Goal: Communication & Community: Answer question/provide support

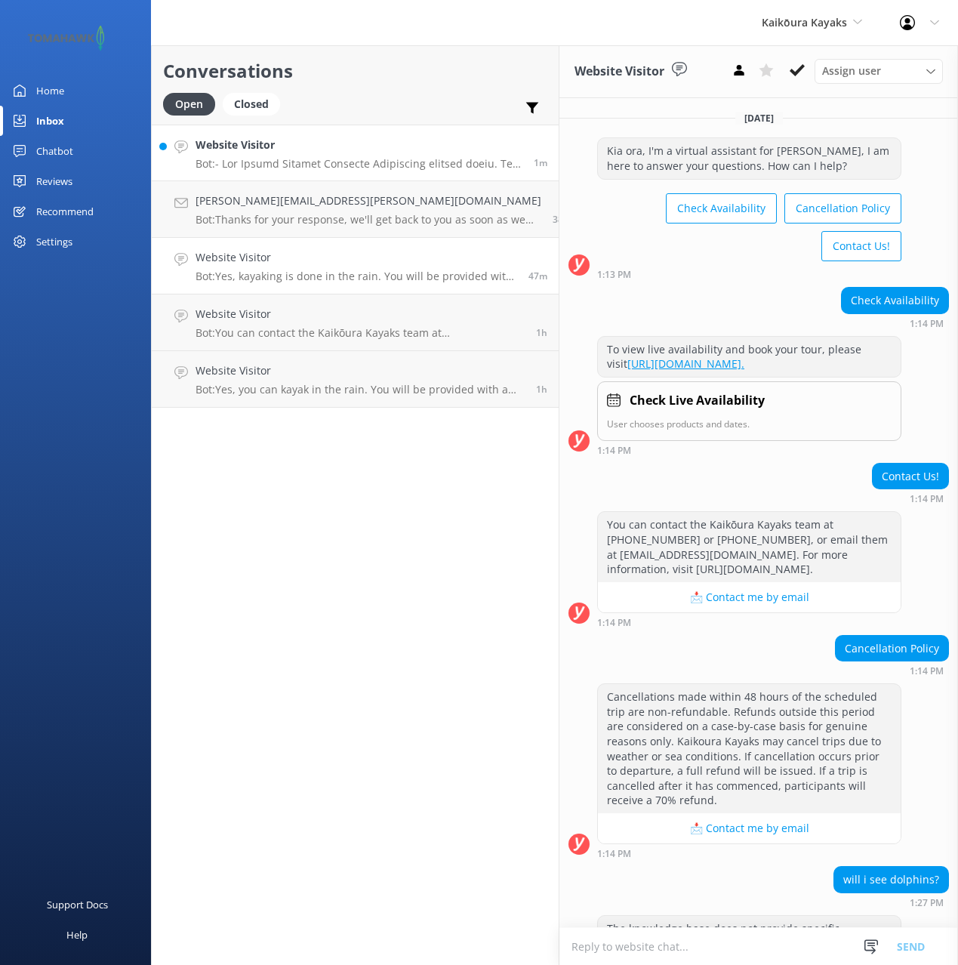
click at [295, 165] on p "Bot:" at bounding box center [359, 164] width 327 height 14
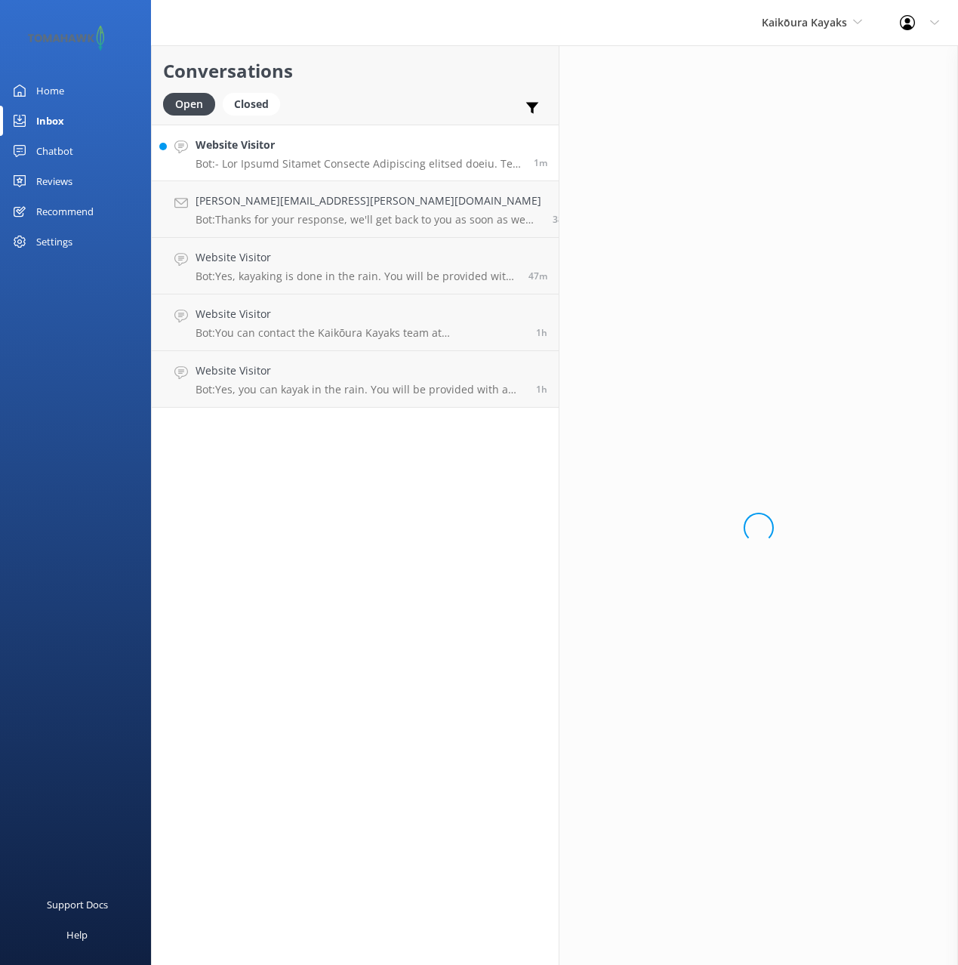
click at [382, 81] on h2 "Conversations" at bounding box center [355, 71] width 384 height 29
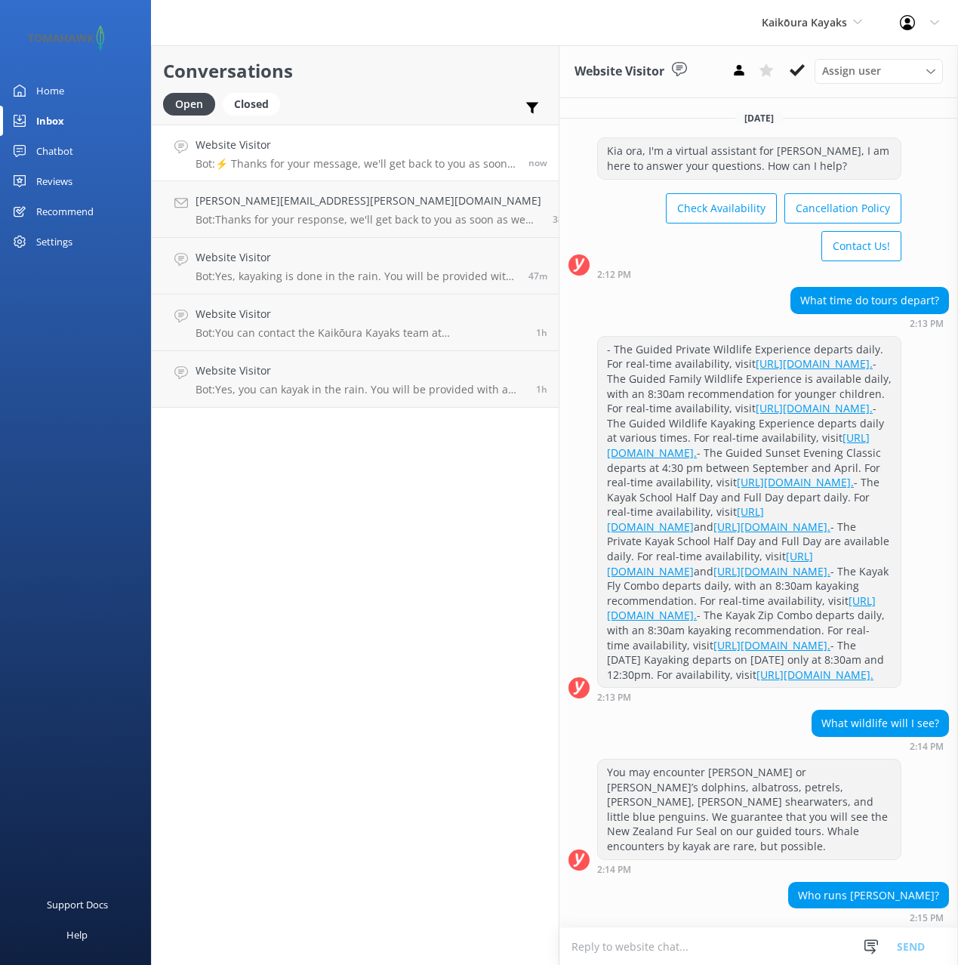
scroll to position [177, 0]
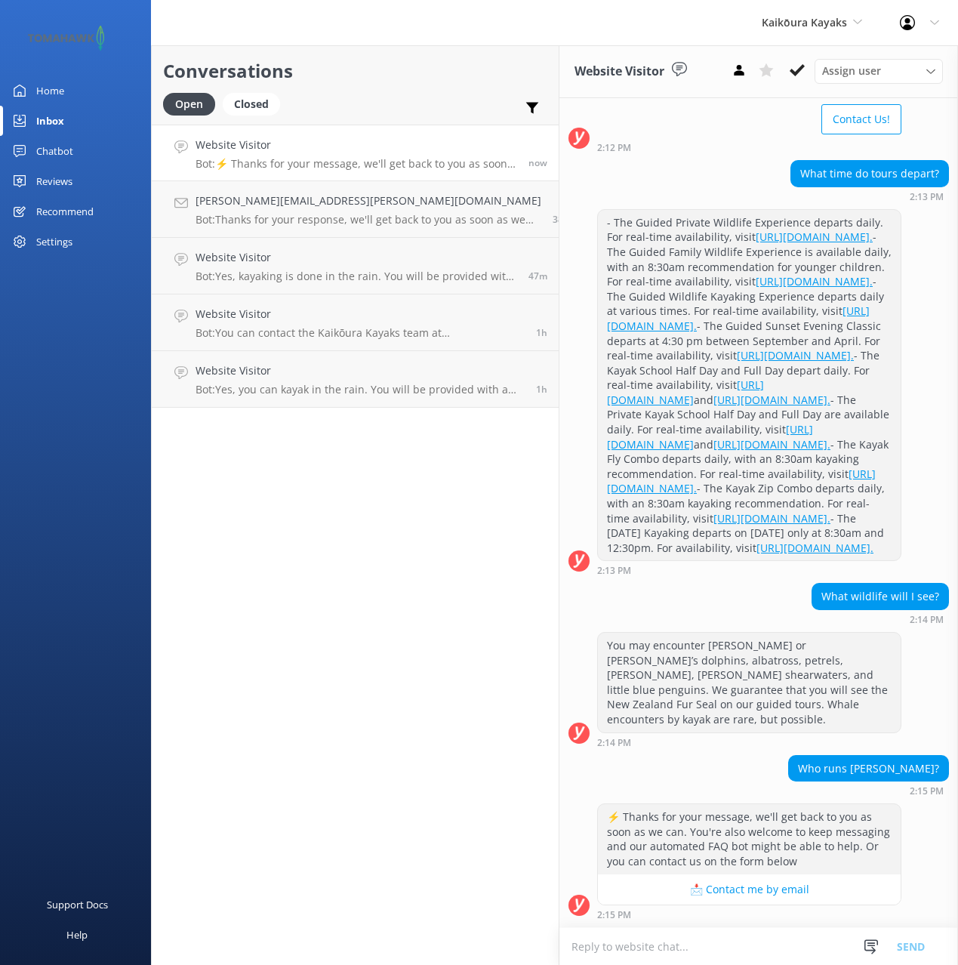
drag, startPoint x: 66, startPoint y: 94, endPoint x: 128, endPoint y: 89, distance: 61.3
click at [68, 93] on link "Home" at bounding box center [75, 90] width 151 height 30
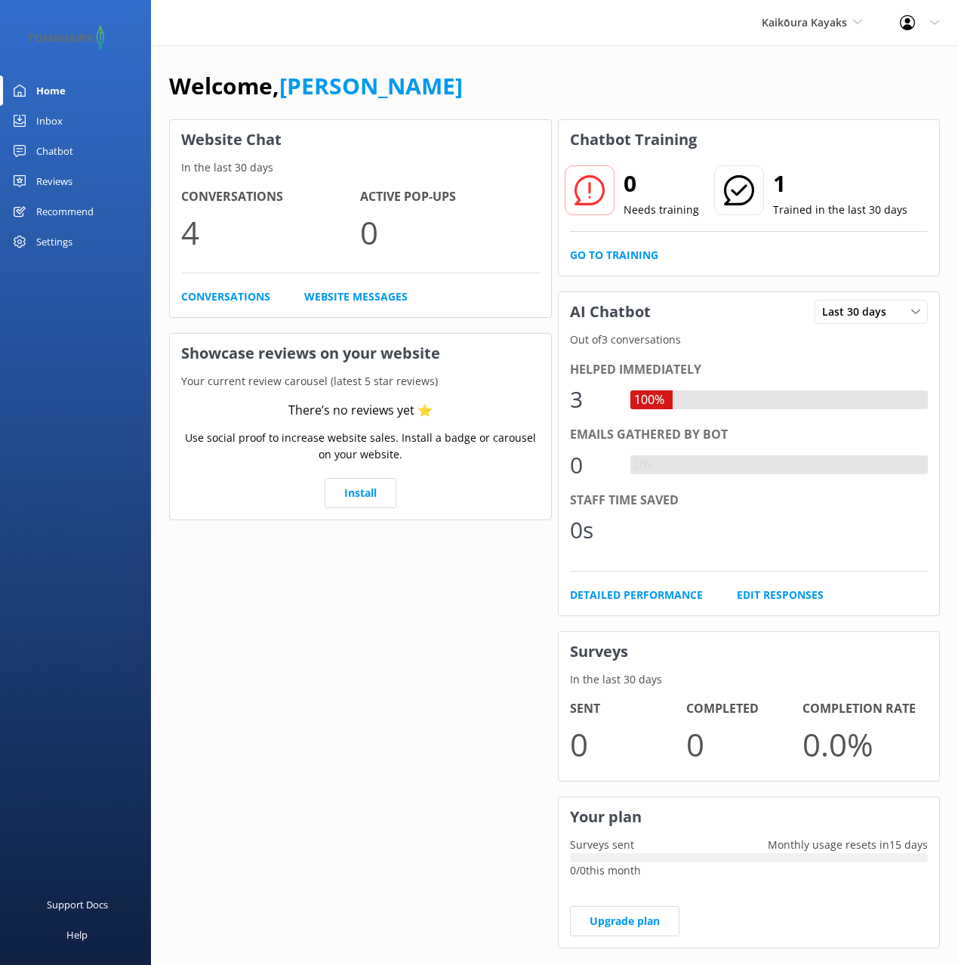
drag, startPoint x: 528, startPoint y: 83, endPoint x: 558, endPoint y: 88, distance: 29.9
click at [528, 83] on div "Welcome, Mikayla" at bounding box center [554, 93] width 771 height 51
drag, startPoint x: 493, startPoint y: 40, endPoint x: 442, endPoint y: 63, distance: 55.4
click at [493, 40] on div "The Devon Hotel Black Cat Cruises Banff Airporter International Antarctic Centr…" at bounding box center [479, 22] width 958 height 45
click at [45, 146] on div "Chatbot" at bounding box center [54, 151] width 37 height 30
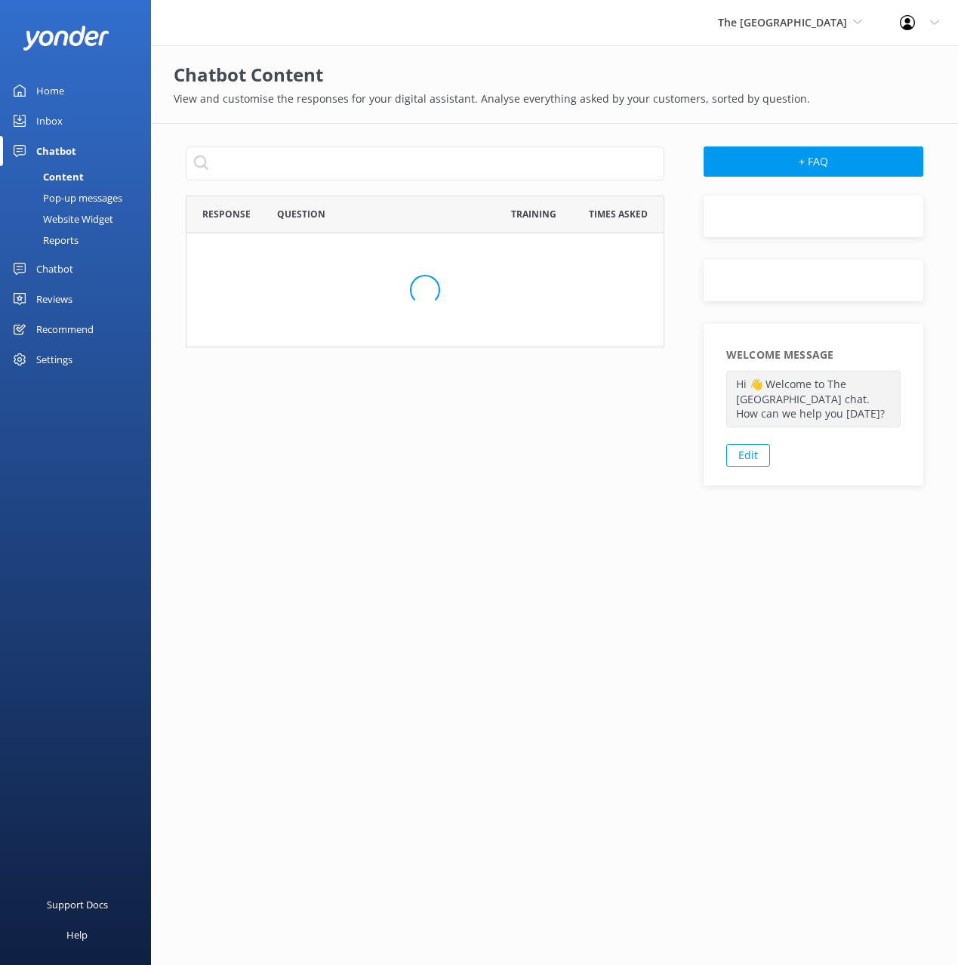
scroll to position [620, 479]
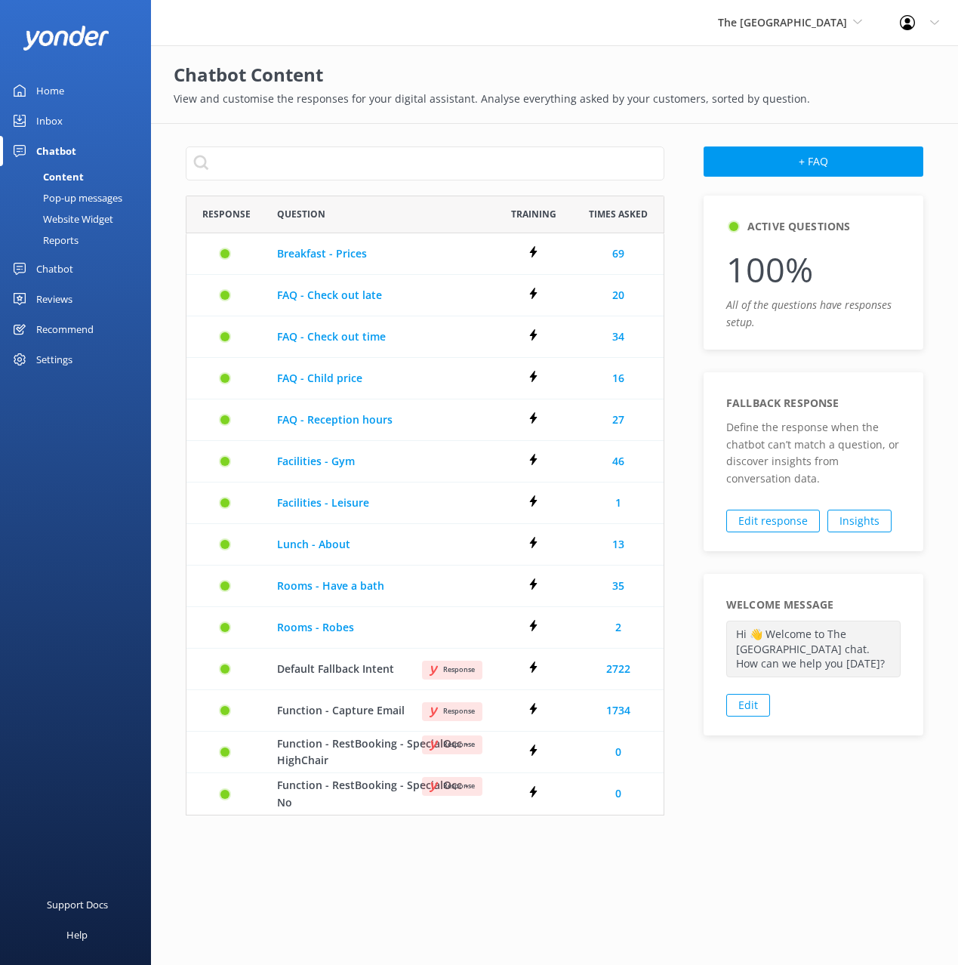
click at [425, 112] on div "Chatbot Content View and customise the responses for your digital assistant. An…" at bounding box center [554, 84] width 807 height 79
click at [772, 795] on div "Active Questions 100% All of the questions have responses setup. Fallback respo…" at bounding box center [813, 513] width 259 height 635
click at [772, 796] on div "Active Questions 100% All of the questions have responses setup. Fallback respo…" at bounding box center [813, 513] width 259 height 635
click at [677, 512] on div "Response Question Training Times Asked Breakfast - Prices Breakfast - Prices Re…" at bounding box center [425, 513] width 518 height 635
click at [657, 62] on h2 "Chatbot Content" at bounding box center [555, 74] width 762 height 29
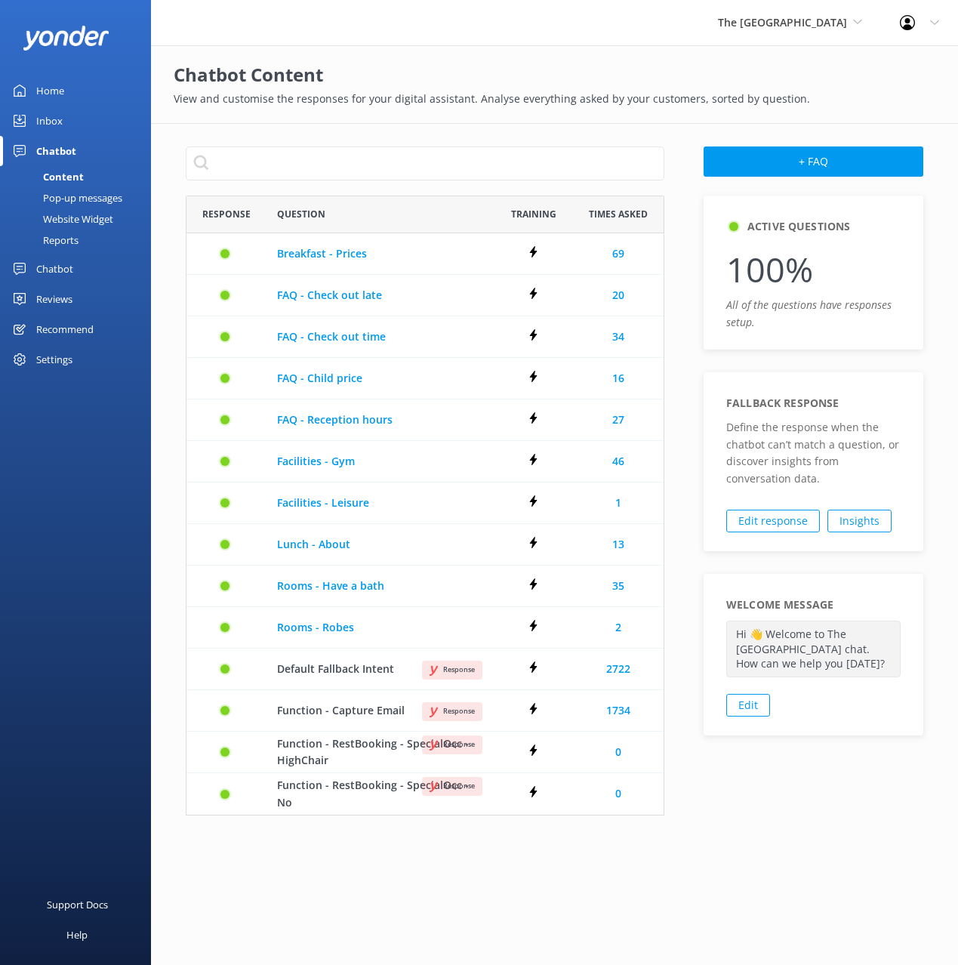
click at [99, 263] on link "Chatbot" at bounding box center [75, 269] width 151 height 30
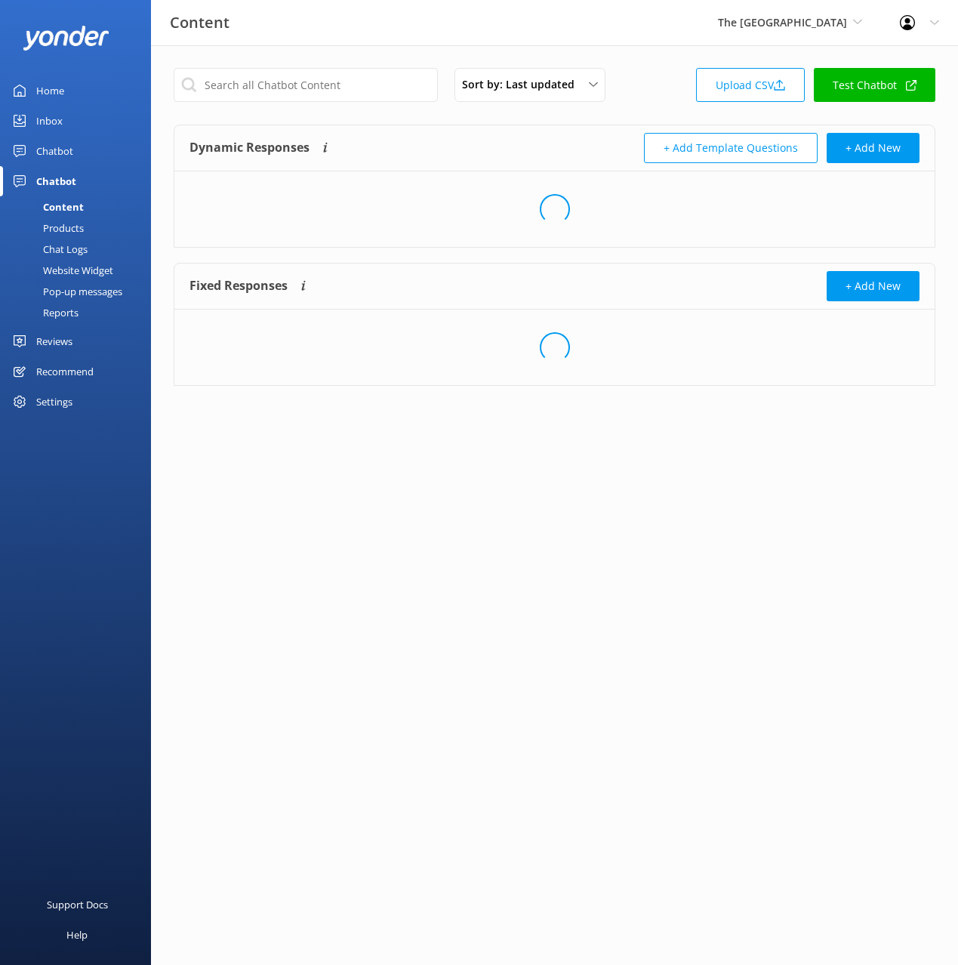
drag, startPoint x: 533, startPoint y: 128, endPoint x: 528, endPoint y: 136, distance: 9.2
click at [534, 128] on div "Dynamic Responses The chatbot will generate a response based on the content inf…" at bounding box center [554, 148] width 760 height 46
click at [743, 91] on link "Upload CSV" at bounding box center [750, 85] width 109 height 34
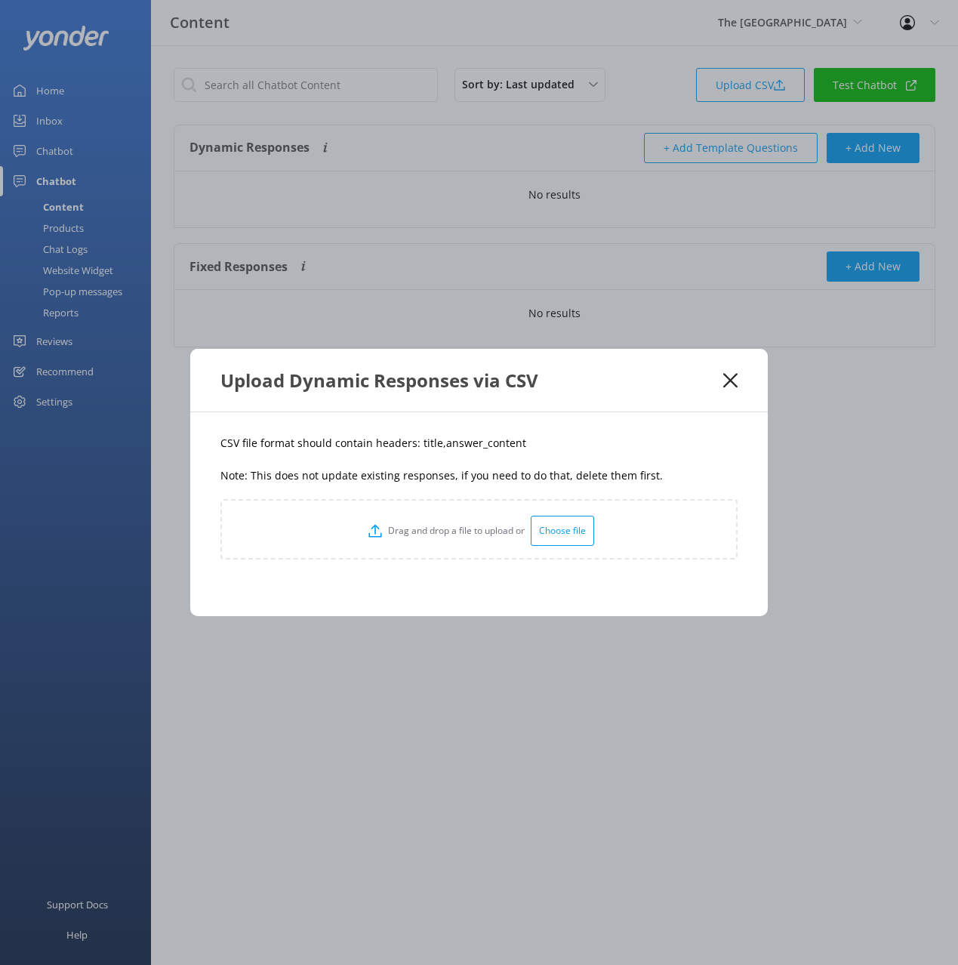
click at [497, 443] on p "CSV file format should contain headers: title,answer_content" at bounding box center [478, 443] width 517 height 17
click at [424, 441] on p "CSV file format should contain headers: title,answer_content" at bounding box center [478, 443] width 517 height 17
drag, startPoint x: 424, startPoint y: 441, endPoint x: 500, endPoint y: 410, distance: 82.3
click at [425, 440] on p "CSV file format should contain headers: title,answer_content" at bounding box center [478, 443] width 517 height 17
copy p "title"
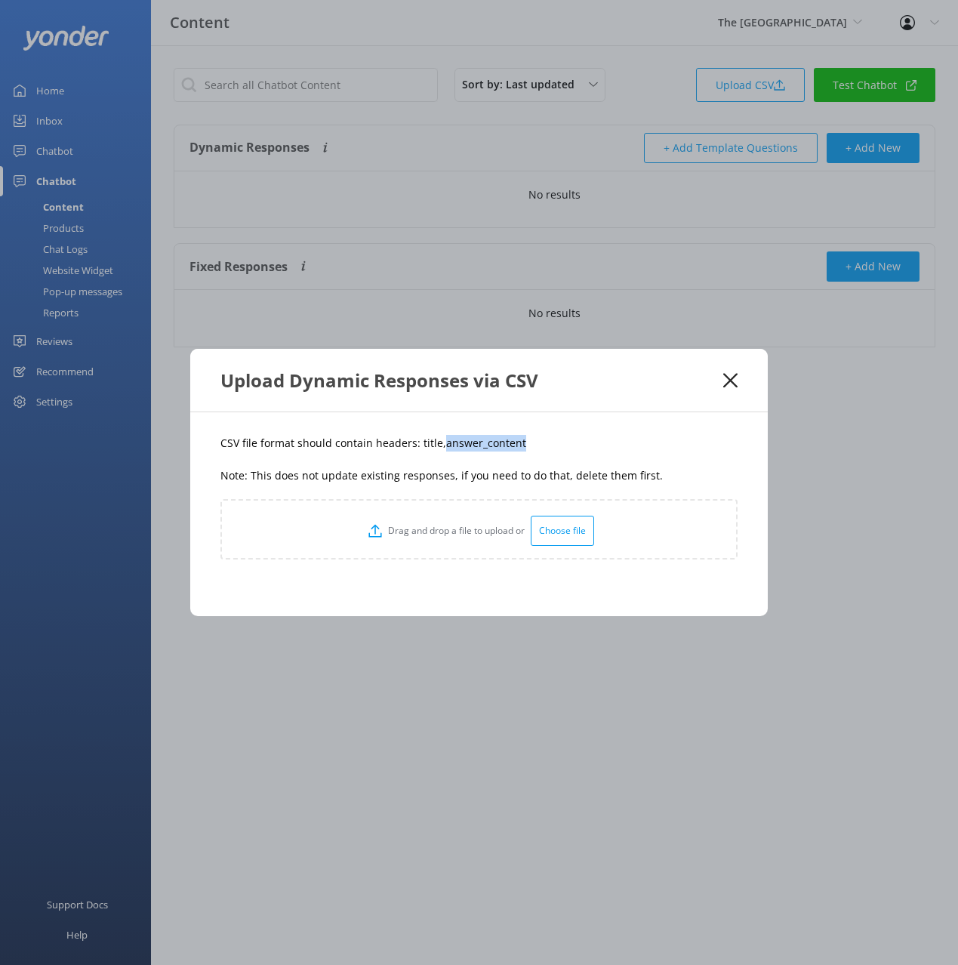
drag, startPoint x: 536, startPoint y: 442, endPoint x: 571, endPoint y: 395, distance: 58.9
click at [438, 450] on p "CSV file format should contain headers: title,answer_content" at bounding box center [478, 443] width 517 height 17
copy p "answer_content"
click at [724, 380] on icon at bounding box center [730, 380] width 14 height 15
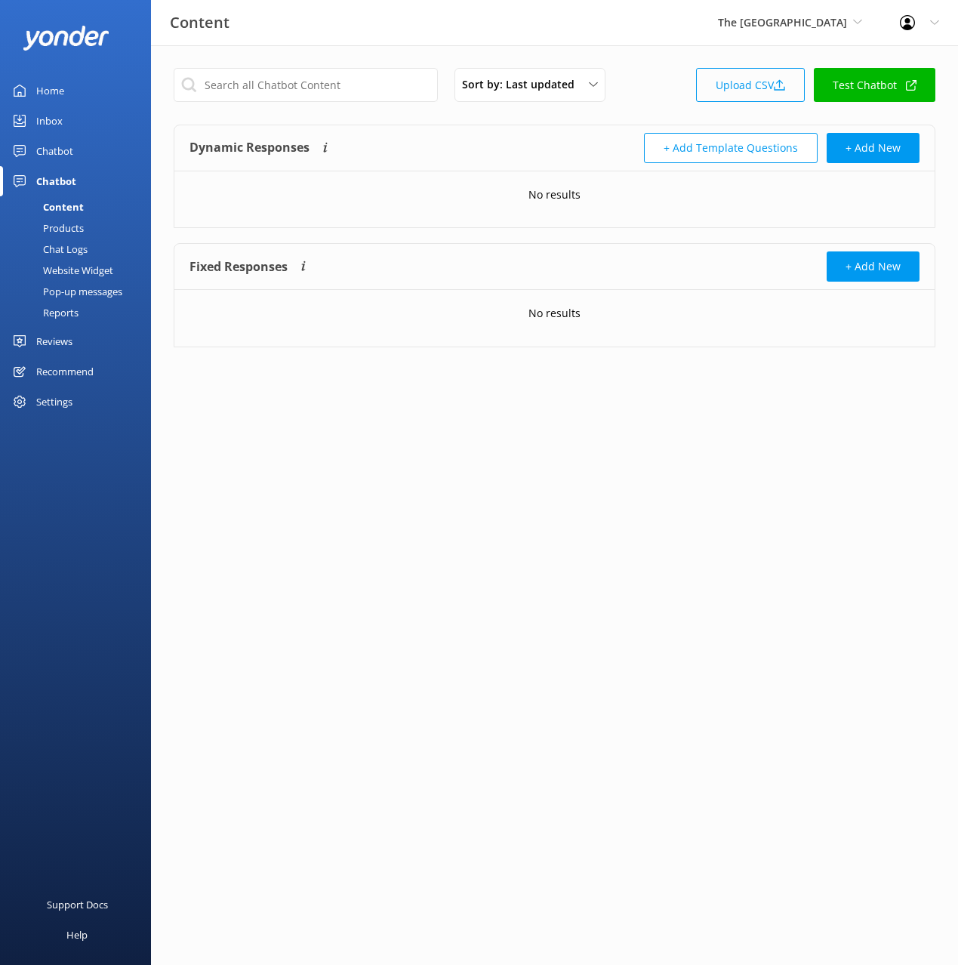
click at [738, 88] on link "Upload CSV" at bounding box center [750, 85] width 109 height 34
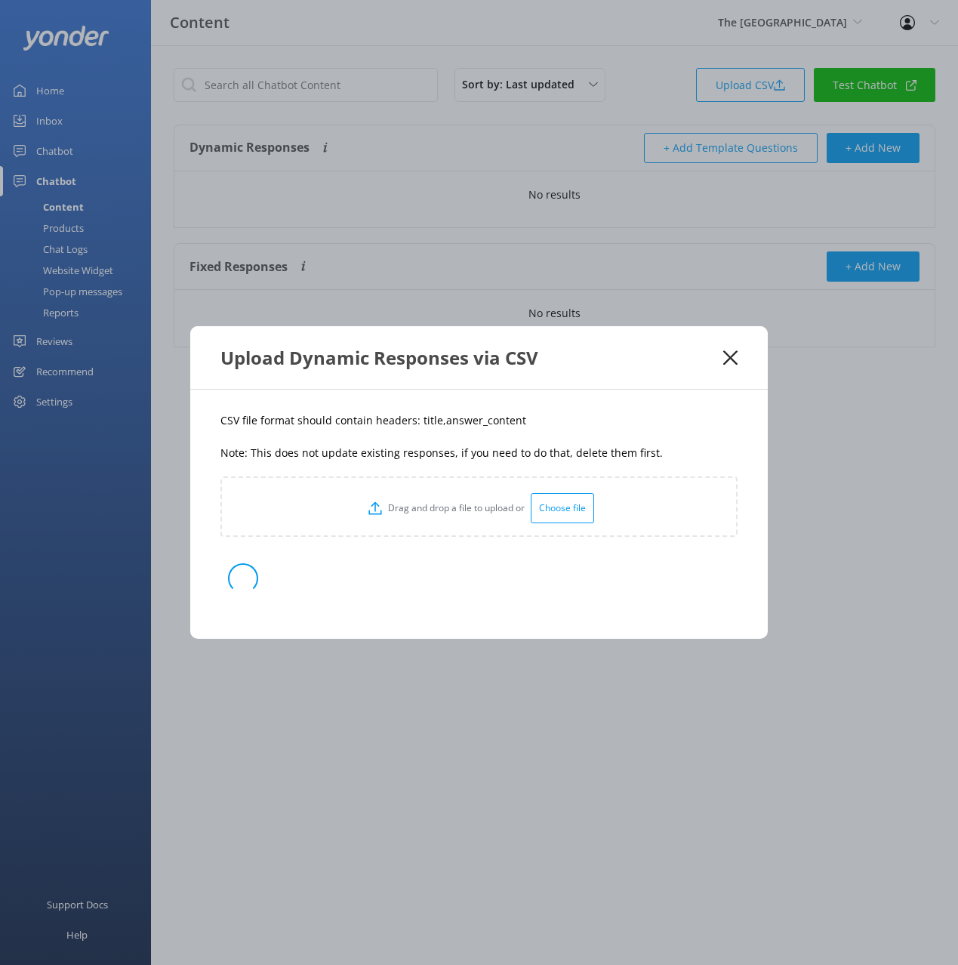
click at [537, 421] on p "CSV file format should contain headers: title,answer_content" at bounding box center [478, 420] width 517 height 17
click at [541, 435] on div "CSV file format should contain headers: title,answer_content Note: This does no…" at bounding box center [478, 514] width 577 height 249
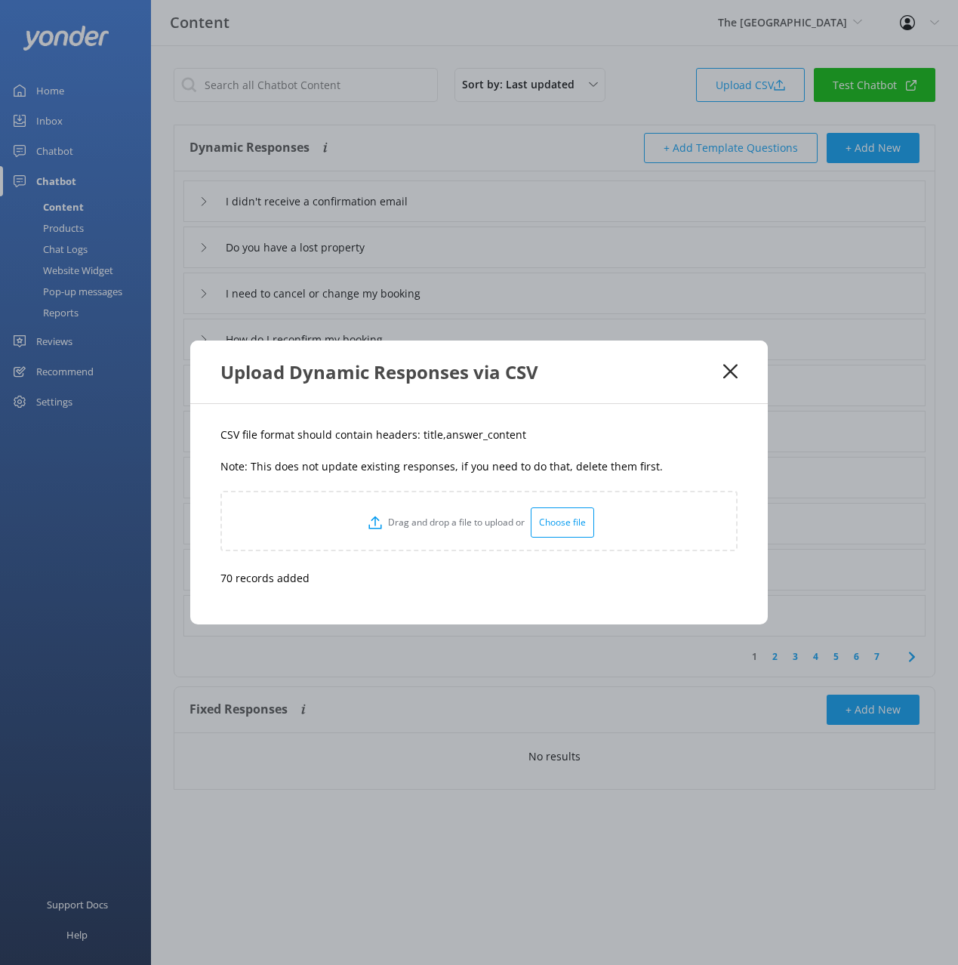
click at [732, 374] on use at bounding box center [730, 372] width 14 height 14
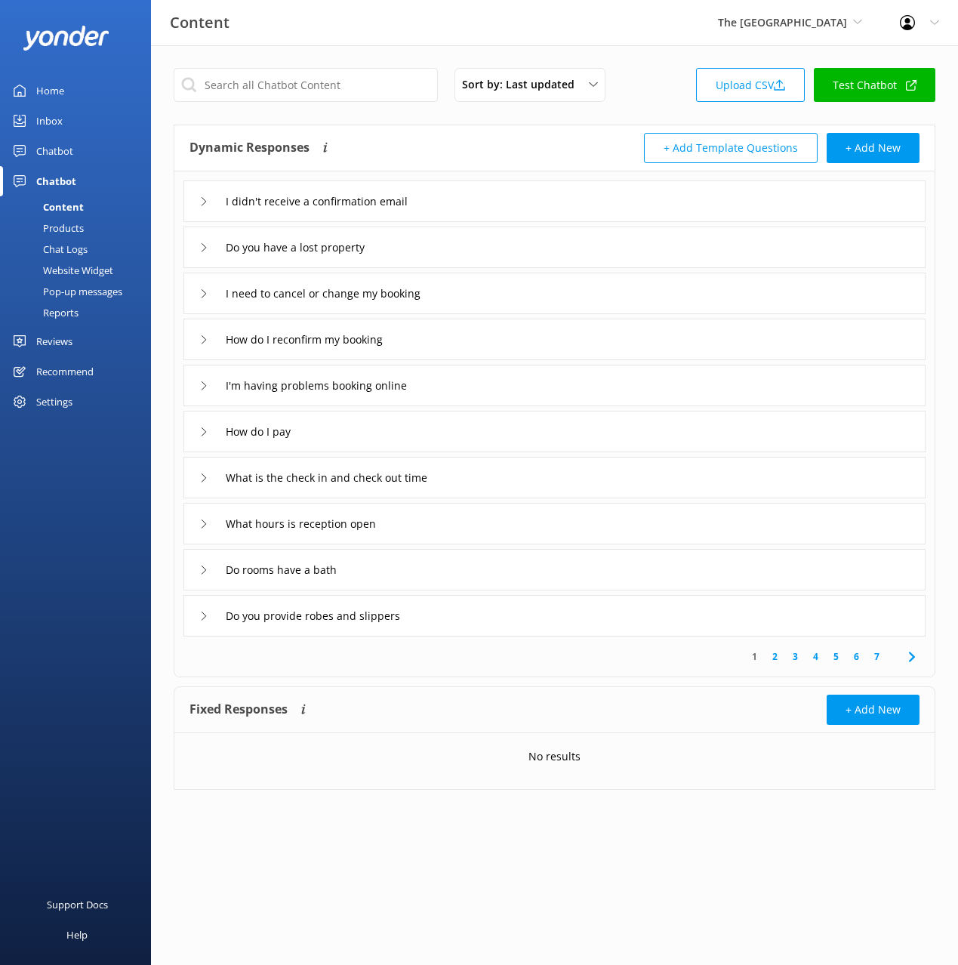
click at [518, 142] on div "Dynamic Responses The chatbot will generate a response based on the content inf…" at bounding box center [371, 148] width 365 height 30
click at [74, 220] on div "Products" at bounding box center [46, 227] width 75 height 21
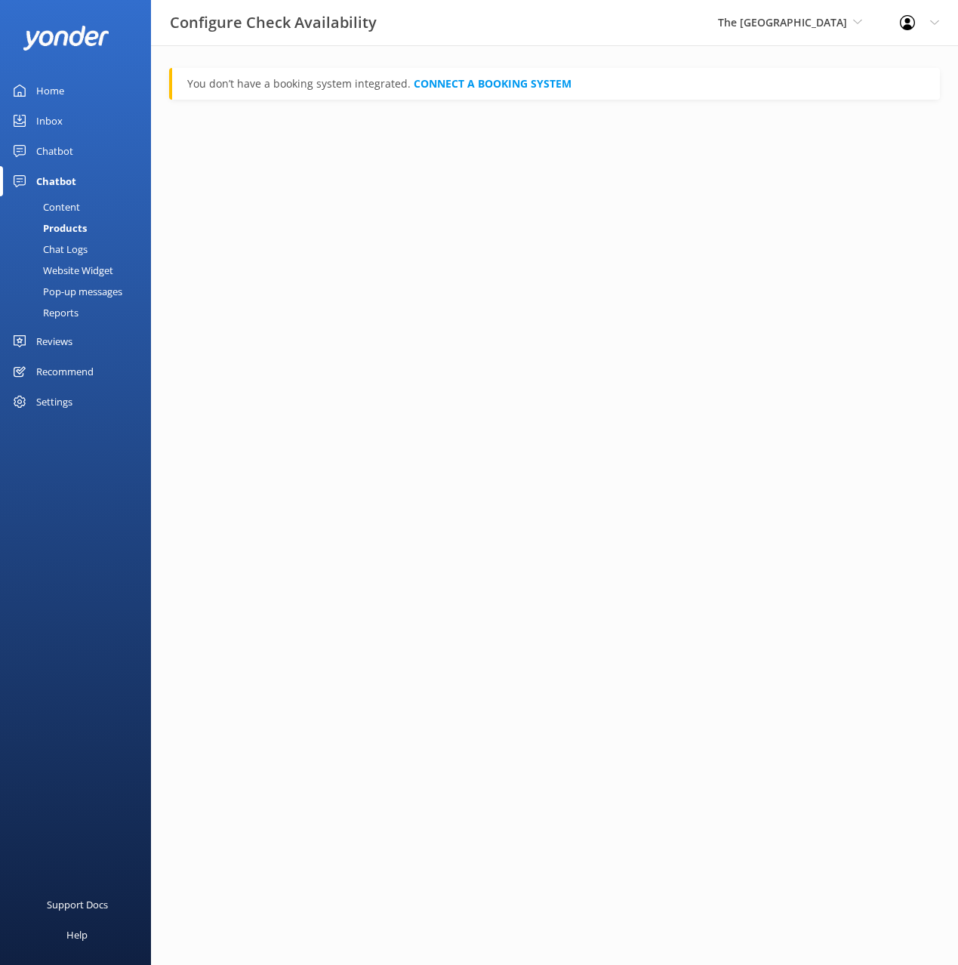
click at [58, 81] on div "Home" at bounding box center [50, 90] width 28 height 30
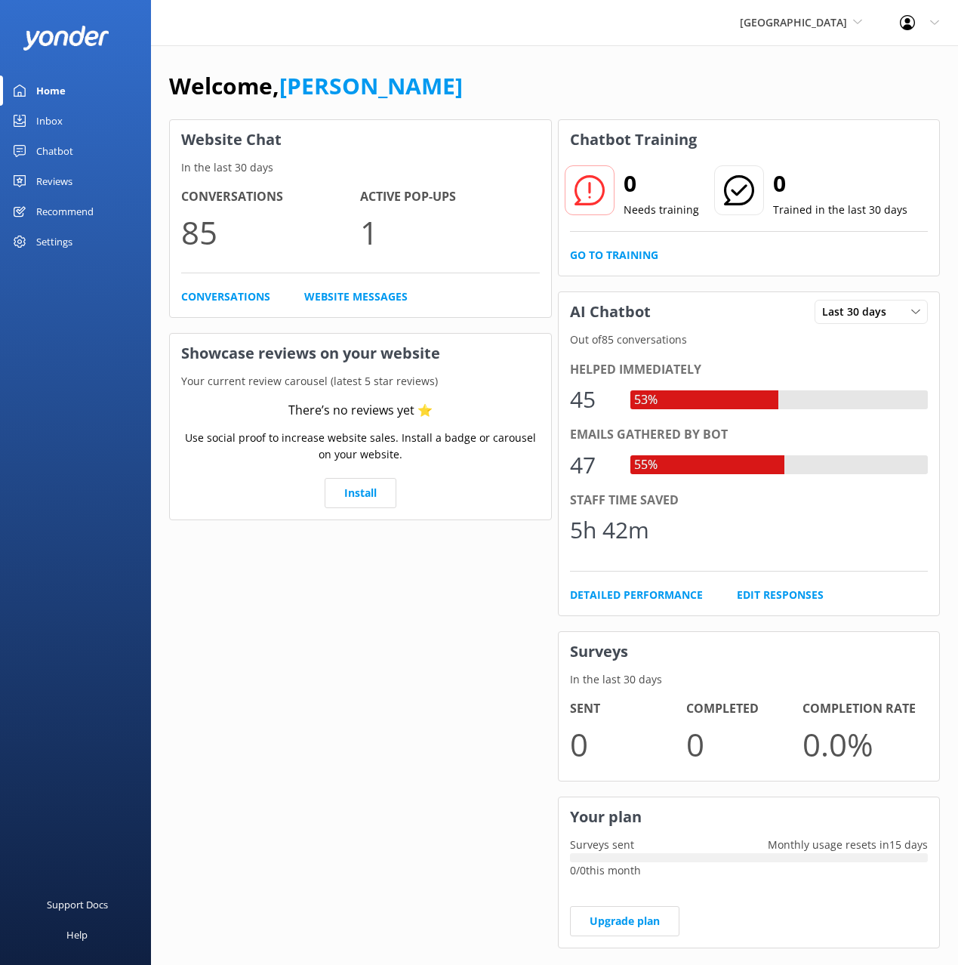
drag, startPoint x: 51, startPoint y: 153, endPoint x: 144, endPoint y: 169, distance: 94.2
click at [53, 153] on div "Chatbot" at bounding box center [54, 151] width 37 height 30
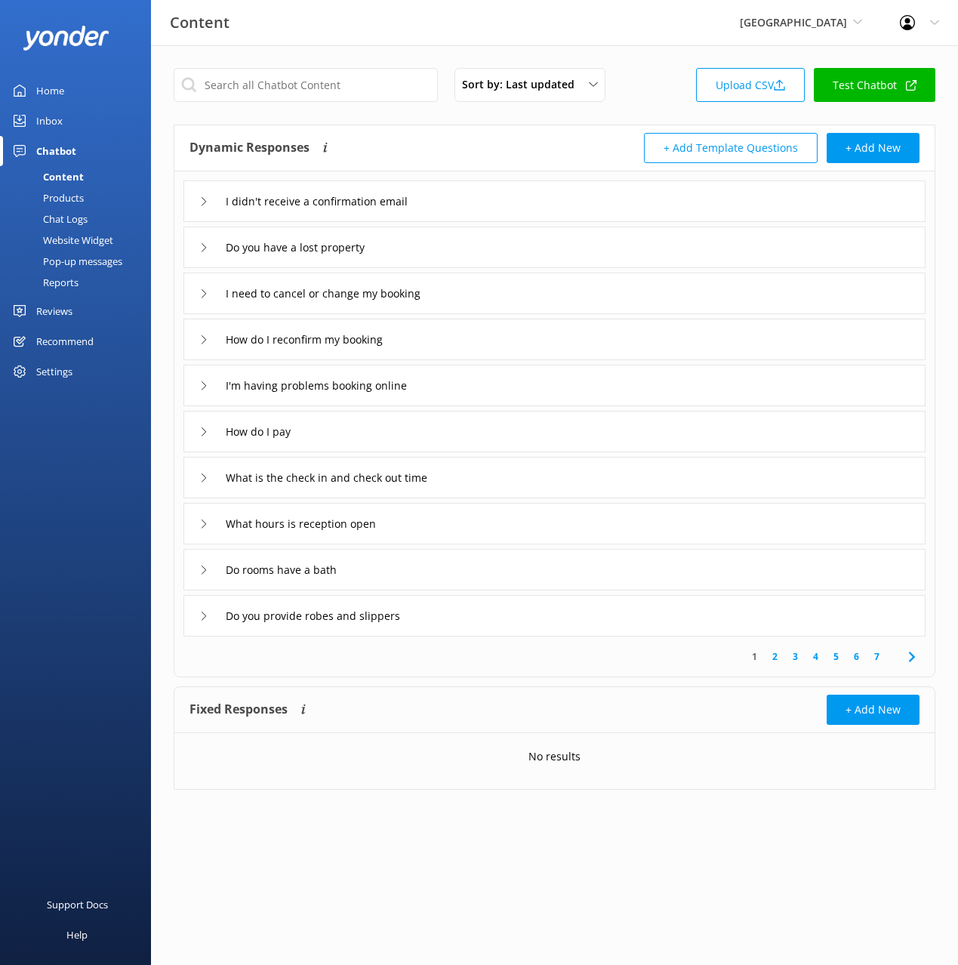
drag, startPoint x: 428, startPoint y: 144, endPoint x: 516, endPoint y: 144, distance: 88.3
click at [428, 144] on div "Dynamic Responses The chatbot will generate a response based on the content inf…" at bounding box center [371, 148] width 365 height 30
click at [544, 146] on div "Dynamic Responses The chatbot will generate a response based on the content inf…" at bounding box center [371, 148] width 365 height 30
drag, startPoint x: 62, startPoint y: 541, endPoint x: 66, endPoint y: 565, distance: 23.7
click at [62, 541] on div "Support Docs Help" at bounding box center [75, 723] width 151 height 482
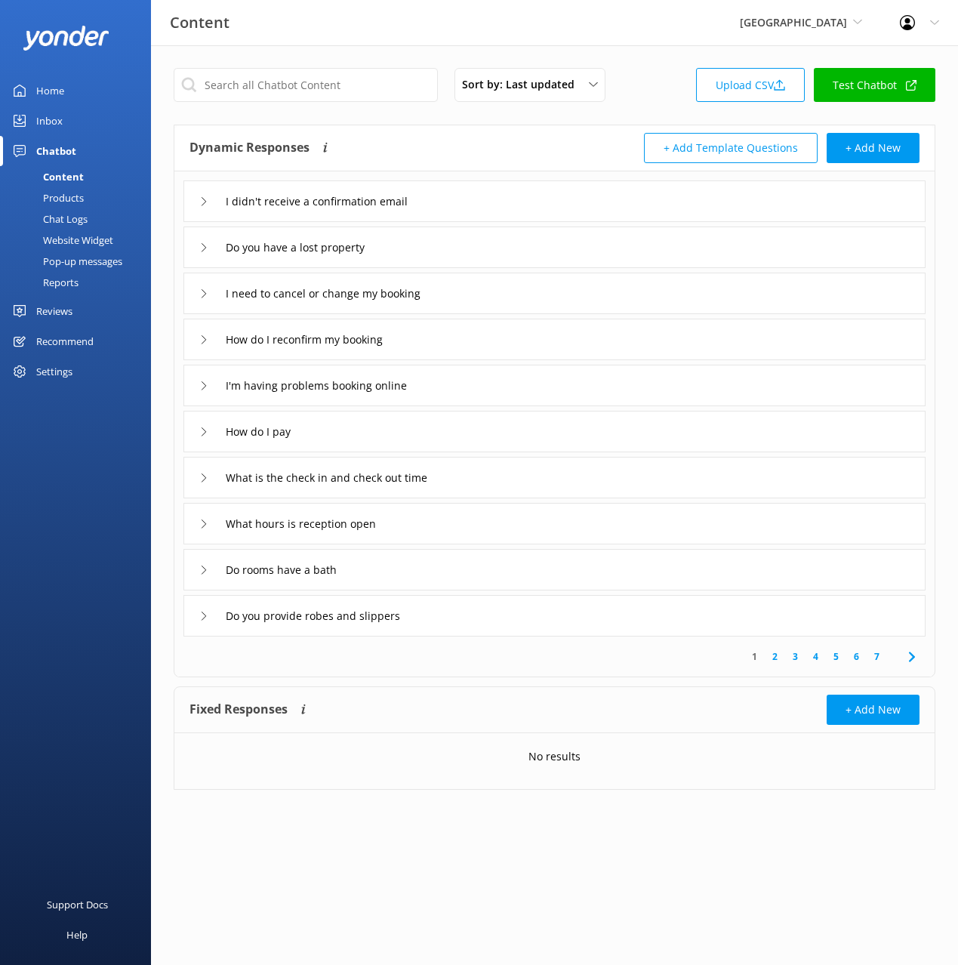
drag, startPoint x: 100, startPoint y: 481, endPoint x: 54, endPoint y: 282, distance: 204.5
click at [100, 479] on div "Home Inbox Chatbot Content Products Chat Logs Website Widget Pop-up messages Re…" at bounding box center [75, 482] width 151 height 965
click at [96, 237] on div "Website Widget" at bounding box center [61, 239] width 104 height 21
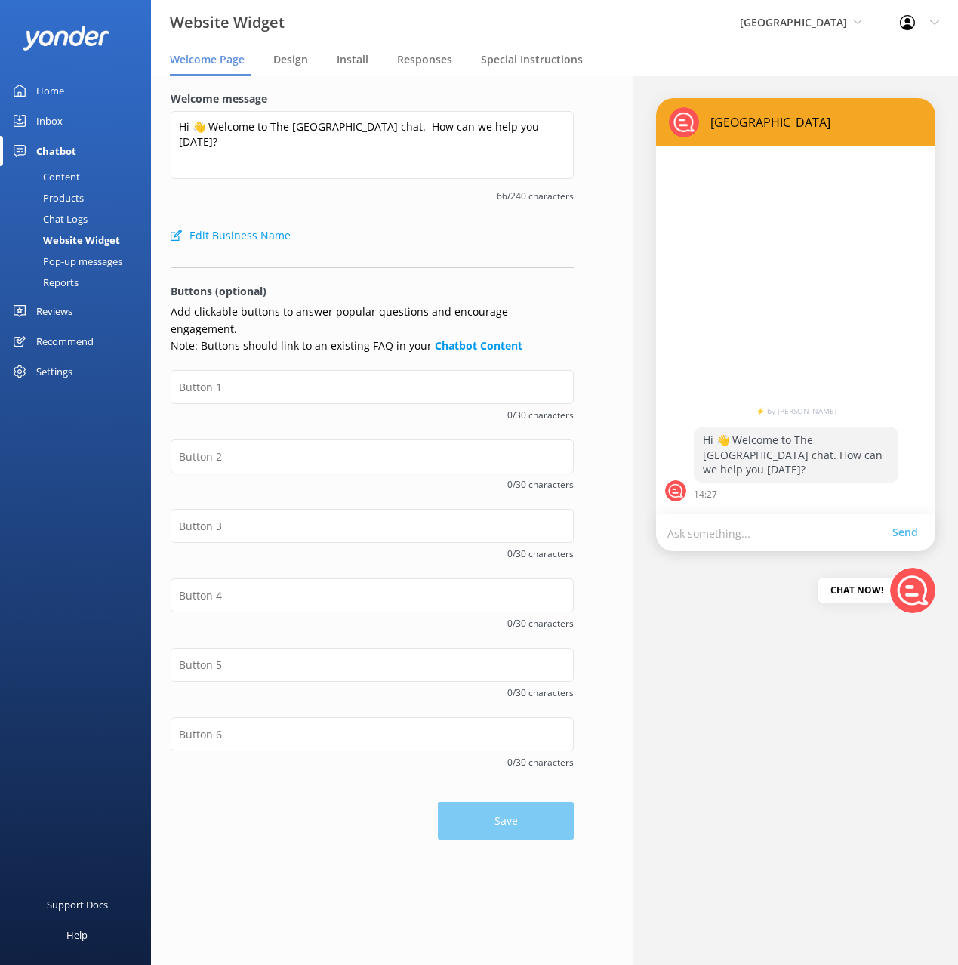
click at [377, 288] on p "Buttons (optional)" at bounding box center [372, 291] width 403 height 17
click at [282, 60] on span "Design" at bounding box center [290, 59] width 35 height 15
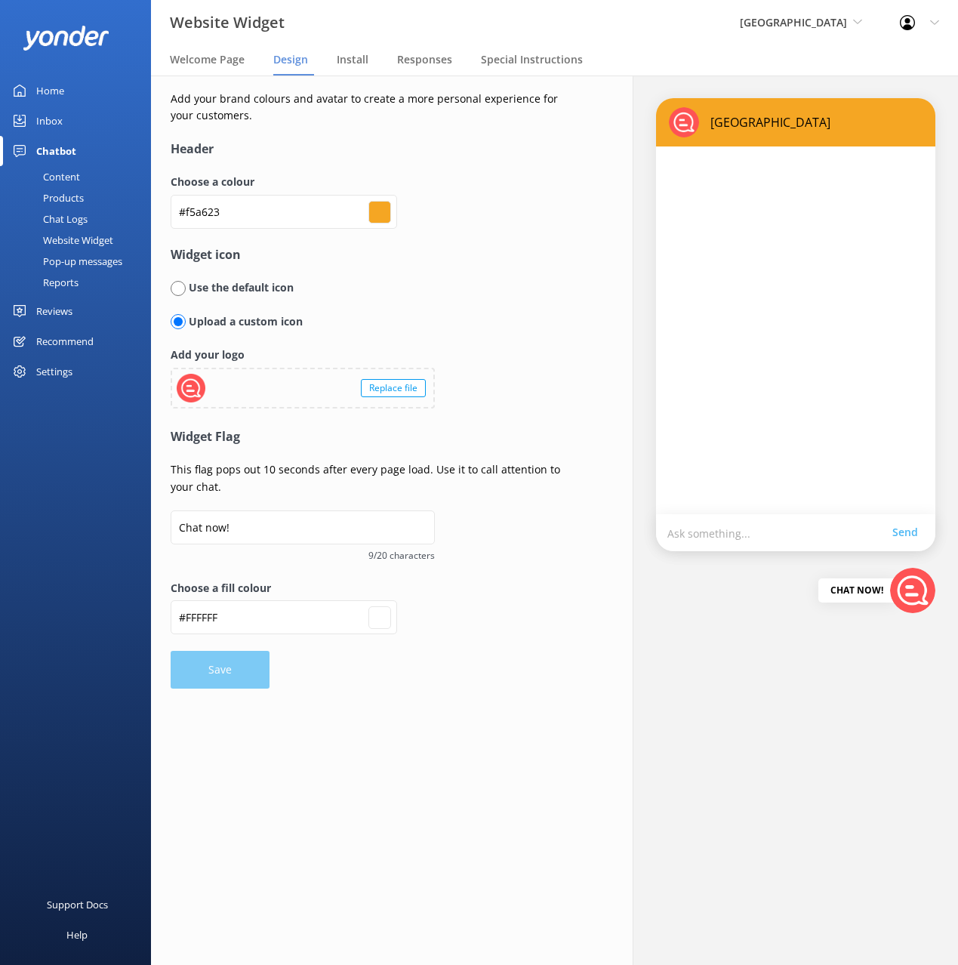
drag, startPoint x: 177, startPoint y: 290, endPoint x: 306, endPoint y: 394, distance: 165.9
click at [177, 290] on input "radio" at bounding box center [178, 288] width 15 height 15
radio input "true"
radio input "false"
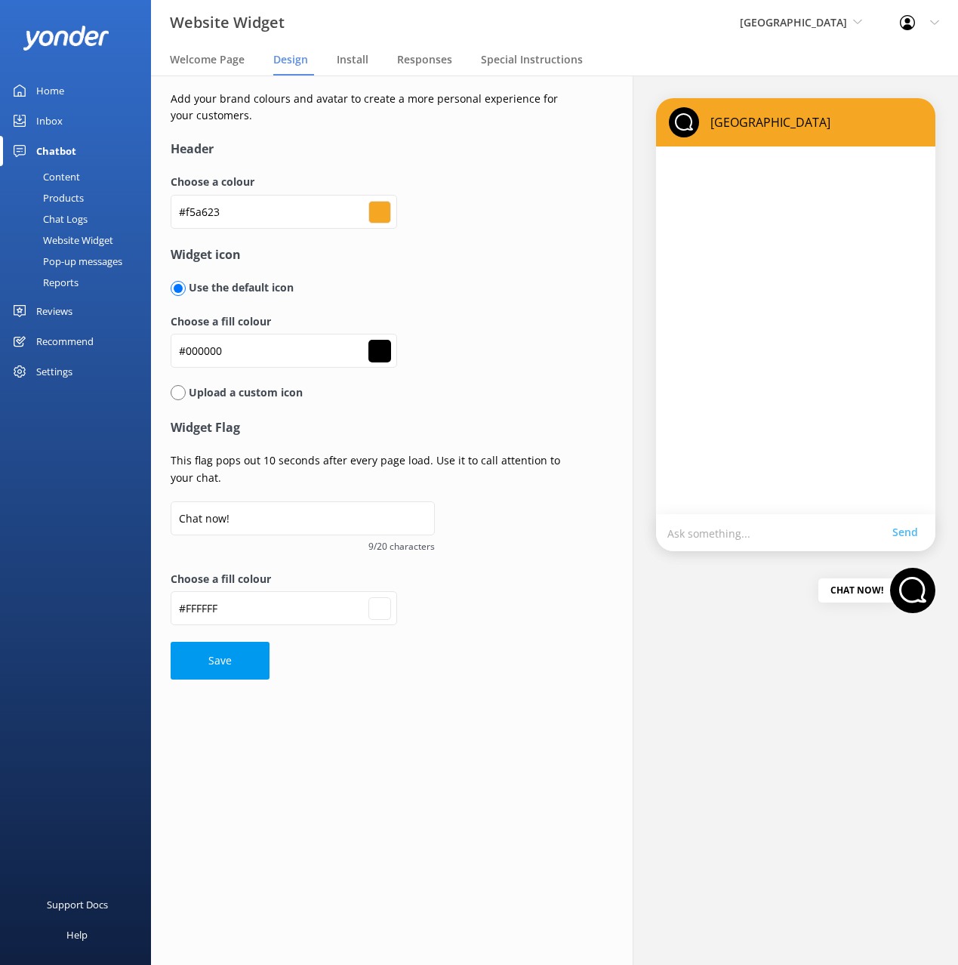
drag, startPoint x: 408, startPoint y: 662, endPoint x: 380, endPoint y: 657, distance: 27.6
click at [399, 659] on form "Header Choose a colour #f5a623 #f5a623 Widget icon Use the default icon Choose …" at bounding box center [372, 410] width 403 height 540
click at [240, 652] on button "Save" at bounding box center [220, 661] width 99 height 38
type input "#ffffff"
click at [259, 216] on input "#f5a623" at bounding box center [284, 212] width 226 height 34
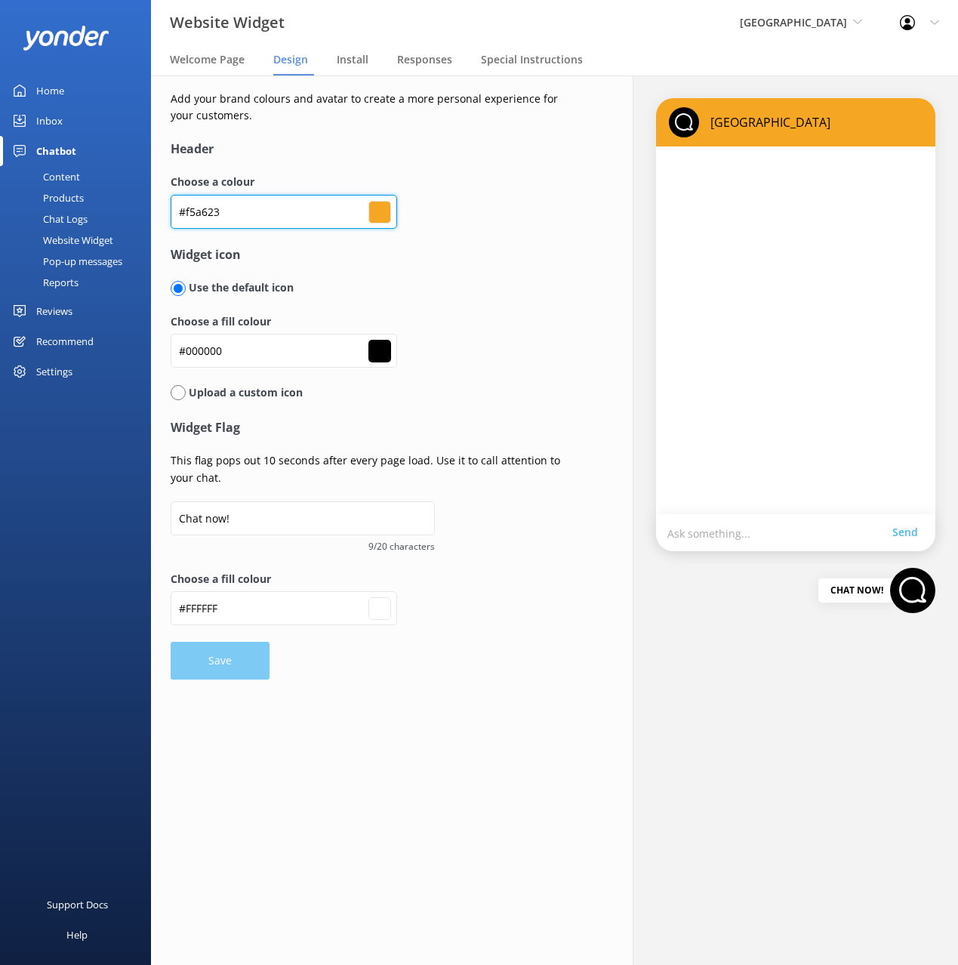
type input "#000000"
type input "#ffffff"
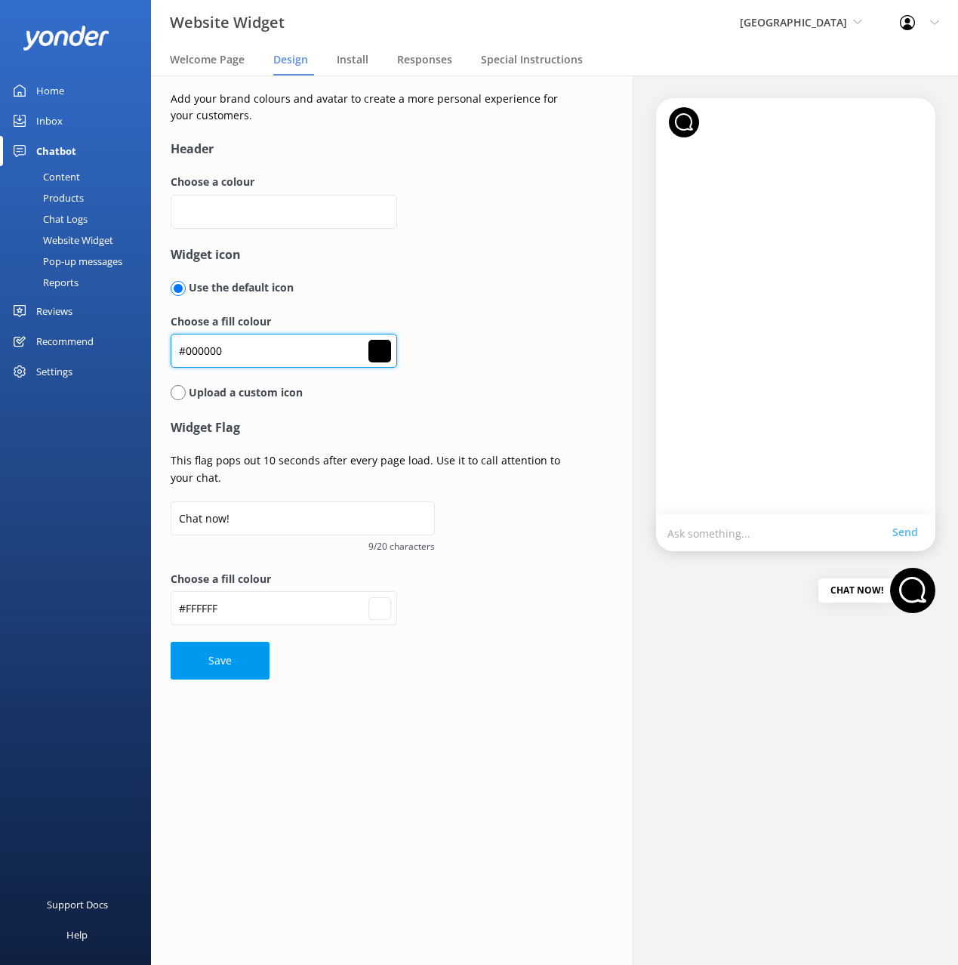
click at [248, 350] on input "#000000" at bounding box center [284, 351] width 226 height 34
paste input "f5a623"
type input "#000000"
type input "#ffffff"
type input "#f5a623"
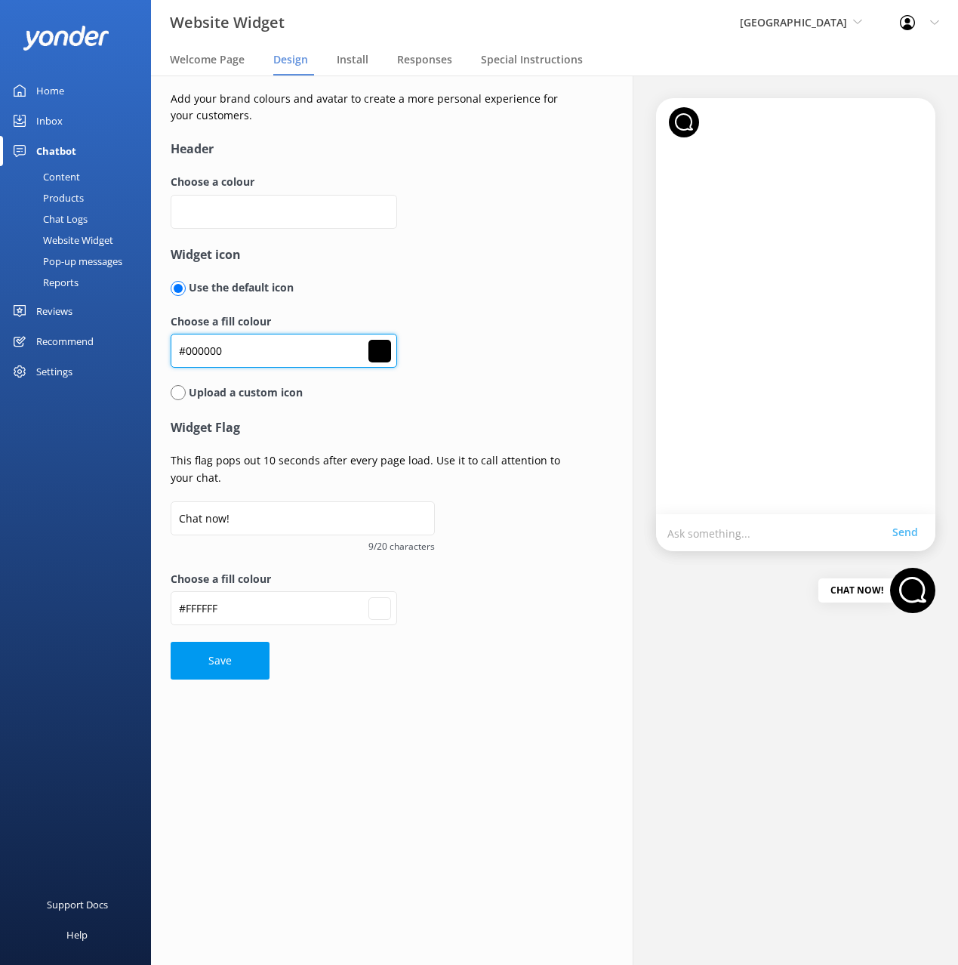
type input "#f5a623"
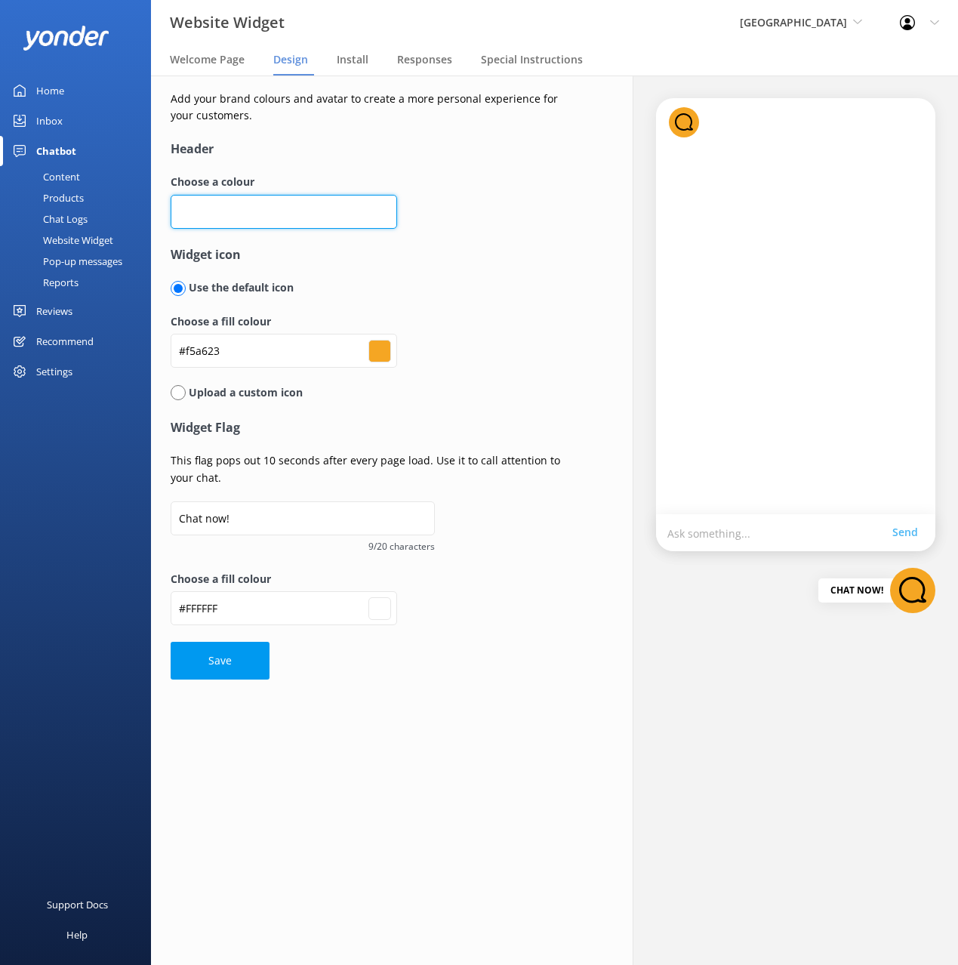
click at [211, 223] on input "text" at bounding box center [284, 212] width 226 height 34
type input "#"
type input "#000000"
type input "#ffffff"
type input "#0"
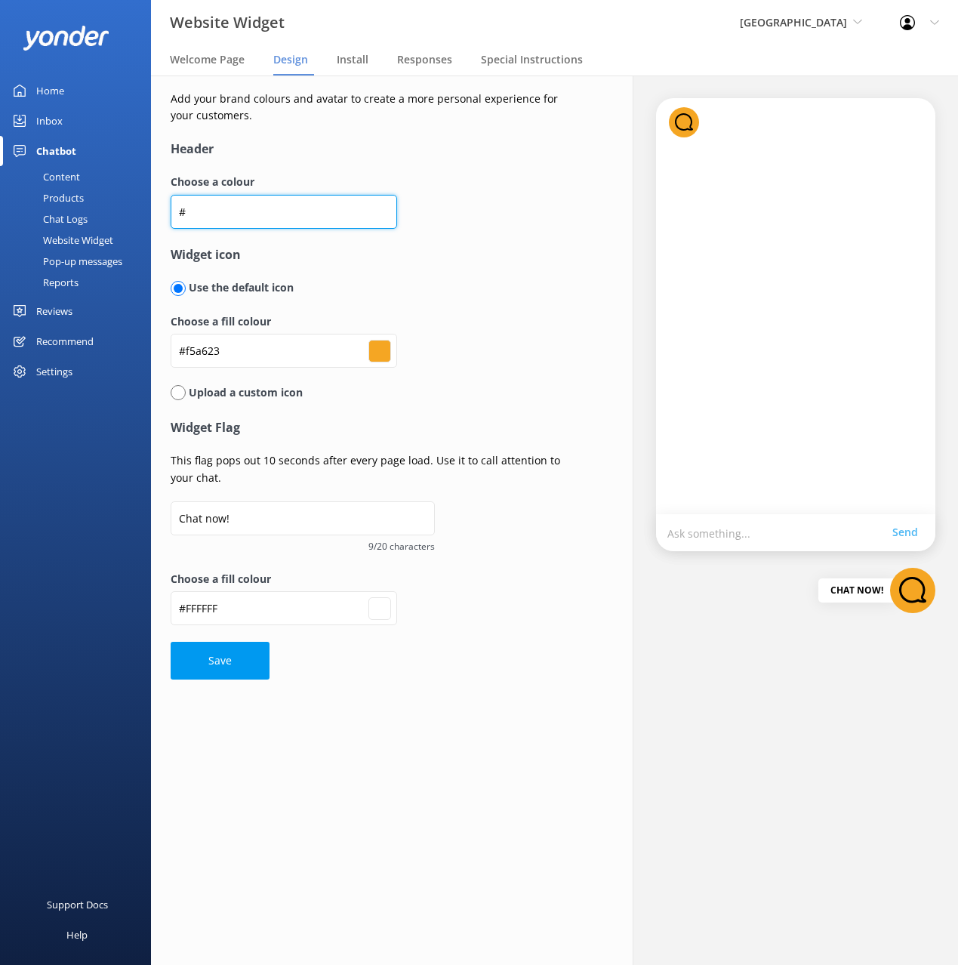
type input "#000000"
type input "#ffffff"
type input "#00"
type input "#000000"
type input "#ffffff"
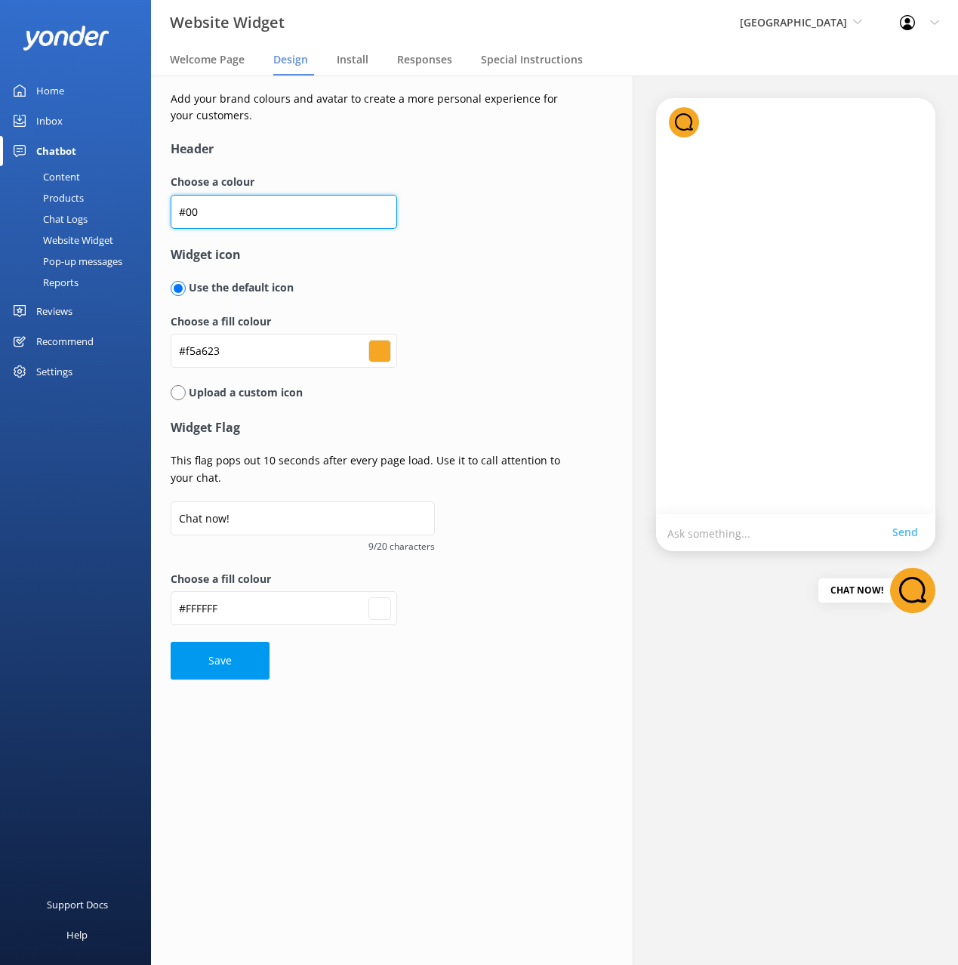
type input "#000"
type input "#000000"
type input "#ffffff"
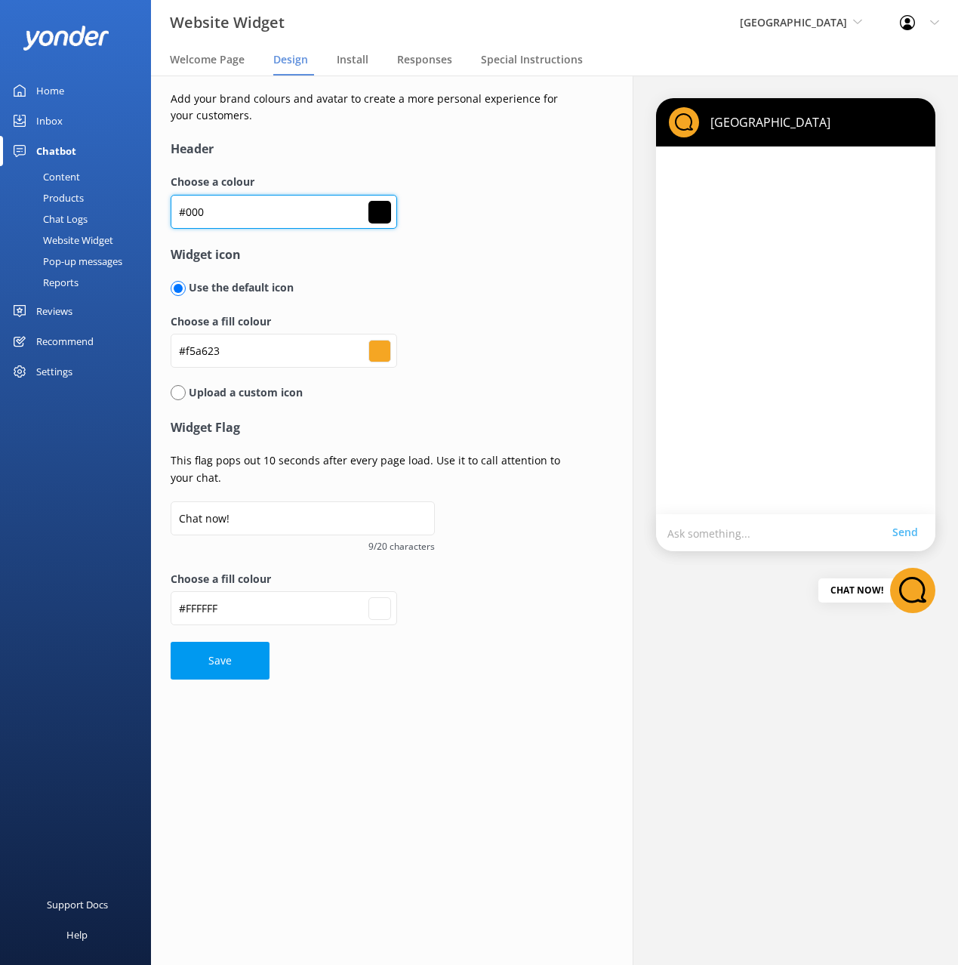
type input "#000000"
drag, startPoint x: 222, startPoint y: 677, endPoint x: 232, endPoint y: 670, distance: 11.9
click at [223, 676] on button "Save" at bounding box center [220, 661] width 99 height 38
type input "#ffffff"
drag, startPoint x: 215, startPoint y: 664, endPoint x: 422, endPoint y: 648, distance: 207.4
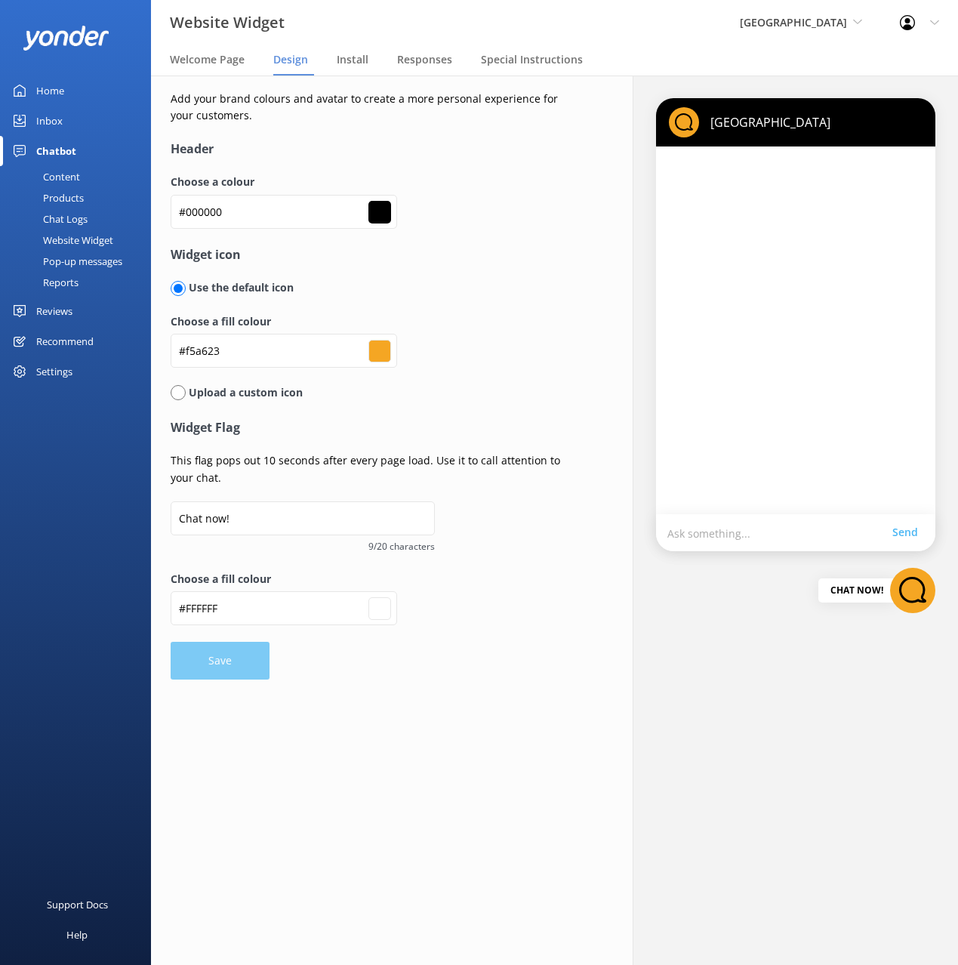
click at [216, 664] on form "Header Choose a colour #000000 #000000 Widget icon Use the default icon Choose …" at bounding box center [372, 410] width 403 height 540
drag, startPoint x: 441, startPoint y: 649, endPoint x: 951, endPoint y: 439, distance: 551.8
click at [451, 644] on form "Header Choose a colour #000000 #000000 Widget icon Use the default icon Choose …" at bounding box center [372, 410] width 403 height 540
click at [208, 60] on span "Welcome Page" at bounding box center [207, 59] width 75 height 15
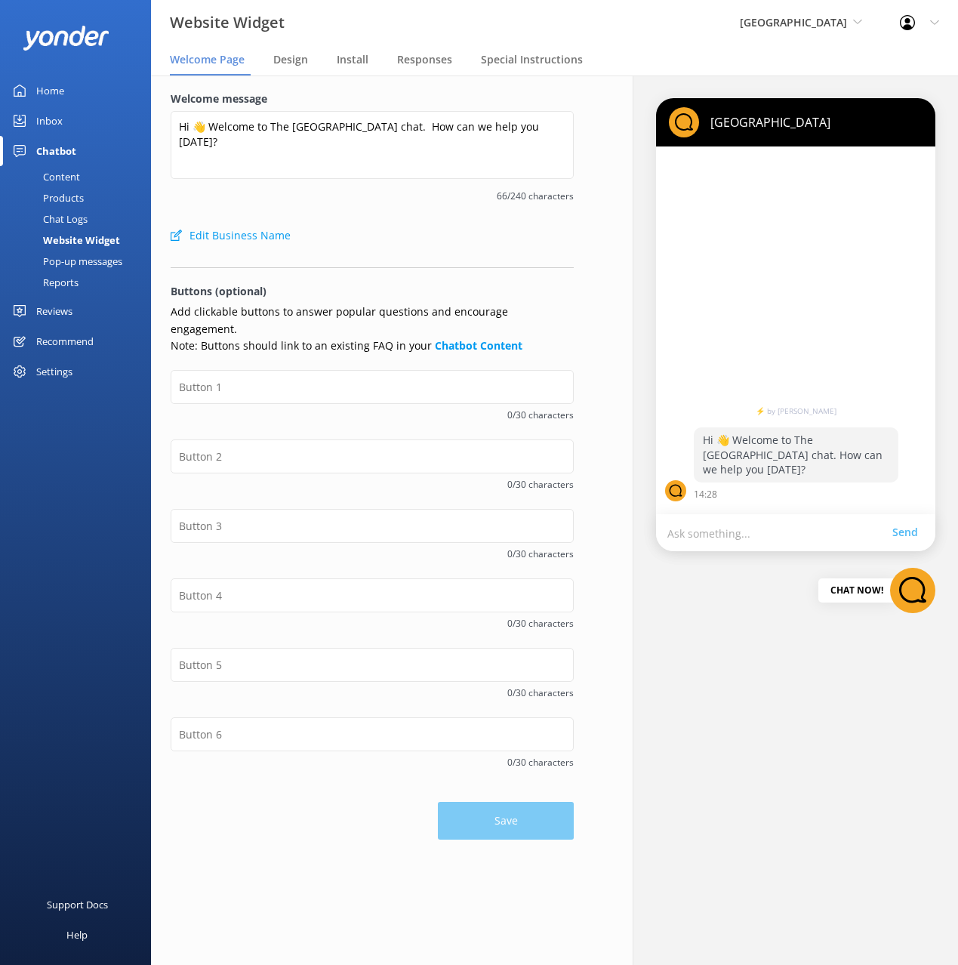
drag, startPoint x: 361, startPoint y: 242, endPoint x: 365, endPoint y: 478, distance: 235.5
click at [361, 243] on div "Edit Business Name" at bounding box center [372, 235] width 403 height 30
click at [270, 371] on input "text" at bounding box center [372, 387] width 403 height 34
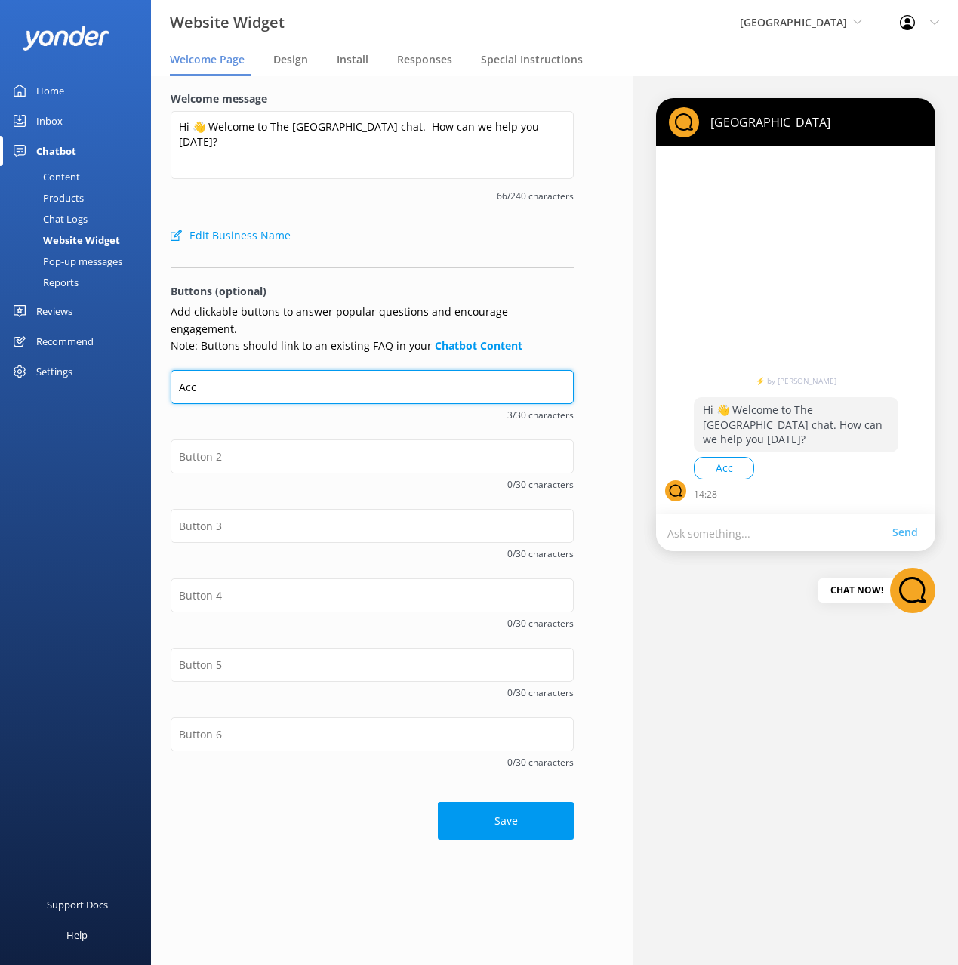
type input "Accommodation Availability"
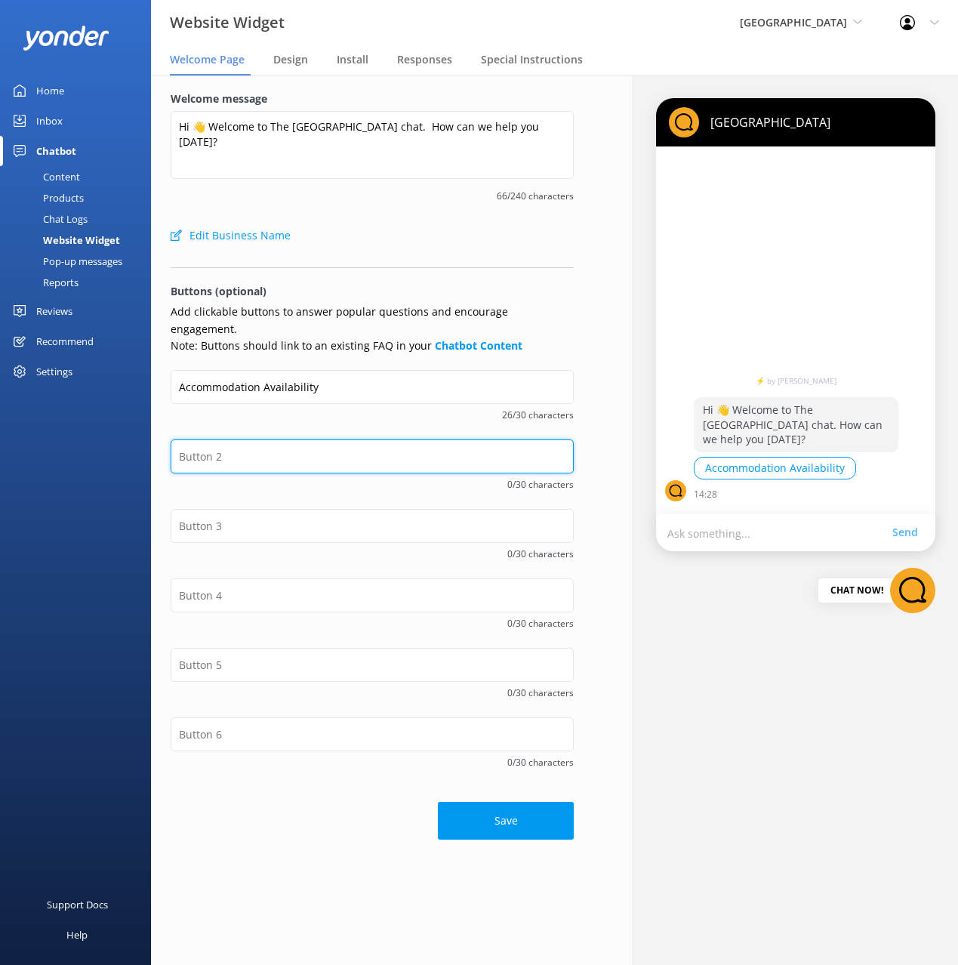
click at [279, 441] on input "text" at bounding box center [372, 456] width 403 height 34
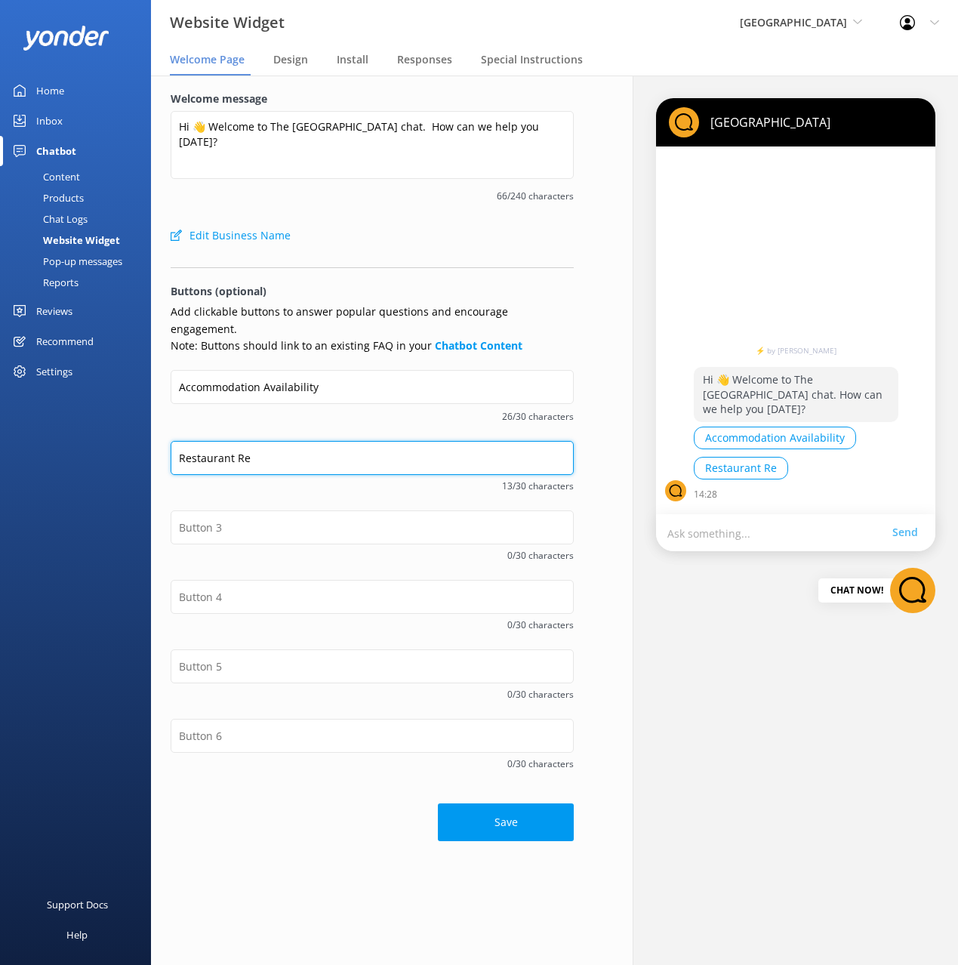
type input "Restaurant Reservations"
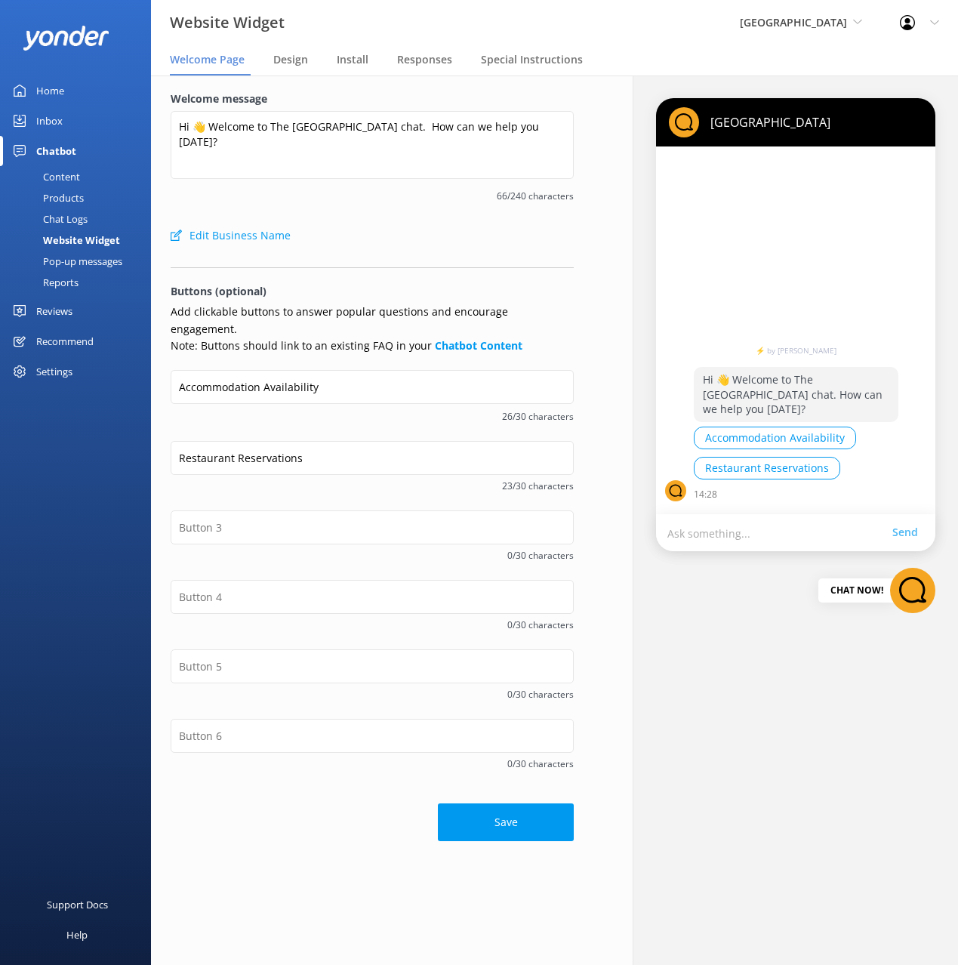
drag, startPoint x: 370, startPoint y: 484, endPoint x: 664, endPoint y: 559, distance: 303.7
click at [370, 484] on div "Restaurant Reservations 23/30 characters" at bounding box center [372, 475] width 403 height 69
click at [374, 372] on input "Accommodation Availability" at bounding box center [372, 387] width 403 height 34
drag, startPoint x: 490, startPoint y: 805, endPoint x: 504, endPoint y: 814, distance: 17.0
click at [490, 805] on button "Save" at bounding box center [506, 824] width 136 height 38
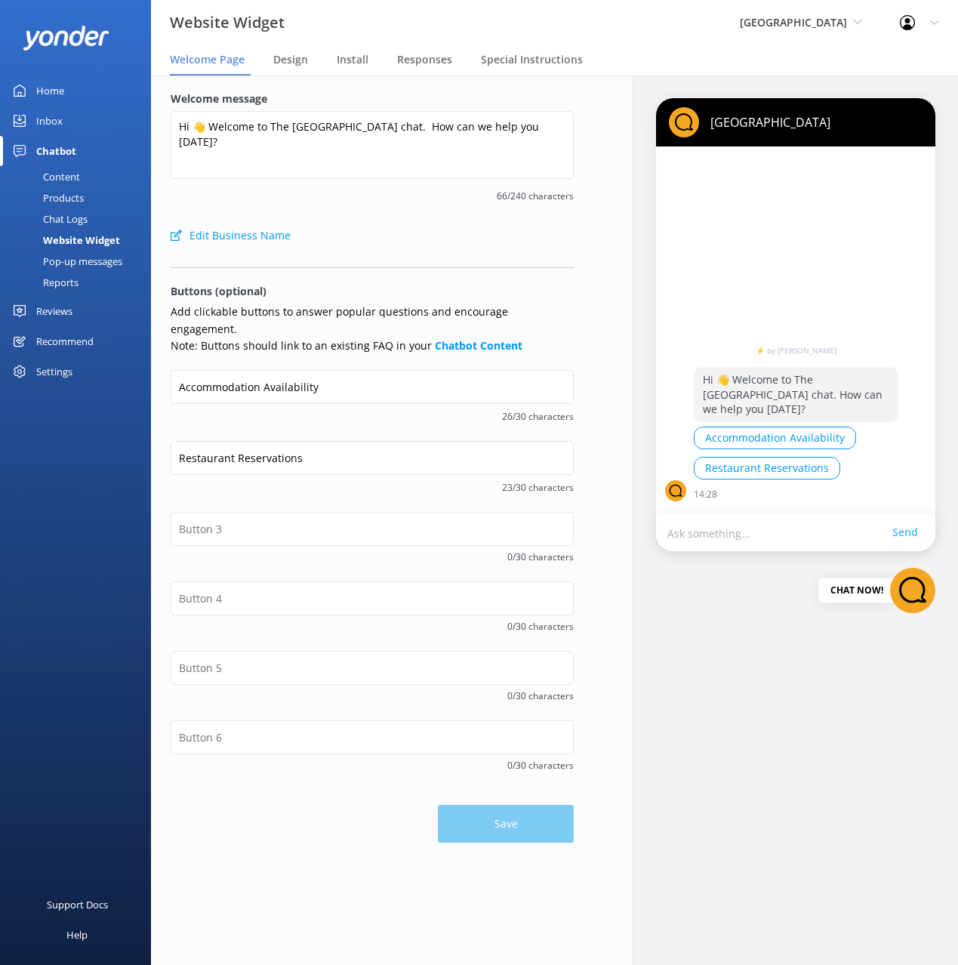
click at [87, 177] on link "Content" at bounding box center [80, 176] width 142 height 21
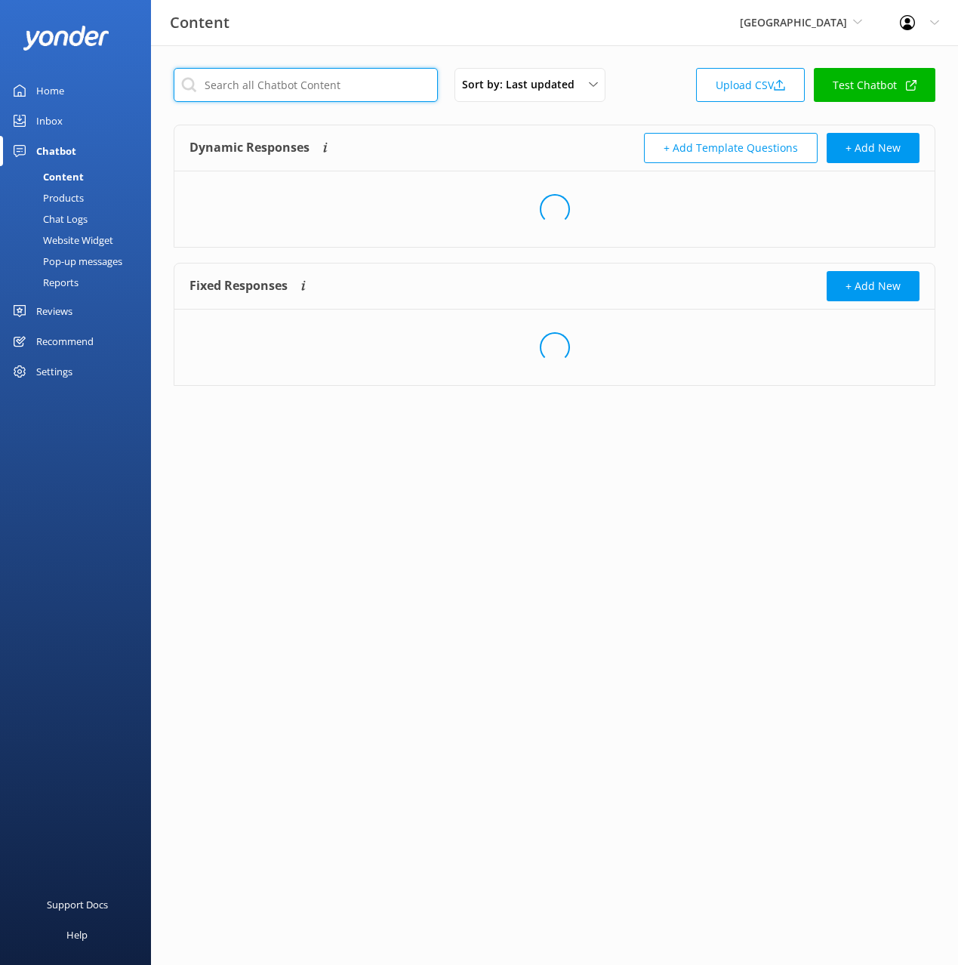
click at [300, 90] on input "text" at bounding box center [306, 85] width 264 height 34
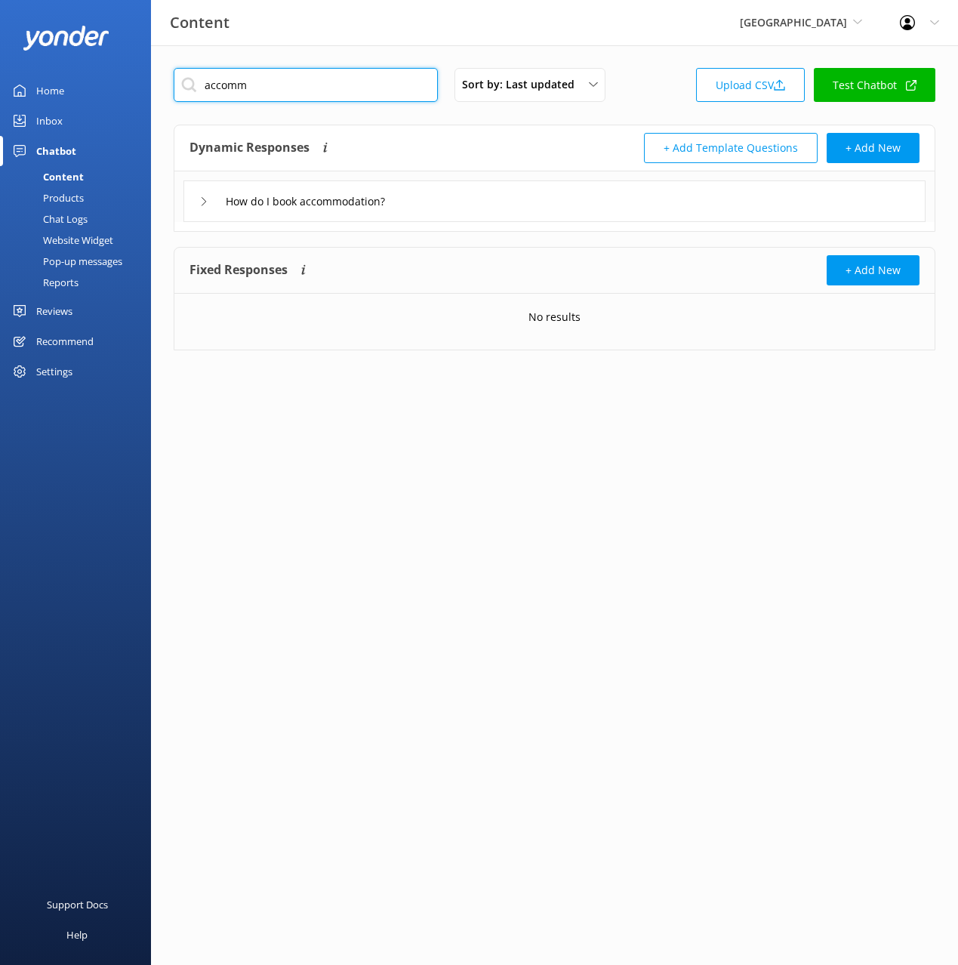
type input "accomm"
drag, startPoint x: 516, startPoint y: 152, endPoint x: 497, endPoint y: 205, distance: 56.8
click at [516, 152] on div "Dynamic Responses The chatbot will generate a response based on the content inf…" at bounding box center [371, 148] width 365 height 30
drag, startPoint x: 497, startPoint y: 205, endPoint x: 494, endPoint y: 216, distance: 11.0
click at [497, 205] on div "How do I book accommodation?" at bounding box center [554, 201] width 742 height 42
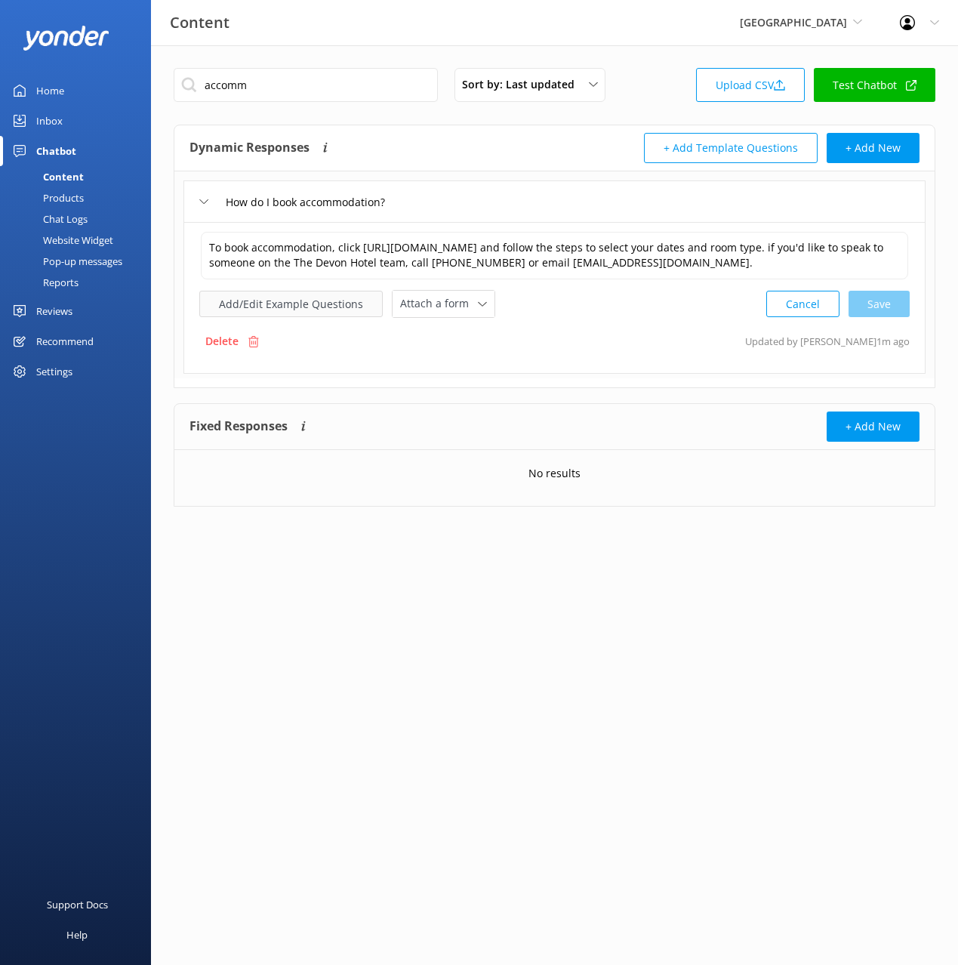
click at [304, 317] on button "Add/Edit Example Questions" at bounding box center [290, 304] width 183 height 26
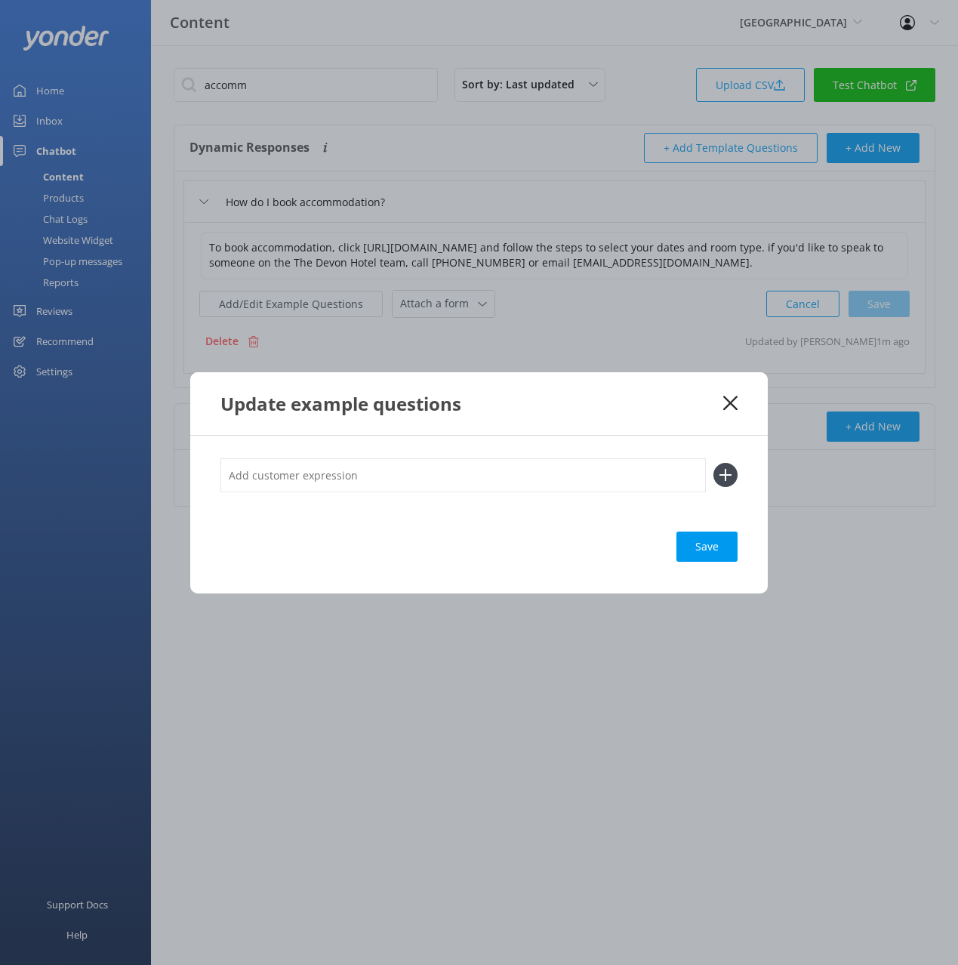
click at [559, 451] on div "Save" at bounding box center [478, 515] width 577 height 158
click at [563, 473] on input "text" at bounding box center [462, 475] width 485 height 34
paste input "Accommodation Availability"
type input "Accommodation Availability"
click at [713, 463] on button at bounding box center [725, 475] width 24 height 24
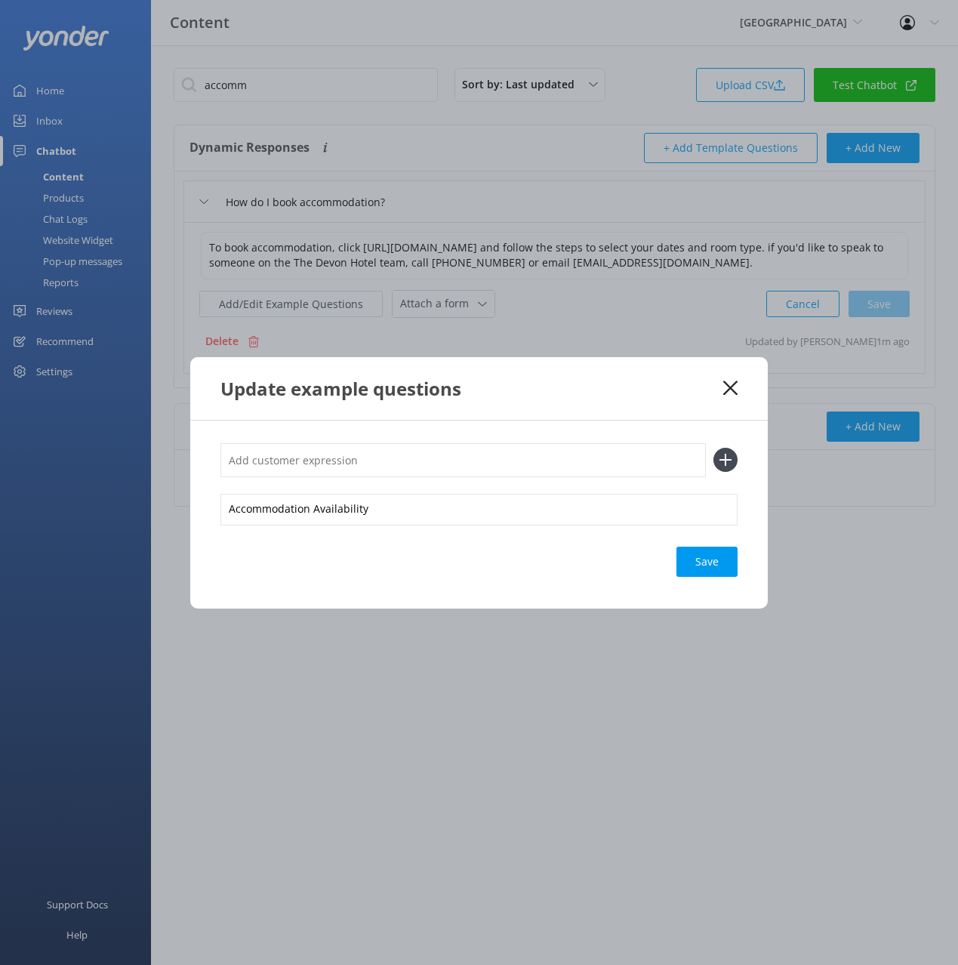
paste input "Accommodation Availability"
type input "Accommodation Availability"
click at [713, 448] on button at bounding box center [725, 460] width 24 height 24
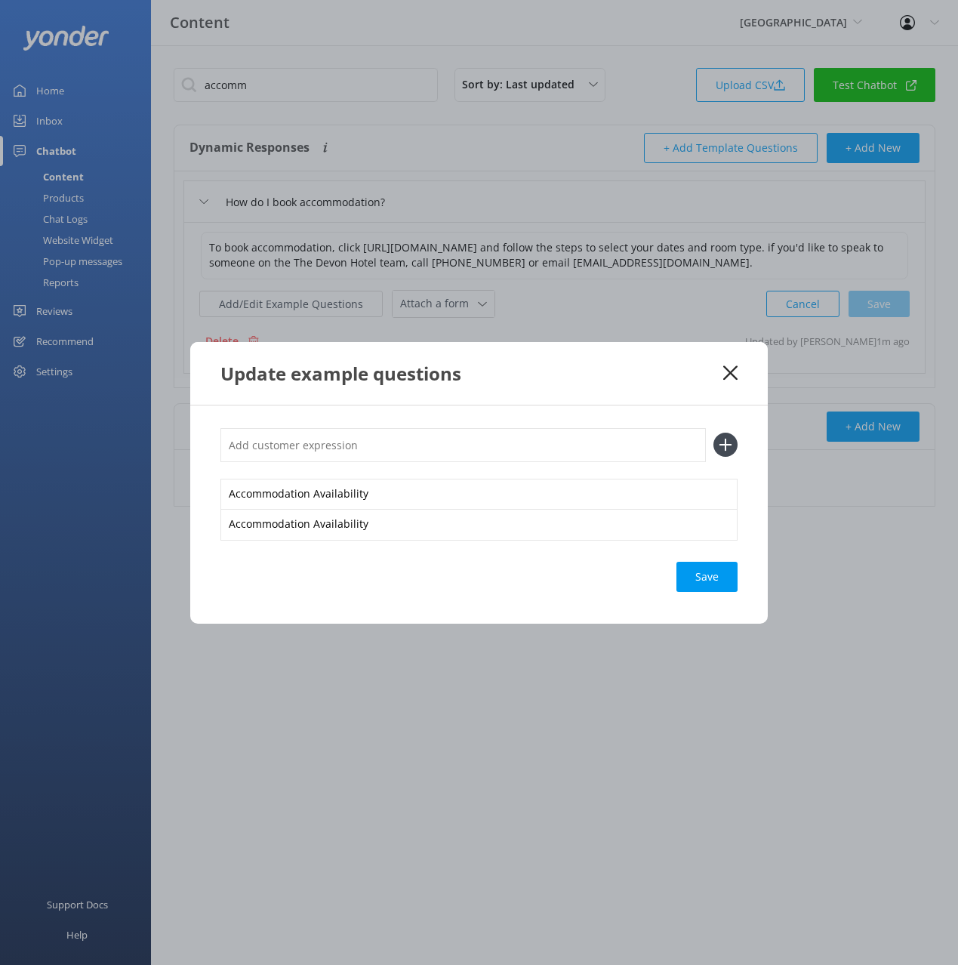
paste input "Accommodation Availability"
type input "Accommodation Availability"
click at [713, 433] on button at bounding box center [725, 445] width 24 height 24
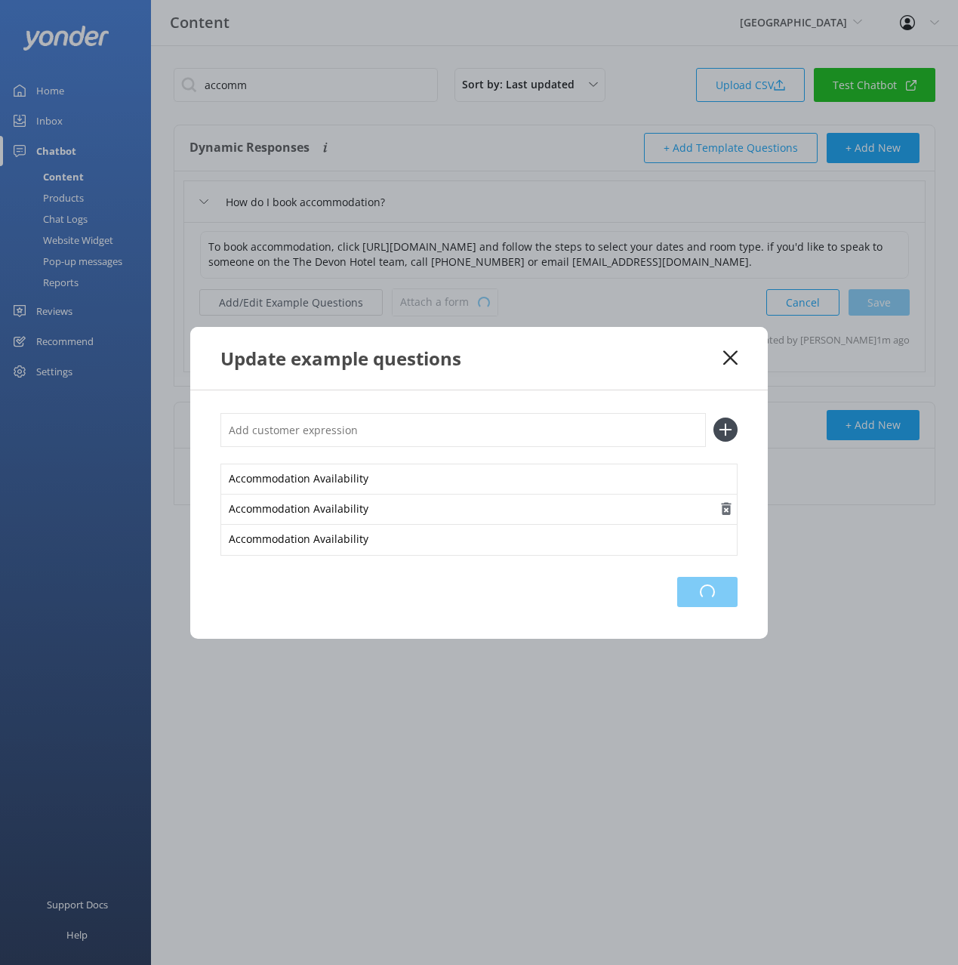
drag, startPoint x: 702, startPoint y: 592, endPoint x: 719, endPoint y: 507, distance: 87.0
click at [701, 592] on div "Loading.." at bounding box center [707, 592] width 60 height 30
drag, startPoint x: 734, startPoint y: 356, endPoint x: 535, endPoint y: 318, distance: 202.2
click at [732, 356] on icon at bounding box center [730, 357] width 14 height 15
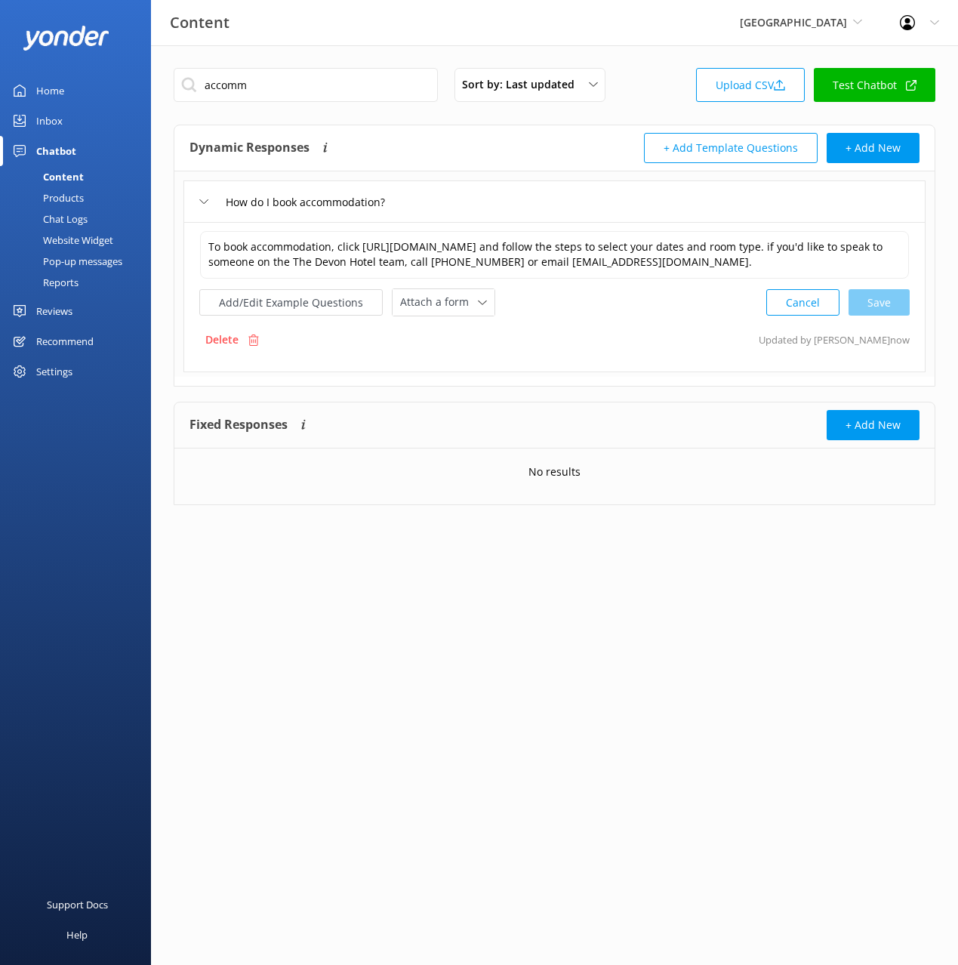
click at [73, 240] on div "Website Widget" at bounding box center [61, 239] width 104 height 21
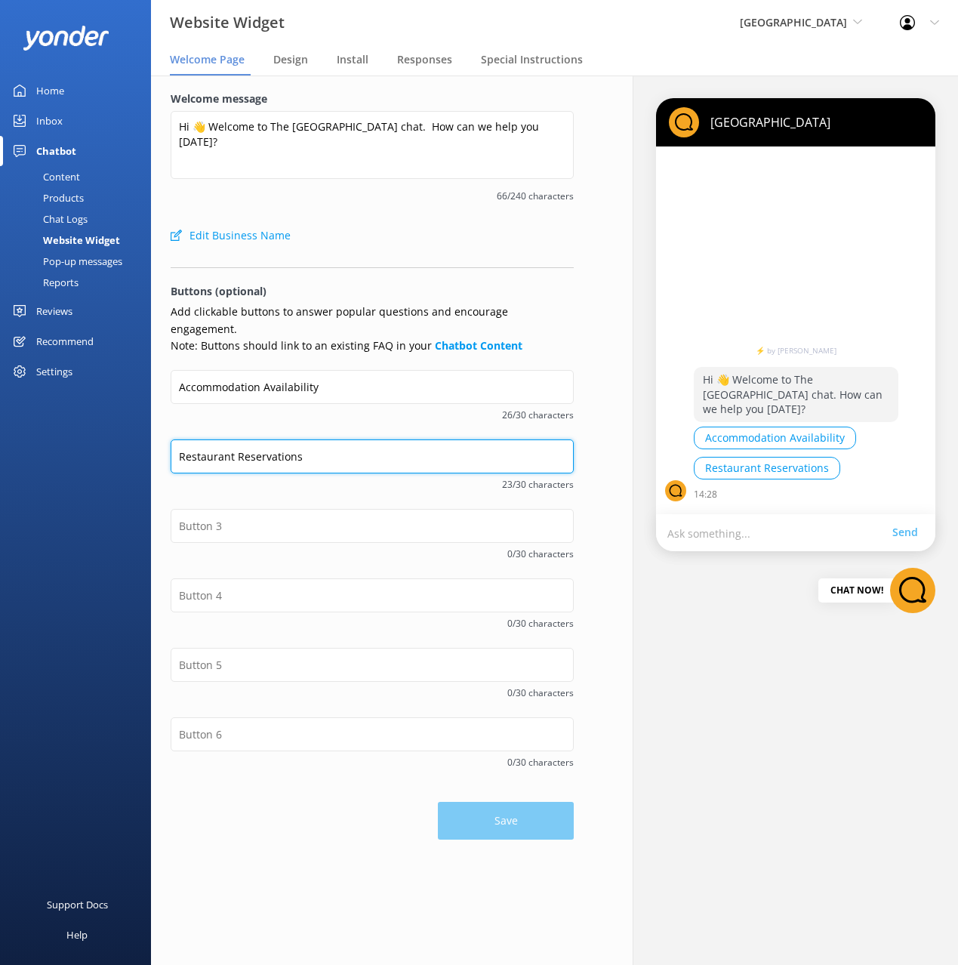
click at [299, 448] on input "Restaurant Reservations" at bounding box center [372, 456] width 403 height 34
click at [77, 178] on div "Content" at bounding box center [44, 176] width 71 height 21
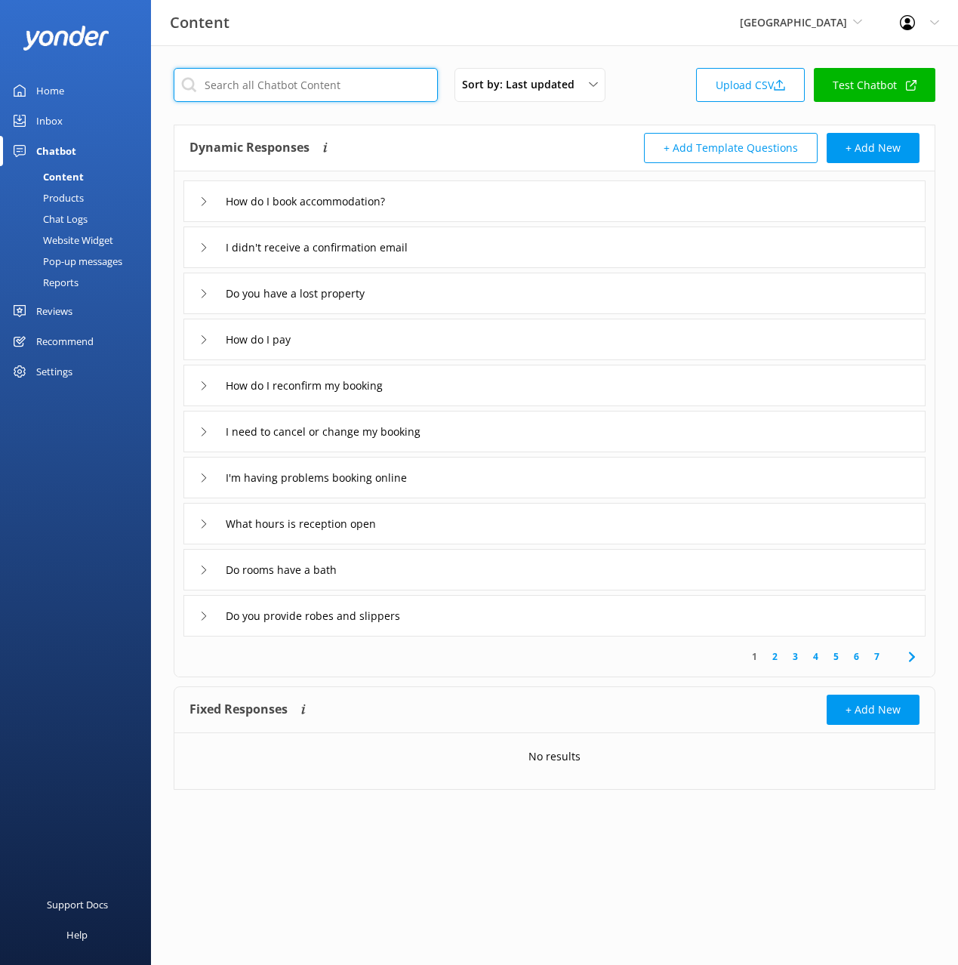
click at [354, 88] on input "text" at bounding box center [306, 85] width 264 height 34
type input "rest"
click at [623, 128] on div "Dynamic Responses The chatbot will generate a response based on the content inf…" at bounding box center [554, 148] width 760 height 46
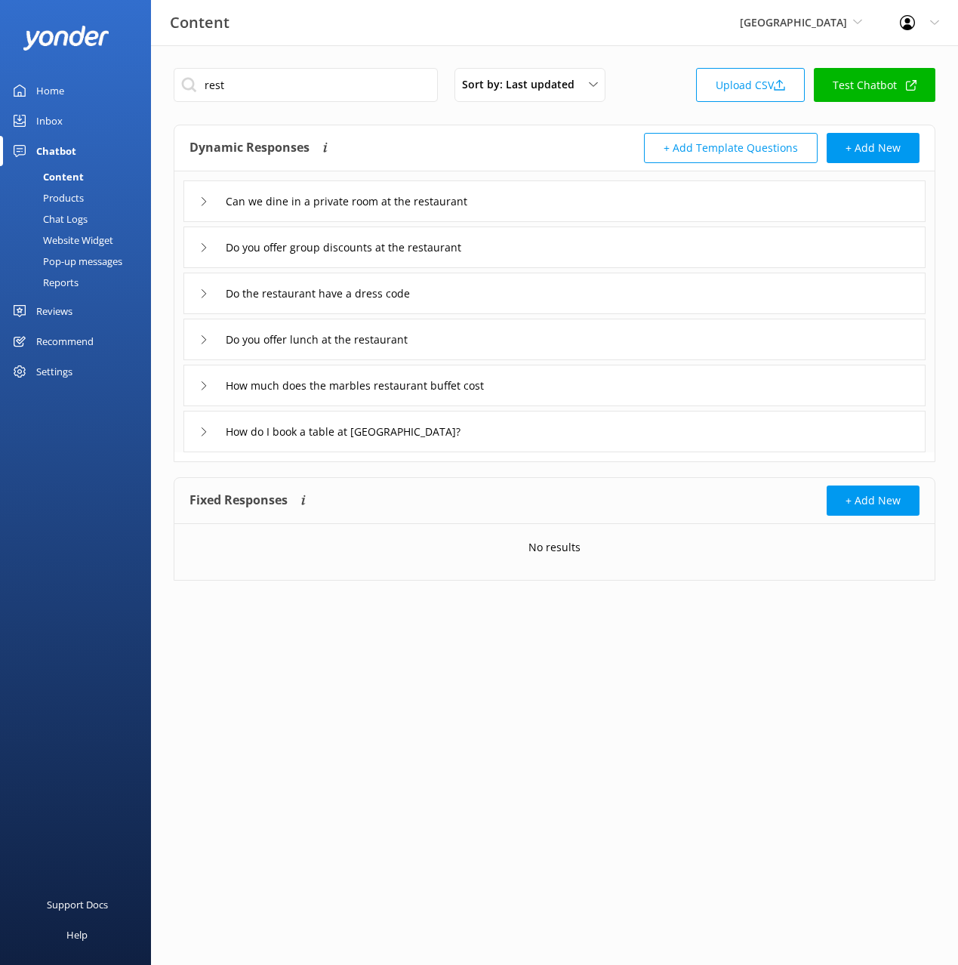
click at [529, 430] on div "How do I book a table at Marbles Restaurant?" at bounding box center [554, 432] width 742 height 42
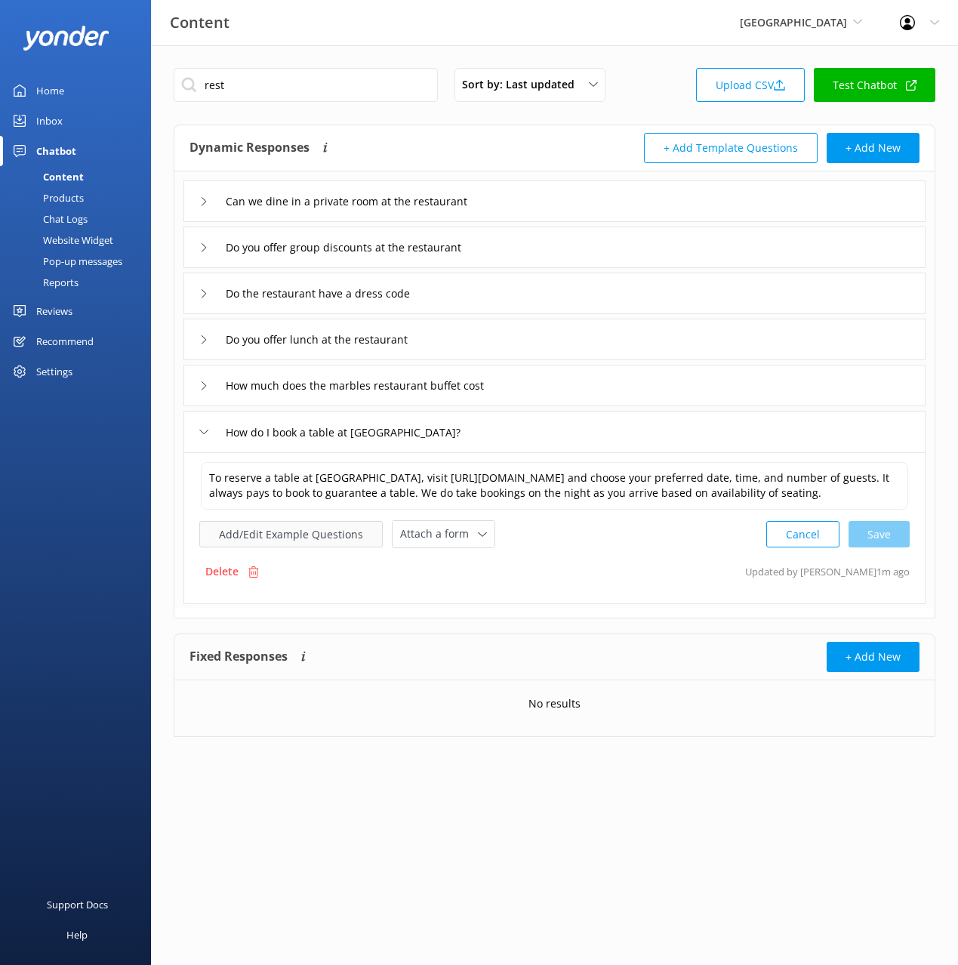
click at [301, 547] on button "Add/Edit Example Questions" at bounding box center [290, 534] width 183 height 26
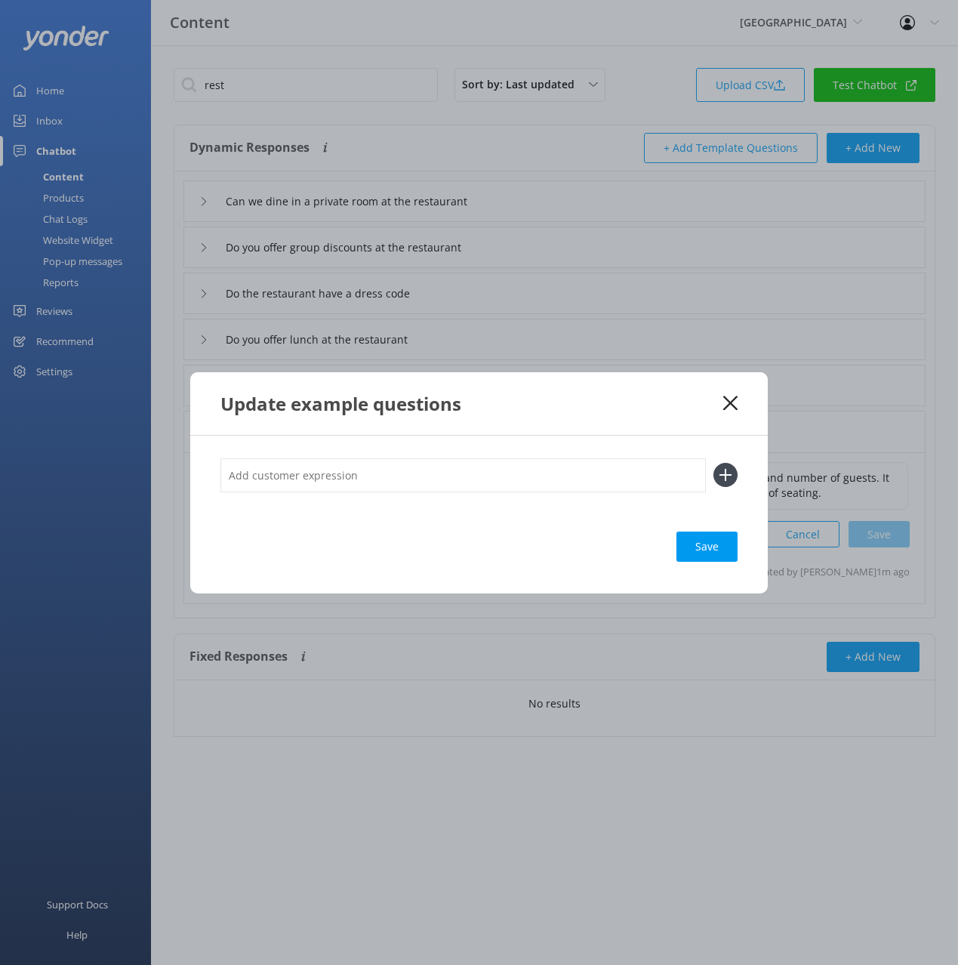
click at [534, 470] on input "text" at bounding box center [462, 475] width 485 height 34
paste input "Restaurant Reservations"
type input "Restaurant Reservations"
click at [713, 463] on button at bounding box center [725, 475] width 24 height 24
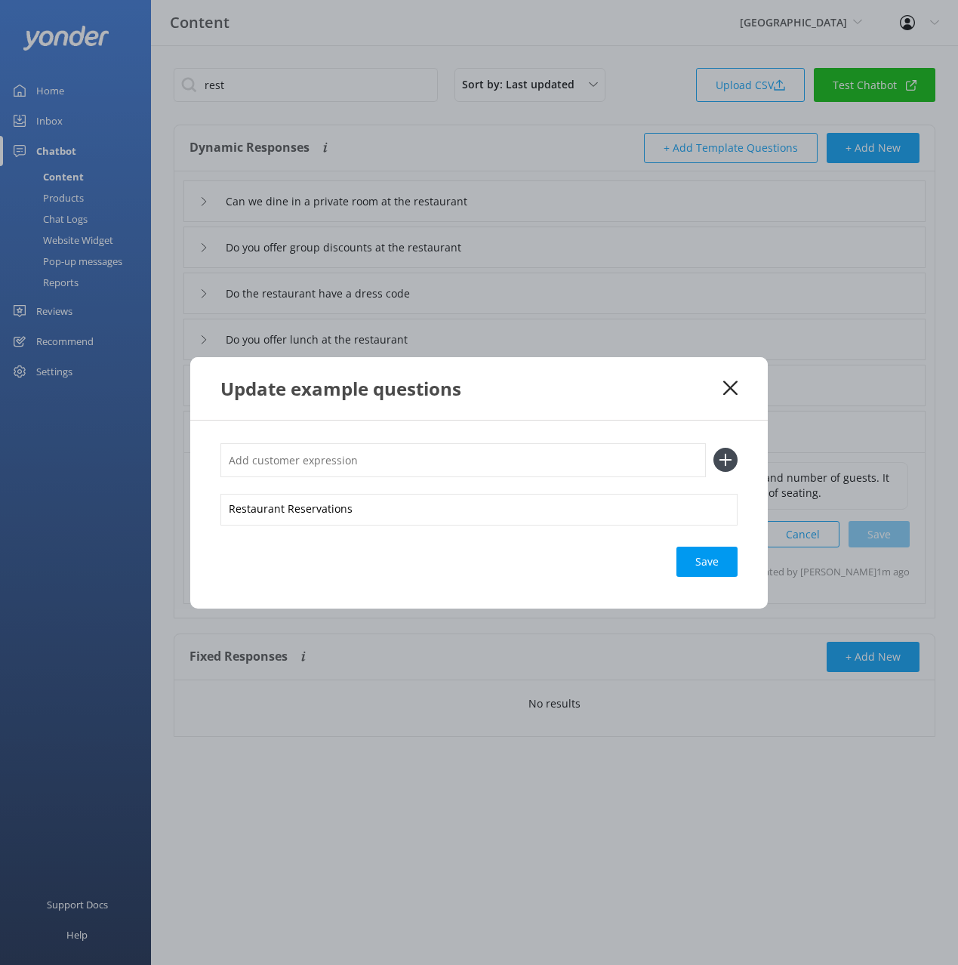
paste input "Restaurant Reservations"
type input "Restaurant Reservations"
click at [713, 448] on button at bounding box center [725, 460] width 24 height 24
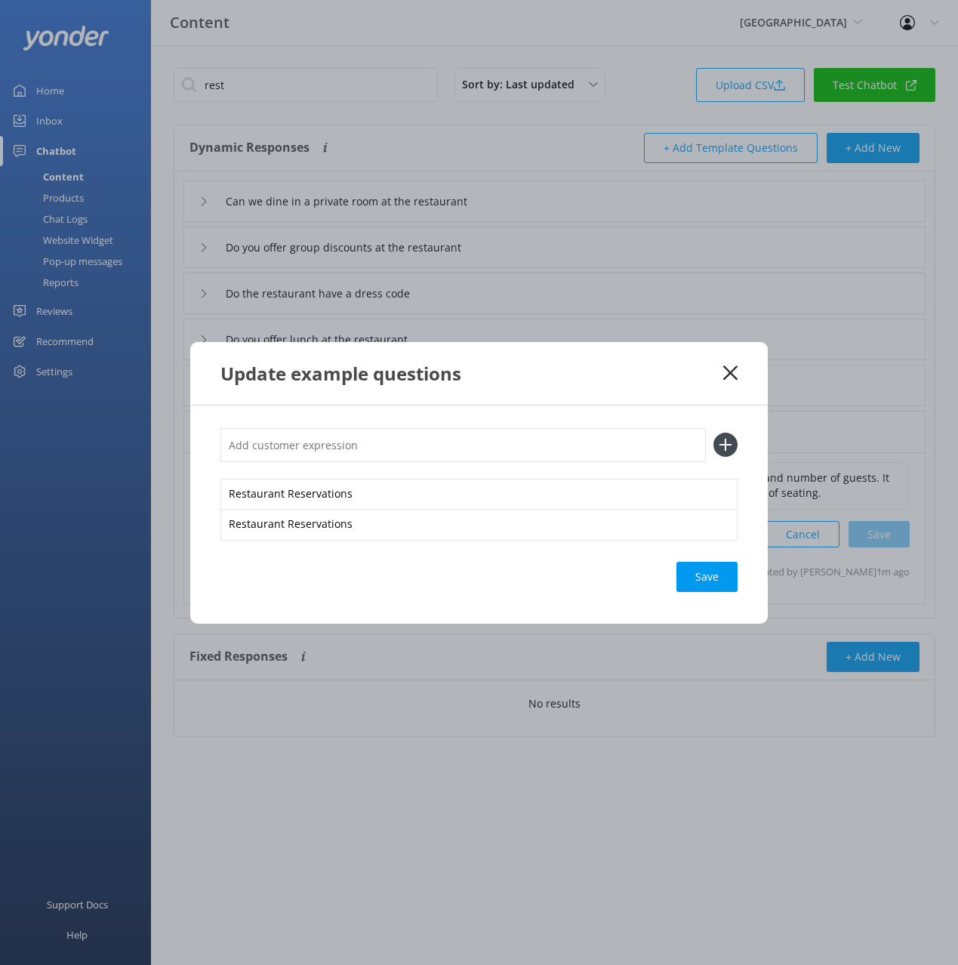
paste input "Restaurant Reservations"
type input "Restaurant Reservations"
click at [713, 433] on button at bounding box center [725, 445] width 24 height 24
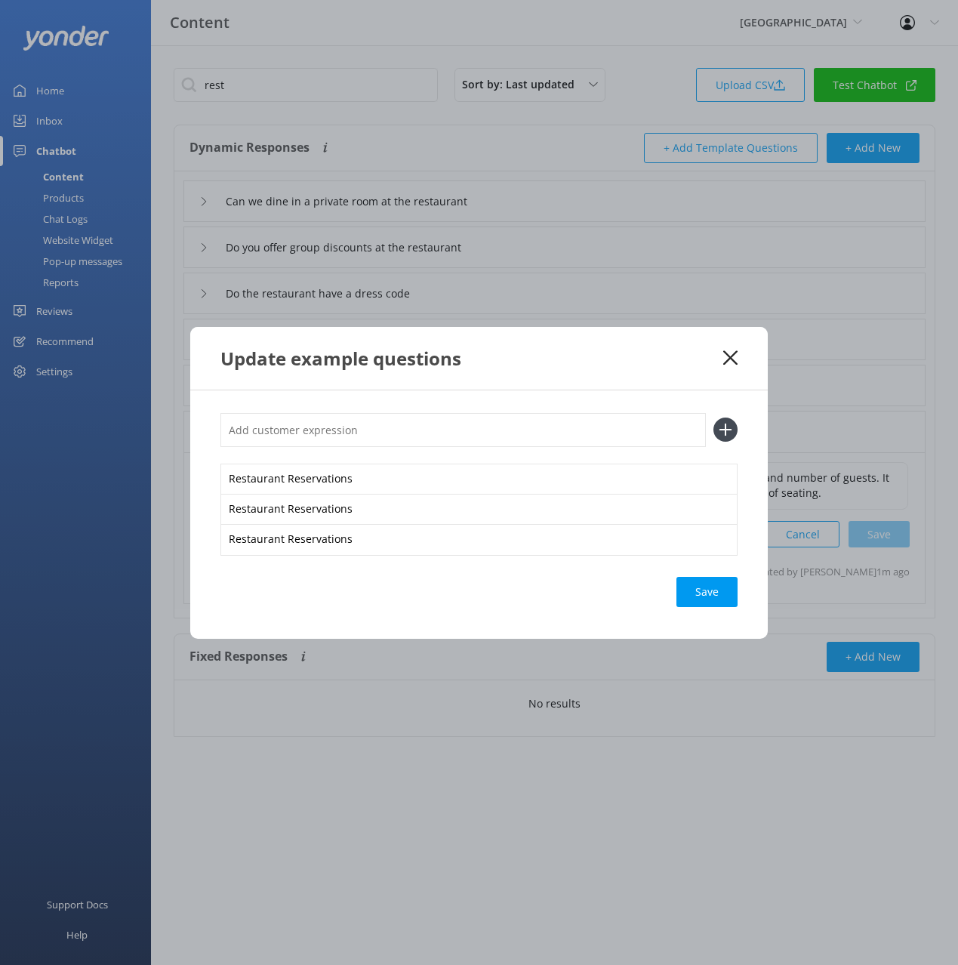
paste input "Restaurant Reservations"
type input "Restaurant Reservations"
click at [713, 417] on button at bounding box center [725, 429] width 24 height 24
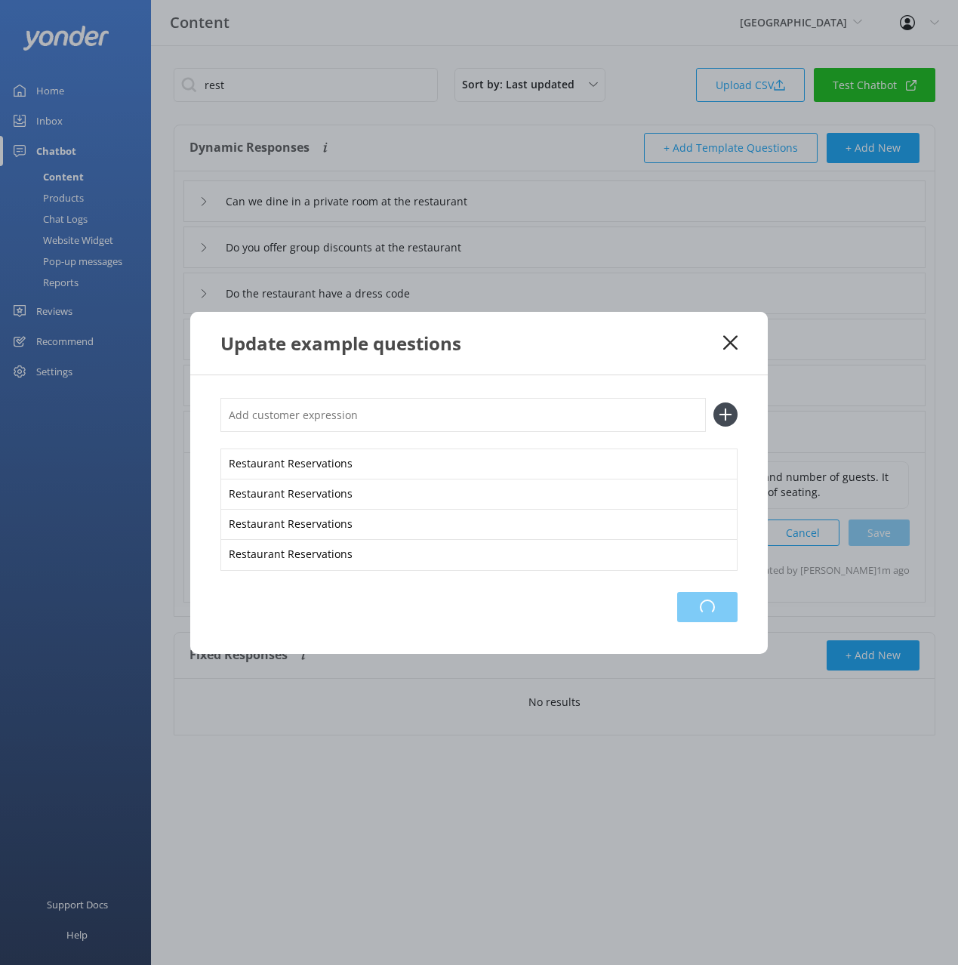
drag, startPoint x: 710, startPoint y: 602, endPoint x: 938, endPoint y: 565, distance: 231.1
click at [710, 602] on div "Loading.." at bounding box center [707, 607] width 60 height 30
click at [731, 339] on icon at bounding box center [730, 342] width 14 height 15
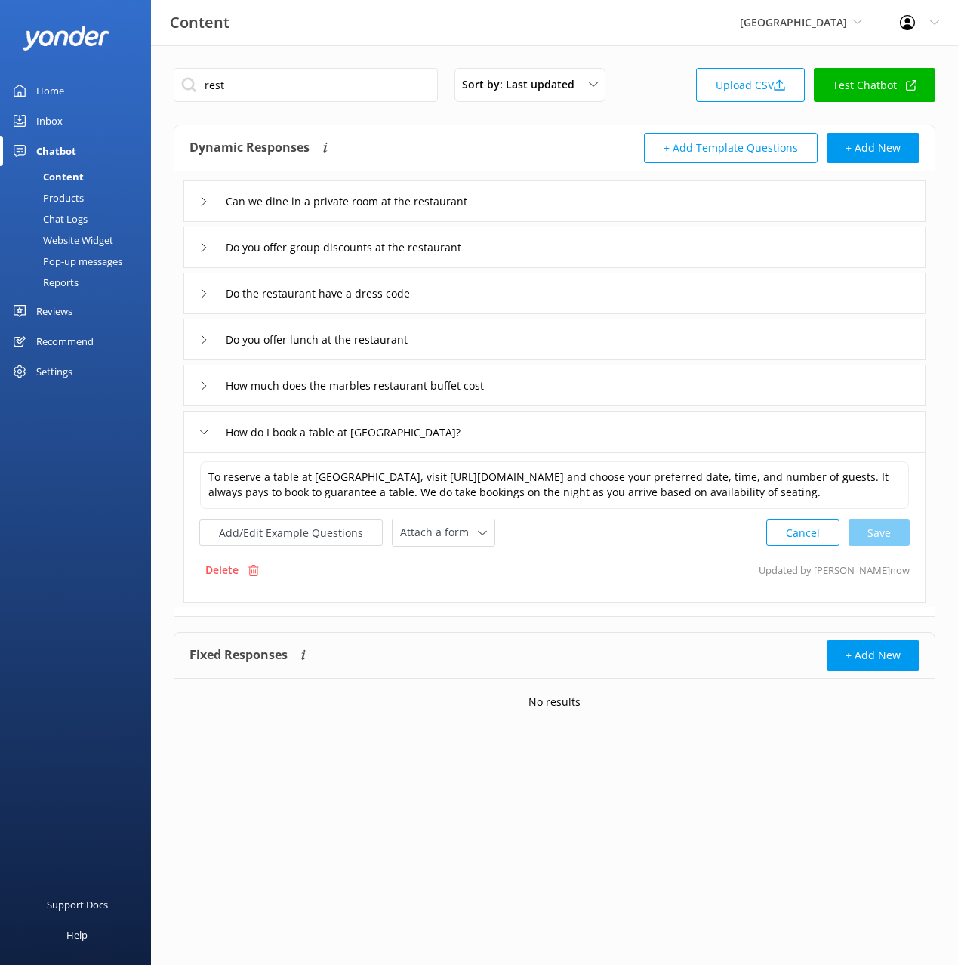
click at [73, 242] on div "Website Widget" at bounding box center [61, 239] width 104 height 21
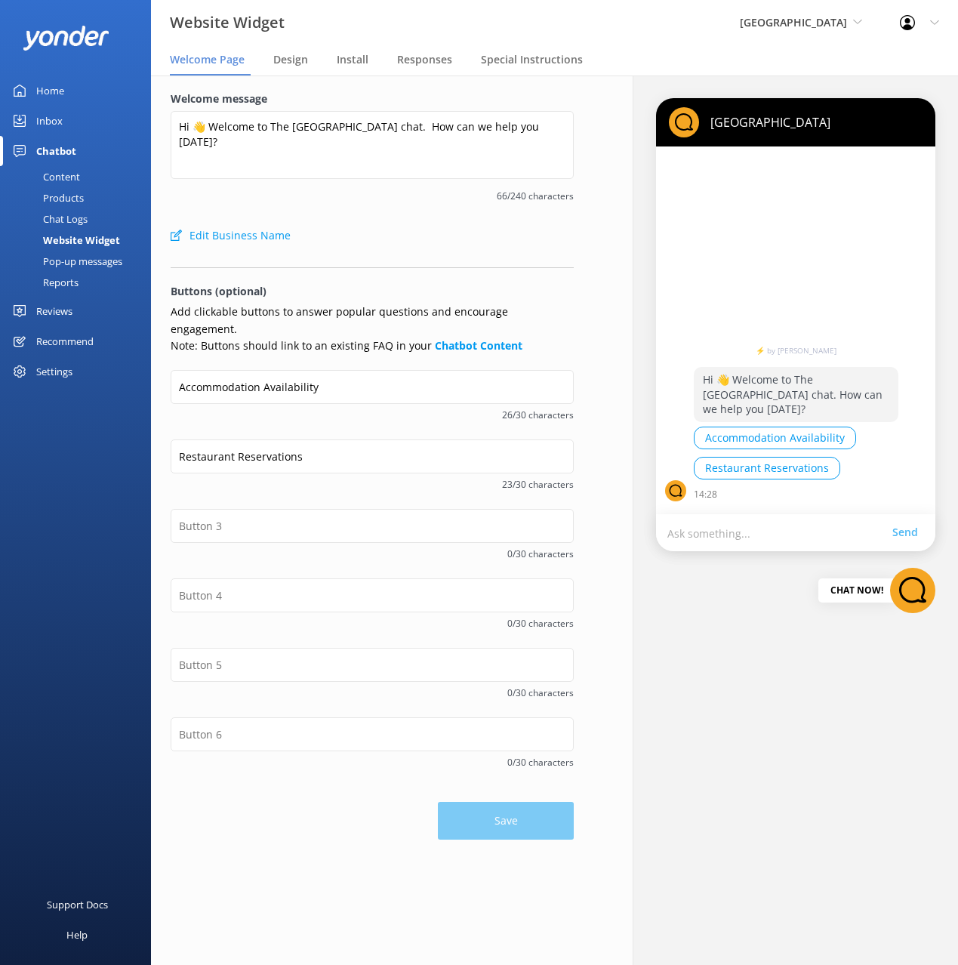
drag, startPoint x: 256, startPoint y: 482, endPoint x: 257, endPoint y: 511, distance: 29.5
click at [256, 484] on div "Restaurant Reservations 23/30 characters" at bounding box center [372, 473] width 403 height 69
click at [257, 511] on input "text" at bounding box center [372, 526] width 403 height 34
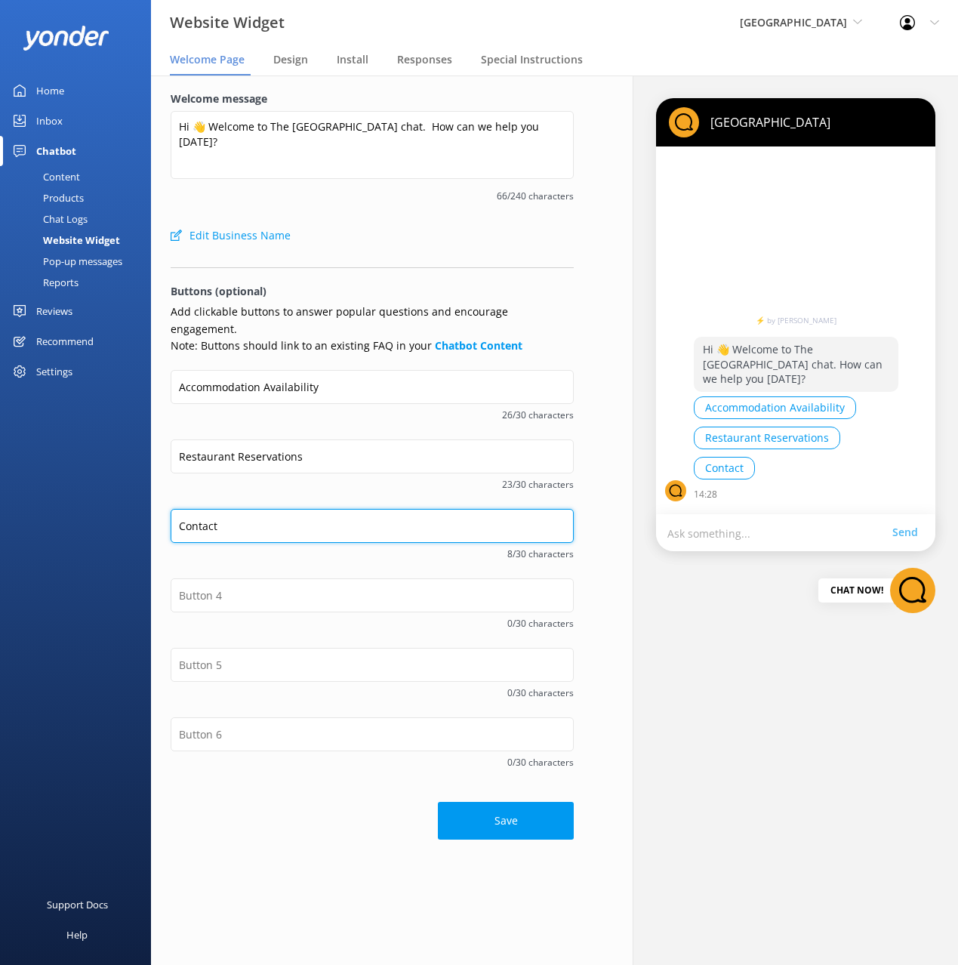
type input "Contact Details"
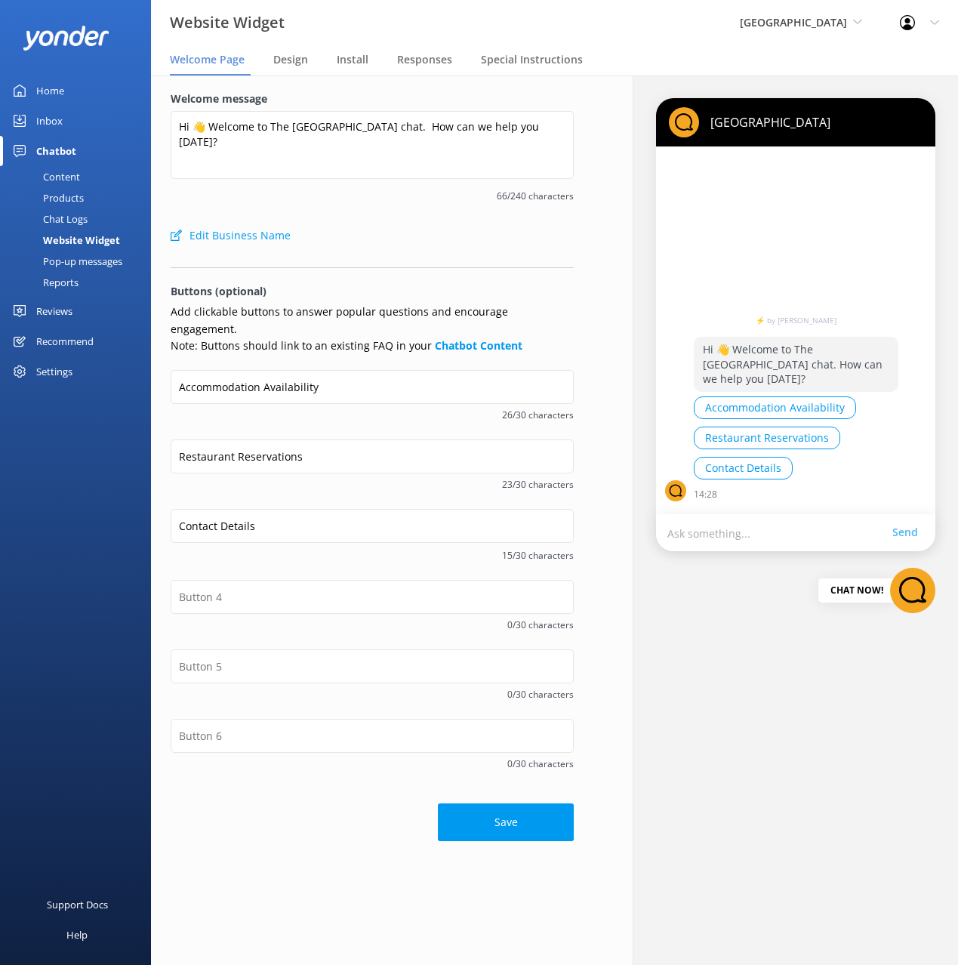
drag, startPoint x: 288, startPoint y: 549, endPoint x: 328, endPoint y: 593, distance: 59.3
click at [290, 550] on div "Contact Details 15/30 characters" at bounding box center [372, 544] width 403 height 71
click at [498, 803] on button "Save" at bounding box center [506, 822] width 136 height 38
click at [529, 801] on div "Save" at bounding box center [372, 814] width 403 height 53
click at [347, 771] on div "0/30 characters" at bounding box center [372, 753] width 403 height 69
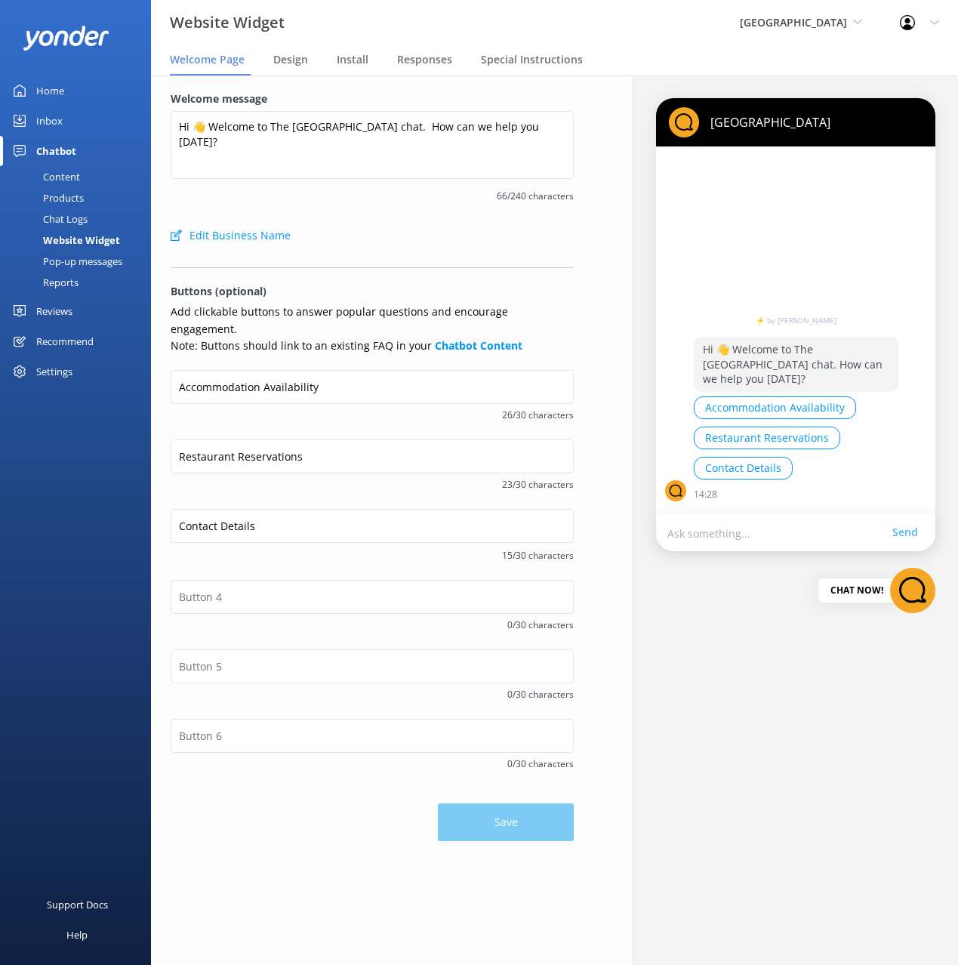
drag, startPoint x: 370, startPoint y: 204, endPoint x: 340, endPoint y: 191, distance: 32.8
click at [367, 203] on div "66/240 characters" at bounding box center [372, 194] width 403 height 19
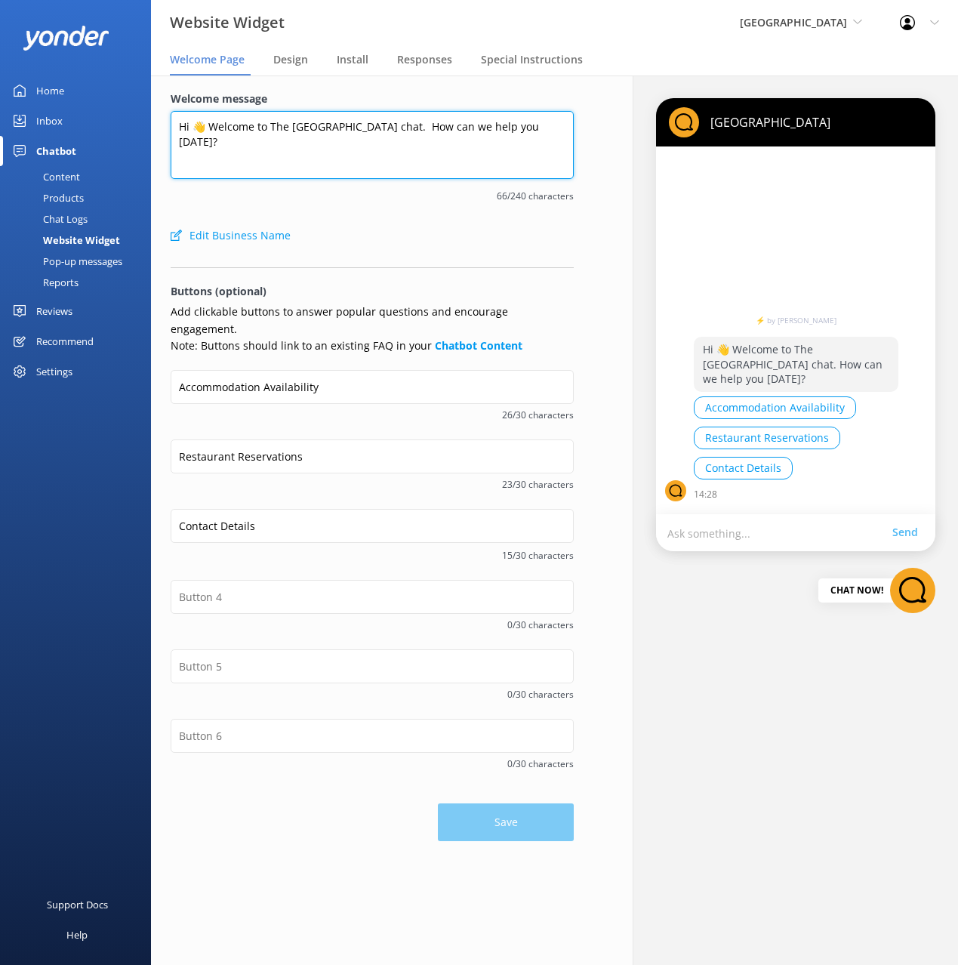
drag, startPoint x: 231, startPoint y: 142, endPoint x: 287, endPoint y: 131, distance: 57.0
click at [232, 142] on textarea "Hi 👋 Welcome to The Devon Hotel chat. How can we help you today?" at bounding box center [372, 145] width 403 height 68
click at [297, 129] on textarea "Hi 👋 Welcome to The Devon Hotel chat. How can we help you today?" at bounding box center [372, 145] width 403 height 68
click at [188, 126] on textarea "Hi 👋 Welcome to The Devon Hotel chat. How can we help you today?" at bounding box center [372, 145] width 403 height 68
click at [391, 128] on textarea "Hi 👋 Welcome to The Devon Hotel chat. How can we help you today?" at bounding box center [372, 145] width 403 height 68
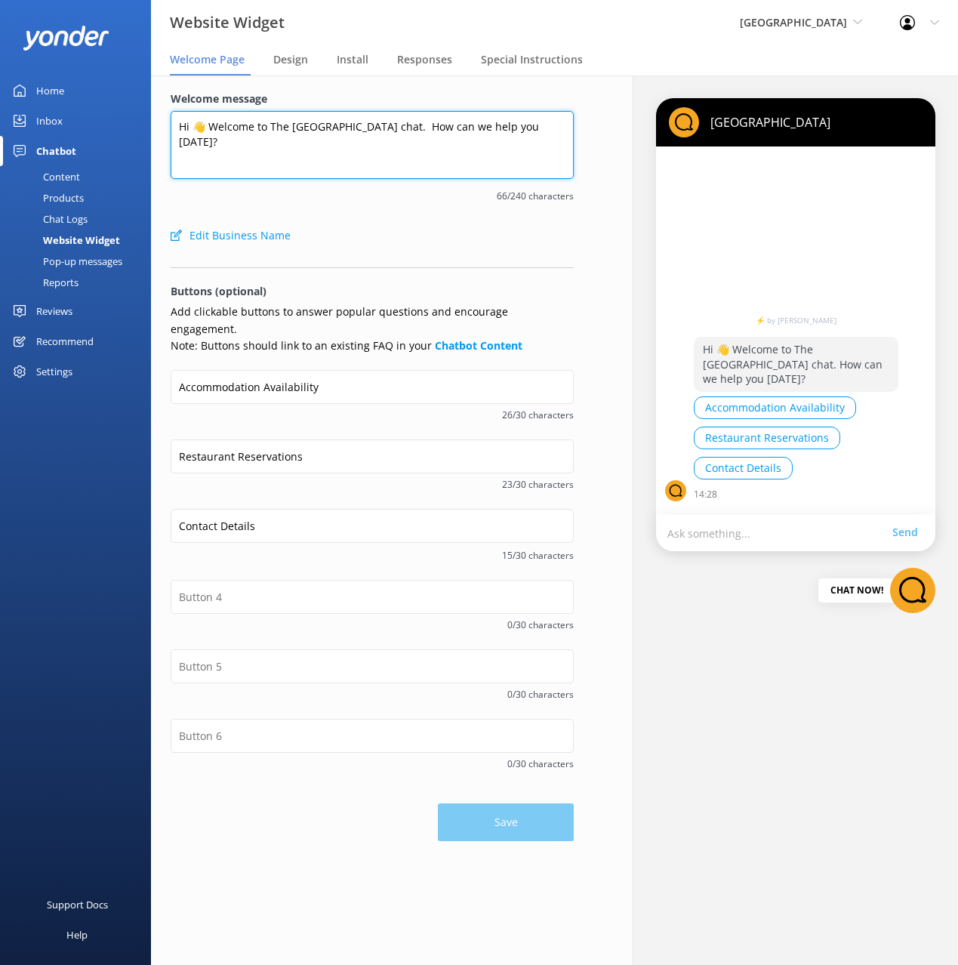
click at [382, 125] on textarea "Hi 👋 Welcome to The Devon Hotel chat. How can we help you today?" at bounding box center [372, 145] width 403 height 68
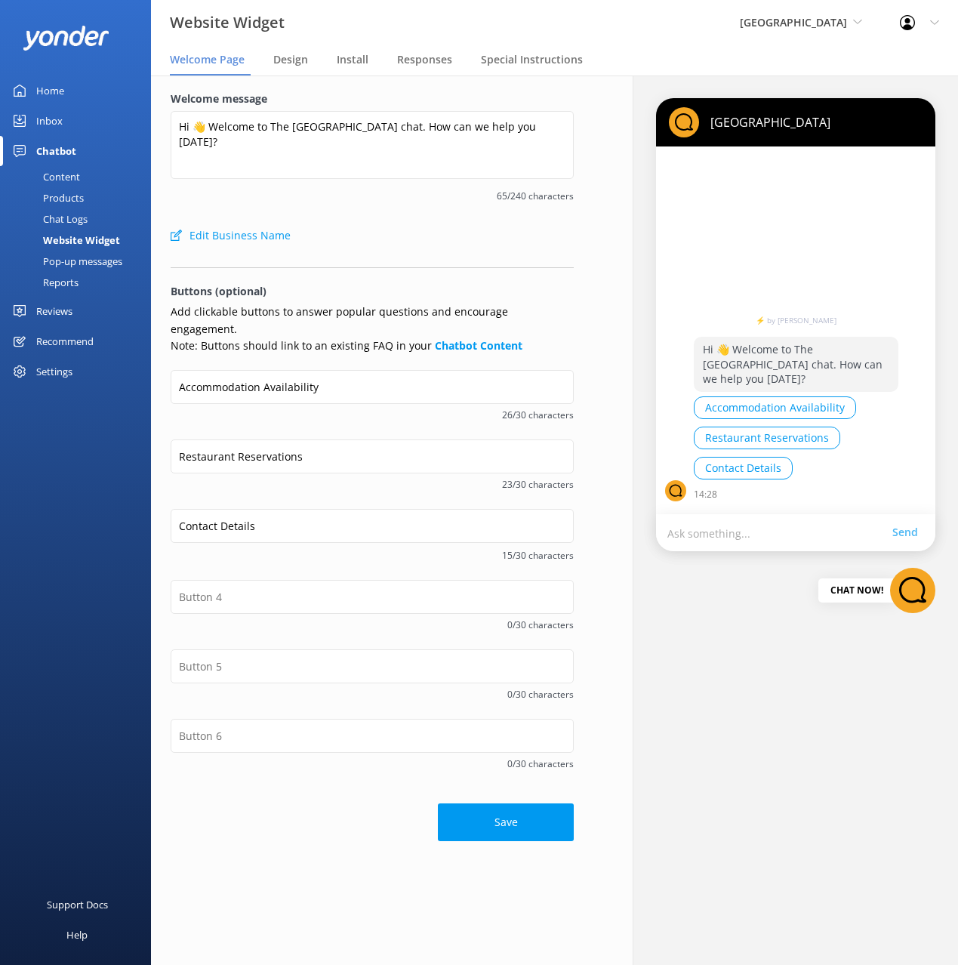
click at [385, 202] on span "65/240 characters" at bounding box center [372, 196] width 403 height 14
click at [529, 821] on button "Save" at bounding box center [506, 822] width 136 height 38
click at [412, 226] on div "Edit Business Name" at bounding box center [372, 235] width 403 height 30
drag, startPoint x: 410, startPoint y: 243, endPoint x: 540, endPoint y: 275, distance: 134.4
click at [411, 243] on div "Edit Business Name" at bounding box center [372, 235] width 403 height 30
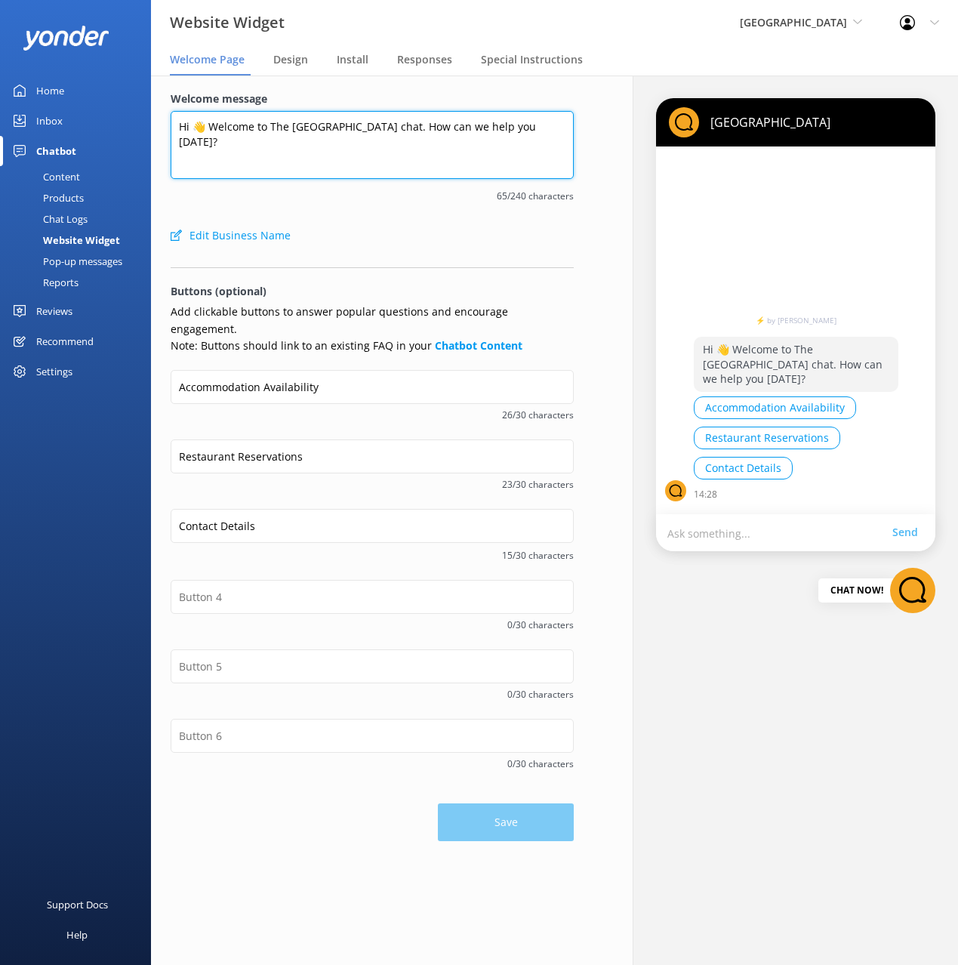
click at [266, 134] on textarea "Hi 👋 Welcome to The Devon Hotel chat. How can we help you today?" at bounding box center [372, 145] width 403 height 68
drag, startPoint x: 209, startPoint y: 123, endPoint x: 217, endPoint y: 156, distance: 33.5
click at [217, 157] on textarea "Hi 👋 Welcome to The Devon Hotel chat. How can we help you today?" at bounding box center [372, 145] width 403 height 68
paste textarea "Hey there! I'm a virtual assistant for The Devon Hotel, here to answer your que…"
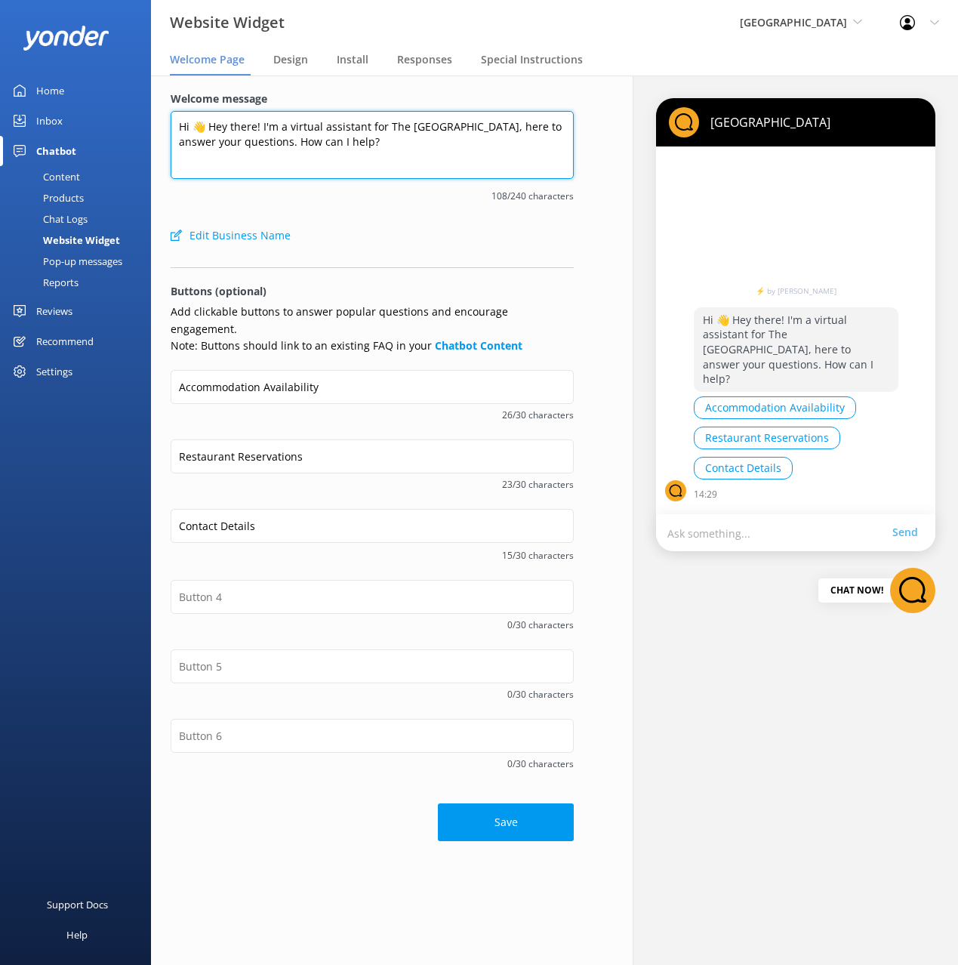
click at [220, 143] on textarea "Hi 👋 Hey there! I'm a virtual assistant for The Devon Hotel, here to answer you…" at bounding box center [372, 145] width 403 height 68
click at [547, 133] on textarea "Hi 👋 Welcome to The Devon Hotel chat. How can we help you today?" at bounding box center [372, 145] width 403 height 68
paste textarea "Hey there! I'm a virtual assistant for The Devon Hotel, here to answer your que…"
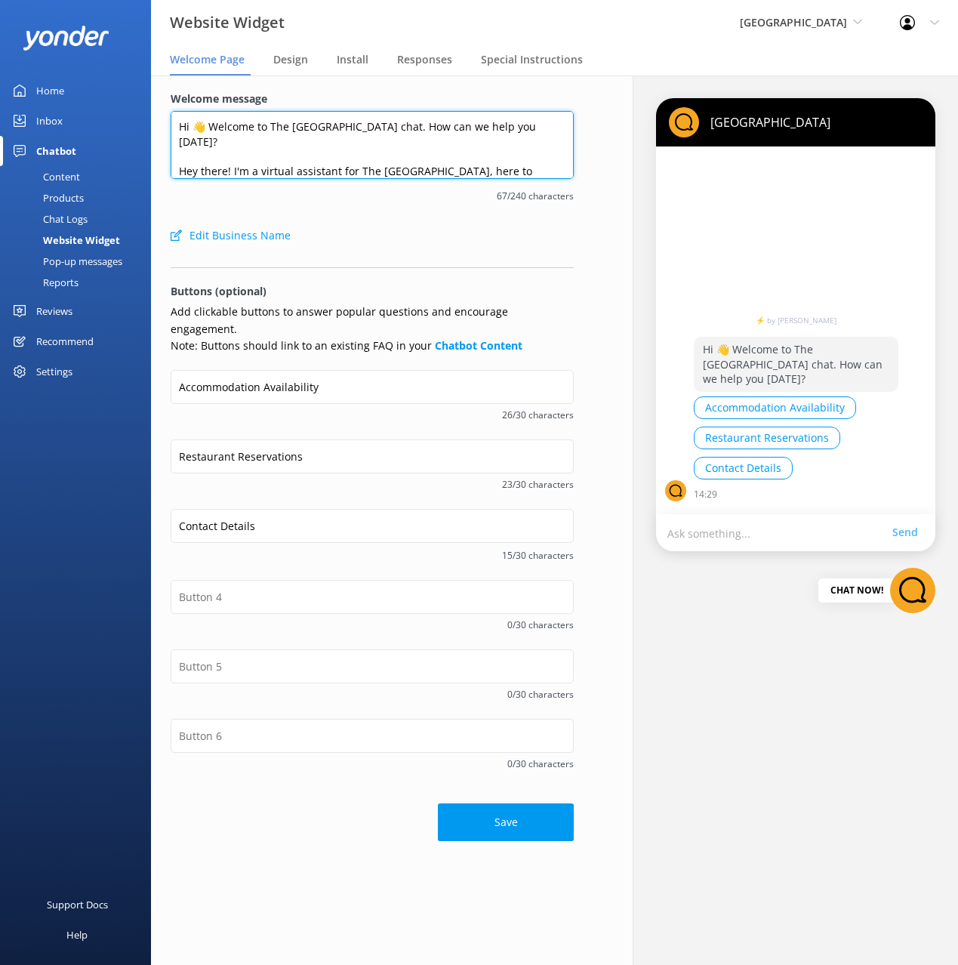
scroll to position [1, 0]
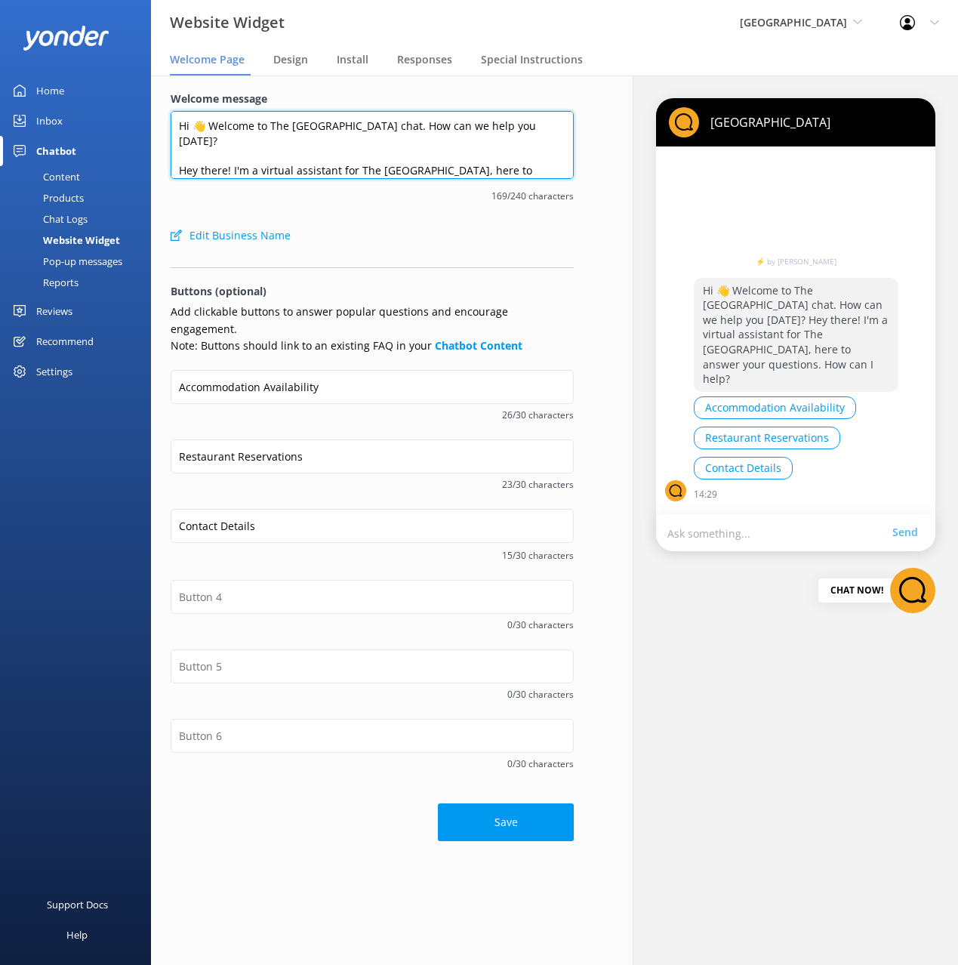
click at [355, 152] on textarea "Hi 👋 Welcome to The Devon Hotel chat. How can we help you today? Hey there! I'm…" at bounding box center [372, 145] width 403 height 68
click at [371, 125] on textarea "Hi 👋 Welcome to The Devon Hotel chat. How can we help you today? Hey there! I'm…" at bounding box center [372, 145] width 403 height 68
click at [252, 153] on textarea "Hi 👋 Welcome to The Devon Hotel chat. How can we help you today? Hey there! I'm…" at bounding box center [372, 145] width 403 height 68
drag, startPoint x: 233, startPoint y: 156, endPoint x: 355, endPoint y: 156, distance: 121.5
click at [353, 155] on textarea "Hi 👋 Welcome to The Devon Hotel chat. How can we help you today? Hey there! I'm…" at bounding box center [372, 145] width 403 height 68
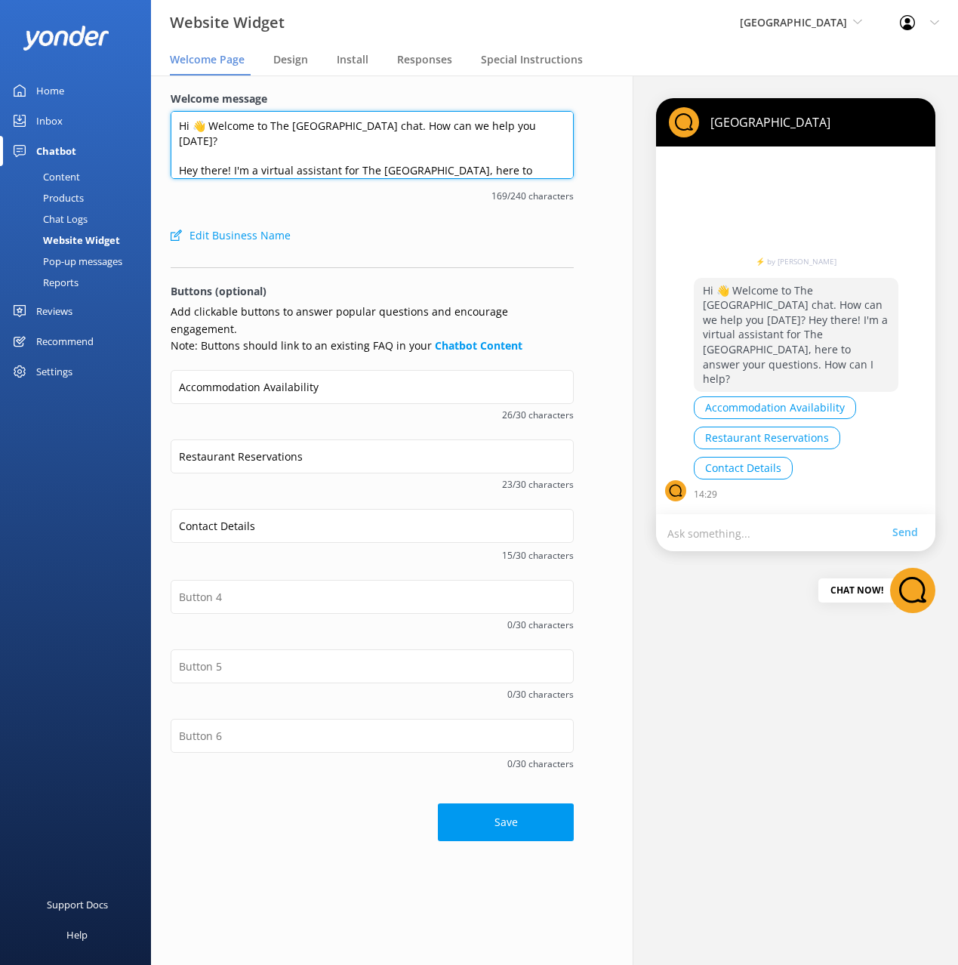
click at [331, 156] on textarea "Hi 👋 Welcome to The Devon Hotel chat. How can we help you today? Hey there! I'm…" at bounding box center [372, 145] width 403 height 68
drag, startPoint x: 329, startPoint y: 156, endPoint x: 233, endPoint y: 157, distance: 95.9
click at [233, 157] on textarea "Hi 👋 Welcome to The Devon Hotel chat. How can we help you today? Hey there! I'm…" at bounding box center [372, 145] width 403 height 68
click at [420, 127] on textarea "Hi 👋 Welcome to The Devon Hotel chat. How can we help you today? Hey there! for…" at bounding box center [372, 145] width 403 height 68
click at [456, 128] on textarea "Hi 👋 Welcome to The Devon Hotel chat. How can we help you today? Hey there! for…" at bounding box center [372, 145] width 403 height 68
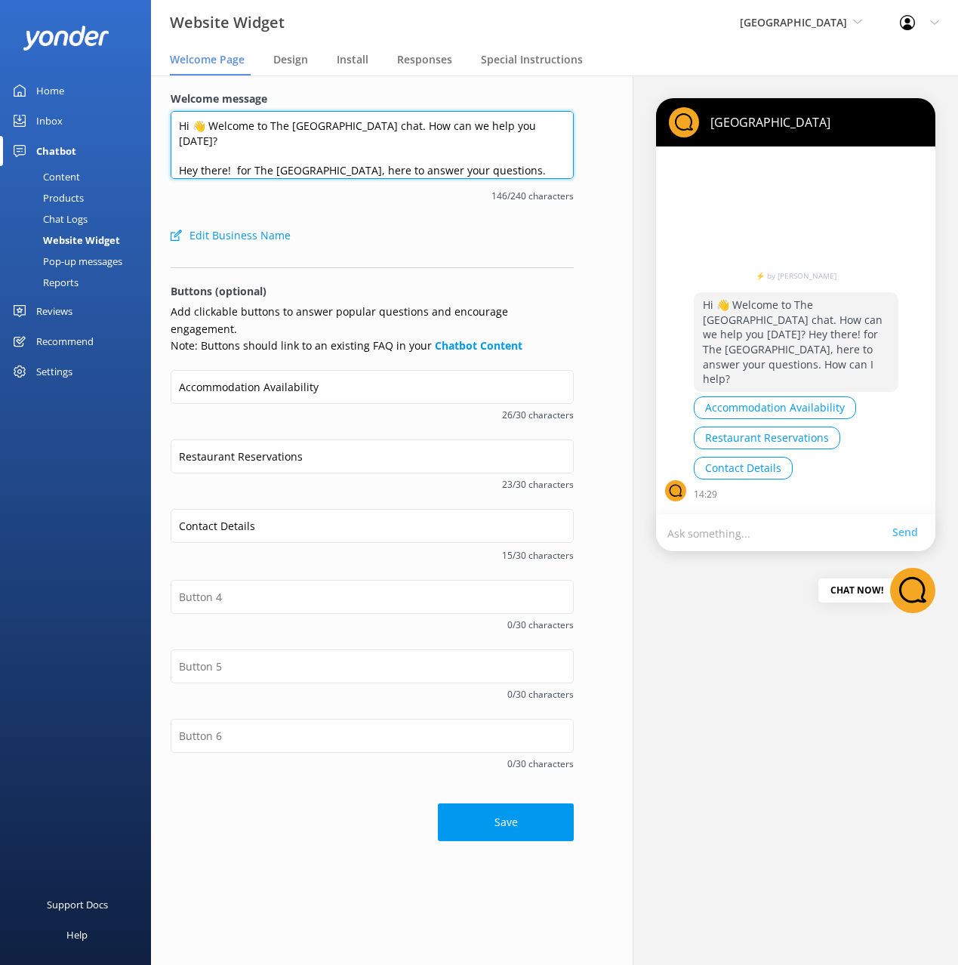
drag, startPoint x: 550, startPoint y: 128, endPoint x: 384, endPoint y: 131, distance: 166.1
click at [384, 131] on textarea "Hi 👋 Welcome to The Devon Hotel chat. How can we help you today? Hey there! for…" at bounding box center [372, 145] width 403 height 68
paste textarea "I'm a virtual assistant"
drag, startPoint x: 257, startPoint y: 156, endPoint x: 159, endPoint y: 151, distance: 99.0
click at [157, 152] on div "Welcome message Hi 👋 Welcome to The Devon Hotel chat. I'm a virtual assistant, …" at bounding box center [372, 465] width 442 height 781
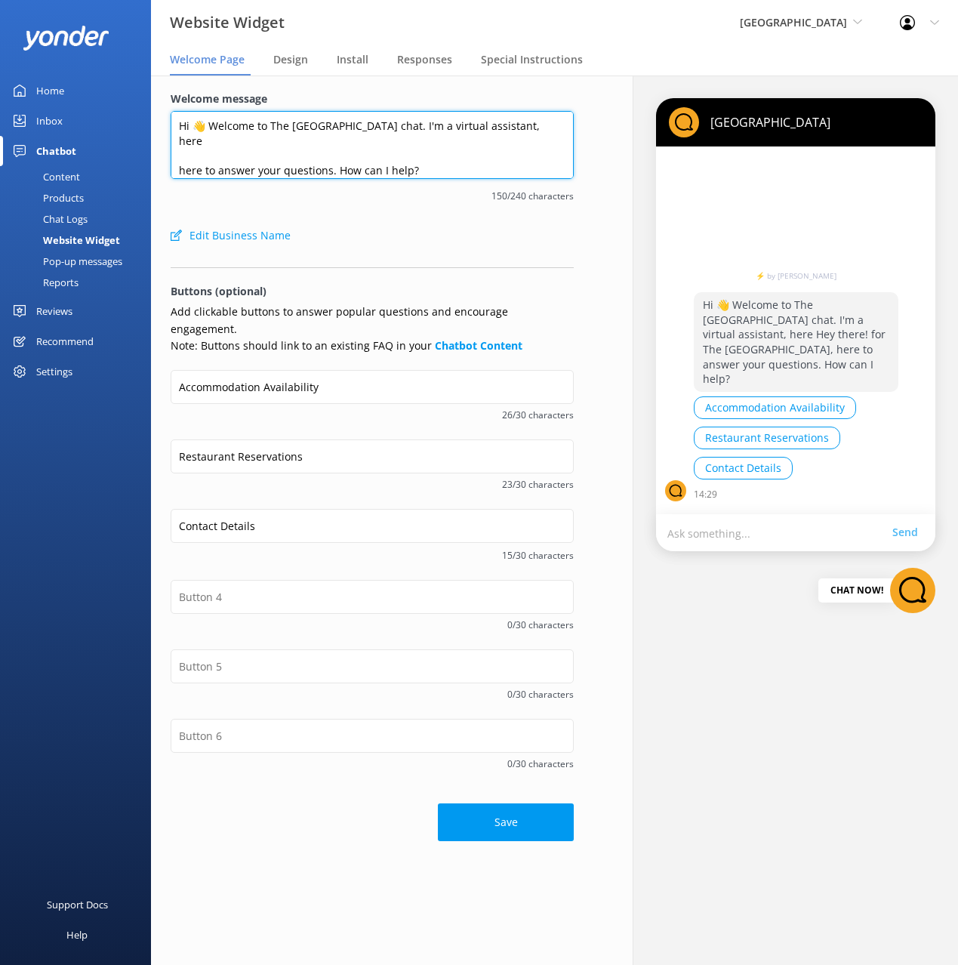
scroll to position [0, 0]
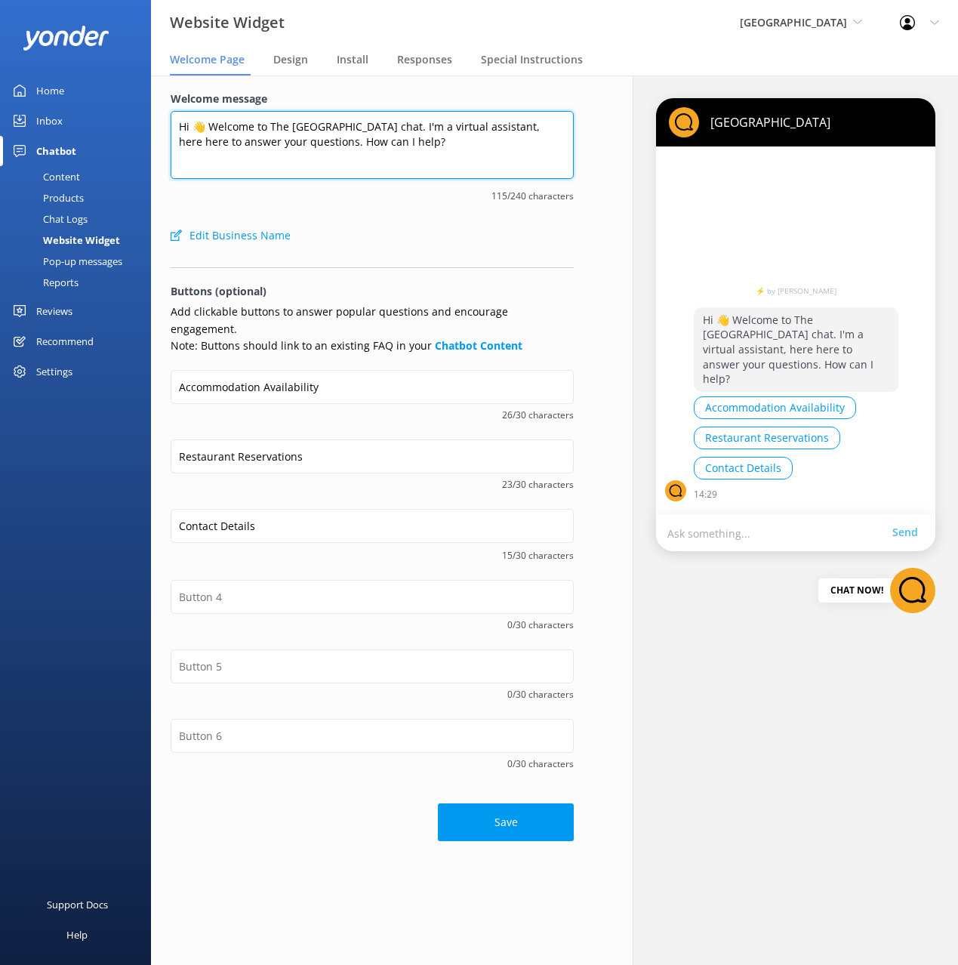
drag, startPoint x: 289, startPoint y: 140, endPoint x: 256, endPoint y: 130, distance: 34.9
click at [286, 140] on textarea "Hi 👋 Welcome to The Devon Hotel chat. I'm a virtual assistant, here here to ans…" at bounding box center [372, 145] width 403 height 68
drag, startPoint x: 225, startPoint y: 125, endPoint x: 198, endPoint y: 134, distance: 28.6
click at [223, 126] on textarea "Hi 👋 Welcome to The Devon Hotel chat. I'm a virtual assistant, here here to ans…" at bounding box center [372, 145] width 403 height 68
click at [184, 126] on textarea "Hi 👋 Welcome to The Devon Hotel chat. I'm a virtual assistant, here here to ans…" at bounding box center [372, 145] width 403 height 68
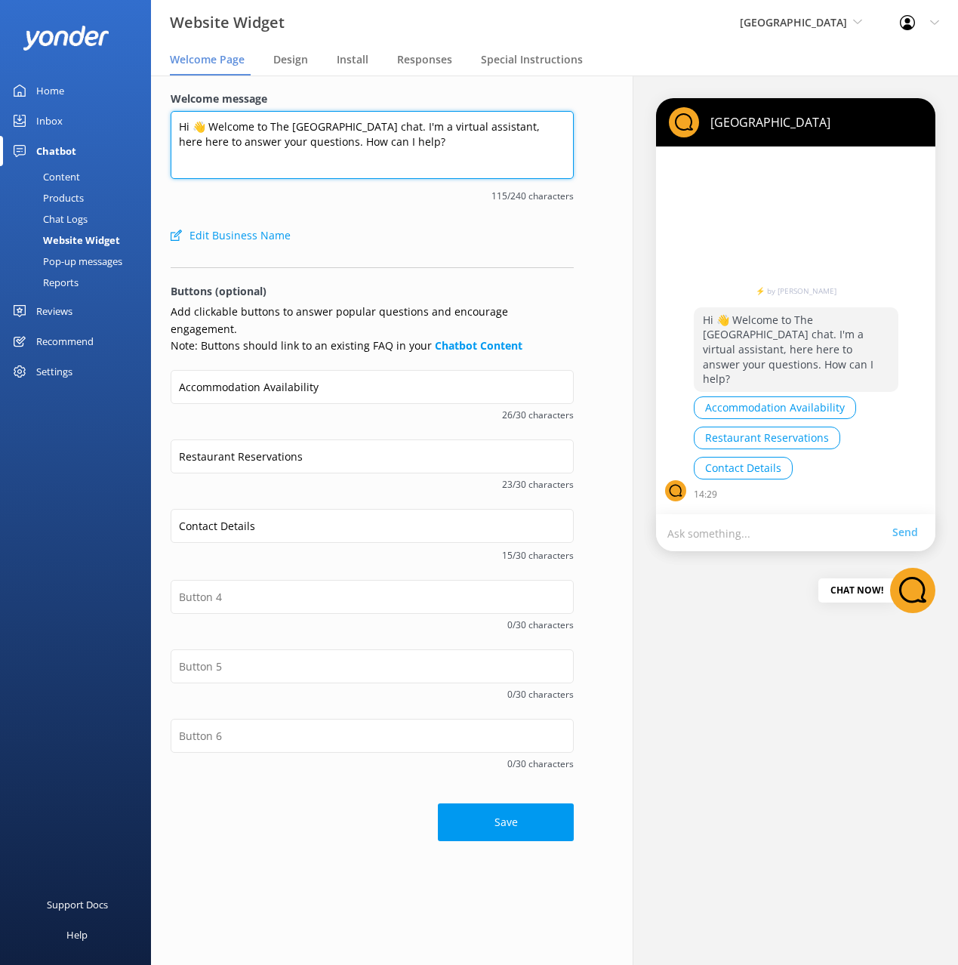
click at [190, 125] on textarea "Hi 👋 Welcome to The Devon Hotel chat. I'm a virtual assistant, here here to ans…" at bounding box center [372, 145] width 403 height 68
click at [173, 120] on textarea "Hi 👋 Welcome to The Devon Hotel chat. I'm a virtual assistant, here here to ans…" at bounding box center [372, 145] width 403 height 68
click at [402, 127] on textarea "Hi there 👋 Welcome to The Devon Hotel chat. I'm a virtual assistant, here here …" at bounding box center [372, 145] width 403 height 68
drag, startPoint x: 507, startPoint y: 129, endPoint x: 516, endPoint y: 183, distance: 54.2
click at [507, 129] on textarea "Hi there 👋 Welcome to The Devon Hotel chat. I'm a virtual assistant, here here …" at bounding box center [372, 145] width 403 height 68
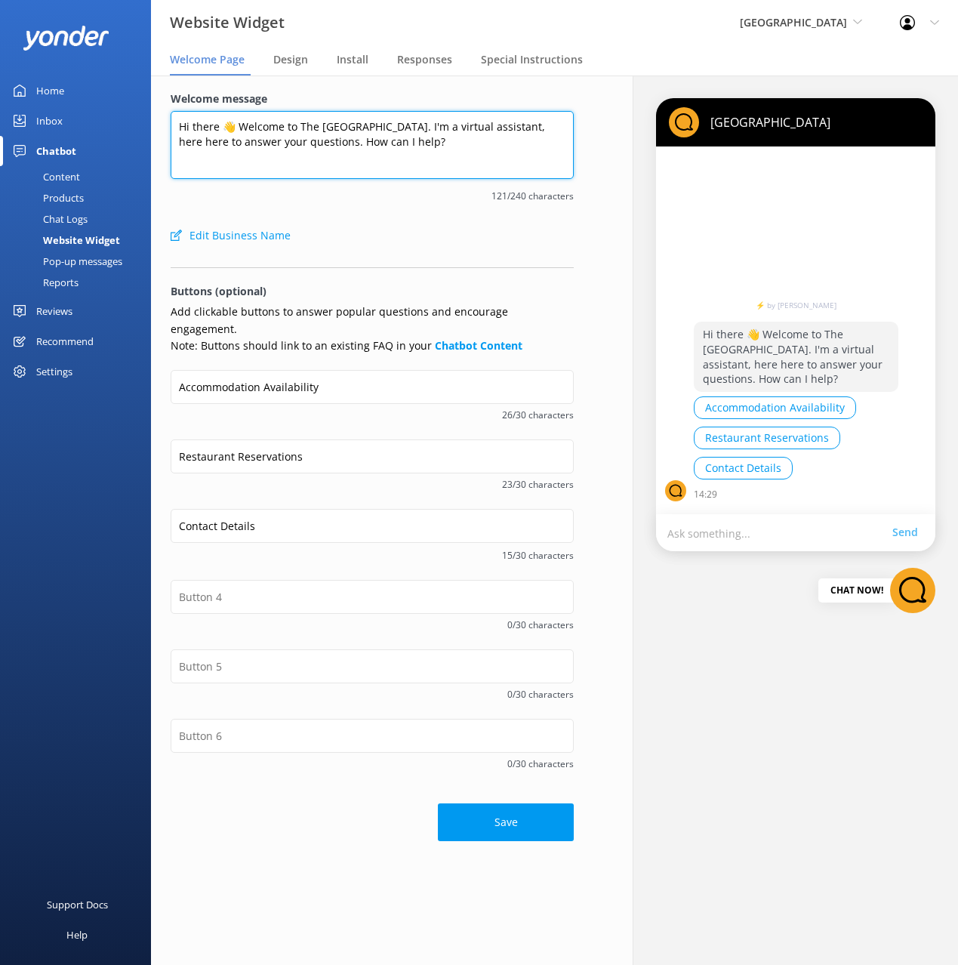
click at [432, 125] on textarea "Hi there 👋 Welcome to The Devon Hotel chat. I'm a virtual assistant, here here …" at bounding box center [372, 145] width 403 height 68
click at [413, 162] on textarea "Hi there 👋 Welcome to The Devon Hotel chat. I'm your virtual assistant, here he…" at bounding box center [372, 145] width 403 height 68
click at [544, 128] on textarea "Hi there 👋 Welcome to The Devon Hotel chat. I'm your virtual assistant, here he…" at bounding box center [372, 145] width 403 height 68
drag, startPoint x: 213, startPoint y: 152, endPoint x: 300, endPoint y: 149, distance: 87.6
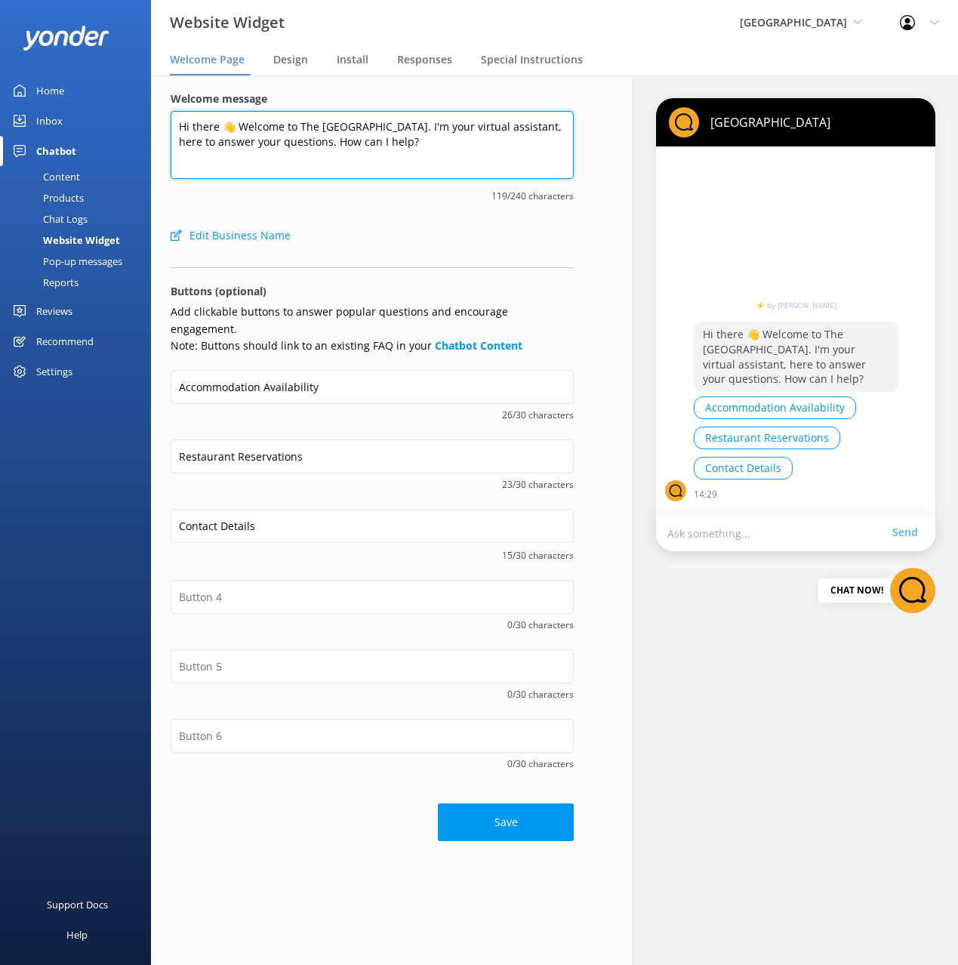
click at [214, 152] on textarea "Hi there 👋 Welcome to The Devon Hotel chat. I'm your virtual assistant, here to…" at bounding box center [372, 145] width 403 height 68
drag, startPoint x: 346, startPoint y: 148, endPoint x: 428, endPoint y: 146, distance: 82.3
click at [347, 148] on textarea "Hi there 👋 Welcome to The Devon Hotel chat. I'm your virtual assistant, here to…" at bounding box center [372, 145] width 403 height 68
drag, startPoint x: 451, startPoint y: 146, endPoint x: 460, endPoint y: 181, distance: 36.4
click at [451, 146] on textarea "Hi there 👋 Welcome to The Devon Hotel chat. I'm your virtual assistant, here to…" at bounding box center [372, 145] width 403 height 68
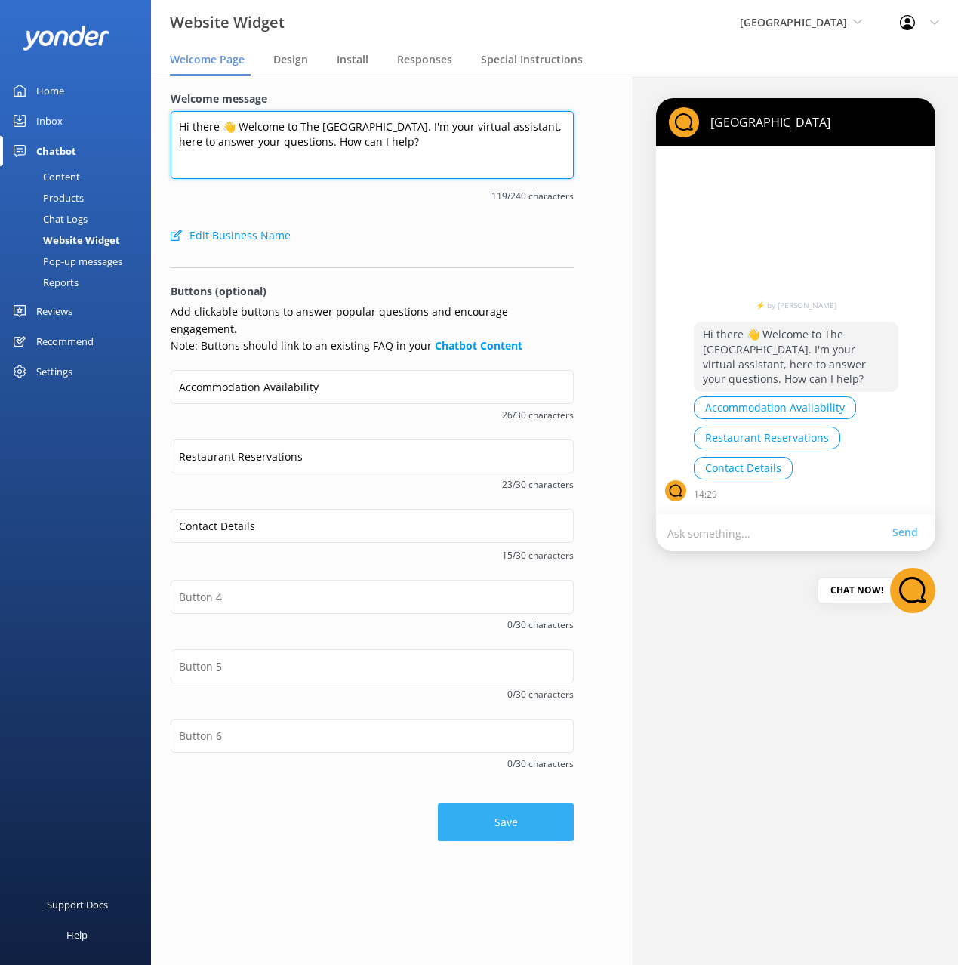
type textarea "Hi there 👋 Welcome to The Devon Hotel chat. I'm your virtual assistant, here to…"
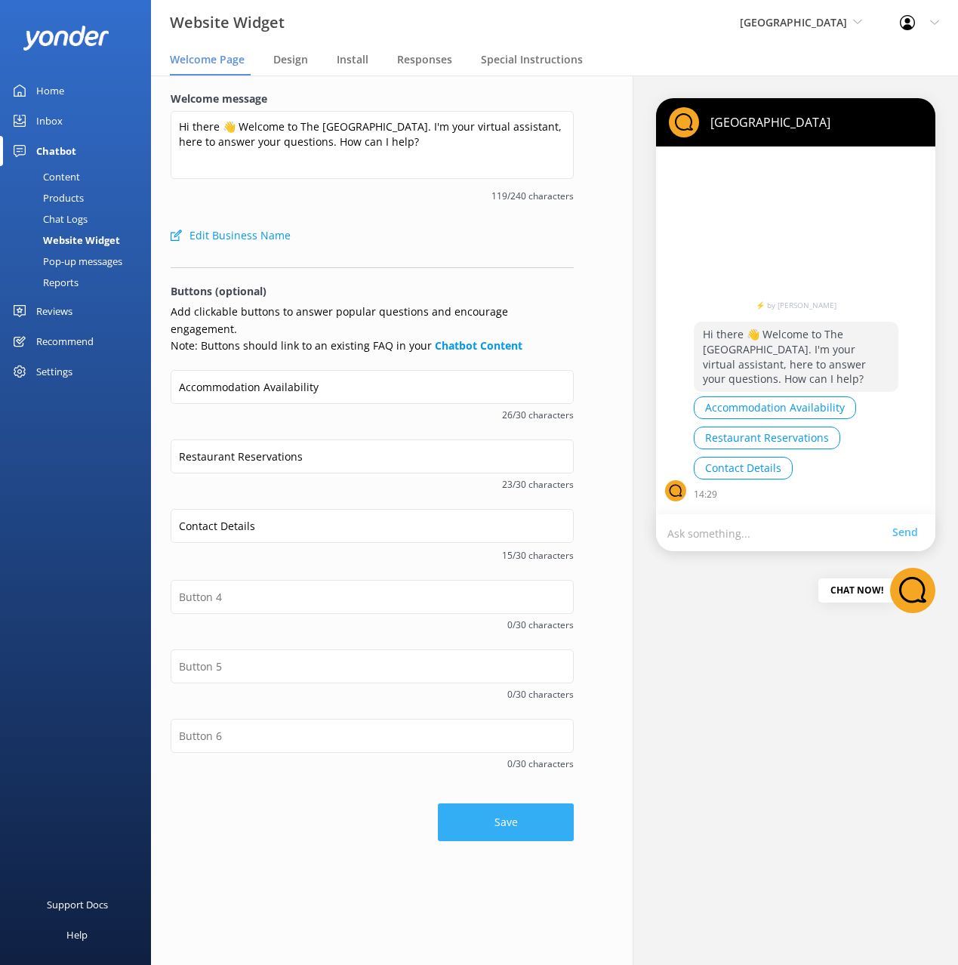
click at [500, 803] on button "Save" at bounding box center [506, 822] width 136 height 38
click at [396, 219] on div "Welcome message Hi there 👋 Welcome to The Devon Hotel chat. I'm your virtual as…" at bounding box center [372, 156] width 403 height 130
click at [66, 180] on div "Content" at bounding box center [44, 176] width 71 height 21
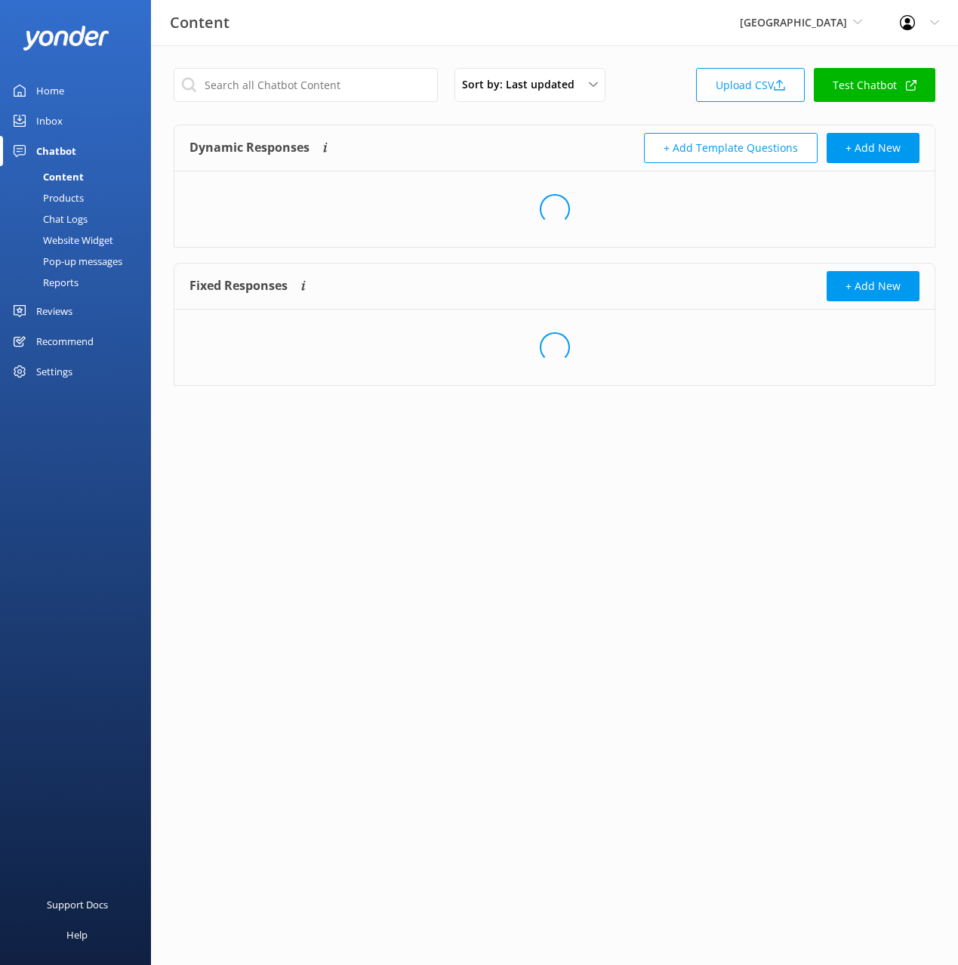
drag, startPoint x: 519, startPoint y: 129, endPoint x: 722, endPoint y: 121, distance: 203.2
click at [520, 129] on div "Dynamic Responses The chatbot will generate a response based on the content inf…" at bounding box center [554, 148] width 760 height 46
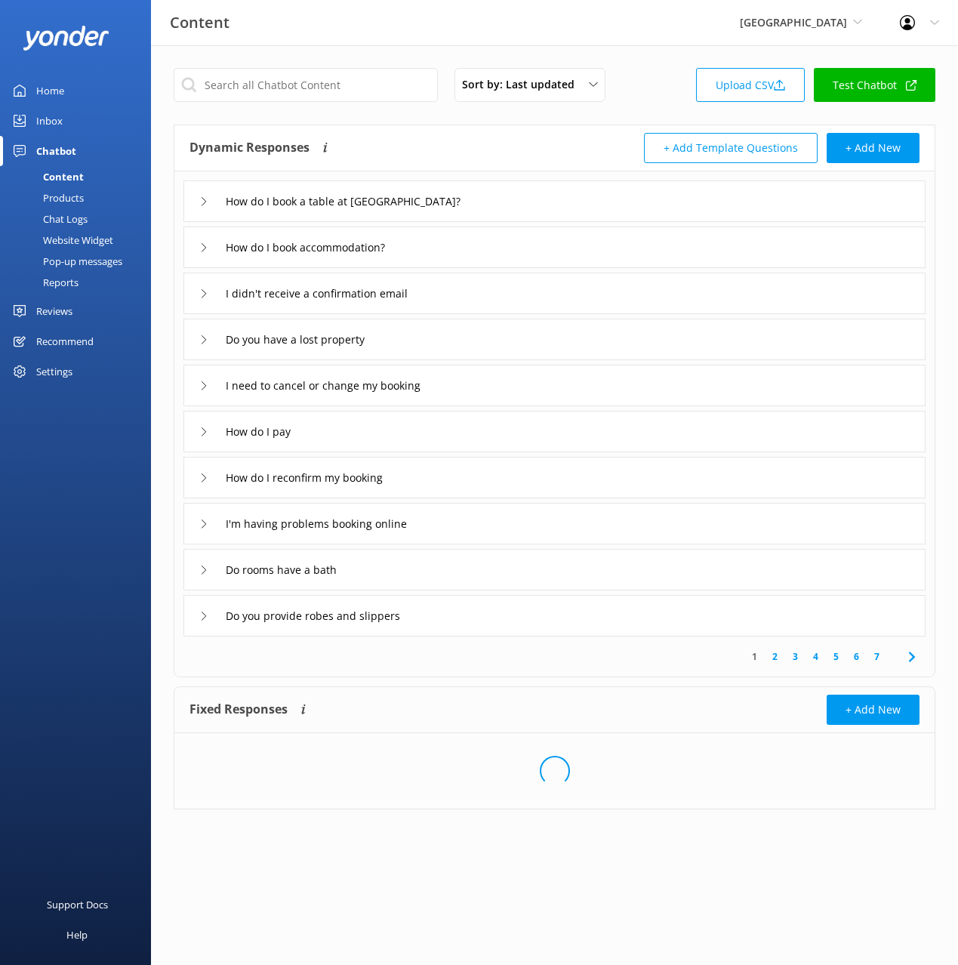
drag, startPoint x: 664, startPoint y: 111, endPoint x: 673, endPoint y: 114, distance: 8.8
click at [665, 111] on div "Sort by: Last updated Title (A-Z) Last updated Upload CSV Test Chatbot Dynamic …" at bounding box center [554, 449] width 807 height 809
drag, startPoint x: 359, startPoint y: 57, endPoint x: 165, endPoint y: 275, distance: 291.4
click at [358, 57] on div "Sort by: Last updated Title (A-Z) Last updated Upload CSV Test Chatbot Dynamic …" at bounding box center [554, 440] width 807 height 790
drag, startPoint x: 74, startPoint y: 435, endPoint x: 271, endPoint y: 446, distance: 197.3
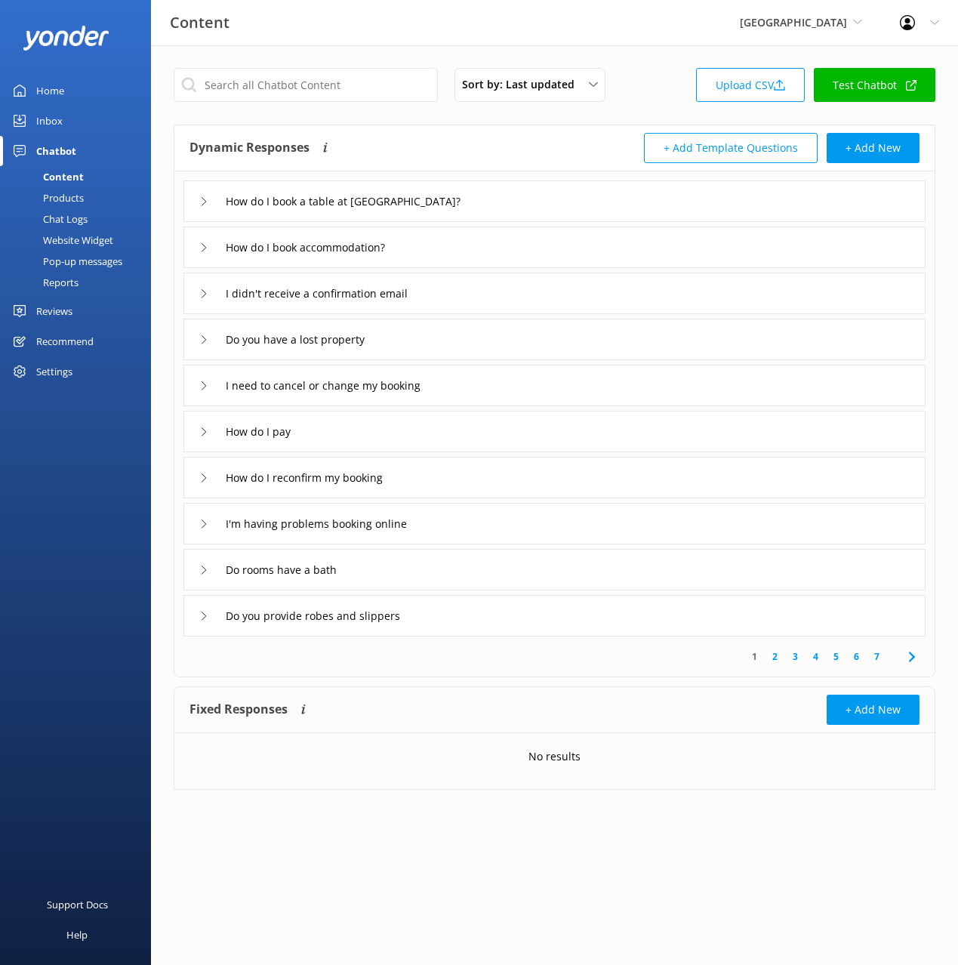
click at [74, 435] on div "Home Inbox Chatbot Content Products Chat Logs Website Widget Pop-up messages Re…" at bounding box center [75, 241] width 151 height 482
drag, startPoint x: 655, startPoint y: 103, endPoint x: 602, endPoint y: 75, distance: 59.8
click at [654, 103] on div "Sort by: Last updated Title (A-Z) Last updated Upload CSV Test Chatbot" at bounding box center [555, 89] width 762 height 43
click at [556, 42] on div "Content Devon Hotel Black Cat Cruises Banff Airporter International Antarctic C…" at bounding box center [479, 22] width 958 height 45
click at [640, 39] on div "Content Devon Hotel Black Cat Cruises Banff Airporter International Antarctic C…" at bounding box center [479, 22] width 958 height 45
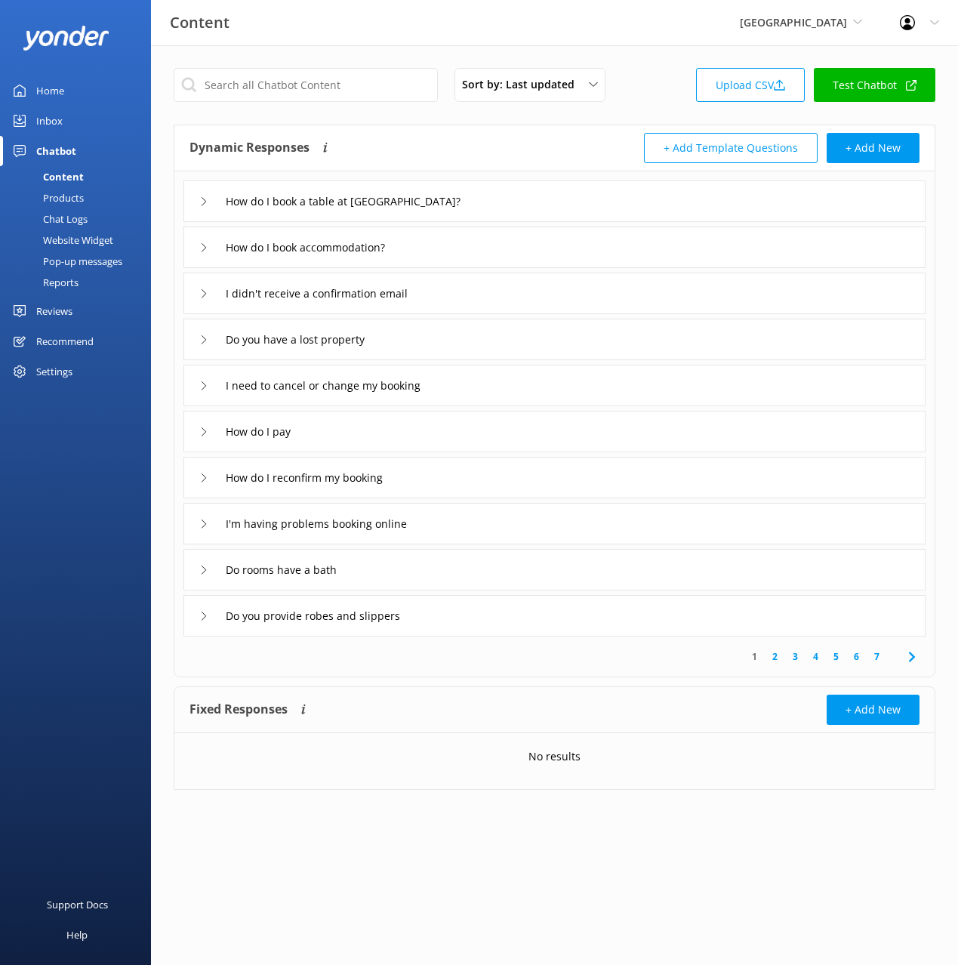
click at [83, 365] on div "Settings" at bounding box center [75, 371] width 151 height 30
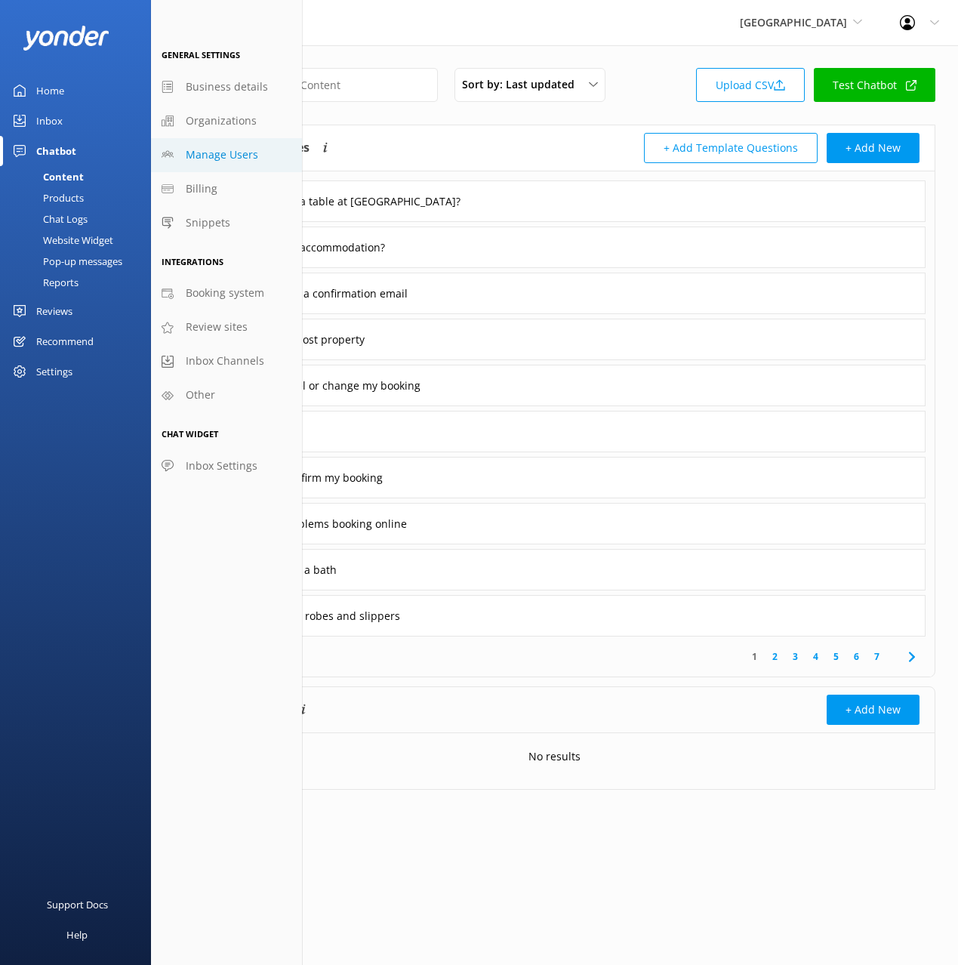
click at [234, 161] on span "Manage Users" at bounding box center [222, 154] width 72 height 17
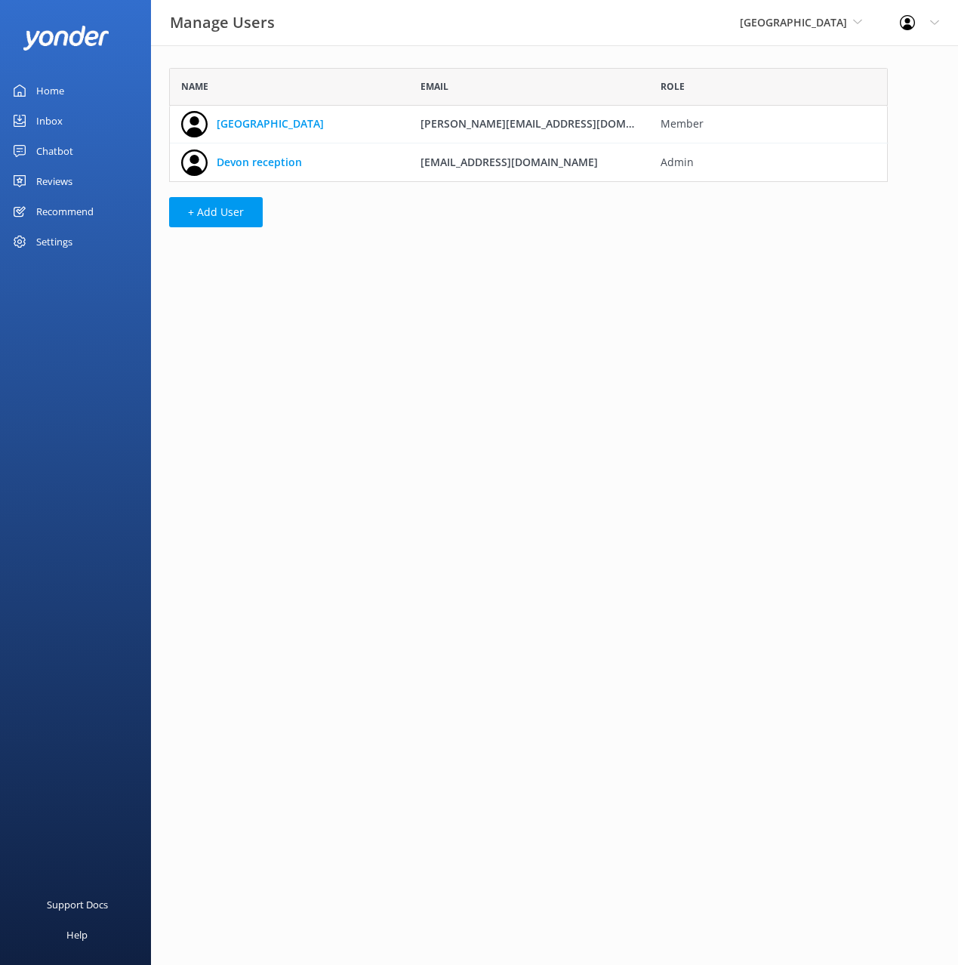
scroll to position [114, 719]
drag, startPoint x: 401, startPoint y: 306, endPoint x: 439, endPoint y: 309, distance: 37.9
click at [401, 305] on html "Manage Users Devon Hotel Black Cat Cruises Banff Airporter International Antarc…" at bounding box center [479, 482] width 958 height 965
click at [443, 309] on html "Manage Users Devon Hotel Black Cat Cruises Banff Airporter International Antarc…" at bounding box center [479, 482] width 958 height 965
click at [414, 312] on html "Manage Users Devon Hotel Black Cat Cruises Banff Airporter International Antarc…" at bounding box center [479, 482] width 958 height 965
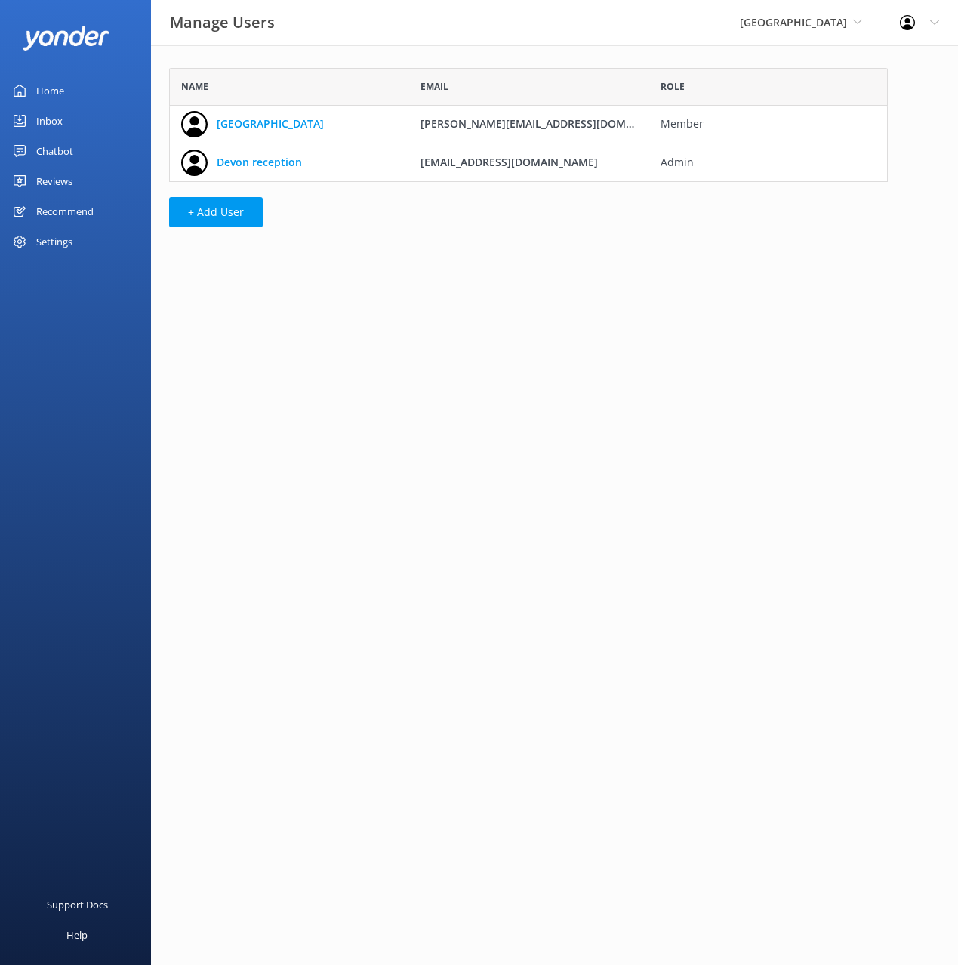
drag, startPoint x: 548, startPoint y: 57, endPoint x: 539, endPoint y: 62, distance: 10.1
click at [547, 57] on div "Name Email Role Devon Hotel michael@devonhotel.co.nz Member Devon reception rec…" at bounding box center [528, 151] width 755 height 212
drag, startPoint x: 538, startPoint y: 55, endPoint x: 578, endPoint y: 180, distance: 131.5
click at [539, 57] on div "Name Email Role Devon Hotel michael@devonhotel.co.nz Member Devon reception rec…" at bounding box center [528, 151] width 755 height 212
drag, startPoint x: 577, startPoint y: 174, endPoint x: 411, endPoint y: 169, distance: 166.2
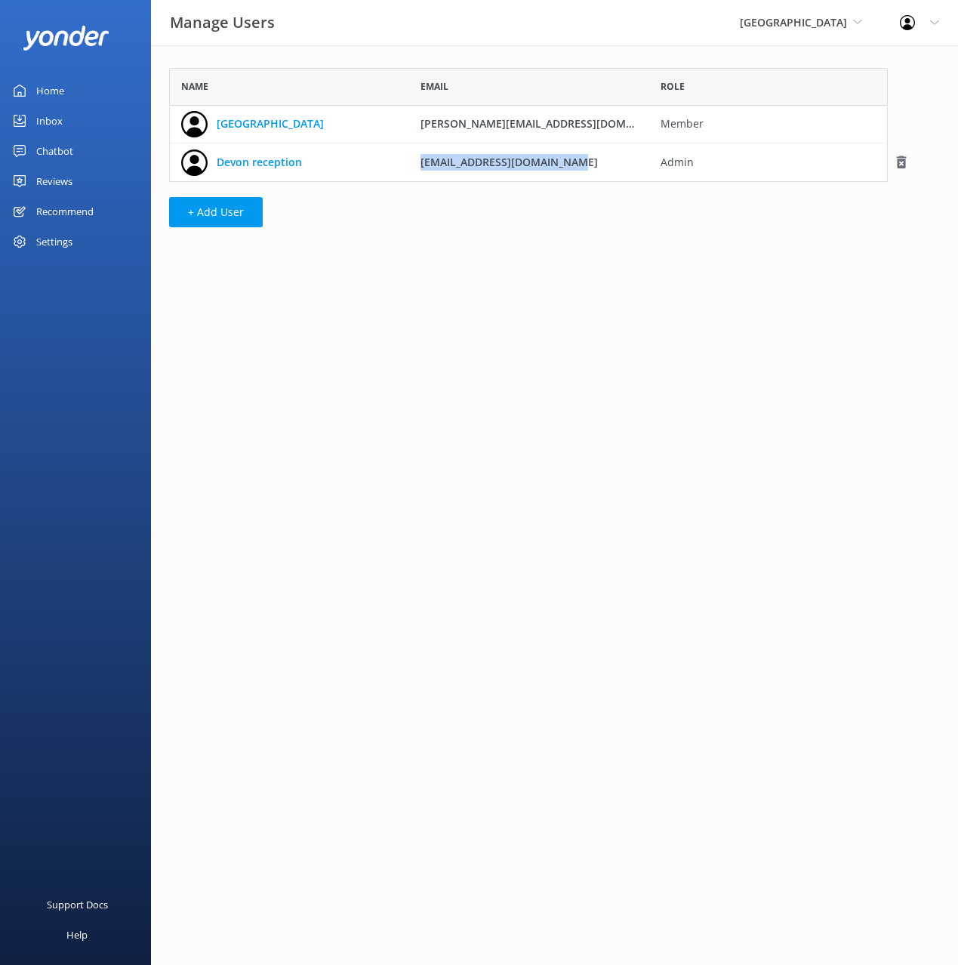
click at [409, 167] on div "reception@devonhotel.co.nz" at bounding box center [528, 162] width 239 height 38
copy span "reception@devonhotel.co.nz"
click at [535, 31] on div "Manage Users Devon Hotel Black Cat Cruises Banff Airporter International Antarc…" at bounding box center [479, 22] width 958 height 45
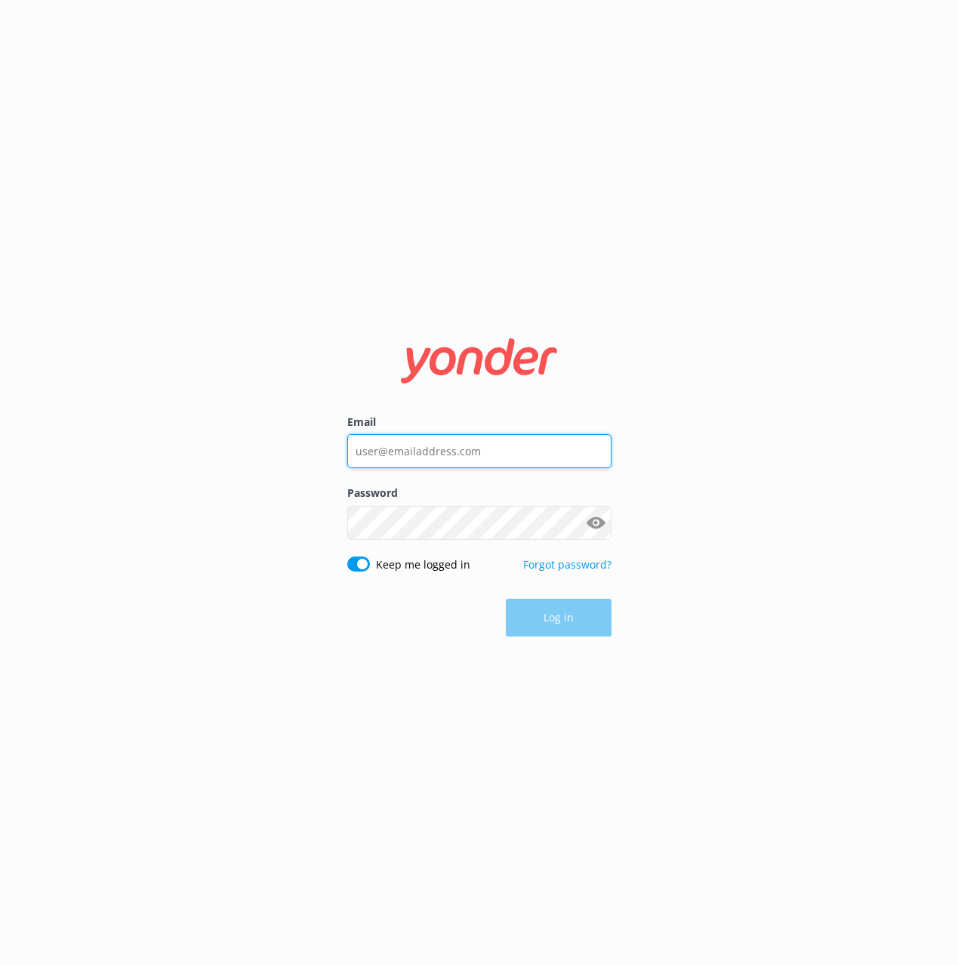
click at [448, 462] on input "Email" at bounding box center [479, 451] width 264 height 34
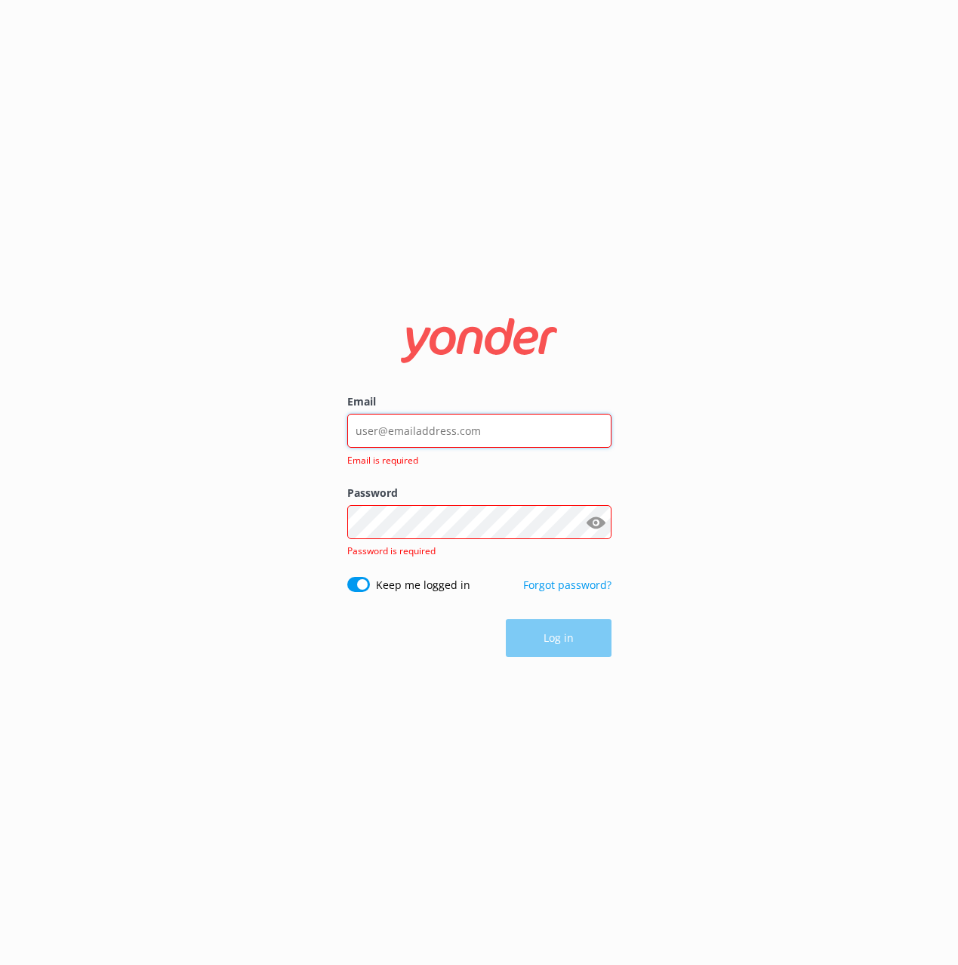
type input "[EMAIL_ADDRESS][DOMAIN_NAME]"
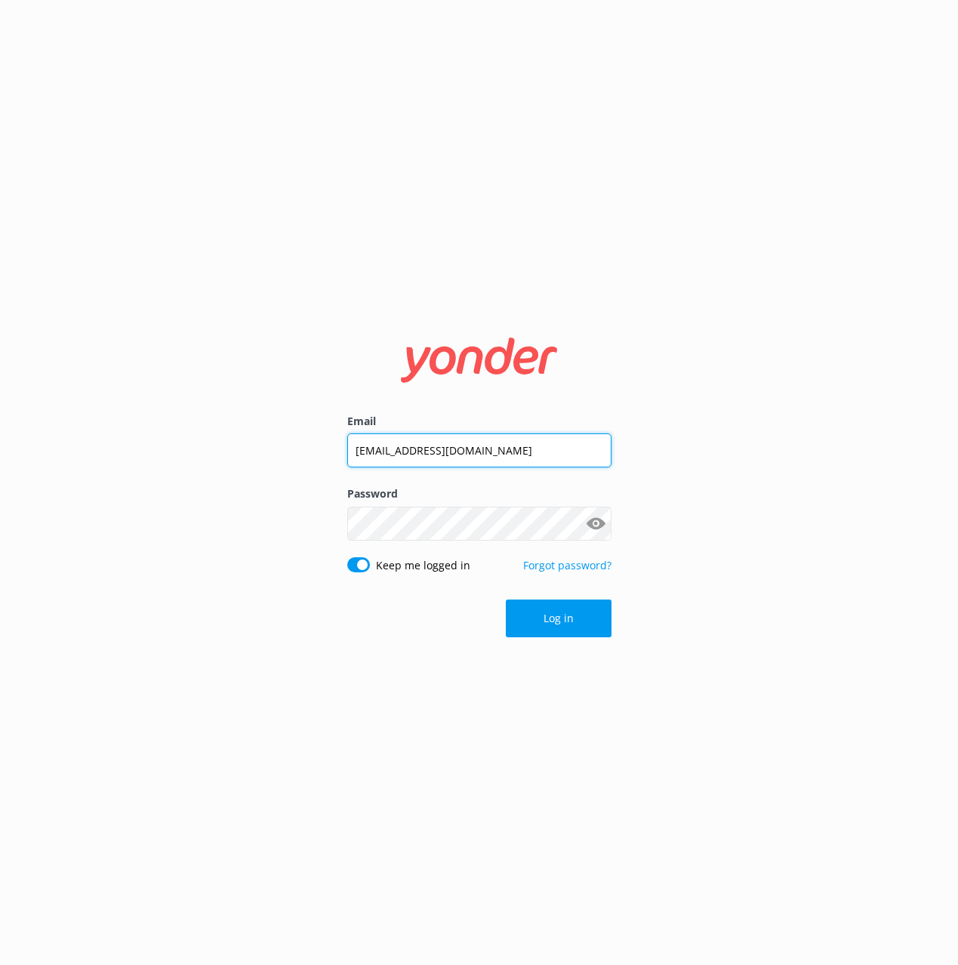
click button "Log in" at bounding box center [559, 618] width 106 height 38
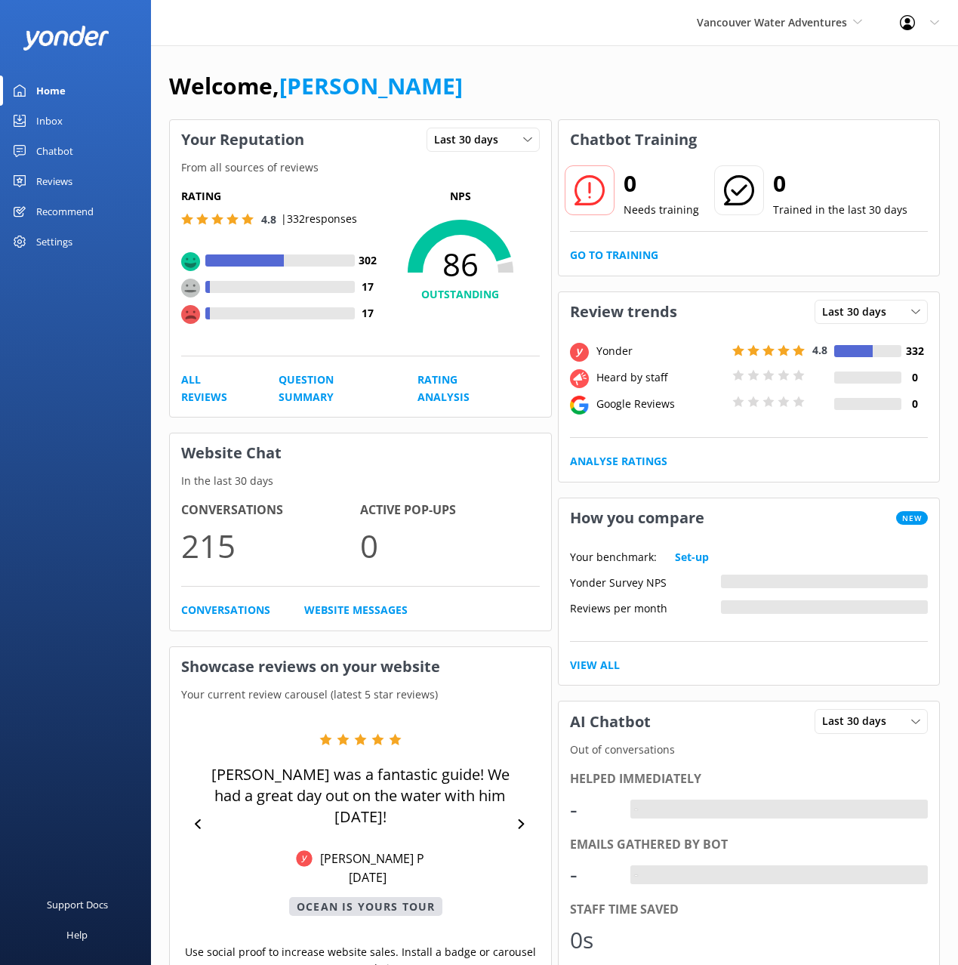
drag, startPoint x: 381, startPoint y: 73, endPoint x: 361, endPoint y: 76, distance: 20.6
click at [372, 74] on div "Welcome, [PERSON_NAME]" at bounding box center [554, 93] width 771 height 51
click at [58, 159] on div "Chatbot" at bounding box center [54, 151] width 37 height 30
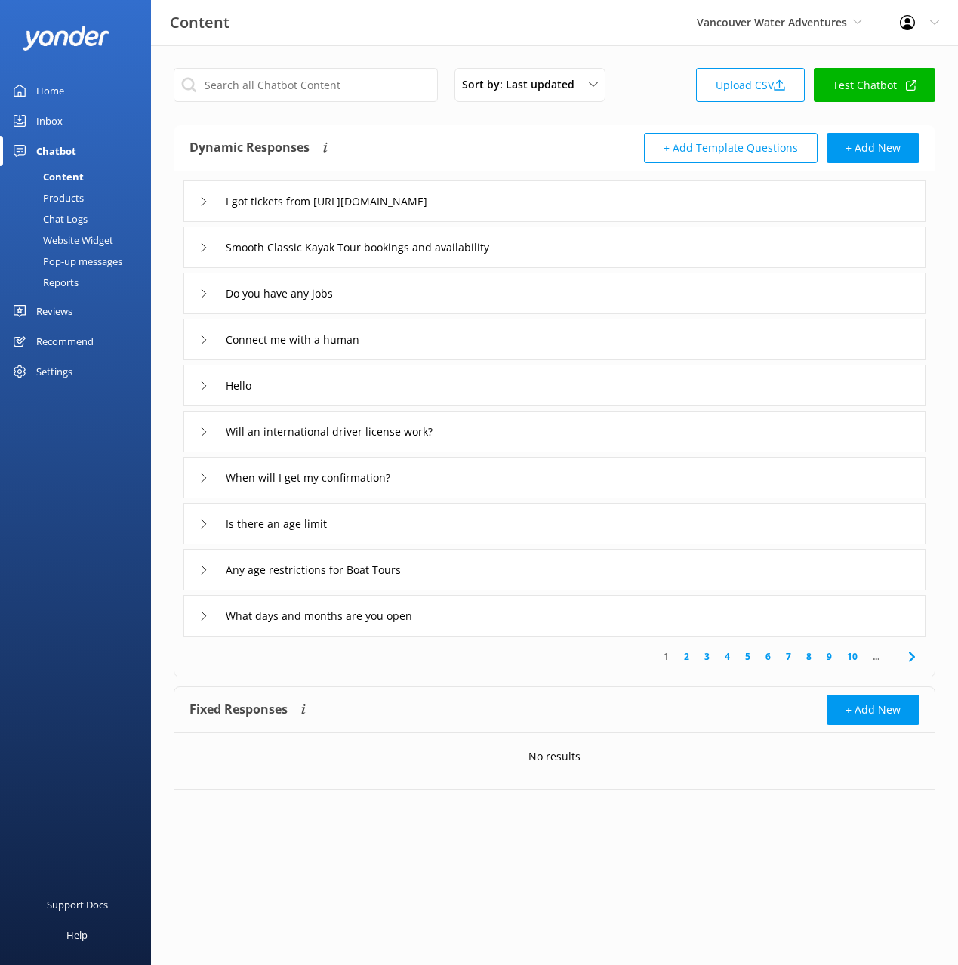
click at [556, 137] on div "+ Add Template Questions + Add New" at bounding box center [737, 148] width 365 height 30
drag, startPoint x: 487, startPoint y: 129, endPoint x: 494, endPoint y: 131, distance: 7.7
click at [487, 129] on div "Dynamic Responses The chatbot will generate a response based on the content inf…" at bounding box center [554, 148] width 760 height 46
click at [779, 194] on div "I got tickets from [URL][DOMAIN_NAME]" at bounding box center [554, 201] width 742 height 42
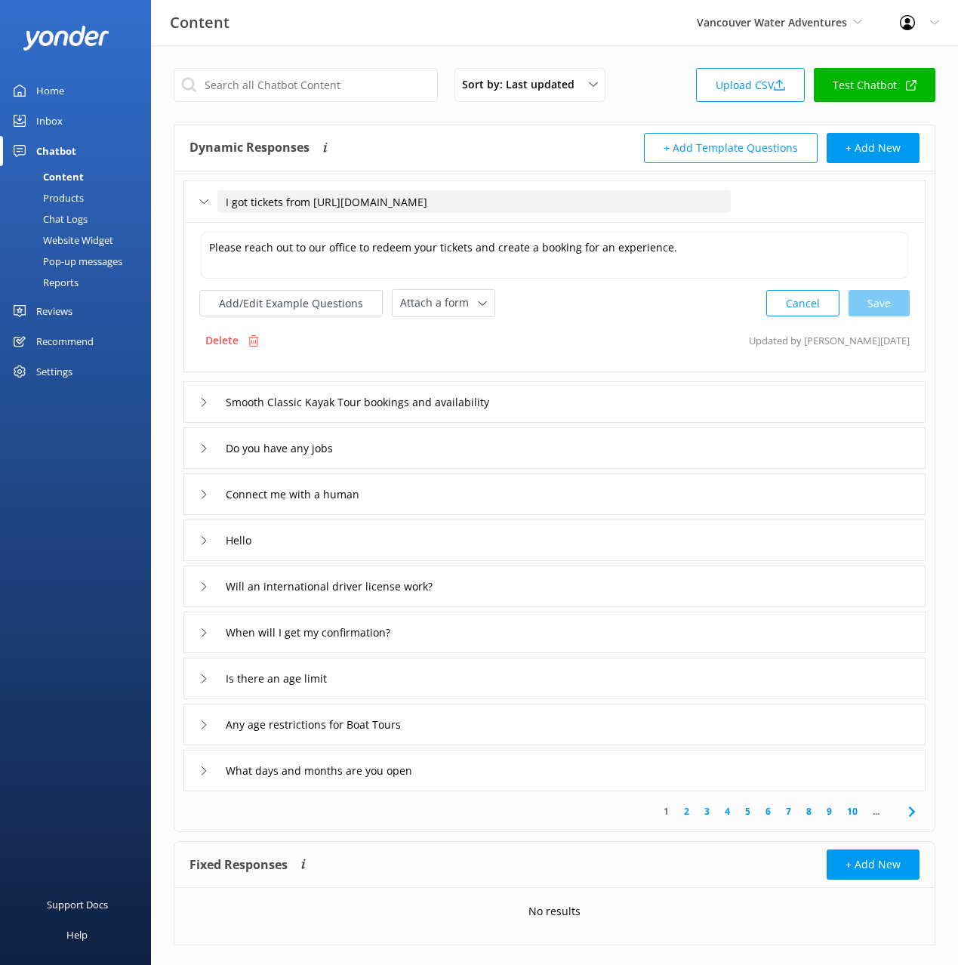
click at [488, 202] on input "I got tickets from [URL][DOMAIN_NAME]" at bounding box center [473, 201] width 513 height 23
click at [619, 201] on input "I got tickets from [URL][DOMAIN_NAME]" at bounding box center [473, 201] width 513 height 23
type input "I booked through the third party vancouver attractions"
click at [534, 222] on icon at bounding box center [537, 225] width 6 height 6
click at [266, 307] on button "Add/Edit Example Questions" at bounding box center [290, 303] width 183 height 26
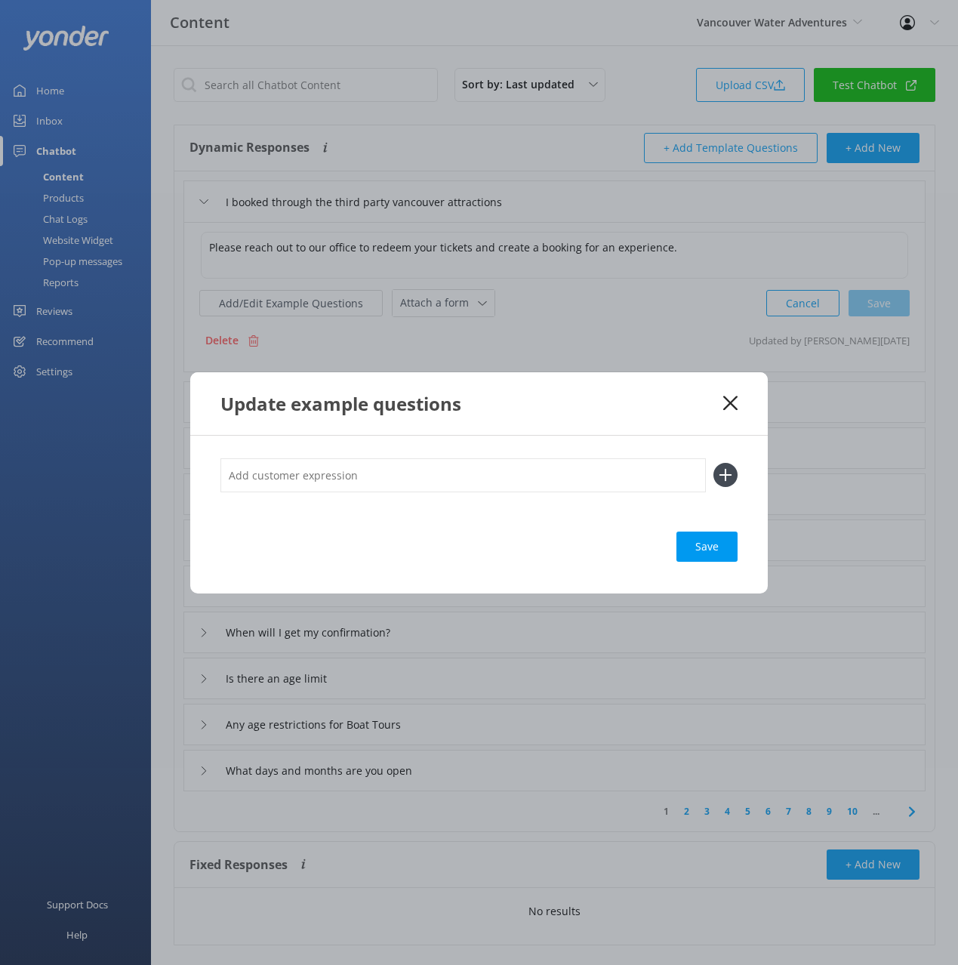
click at [476, 470] on input "text" at bounding box center [462, 475] width 485 height 34
paste input "I got tickets from [URL][DOMAIN_NAME]"
type input "I got tickets from [URL][DOMAIN_NAME]"
click at [713, 463] on button at bounding box center [725, 475] width 24 height 24
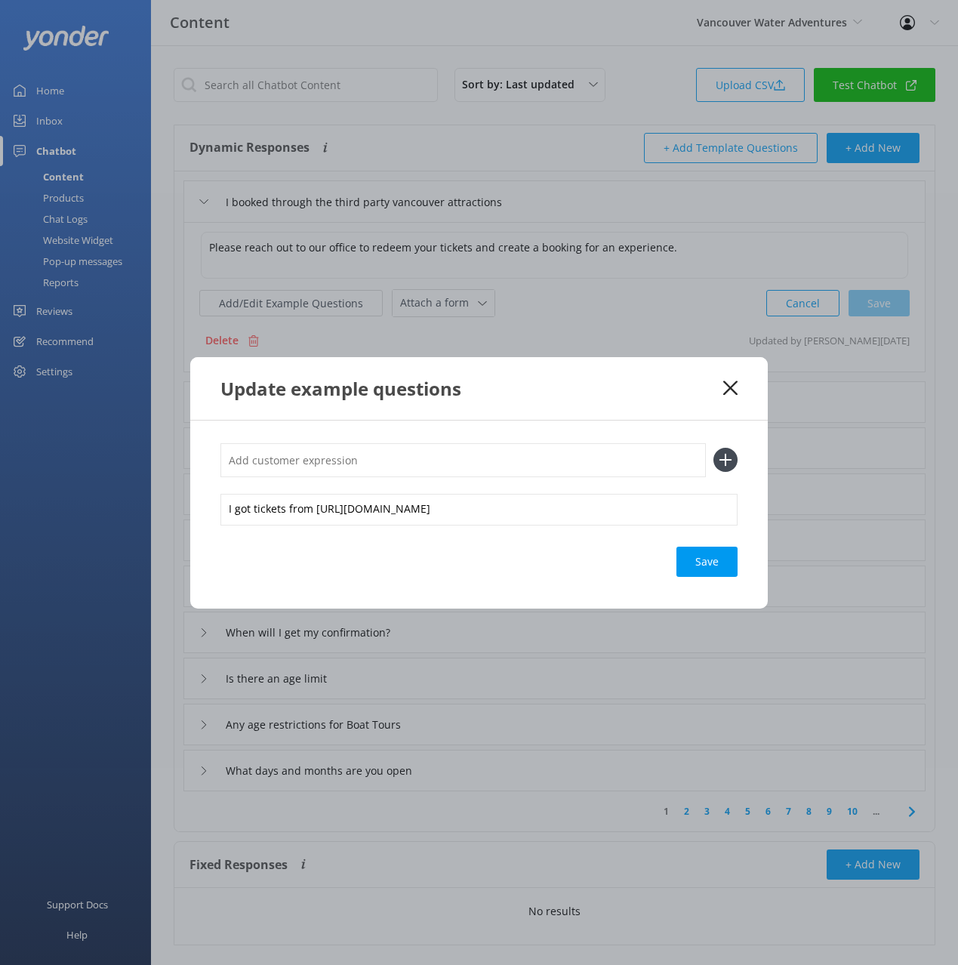
drag, startPoint x: 710, startPoint y: 567, endPoint x: 715, endPoint y: 479, distance: 87.7
click at [707, 562] on div "Save" at bounding box center [706, 562] width 61 height 30
drag, startPoint x: 671, startPoint y: 414, endPoint x: 729, endPoint y: 390, distance: 62.7
click at [676, 412] on div "Update example questions" at bounding box center [478, 388] width 577 height 63
click at [729, 390] on icon at bounding box center [730, 387] width 14 height 15
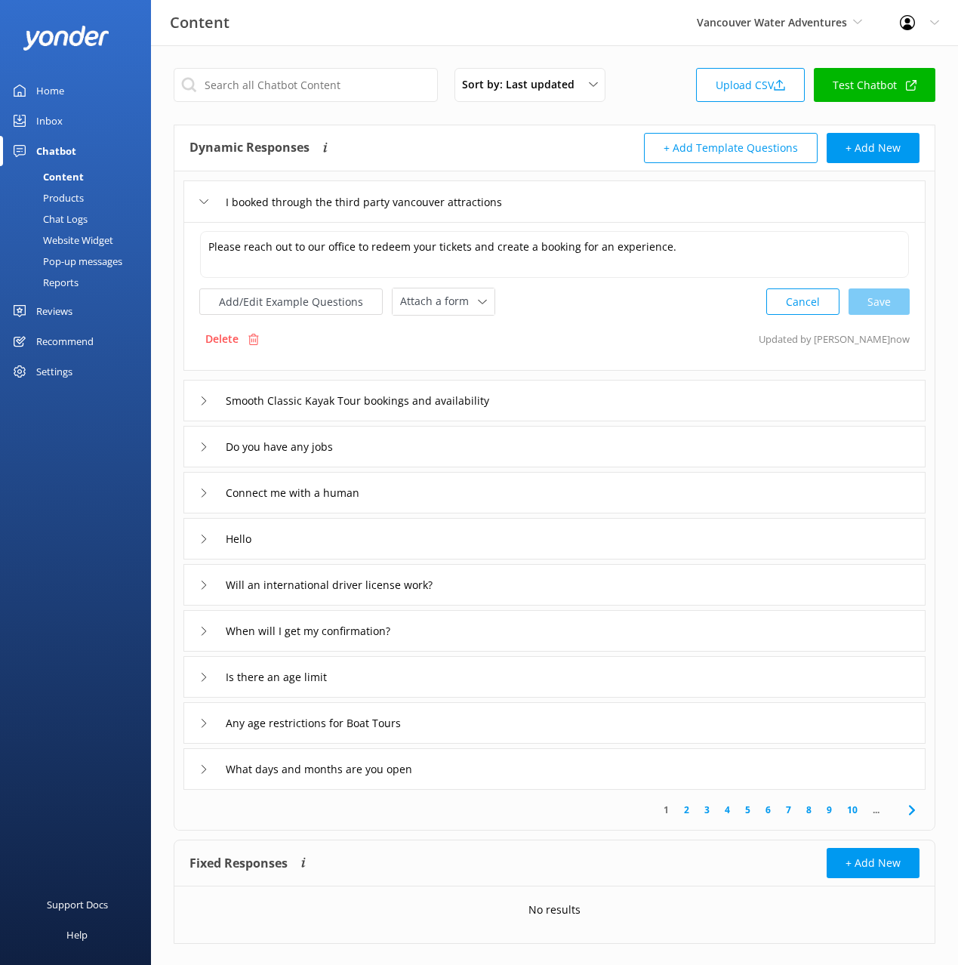
click at [627, 309] on div "Add/Edit Example Questions Attach a form Leave contact details Check availabili…" at bounding box center [554, 302] width 710 height 28
click at [618, 400] on div "Smooth Classic Kayak Tour bookings and availability" at bounding box center [554, 401] width 742 height 42
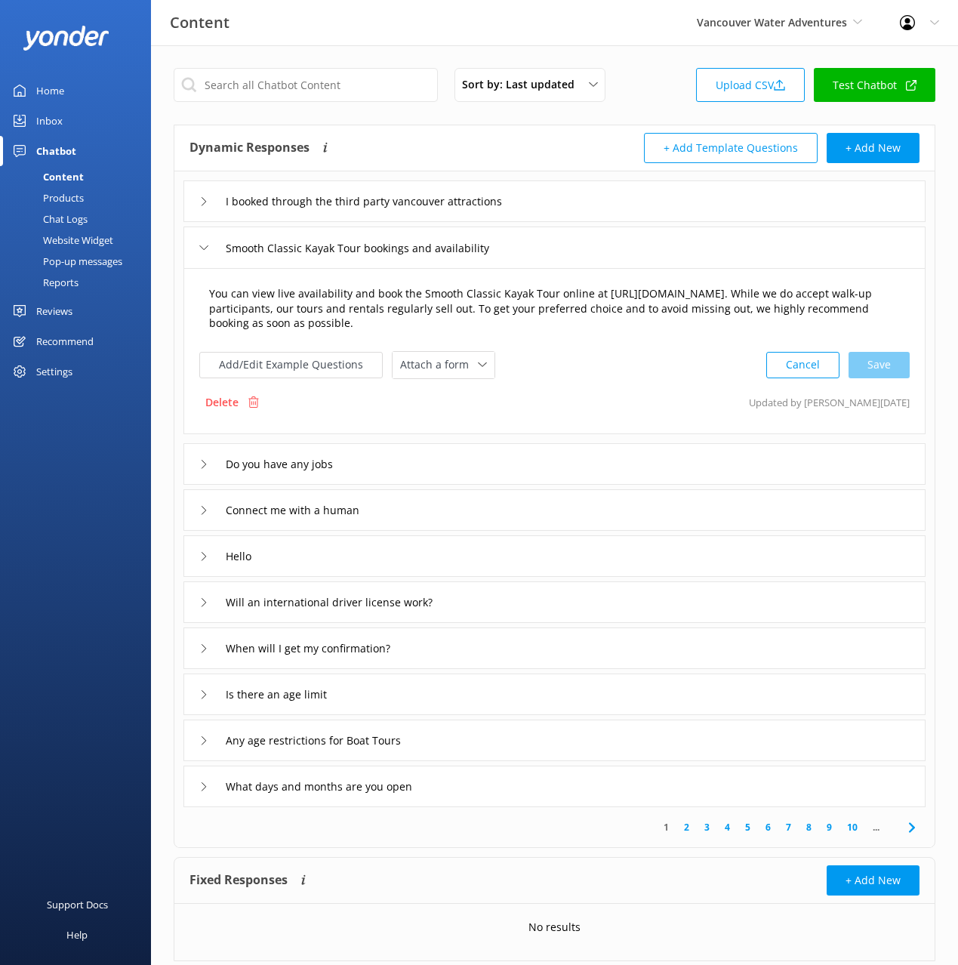
click at [590, 288] on textarea "You can view live availability and book the Smooth Classic Kayak Tour online at…" at bounding box center [554, 309] width 707 height 63
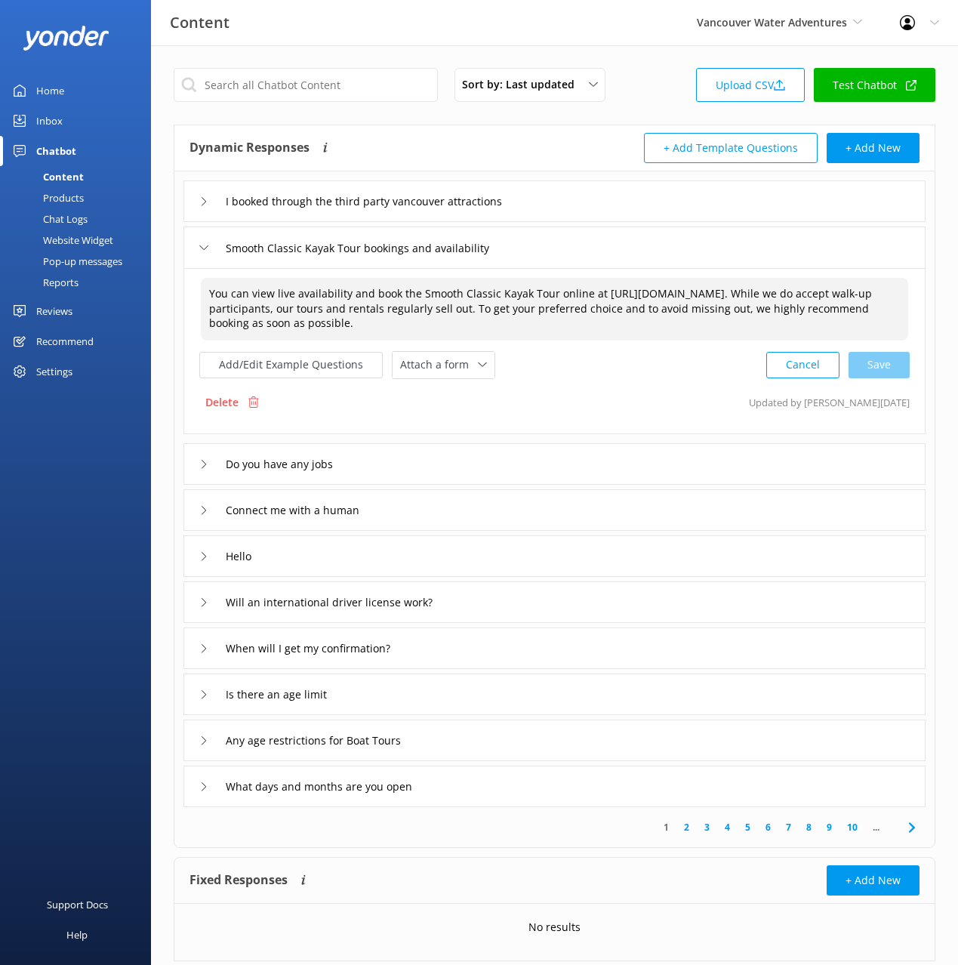
click at [590, 288] on textarea "You can view live availability and book the Smooth Classic Kayak Tour online at…" at bounding box center [554, 309] width 707 height 63
click at [879, 362] on div "Cancel Save" at bounding box center [837, 365] width 143 height 28
type textarea "You can view live availability and book the Smooth Classic Kayak Tour online ht…"
click at [419, 455] on div "Do you have any jobs" at bounding box center [554, 463] width 742 height 42
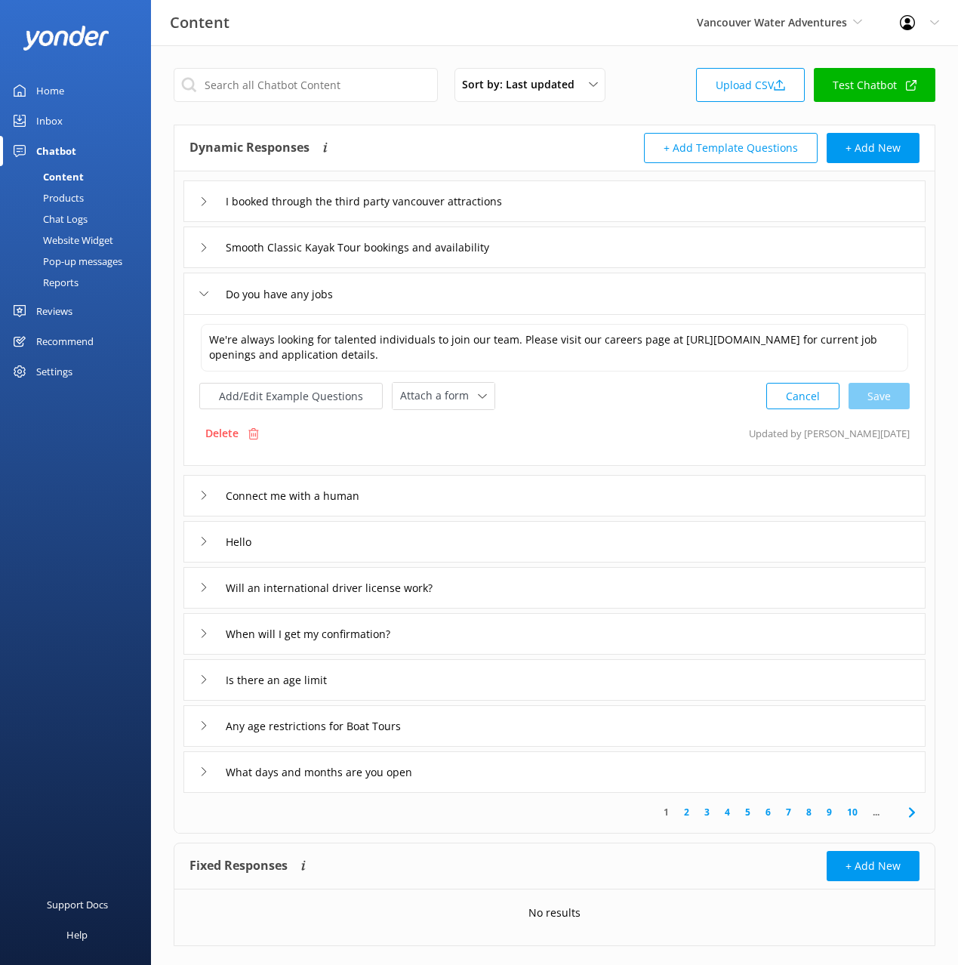
click at [450, 507] on div "Connect me with a human" at bounding box center [554, 496] width 742 height 42
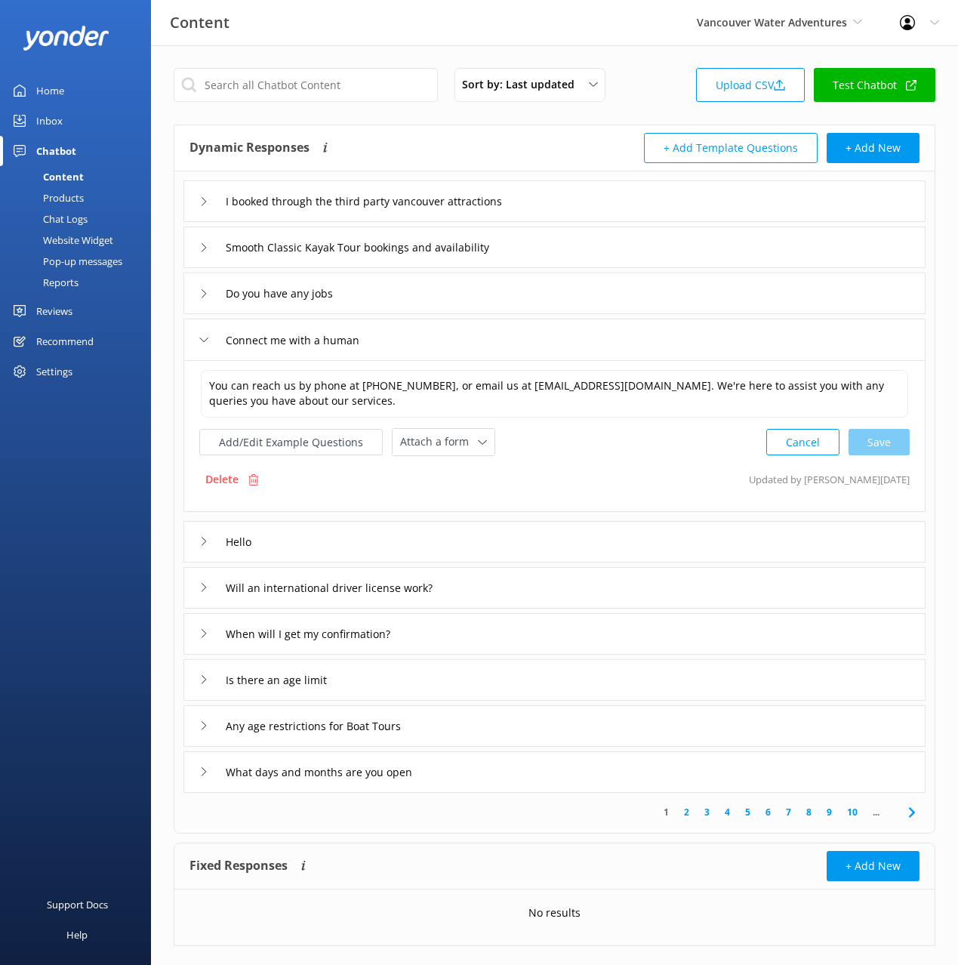
drag, startPoint x: 386, startPoint y: 537, endPoint x: 477, endPoint y: 571, distance: 97.5
click at [386, 537] on div "Hello" at bounding box center [554, 542] width 742 height 42
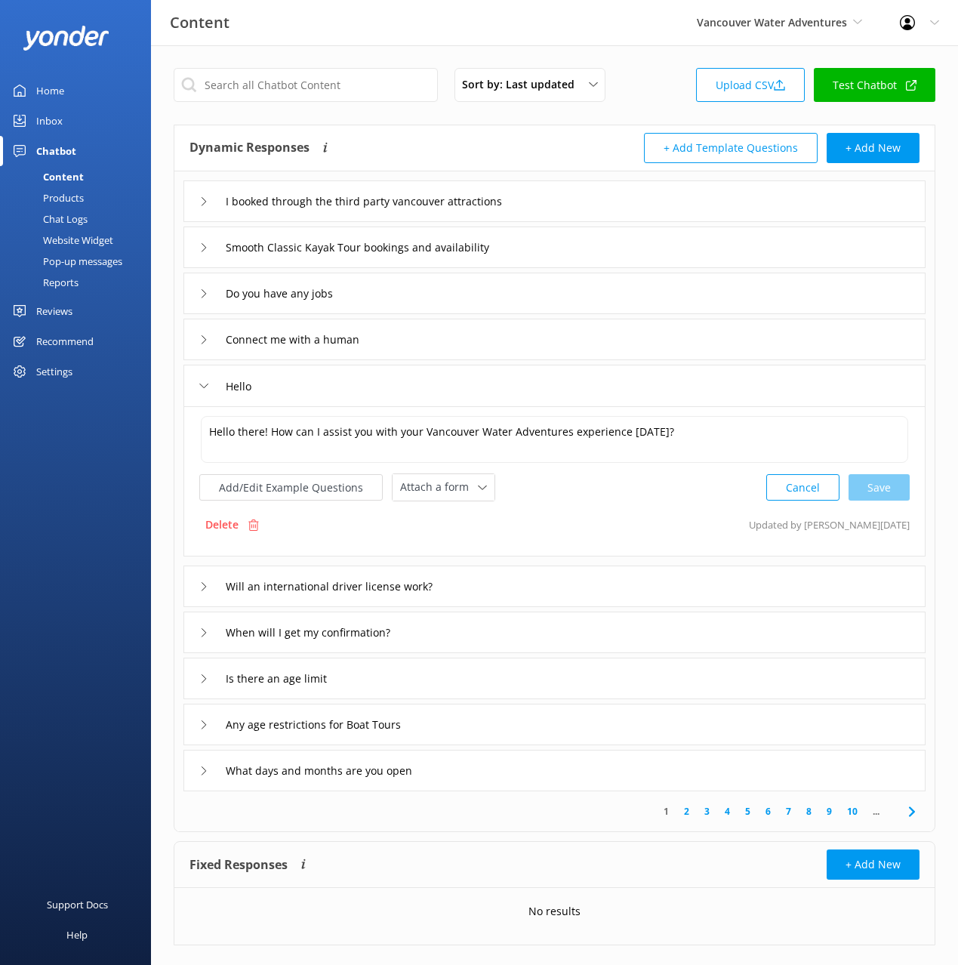
click at [548, 563] on div "I booked through the third party vancouver attractions Smooth Classic Kayak Tou…" at bounding box center [554, 481] width 760 height 620
click at [725, 810] on link "4" at bounding box center [727, 811] width 20 height 14
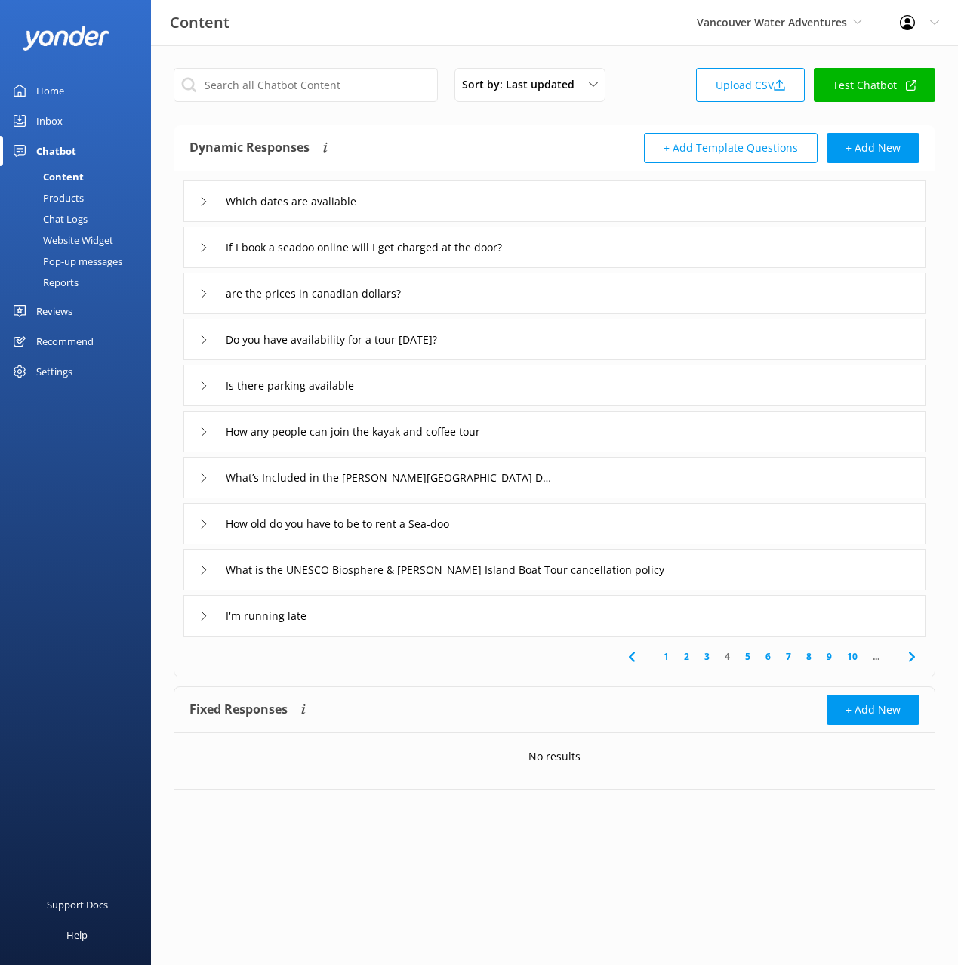
click at [919, 661] on icon at bounding box center [912, 657] width 18 height 18
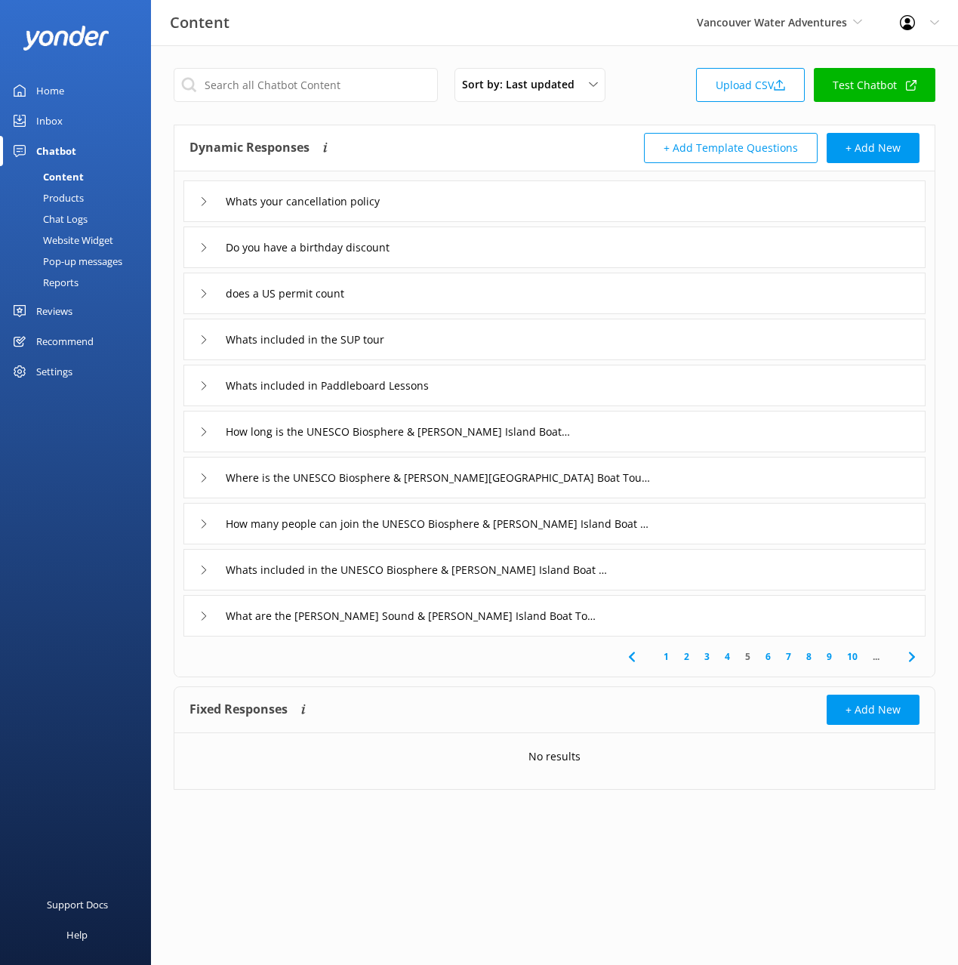
click at [918, 661] on icon at bounding box center [912, 657] width 18 height 18
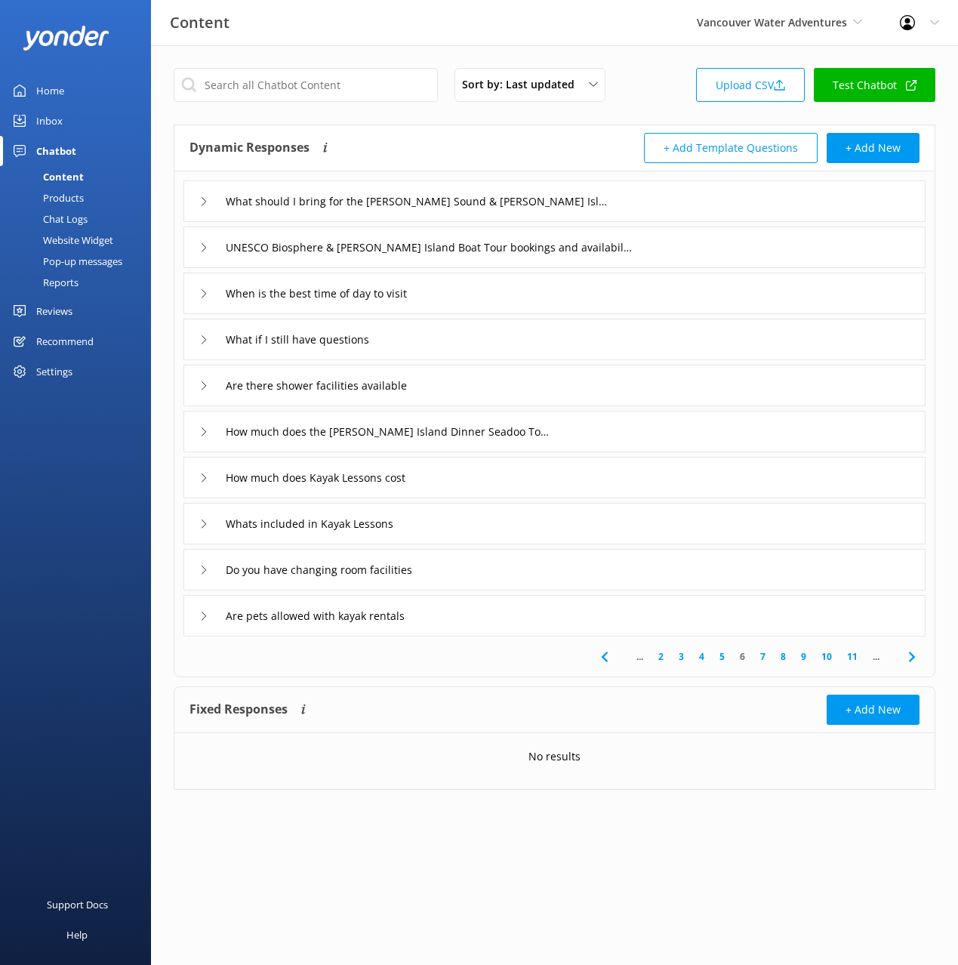
click at [918, 661] on icon at bounding box center [912, 657] width 18 height 18
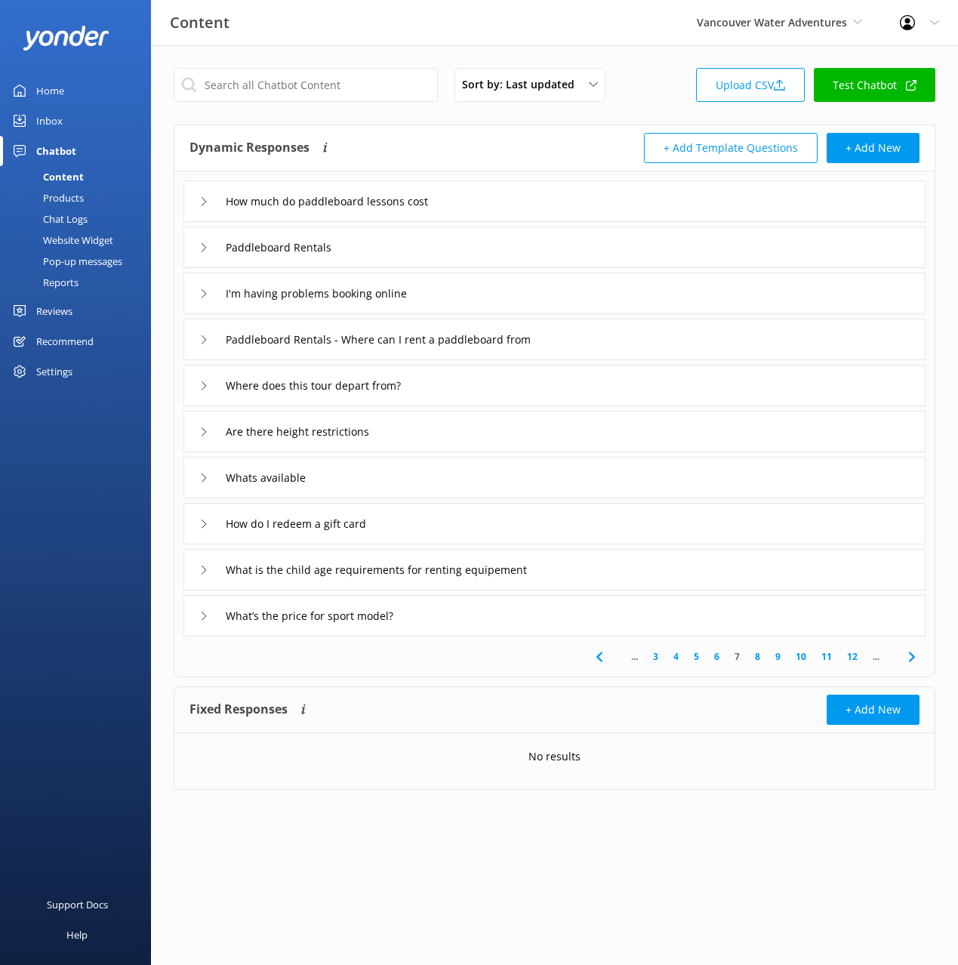
click at [918, 661] on icon at bounding box center [912, 657] width 18 height 18
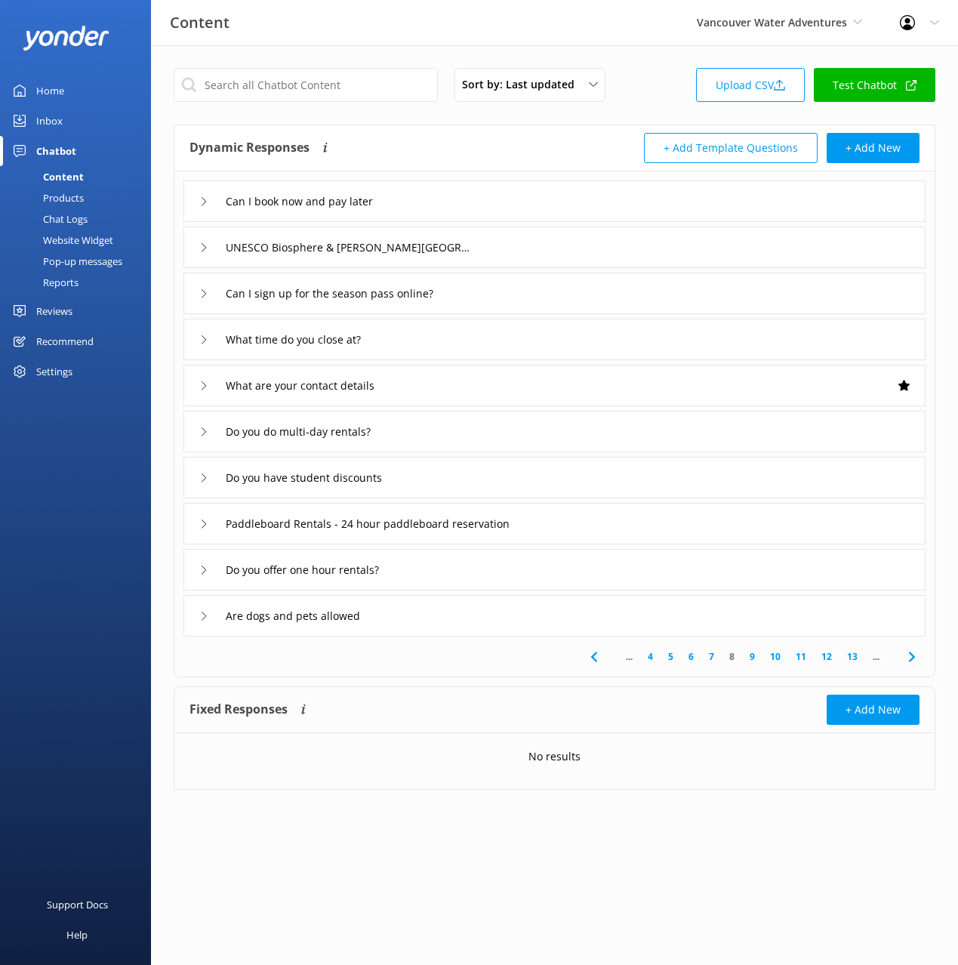
click at [110, 491] on div "Support Docs Help" at bounding box center [75, 723] width 151 height 482
drag, startPoint x: 89, startPoint y: 479, endPoint x: 109, endPoint y: 196, distance: 283.0
click at [88, 465] on div "Home Inbox Chatbot Content Products Chat Logs Website Widget Pop-up messages Re…" at bounding box center [75, 241] width 151 height 482
drag, startPoint x: 69, startPoint y: 223, endPoint x: 115, endPoint y: 217, distance: 45.8
click at [70, 223] on div "Chat Logs" at bounding box center [48, 218] width 79 height 21
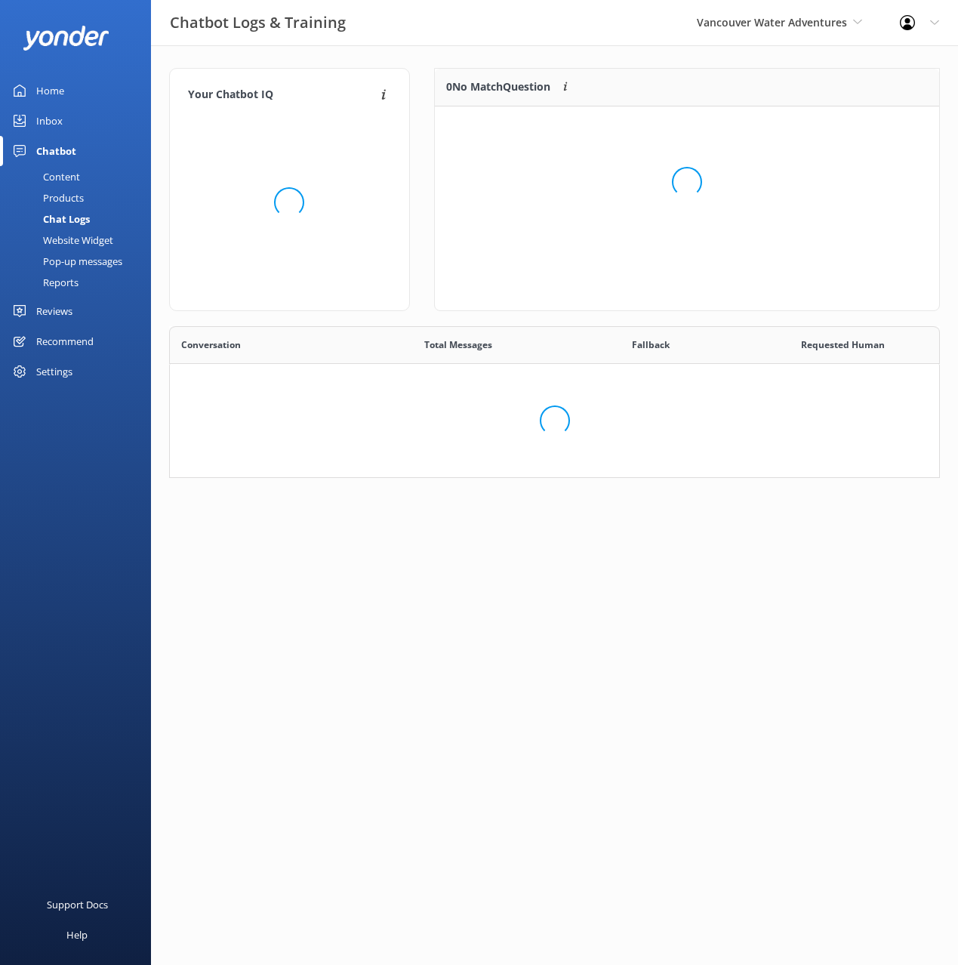
scroll to position [529, 769]
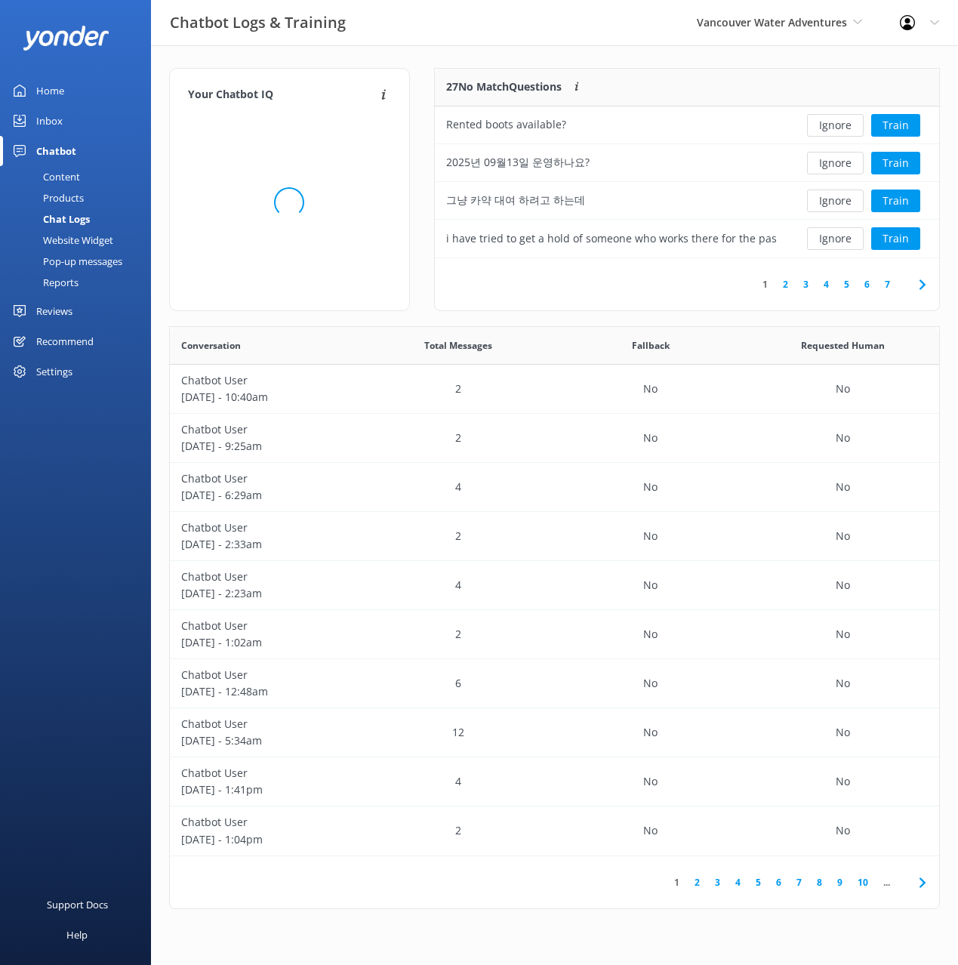
drag, startPoint x: 604, startPoint y: 54, endPoint x: 639, endPoint y: 45, distance: 35.9
click at [604, 54] on div "Your Chatbot IQ Your Chatbot IQ is the percentage of trained FAQs against untra…" at bounding box center [554, 492] width 807 height 894
click at [645, 45] on div "Chatbot Logs & Training Vancouver Water Adventures Black Cat Cruises Banff Airp…" at bounding box center [479, 22] width 958 height 45
click at [679, 45] on div "Chatbot Logs & Training Vancouver Water Adventures Black Cat Cruises Banff Airp…" at bounding box center [479, 23] width 958 height 46
click at [839, 166] on button "Ignore" at bounding box center [835, 163] width 57 height 23
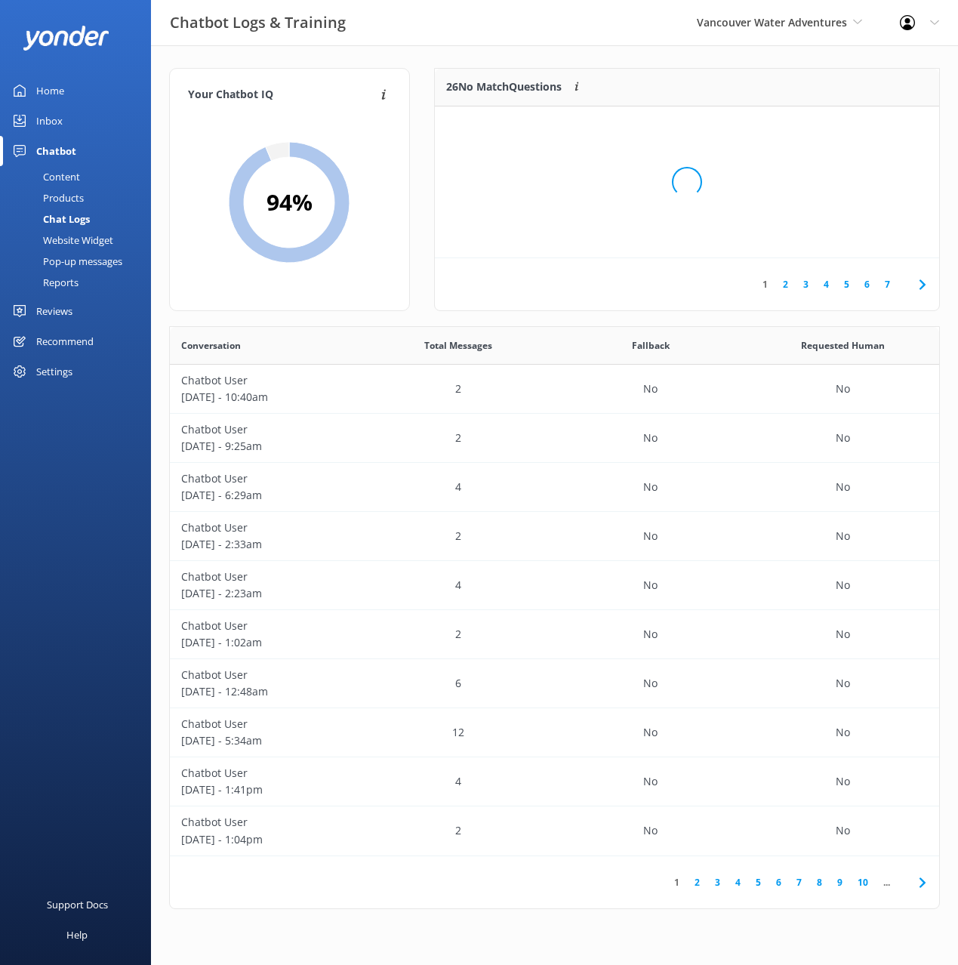
click at [839, 166] on div "Loading.." at bounding box center [687, 182] width 474 height 965
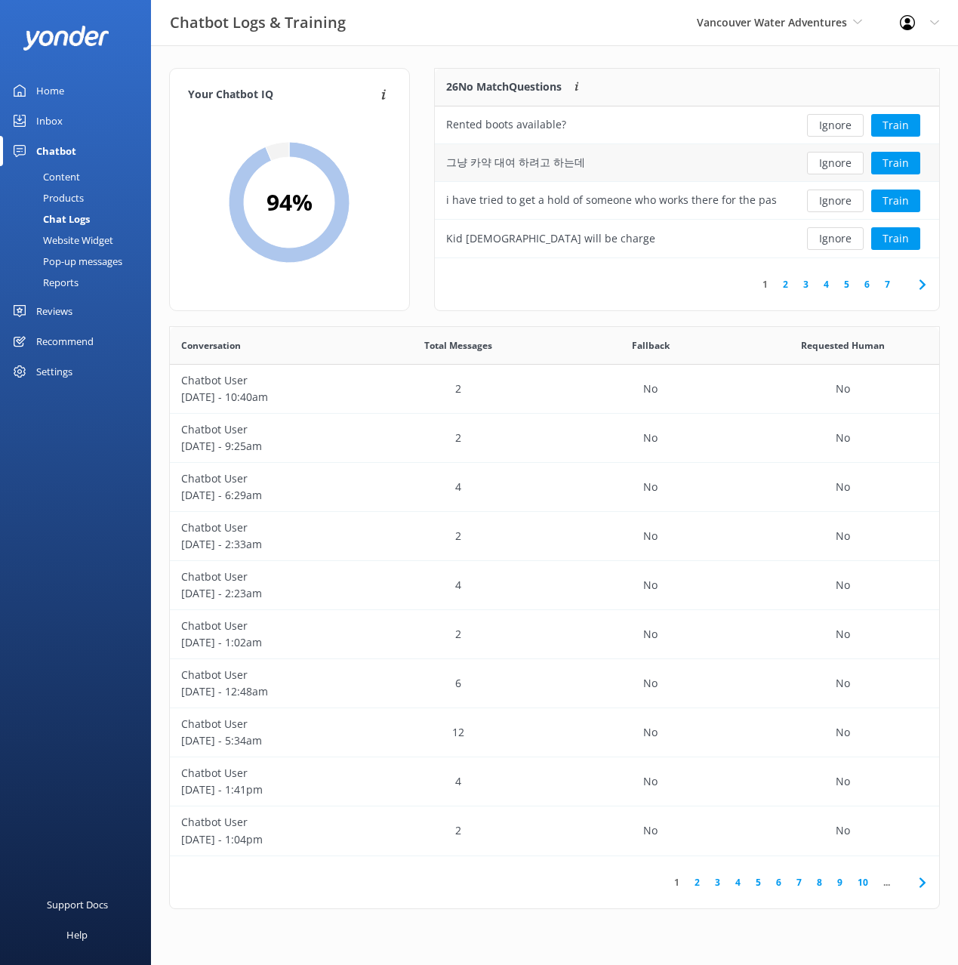
click at [839, 166] on button "Ignore" at bounding box center [835, 163] width 57 height 23
click at [618, 60] on div "Your Chatbot IQ Your Chatbot IQ is the percentage of trained FAQs against untra…" at bounding box center [554, 492] width 807 height 894
click at [647, 281] on div "1 2 3 4 5 6 7" at bounding box center [687, 284] width 504 height 52
click at [798, 282] on link "3" at bounding box center [806, 284] width 20 height 14
click at [857, 284] on link "6" at bounding box center [867, 284] width 20 height 14
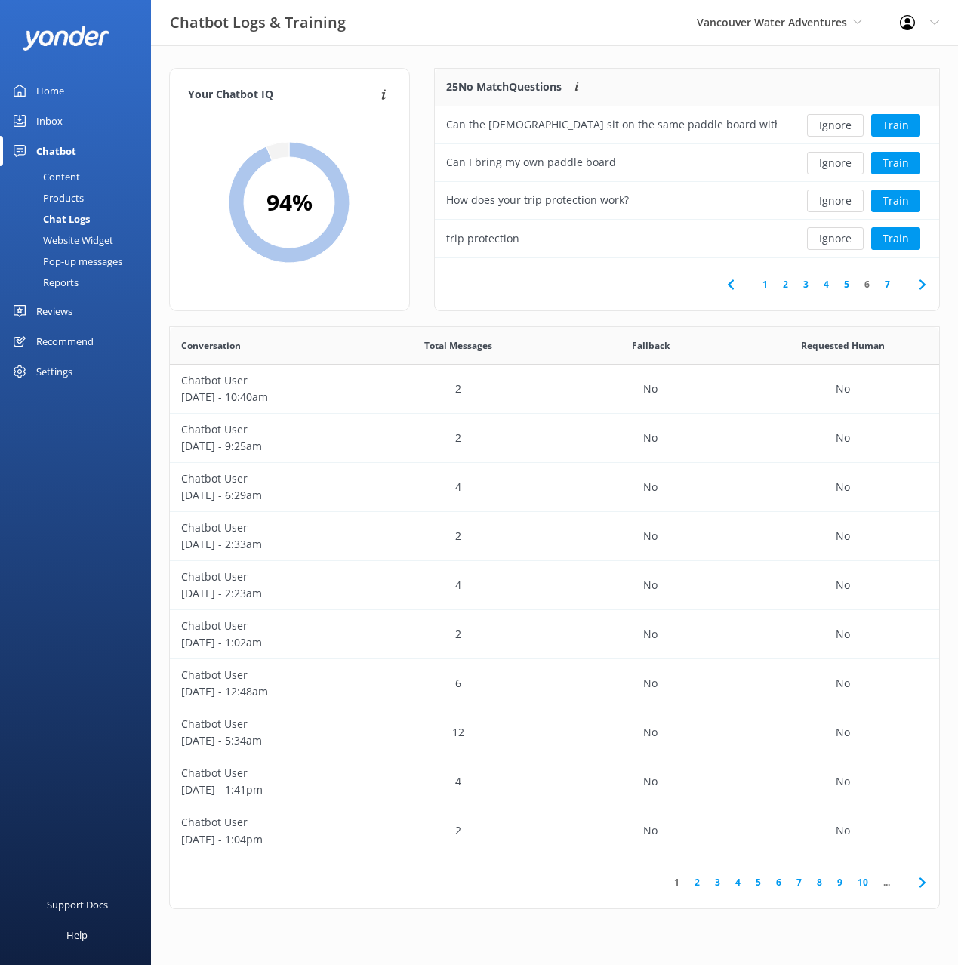
click at [602, 290] on div "1 2 3 4 5 6 7" at bounding box center [687, 284] width 504 height 52
click at [538, 294] on div "1 2 3 4 5 6 7" at bounding box center [687, 284] width 504 height 52
drag, startPoint x: 415, startPoint y: 122, endPoint x: 46, endPoint y: 188, distance: 375.1
click at [414, 122] on div "Your Chatbot IQ Your Chatbot IQ is the percentage of trained FAQs against untra…" at bounding box center [289, 197] width 265 height 258
drag, startPoint x: 82, startPoint y: 180, endPoint x: 121, endPoint y: 180, distance: 38.5
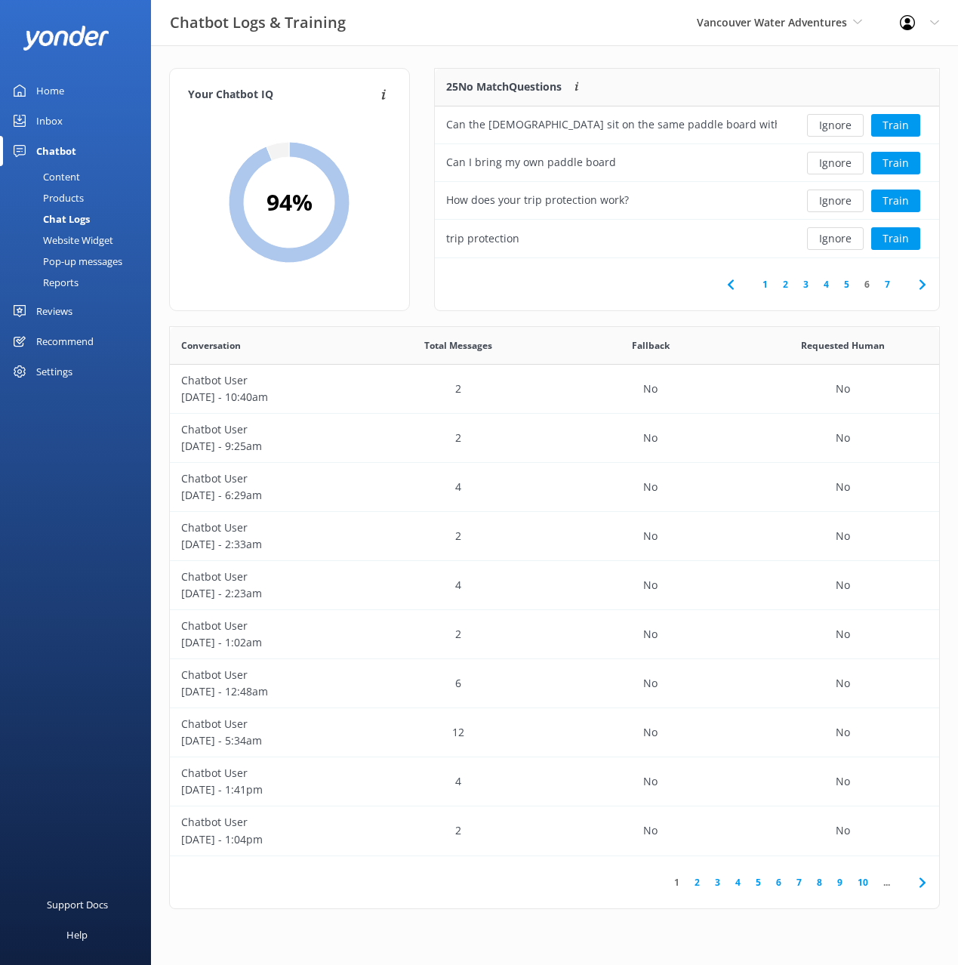
click at [82, 180] on link "Content" at bounding box center [80, 176] width 142 height 21
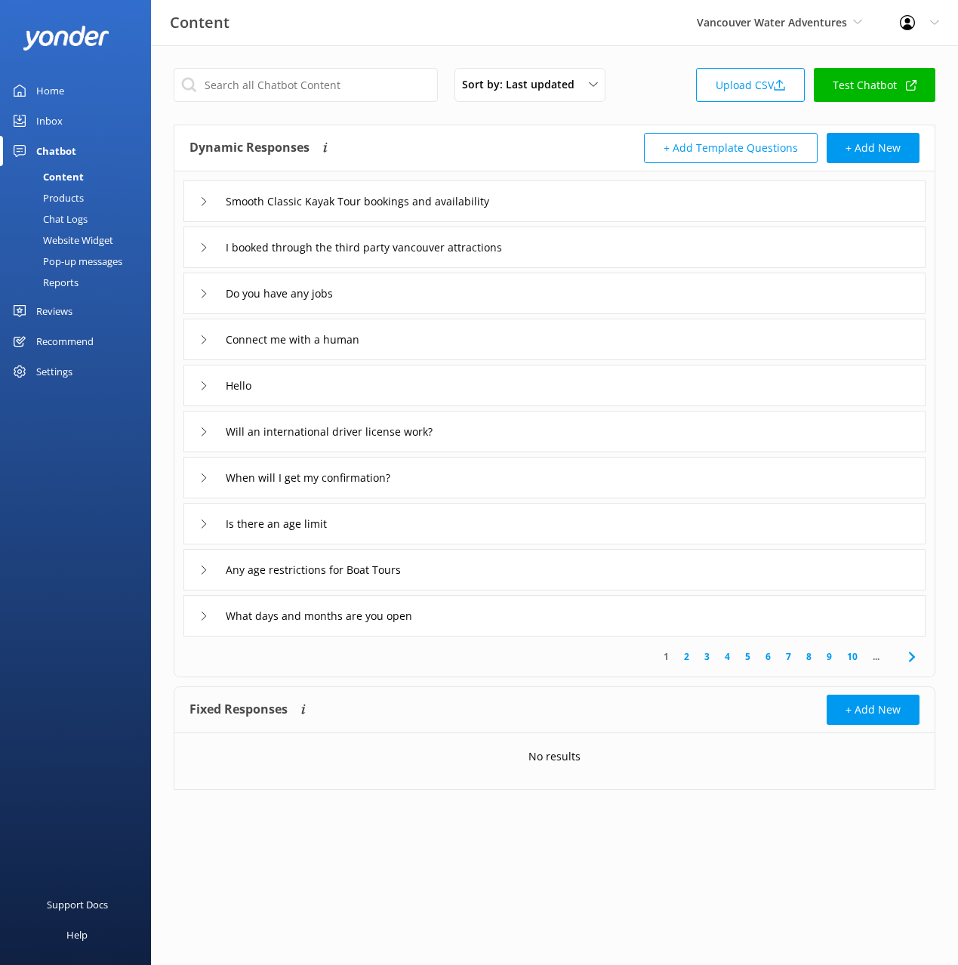
click at [524, 130] on div "Dynamic Responses The chatbot will generate a response based on the content inf…" at bounding box center [554, 148] width 760 height 46
click at [477, 130] on div "Dynamic Responses The chatbot will generate a response based on the content inf…" at bounding box center [554, 148] width 760 height 46
drag, startPoint x: 74, startPoint y: 199, endPoint x: 297, endPoint y: 167, distance: 225.7
click at [74, 199] on div "Products" at bounding box center [46, 197] width 75 height 21
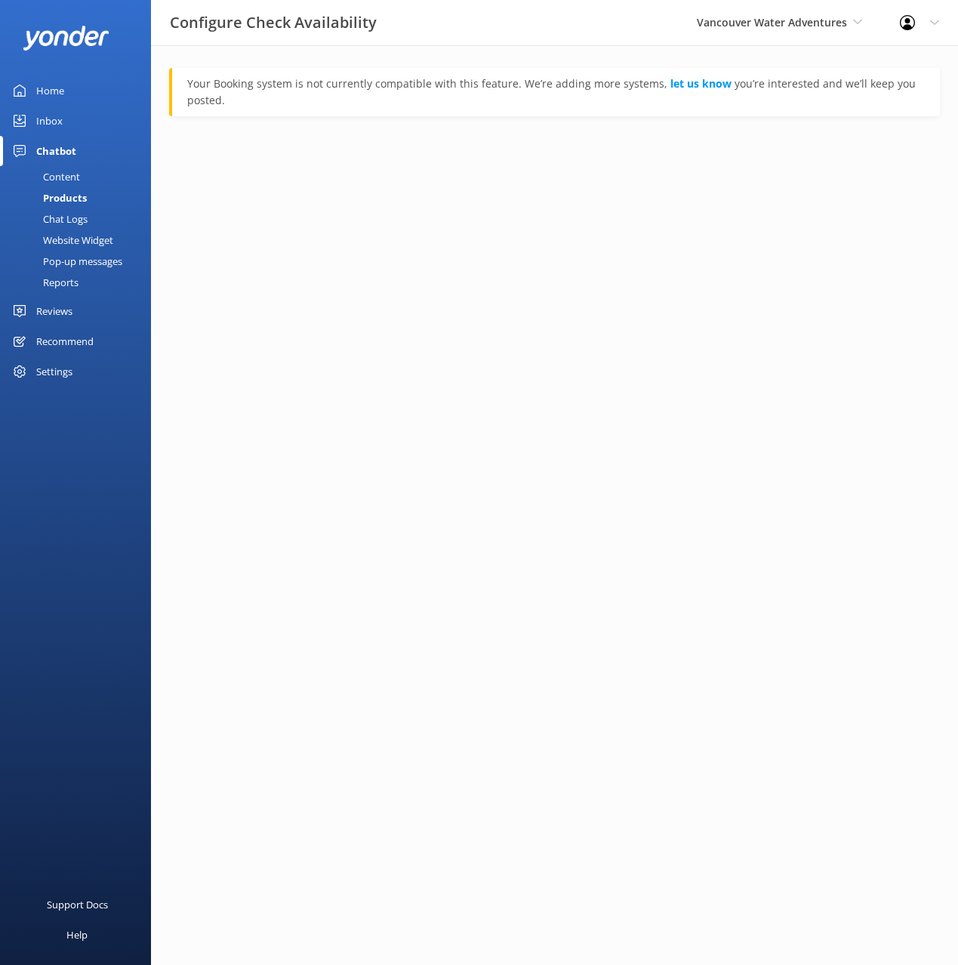
click at [419, 140] on html "Configure Check Availability Vancouver Water Adventures Black Cat Cruises Banff…" at bounding box center [479, 482] width 958 height 965
drag, startPoint x: 58, startPoint y: 309, endPoint x: 60, endPoint y: 317, distance: 7.9
click at [57, 309] on div "Reviews" at bounding box center [54, 311] width 36 height 30
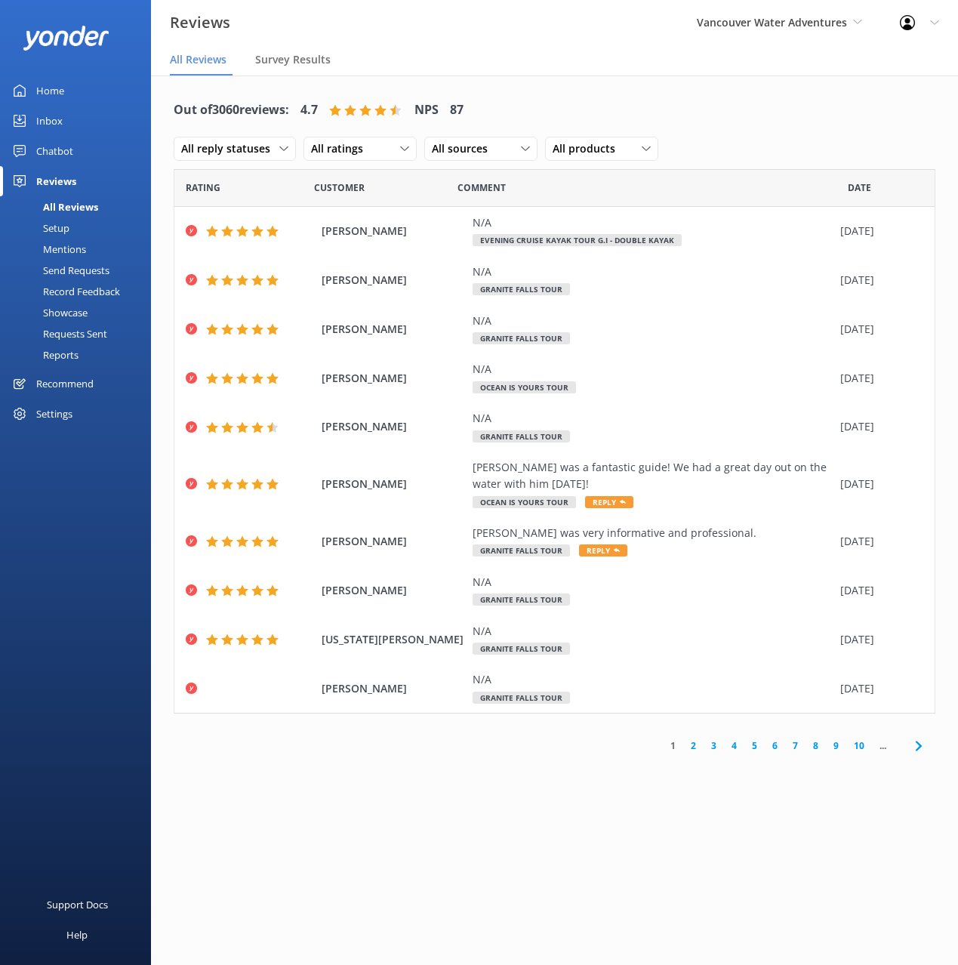
click at [590, 75] on nav "All Reviews Survey Results" at bounding box center [554, 60] width 807 height 30
drag, startPoint x: 638, startPoint y: 80, endPoint x: 646, endPoint y: 97, distance: 18.6
click at [639, 81] on div "Out of 3060 reviews: 4.7 NPS 87 All reply statuses All reply statuses Needs a r…" at bounding box center [554, 426] width 807 height 702
click at [59, 231] on div "Setup" at bounding box center [39, 227] width 60 height 21
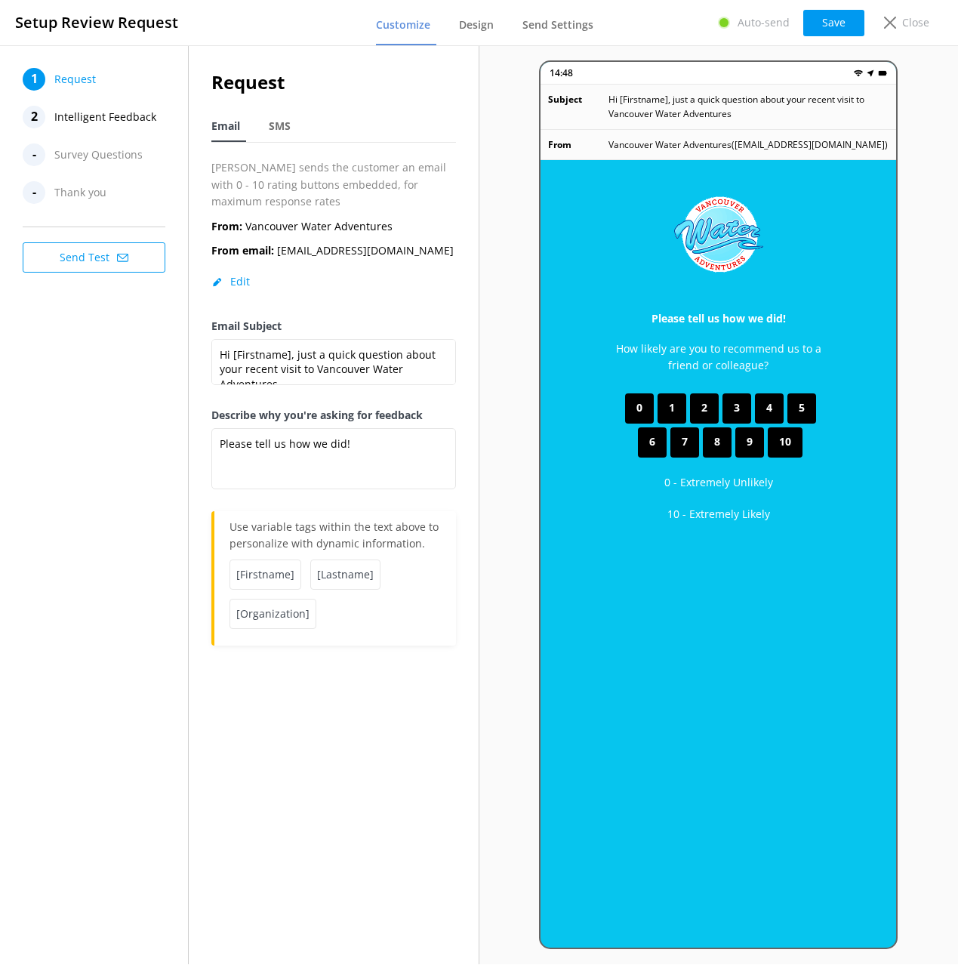
click at [326, 334] on label "Email Subject" at bounding box center [333, 326] width 245 height 17
click at [326, 339] on textarea "Hi [Firstname], just a quick question about your recent visit to Vancouver Wate…" at bounding box center [333, 362] width 245 height 46
click at [283, 127] on span "SMS" at bounding box center [280, 126] width 22 height 15
type textarea "Hi, thanks for visiting us at Vancouver Water Adventures. A quick follow up if …"
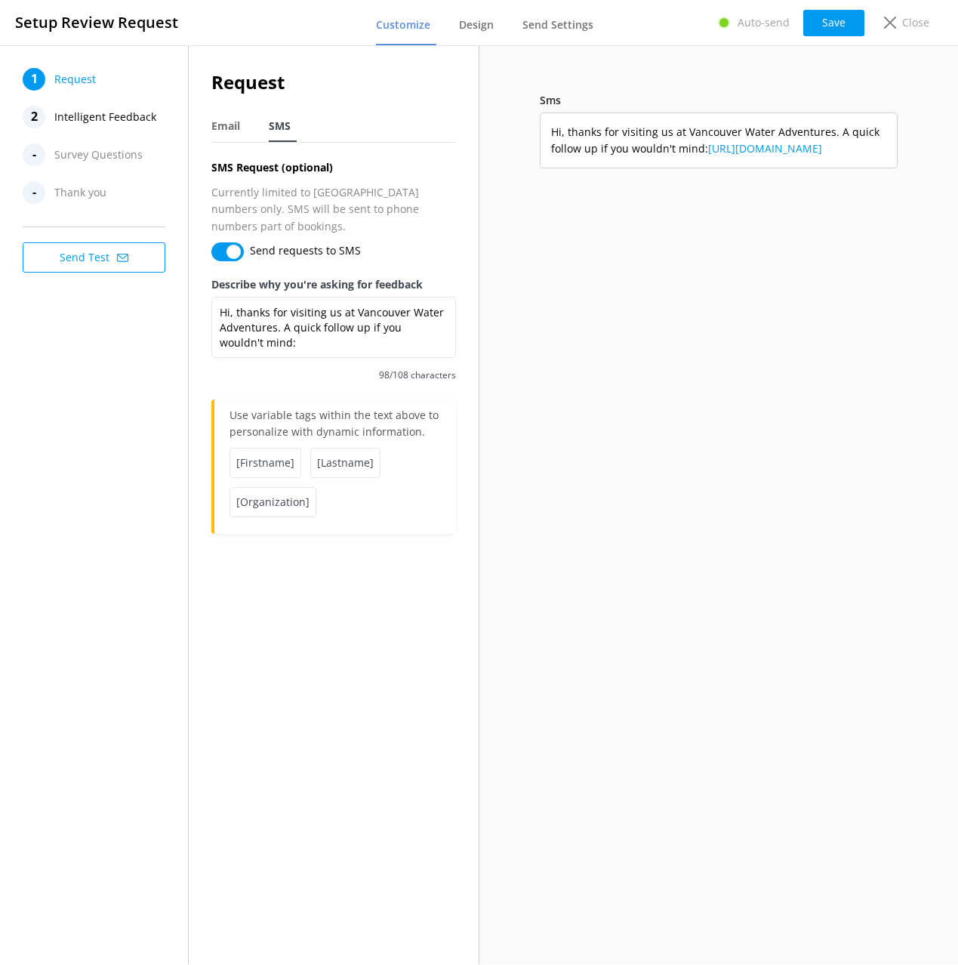
click at [88, 345] on div "1 Request 2 Intelligent Feedback - Survey Questions - Thank you Send Test" at bounding box center [94, 504] width 189 height 919
drag, startPoint x: 100, startPoint y: 346, endPoint x: 98, endPoint y: 282, distance: 63.4
click at [100, 345] on div "1 Request 2 Intelligent Feedback - Survey Questions - Thank you Send Test" at bounding box center [94, 504] width 189 height 919
click at [82, 120] on span "Intelligent Feedback" at bounding box center [105, 117] width 102 height 23
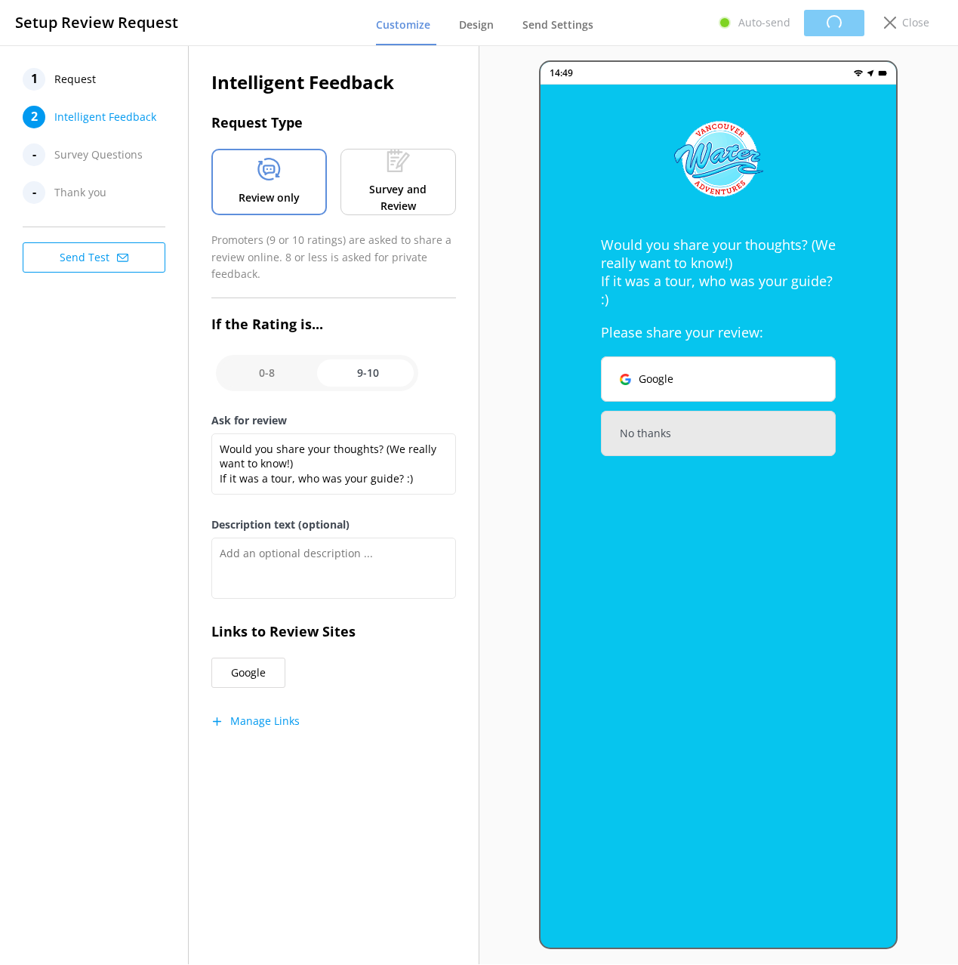
click at [118, 375] on div "1 Request 2 Intelligent Feedback - Survey Questions - Thank you Send Test" at bounding box center [94, 504] width 189 height 919
drag, startPoint x: 364, startPoint y: 762, endPoint x: 283, endPoint y: 725, distance: 88.5
click at [361, 760] on div "Intelligent Feedback Request Type Review only Survey and Review Promoters (9 or…" at bounding box center [334, 412] width 290 height 734
click at [282, 725] on button "Manage Links" at bounding box center [255, 720] width 88 height 15
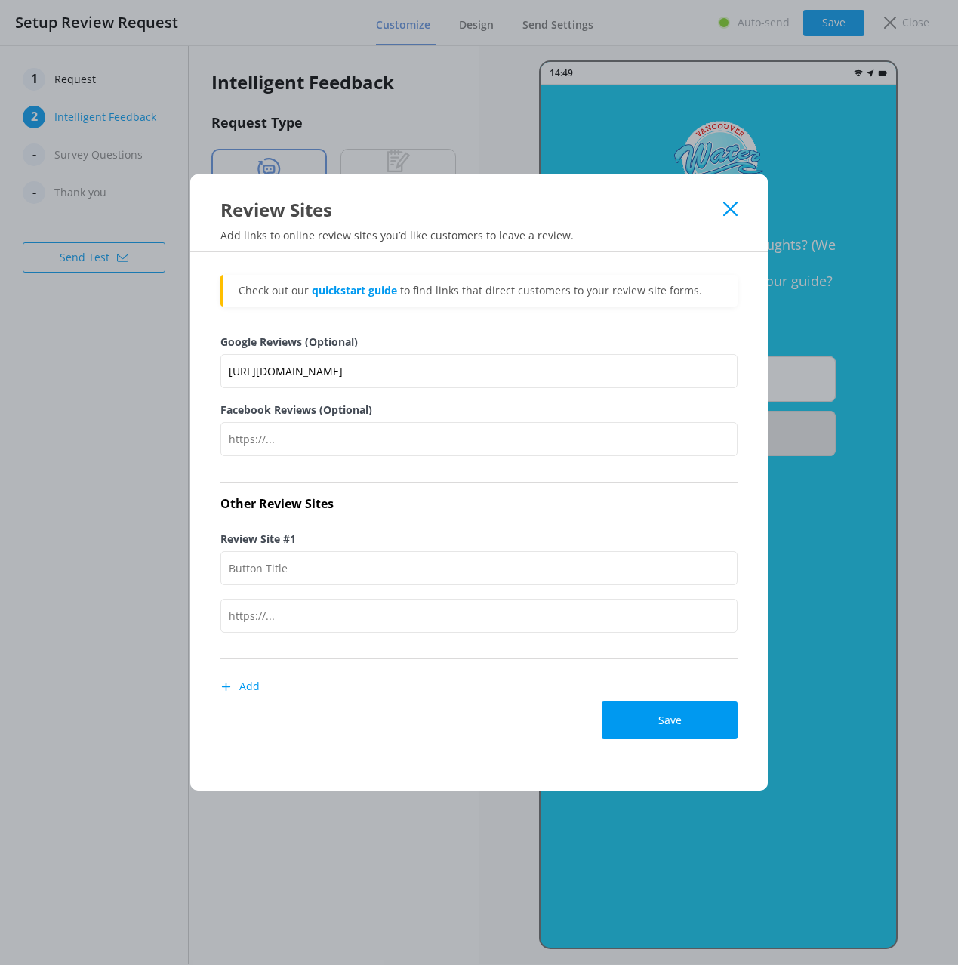
click at [729, 208] on use at bounding box center [730, 209] width 14 height 14
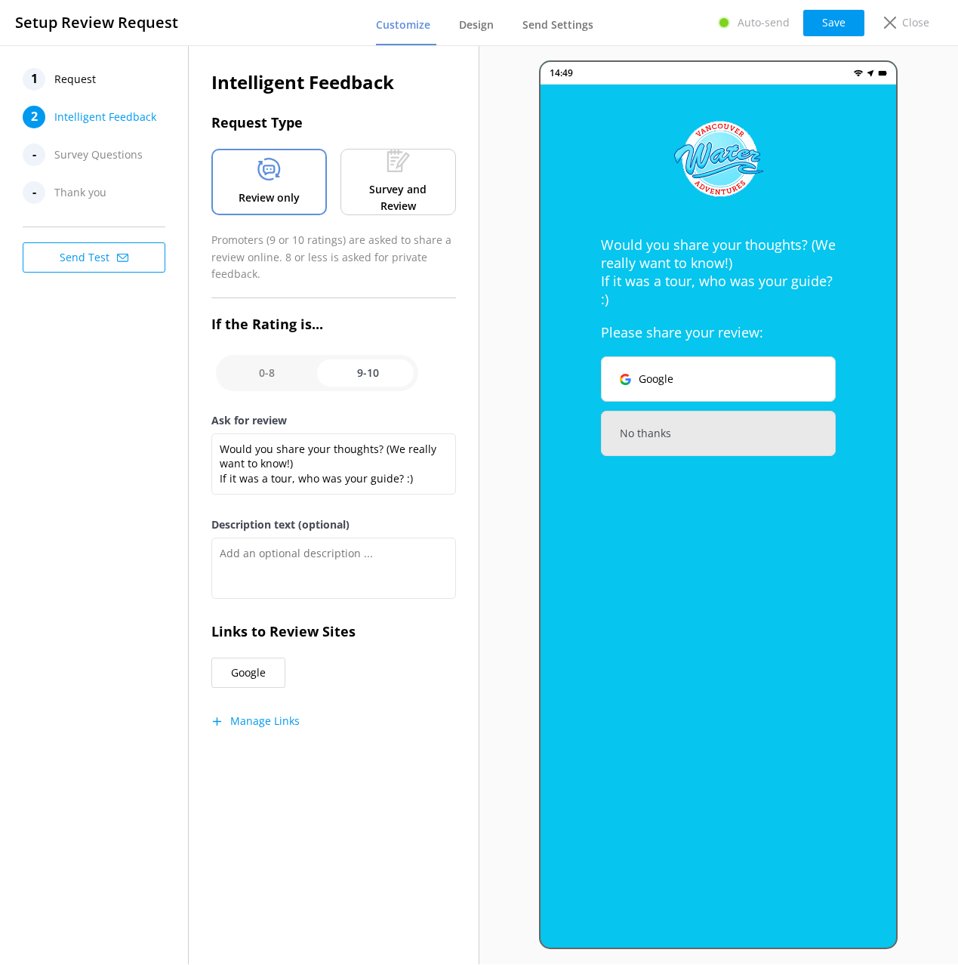
drag, startPoint x: 178, startPoint y: 471, endPoint x: 131, endPoint y: 468, distance: 47.7
click at [171, 471] on div "1 Request 2 Intelligent Feedback - Survey Questions - Thank you Send Test" at bounding box center [94, 504] width 189 height 919
click at [131, 468] on div "1 Request 2 Intelligent Feedback - Survey Questions - Thank you Send Test" at bounding box center [94, 504] width 189 height 919
drag, startPoint x: 168, startPoint y: 471, endPoint x: 192, endPoint y: 473, distance: 23.5
click at [168, 471] on div "1 Request 2 Intelligent Feedback - Survey Questions - Thank you Send Test" at bounding box center [94, 504] width 189 height 919
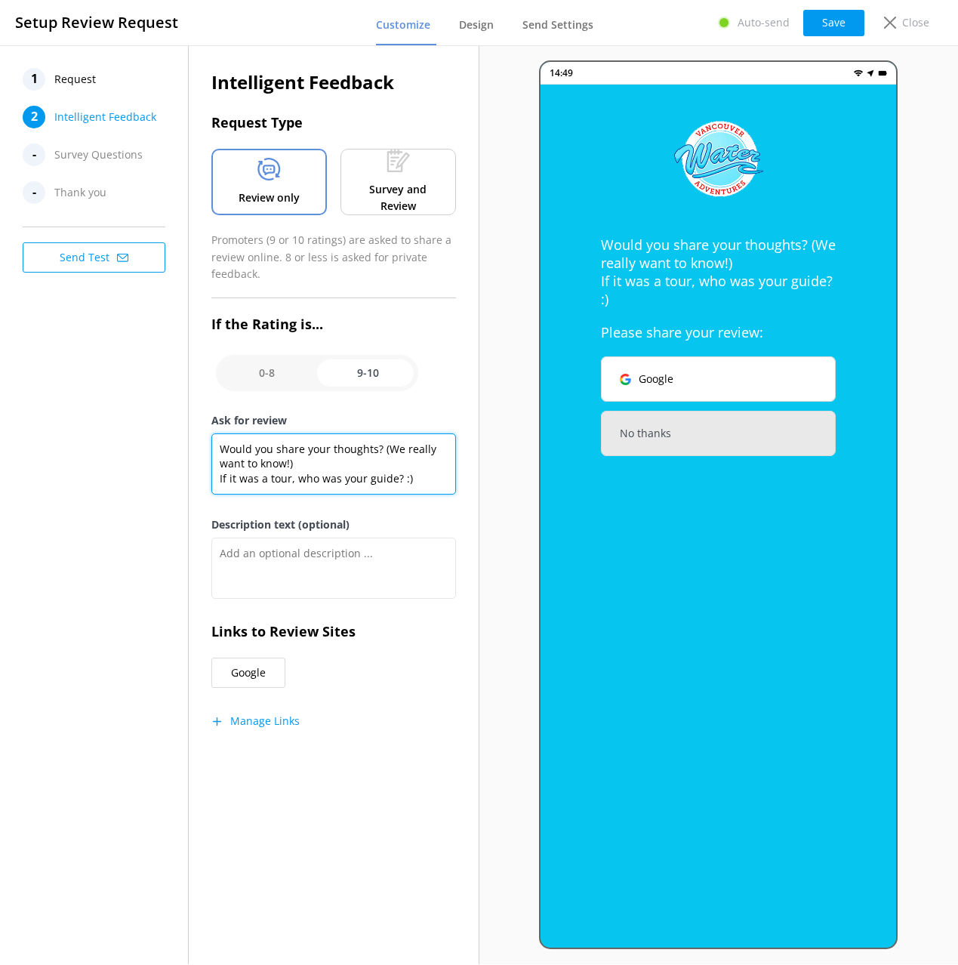
click at [215, 477] on textarea "Would you share your thoughts? (We really want to know!) If it was a tour, who …" at bounding box center [333, 463] width 245 height 61
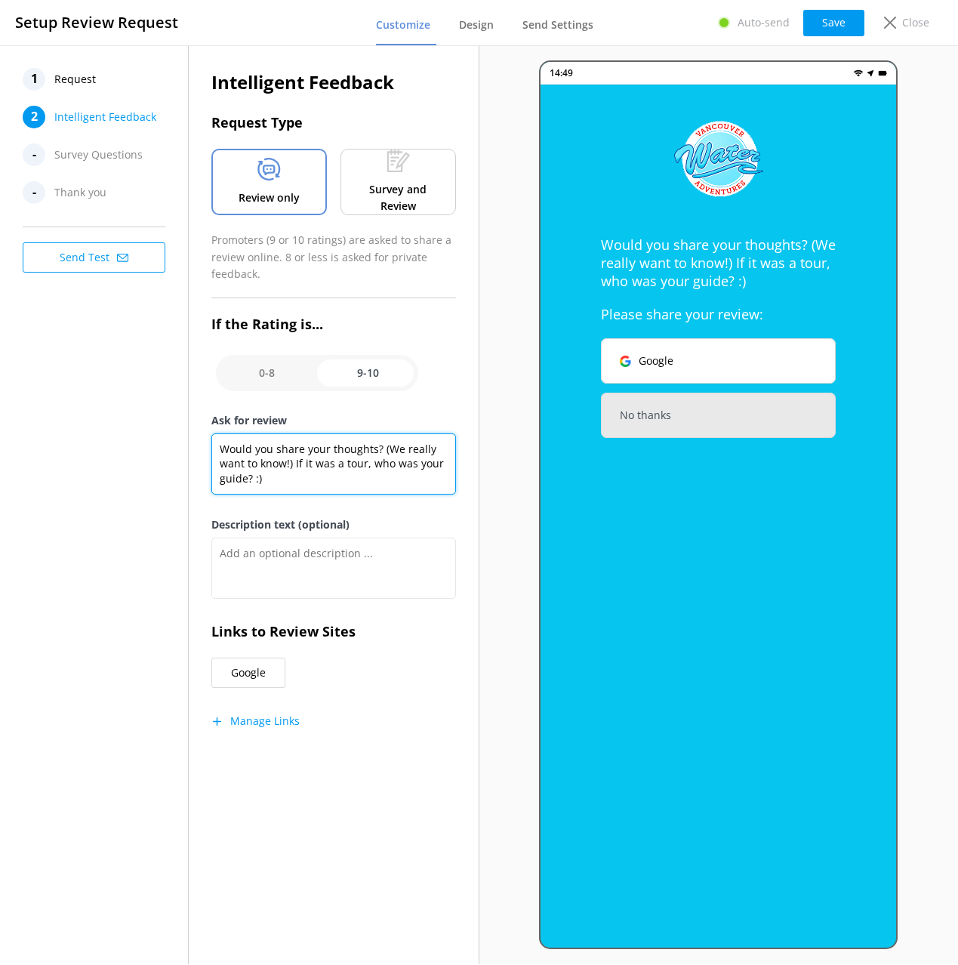
type textarea "Would you share your thoughts? (We really want to know!) If it was a tour, who …"
click at [88, 433] on div "1 Request 2 Intelligent Feedback - Survey Questions - Thank you Send Test" at bounding box center [94, 504] width 189 height 919
click at [838, 22] on button "Save" at bounding box center [833, 23] width 61 height 26
click at [165, 335] on div "1 Request 2 Intelligent Feedback - Survey Questions - Thank you Send Test" at bounding box center [94, 504] width 189 height 919
drag, startPoint x: 479, startPoint y: 23, endPoint x: 530, endPoint y: 23, distance: 51.3
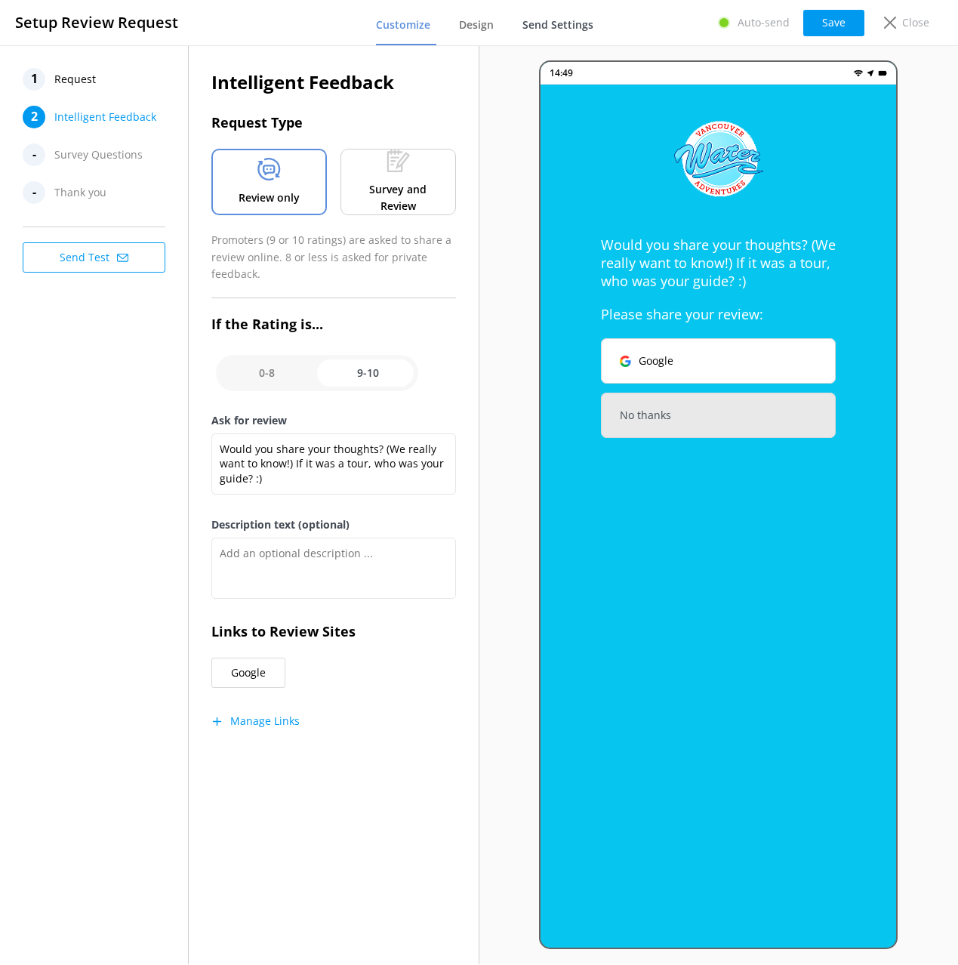
click at [479, 23] on span "Design" at bounding box center [476, 24] width 35 height 15
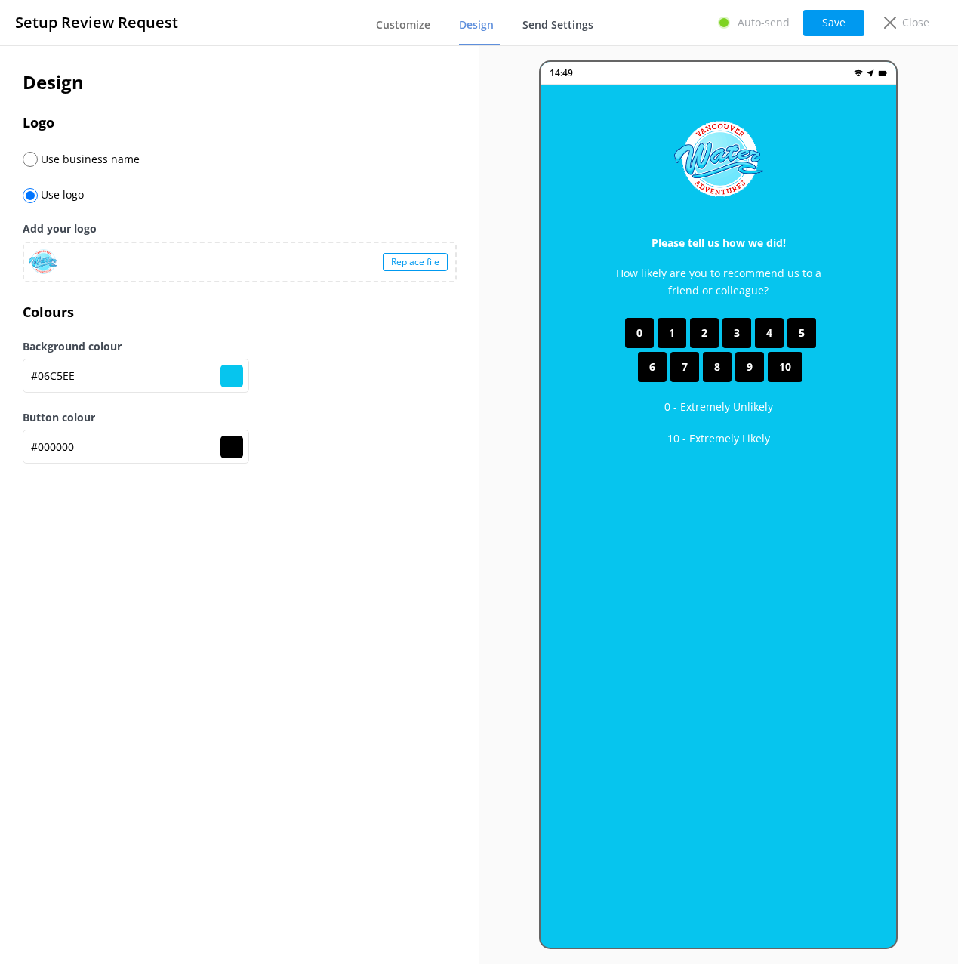
click at [569, 22] on span "Send Settings" at bounding box center [557, 24] width 71 height 15
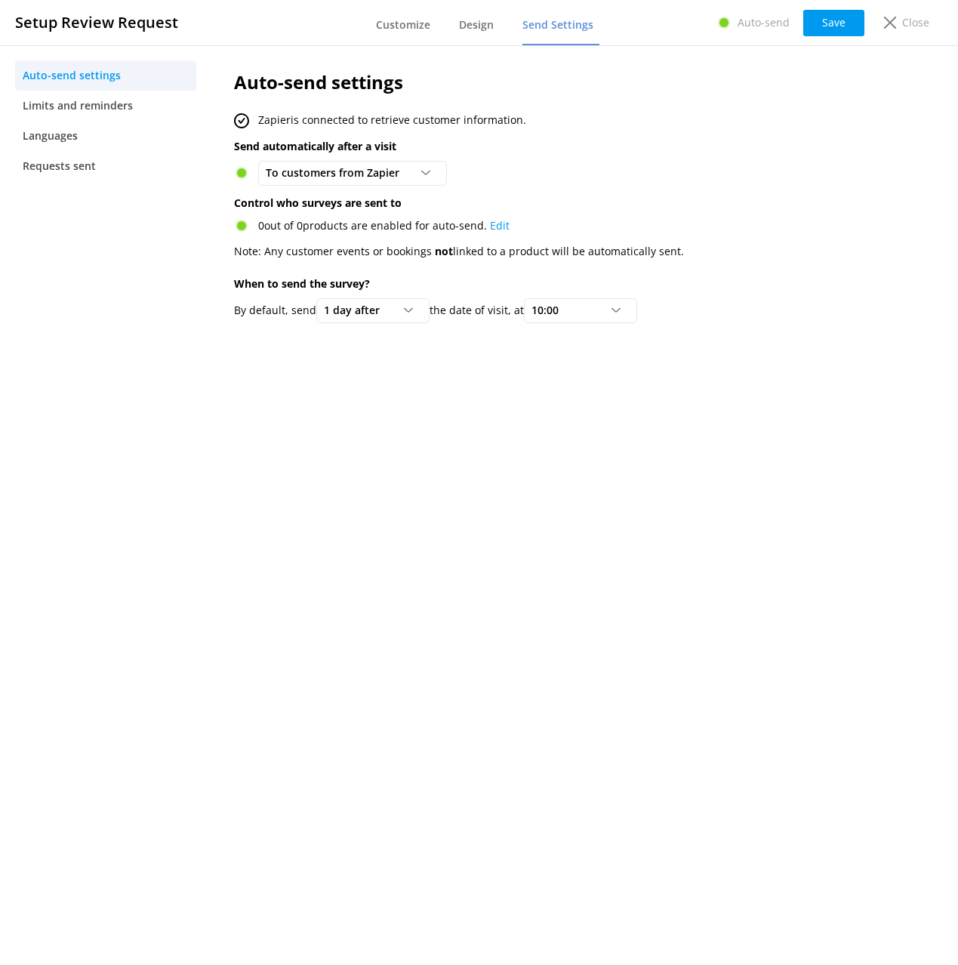
click at [671, 371] on div "Auto-send settings Zapier is connected to retrieve customer information. Send a…" at bounding box center [546, 504] width 670 height 919
click at [456, 378] on div "Auto-send settings Zapier is connected to retrieve customer information. Send a…" at bounding box center [546, 504] width 670 height 919
drag, startPoint x: 112, startPoint y: 106, endPoint x: 89, endPoint y: 131, distance: 34.2
click at [111, 106] on span "Limits and reminders" at bounding box center [78, 105] width 110 height 17
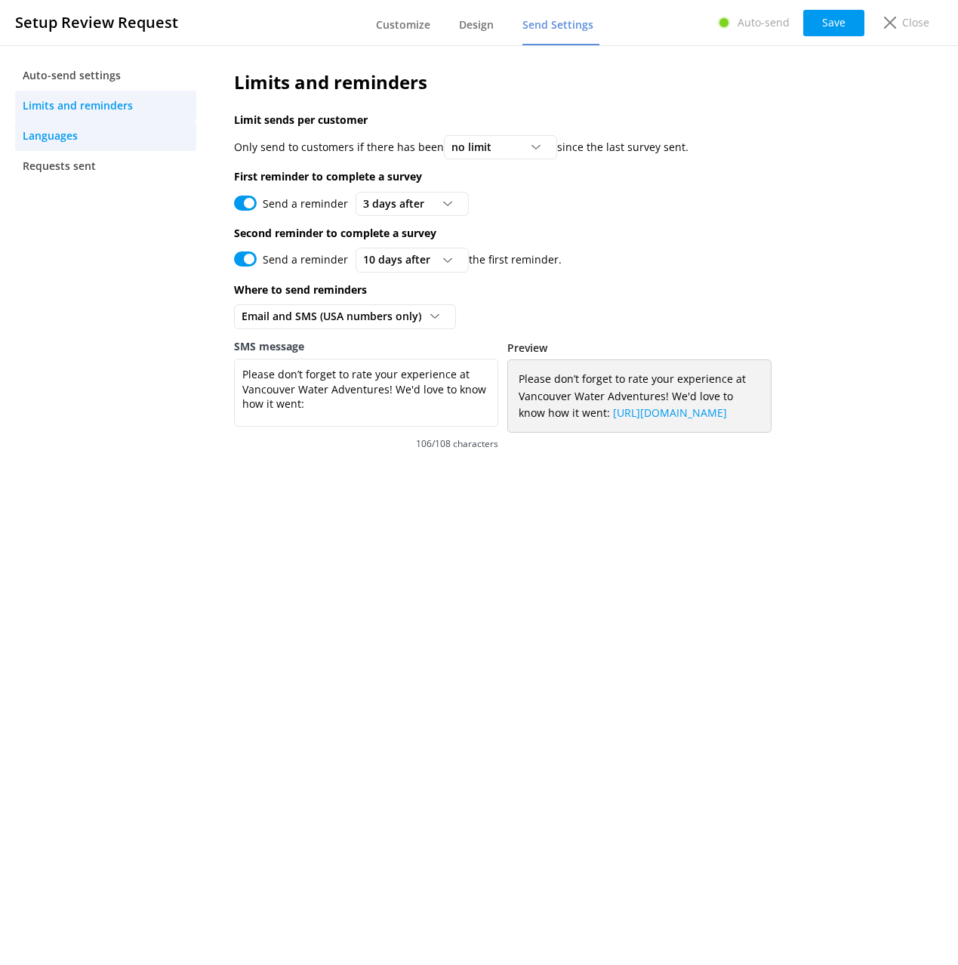
click at [81, 137] on link "Languages" at bounding box center [105, 136] width 181 height 30
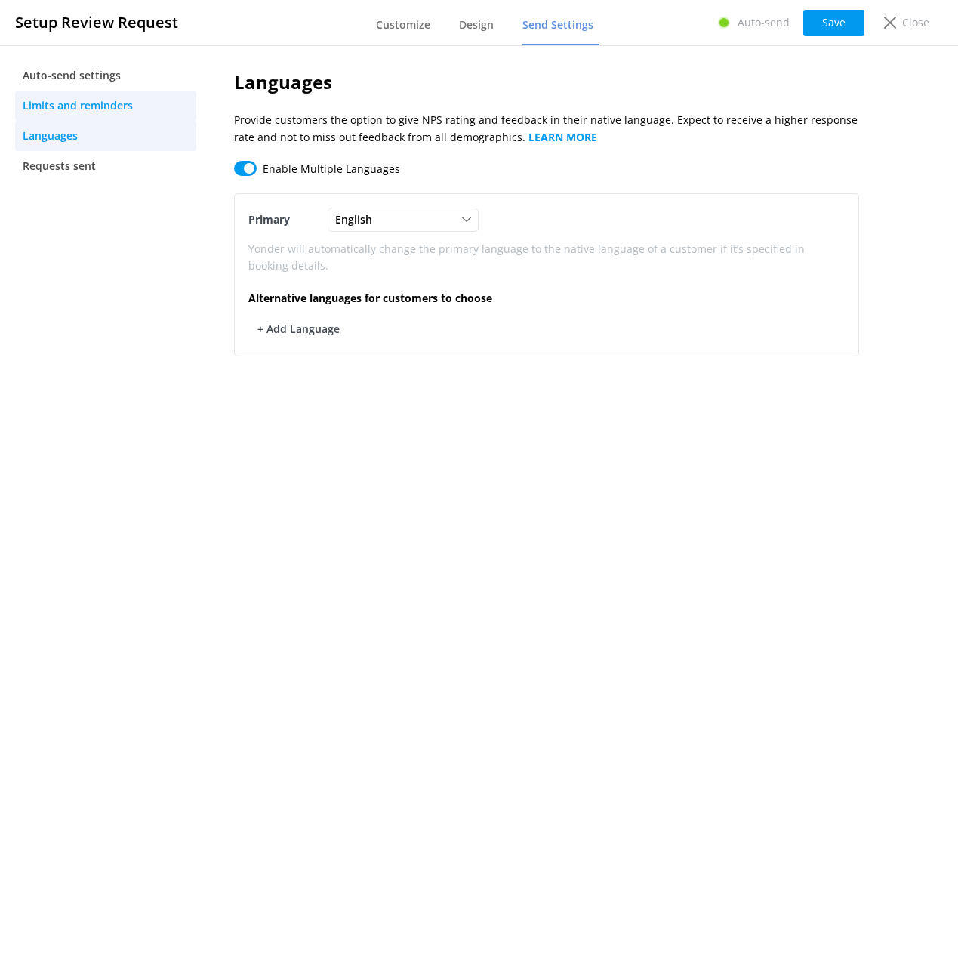
click at [90, 116] on link "Limits and reminders" at bounding box center [105, 106] width 181 height 30
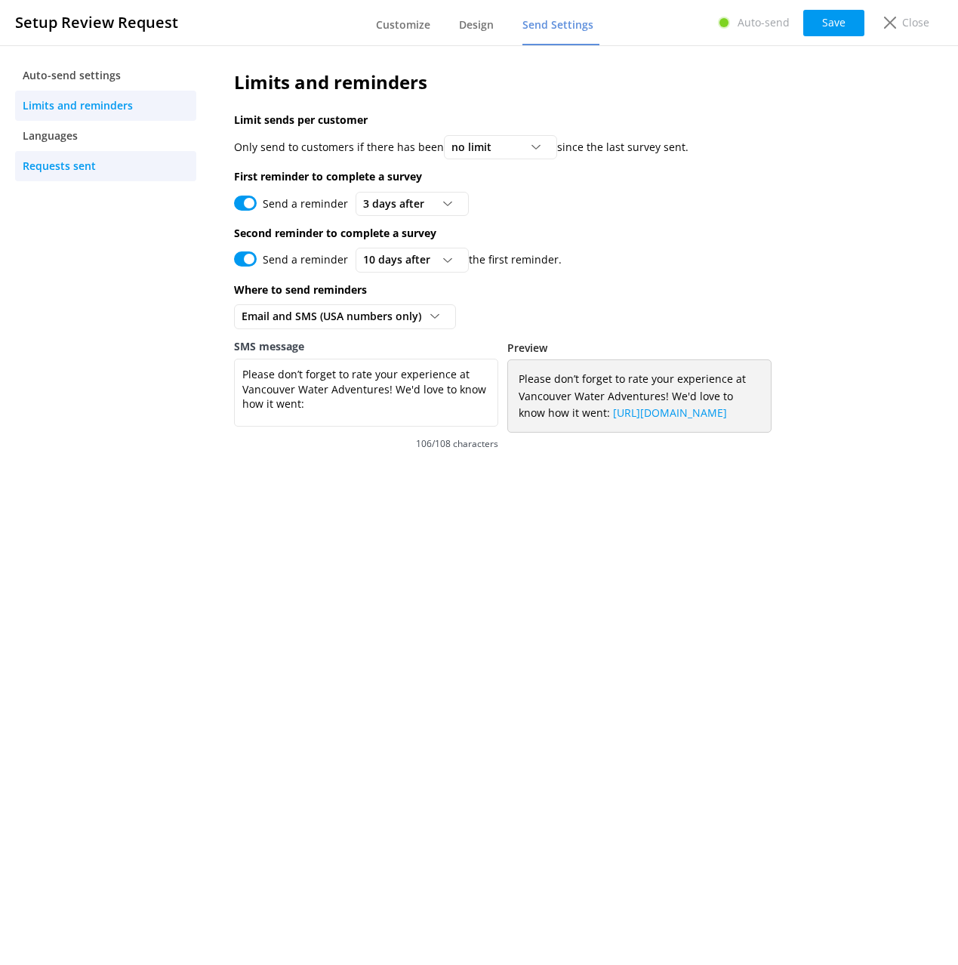
drag, startPoint x: 80, startPoint y: 131, endPoint x: 80, endPoint y: 152, distance: 20.4
click at [79, 131] on link "Languages" at bounding box center [105, 136] width 181 height 30
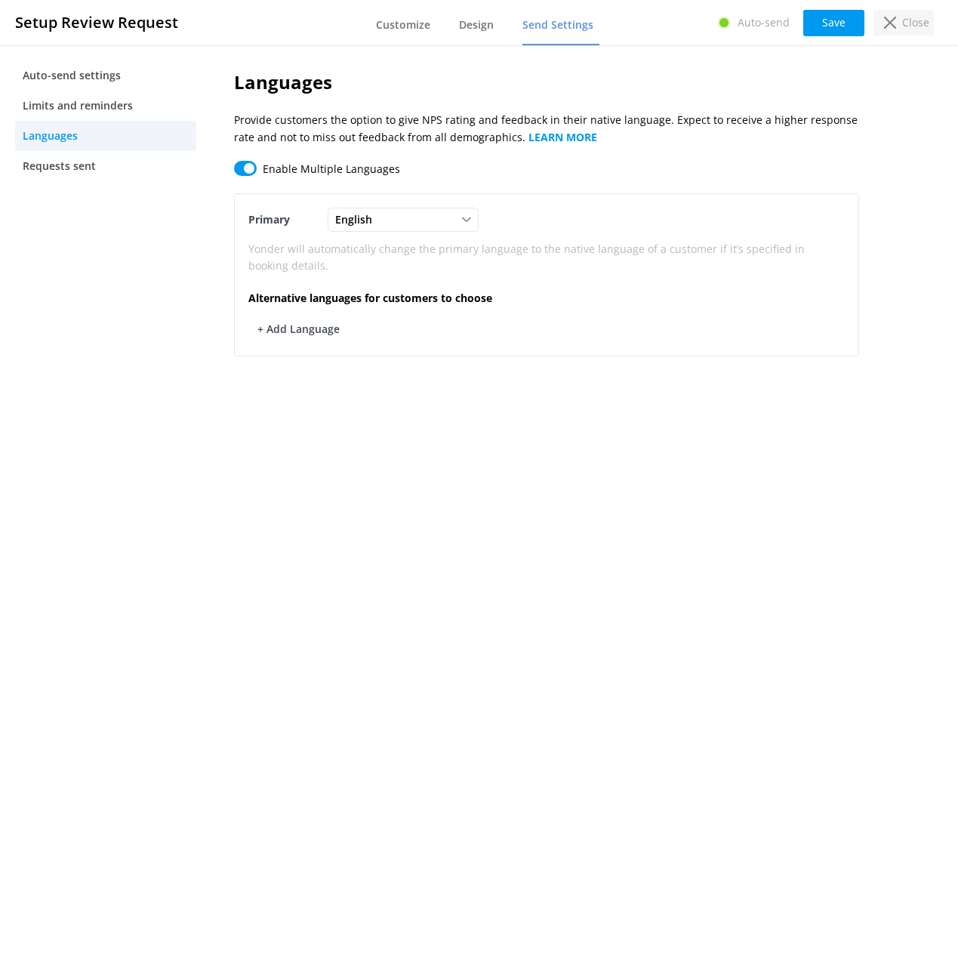
click at [919, 26] on p "Close" at bounding box center [915, 22] width 27 height 17
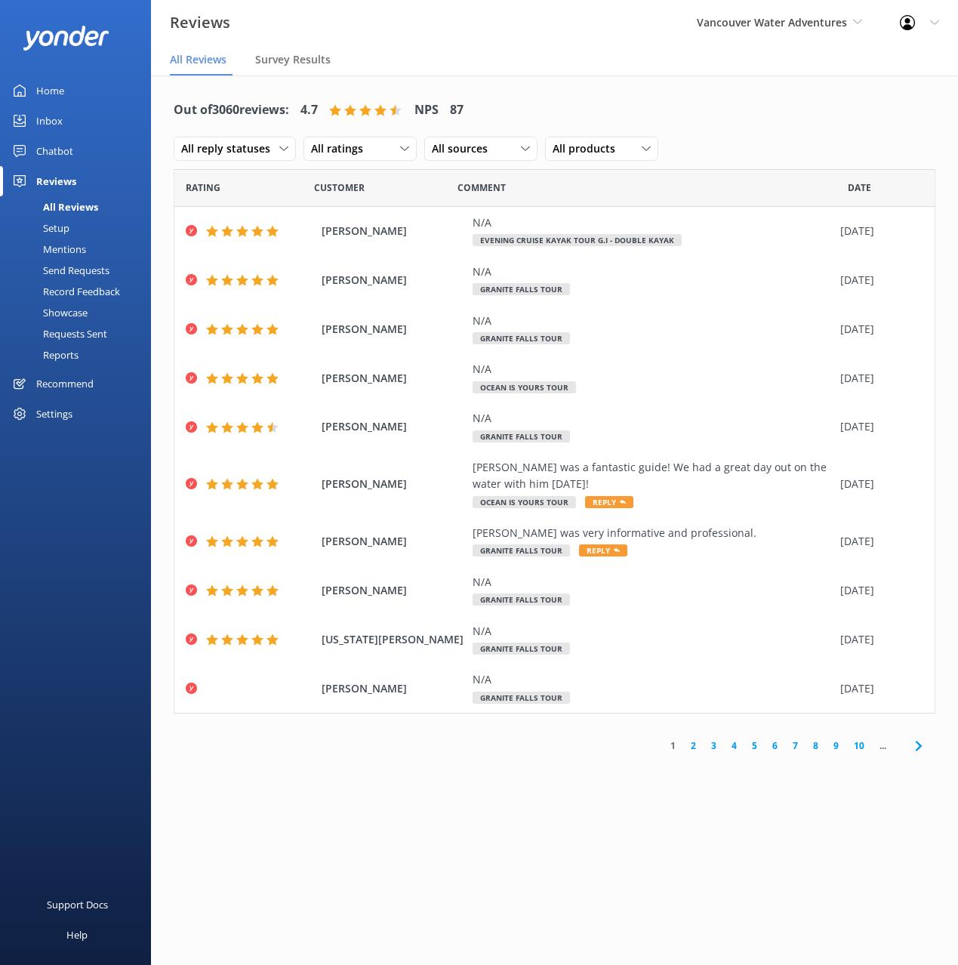
click at [66, 248] on div "Mentions" at bounding box center [47, 249] width 77 height 21
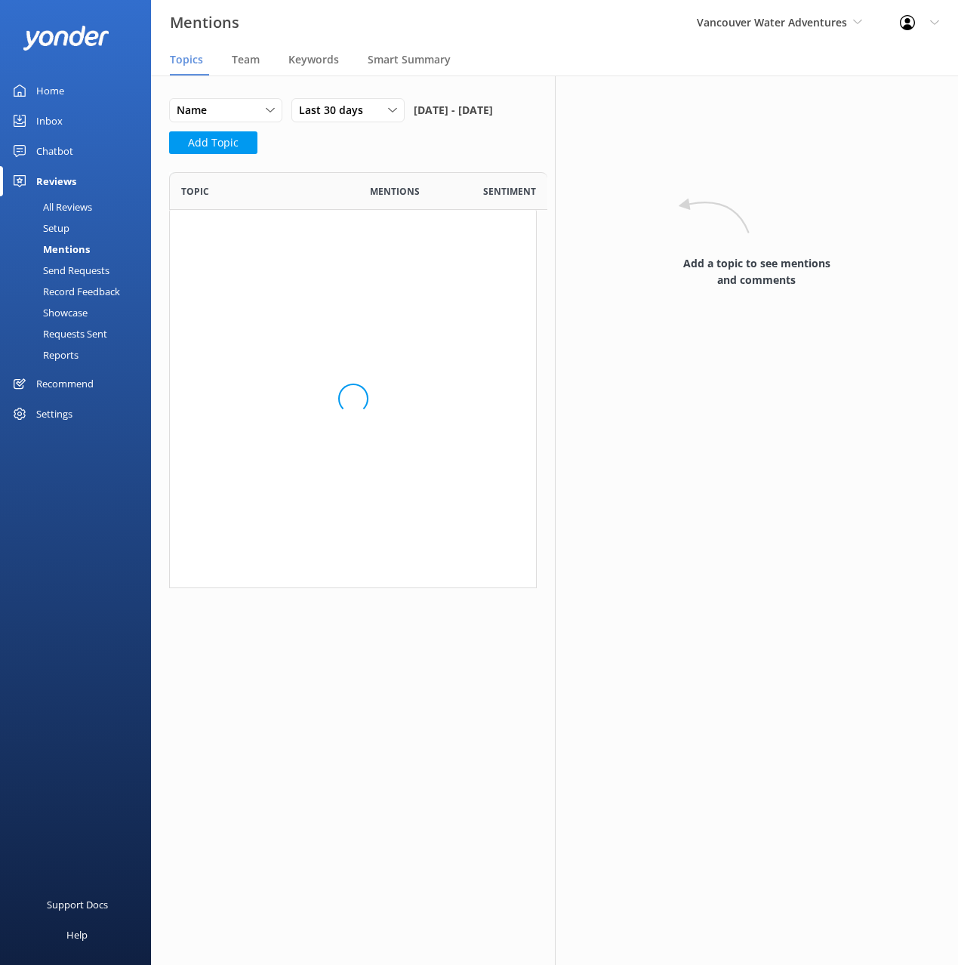
scroll to position [1, 1]
drag, startPoint x: 413, startPoint y: 166, endPoint x: 400, endPoint y: 165, distance: 12.9
click at [411, 163] on div "Name Name Highest mentions Last 30 days Last 7 days Last 30 days Last 90 days L…" at bounding box center [353, 130] width 368 height 65
drag, startPoint x: 396, startPoint y: 168, endPoint x: 374, endPoint y: 154, distance: 25.1
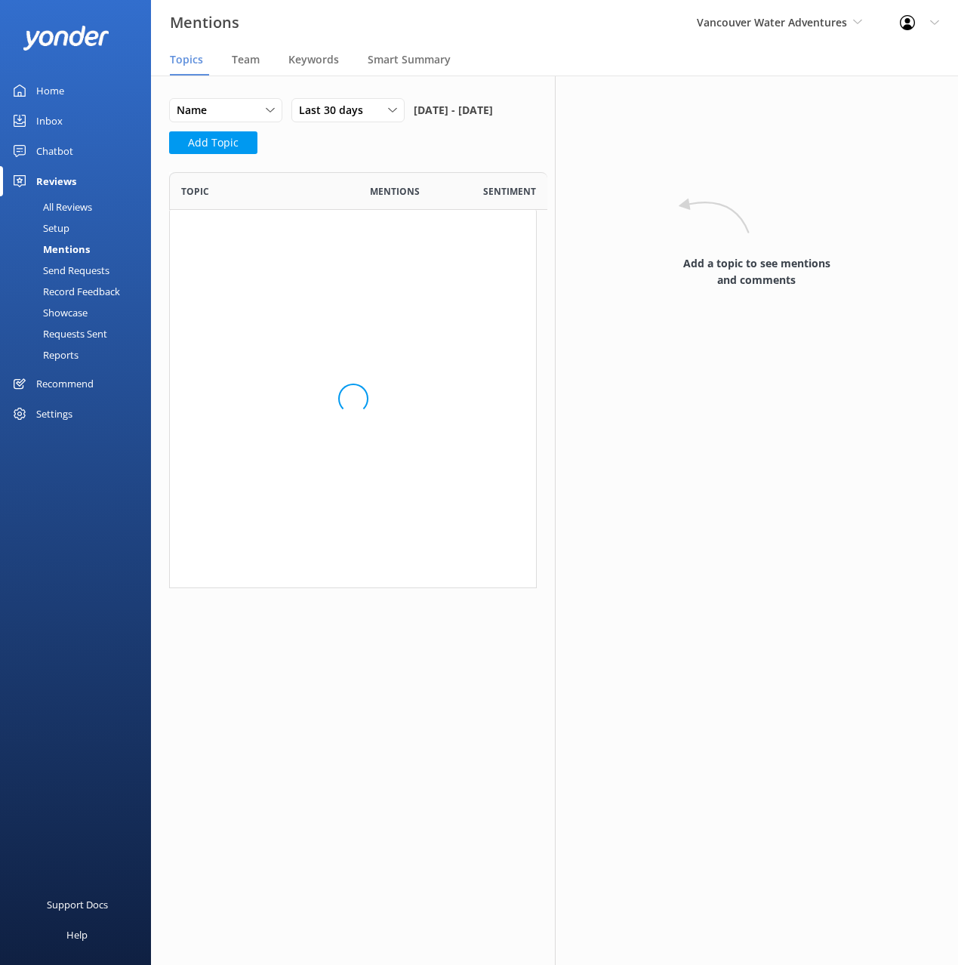
click at [395, 163] on div "Name Name Highest mentions Last 30 days Last 7 days Last 30 days Last 90 days L…" at bounding box center [353, 130] width 368 height 65
click at [257, 79] on div "Name Name Highest mentions Last 30 days Last 7 days Last 30 days Last 90 days L…" at bounding box center [353, 225] width 404 height 301
click at [233, 53] on span "Team" at bounding box center [246, 59] width 28 height 15
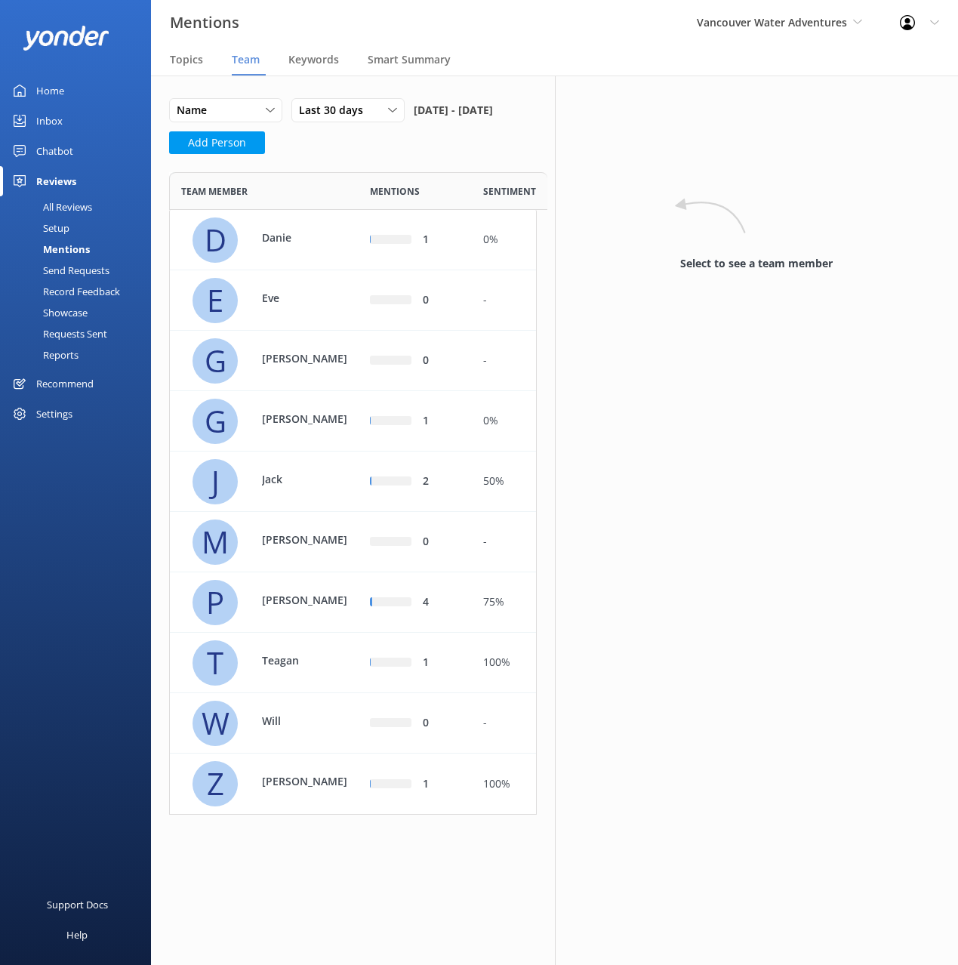
scroll to position [642, 367]
click at [432, 163] on div "Name Name Highest mentions Lowest mentions Last 30 days Last 7 days Last 30 day…" at bounding box center [353, 130] width 368 height 65
drag, startPoint x: 300, startPoint y: 55, endPoint x: 316, endPoint y: 59, distance: 17.0
click at [300, 54] on span "Keywords" at bounding box center [313, 59] width 51 height 15
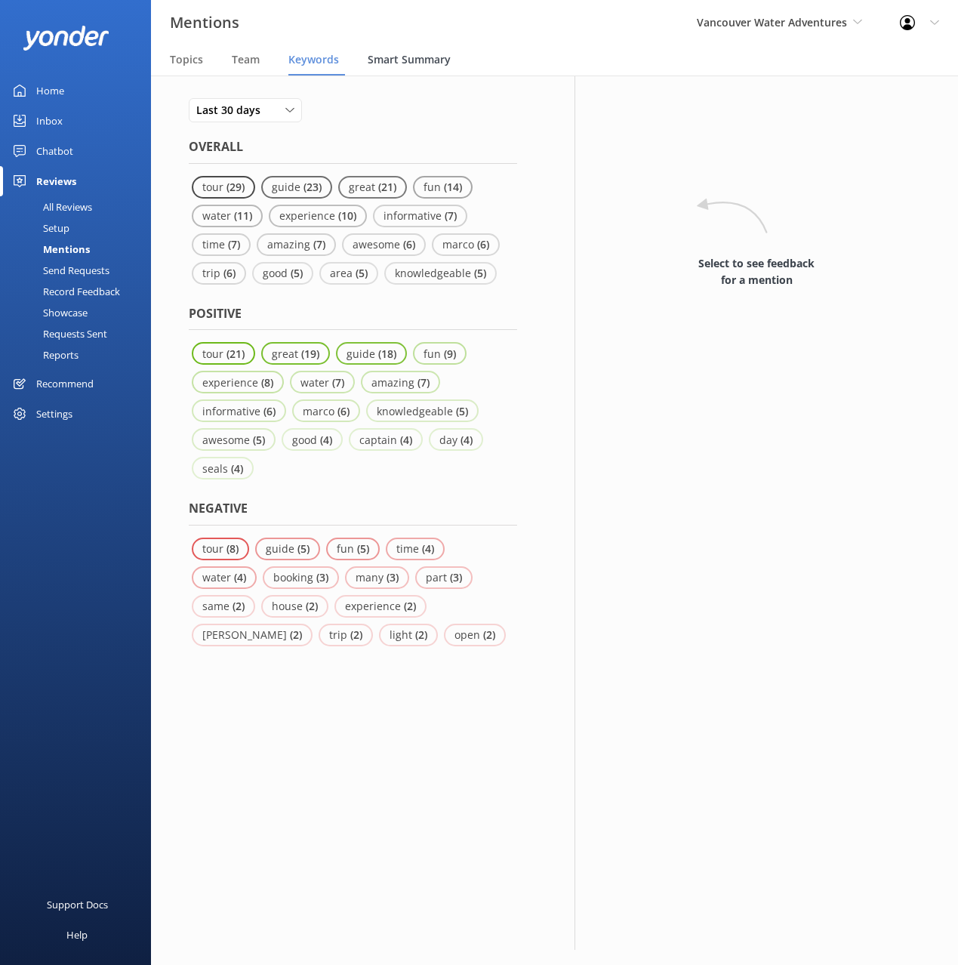
click at [397, 64] on span "Smart Summary" at bounding box center [409, 59] width 83 height 15
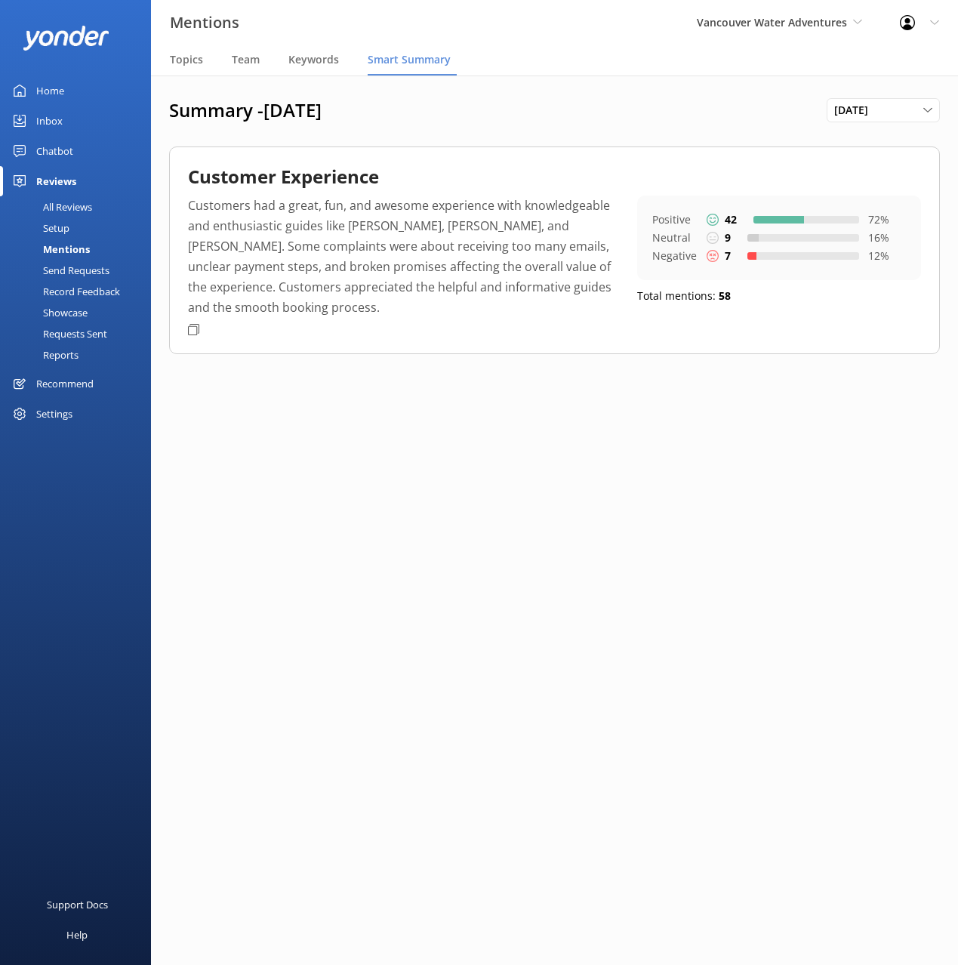
drag, startPoint x: 540, startPoint y: 103, endPoint x: 290, endPoint y: 93, distance: 250.1
click at [535, 103] on h1 "Summary - August 2025" at bounding box center [497, 110] width 657 height 23
click at [177, 59] on span "Topics" at bounding box center [186, 59] width 33 height 15
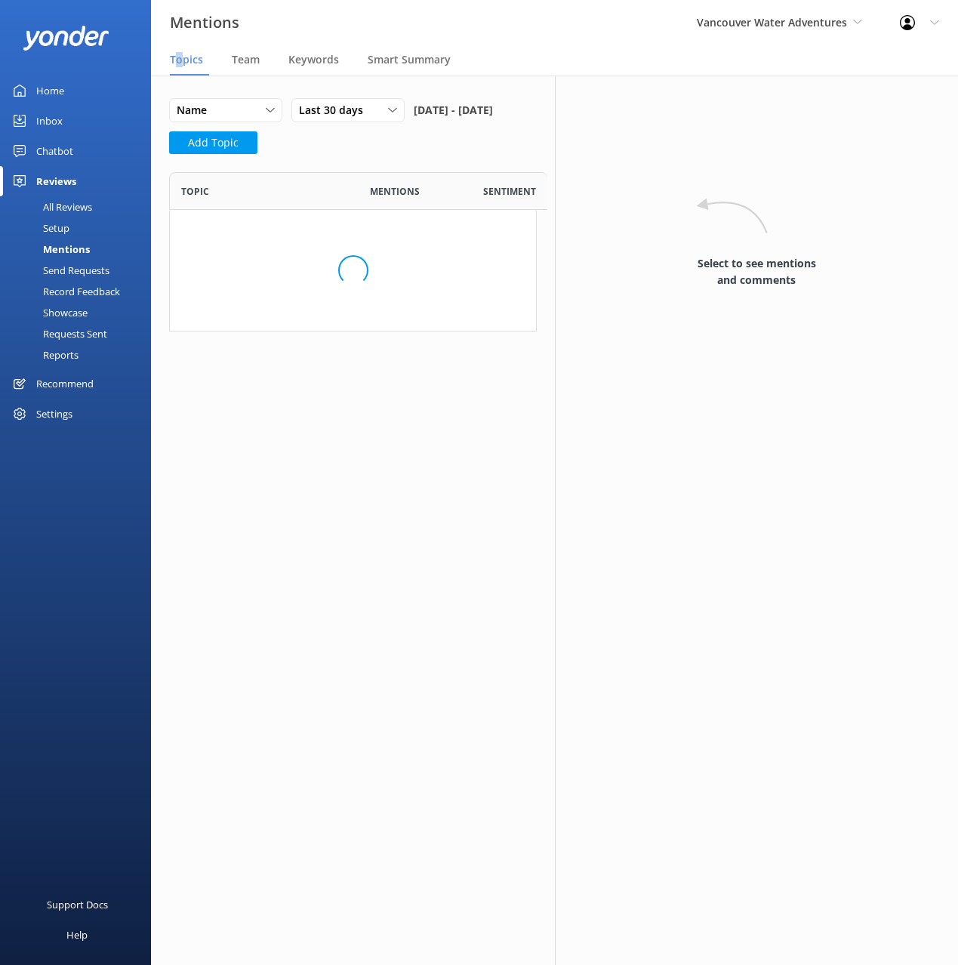
scroll to position [159, 367]
drag, startPoint x: 71, startPoint y: 209, endPoint x: 131, endPoint y: 209, distance: 60.4
click at [72, 208] on div "All Reviews" at bounding box center [50, 206] width 83 height 21
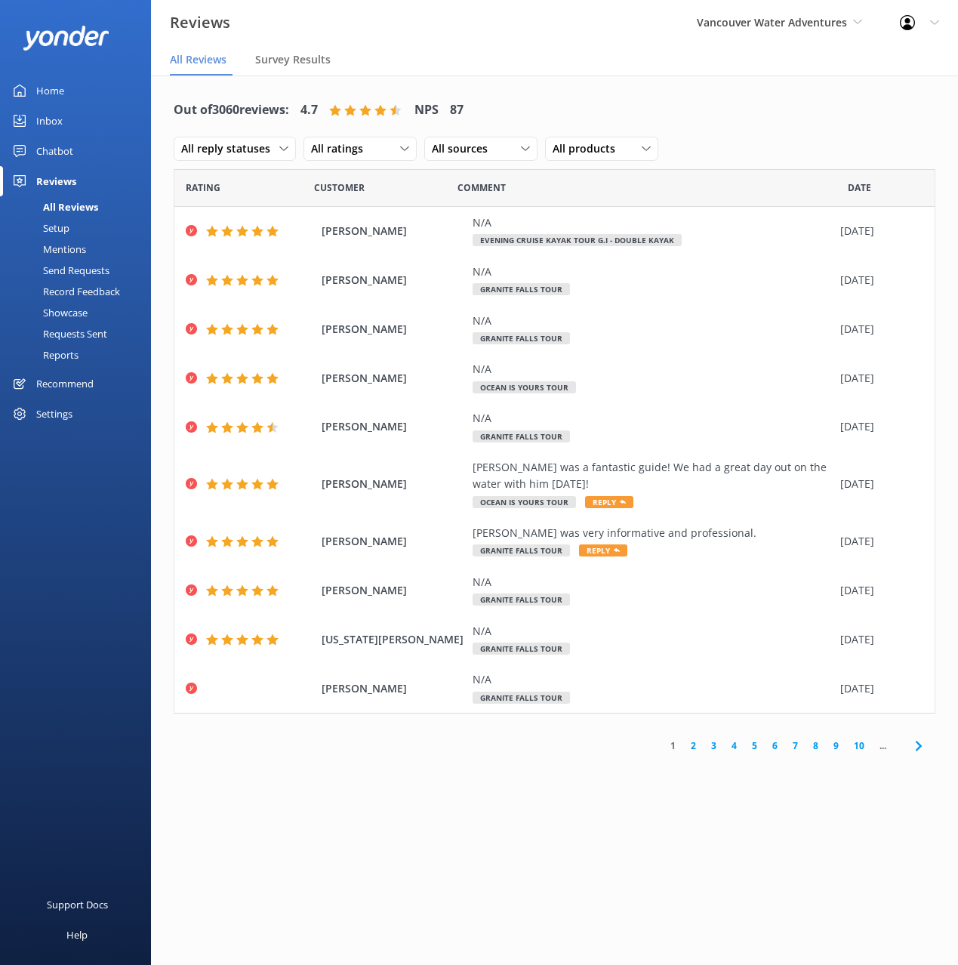
click at [763, 135] on div "Out of 3060 reviews: 4.7 NPS 87 All reply statuses All reply statuses Needs a r…" at bounding box center [555, 130] width 762 height 79
drag, startPoint x: 707, startPoint y: 115, endPoint x: 709, endPoint y: 450, distance: 334.4
click at [707, 116] on div "Out of 3060 reviews: 4.7 NPS 87 All reply statuses All reply statuses Needs a r…" at bounding box center [555, 130] width 762 height 79
click at [908, 738] on span at bounding box center [918, 745] width 34 height 34
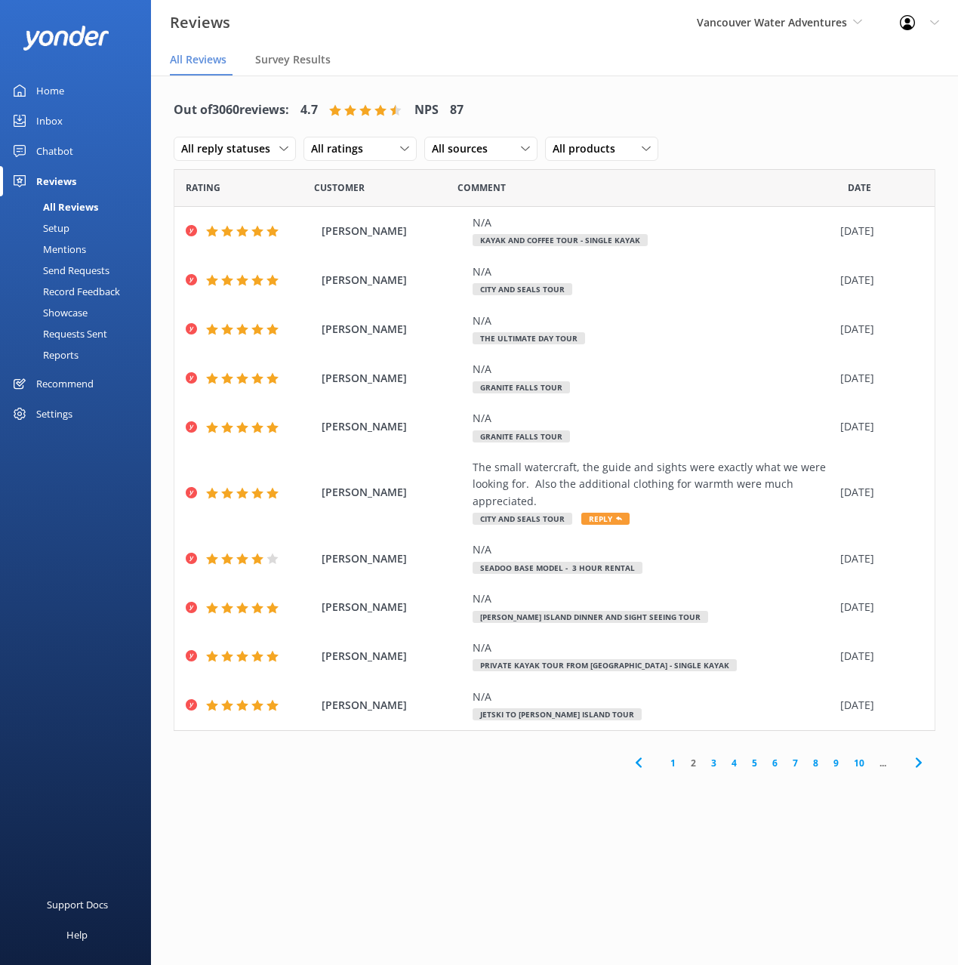
click at [908, 738] on div "Out of 3060 reviews: 4.7 NPS 87 All reply statuses All reply statuses Needs a r…" at bounding box center [554, 434] width 807 height 719
click at [916, 740] on div "Out of 3060 reviews: 4.7 NPS 87 All reply statuses All reply statuses Needs a r…" at bounding box center [554, 434] width 807 height 719
click at [917, 762] on icon at bounding box center [919, 762] width 18 height 18
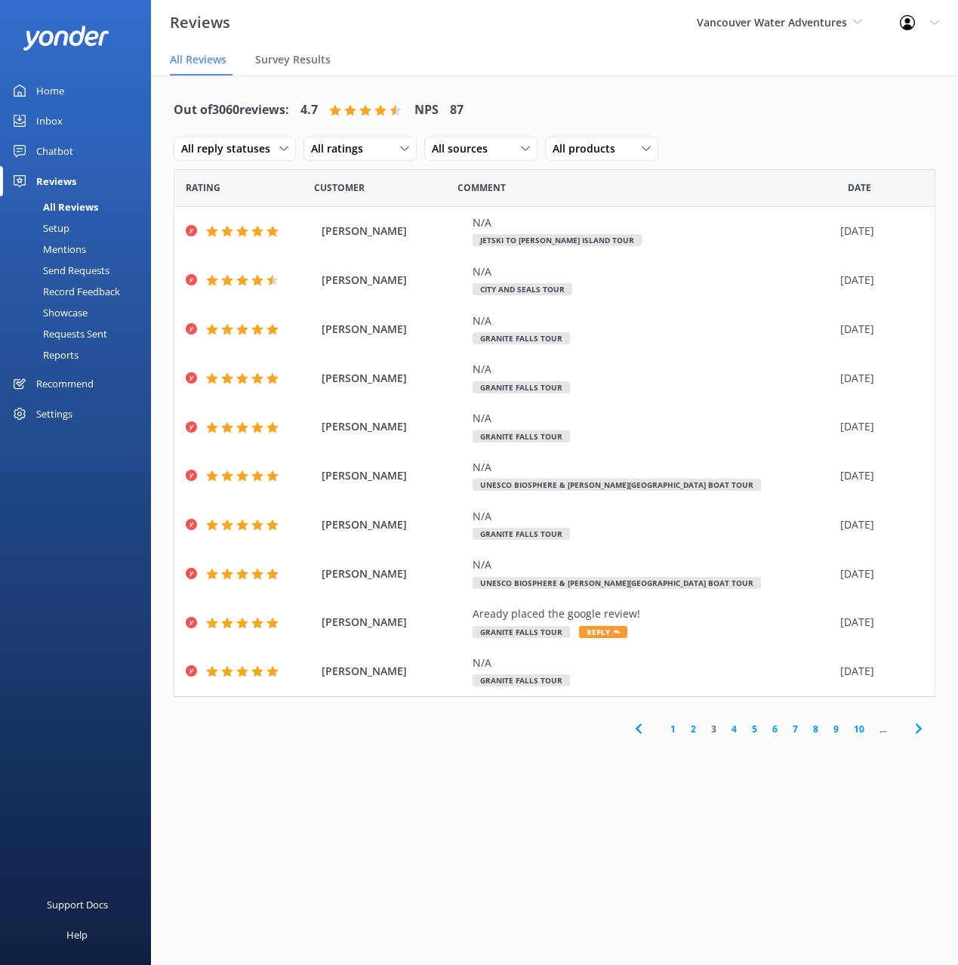
click at [917, 762] on div "Out of 3060 reviews: 4.7 NPS 87 All reply statuses All reply statuses Needs a r…" at bounding box center [554, 534] width 807 height 919
click at [923, 727] on icon at bounding box center [919, 728] width 18 height 18
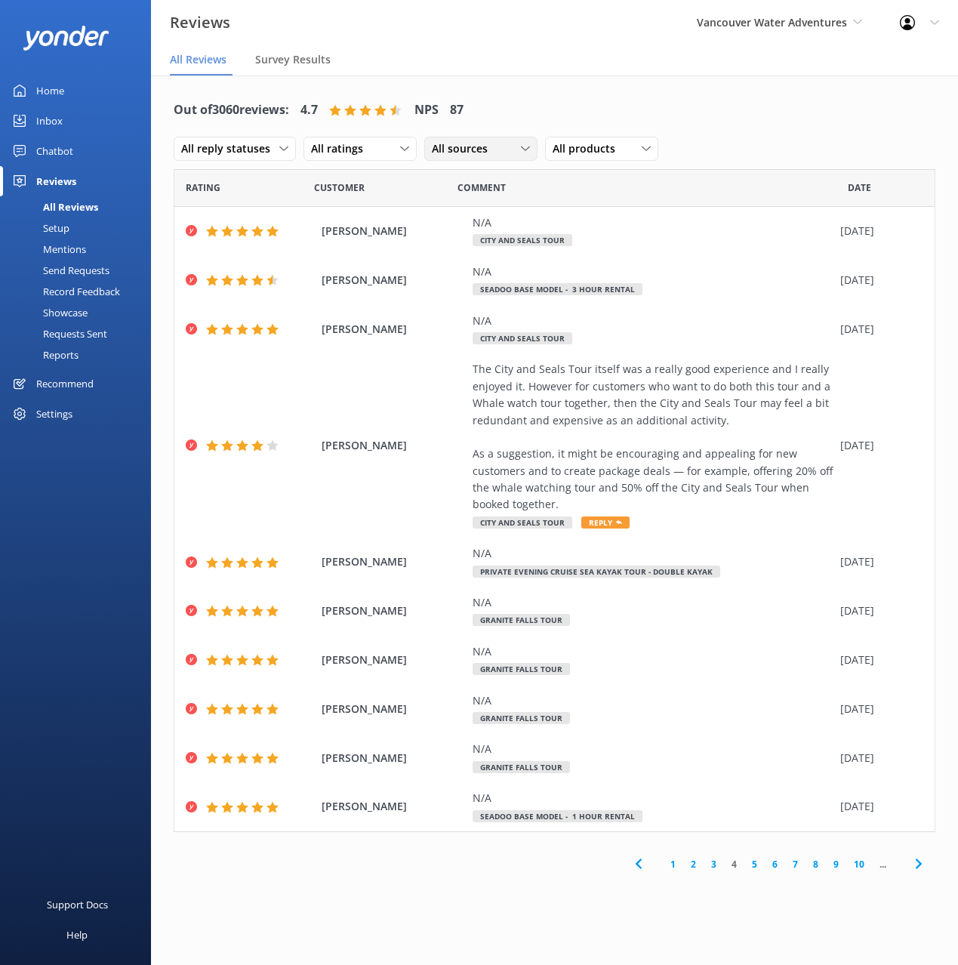
drag, startPoint x: 439, startPoint y: 143, endPoint x: 494, endPoint y: 183, distance: 67.5
click at [439, 143] on span "All sources" at bounding box center [464, 148] width 65 height 17
click at [489, 276] on div "Google reviews" at bounding box center [490, 271] width 88 height 15
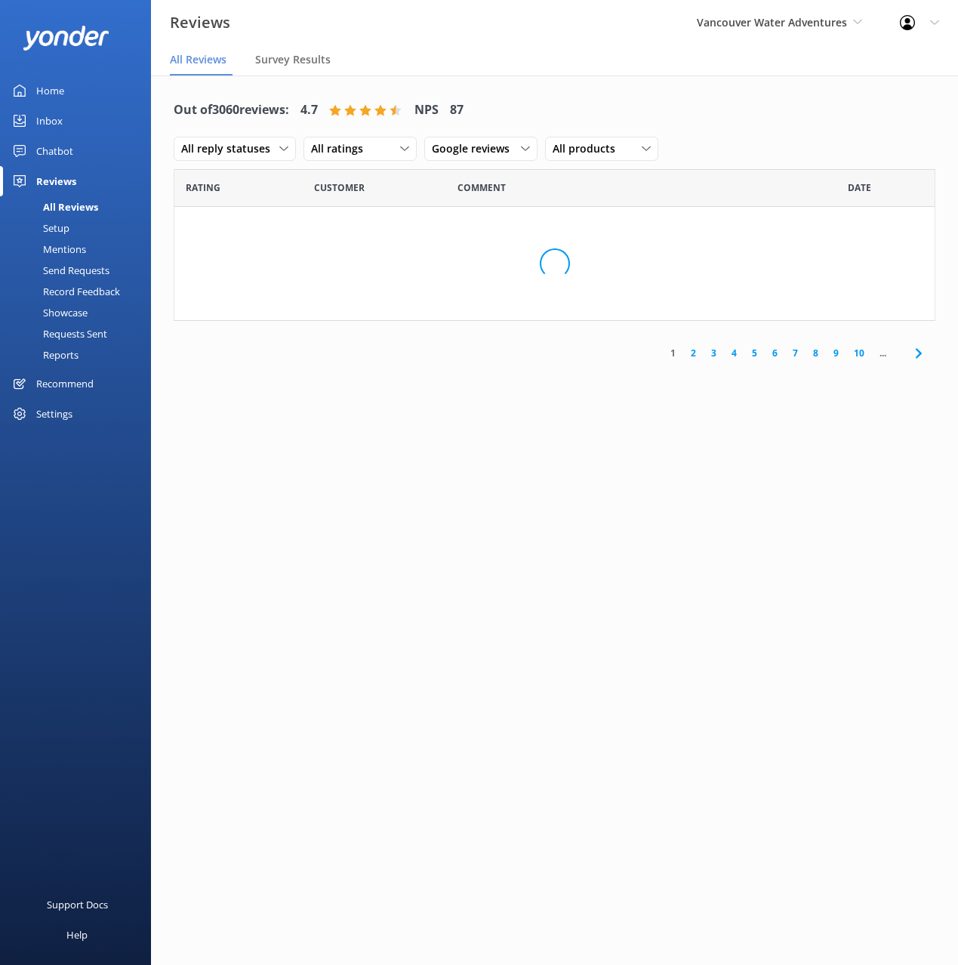
click at [784, 147] on div "Out of 3060 reviews: 4.7 NPS 87 All reply statuses All reply statuses Needs a r…" at bounding box center [555, 130] width 762 height 79
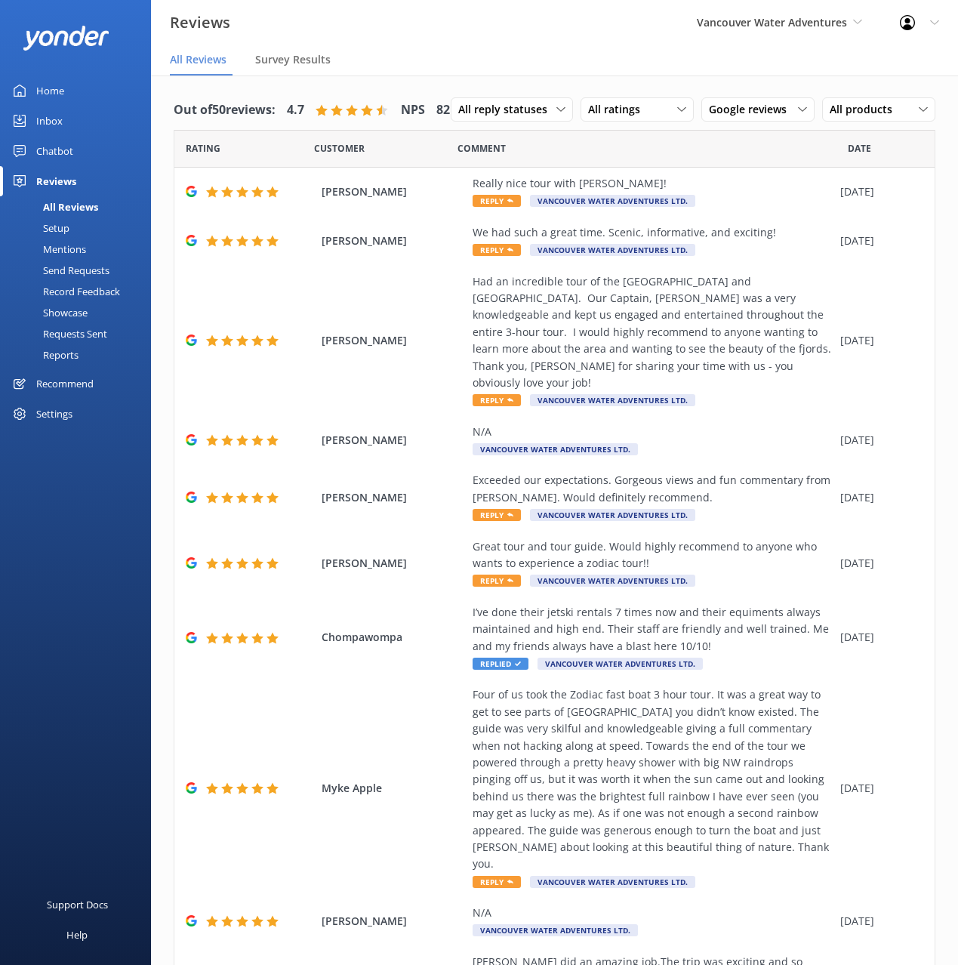
drag, startPoint x: 699, startPoint y: 131, endPoint x: 632, endPoint y: 104, distance: 72.5
click at [699, 130] on div "Out of 50 reviews: 4.7 NPS 82 All reply statuses All reply statuses Needs a rep…" at bounding box center [555, 110] width 762 height 39
click at [630, 103] on div "Out of 50 reviews: 4.7 NPS 82 All reply statuses All reply statuses Needs a rep…" at bounding box center [555, 110] width 762 height 39
click at [83, 477] on div "Home Inbox Chatbot Content Products Chat Logs Website Widget Pop-up messages Re…" at bounding box center [75, 241] width 151 height 482
click at [74, 225] on link "Setup" at bounding box center [80, 227] width 142 height 21
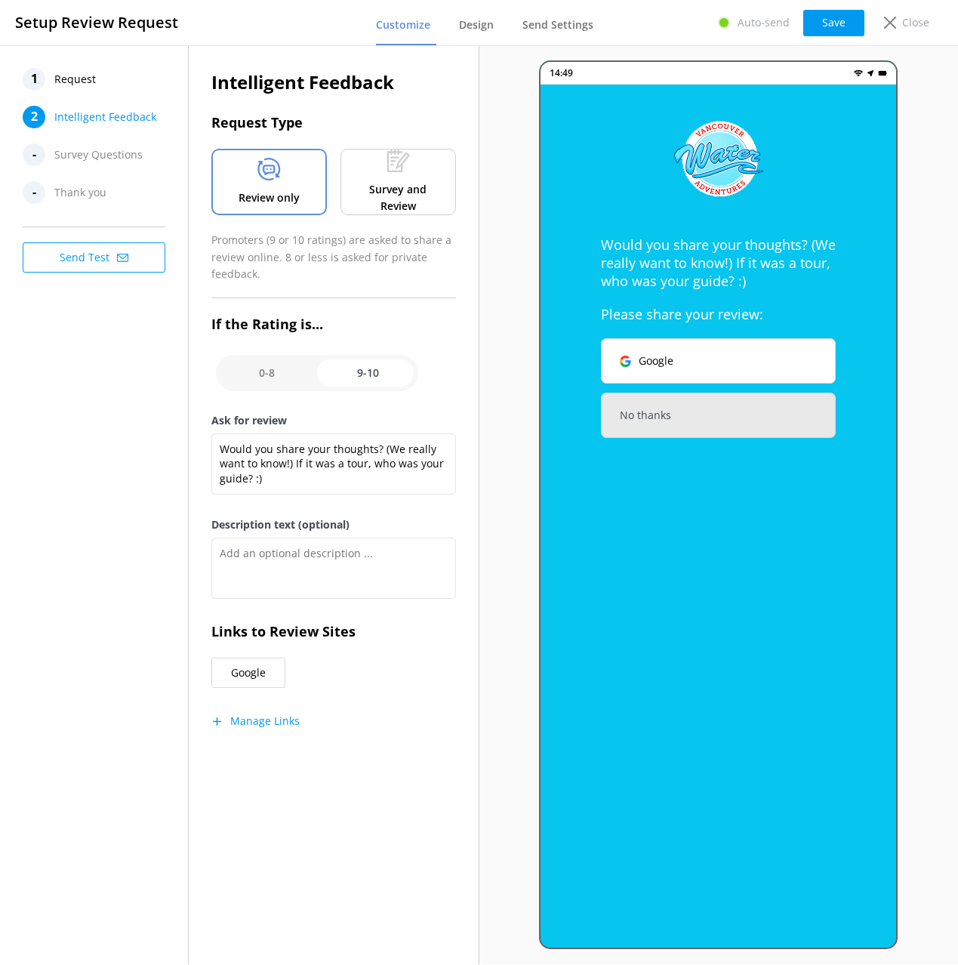
click at [399, 187] on p "Survey and Review" at bounding box center [398, 198] width 93 height 34
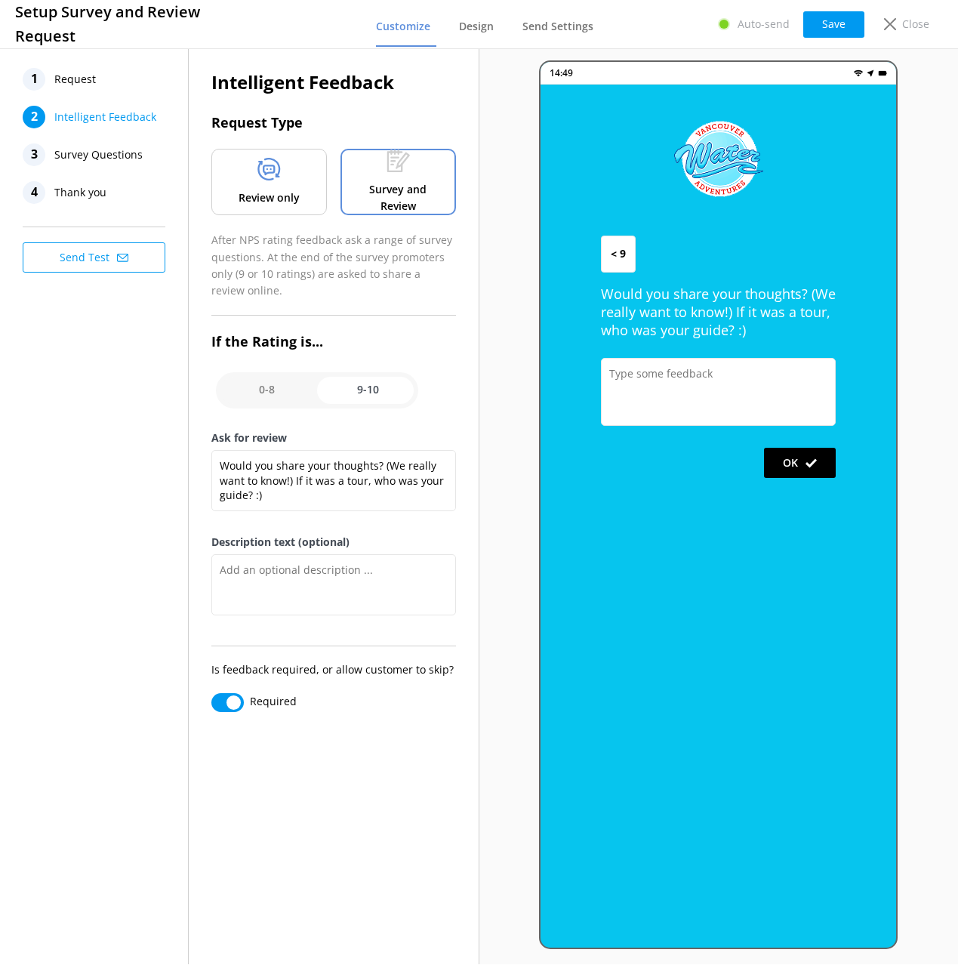
drag, startPoint x: 305, startPoint y: 192, endPoint x: 303, endPoint y: 200, distance: 7.9
click at [305, 192] on div "Review only" at bounding box center [268, 182] width 115 height 66
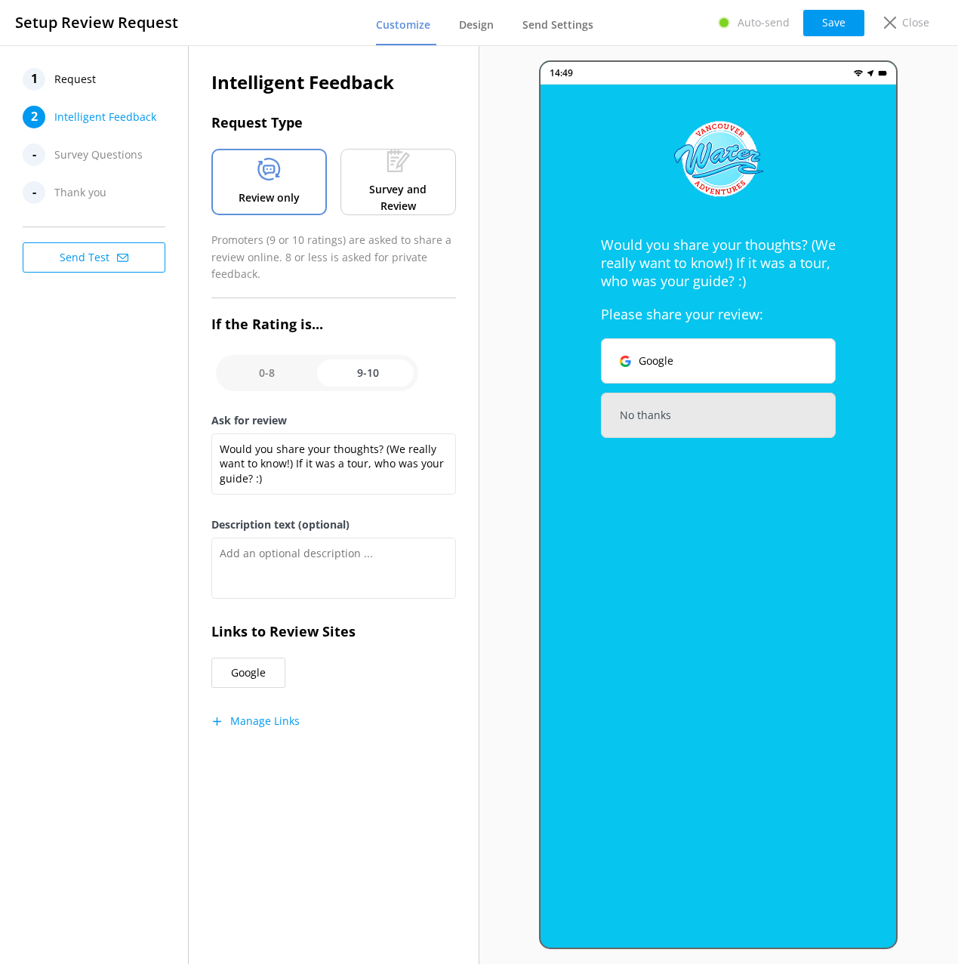
click at [269, 724] on button "Manage Links" at bounding box center [255, 720] width 88 height 15
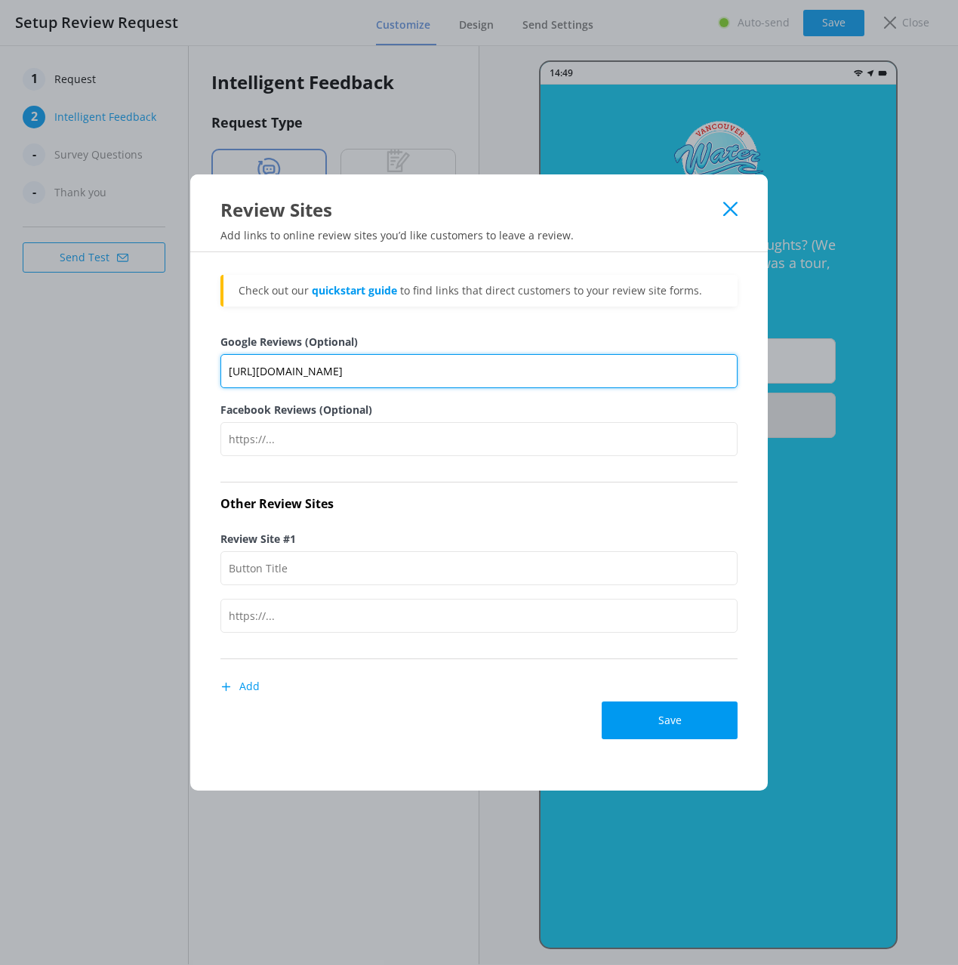
click at [428, 370] on input "https://g.page/r/CV-E0nLn6W3jEBE/review" at bounding box center [478, 371] width 517 height 34
drag, startPoint x: 690, startPoint y: 249, endPoint x: 743, endPoint y: 214, distance: 63.2
click at [691, 248] on div "Review Sites Add links to online review sites you’d like customers to leave a r…" at bounding box center [478, 213] width 577 height 78
drag, startPoint x: 728, startPoint y: 208, endPoint x: 617, endPoint y: 257, distance: 120.6
click at [727, 208] on icon at bounding box center [730, 209] width 14 height 15
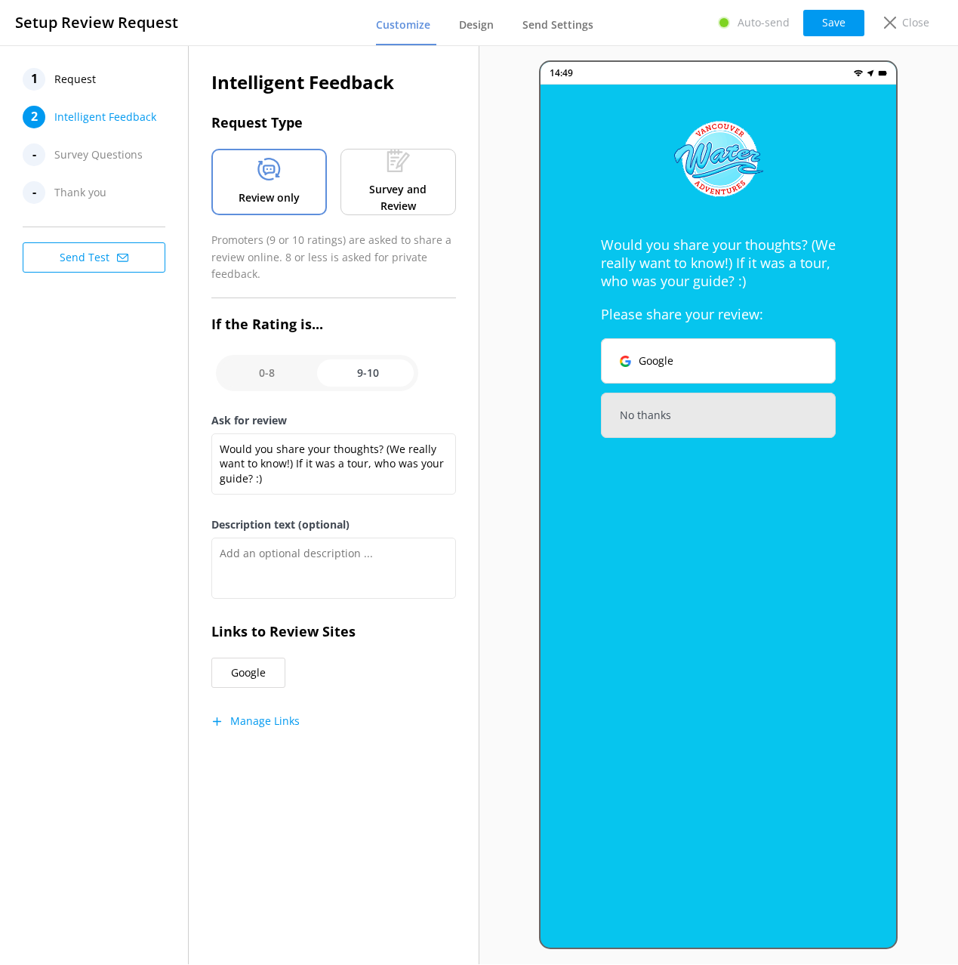
drag, startPoint x: 81, startPoint y: 386, endPoint x: 592, endPoint y: 239, distance: 531.8
click at [81, 386] on div "1 Request 2 Intelligent Feedback - Survey Questions - Thank you Send Test" at bounding box center [94, 504] width 189 height 919
drag, startPoint x: 408, startPoint y: 88, endPoint x: 766, endPoint y: 31, distance: 362.4
click at [408, 88] on h2 "Intelligent Feedback" at bounding box center [333, 82] width 245 height 29
click at [904, 24] on p "Close" at bounding box center [915, 22] width 27 height 17
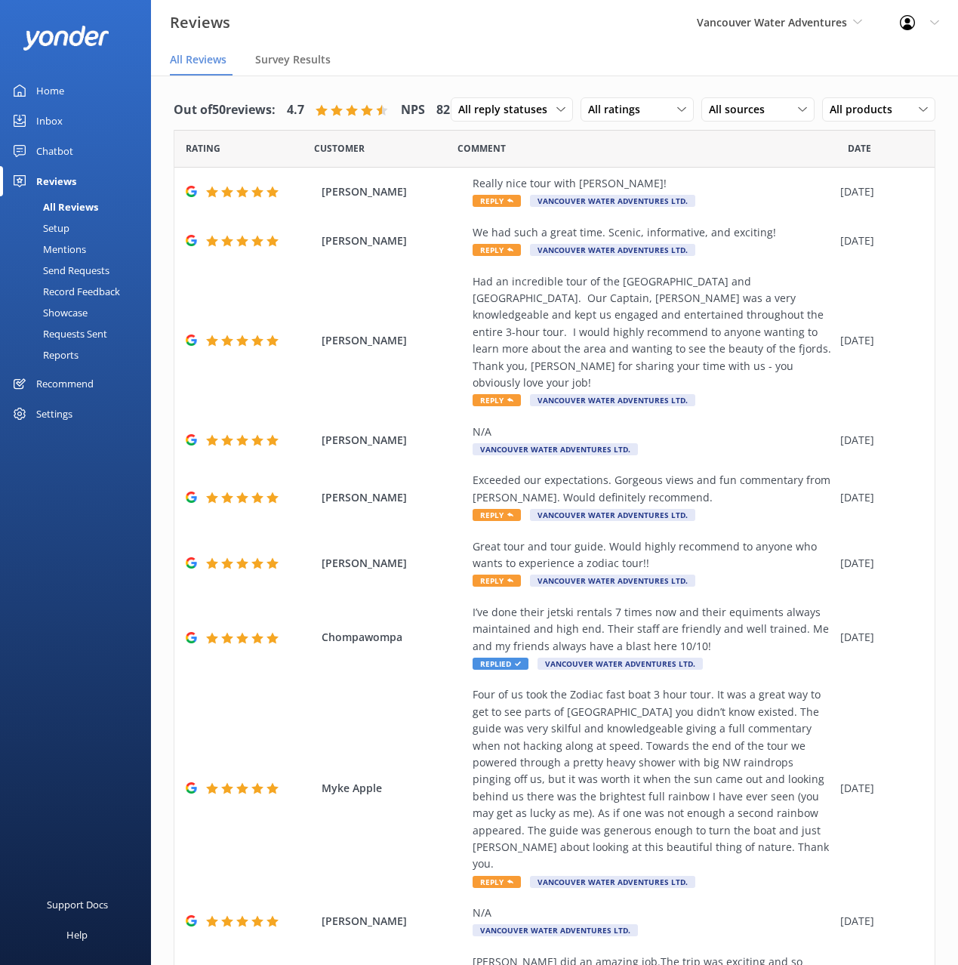
click at [82, 334] on div "Requests Sent" at bounding box center [58, 333] width 98 height 21
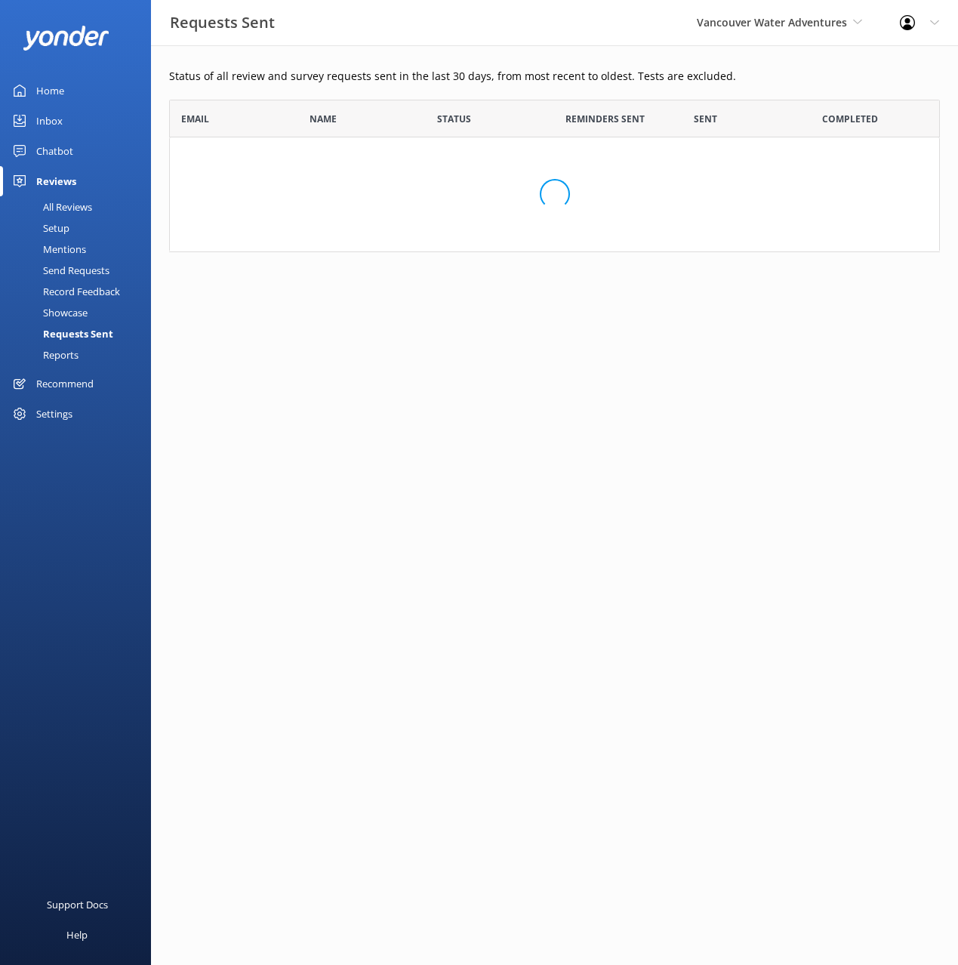
scroll to position [417, 771]
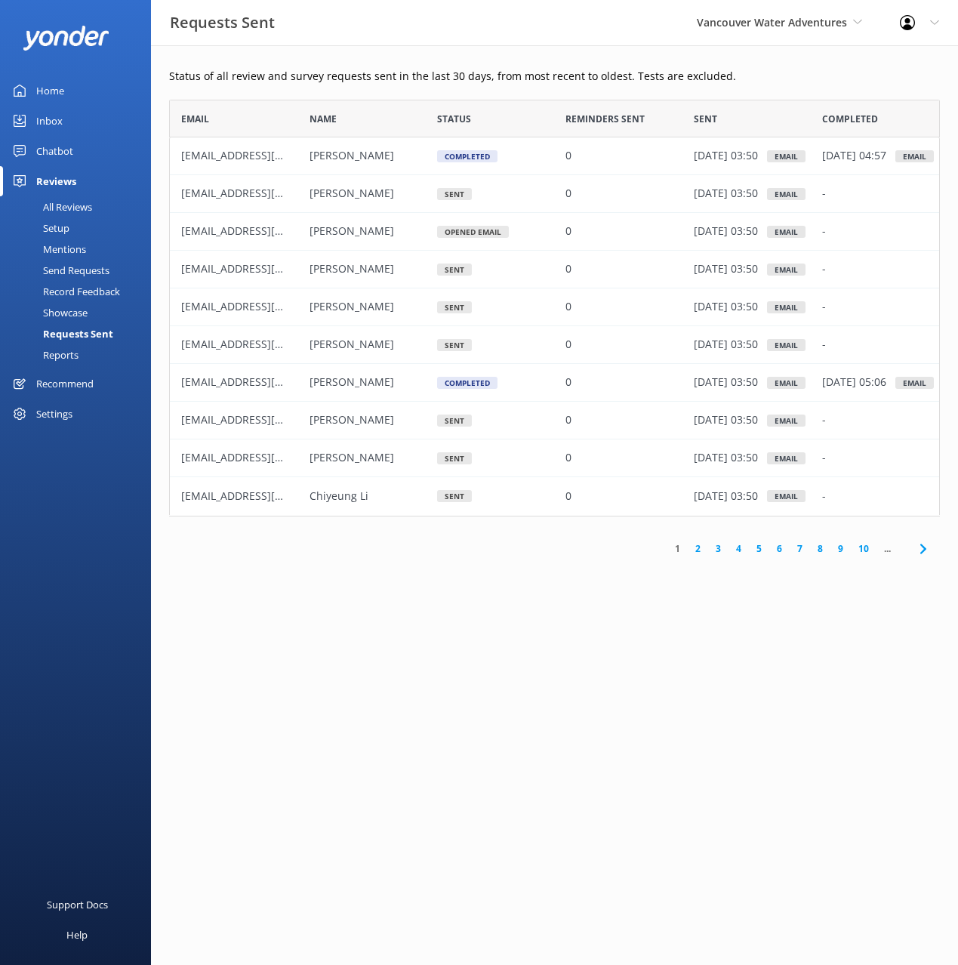
click at [819, 74] on p "Status of all review and survey requests sent in the last 30 days, from most re…" at bounding box center [554, 76] width 771 height 17
drag, startPoint x: 762, startPoint y: 98, endPoint x: 426, endPoint y: 191, distance: 348.5
click at [756, 99] on div "Status of all review and survey requests sent in the last 30 days, from most re…" at bounding box center [554, 320] width 807 height 550
drag, startPoint x: 54, startPoint y: 202, endPoint x: 68, endPoint y: 203, distance: 13.6
click at [54, 202] on div "All Reviews" at bounding box center [50, 206] width 83 height 21
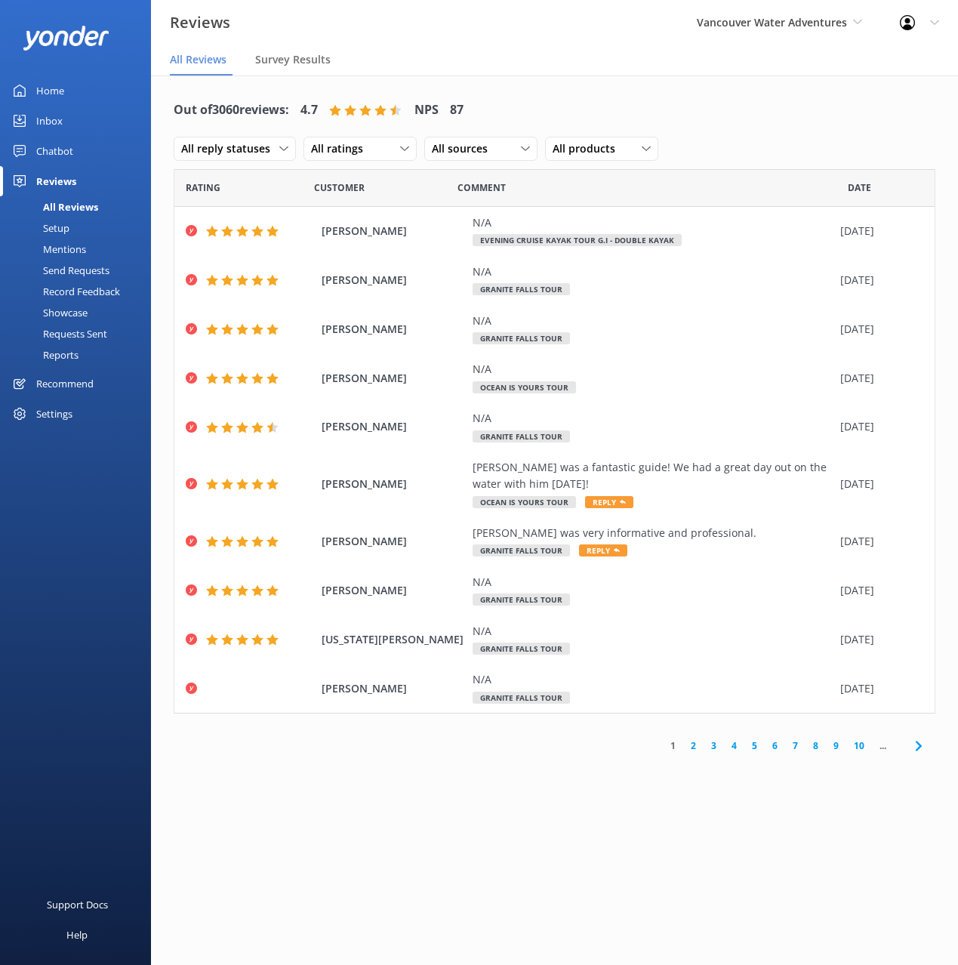
click at [748, 138] on div "Out of 3060 reviews: 4.7 NPS 87 All reply statuses All reply statuses Needs a r…" at bounding box center [555, 130] width 762 height 79
click at [63, 227] on div "Setup" at bounding box center [39, 227] width 60 height 21
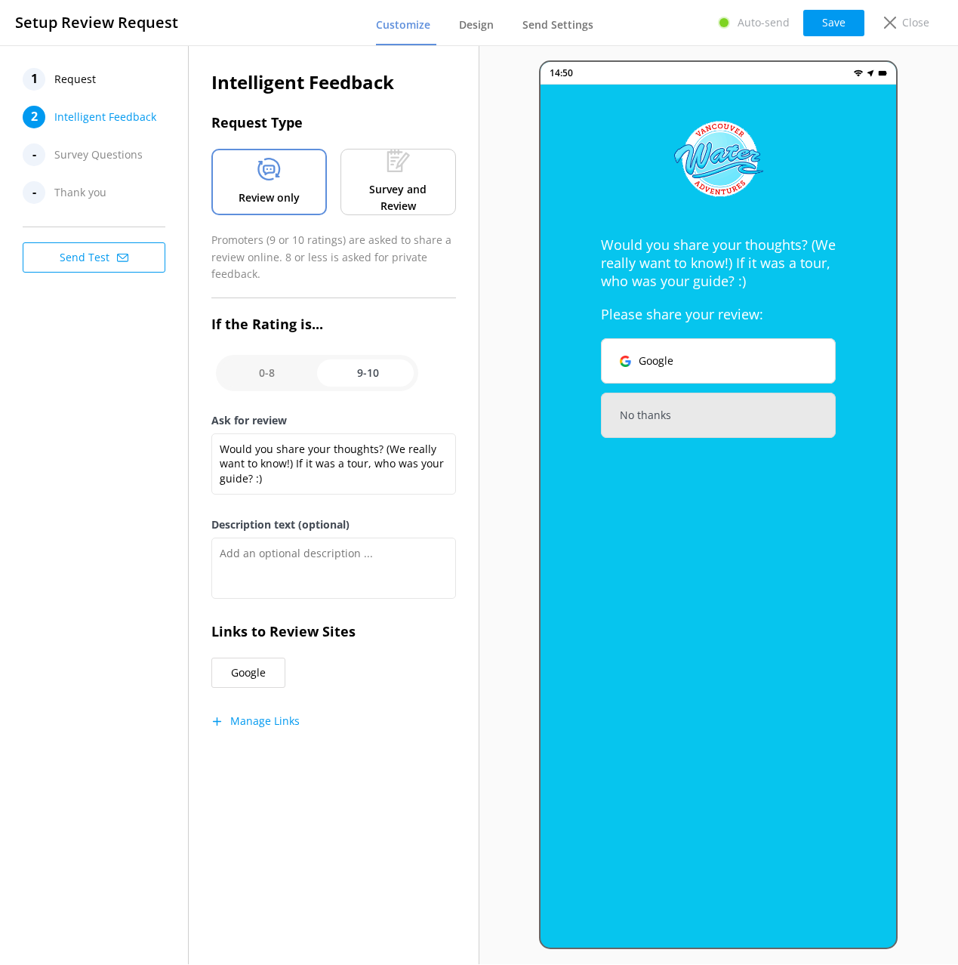
click at [390, 176] on div at bounding box center [397, 163] width 23 height 29
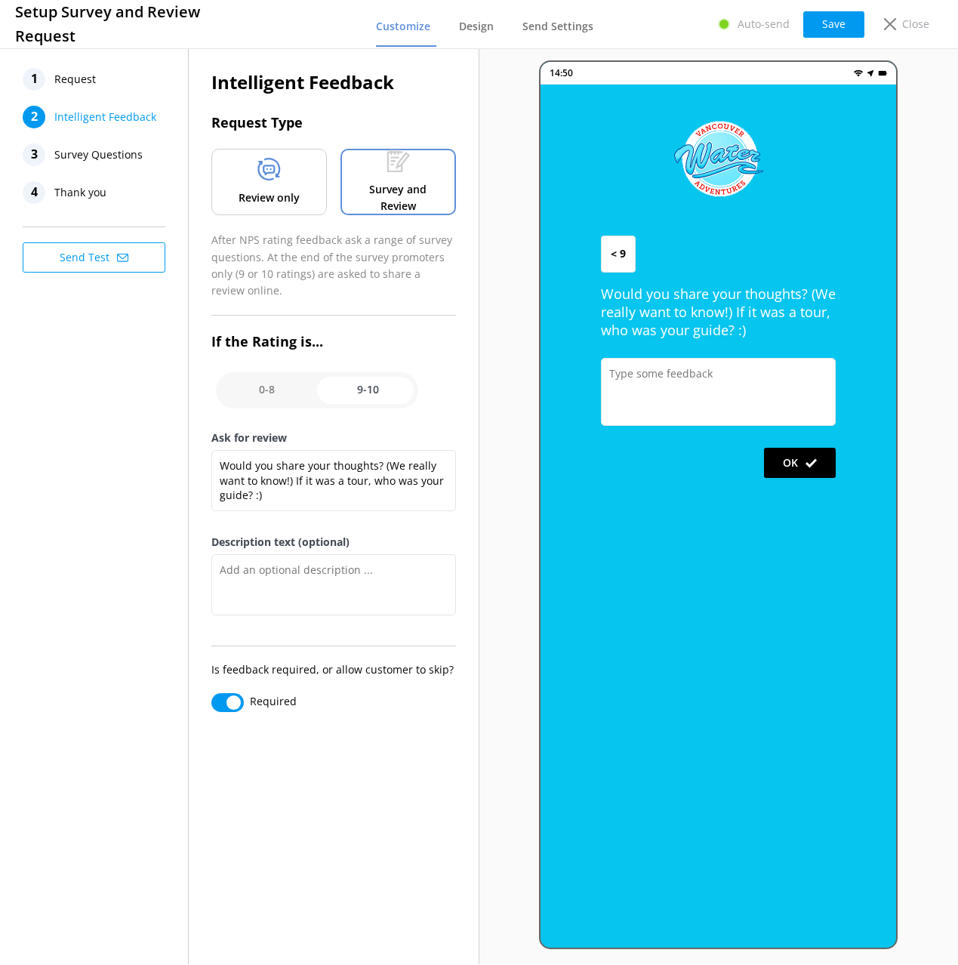
click at [254, 183] on div "Review only" at bounding box center [268, 182] width 115 height 66
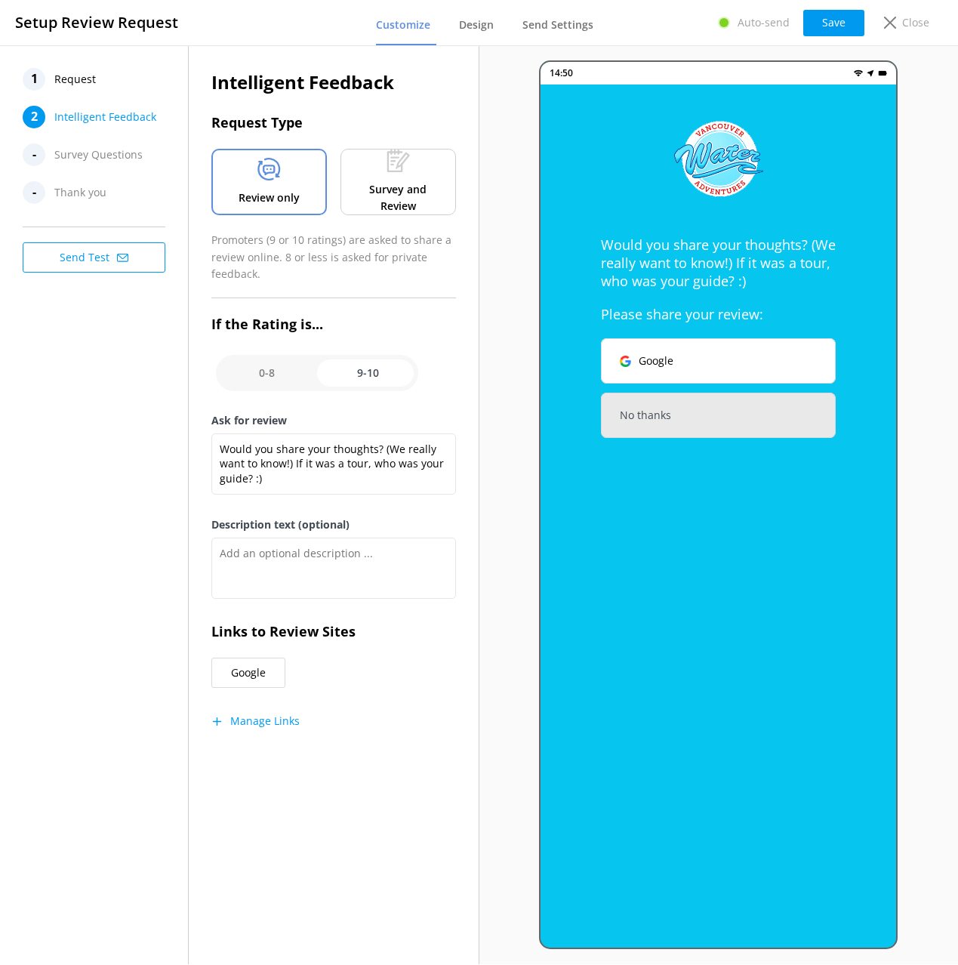
click at [417, 204] on p "Survey and Review" at bounding box center [398, 198] width 93 height 34
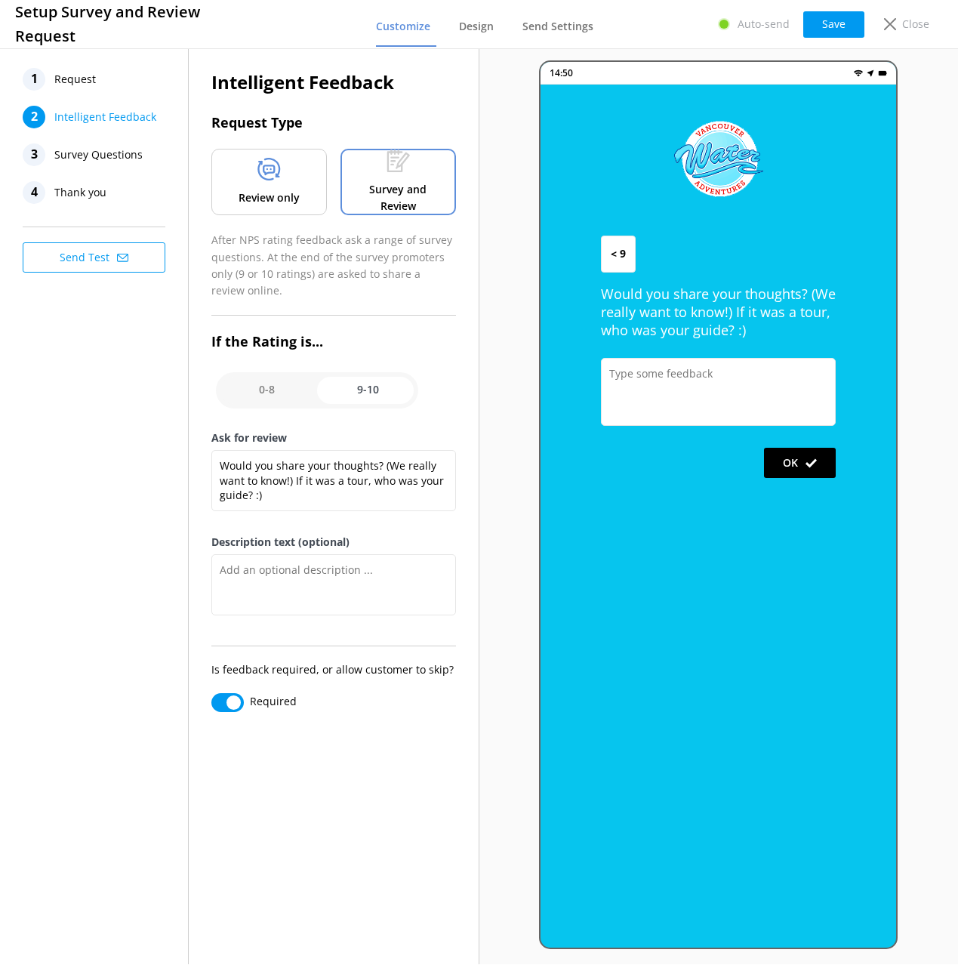
click at [309, 197] on div "Review only" at bounding box center [268, 182] width 115 height 66
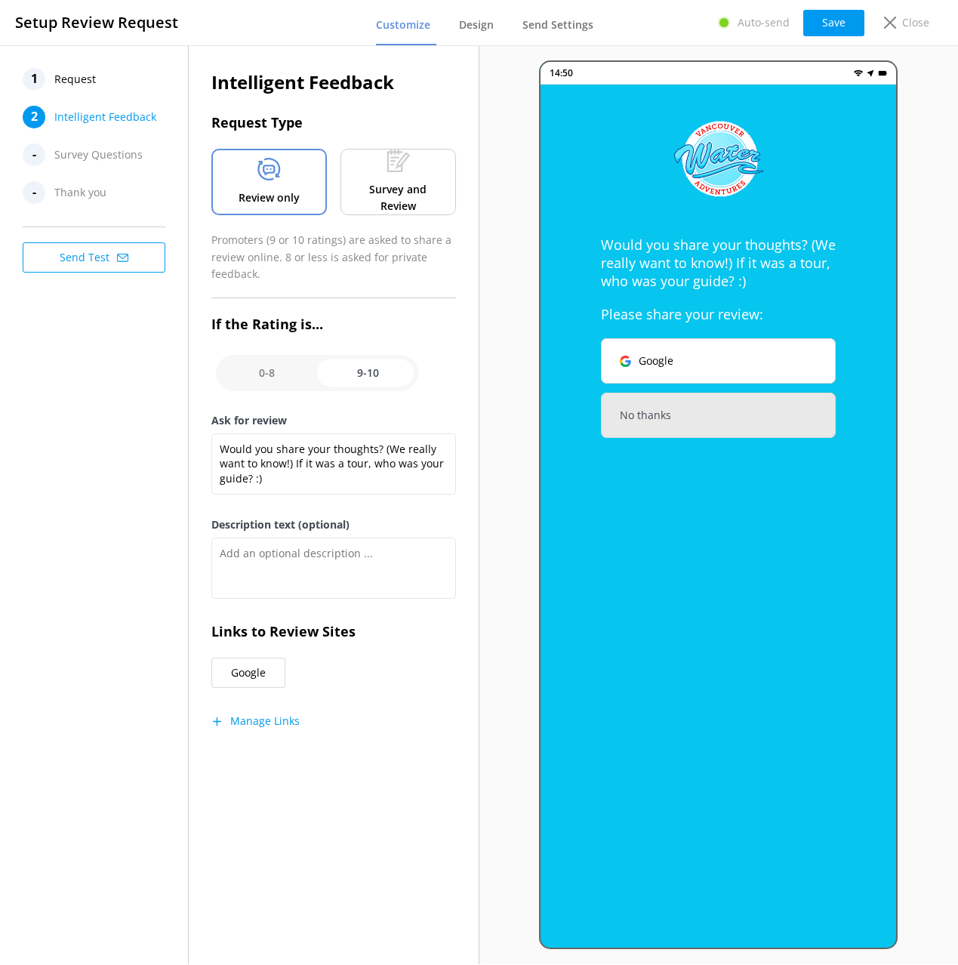
drag, startPoint x: 355, startPoint y: 250, endPoint x: 225, endPoint y: 205, distance: 137.5
click at [355, 250] on p "Promoters (9 or 10 ratings) are asked to share a review online. 8 or less is as…" at bounding box center [333, 257] width 245 height 51
click at [281, 365] on input "checkbox" at bounding box center [317, 373] width 202 height 36
checkbox input "false"
type textarea "Please tell us more about your experience and how we could do better."
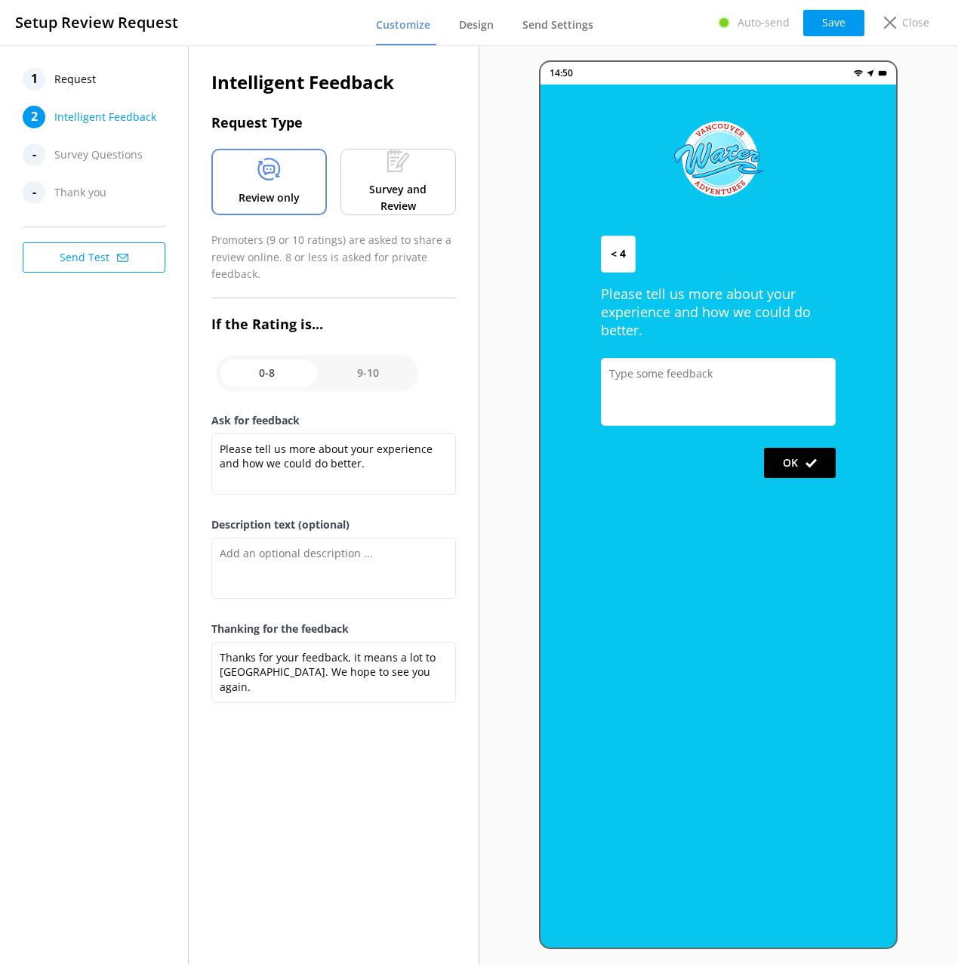
click at [316, 322] on h3 "If the Rating is..." at bounding box center [333, 324] width 245 height 22
click at [911, 17] on p "Close" at bounding box center [915, 22] width 27 height 17
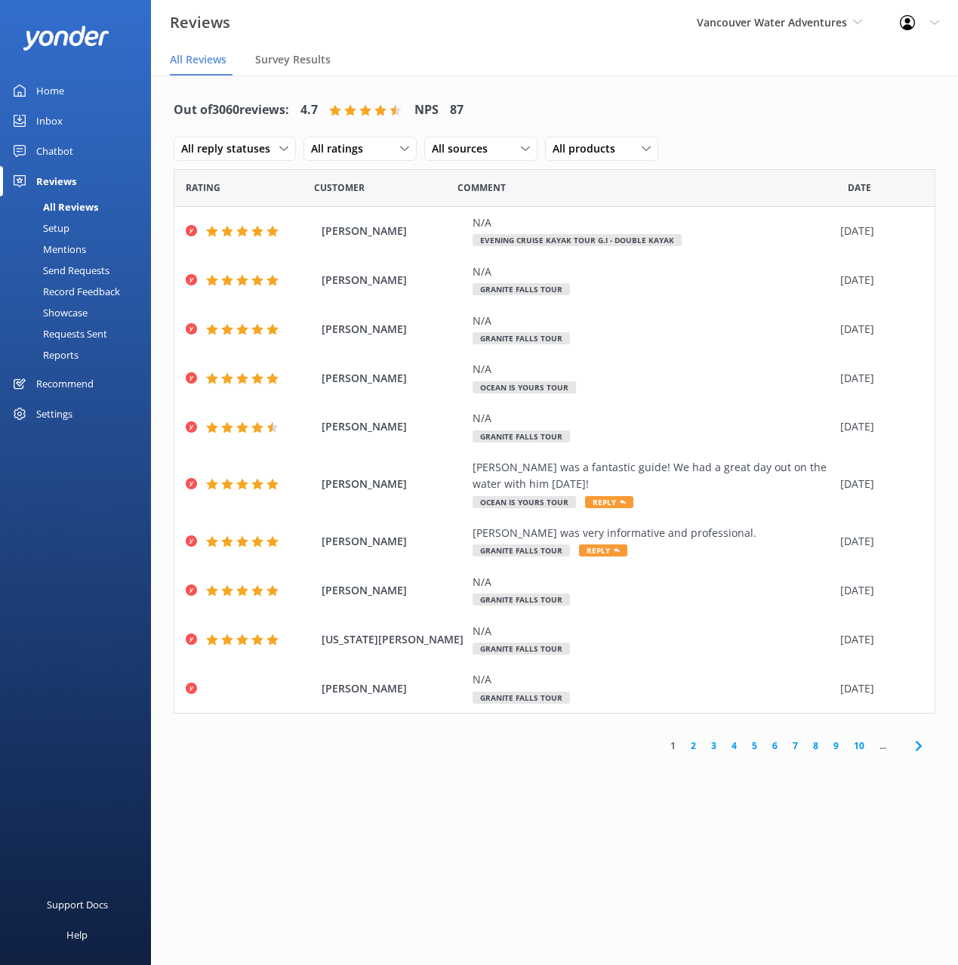
click at [50, 226] on div "Setup" at bounding box center [39, 227] width 60 height 21
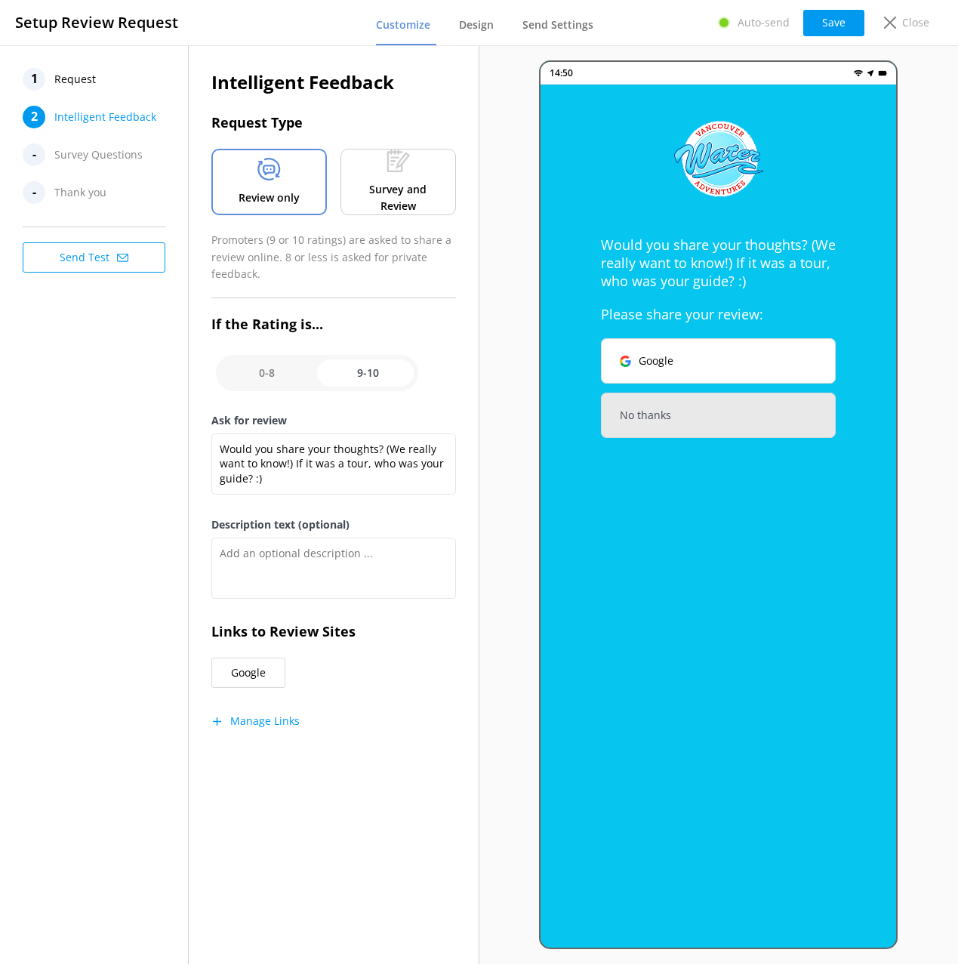
click at [283, 355] on input "checkbox" at bounding box center [317, 373] width 202 height 36
checkbox input "false"
type textarea "Please tell us more about your experience and how we could do better."
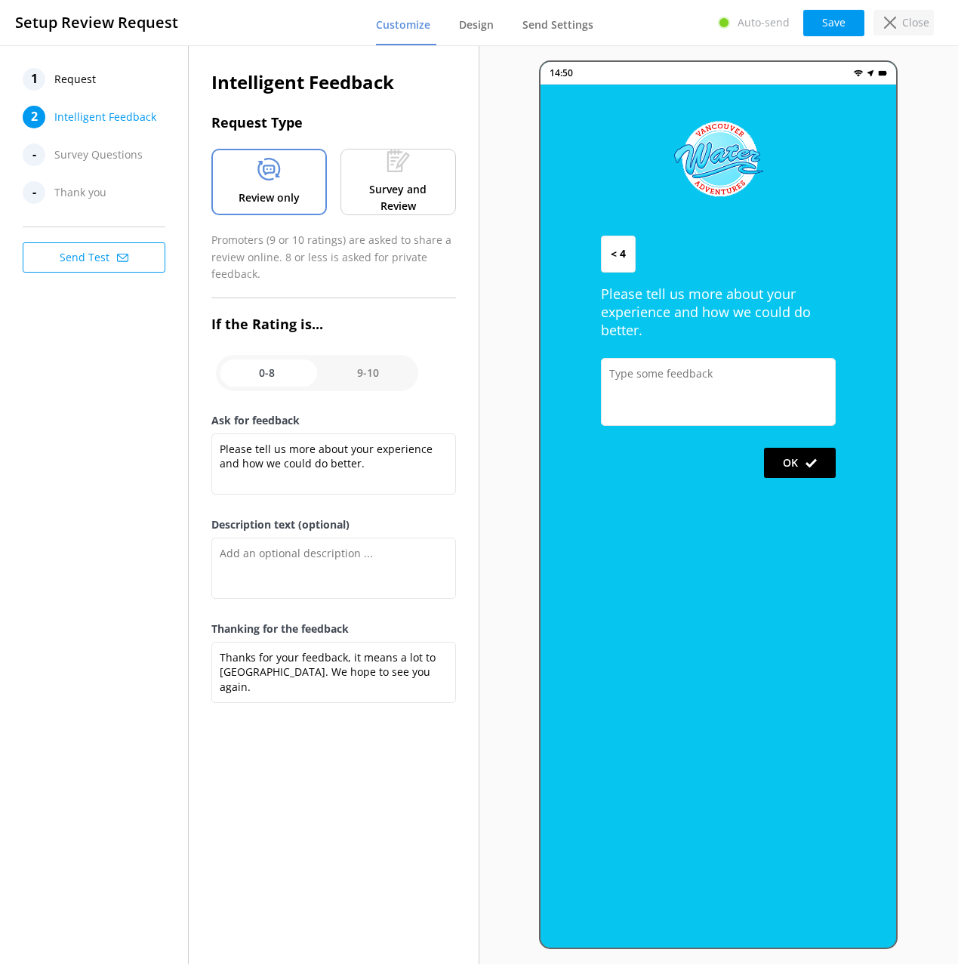
click at [904, 25] on p "Close" at bounding box center [915, 22] width 27 height 17
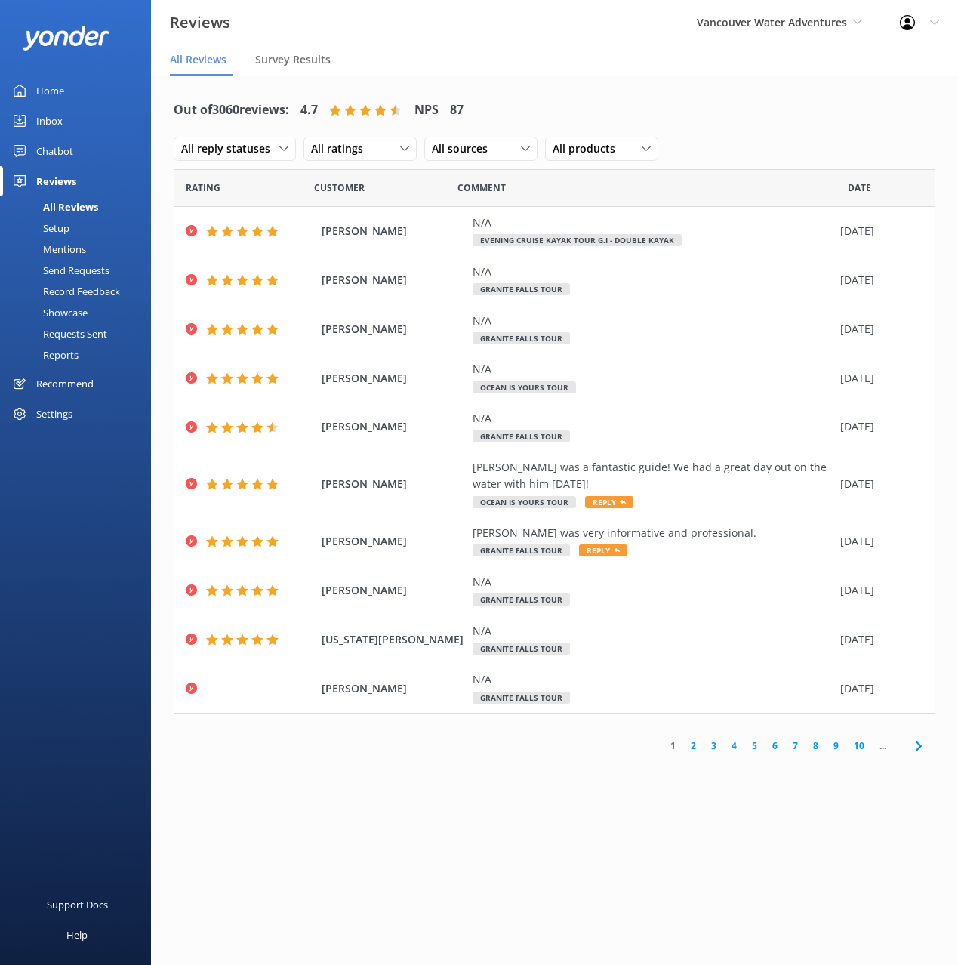
click at [771, 116] on div "Out of 3060 reviews: 4.7 NPS 87 All reply statuses All reply statuses Needs a r…" at bounding box center [555, 130] width 762 height 79
click at [750, 106] on div "Out of 3060 reviews: 4.7 NPS 87 All reply statuses All reply statuses Needs a r…" at bounding box center [555, 130] width 762 height 79
click at [502, 756] on div "1 2 3 4 5 6 7 8 9 10 ..." at bounding box center [555, 745] width 762 height 34
click at [501, 757] on div "1 2 3 4 5 6 7 8 9 10 ..." at bounding box center [555, 745] width 762 height 34
click at [586, 803] on div "Out of 3060 reviews: 4.7 NPS 87 All reply statuses All reply statuses Needs a r…" at bounding box center [554, 534] width 807 height 919
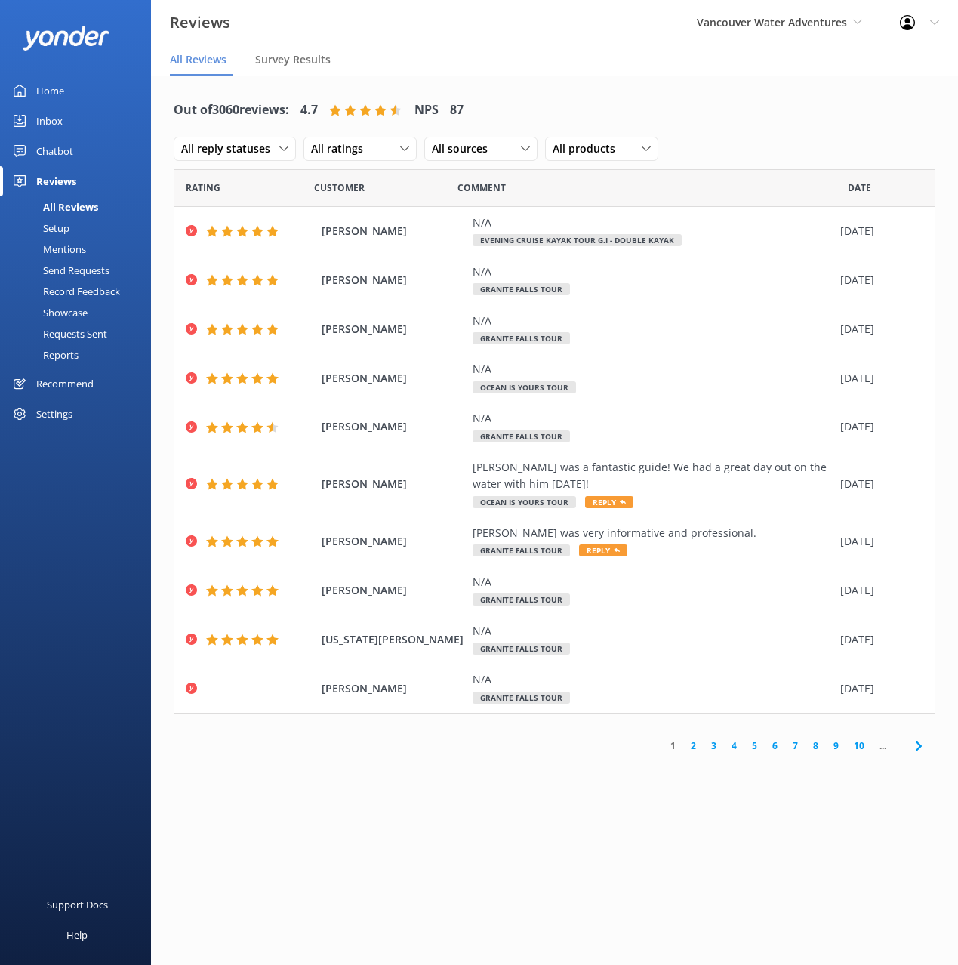
click at [563, 794] on div "Out of 3060 reviews: 4.7 NPS 87 All reply statuses All reply statuses Needs a r…" at bounding box center [554, 534] width 807 height 919
drag, startPoint x: 593, startPoint y: 57, endPoint x: 568, endPoint y: 28, distance: 38.5
click at [590, 55] on nav "All Reviews Survey Results" at bounding box center [554, 60] width 807 height 30
click at [714, 99] on div "Out of 3060 reviews: 4.7 NPS 87 All reply statuses All reply statuses Needs a r…" at bounding box center [555, 130] width 762 height 79
drag, startPoint x: 646, startPoint y: 77, endPoint x: 638, endPoint y: 79, distance: 8.6
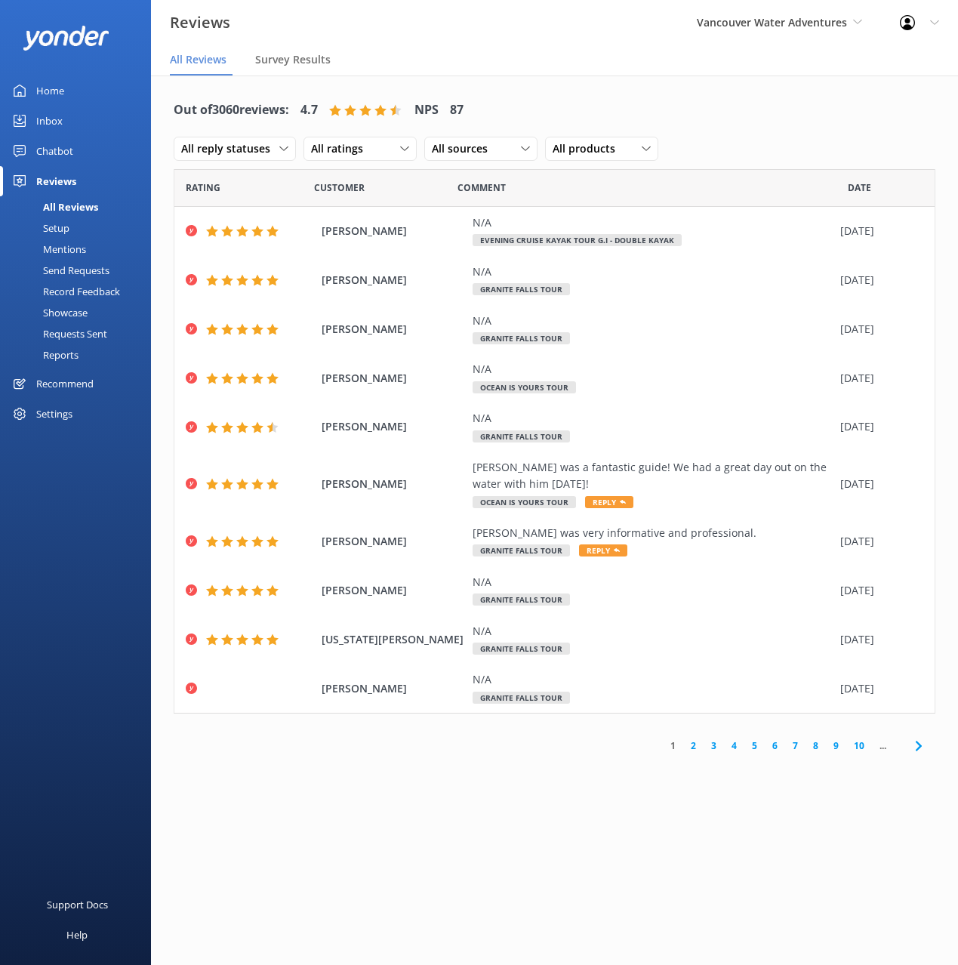
click at [645, 78] on div "Out of 3060 reviews: 4.7 NPS 87 All reply statuses All reply statuses Needs a r…" at bounding box center [554, 426] width 807 height 702
click at [54, 229] on div "Setup" at bounding box center [39, 227] width 60 height 21
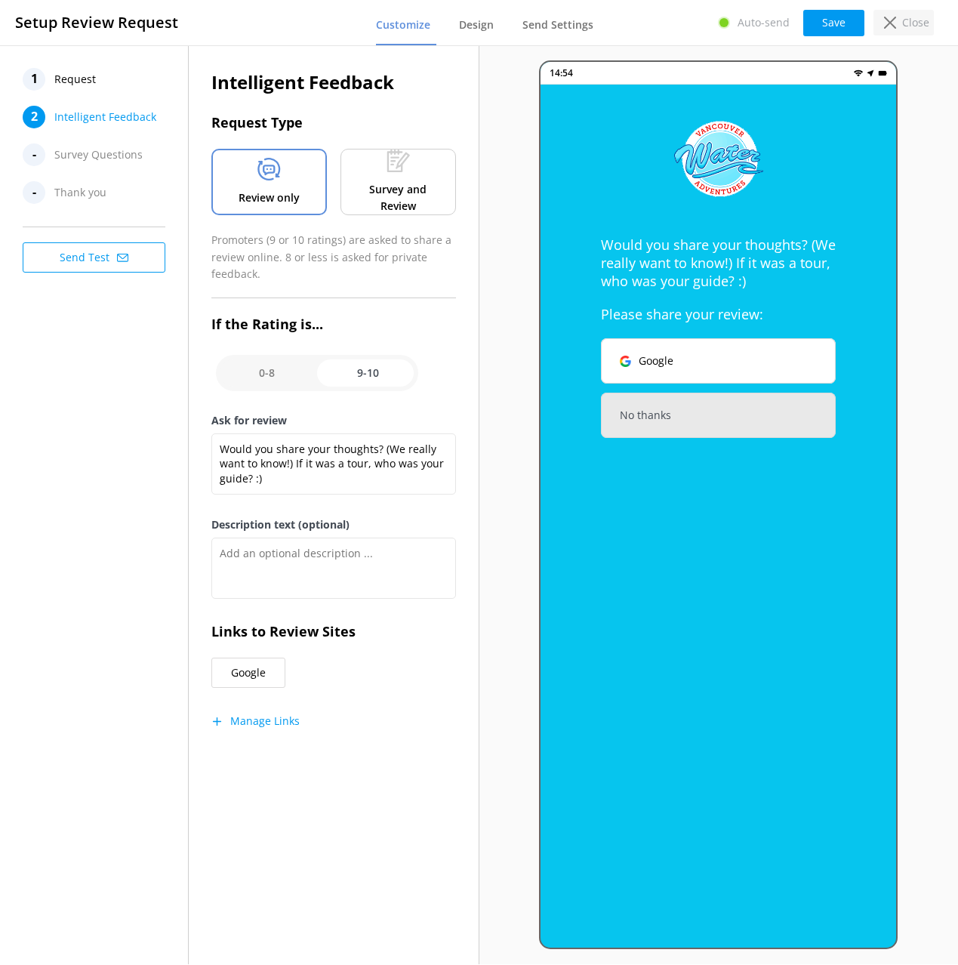
click at [913, 25] on p "Close" at bounding box center [915, 22] width 27 height 17
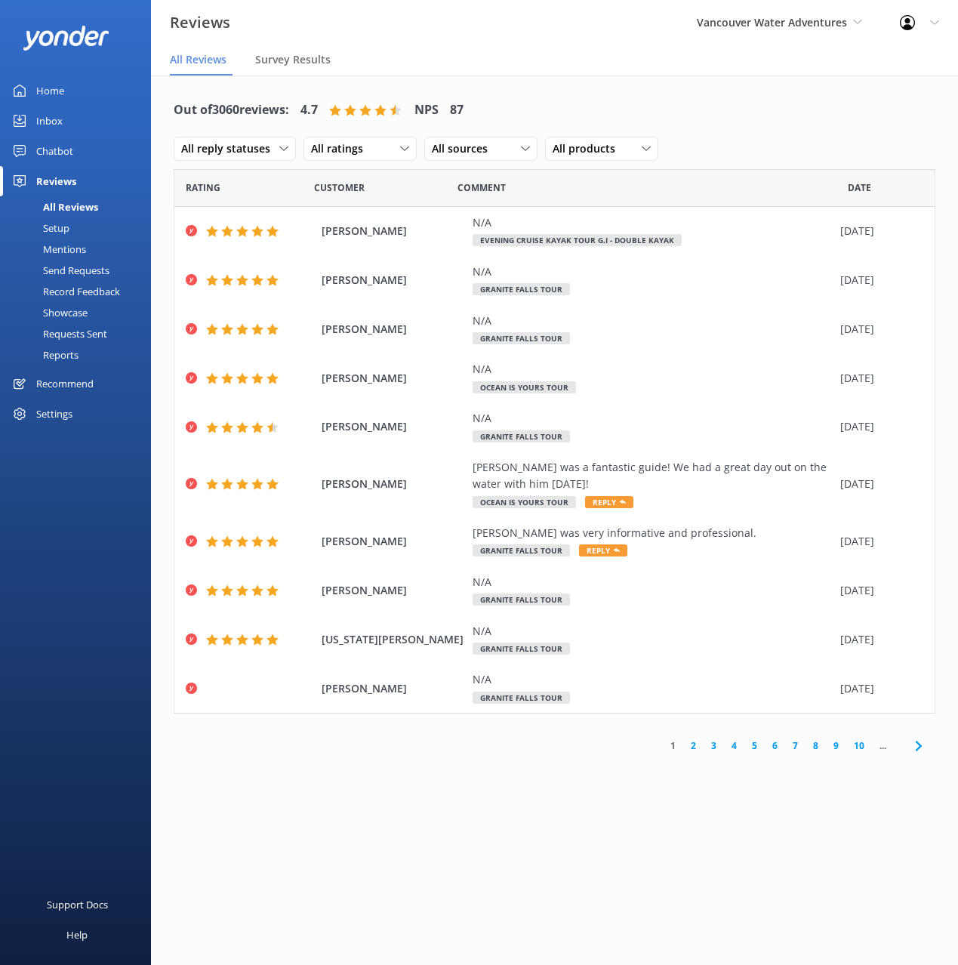
click at [209, 430] on use at bounding box center [212, 426] width 12 height 11
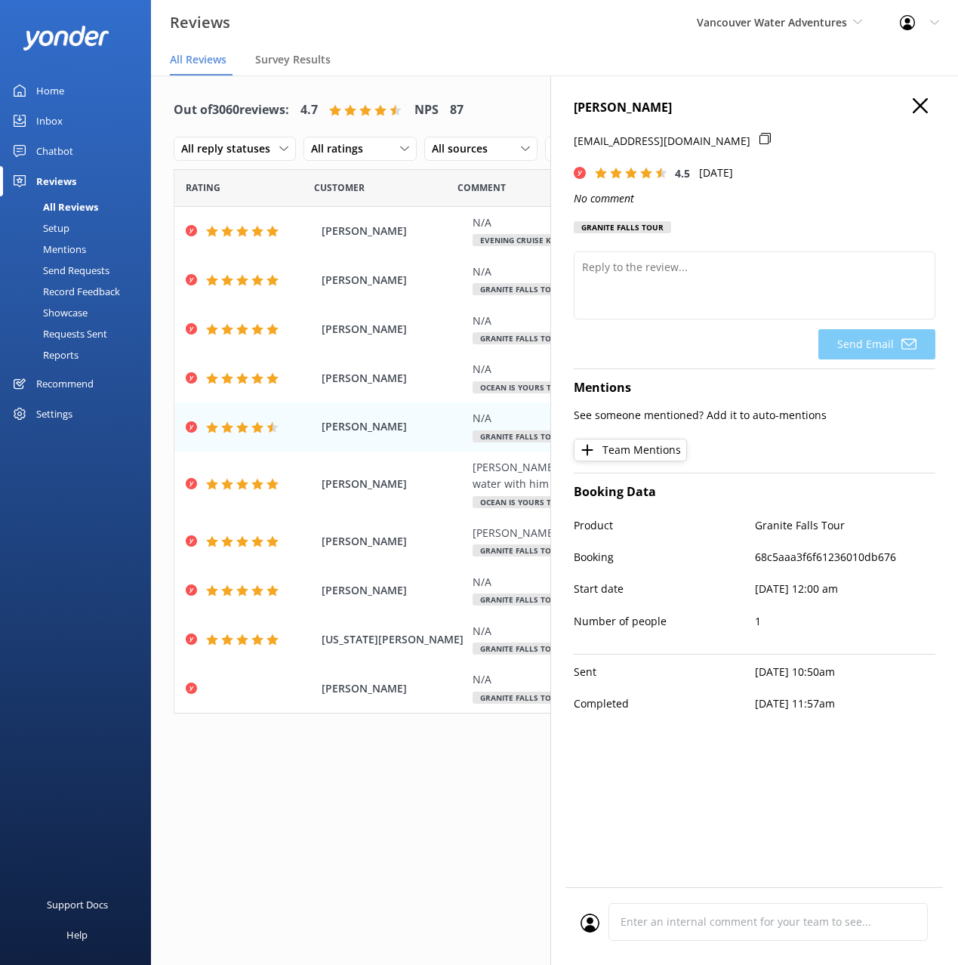
click at [920, 99] on icon "button" at bounding box center [920, 105] width 15 height 15
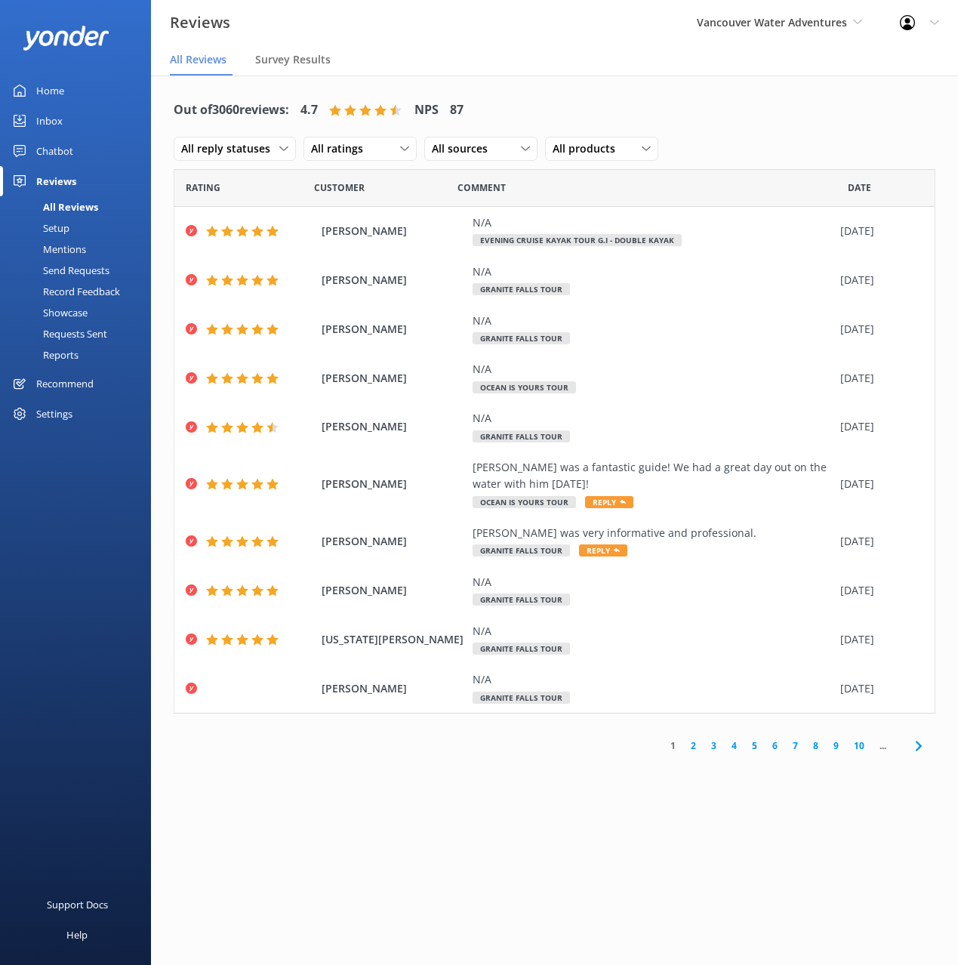
click at [82, 148] on link "Chatbot" at bounding box center [75, 151] width 151 height 30
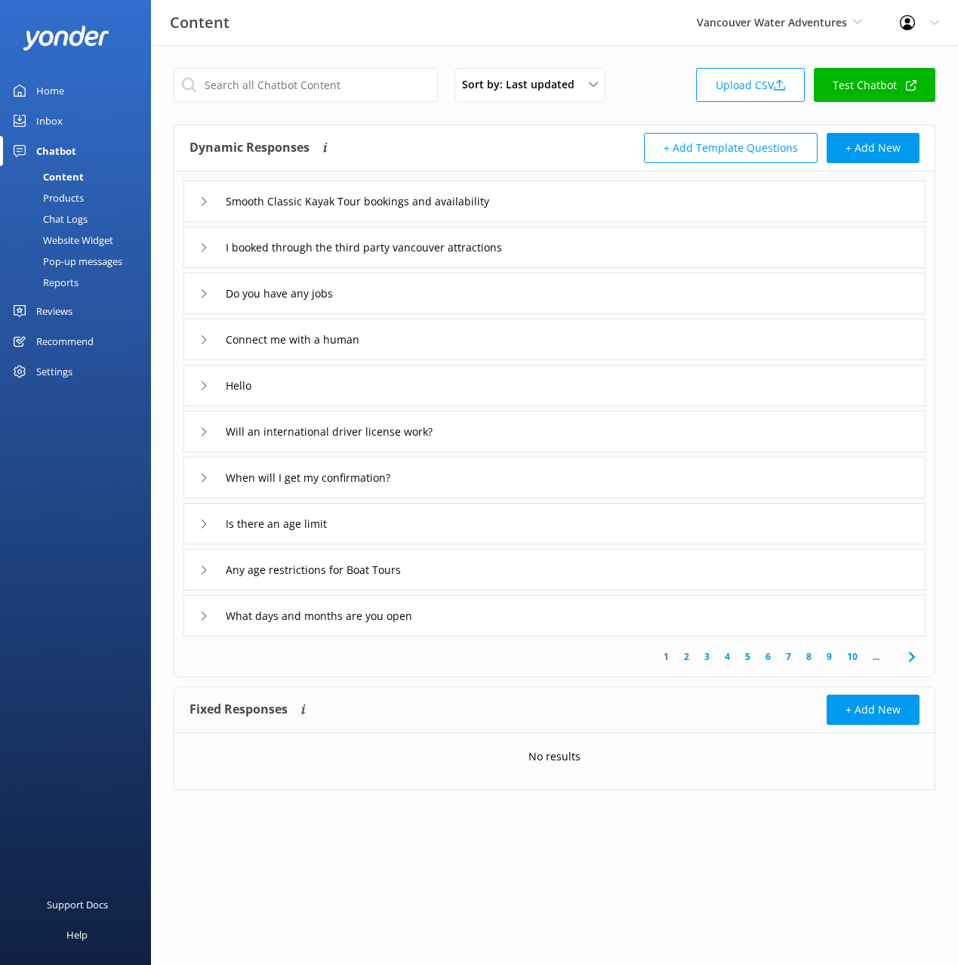
click at [78, 262] on div "Pop-up messages" at bounding box center [65, 261] width 113 height 21
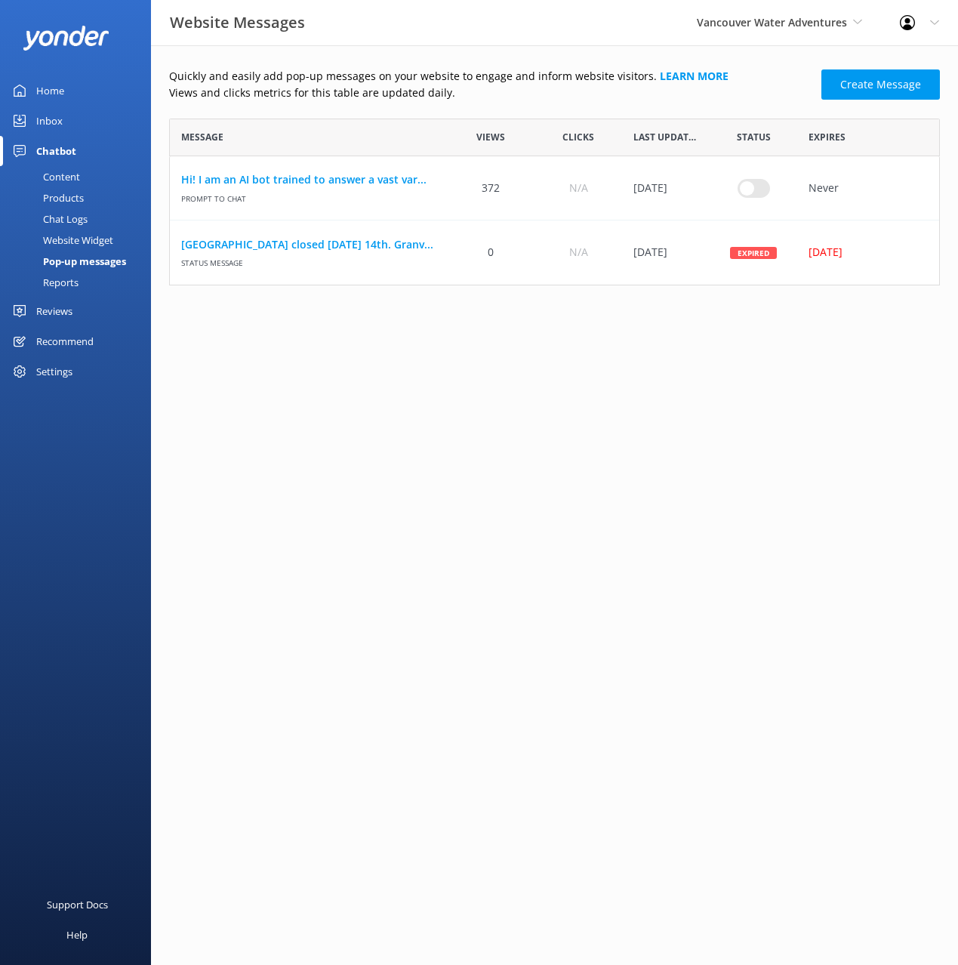
scroll to position [167, 771]
click at [316, 365] on html "Website Messages Vancouver Water Adventures Black Cat Cruises Banff Airporter I…" at bounding box center [479, 482] width 958 height 965
click at [319, 368] on html "Website Messages Vancouver Water Adventures Black Cat Cruises Banff Airporter I…" at bounding box center [479, 482] width 958 height 965
click at [320, 368] on html "Website Messages Vancouver Water Adventures Black Cat Cruises Banff Airporter I…" at bounding box center [479, 482] width 958 height 965
click at [69, 276] on div "Reports" at bounding box center [43, 282] width 69 height 21
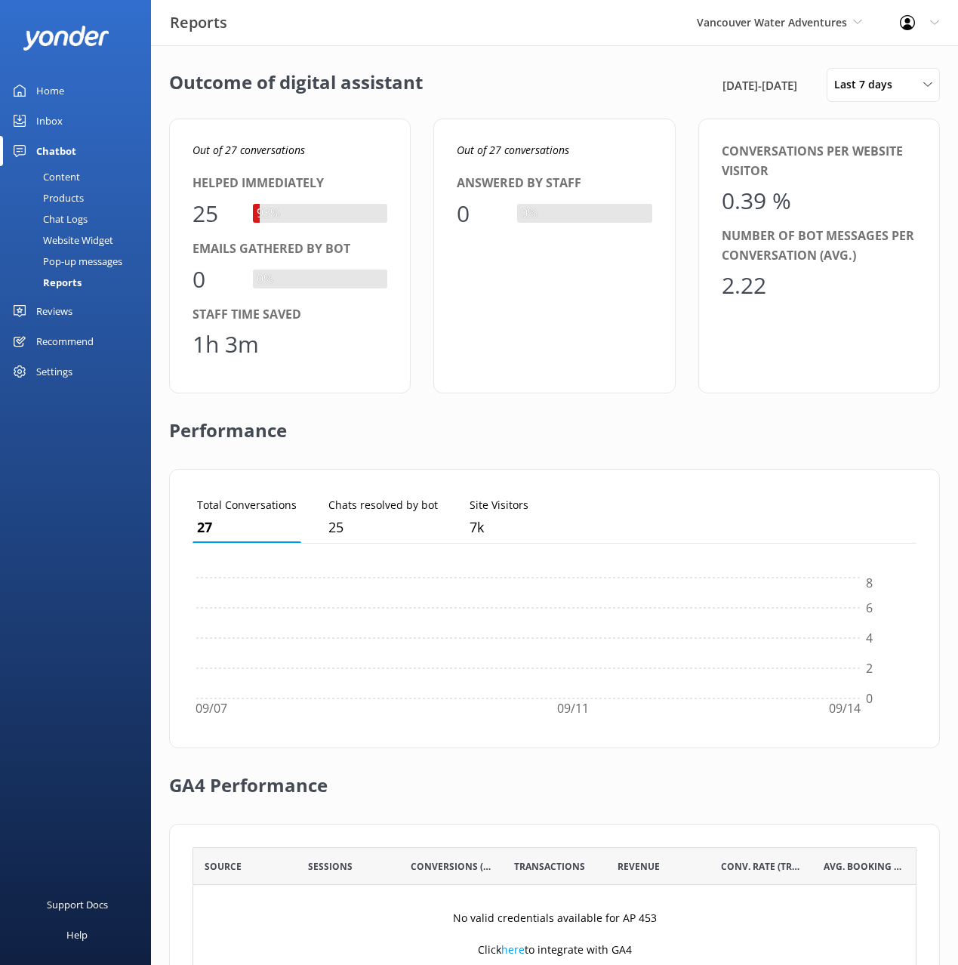
scroll to position [152, 724]
click at [565, 398] on div "Performance" at bounding box center [554, 430] width 771 height 75
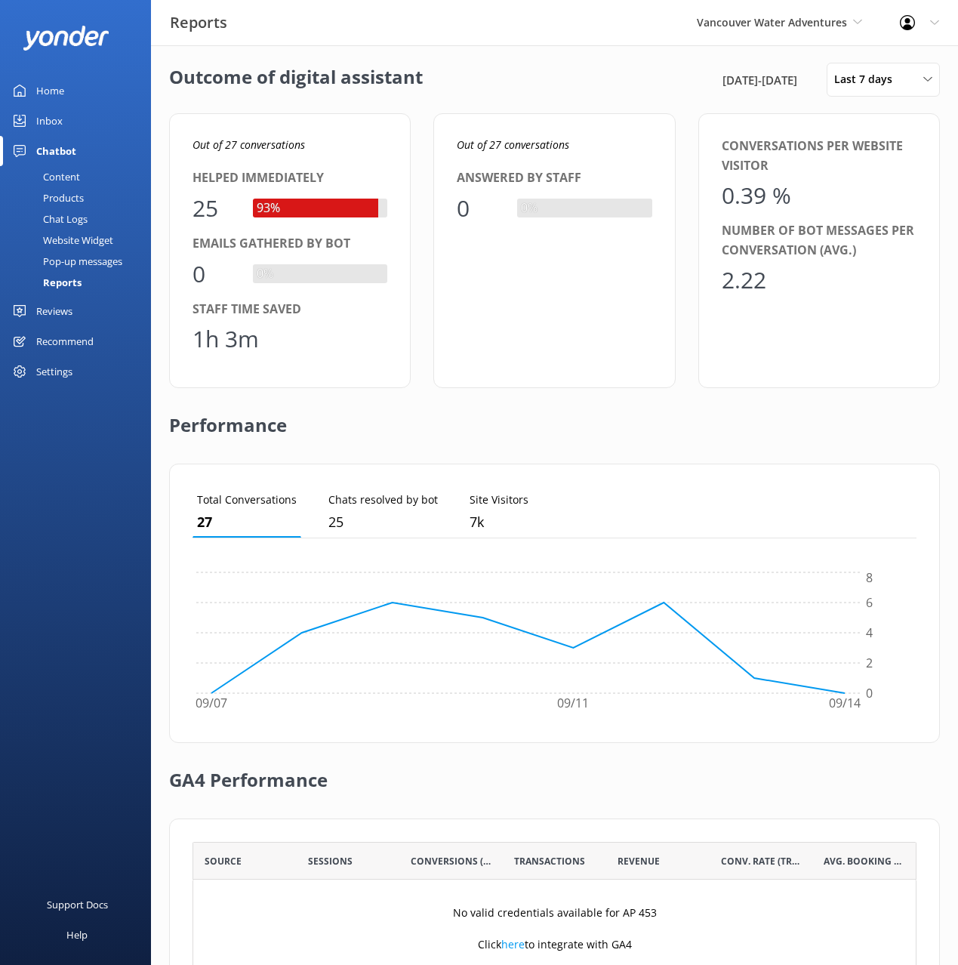
scroll to position [0, 0]
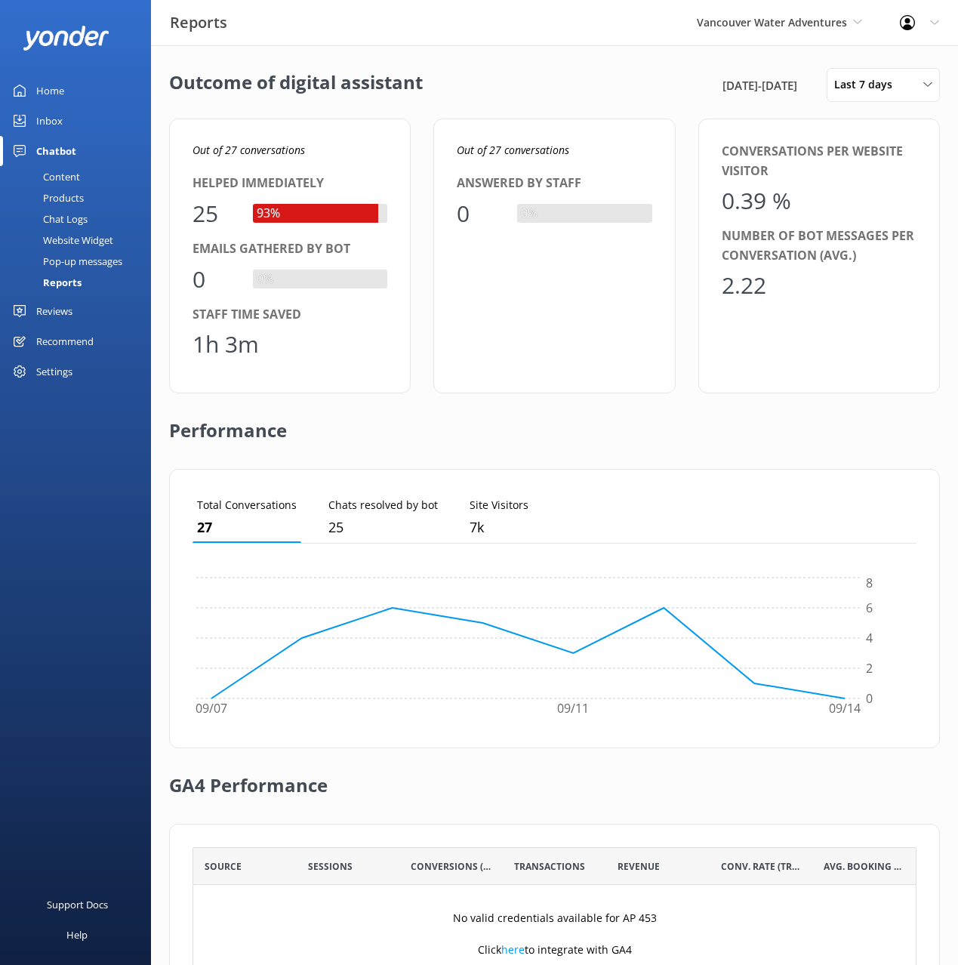
click at [97, 244] on div "Website Widget" at bounding box center [61, 239] width 104 height 21
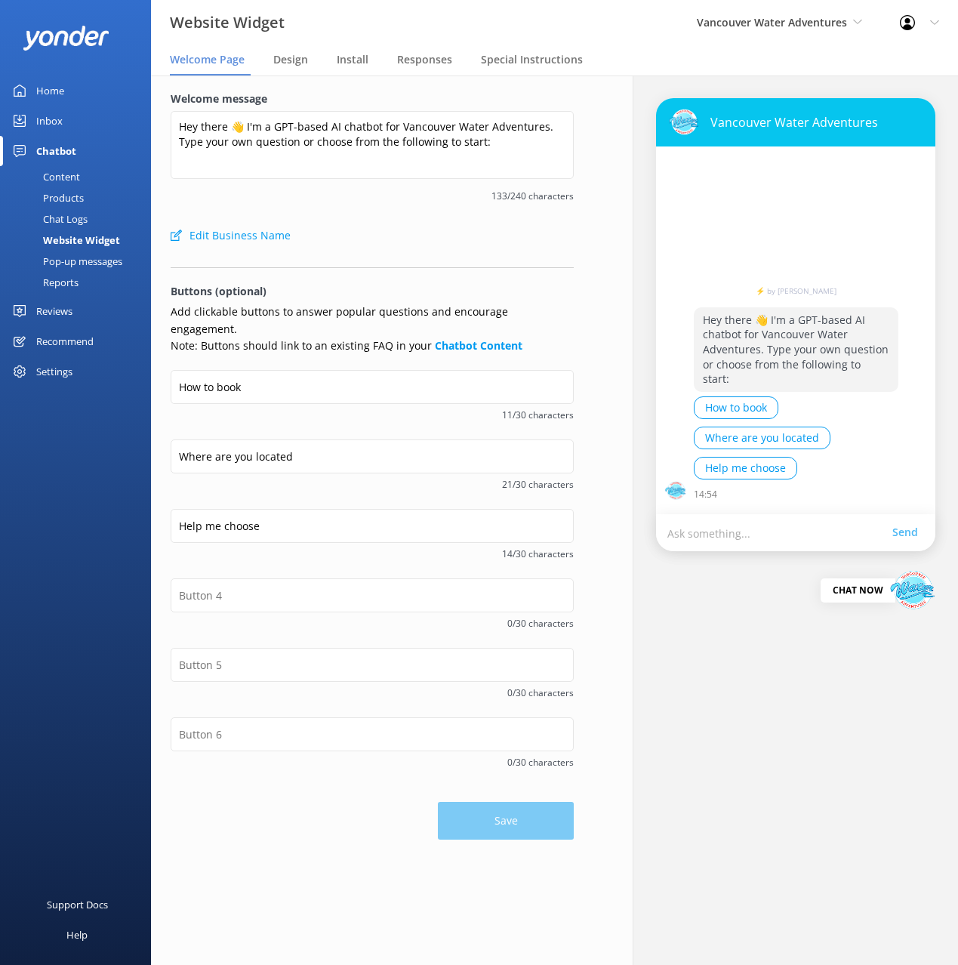
click at [463, 208] on div "Welcome message Hey there 👋 I'm a GPT-based AI chatbot for Vancouver Water Adve…" at bounding box center [372, 156] width 403 height 130
click at [395, 207] on div "Welcome message Hey there 👋 I'm a GPT-based AI chatbot for Vancouver Water Adve…" at bounding box center [372, 156] width 403 height 130
click at [382, 405] on div "How to book 11/30 characters" at bounding box center [372, 404] width 403 height 69
click at [365, 245] on div "Edit Business Name" at bounding box center [372, 235] width 403 height 30
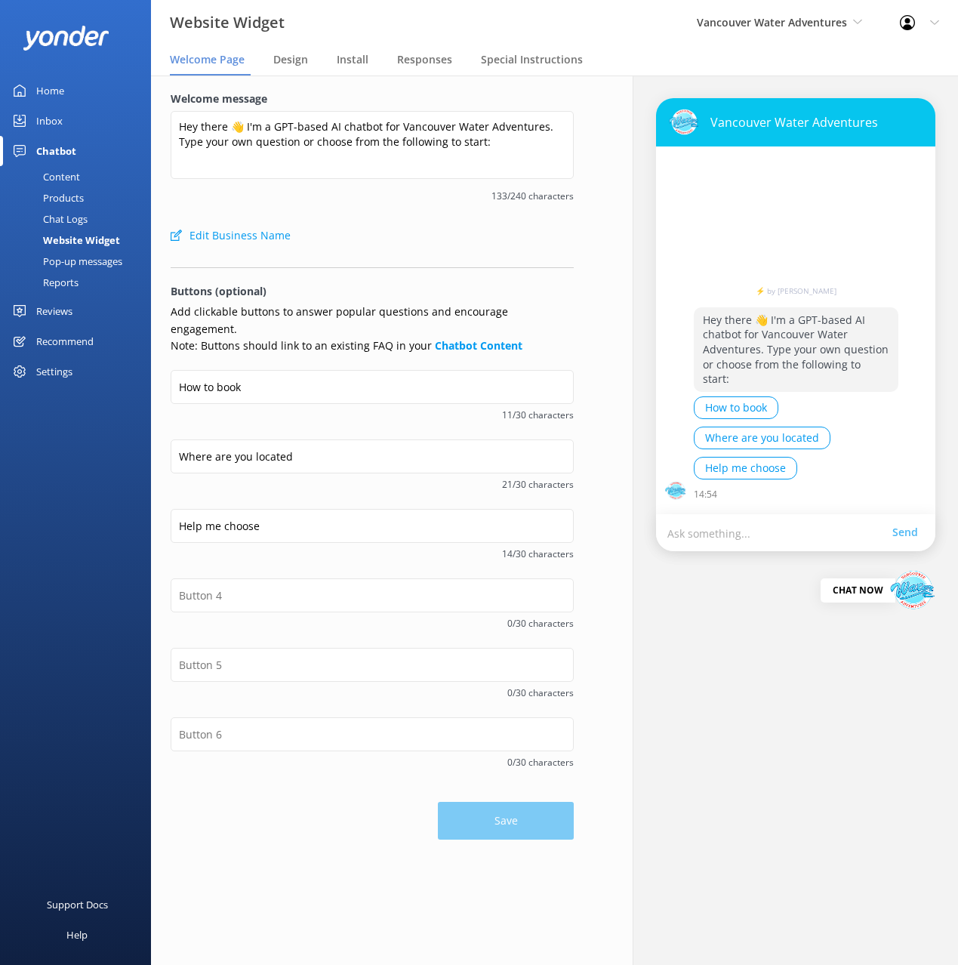
click at [63, 210] on div "Chat Logs" at bounding box center [48, 218] width 79 height 21
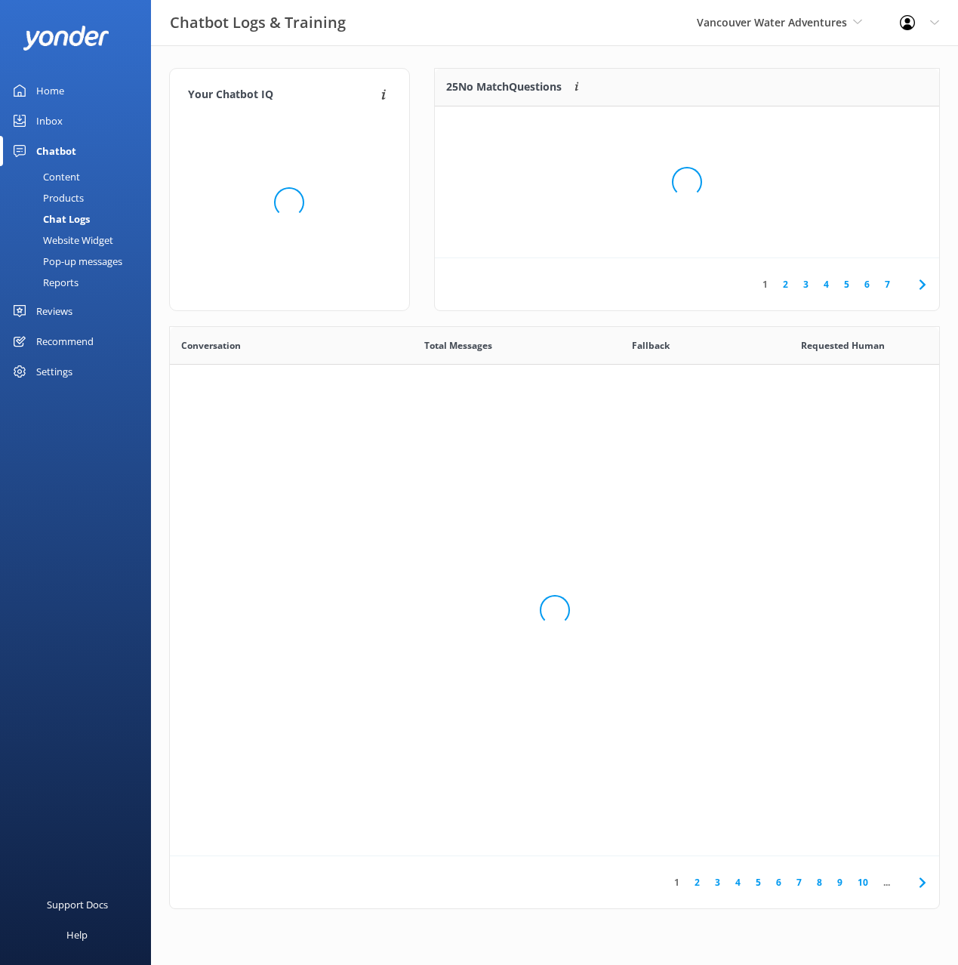
scroll to position [529, 769]
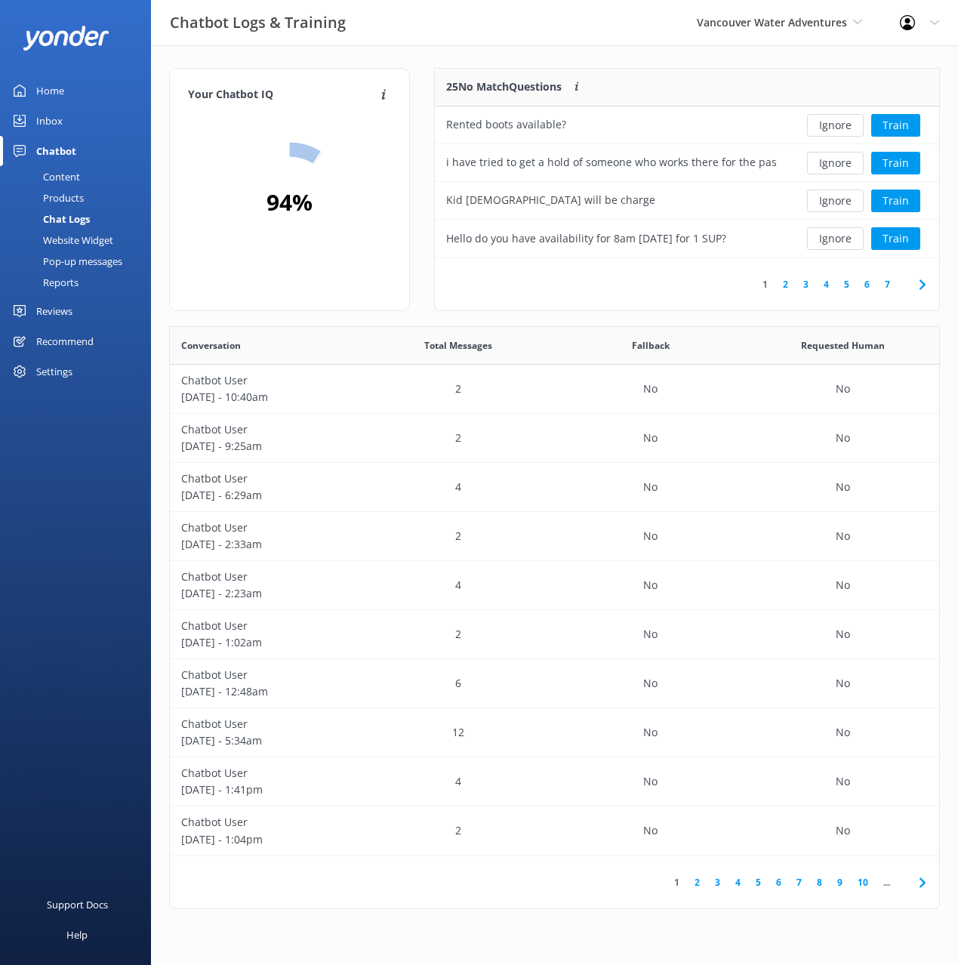
drag, startPoint x: 73, startPoint y: 198, endPoint x: 83, endPoint y: 200, distance: 10.1
click at [73, 198] on div "Products" at bounding box center [46, 197] width 75 height 21
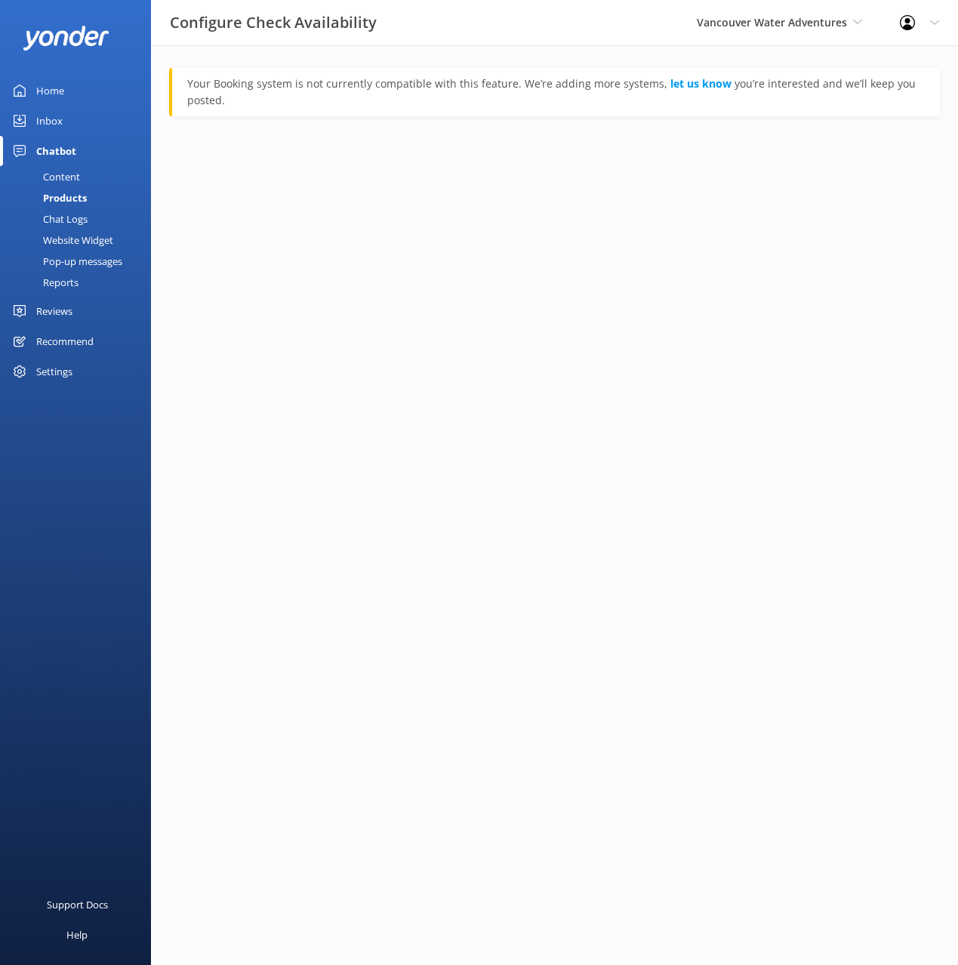
click at [75, 173] on div "Content" at bounding box center [44, 176] width 71 height 21
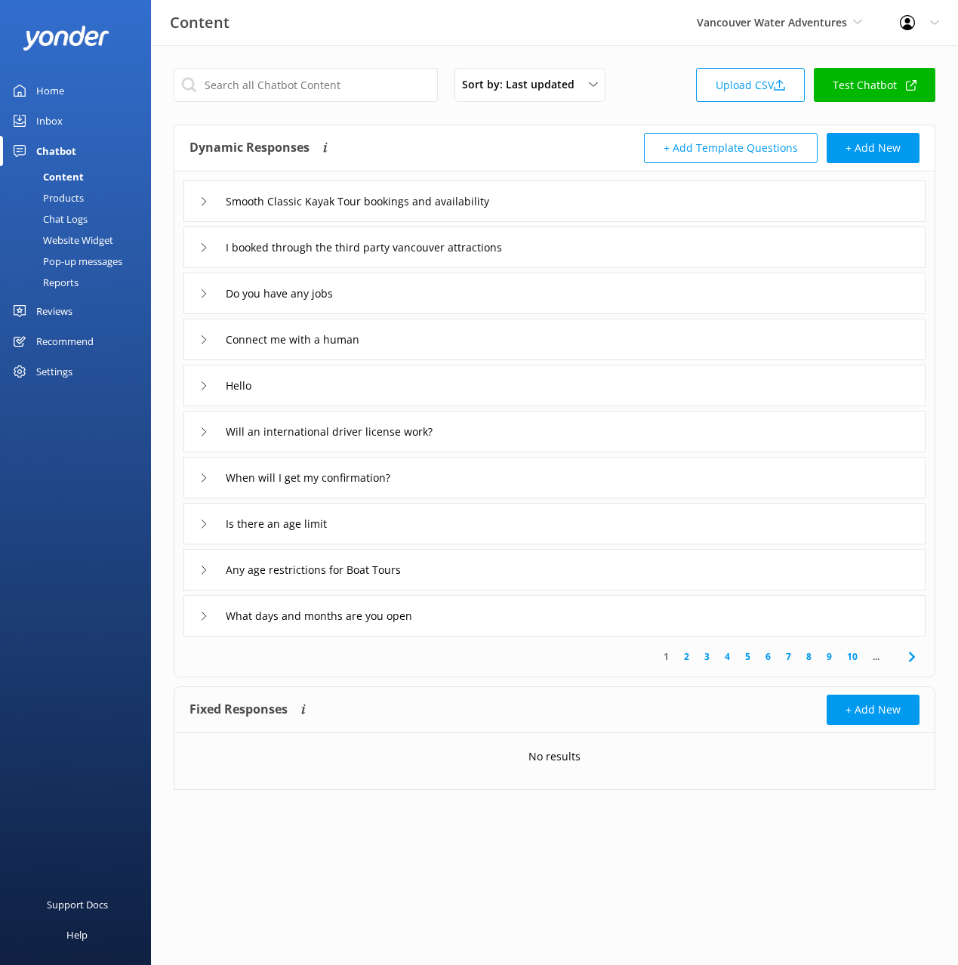
drag, startPoint x: 570, startPoint y: 146, endPoint x: 599, endPoint y: 145, distance: 29.4
click at [570, 146] on div "+ Add Template Questions + Add New" at bounding box center [737, 148] width 365 height 30
click at [597, 146] on div "+ Add Template Questions + Add New" at bounding box center [737, 148] width 365 height 30
click at [656, 82] on div "Sort by: Last updated Title (A-Z) Last updated Upload CSV Test Chatbot" at bounding box center [555, 89] width 762 height 43
click at [783, 15] on span "Vancouver Water Adventures" at bounding box center [772, 22] width 150 height 14
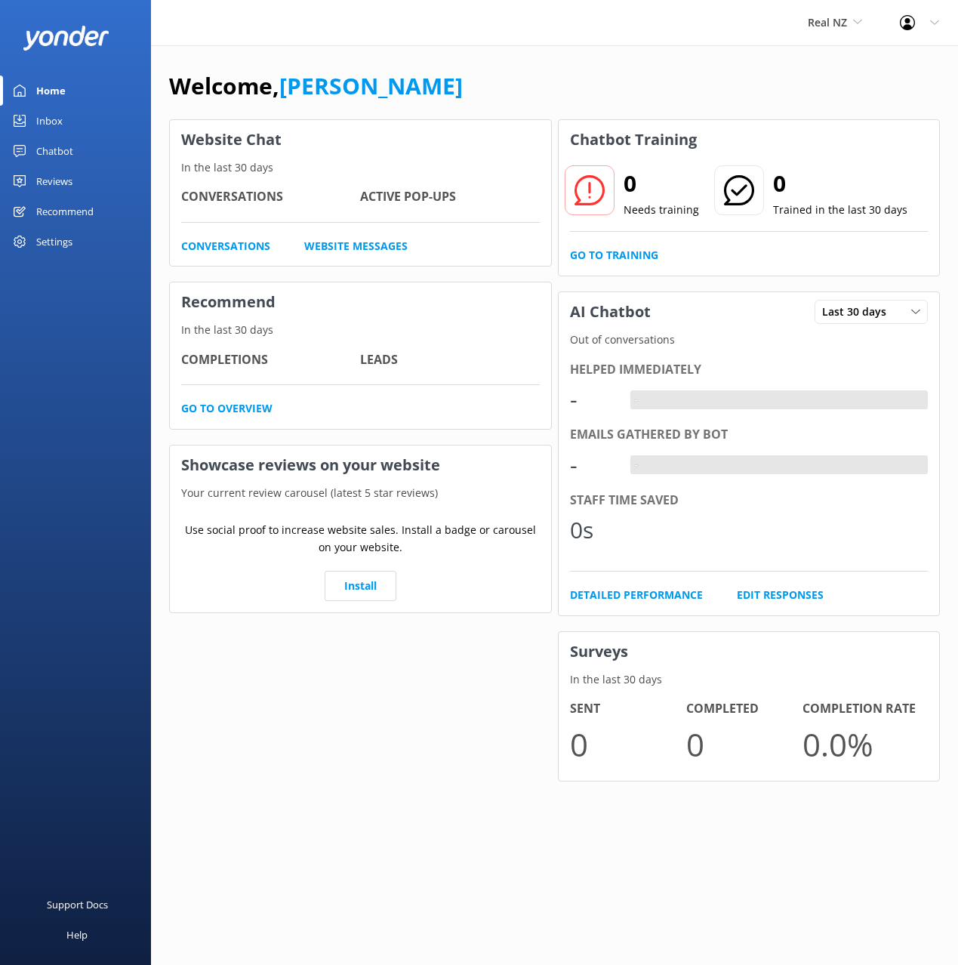
drag, startPoint x: 722, startPoint y: 73, endPoint x: 400, endPoint y: 107, distance: 324.1
click at [710, 73] on div "Welcome, [PERSON_NAME]" at bounding box center [554, 93] width 771 height 51
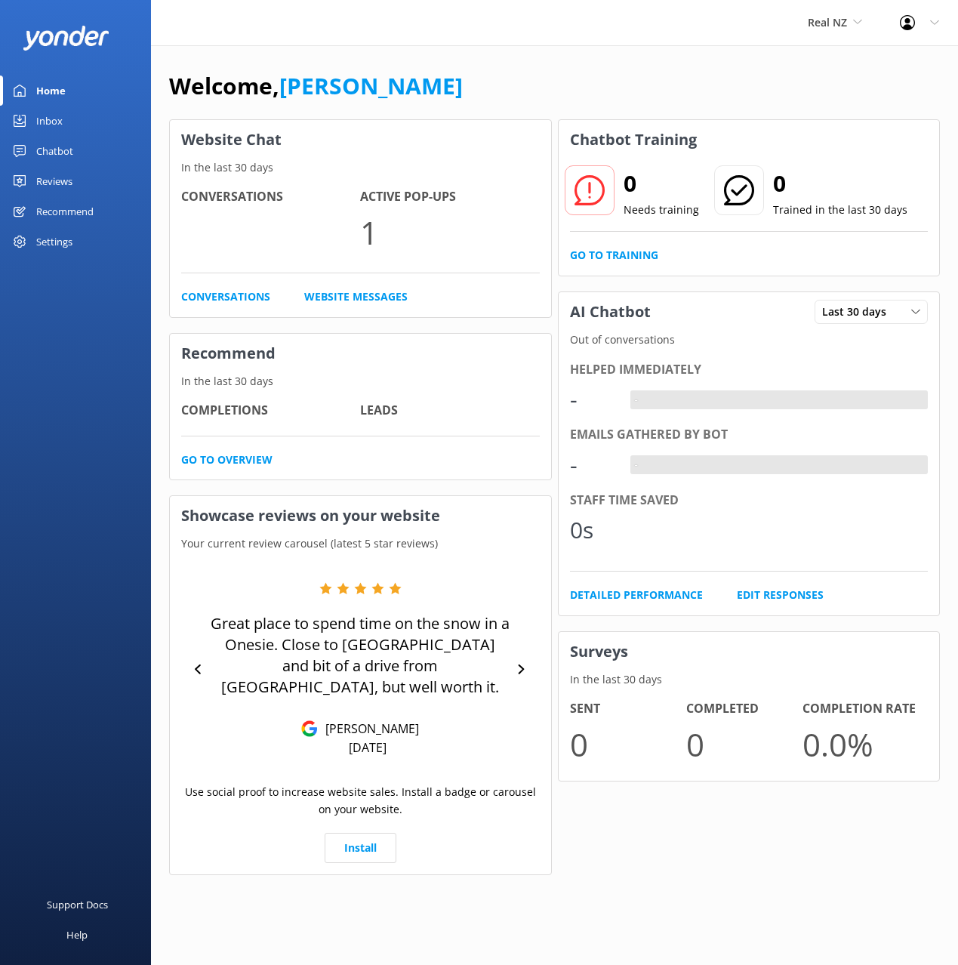
click at [33, 156] on link "Chatbot" at bounding box center [75, 151] width 151 height 30
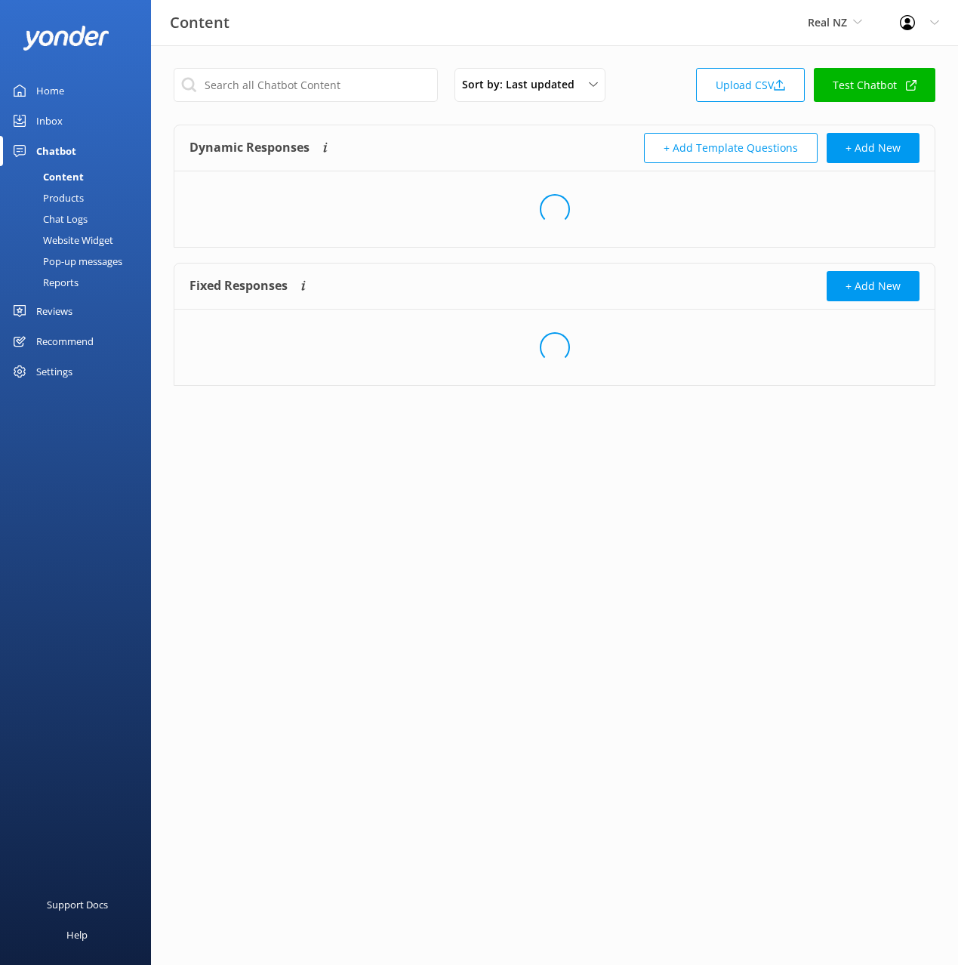
click at [393, 137] on div "Dynamic Responses The chatbot will generate a response based on the content inf…" at bounding box center [371, 148] width 365 height 30
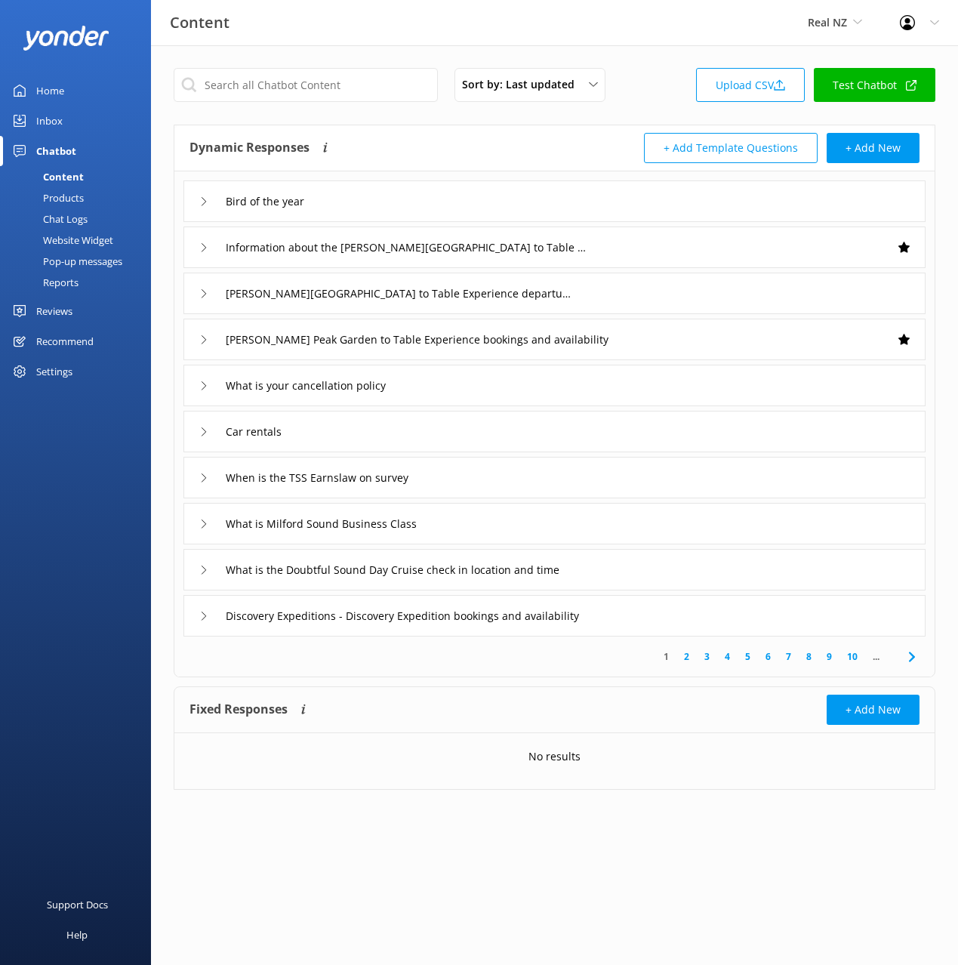
drag, startPoint x: 91, startPoint y: 220, endPoint x: 148, endPoint y: 229, distance: 57.3
click at [91, 220] on link "Chat Logs" at bounding box center [80, 218] width 142 height 21
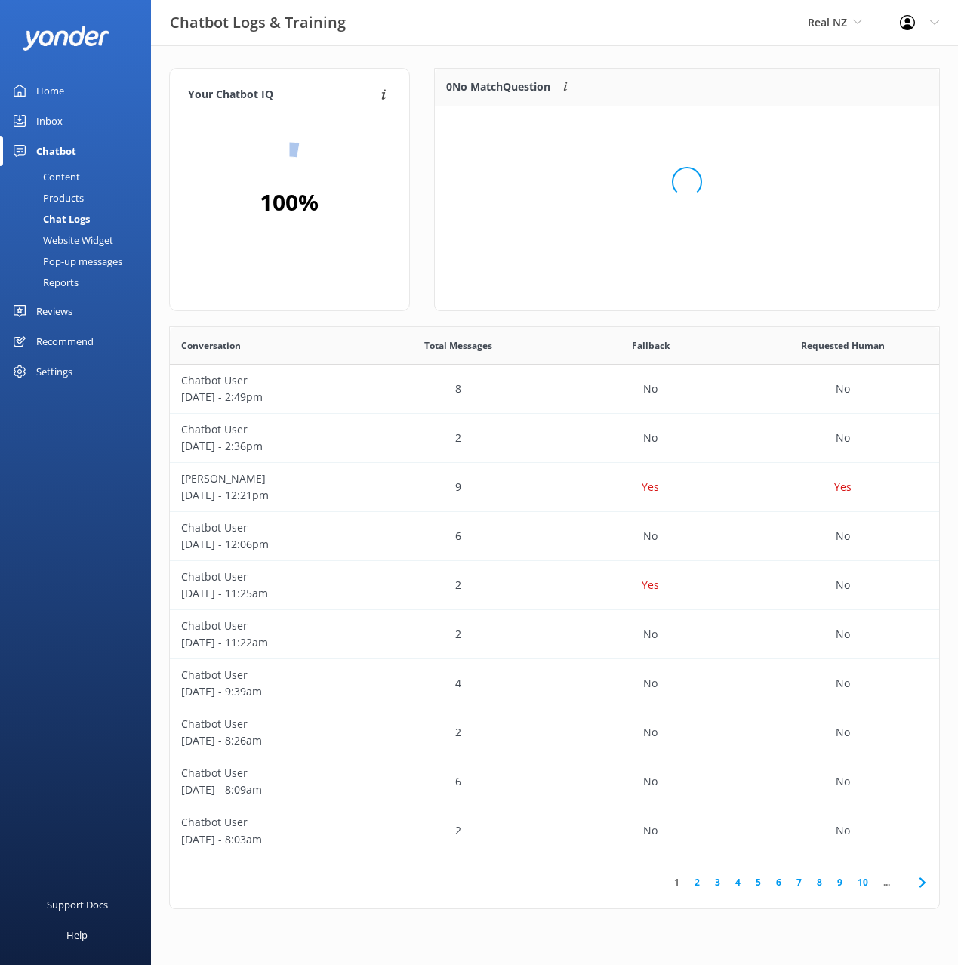
scroll to position [189, 504]
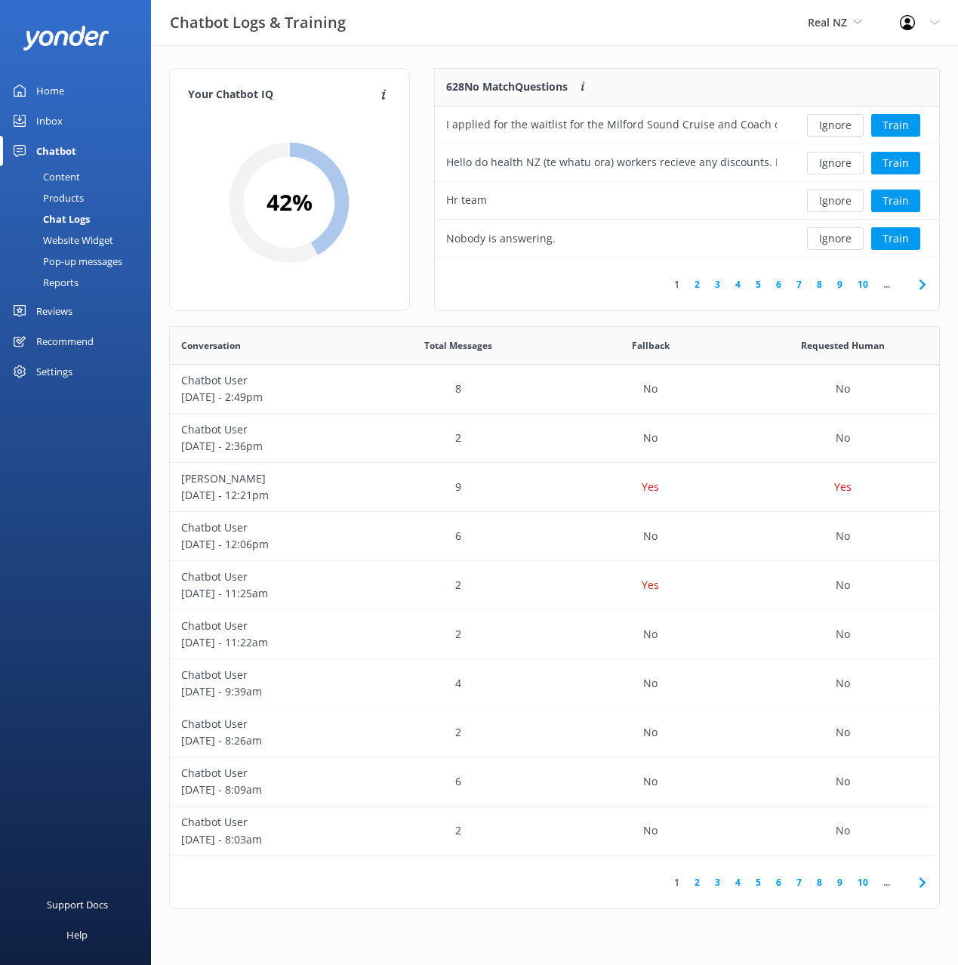
click at [424, 72] on div "628 No Match Questions Customers sometimes ask questions that don't fully match…" at bounding box center [687, 197] width 530 height 258
drag, startPoint x: 762, startPoint y: 55, endPoint x: 774, endPoint y: 61, distance: 14.2
click at [762, 55] on div "Your Chatbot IQ Your Chatbot IQ is the percentage of trained FAQs against untra…" at bounding box center [554, 492] width 807 height 894
click at [907, 128] on button "Train" at bounding box center [895, 125] width 49 height 23
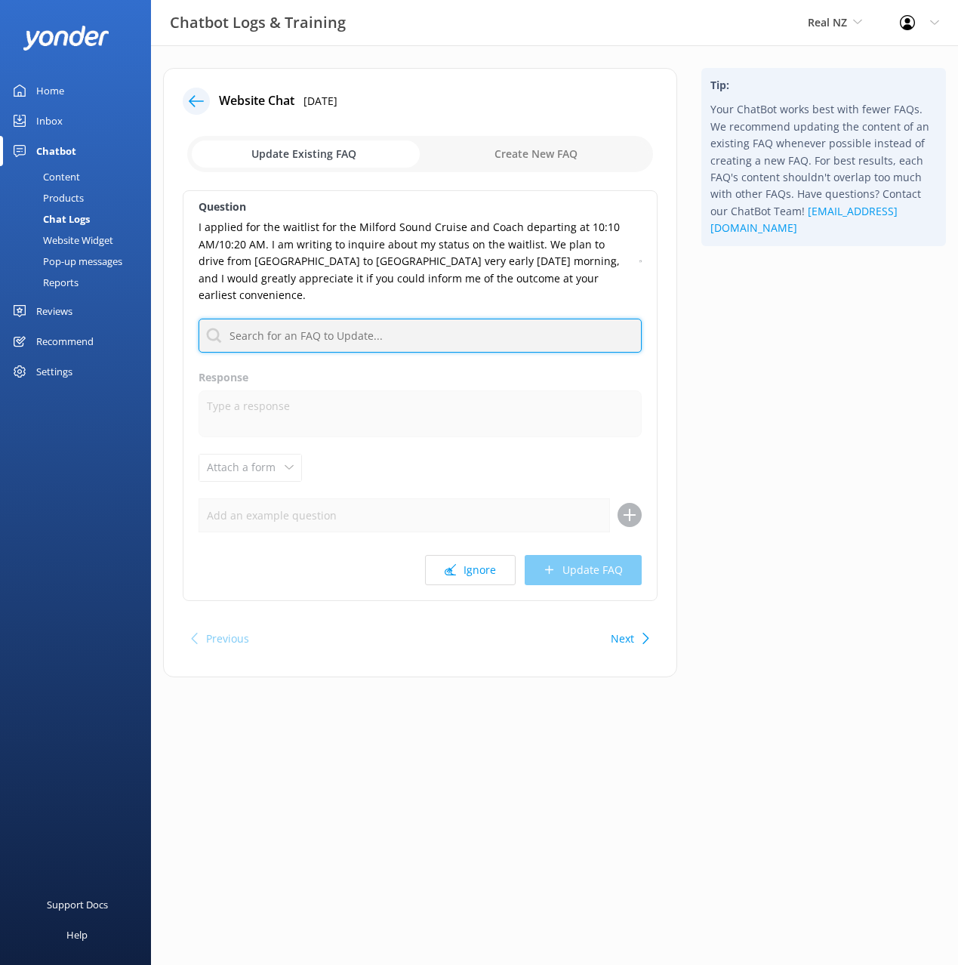
click at [545, 326] on input "text" at bounding box center [420, 336] width 443 height 34
type input "w"
type input "wait"
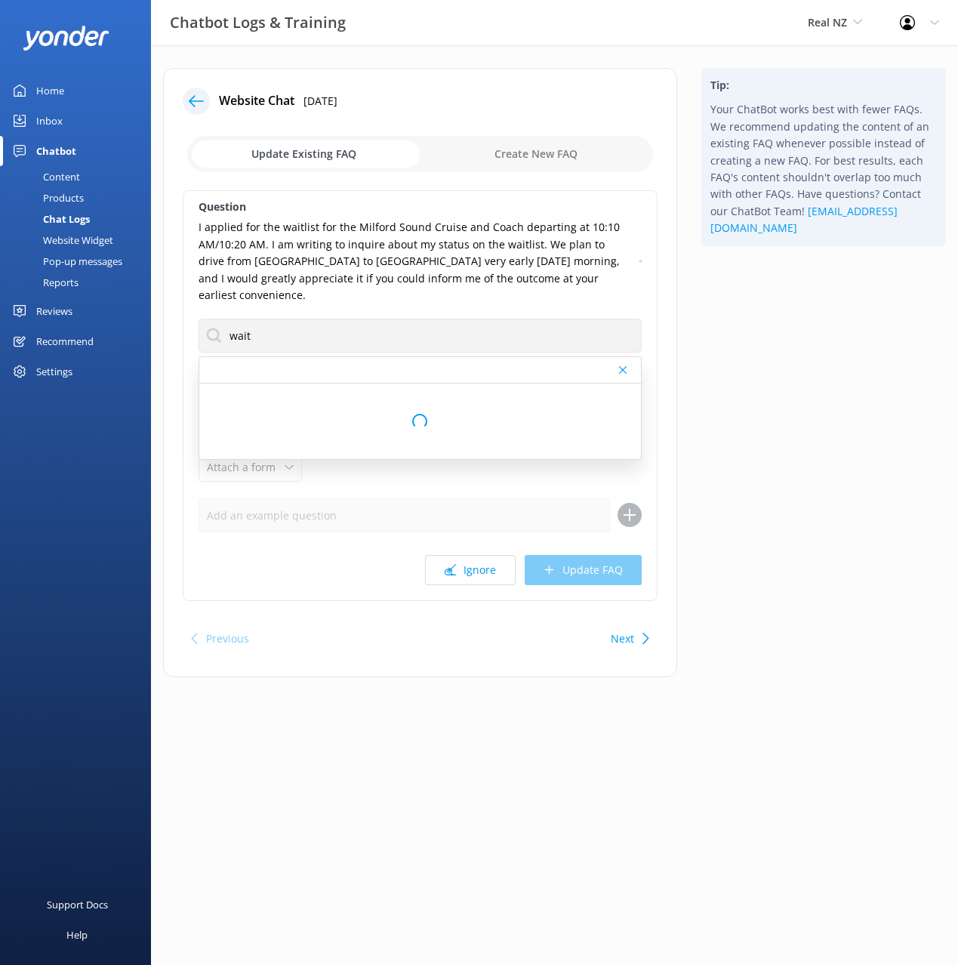
drag, startPoint x: 755, startPoint y: 271, endPoint x: 631, endPoint y: 260, distance: 124.3
click at [748, 270] on div "Tip: Your ChatBot works best with fewer FAQs. We recommend updating the content…" at bounding box center [823, 380] width 269 height 624
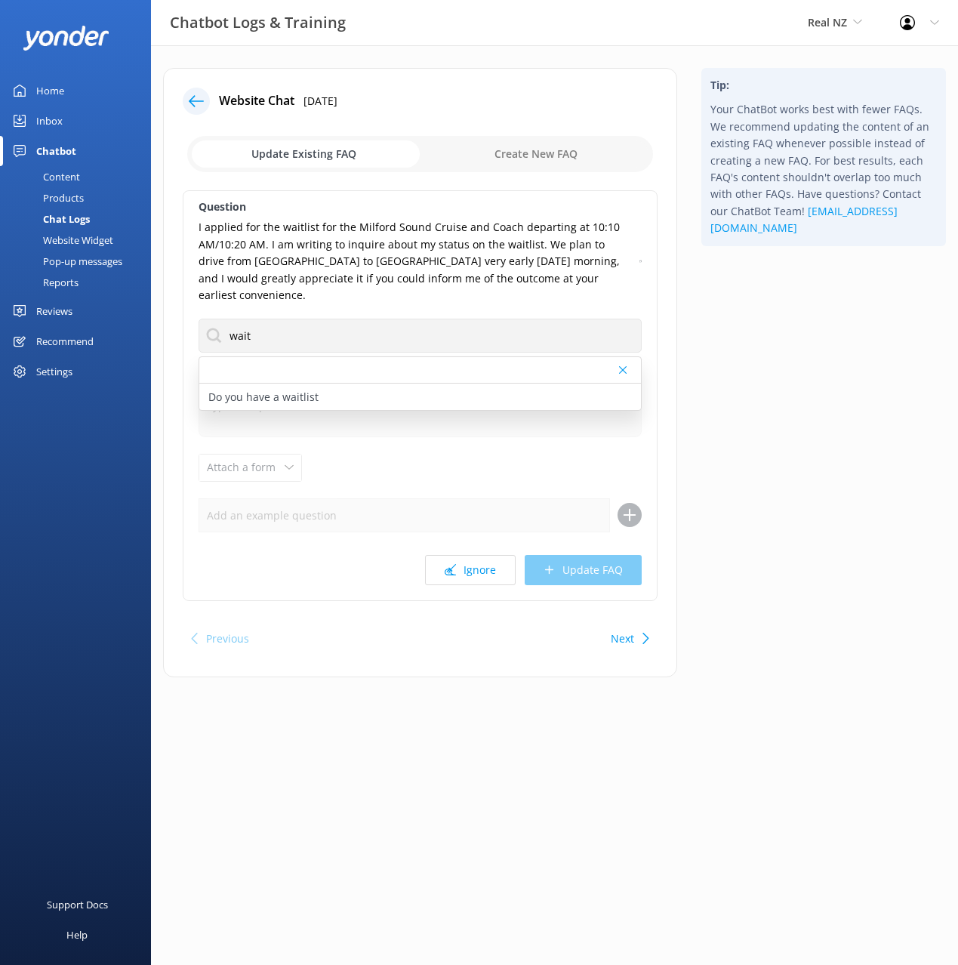
click at [639, 257] on icon at bounding box center [640, 261] width 2 height 9
click at [303, 389] on p "Do you have a waitlist" at bounding box center [263, 397] width 110 height 17
type textarea "We're sorry to hear that the experience you want to book is currently unavailab…"
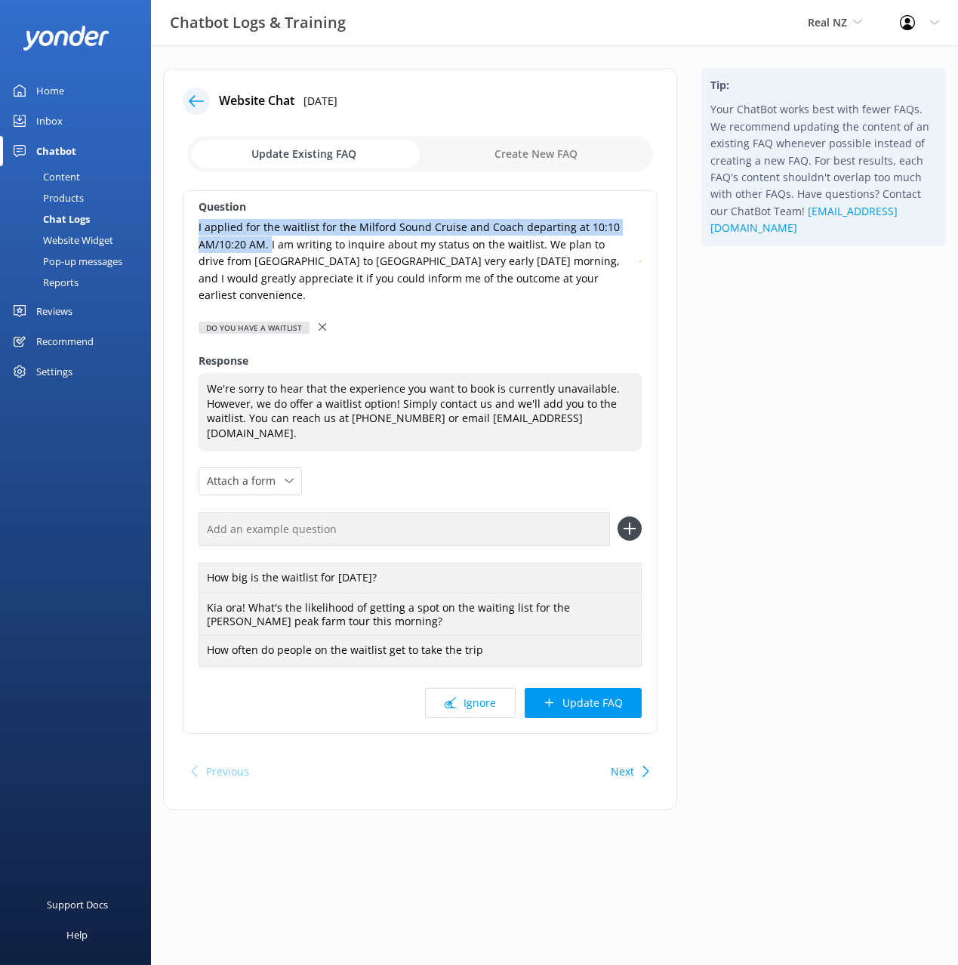
drag, startPoint x: 268, startPoint y: 247, endPoint x: 277, endPoint y: 299, distance: 52.9
click at [180, 229] on div "Website Chat [DATE] Update Existing FAQ Create New FAQ Question I applied for t…" at bounding box center [420, 439] width 514 height 742
copy p "I applied for the waitlist for the Milford Sound Cruise and Coach departing at …"
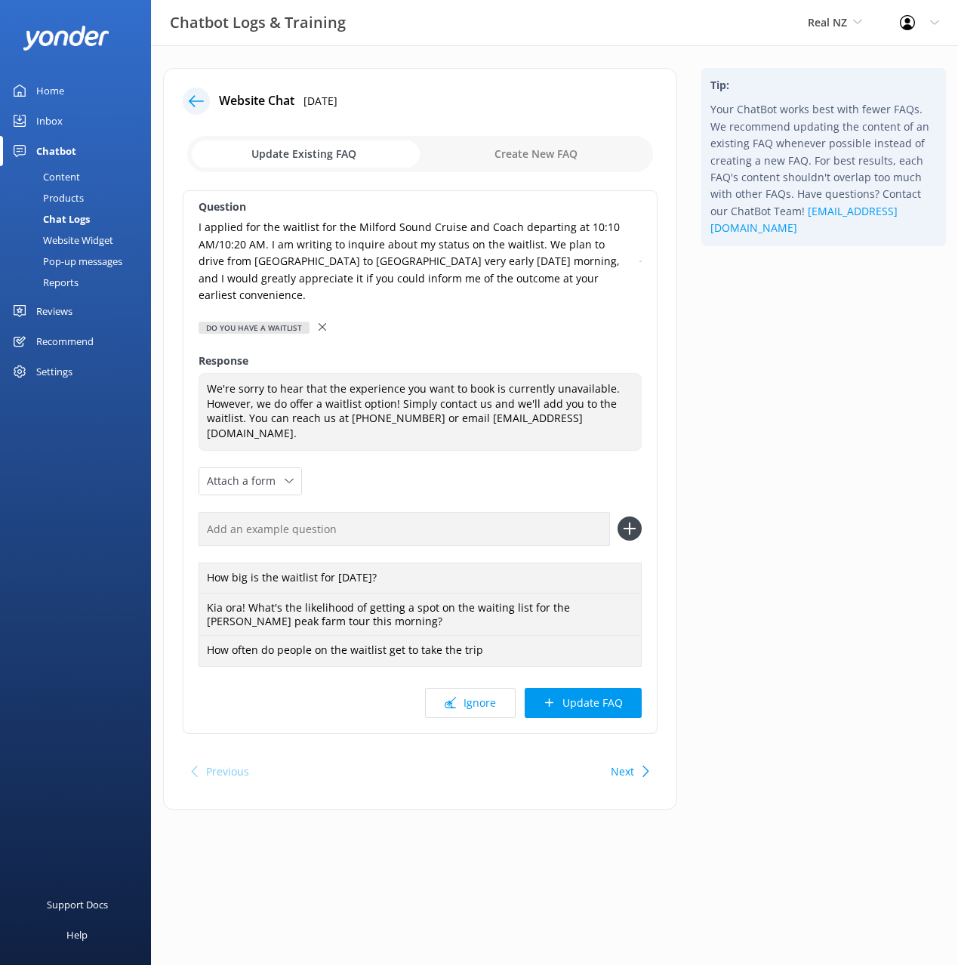
click at [471, 512] on input "text" at bounding box center [404, 529] width 411 height 34
click at [470, 512] on input "text" at bounding box center [404, 529] width 411 height 34
paste input "I applied for the waitlist for the Milford Sound Cruise and Coach departing at …"
type input "I applied for the waitlist for the Milford Sound Cruise and Coach departing at …"
click at [617, 516] on button at bounding box center [629, 528] width 24 height 24
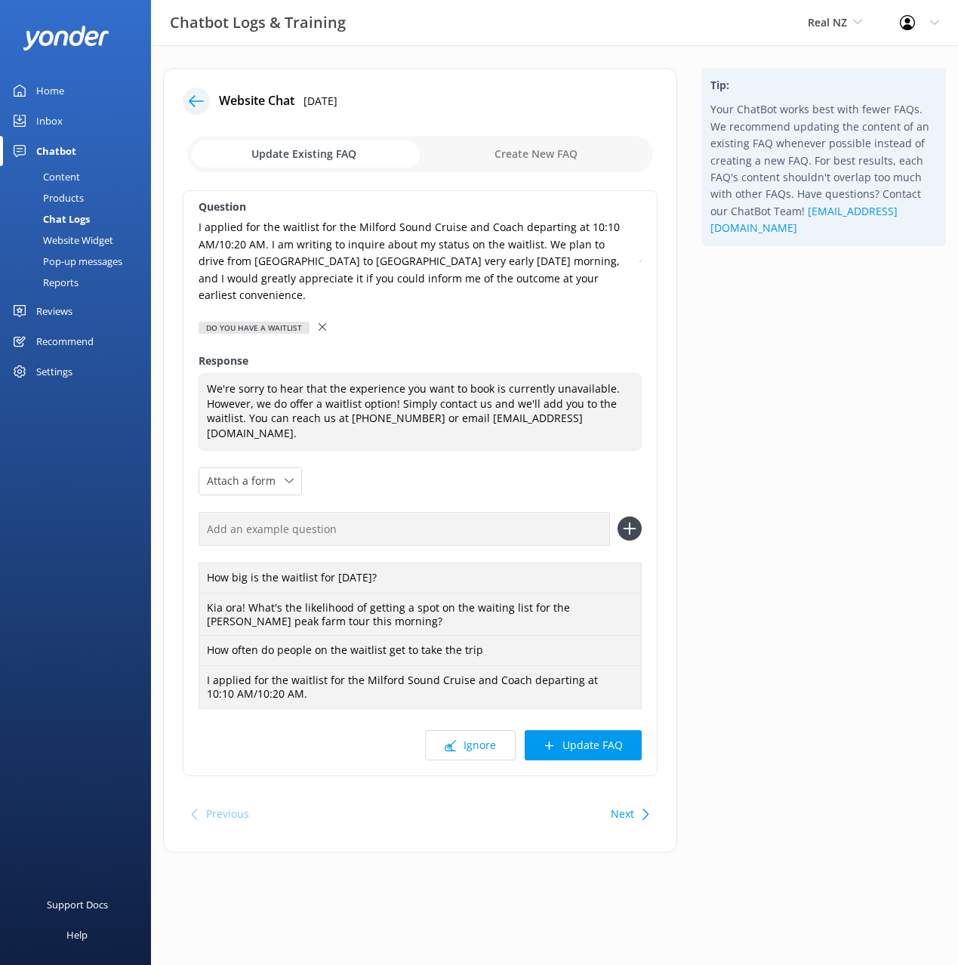
click at [597, 730] on button "Update FAQ" at bounding box center [583, 745] width 117 height 30
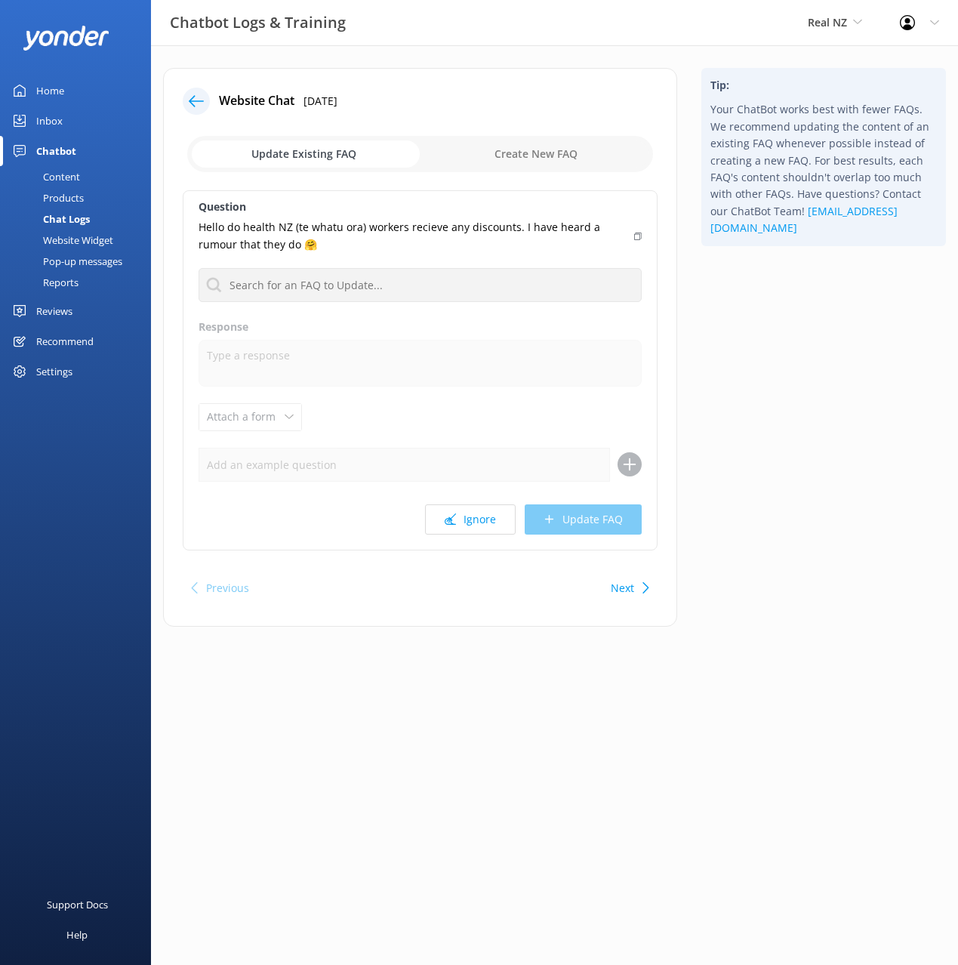
click at [773, 443] on div "Tip: Your ChatBot works best with fewer FAQs. We recommend updating the content…" at bounding box center [823, 355] width 269 height 574
click at [473, 521] on button "Ignore" at bounding box center [470, 519] width 91 height 30
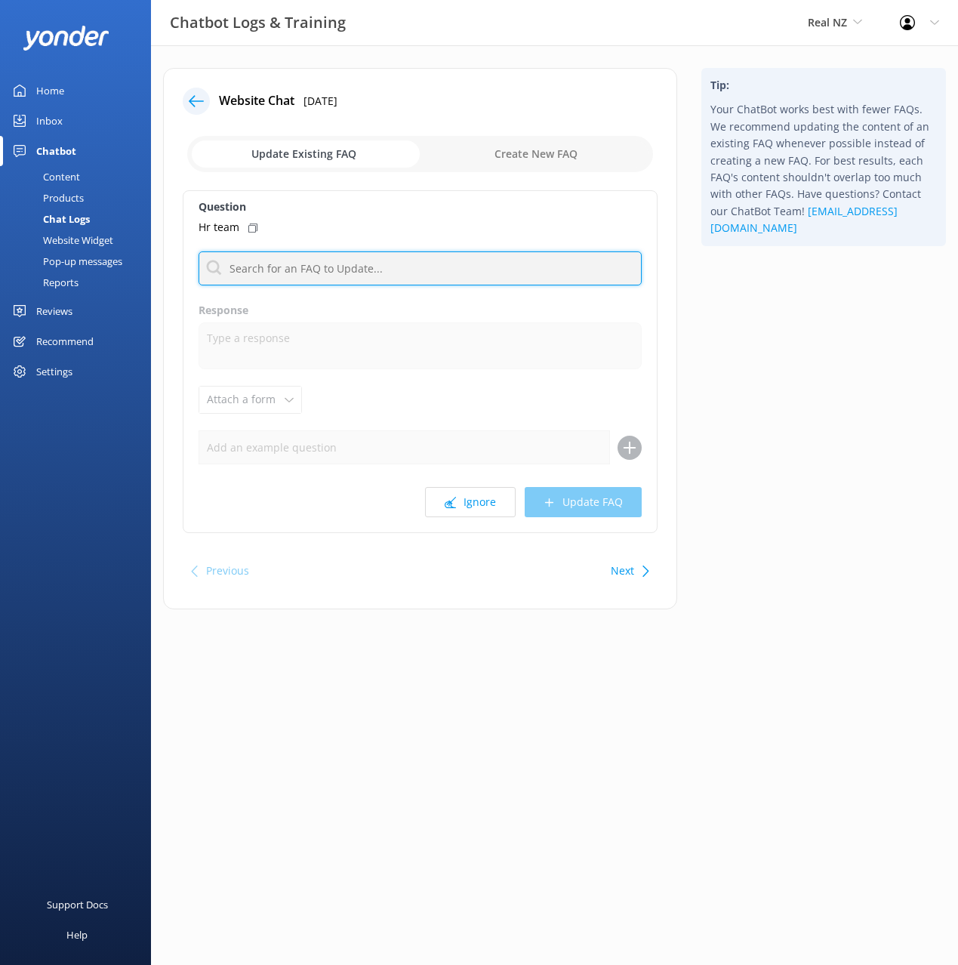
click at [313, 274] on input "text" at bounding box center [420, 268] width 443 height 34
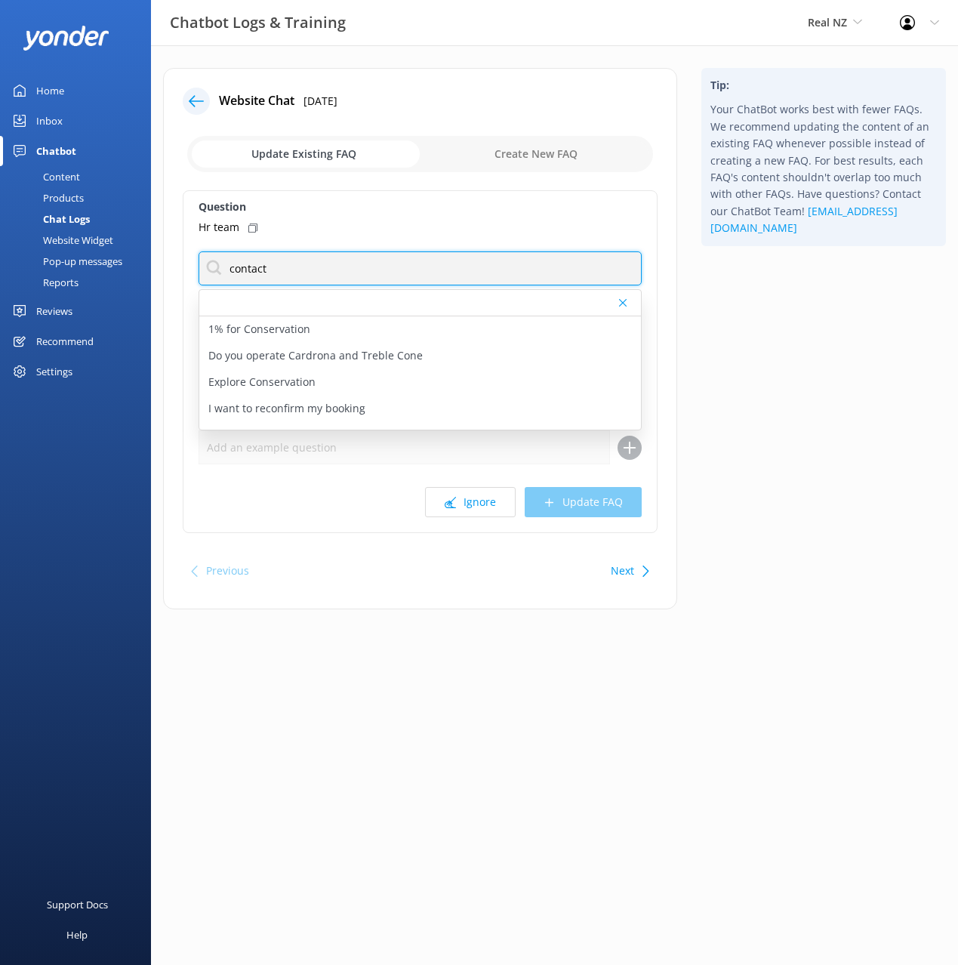
type input "contact"
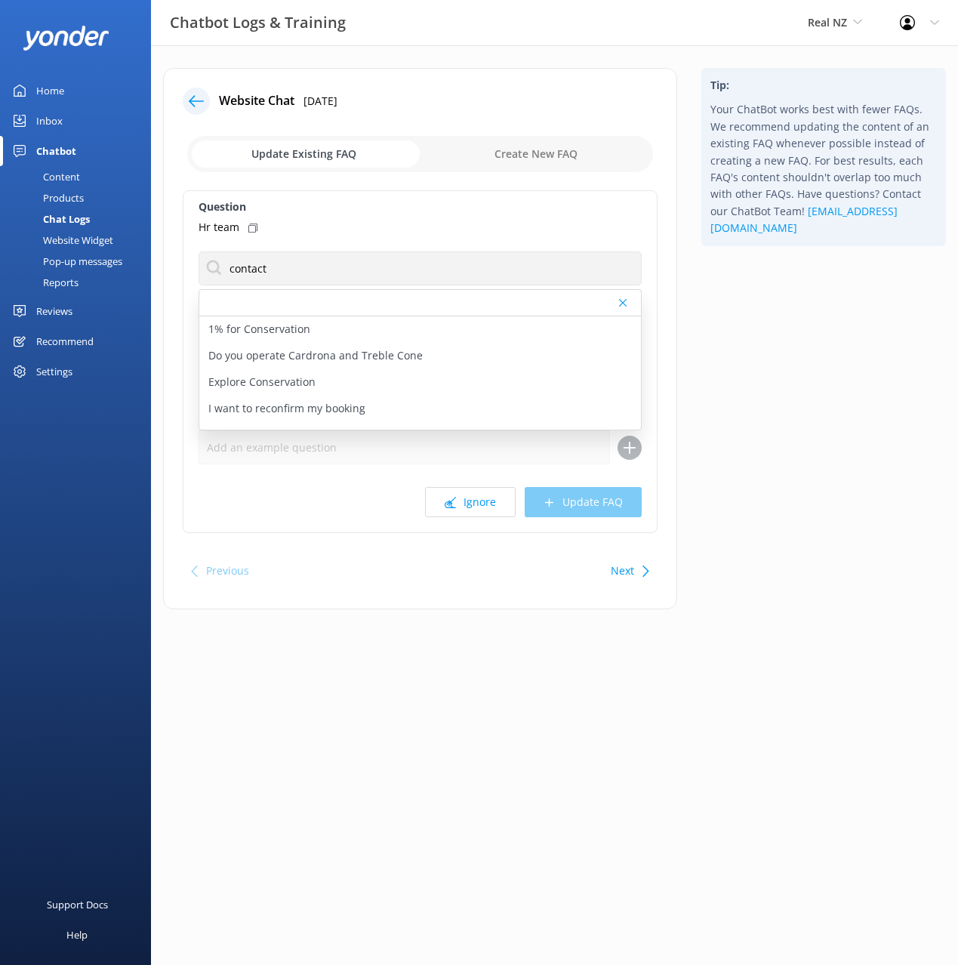
drag, startPoint x: 251, startPoint y: 229, endPoint x: 248, endPoint y: 239, distance: 11.0
click at [251, 229] on icon at bounding box center [252, 227] width 9 height 9
click at [340, 364] on p "What are your contact details" at bounding box center [282, 363] width 149 height 17
type textarea "Our team are available to help 8am to 6pm NZT daily. You're welcome to call [PH…"
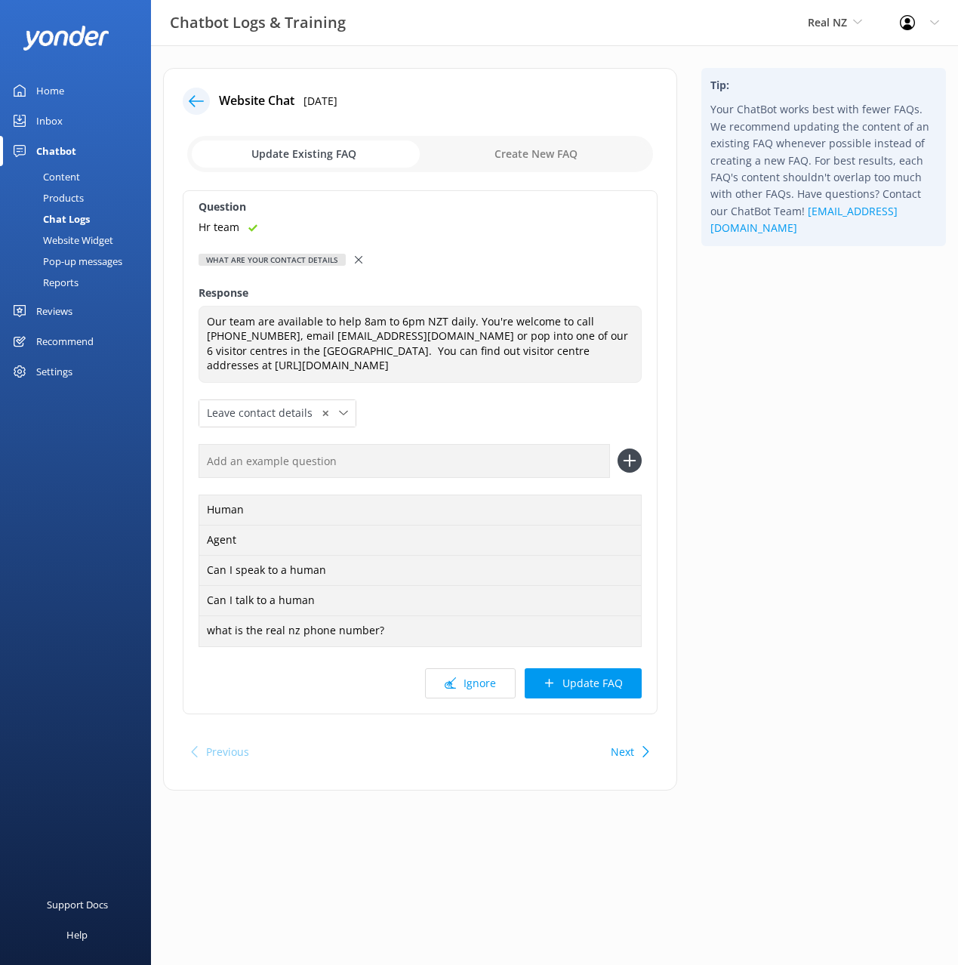
click at [479, 462] on input "text" at bounding box center [404, 461] width 411 height 34
paste input "Hr team"
type input "Hr team"
click at [617, 448] on button at bounding box center [629, 460] width 24 height 24
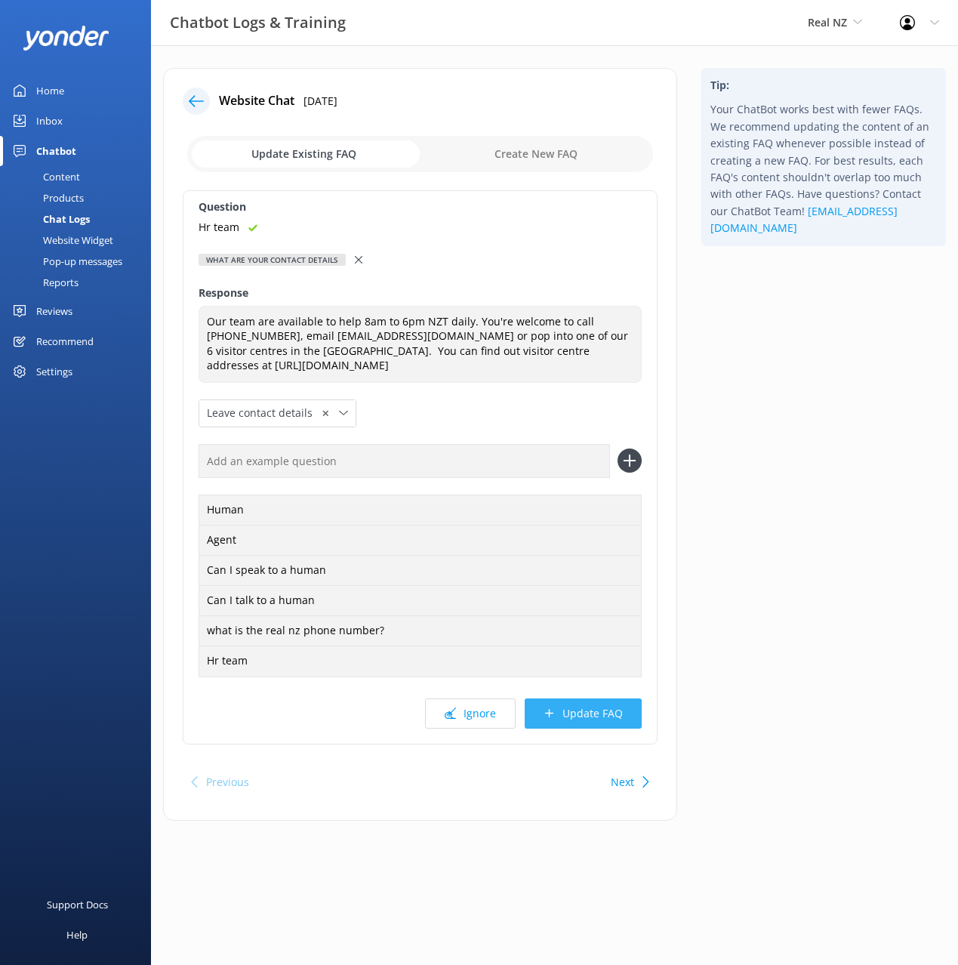
drag, startPoint x: 610, startPoint y: 722, endPoint x: 621, endPoint y: 710, distance: 16.6
click at [609, 719] on button "Update FAQ" at bounding box center [583, 713] width 117 height 30
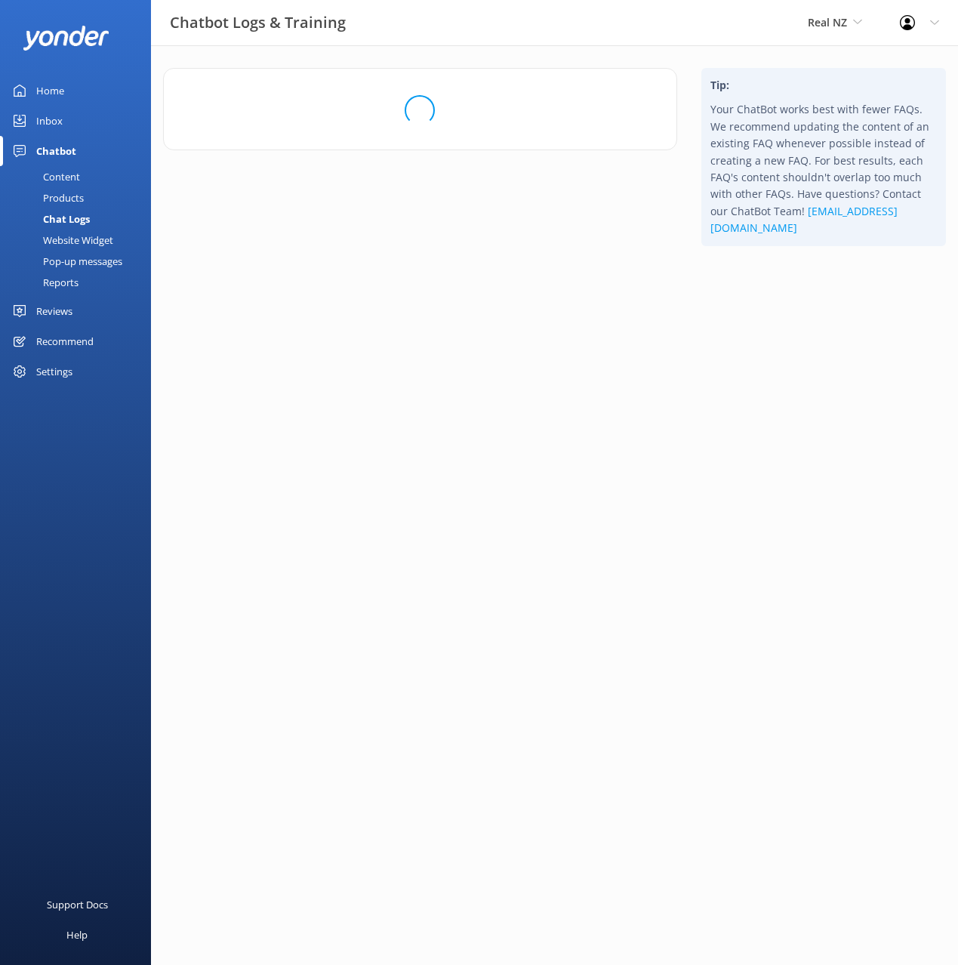
click at [774, 570] on html "Chatbot Logs & Training Real NZ Black Cat Cruises [GEOGRAPHIC_DATA] [GEOGRAPHIC…" at bounding box center [479, 482] width 958 height 965
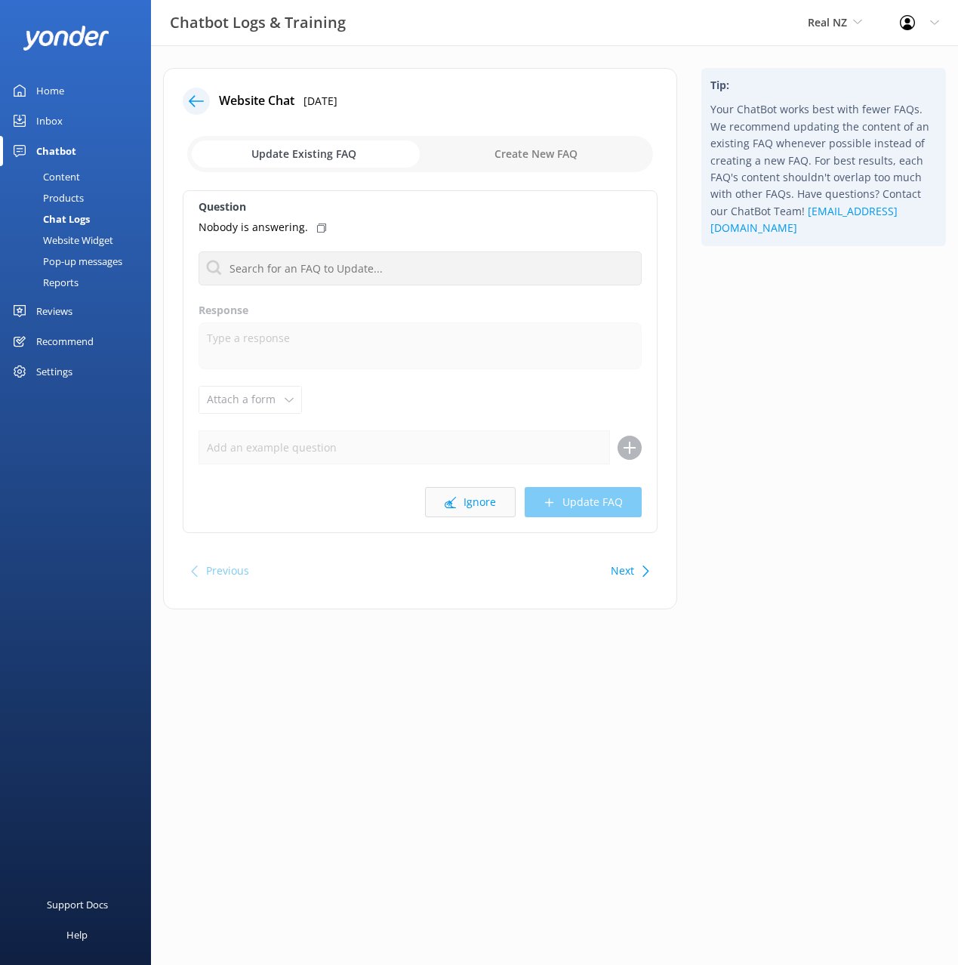
click at [467, 500] on button "Ignore" at bounding box center [470, 502] width 91 height 30
click at [775, 439] on div "Tip: Your ChatBot works best with fewer FAQs. We recommend updating the content…" at bounding box center [823, 346] width 269 height 556
click at [761, 429] on div "Tip: Your ChatBot works best with fewer FAQs. We recommend updating the content…" at bounding box center [823, 346] width 269 height 556
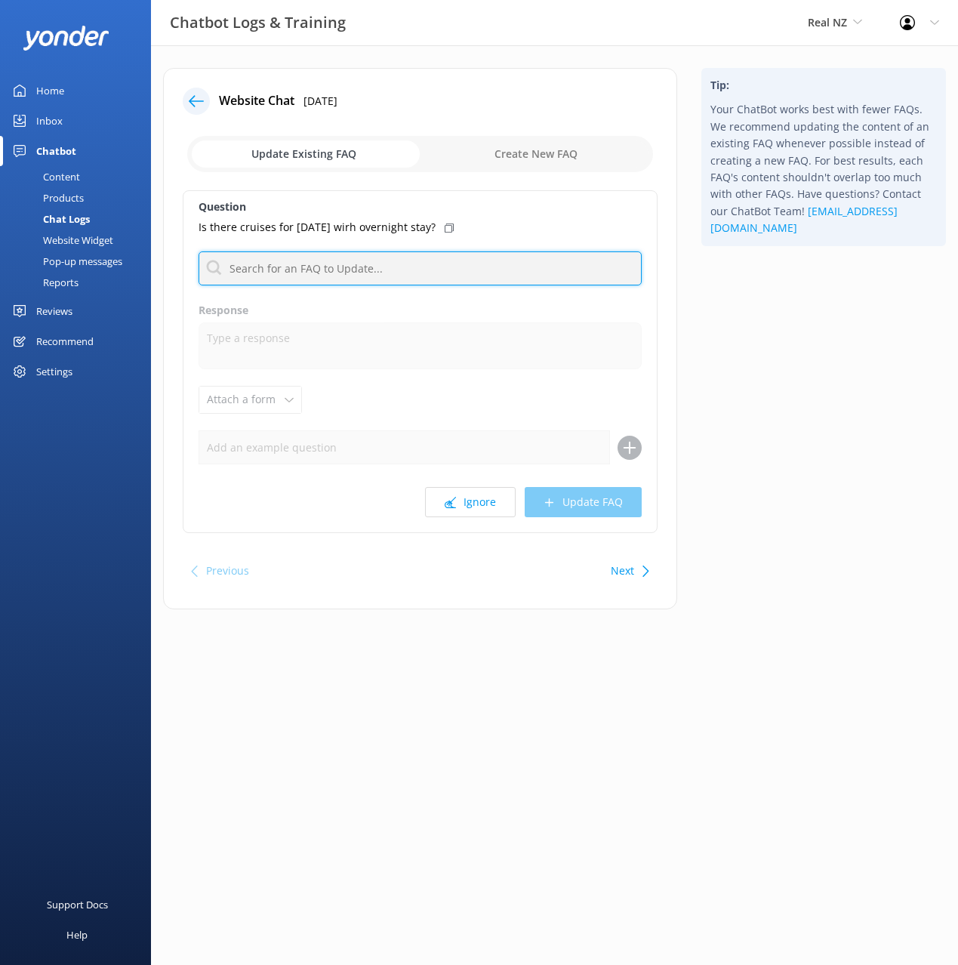
click at [391, 266] on input "text" at bounding box center [420, 268] width 443 height 34
type input "book"
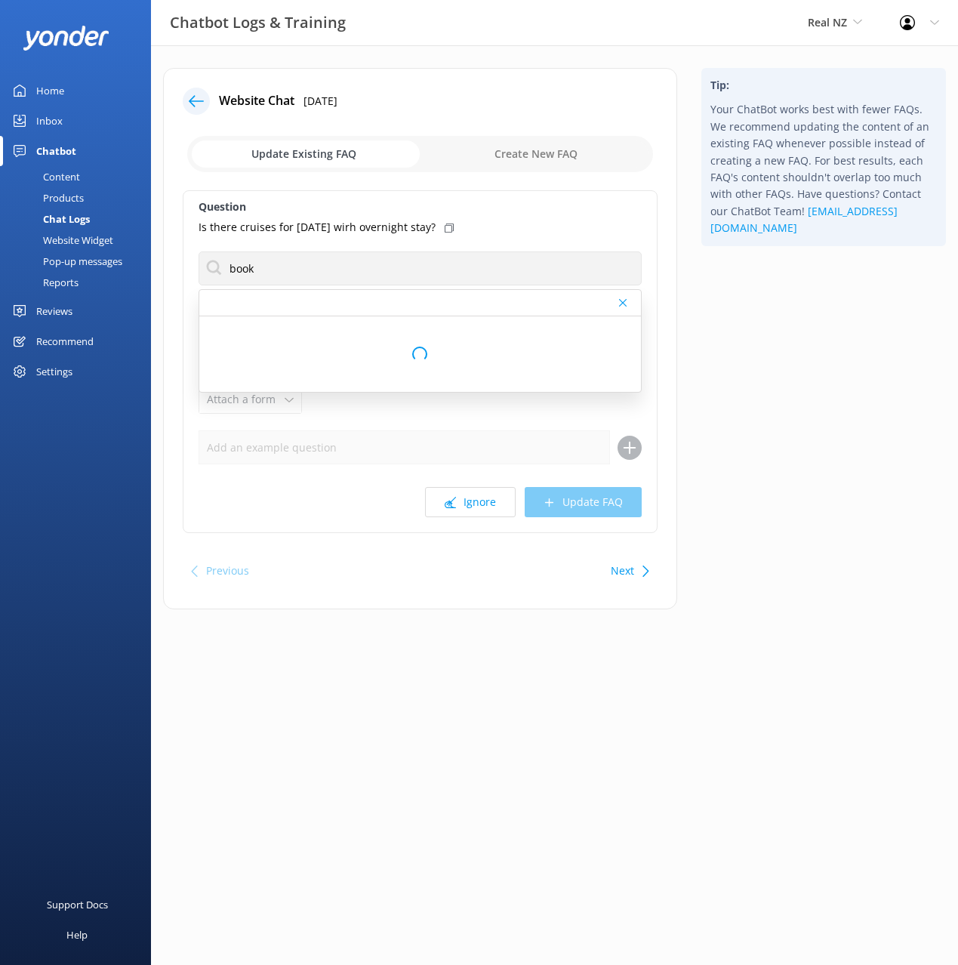
click at [445, 227] on use at bounding box center [449, 227] width 9 height 9
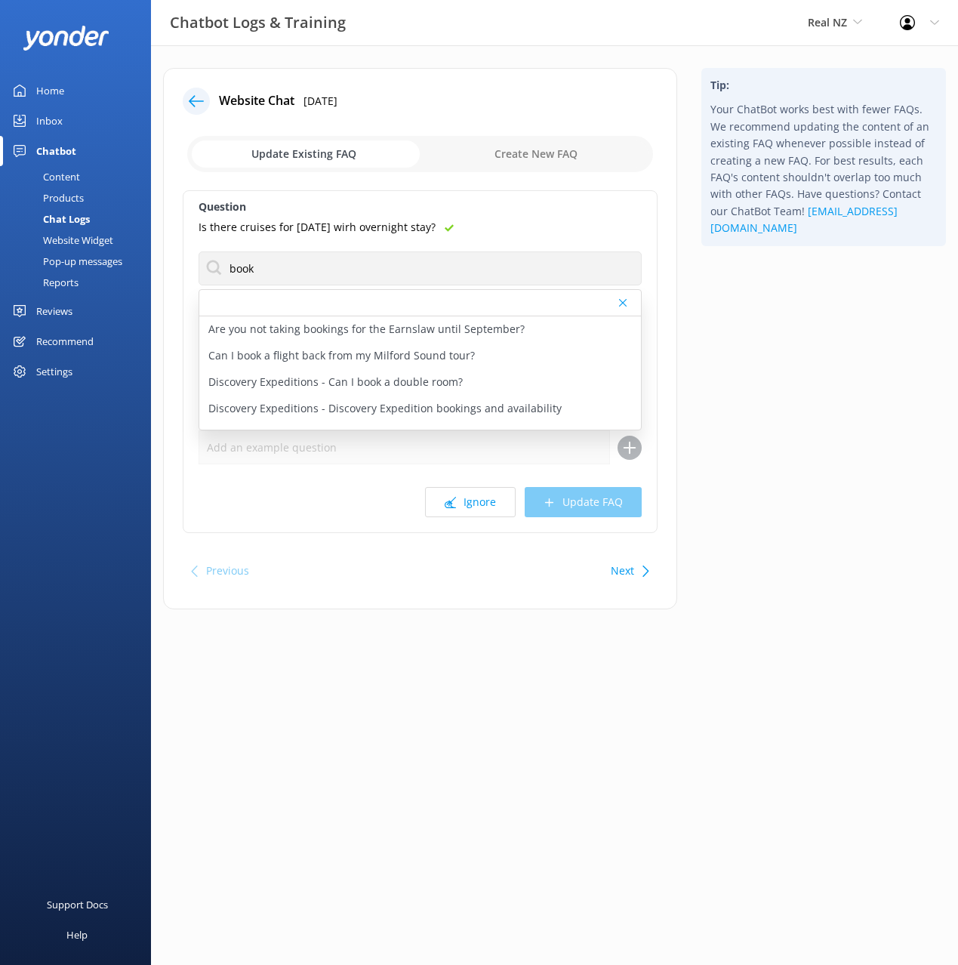
click at [836, 359] on div "Tip: Your ChatBot works best with fewer FAQs. We recommend updating the content…" at bounding box center [823, 346] width 269 height 556
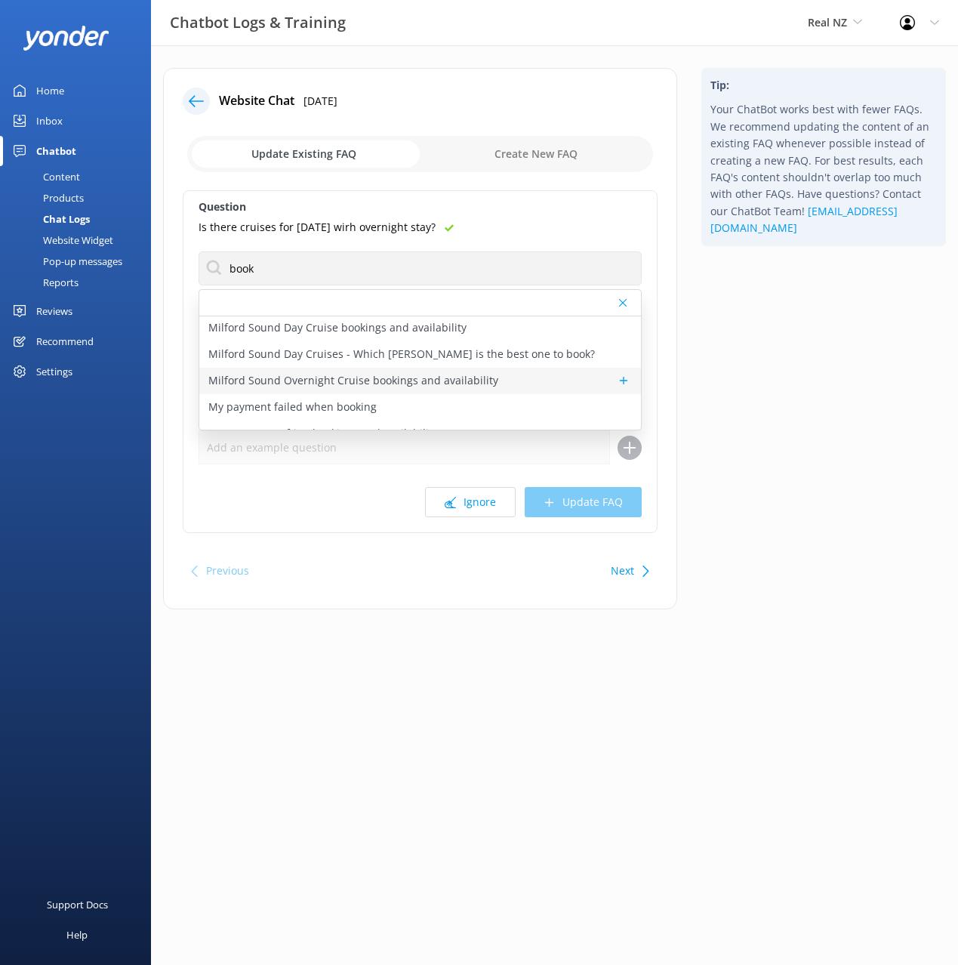
scroll to position [529, 0]
click at [477, 382] on p "Milford Sound Overnight Cruise bookings and availability" at bounding box center [353, 381] width 290 height 17
type textarea "To book the Milford Sound Overnight Cruise it's easiest to book online at [URL]…"
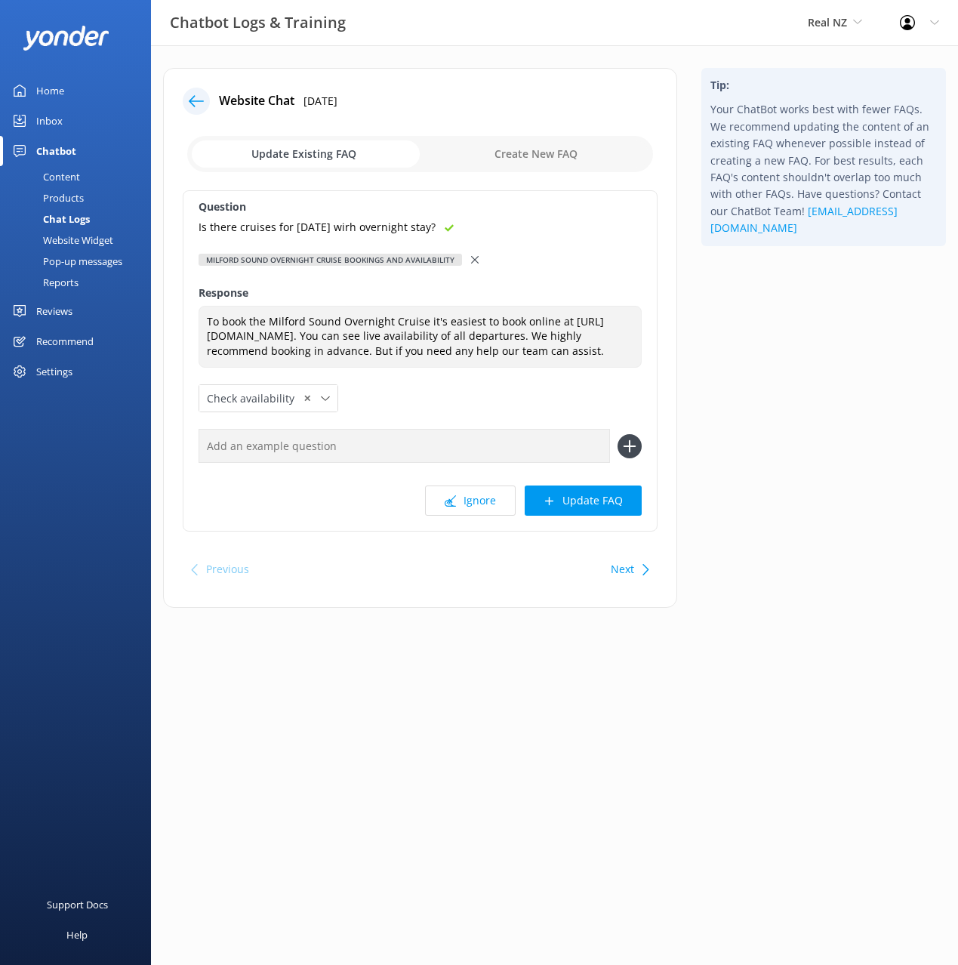
click at [492, 461] on input "text" at bounding box center [404, 446] width 411 height 34
paste input "Is there cruises for [DATE] wirh overnight stay?"
type input "Is there cruises for [DATE] wirh overnight stay?"
click at [617, 434] on button at bounding box center [629, 446] width 24 height 24
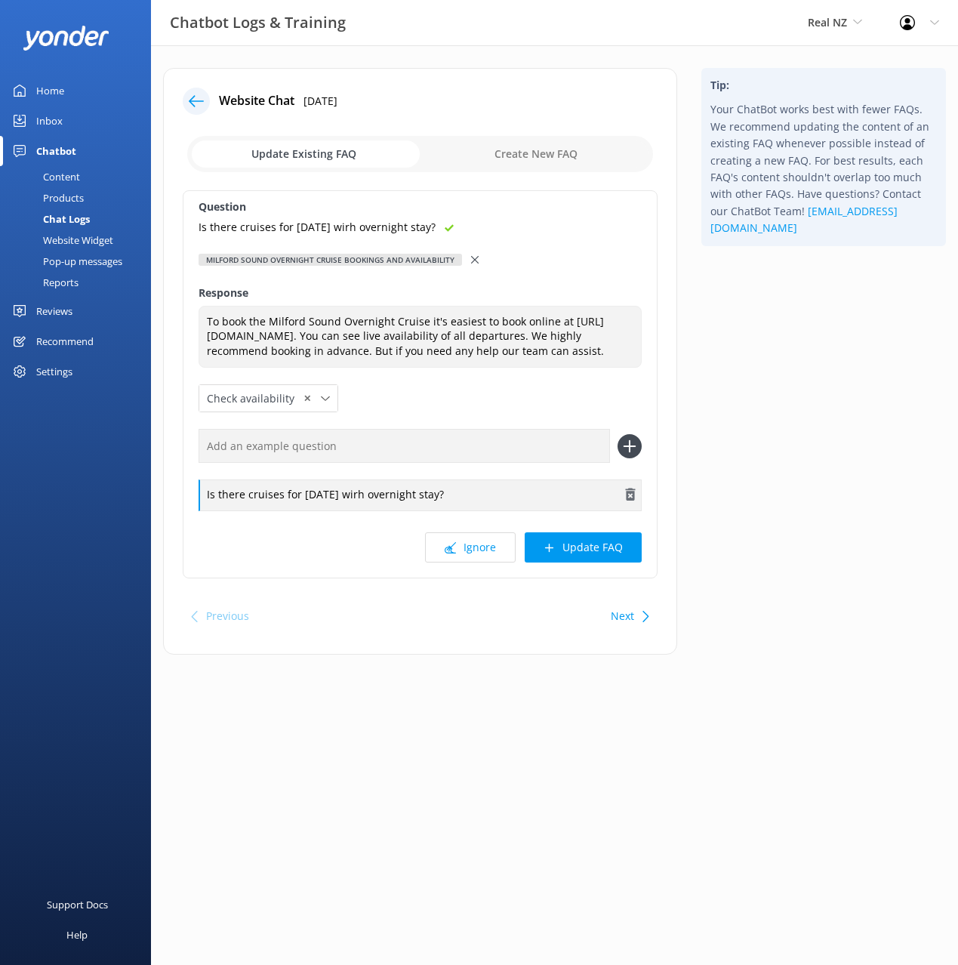
click at [402, 507] on div "Is there cruises for [DATE] wirh overnight stay?" at bounding box center [420, 495] width 443 height 32
drag, startPoint x: 573, startPoint y: 555, endPoint x: 697, endPoint y: 531, distance: 126.1
click at [574, 555] on button "Update FAQ" at bounding box center [583, 547] width 117 height 30
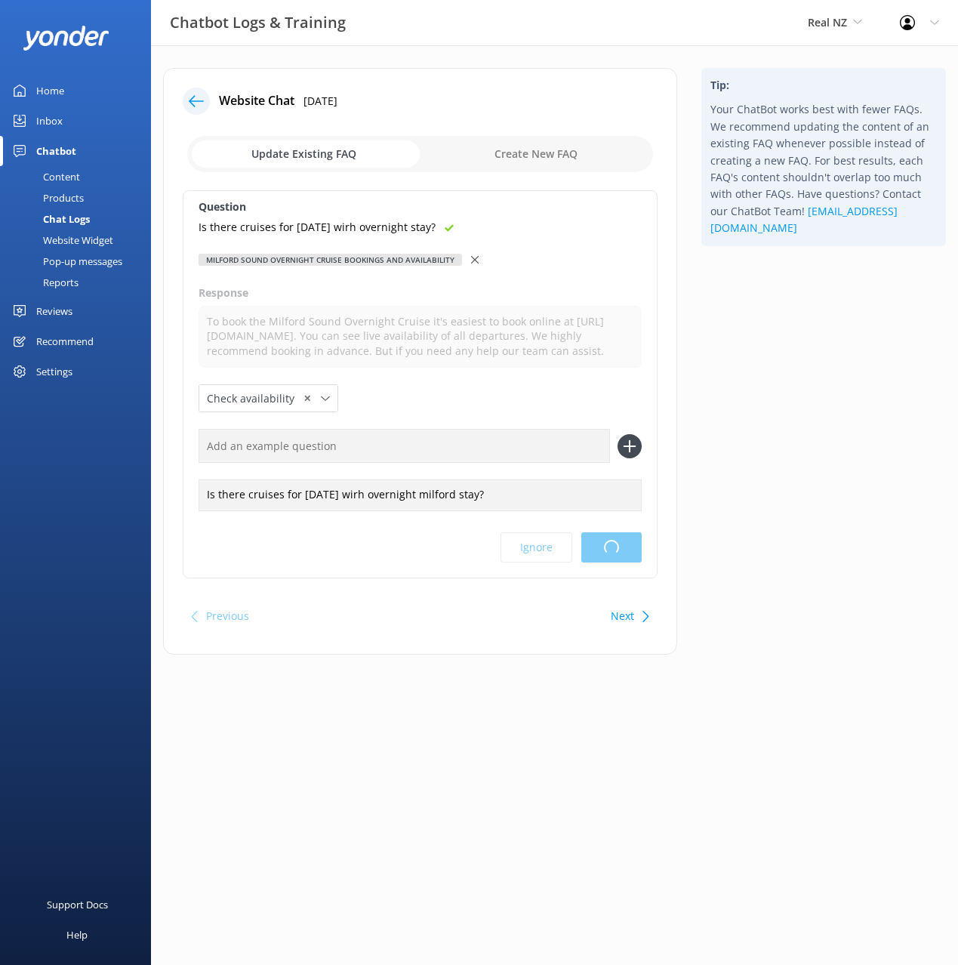
drag, startPoint x: 798, startPoint y: 491, endPoint x: 787, endPoint y: 490, distance: 11.3
click at [798, 491] on div "Tip: Your ChatBot works best with fewer FAQs. We recommend updating the content…" at bounding box center [823, 369] width 269 height 602
click at [785, 473] on div "Tip: Your ChatBot works best with fewer FAQs. We recommend updating the content…" at bounding box center [823, 369] width 269 height 602
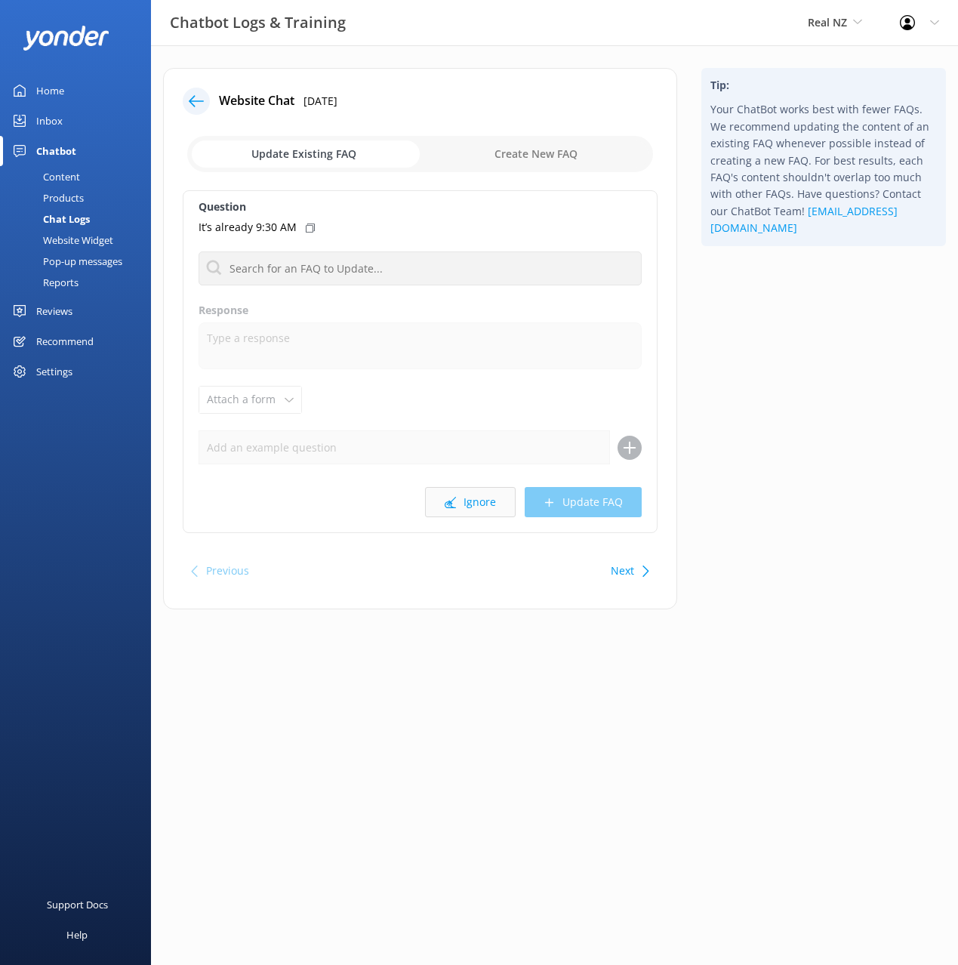
click at [485, 492] on button "Ignore" at bounding box center [470, 502] width 91 height 30
click at [486, 503] on button "Ignore" at bounding box center [470, 502] width 91 height 30
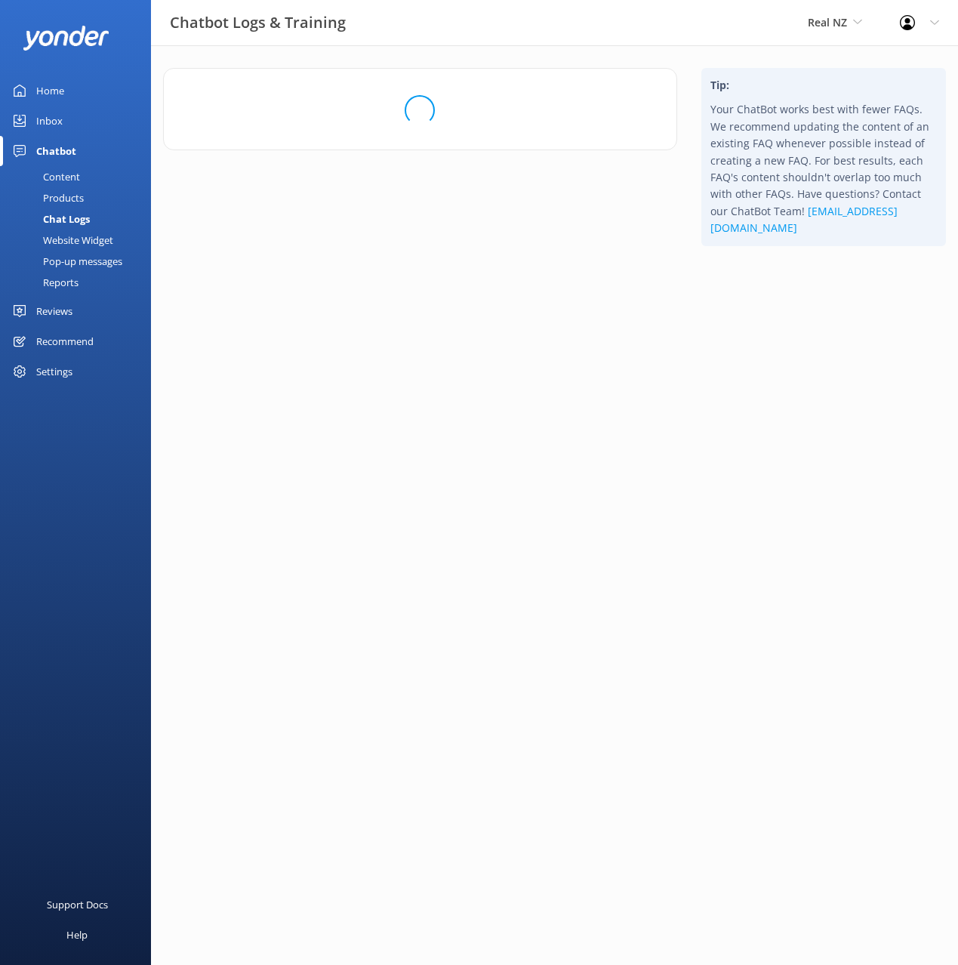
drag, startPoint x: 890, startPoint y: 479, endPoint x: 880, endPoint y: 478, distance: 9.9
click at [889, 479] on html "Chatbot Logs & Training Real NZ Black Cat Cruises [GEOGRAPHIC_DATA] [GEOGRAPHIC…" at bounding box center [479, 482] width 958 height 965
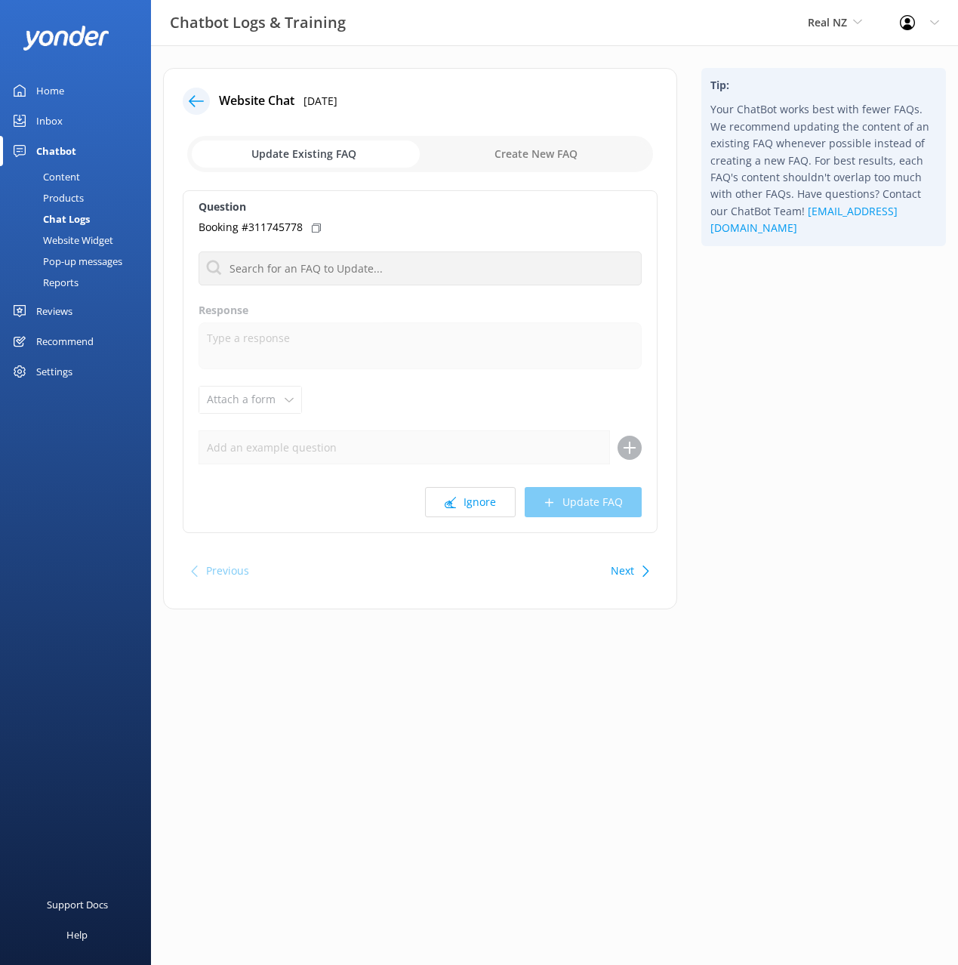
click at [814, 467] on div "Tip: Your ChatBot works best with fewer FAQs. We recommend updating the content…" at bounding box center [823, 346] width 269 height 556
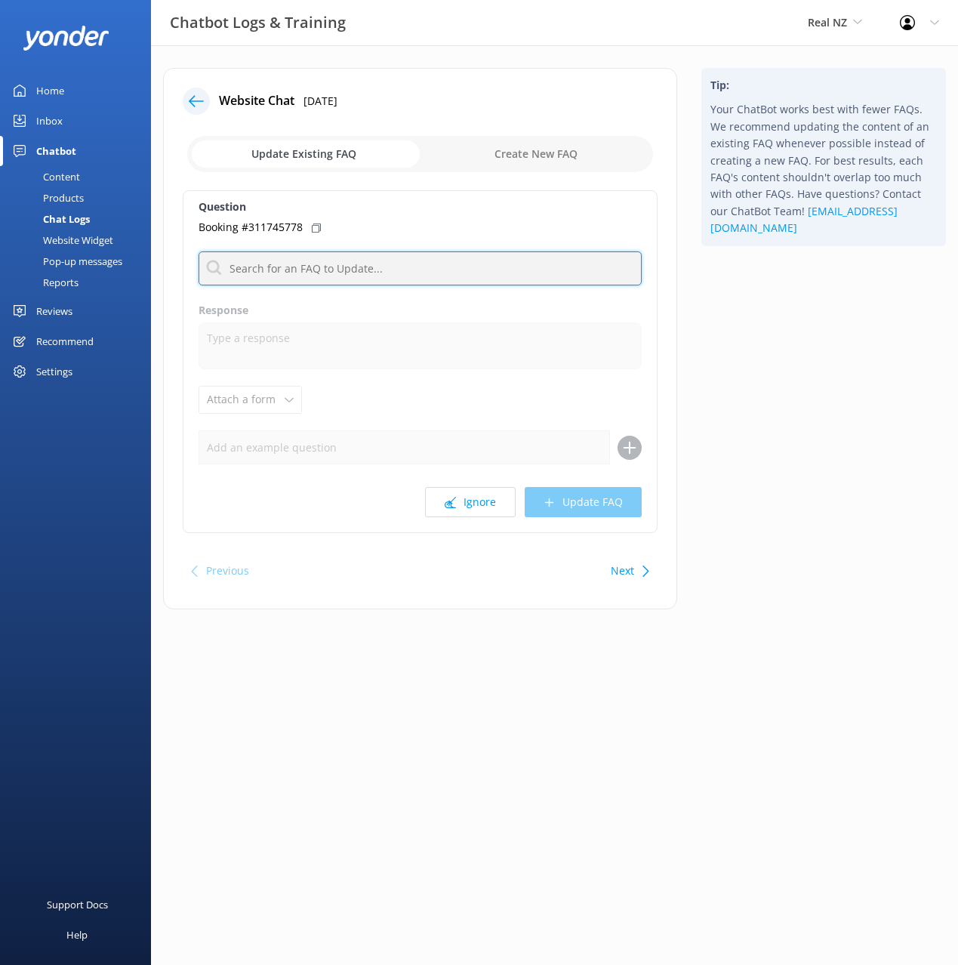
click at [396, 263] on input "text" at bounding box center [420, 268] width 443 height 34
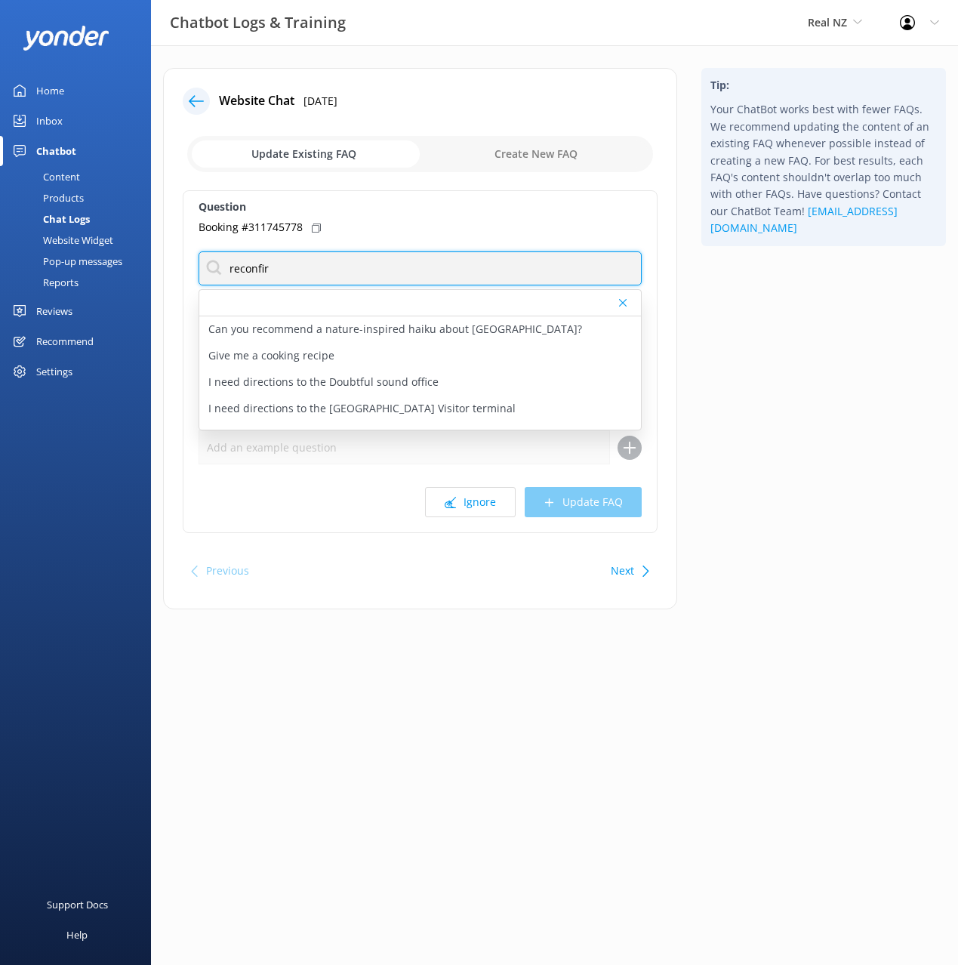
type input "reconfir"
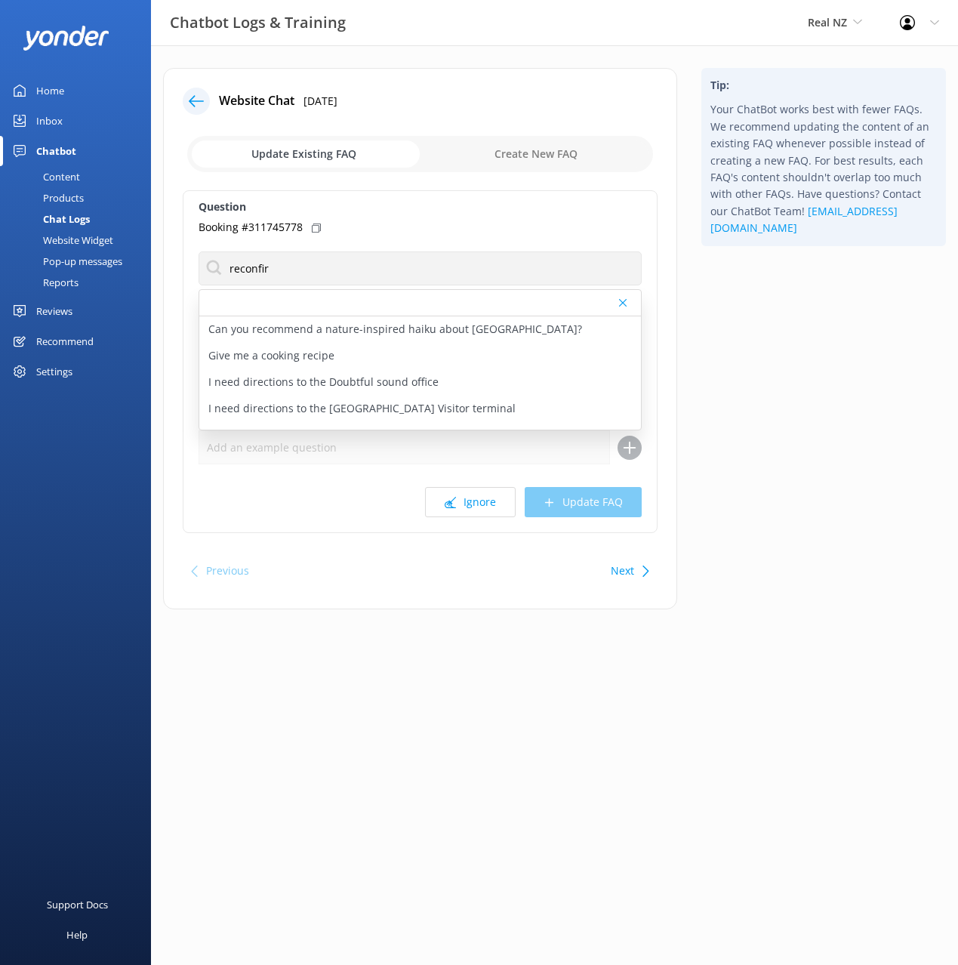
click at [309, 223] on div "Booking #311745778" at bounding box center [420, 227] width 443 height 17
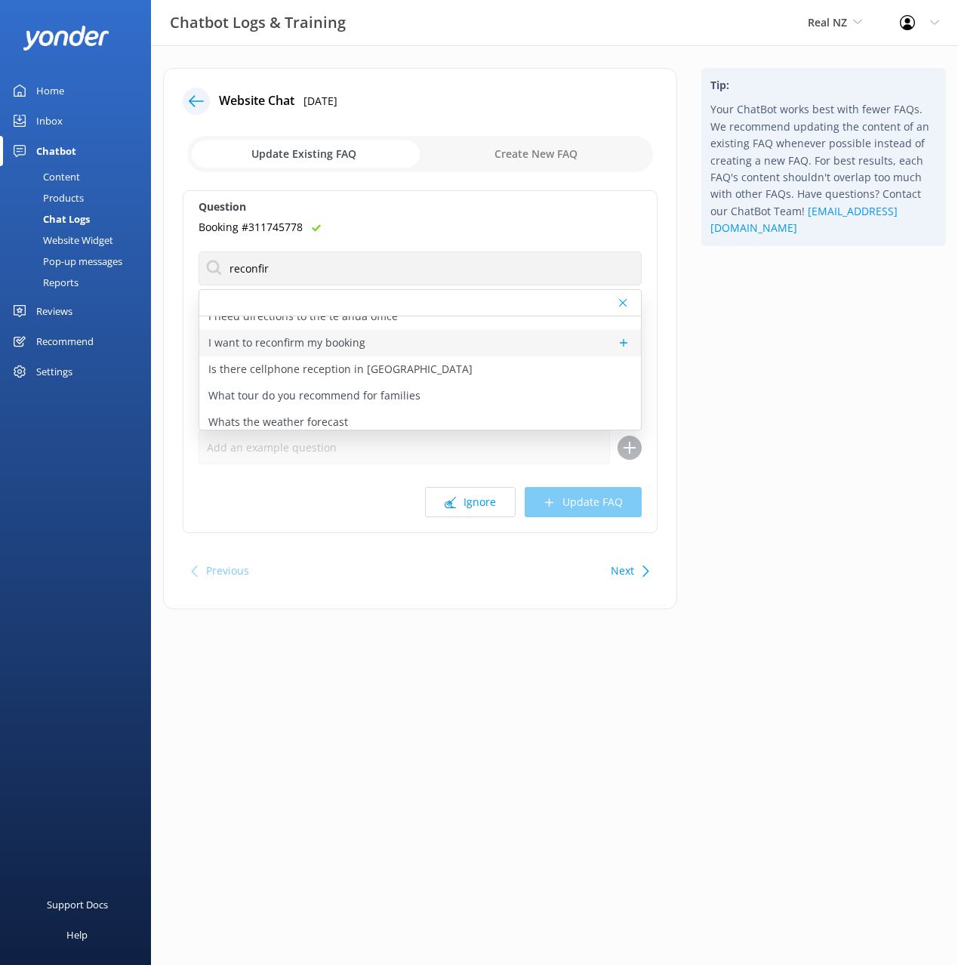
scroll to position [146, 0]
click at [329, 338] on p "I want to reconfirm my booking" at bounding box center [286, 342] width 157 height 17
type textarea "If you’d like to reconfirm or ask about your booking, our team is available dai…"
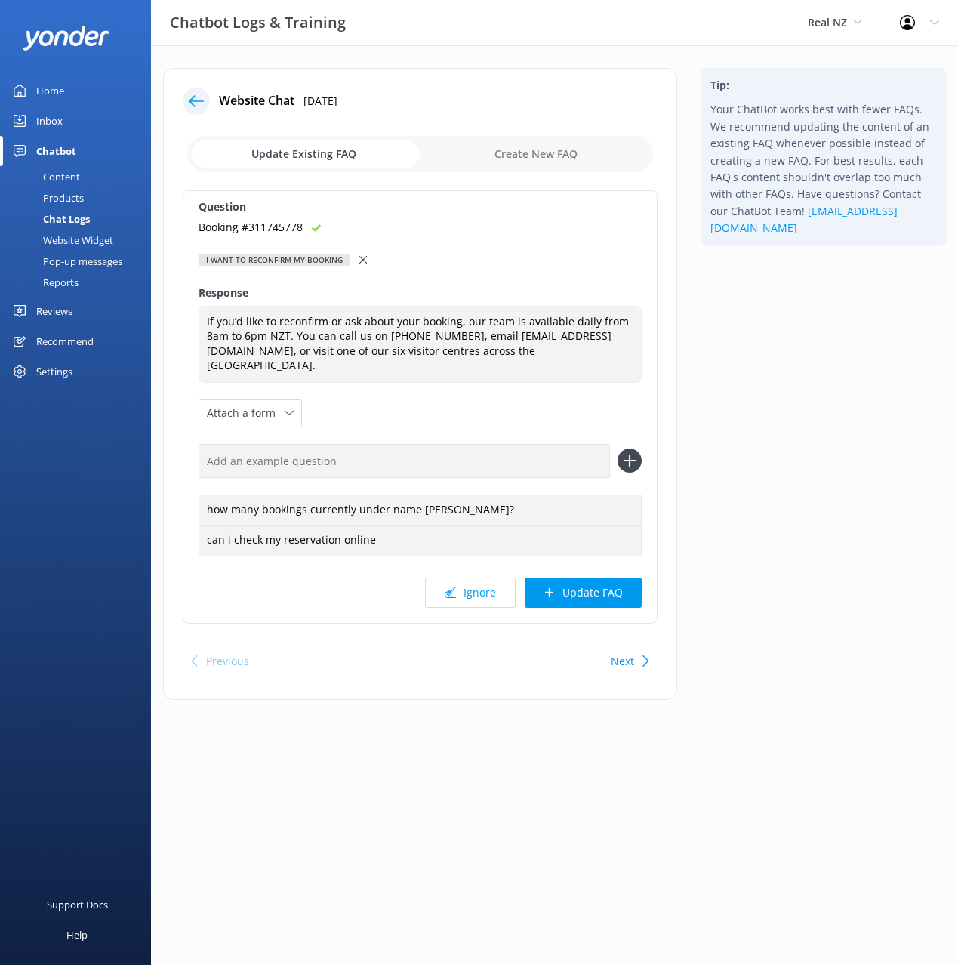
click at [468, 444] on input "text" at bounding box center [404, 461] width 411 height 34
paste input "Booking #311745778"
type input "Booking #311745778"
click at [617, 448] on button at bounding box center [629, 460] width 24 height 24
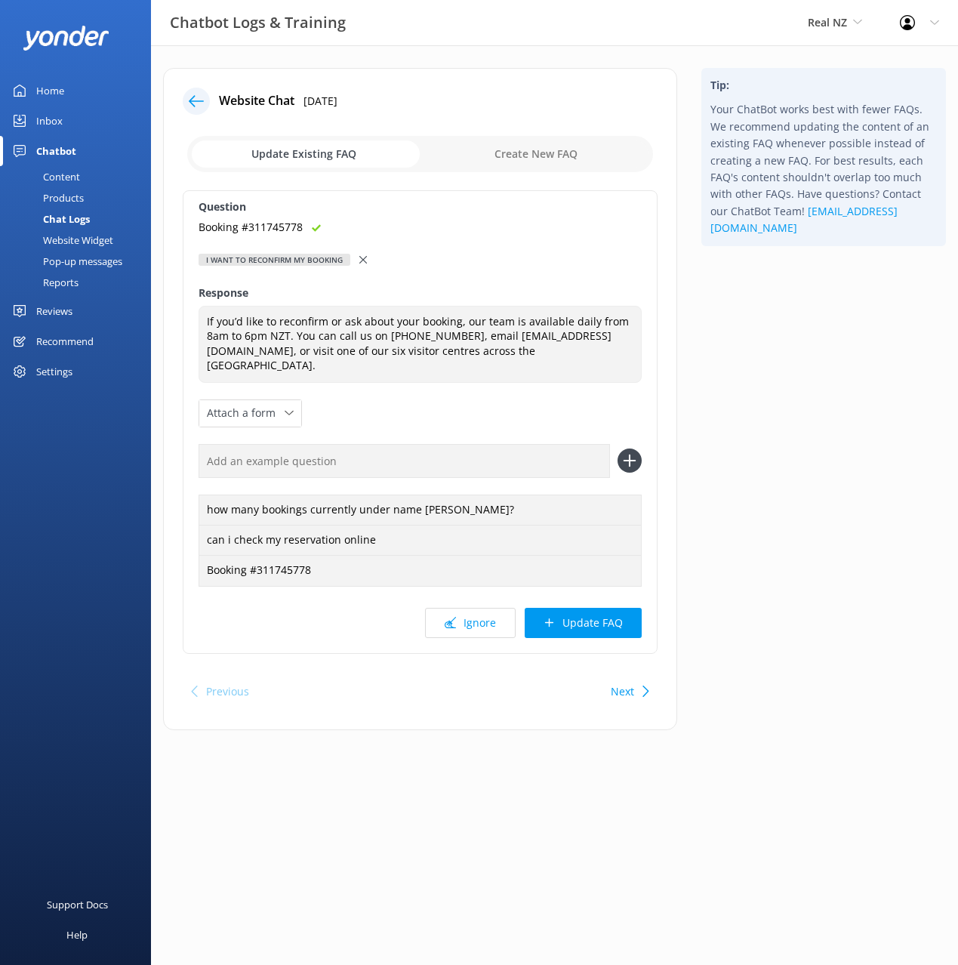
drag, startPoint x: 580, startPoint y: 602, endPoint x: 690, endPoint y: 584, distance: 111.8
click at [581, 608] on button "Update FAQ" at bounding box center [583, 623] width 117 height 30
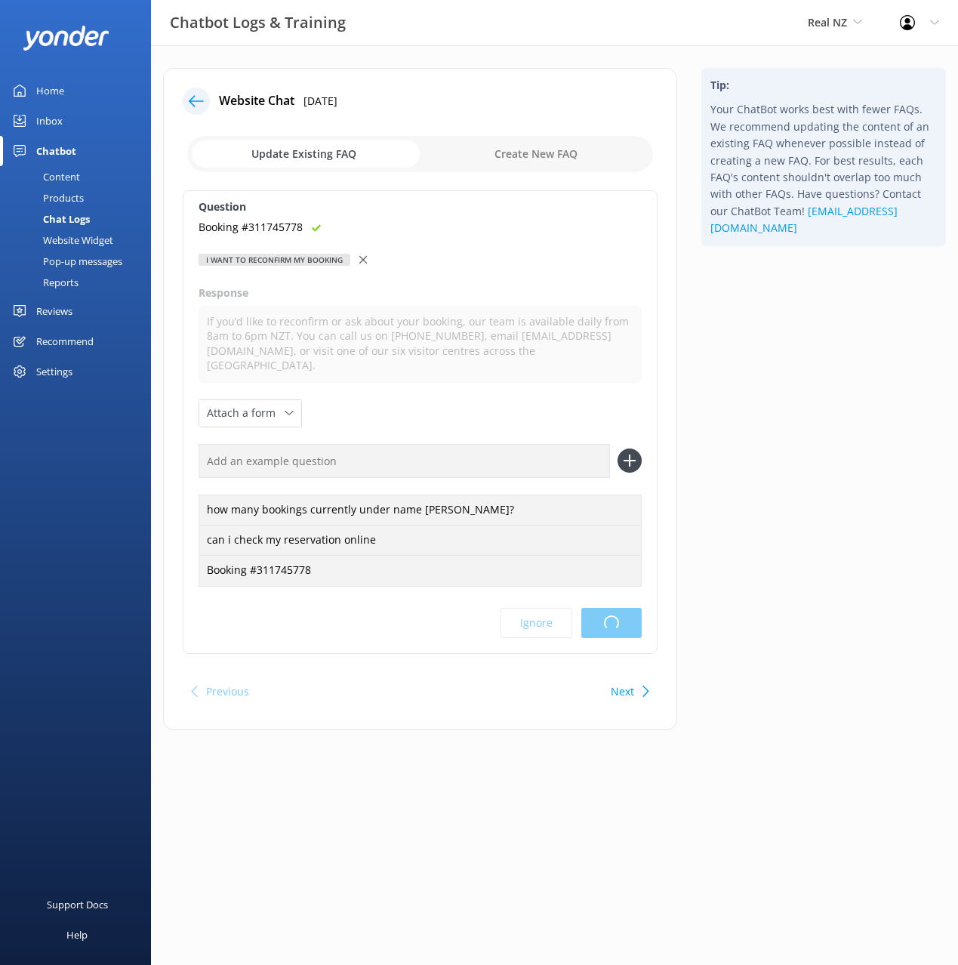
click at [808, 533] on div "Tip: Your ChatBot works best with fewer FAQs. We recommend updating the content…" at bounding box center [823, 406] width 269 height 677
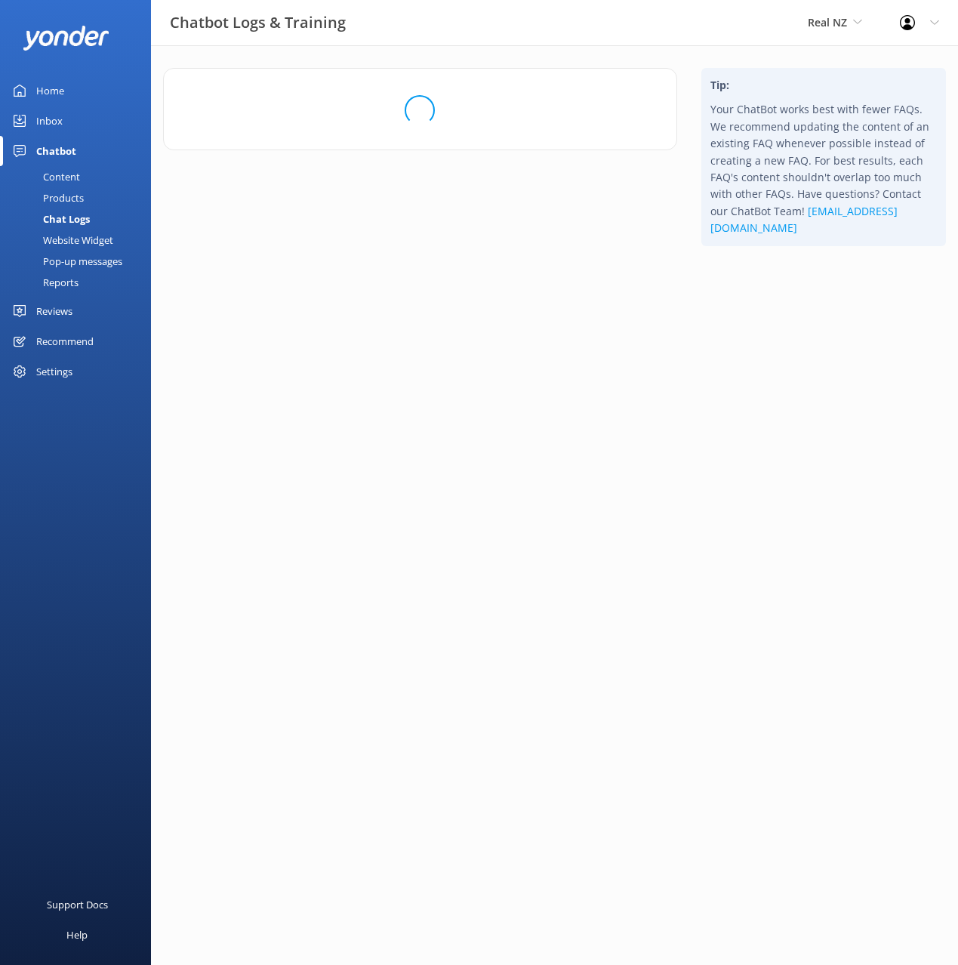
click at [770, 419] on html "Chatbot Logs & Training Real NZ Black Cat Cruises [GEOGRAPHIC_DATA] [GEOGRAPHIC…" at bounding box center [479, 482] width 958 height 965
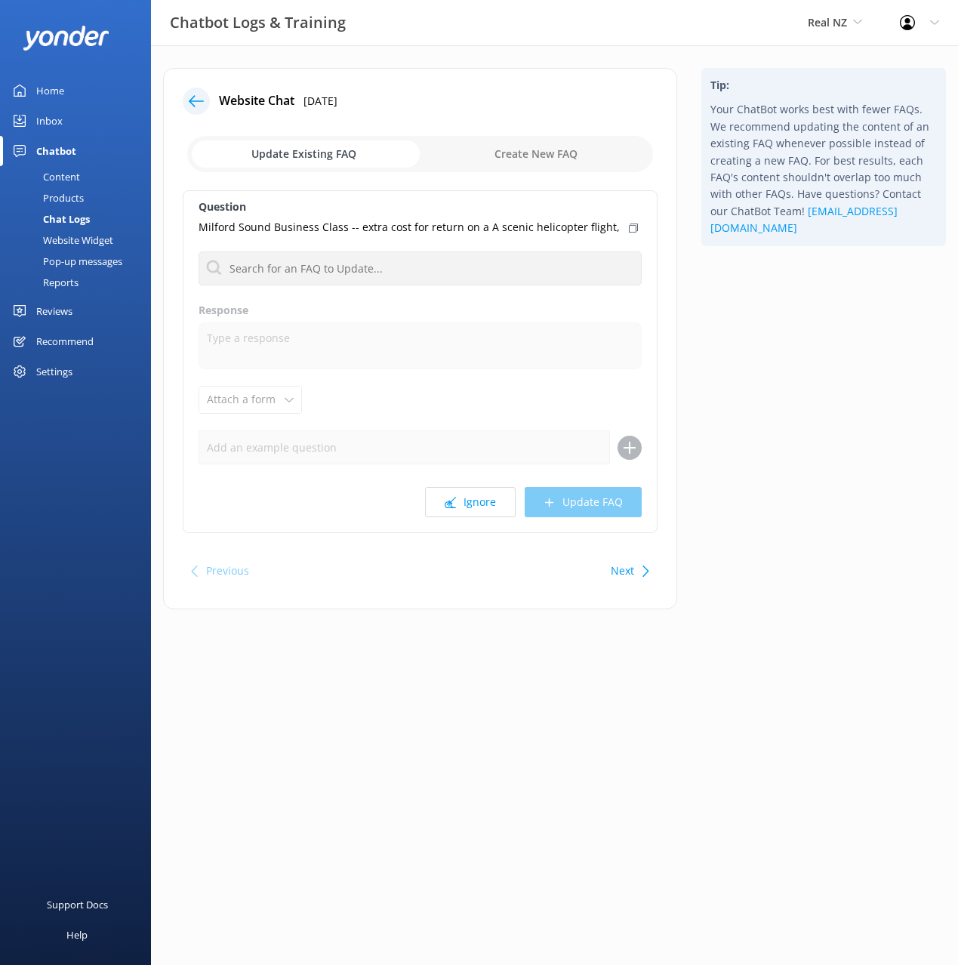
drag, startPoint x: 777, startPoint y: 429, endPoint x: 735, endPoint y: 451, distance: 46.9
click at [776, 430] on div "Tip: Your ChatBot works best with fewer FAQs. We recommend updating the content…" at bounding box center [823, 346] width 269 height 556
click at [458, 501] on button "Ignore" at bounding box center [470, 502] width 91 height 30
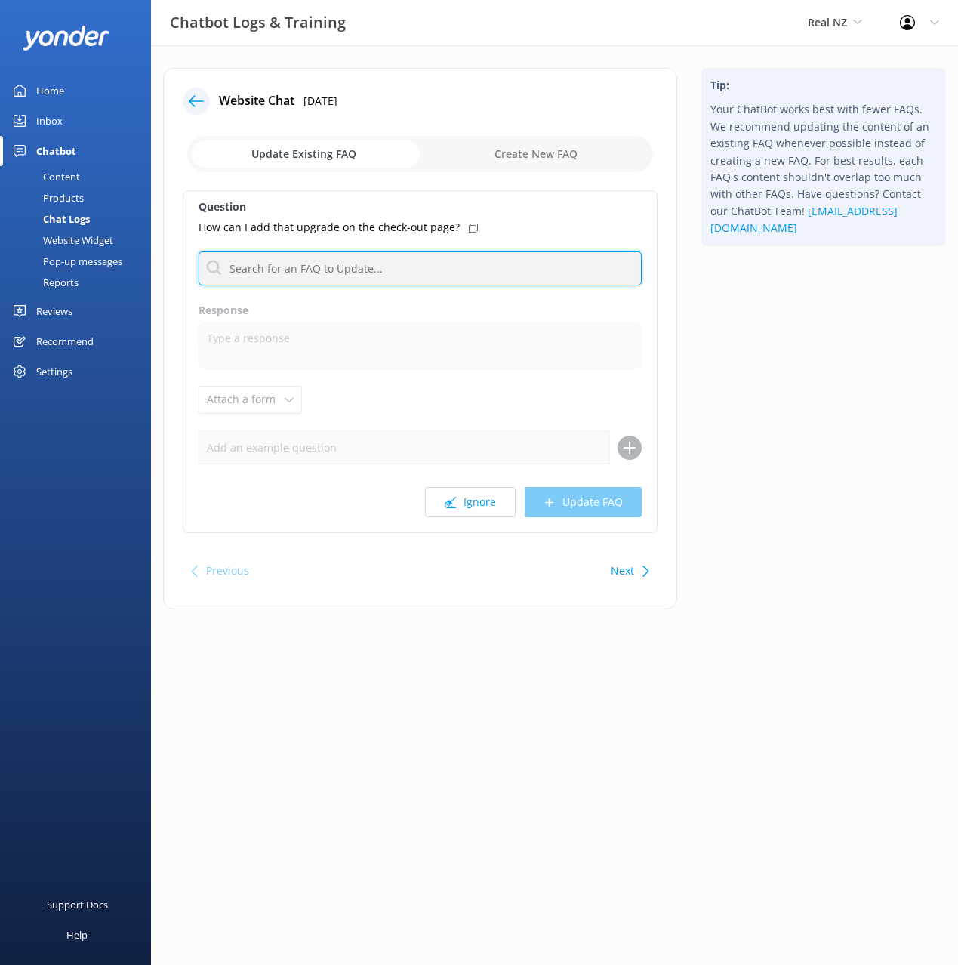
click at [416, 269] on input "text" at bounding box center [420, 268] width 443 height 34
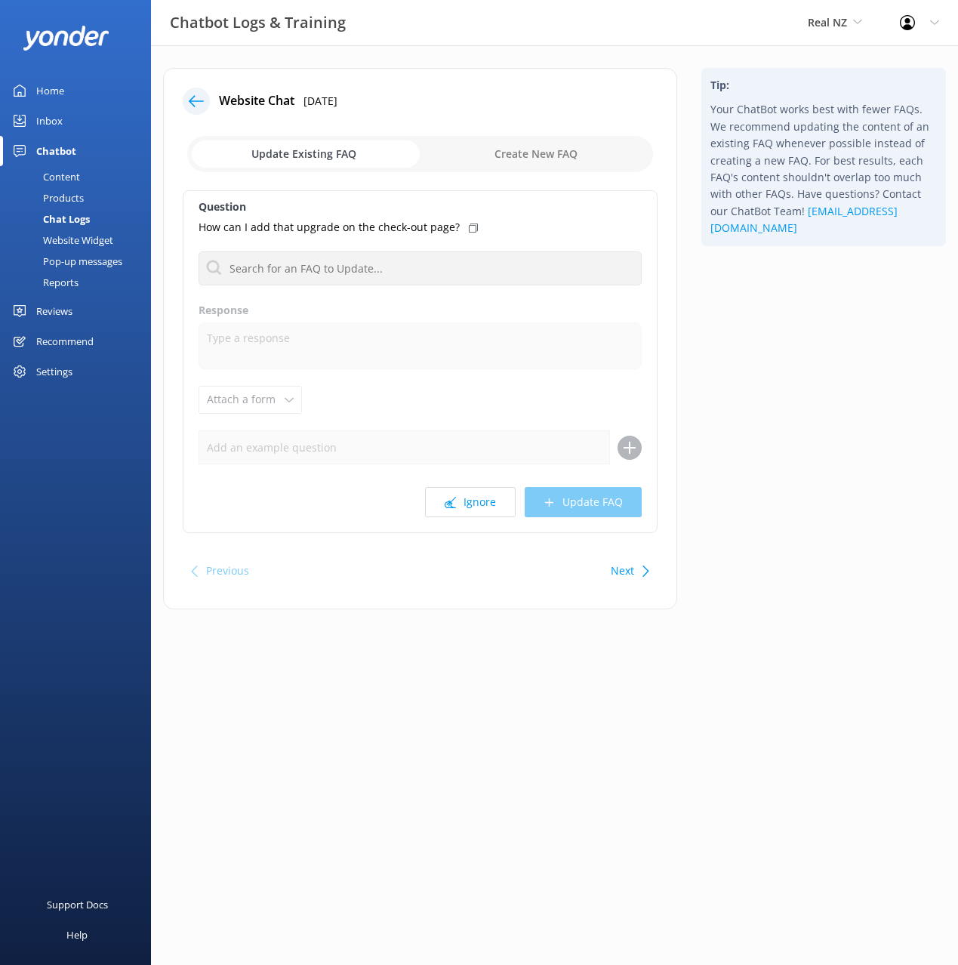
click at [840, 385] on div "Tip: Your ChatBot works best with fewer FAQs. We recommend updating the content…" at bounding box center [823, 346] width 269 height 556
click at [471, 493] on button "Ignore" at bounding box center [470, 502] width 91 height 30
drag, startPoint x: 762, startPoint y: 427, endPoint x: 747, endPoint y: 431, distance: 15.8
click at [762, 427] on div "Tip: Your ChatBot works best with fewer FAQs. We recommend updating the content…" at bounding box center [823, 346] width 269 height 556
click at [445, 503] on button "Ignore" at bounding box center [470, 502] width 91 height 30
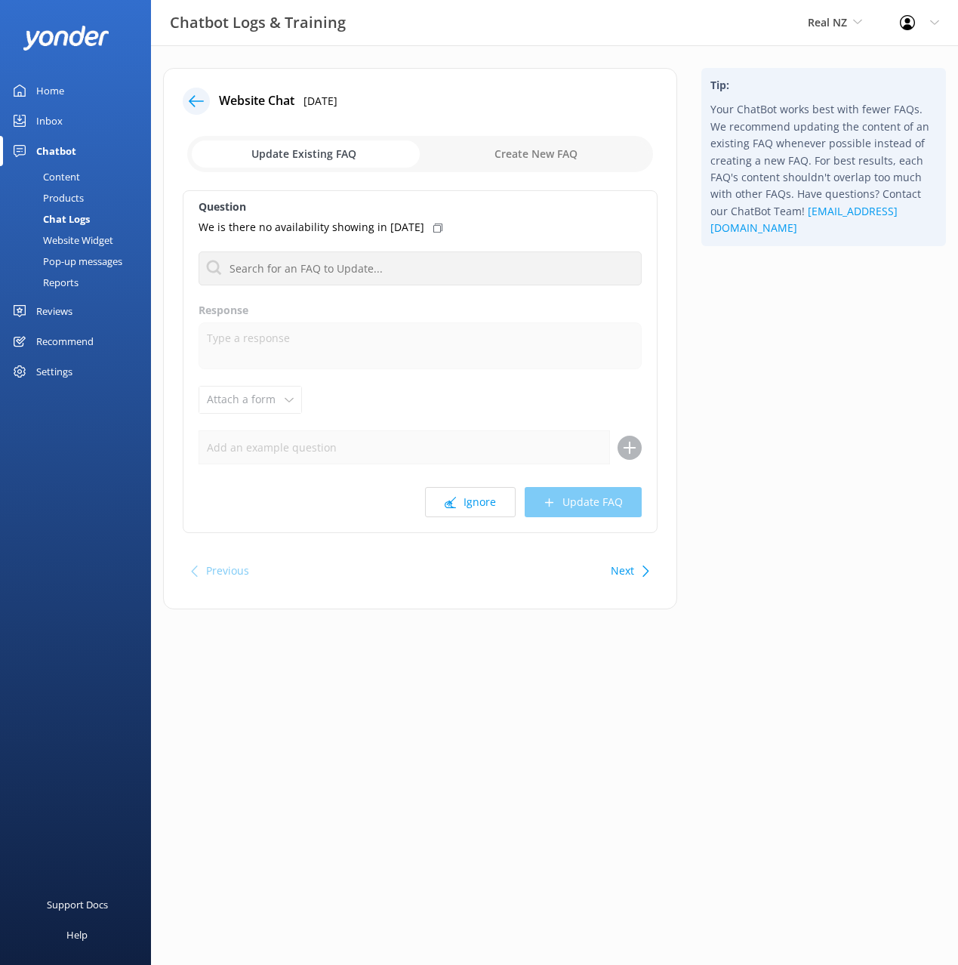
click at [748, 475] on div "Tip: Your ChatBot works best with fewer FAQs. We recommend updating the content…" at bounding box center [823, 346] width 269 height 556
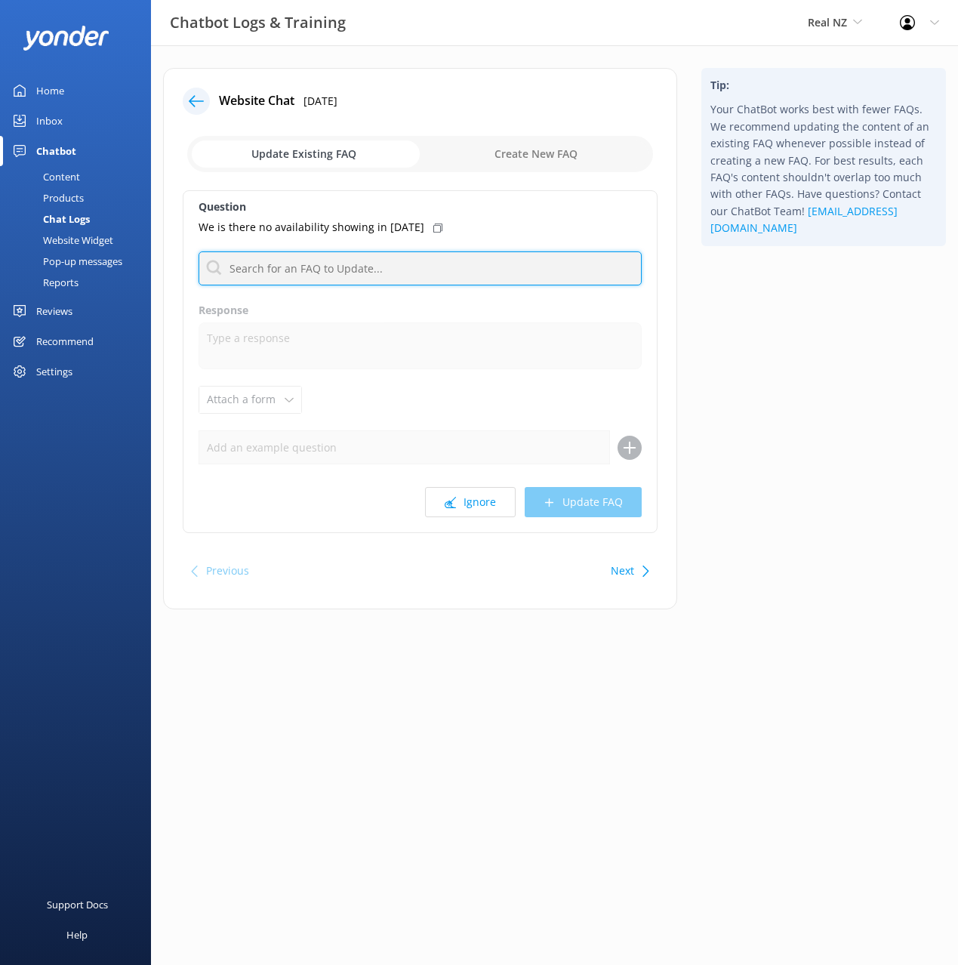
click at [376, 270] on input "text" at bounding box center [420, 268] width 443 height 34
type input "book"
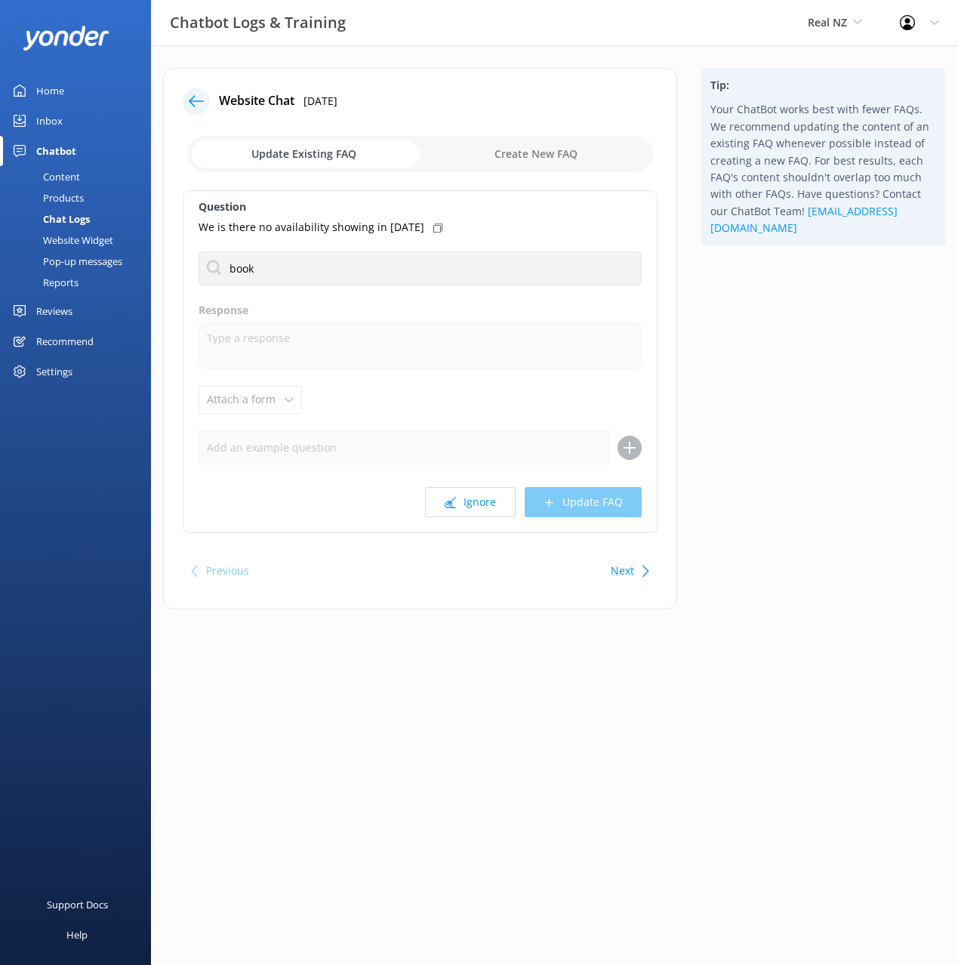
click at [711, 300] on div "Tip: Your ChatBot works best with fewer FAQs. We recommend updating the content…" at bounding box center [823, 346] width 269 height 556
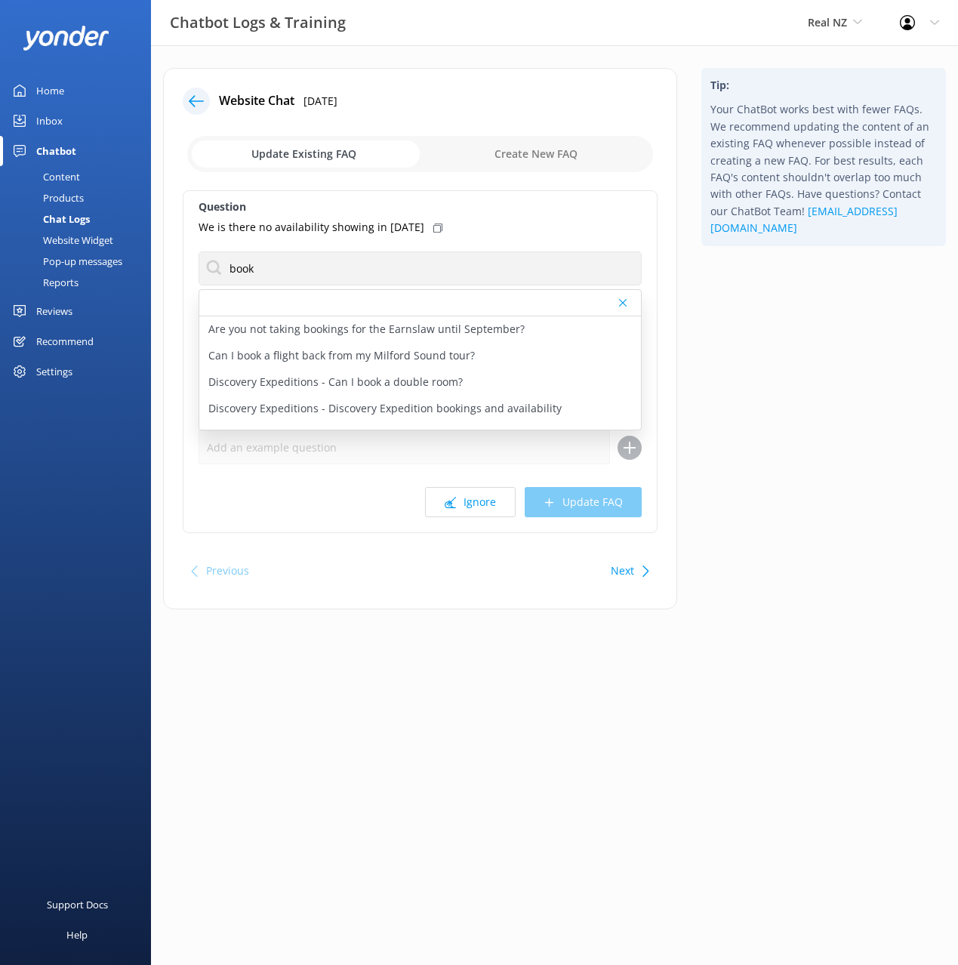
click at [442, 226] on icon at bounding box center [437, 227] width 9 height 9
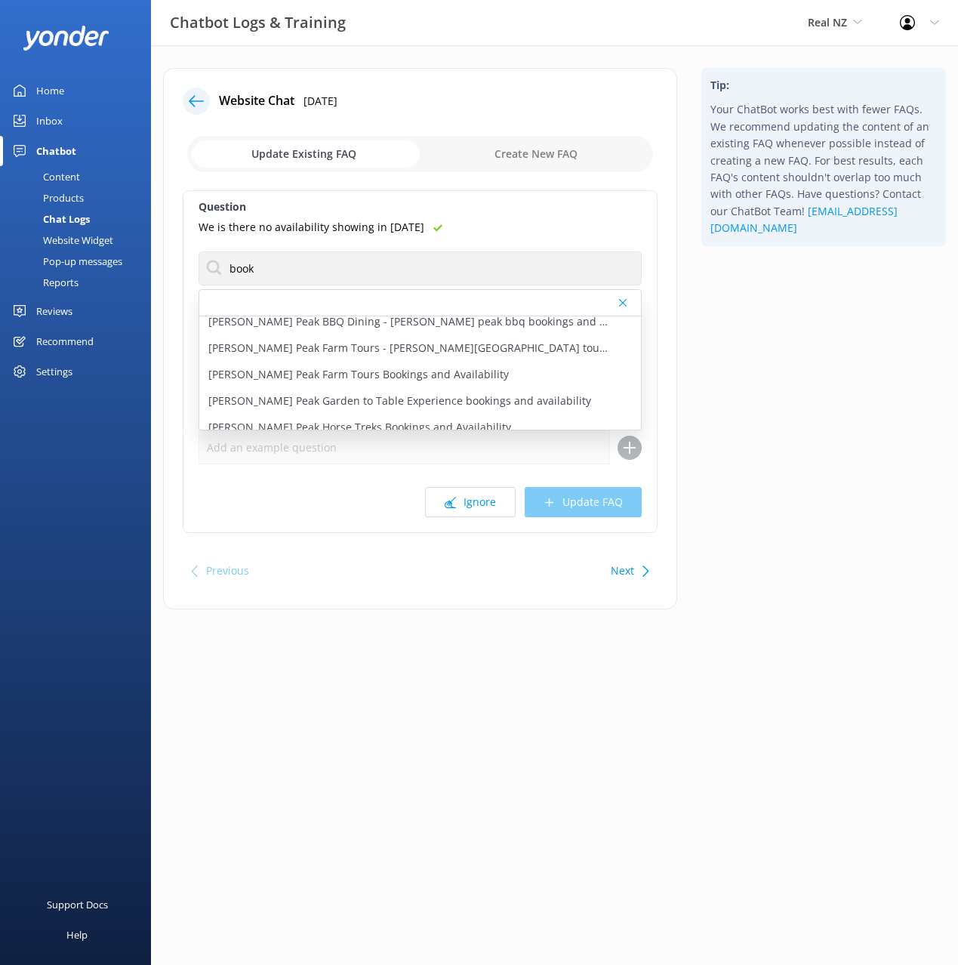
scroll to position [891, 0]
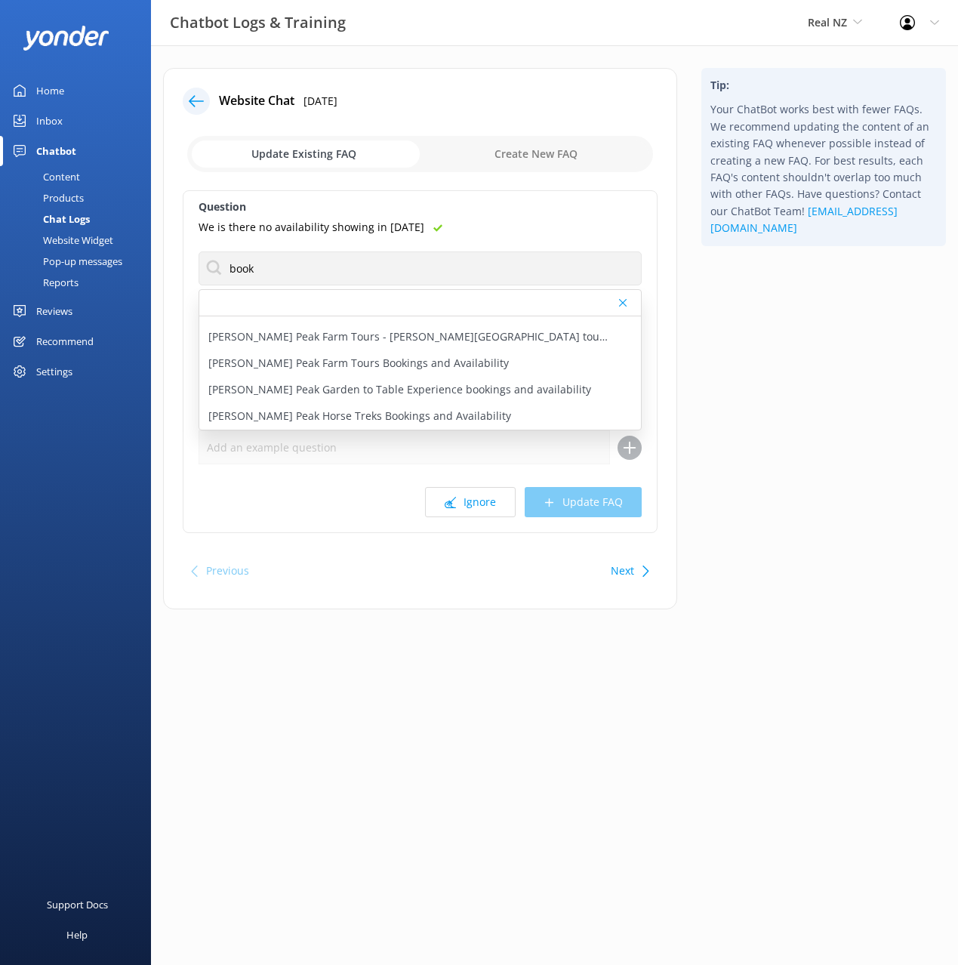
drag, startPoint x: 815, startPoint y: 333, endPoint x: 788, endPoint y: 327, distance: 27.8
click at [809, 331] on div "Tip: Your ChatBot works best with fewer FAQs. We recommend updating the content…" at bounding box center [823, 346] width 269 height 556
drag, startPoint x: 68, startPoint y: 177, endPoint x: 83, endPoint y: 172, distance: 15.8
click at [69, 176] on div "Content" at bounding box center [44, 176] width 71 height 21
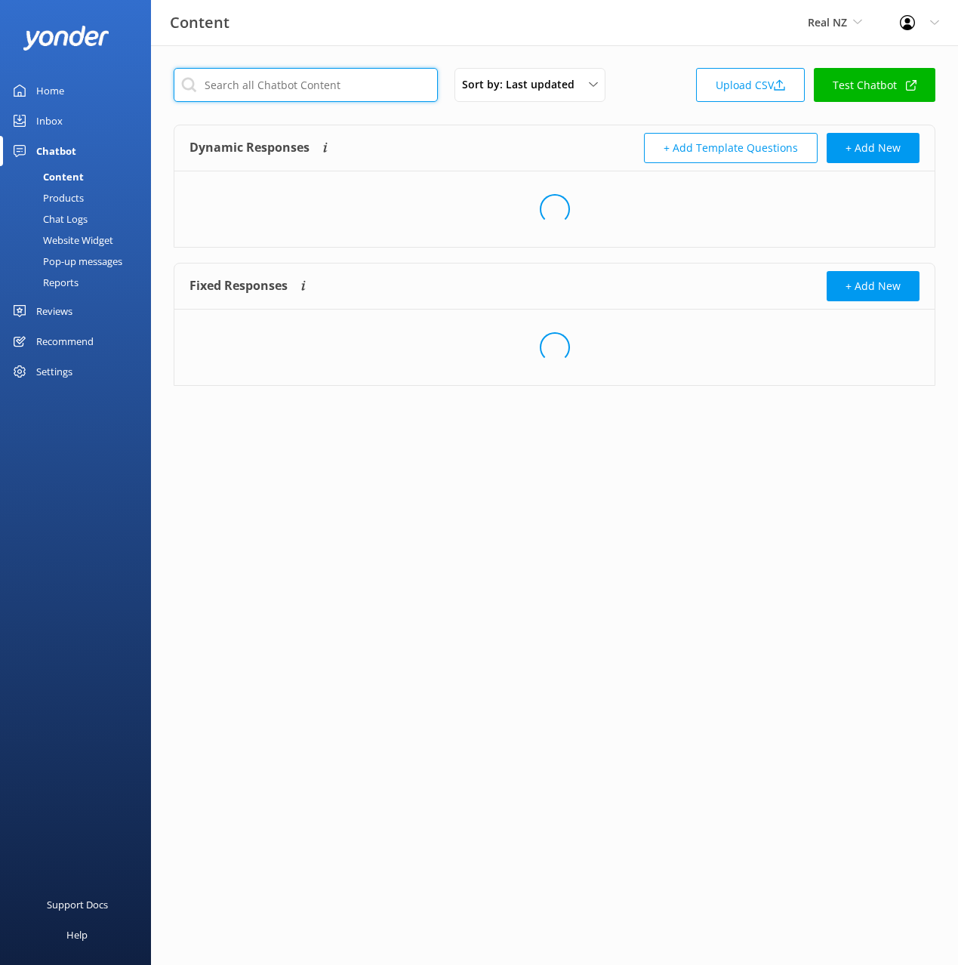
click at [295, 85] on input "text" at bounding box center [306, 85] width 264 height 34
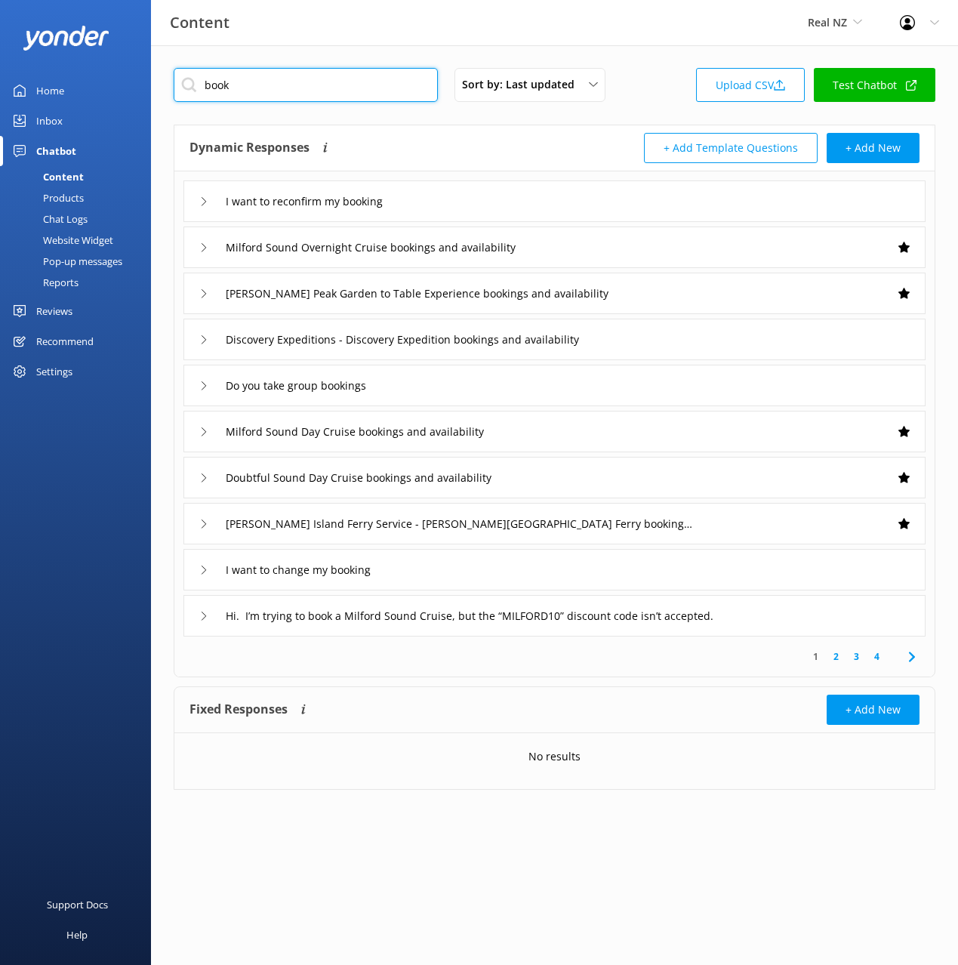
type input "book"
click at [417, 131] on div "Dynamic Responses The chatbot will generate a response based on the content inf…" at bounding box center [554, 148] width 760 height 46
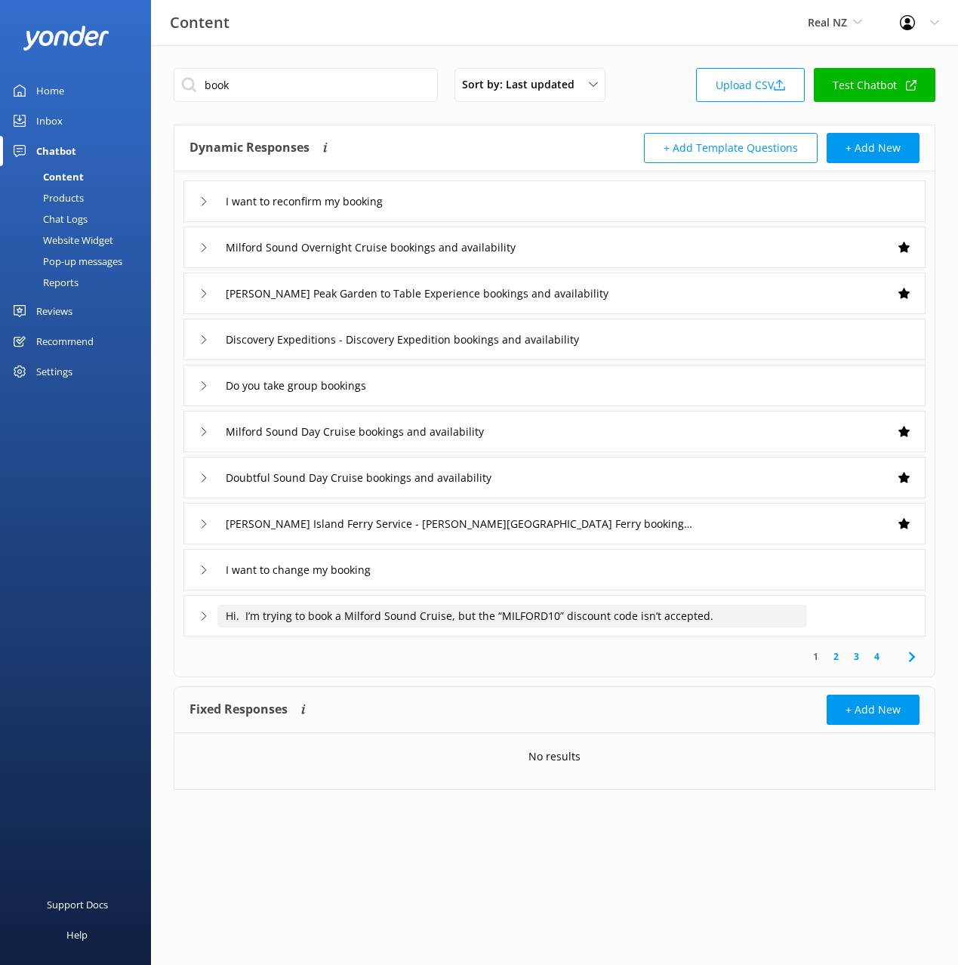
click at [467, 616] on input "Hi. I’m trying to book a Milford Sound Cruise, but the “MILFORD10” discount cod…" at bounding box center [512, 616] width 590 height 23
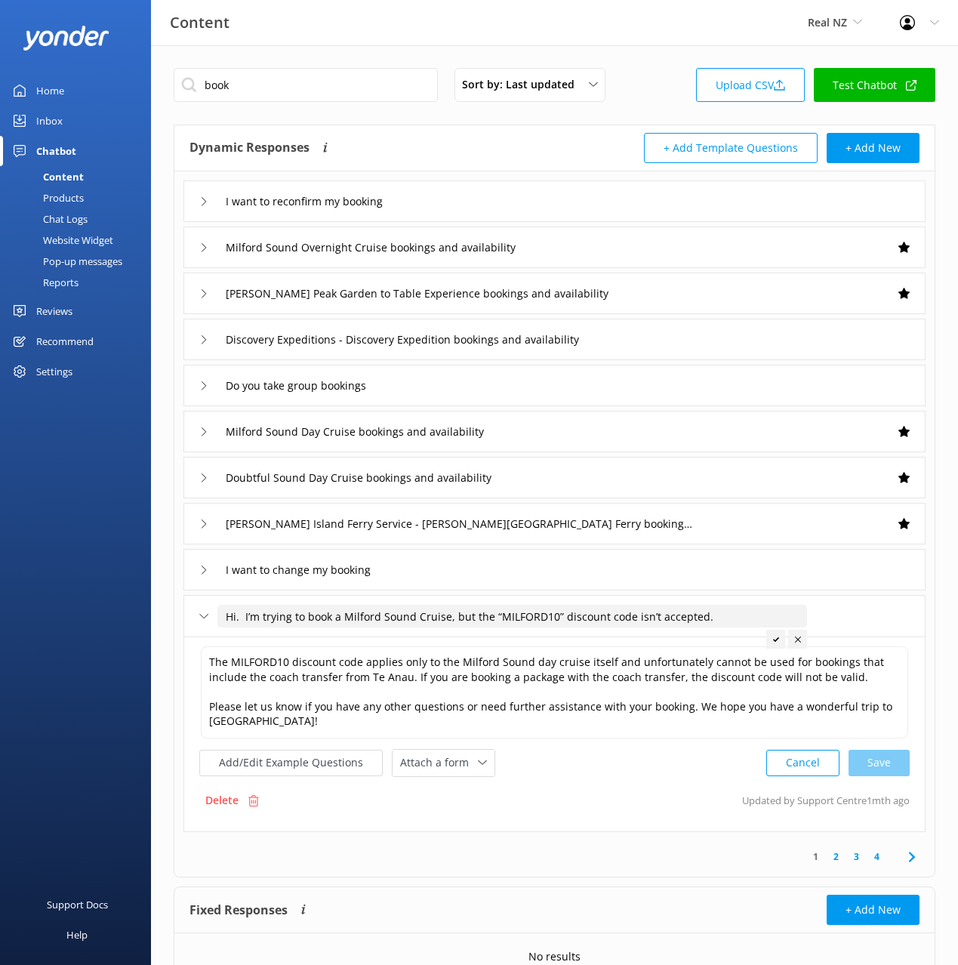
drag, startPoint x: 488, startPoint y: 618, endPoint x: 477, endPoint y: 602, distance: 19.5
click at [477, 602] on div "Hi. I’m trying to book a Milford Sound Cruise, but the “MILFORD10” discount cod…" at bounding box center [554, 616] width 742 height 42
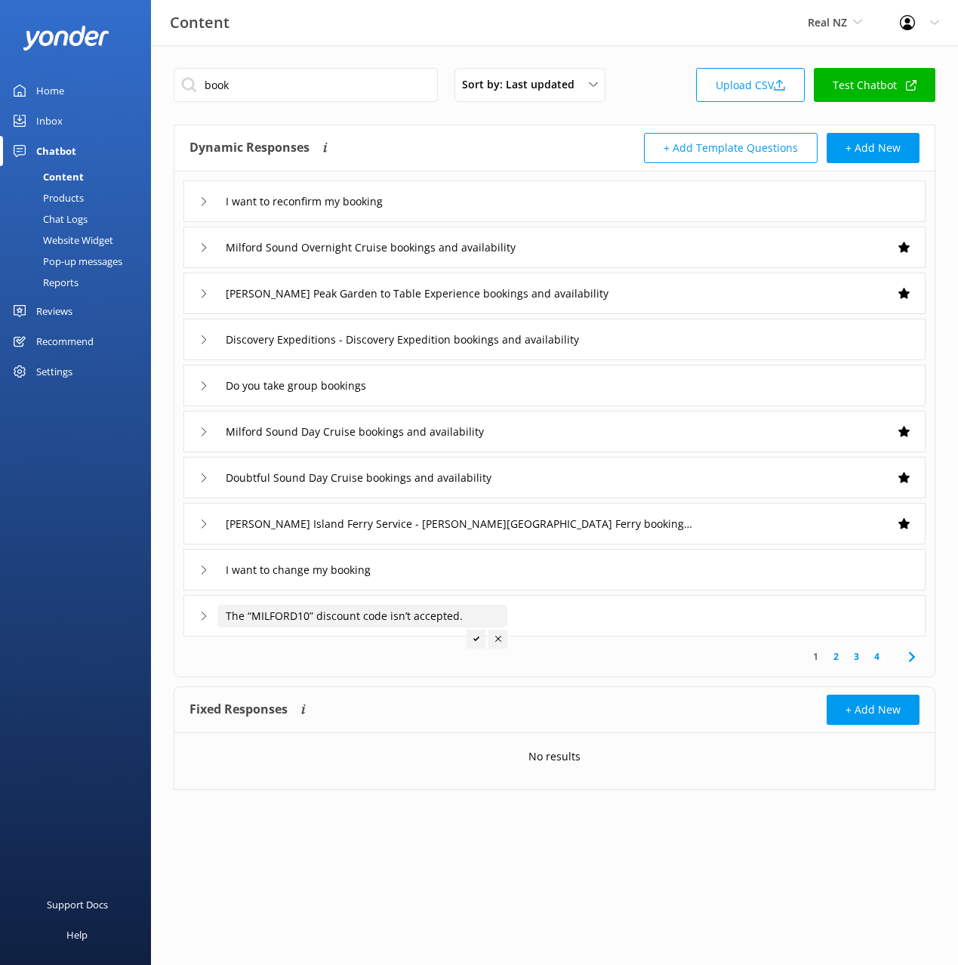
type input "The “MILFORD10” discount code isn’t accepted."
click at [469, 637] on div at bounding box center [476, 639] width 19 height 19
click at [838, 652] on link "2" at bounding box center [836, 656] width 20 height 14
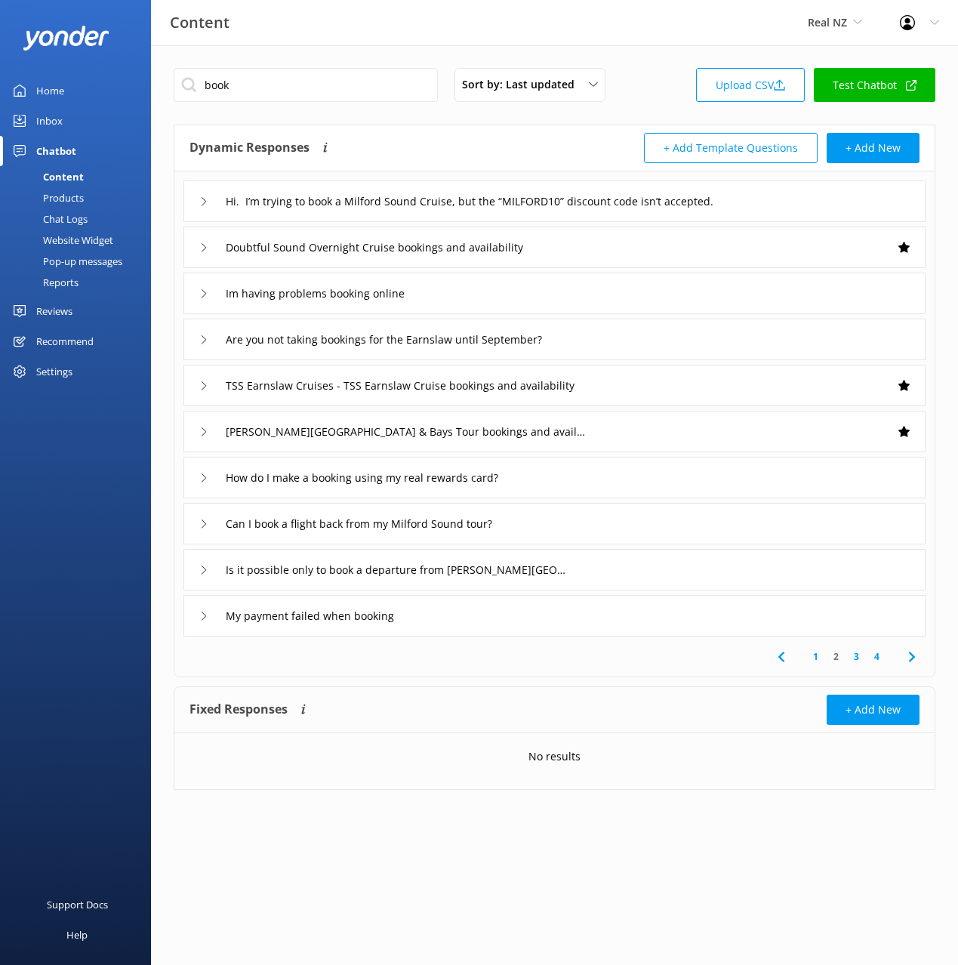
click at [820, 657] on link "1" at bounding box center [815, 656] width 20 height 14
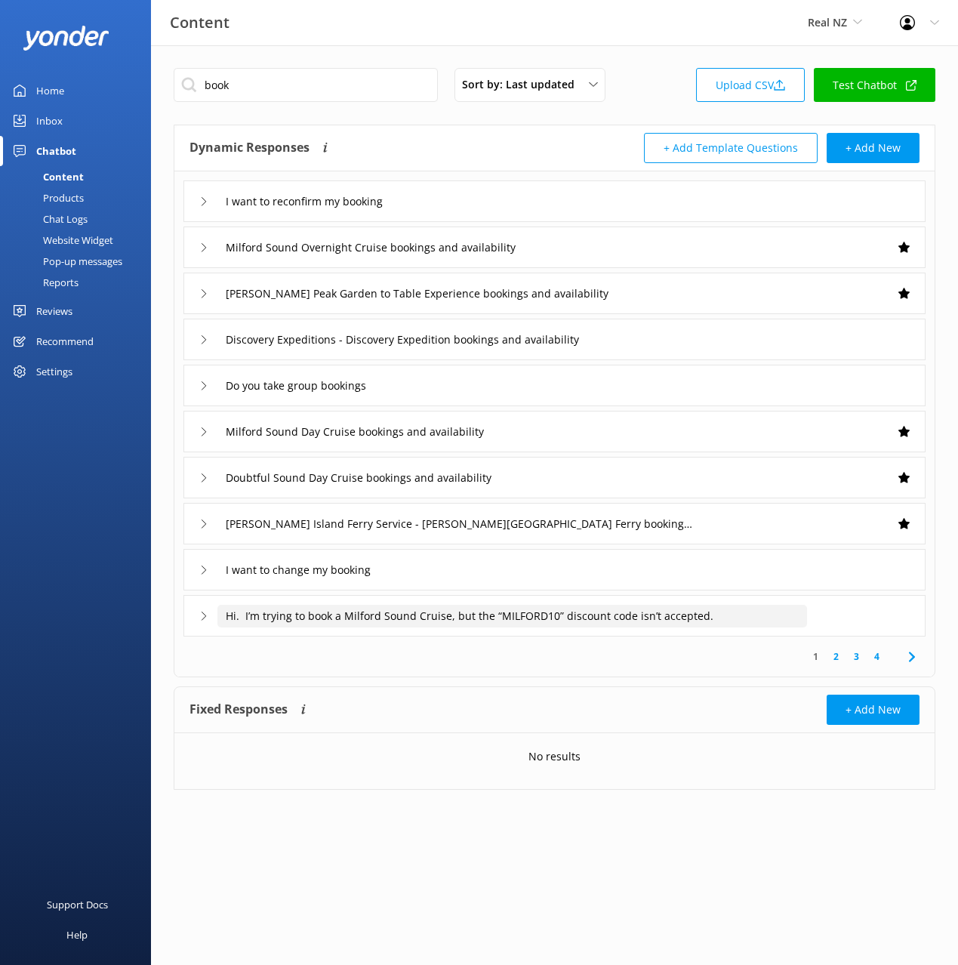
drag, startPoint x: 405, startPoint y: 622, endPoint x: 417, endPoint y: 622, distance: 12.1
click at [406, 622] on input "Hi. I’m trying to book a Milford Sound Cruise, but the “MILFORD10” discount cod…" at bounding box center [512, 616] width 590 height 23
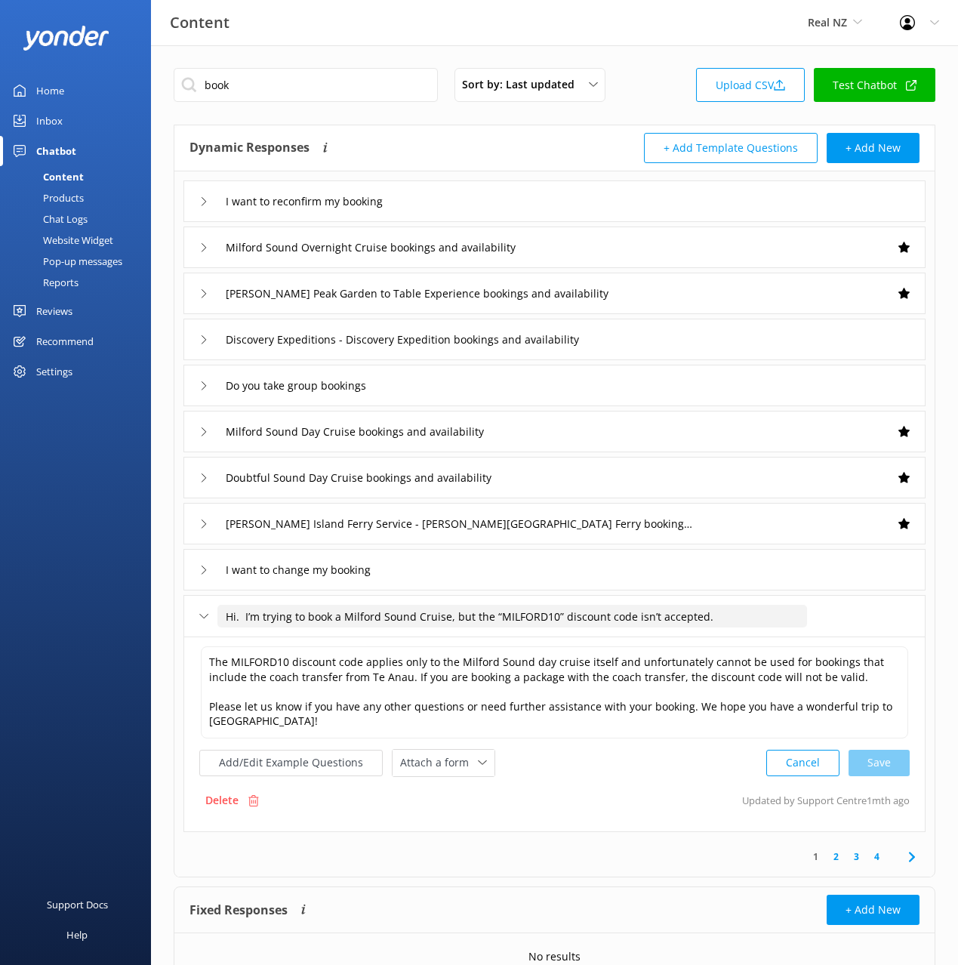
drag, startPoint x: 488, startPoint y: 617, endPoint x: 481, endPoint y: 613, distance: 8.8
click at [479, 607] on input "Hi. I’m trying to book a Milford Sound Cruise, but the “MILFORD10” discount cod…" at bounding box center [512, 616] width 590 height 23
type input "The “MILFORD10” discount code isn’t accepted."
click at [478, 639] on icon at bounding box center [476, 639] width 6 height 6
click at [839, 856] on link "2" at bounding box center [836, 856] width 20 height 14
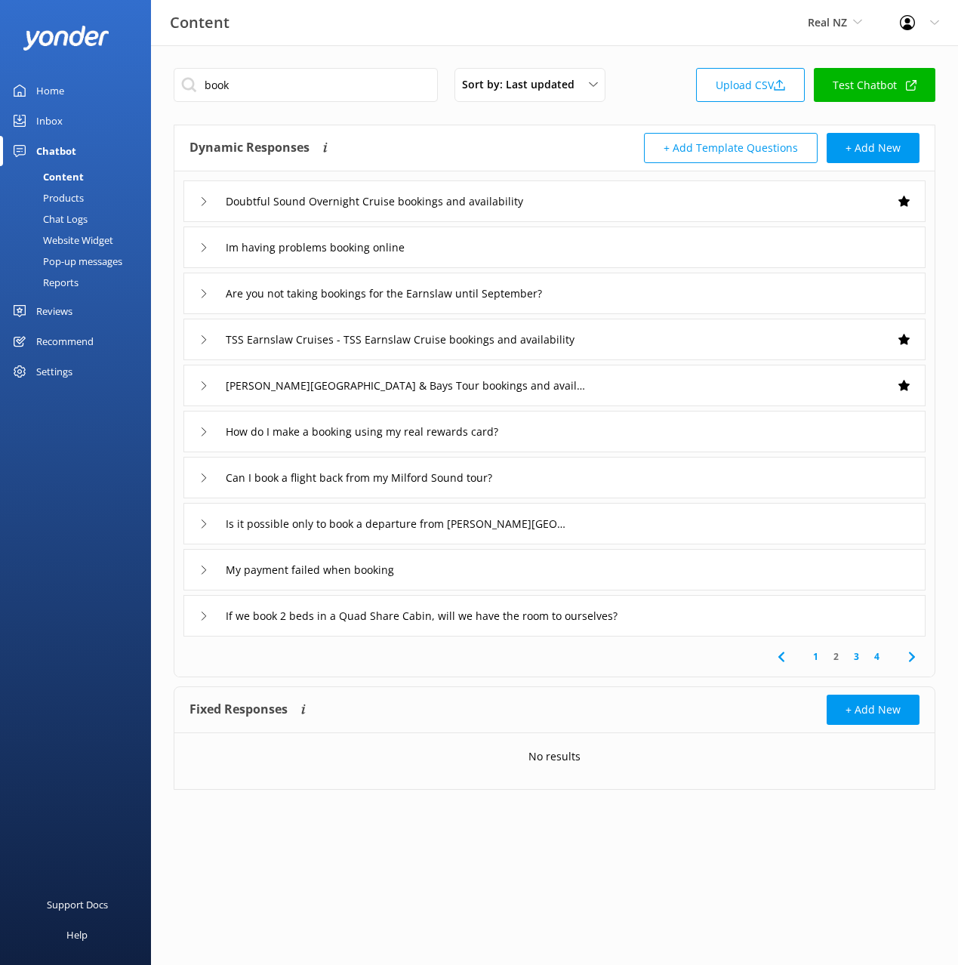
click at [642, 293] on div "Are you not taking bookings for the Earnslaw until September?" at bounding box center [554, 294] width 742 height 42
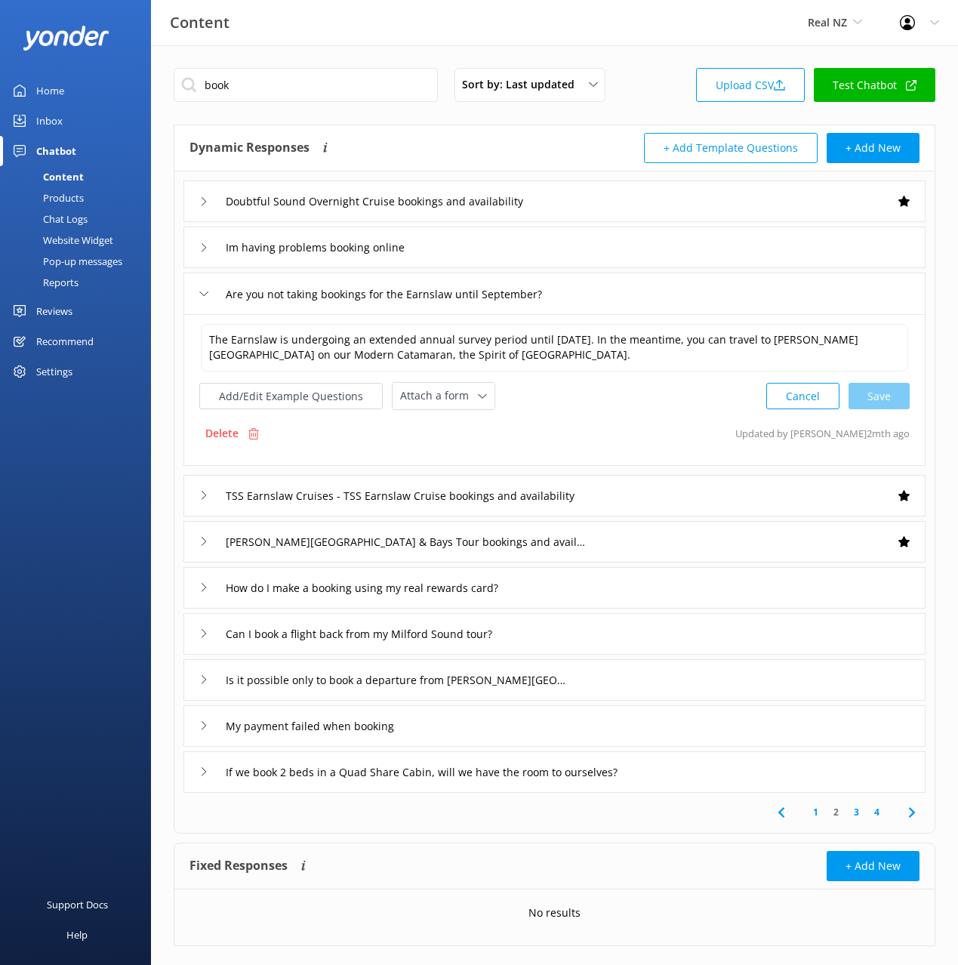
click at [729, 776] on div "If we book 2 beds in a Quad Share Cabin, will we have the room to ourselves?" at bounding box center [554, 772] width 742 height 42
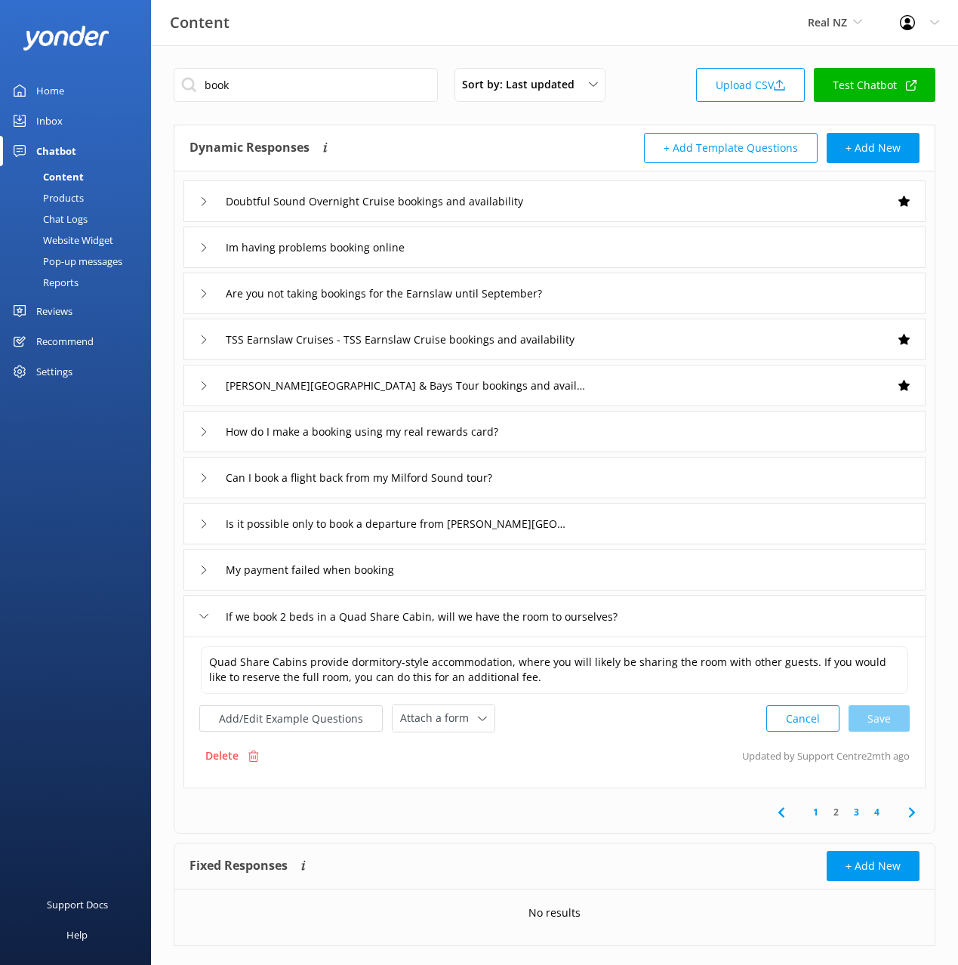
click at [912, 811] on use at bounding box center [911, 812] width 6 height 10
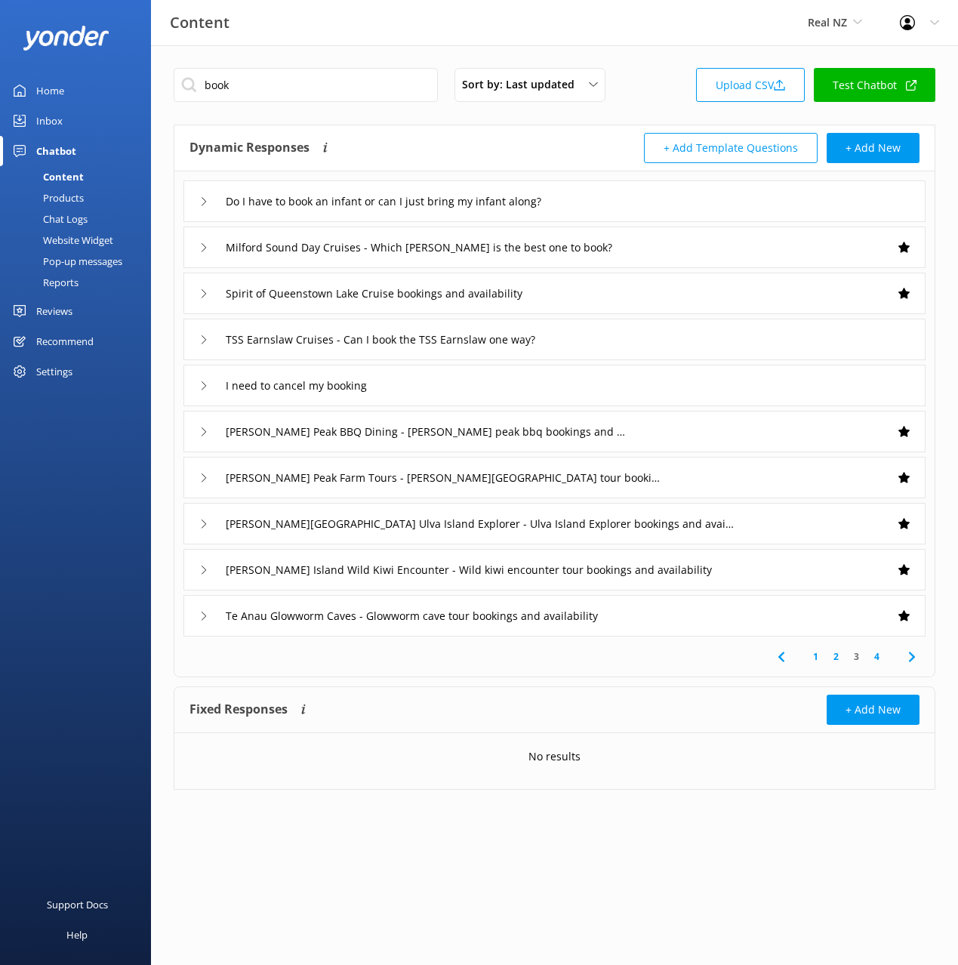
click at [916, 654] on icon at bounding box center [912, 657] width 18 height 18
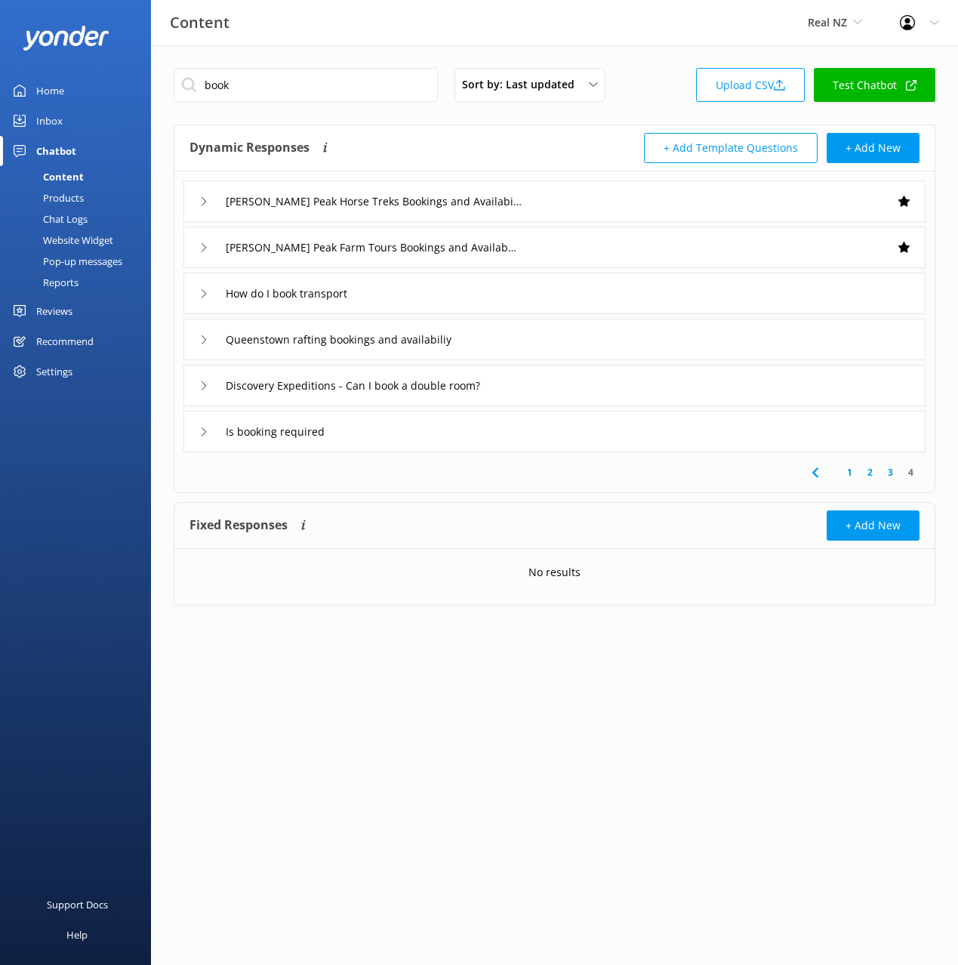
click at [448, 498] on div "book Sort by: Last updated Title (A-Z) Last updated Upload CSV Test Chatbot Dyn…" at bounding box center [554, 347] width 807 height 605
click at [419, 450] on div "Is booking required" at bounding box center [554, 432] width 742 height 42
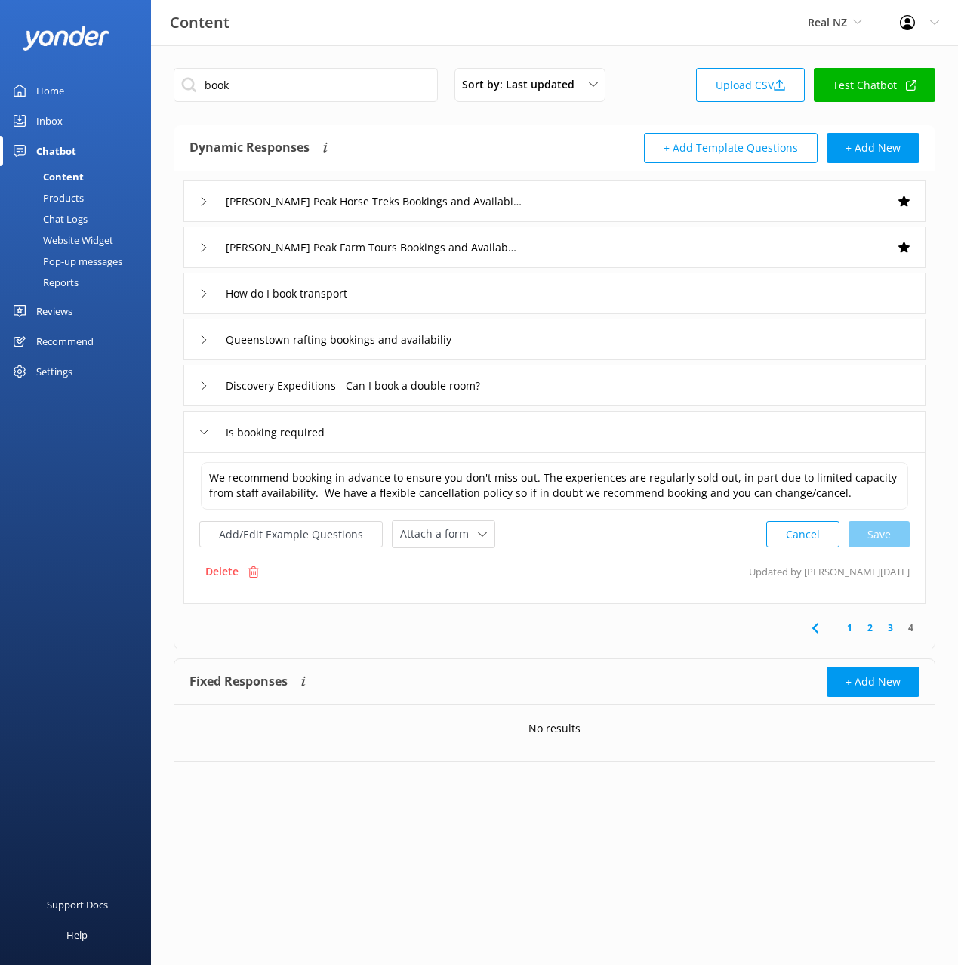
click at [419, 450] on div "Is booking required" at bounding box center [554, 432] width 742 height 42
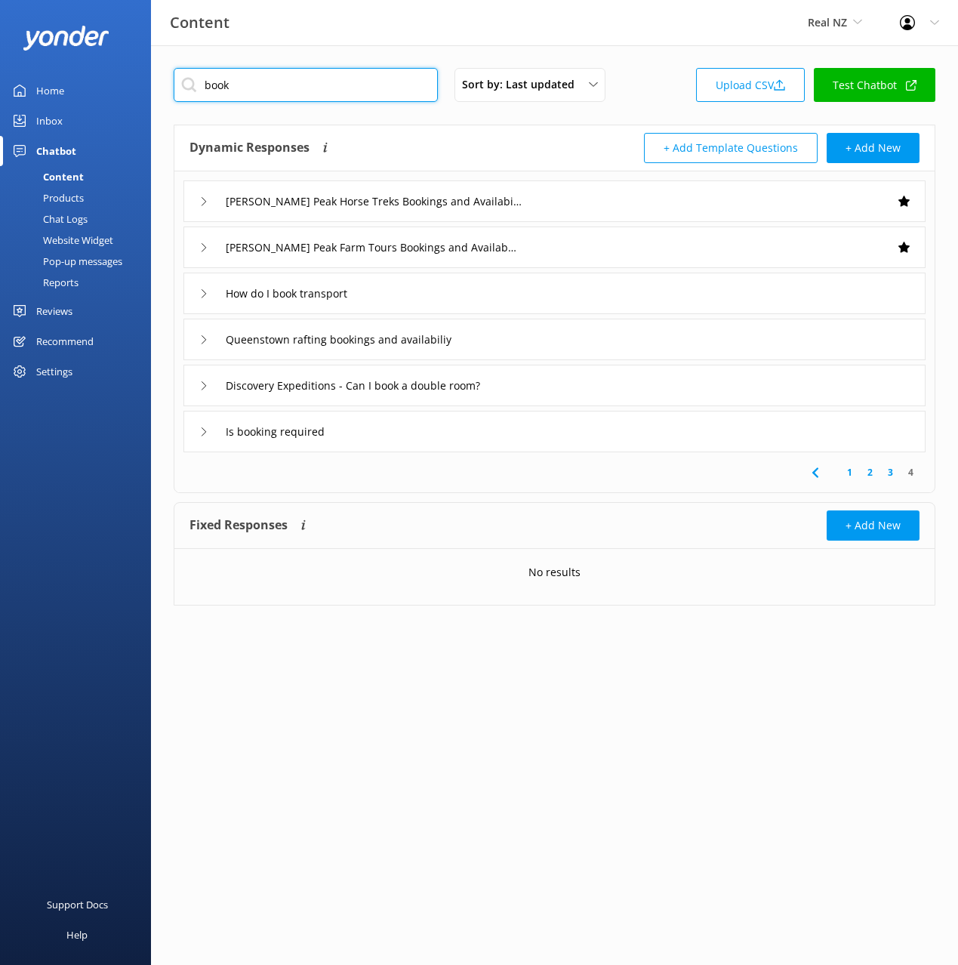
click at [290, 93] on input "book" at bounding box center [306, 85] width 264 height 34
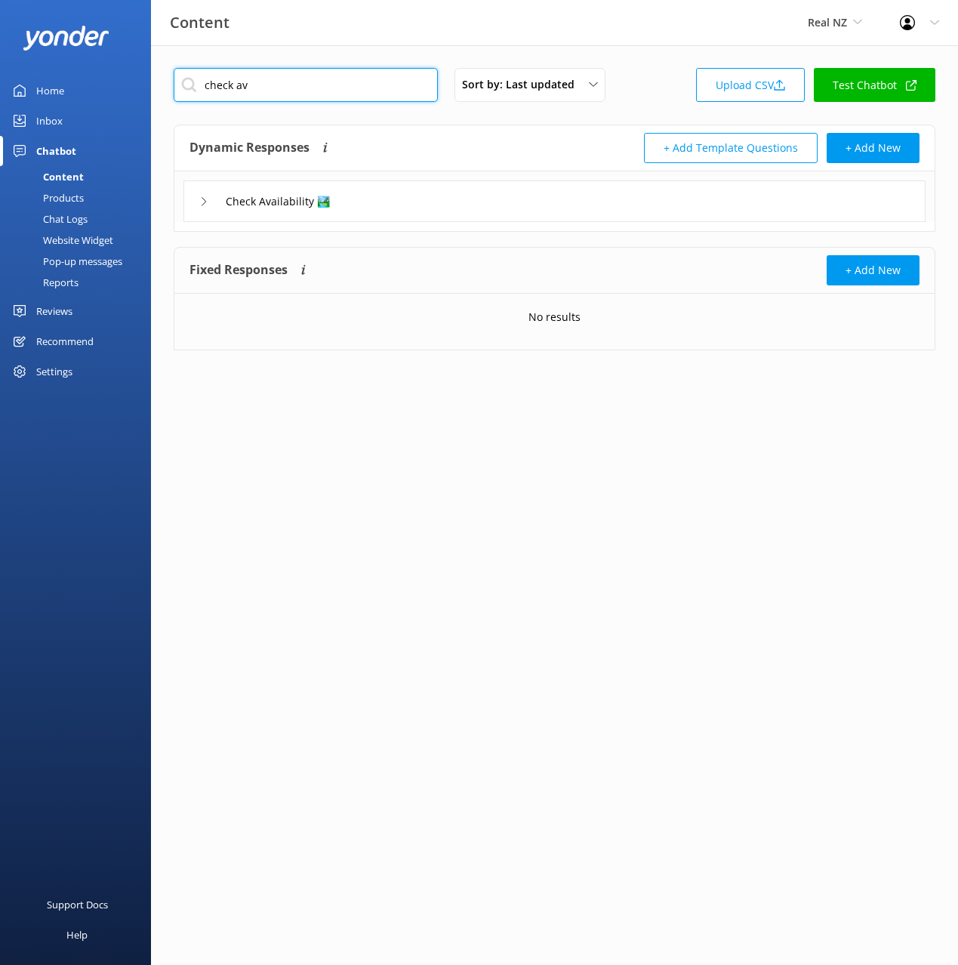
type input "check av"
drag, startPoint x: 473, startPoint y: 142, endPoint x: 463, endPoint y: 162, distance: 23.0
click at [473, 143] on div "Dynamic Responses The chatbot will generate a response based on the content inf…" at bounding box center [371, 148] width 365 height 30
click at [439, 208] on div "Check Availability 🏞️" at bounding box center [554, 201] width 742 height 42
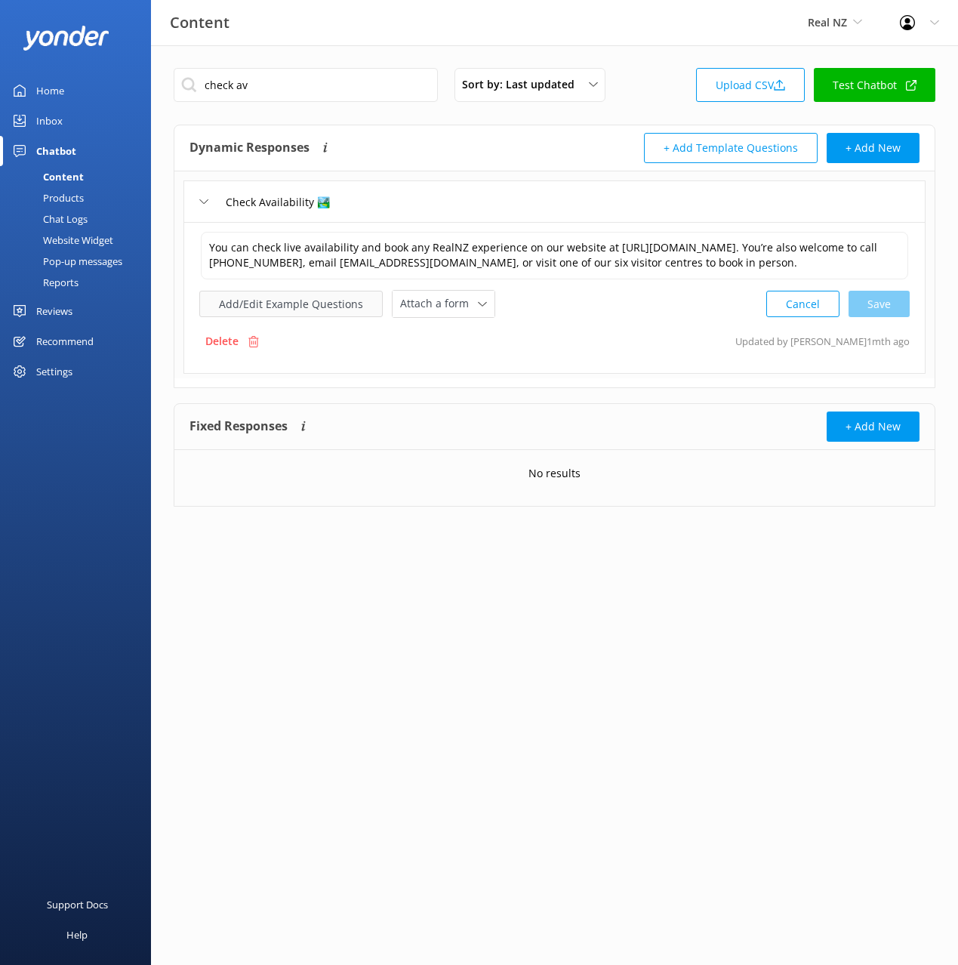
click at [322, 317] on button "Add/Edit Example Questions" at bounding box center [290, 304] width 183 height 26
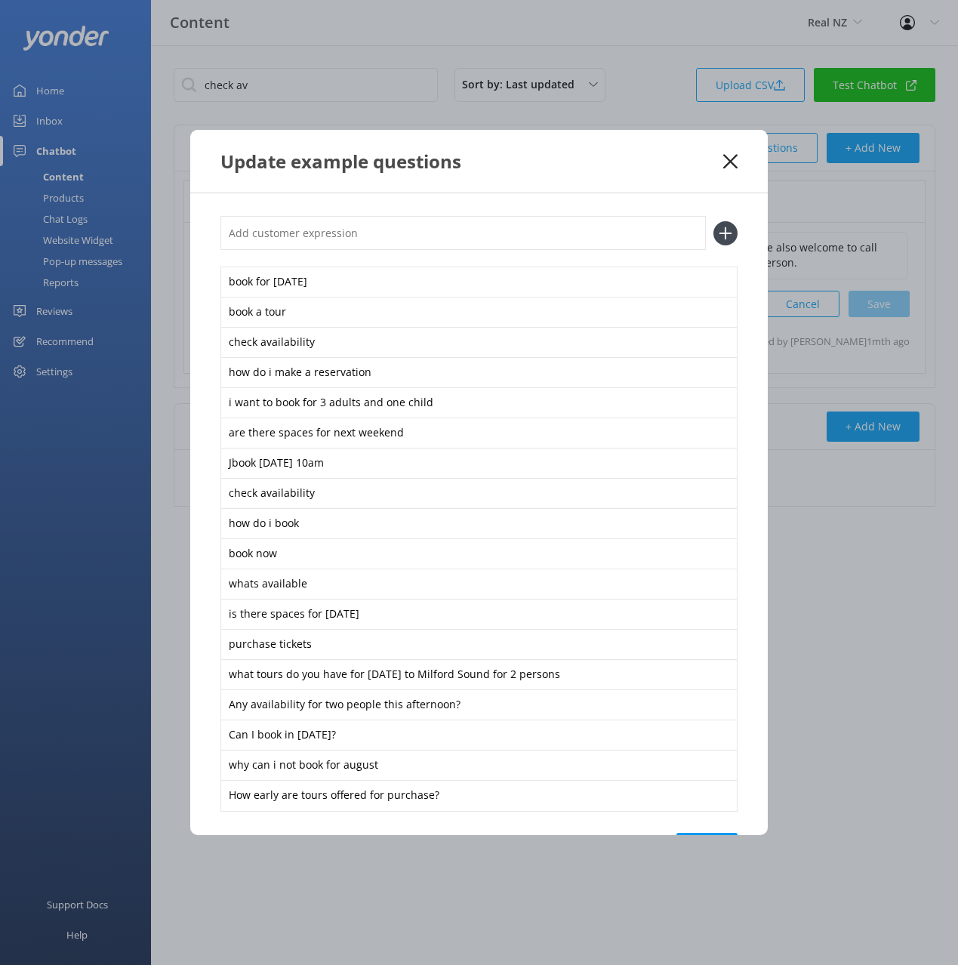
click at [308, 229] on input "text" at bounding box center [462, 233] width 485 height 34
paste input "We is there no availability showing in [DATE]"
type input "We is there no availability showing in [DATE]"
click at [713, 221] on button at bounding box center [725, 233] width 24 height 24
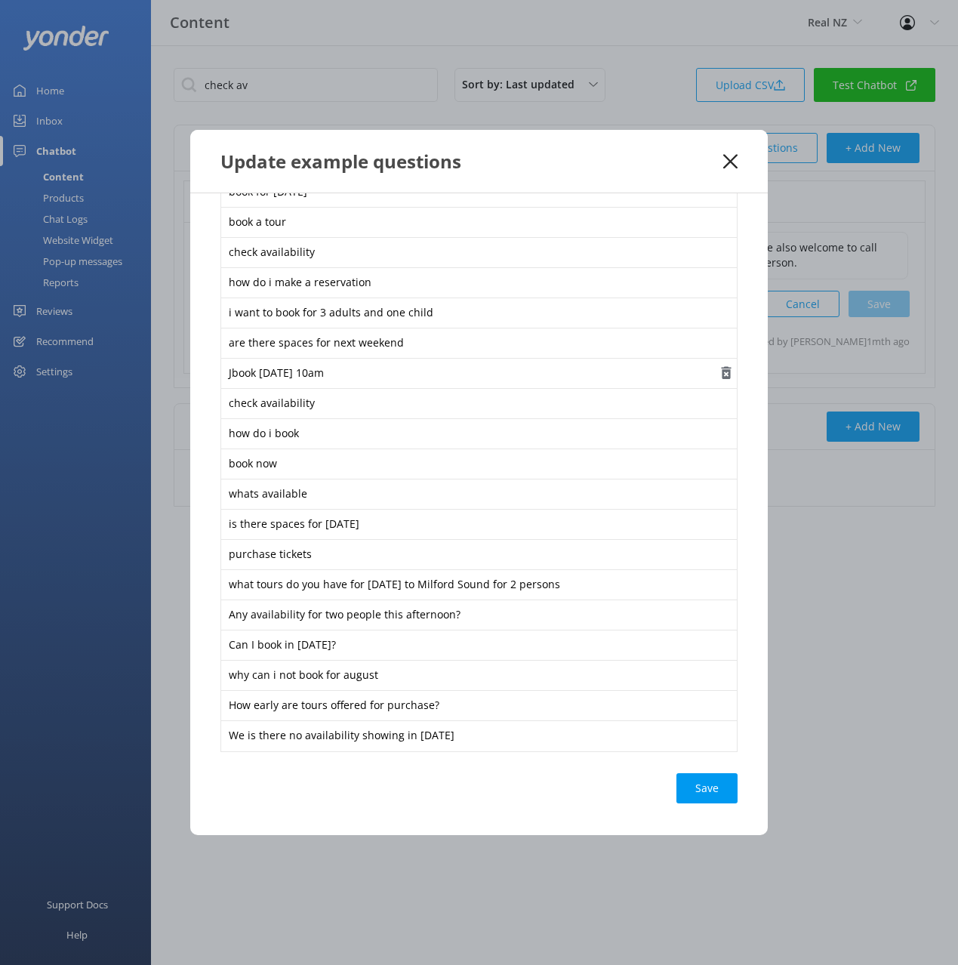
drag, startPoint x: 691, startPoint y: 787, endPoint x: 731, endPoint y: 370, distance: 418.6
click at [692, 778] on div "Save" at bounding box center [706, 788] width 61 height 30
drag, startPoint x: 726, startPoint y: 161, endPoint x: 671, endPoint y: 205, distance: 70.9
click at [726, 162] on icon at bounding box center [730, 161] width 14 height 15
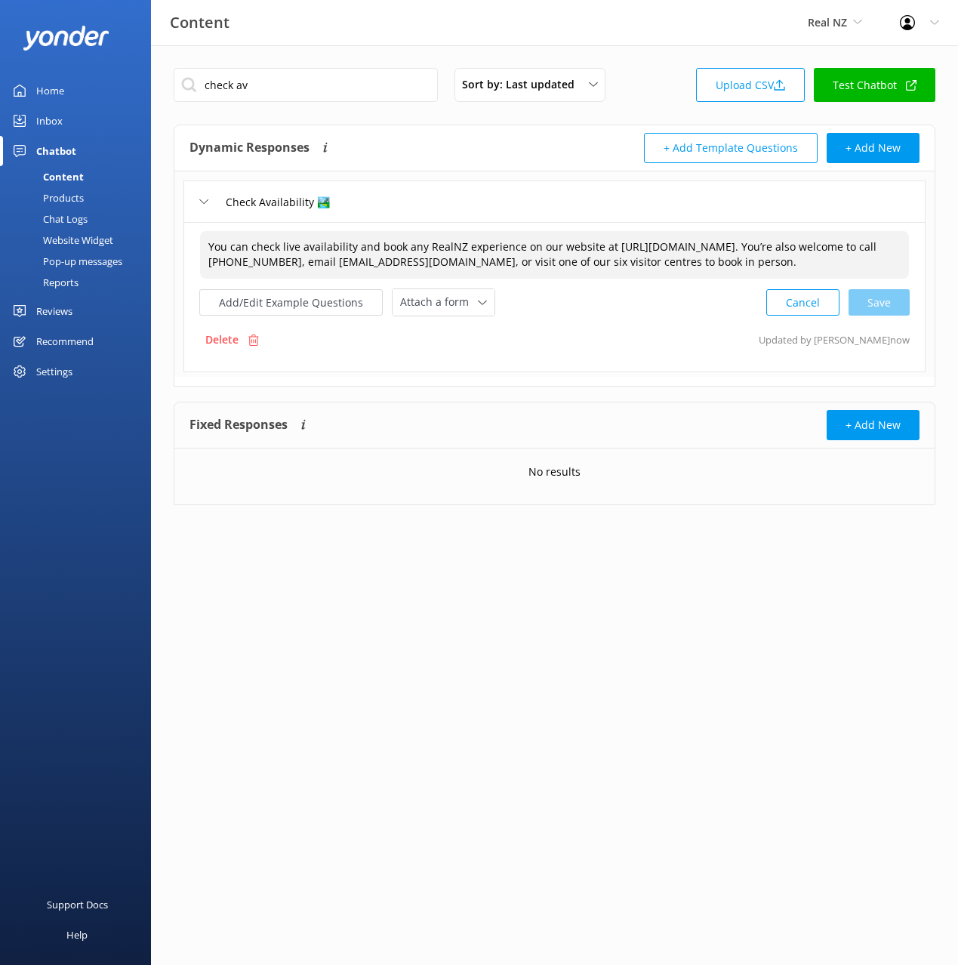
drag, startPoint x: 453, startPoint y: 265, endPoint x: 559, endPoint y: 263, distance: 105.7
click at [453, 265] on textarea "You can check live availability and book any RealNZ experience on our website a…" at bounding box center [554, 255] width 709 height 48
drag, startPoint x: 569, startPoint y: 263, endPoint x: 607, endPoint y: 253, distance: 39.2
click at [570, 263] on textarea "You can check live availability and book any RealNZ experience on our website a…" at bounding box center [554, 255] width 709 height 48
click at [599, 246] on textarea "You can check live availability and book any RealNZ experience on our website a…" at bounding box center [554, 255] width 709 height 48
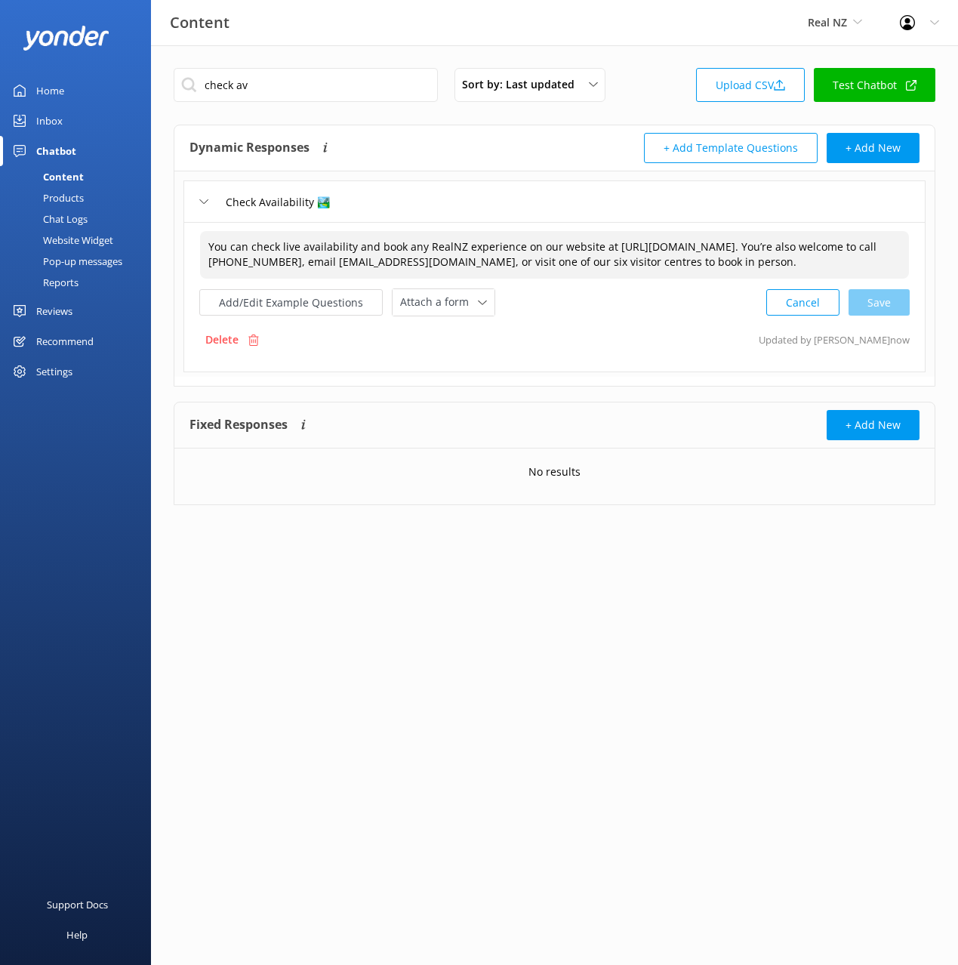
click at [599, 246] on textarea "You can check live availability and book any RealNZ experience on our website a…" at bounding box center [554, 255] width 709 height 48
drag, startPoint x: 897, startPoint y: 305, endPoint x: 784, endPoint y: 353, distance: 123.1
click at [897, 305] on div "Cancel Save" at bounding box center [837, 302] width 143 height 28
type textarea "You can check live availability and book any RealNZ experience on our website […"
click at [76, 220] on div "Chat Logs" at bounding box center [48, 218] width 79 height 21
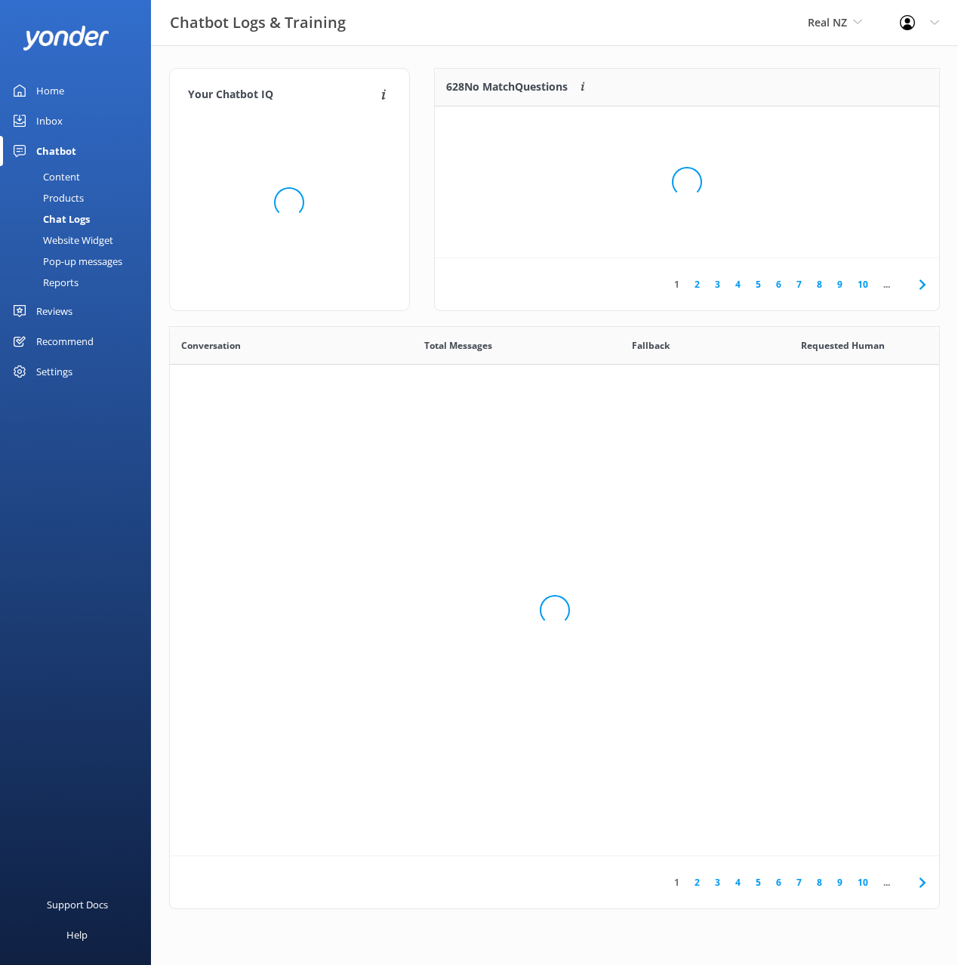
scroll to position [529, 769]
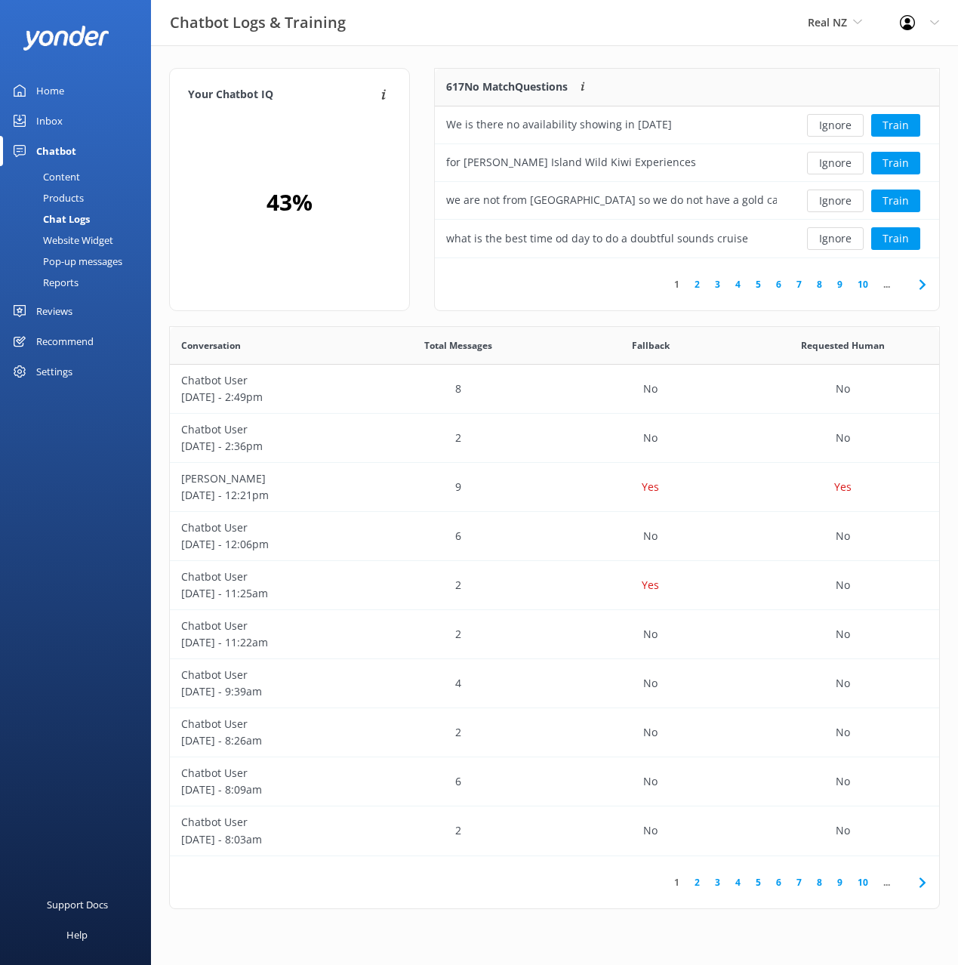
click at [420, 83] on div "Your Chatbot IQ Your Chatbot IQ is the percentage of trained FAQs against untra…" at bounding box center [289, 197] width 265 height 258
click at [843, 123] on button "Ignore" at bounding box center [835, 125] width 57 height 23
click at [842, 122] on button "Ignore" at bounding box center [835, 125] width 57 height 23
click at [707, 83] on div "614 No Match Questions Customers sometimes ask questions that don't fully match…" at bounding box center [611, 88] width 353 height 38
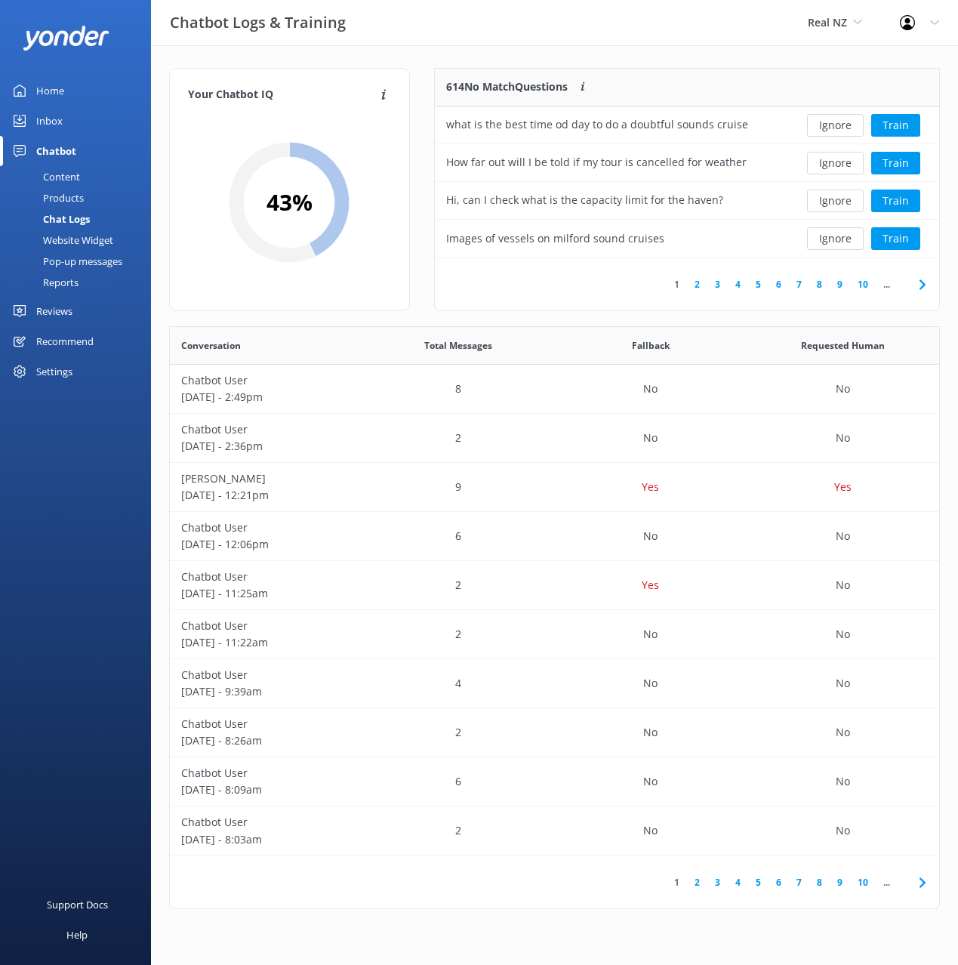
click at [782, 77] on div "614 No Match Questions Customers sometimes ask questions that don't fully match…" at bounding box center [611, 88] width 353 height 38
click at [834, 127] on button "Ignore" at bounding box center [835, 125] width 57 height 23
click at [759, 78] on div "613 No Match Questions Customers sometimes ask questions that don't fully match…" at bounding box center [611, 88] width 353 height 38
click at [819, 123] on button "Ignore" at bounding box center [835, 125] width 57 height 23
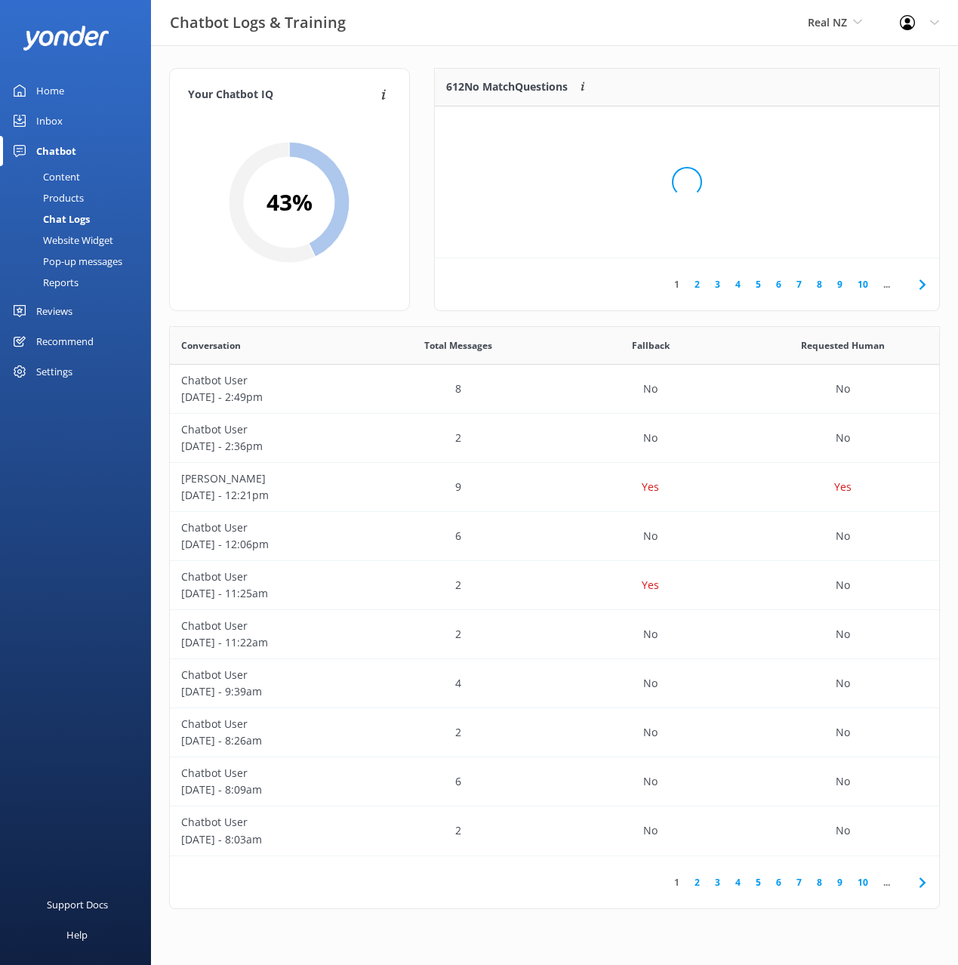
drag, startPoint x: 796, startPoint y: 86, endPoint x: 873, endPoint y: 122, distance: 84.8
click at [797, 87] on div "Loading.." at bounding box center [687, 182] width 474 height 965
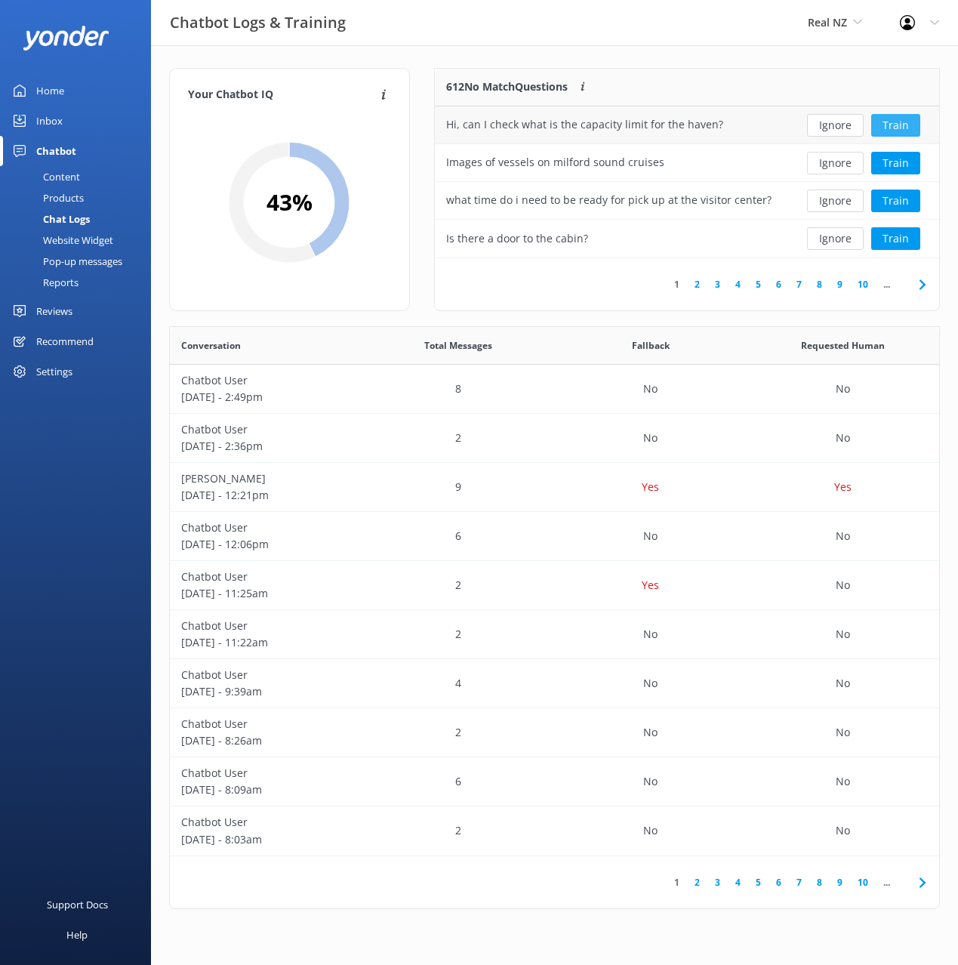
click at [891, 128] on button "Train" at bounding box center [895, 125] width 49 height 23
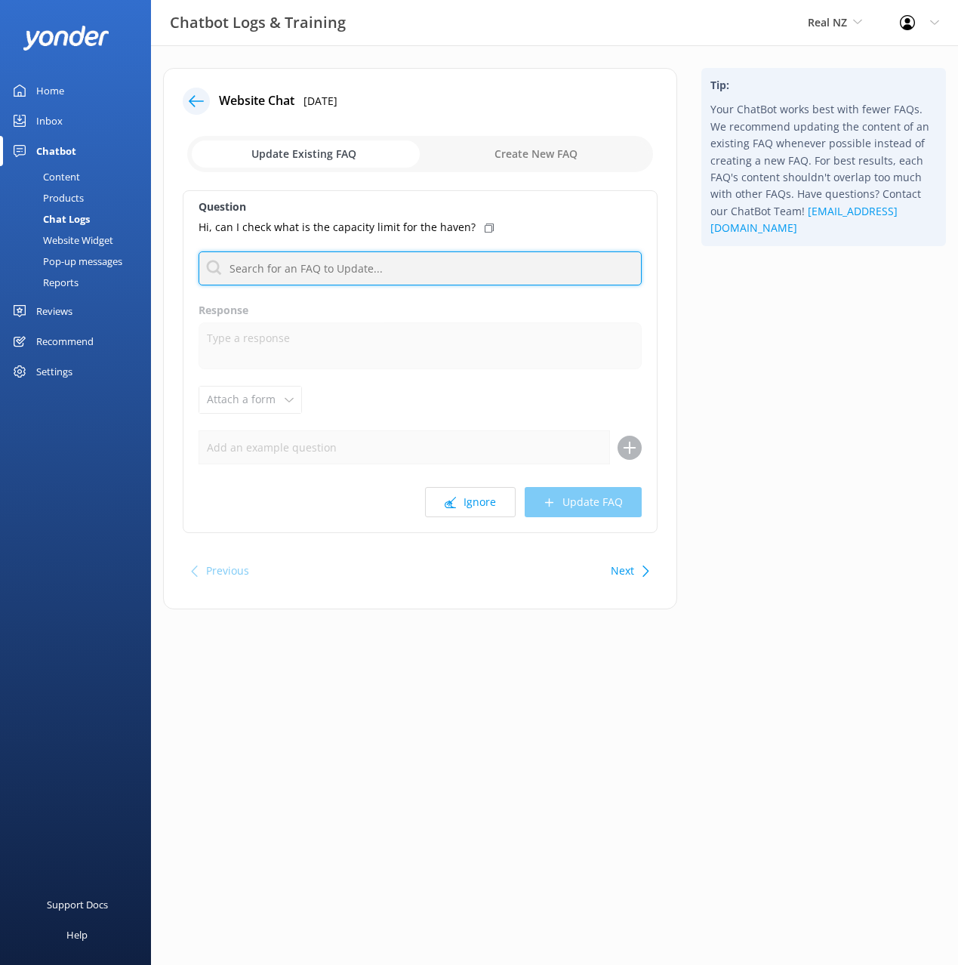
click at [494, 279] on input "text" at bounding box center [420, 268] width 443 height 34
type input "fit"
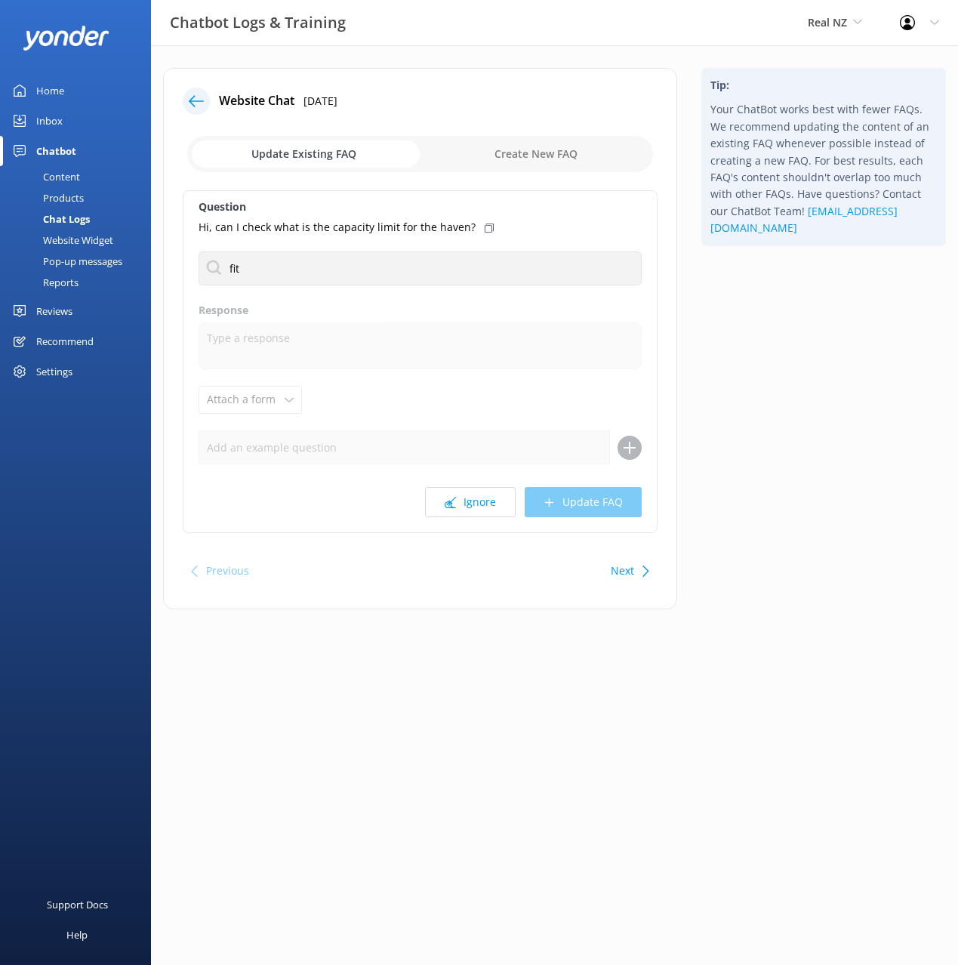
drag, startPoint x: 805, startPoint y: 321, endPoint x: 569, endPoint y: 258, distance: 243.7
click at [802, 320] on div "Tip: Your ChatBot works best with fewer FAQs. We recommend updating the content…" at bounding box center [823, 346] width 269 height 556
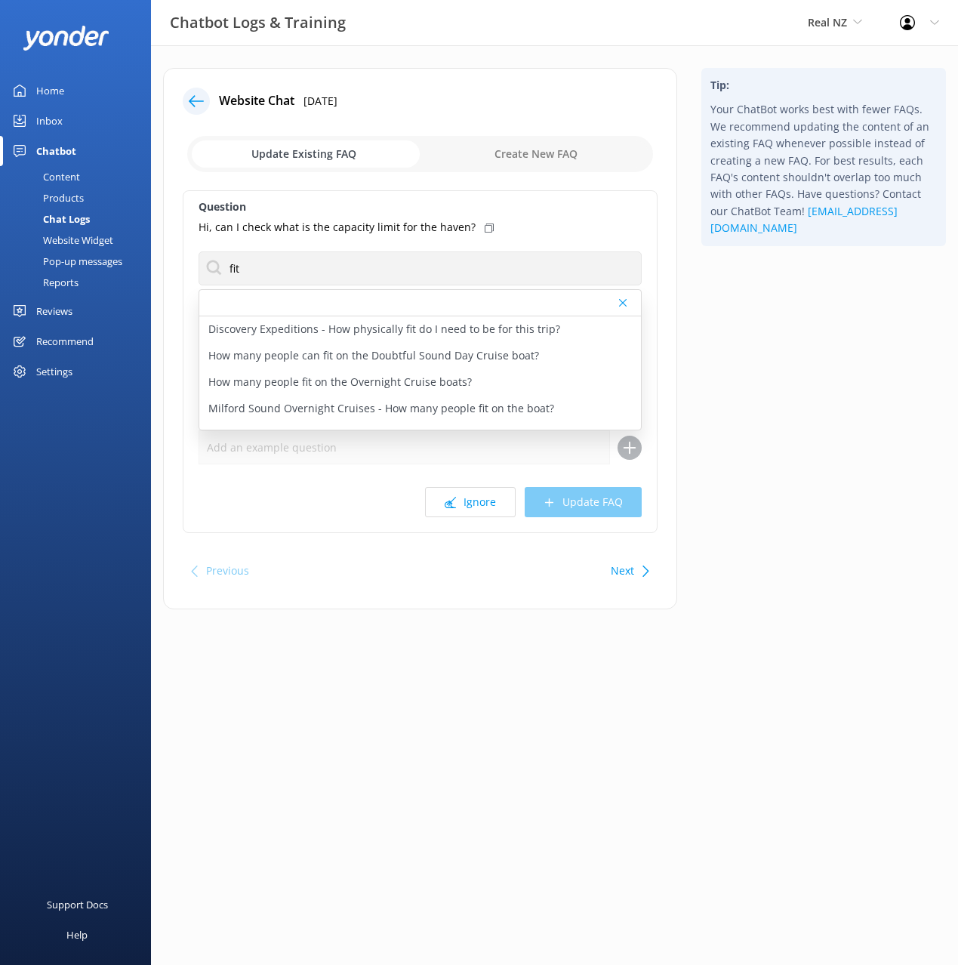
drag, startPoint x: 747, startPoint y: 379, endPoint x: 759, endPoint y: 522, distance: 143.2
click at [747, 379] on div "Tip: Your ChatBot works best with fewer FAQs. We recommend updating the content…" at bounding box center [823, 346] width 269 height 556
click at [733, 577] on div "Tip: Your ChatBot works best with fewer FAQs. We recommend updating the content…" at bounding box center [823, 346] width 269 height 556
click at [630, 584] on button "Next" at bounding box center [622, 571] width 23 height 30
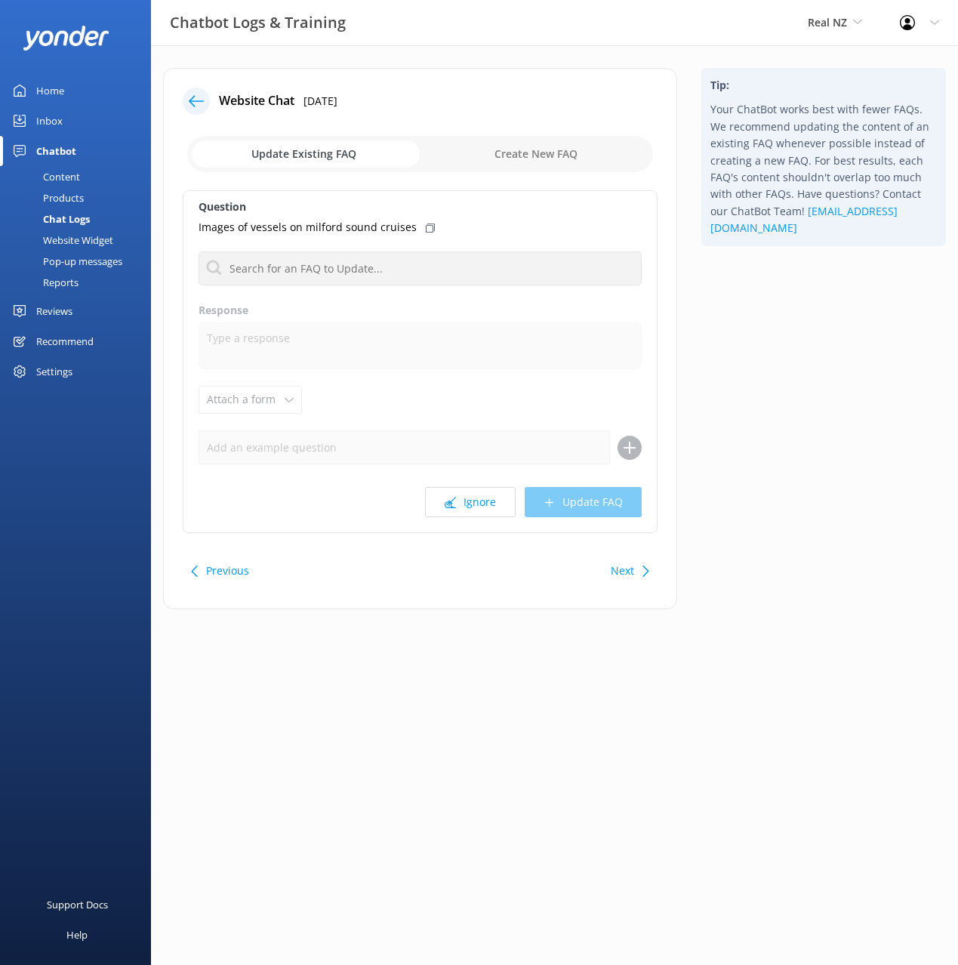
drag, startPoint x: 480, startPoint y: 510, endPoint x: 537, endPoint y: 510, distance: 56.6
click at [480, 510] on button "Ignore" at bounding box center [470, 502] width 91 height 30
drag, startPoint x: 780, startPoint y: 441, endPoint x: 728, endPoint y: 402, distance: 64.2
click at [779, 441] on div "Tip: Your ChatBot works best with fewer FAQs. We recommend updating the content…" at bounding box center [823, 346] width 269 height 556
click at [199, 98] on icon at bounding box center [196, 101] width 15 height 15
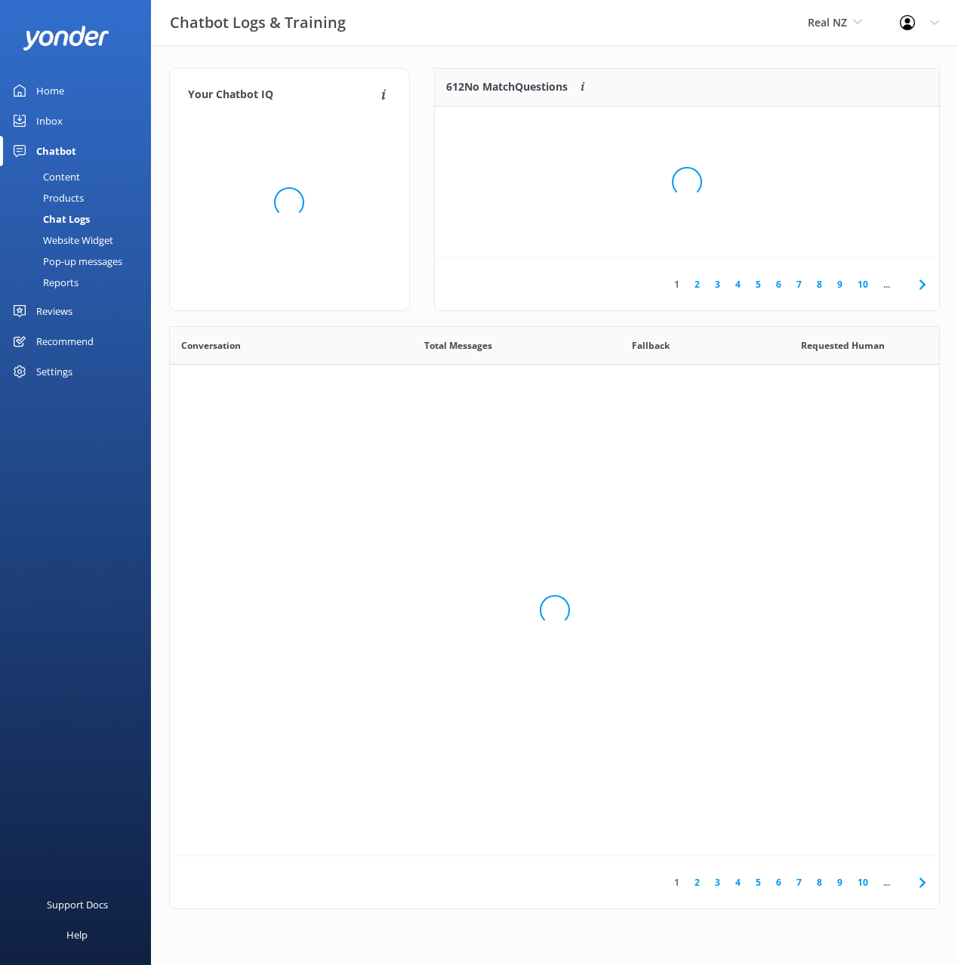
scroll to position [529, 769]
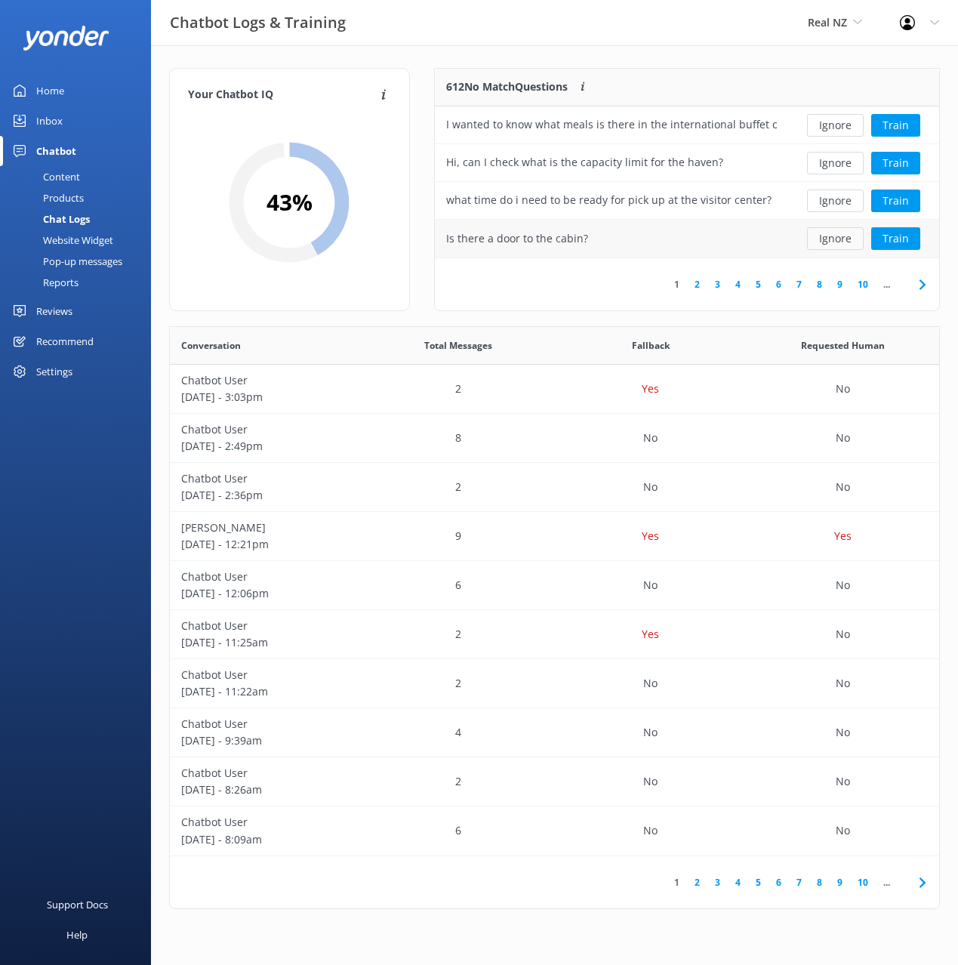
click at [830, 242] on button "Ignore" at bounding box center [835, 238] width 57 height 23
click at [890, 203] on button "Train" at bounding box center [895, 200] width 49 height 23
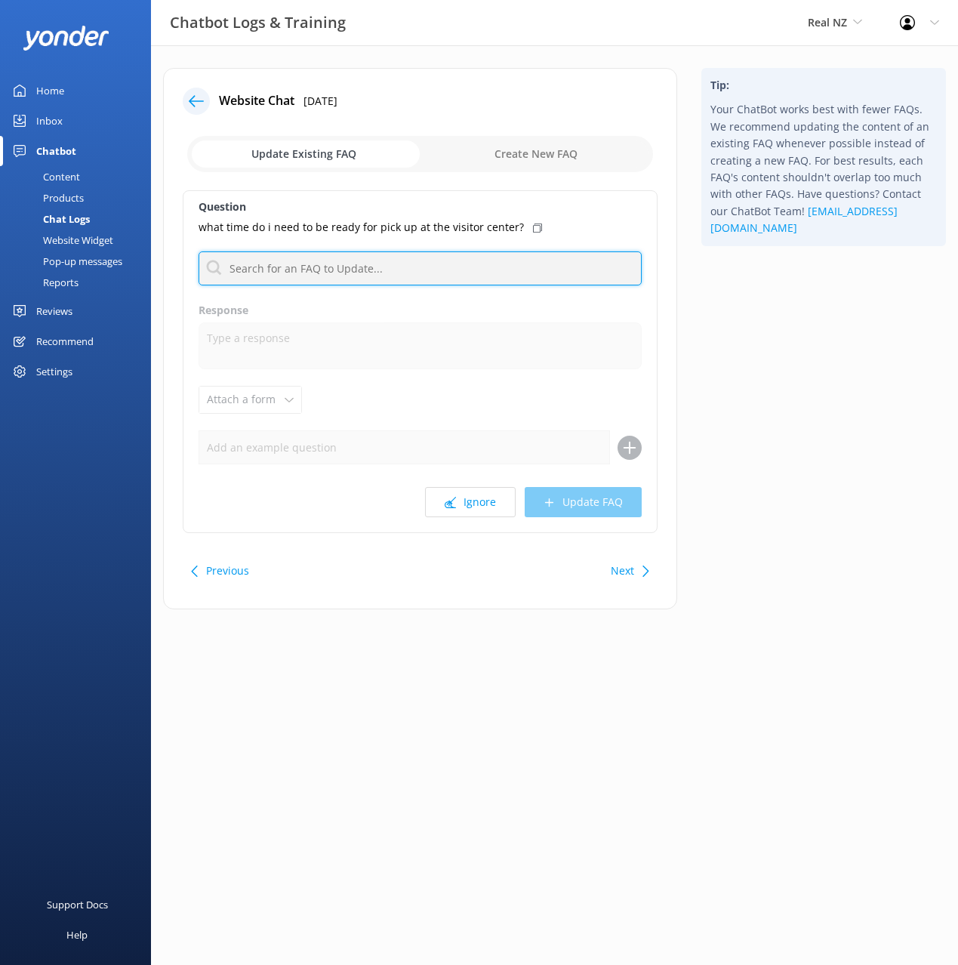
click at [356, 282] on input "text" at bounding box center [420, 268] width 443 height 34
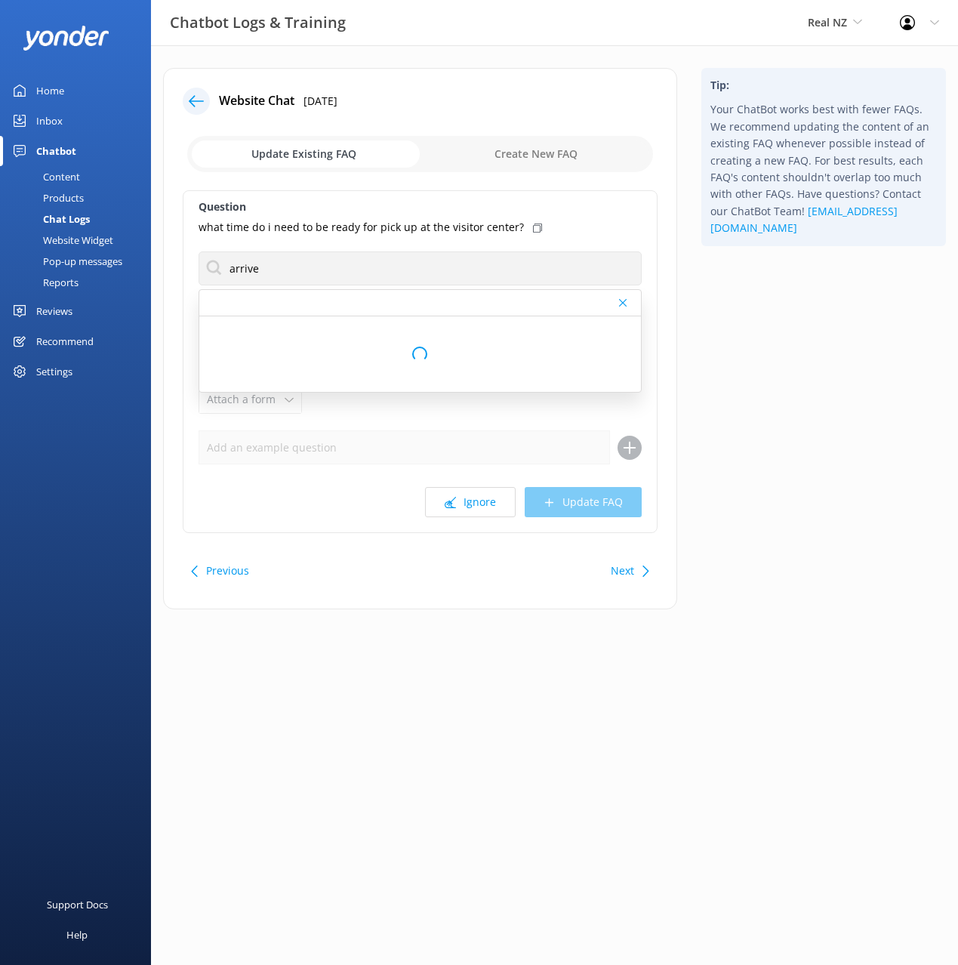
click at [708, 352] on div "Tip: Your ChatBot works best with fewer FAQs. We recommend updating the content…" at bounding box center [823, 346] width 269 height 556
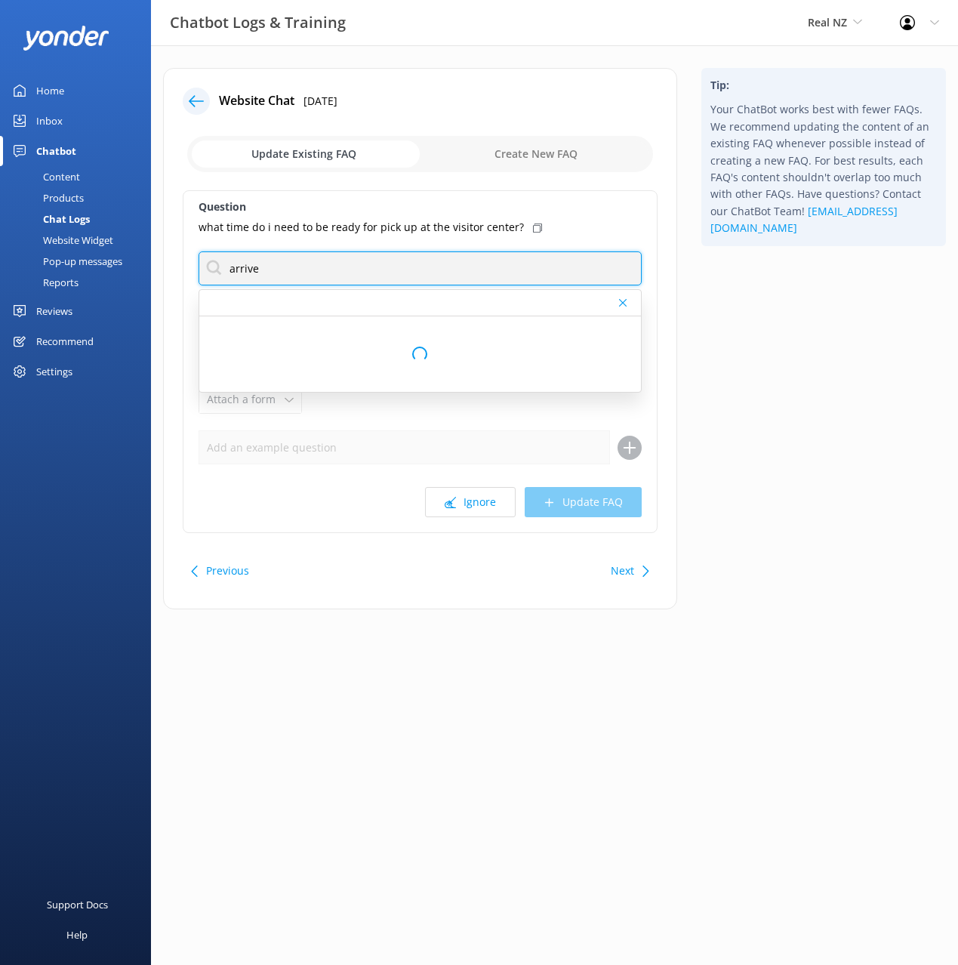
click at [461, 268] on input "arrive" at bounding box center [420, 268] width 443 height 34
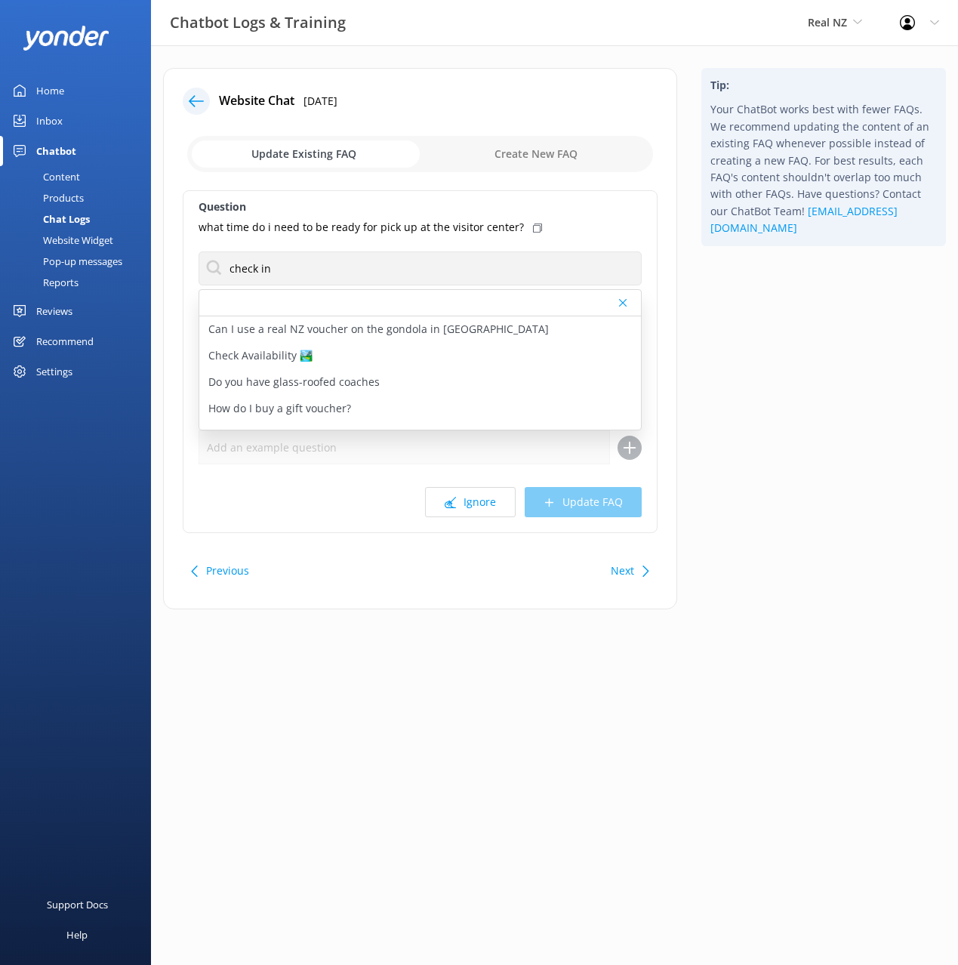
click at [738, 336] on div "Tip: Your ChatBot works best with fewer FAQs. We recommend updating the content…" at bounding box center [823, 346] width 269 height 556
drag, startPoint x: 741, startPoint y: 324, endPoint x: 579, endPoint y: 355, distance: 165.2
click at [741, 324] on div "Tip: Your ChatBot works best with fewer FAQs. We recommend updating the content…" at bounding box center [823, 346] width 269 height 556
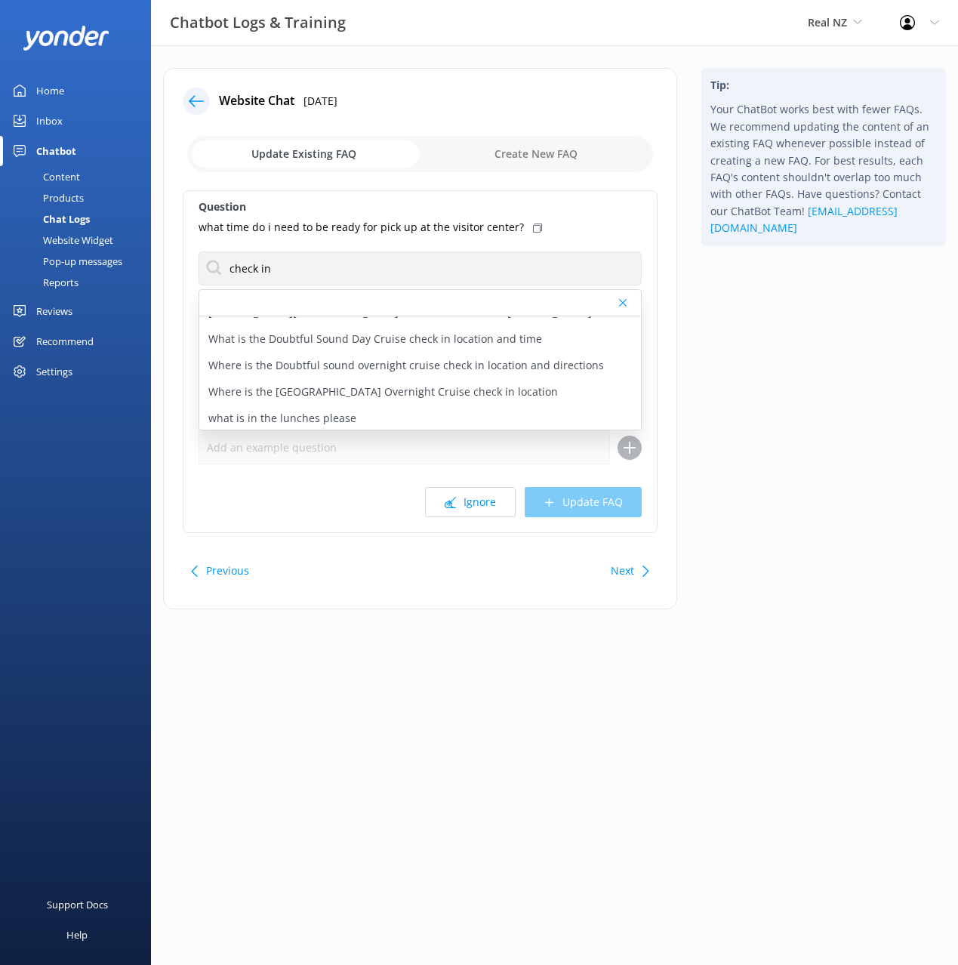
scroll to position [389, 0]
click at [693, 365] on div "Tip: Your ChatBot works best with fewer FAQs. We recommend updating the content…" at bounding box center [823, 346] width 269 height 556
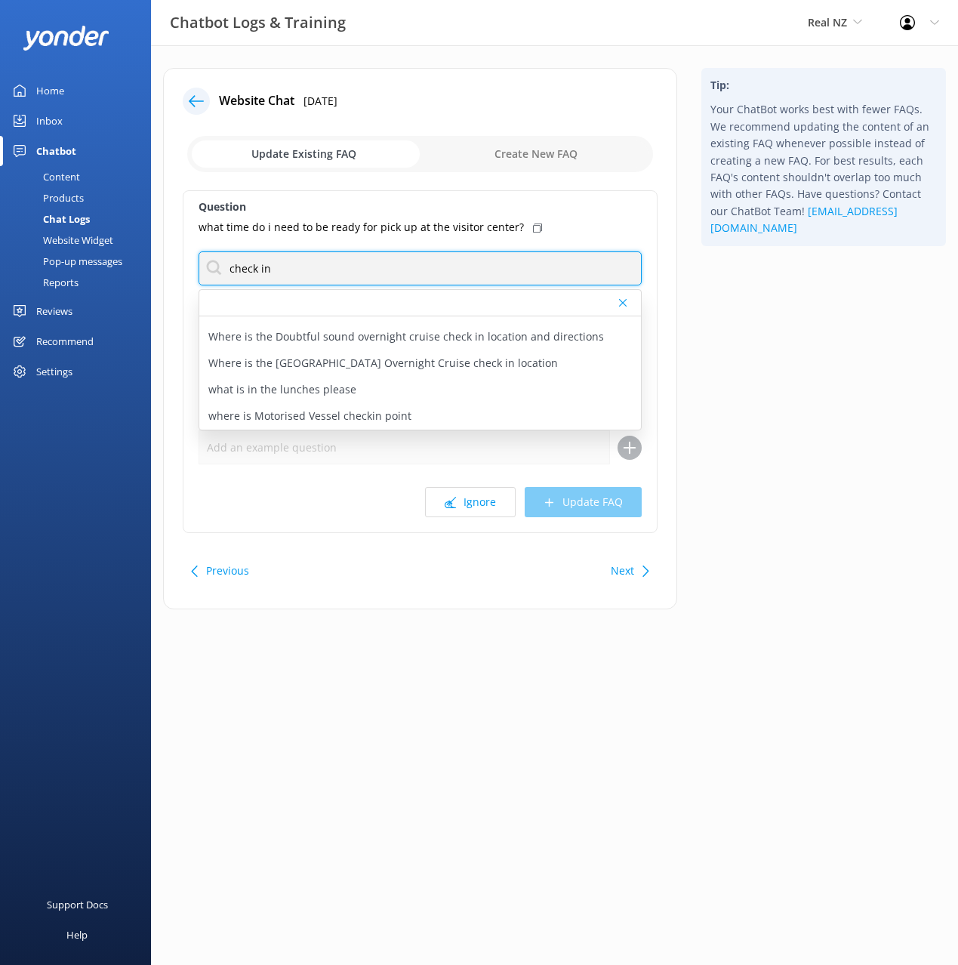
click at [331, 278] on input "check in" at bounding box center [420, 268] width 443 height 34
type input "time"
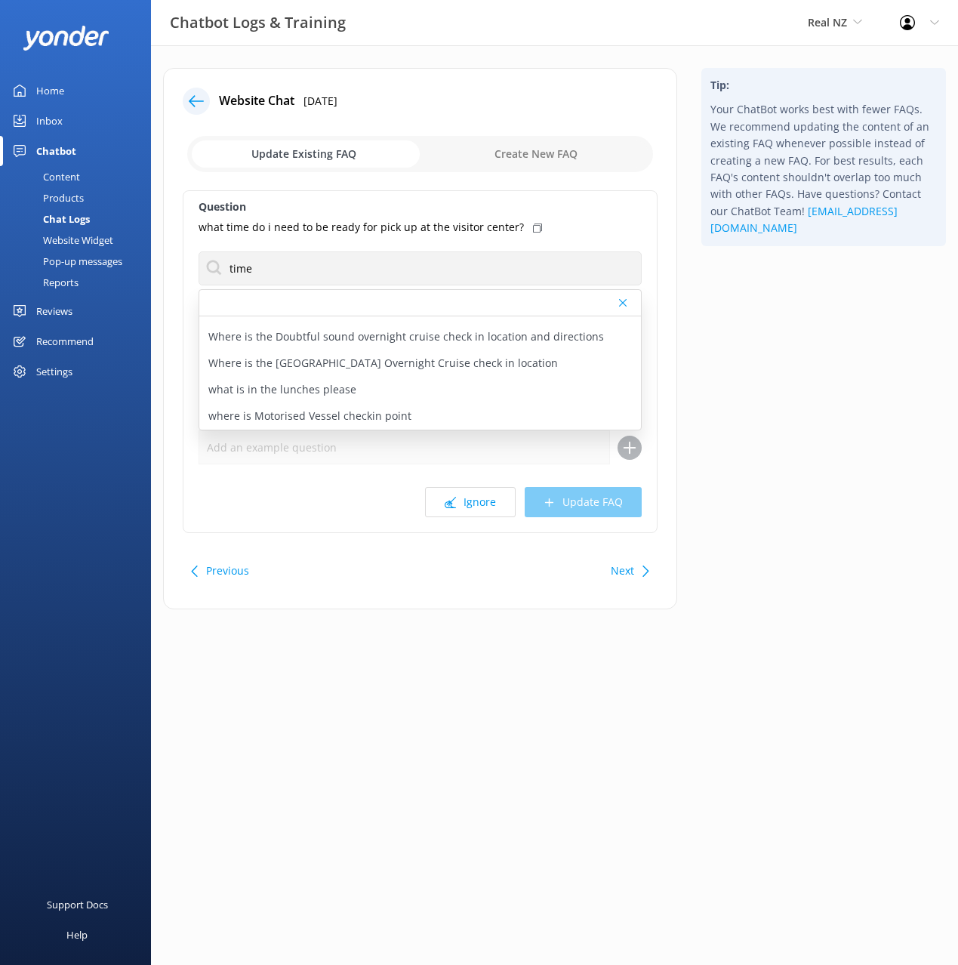
scroll to position [0, 0]
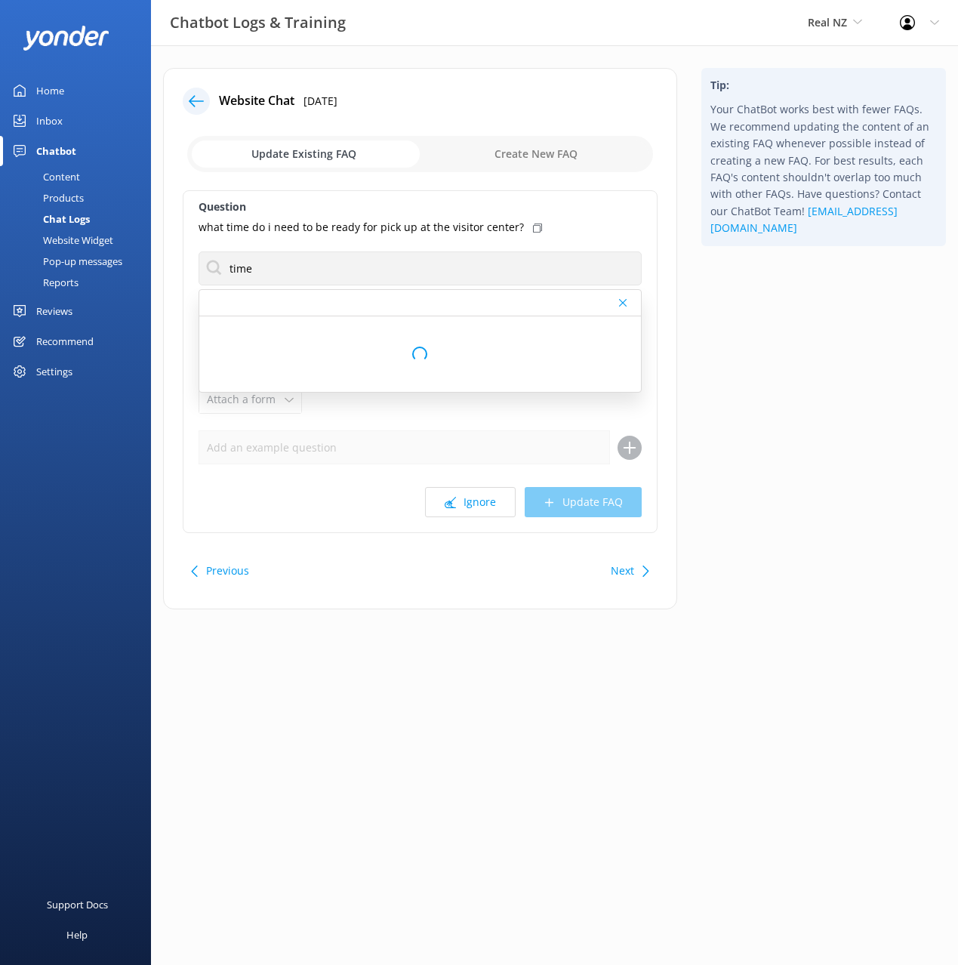
click at [720, 352] on div "Tip: Your ChatBot works best with fewer FAQs. We recommend updating the content…" at bounding box center [823, 346] width 269 height 556
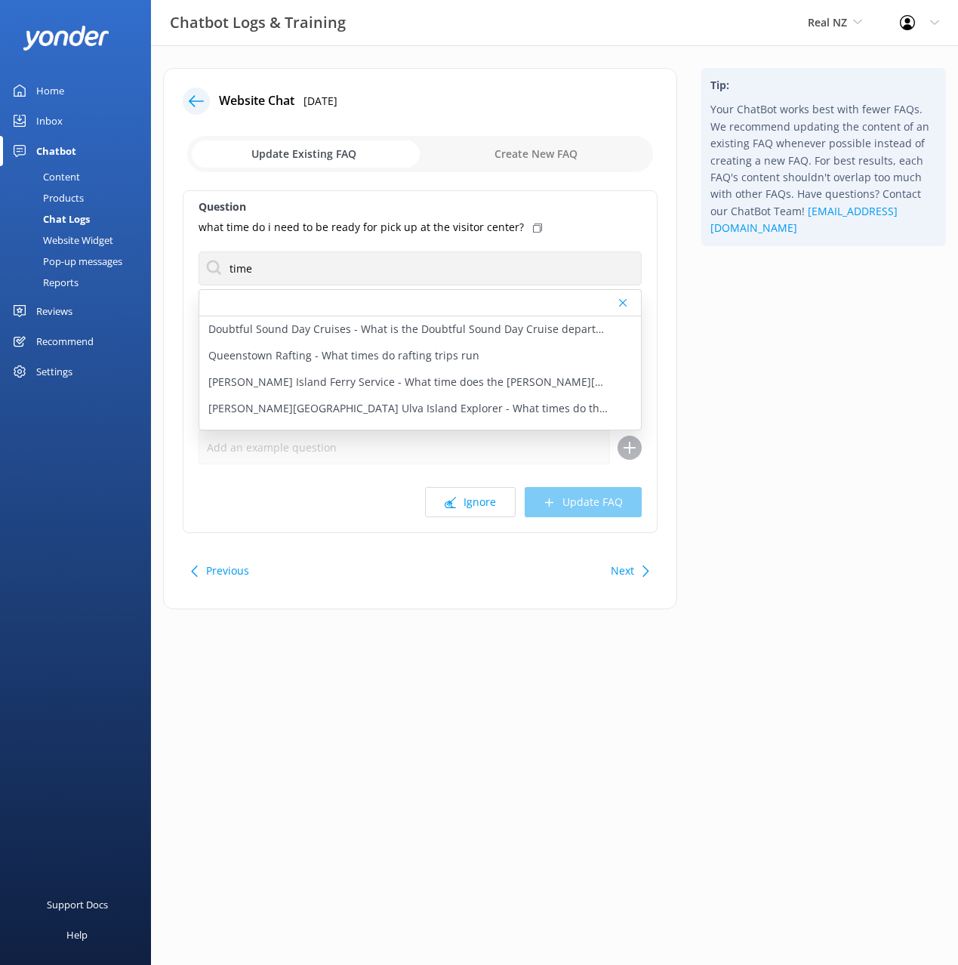
click at [704, 372] on div "Tip: Your ChatBot works best with fewer FAQs. We recommend updating the content…" at bounding box center [823, 346] width 269 height 556
click at [198, 95] on icon at bounding box center [196, 101] width 15 height 15
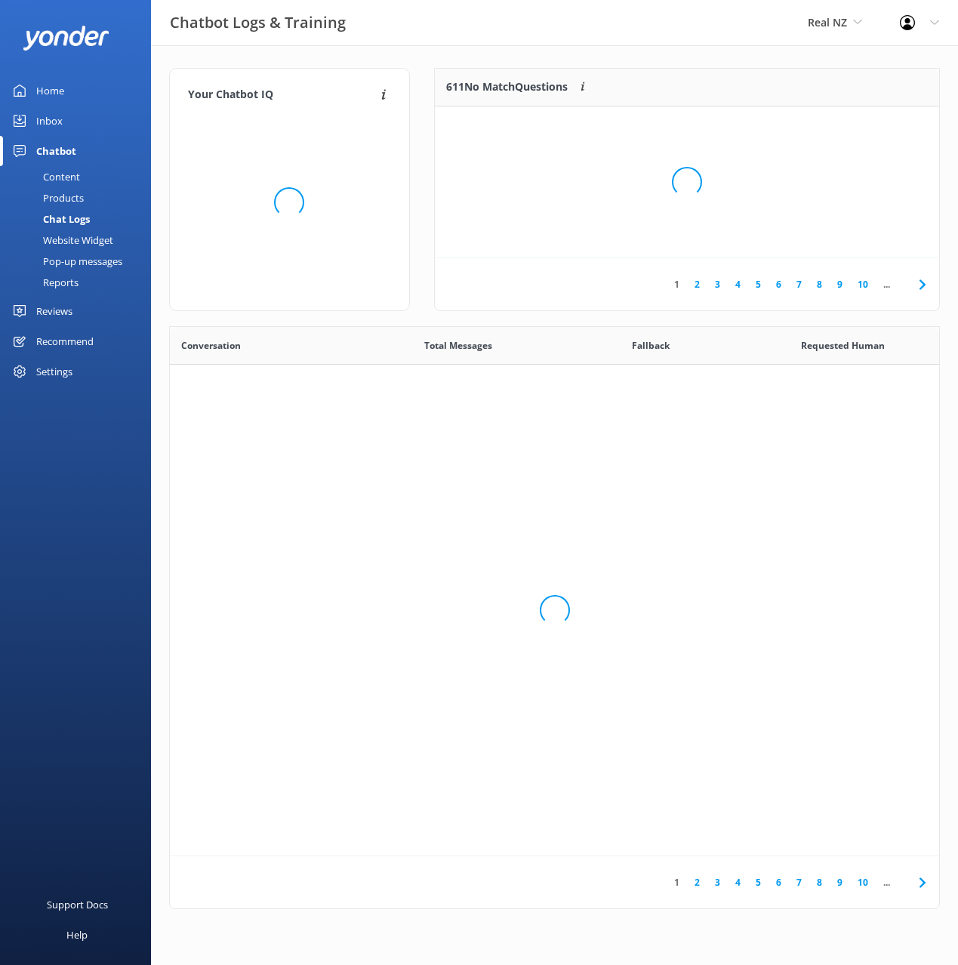
scroll to position [529, 769]
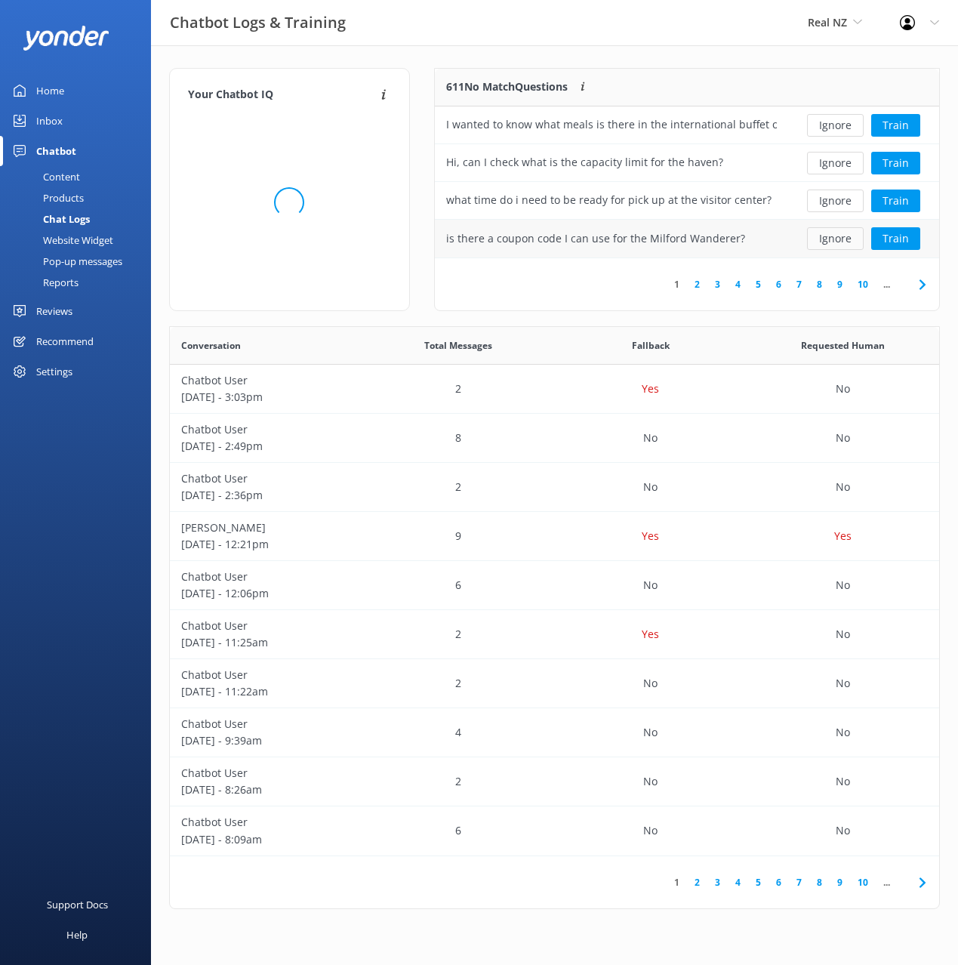
drag, startPoint x: 721, startPoint y: 63, endPoint x: 815, endPoint y: 242, distance: 202.3
click at [720, 63] on div "Your Chatbot IQ Your Chatbot IQ is the percentage of trained FAQs against untra…" at bounding box center [554, 492] width 807 height 894
click at [802, 290] on link "7" at bounding box center [799, 284] width 20 height 14
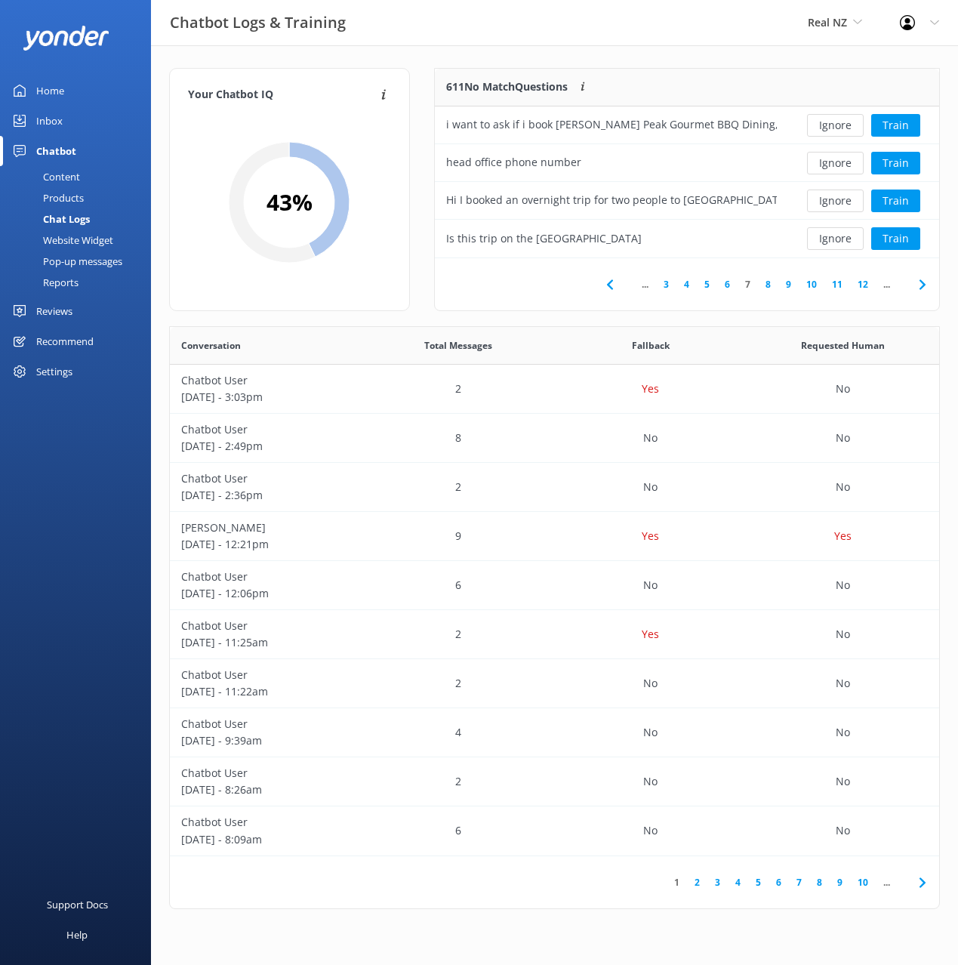
click at [695, 69] on div "611 No Match Questions Customers sometimes ask questions that don't fully match…" at bounding box center [611, 88] width 353 height 38
click at [882, 162] on button "Train" at bounding box center [895, 163] width 49 height 23
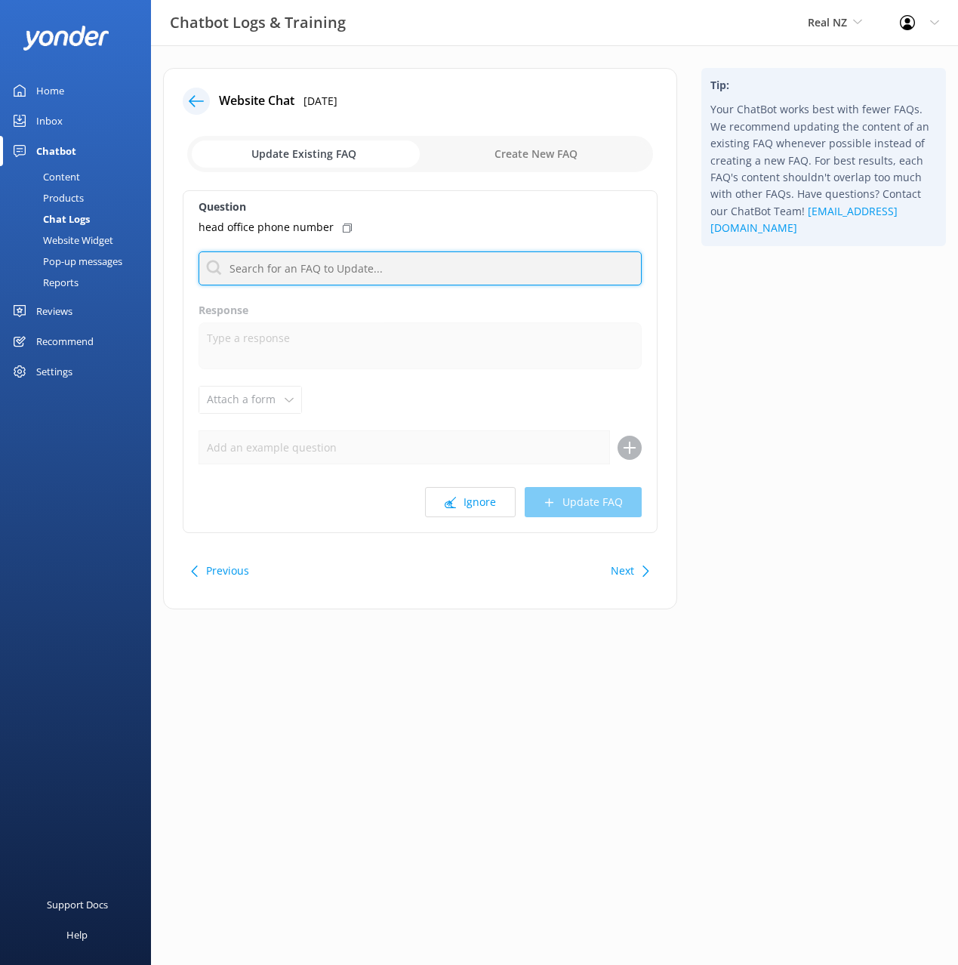
click at [313, 279] on input "text" at bounding box center [420, 268] width 443 height 34
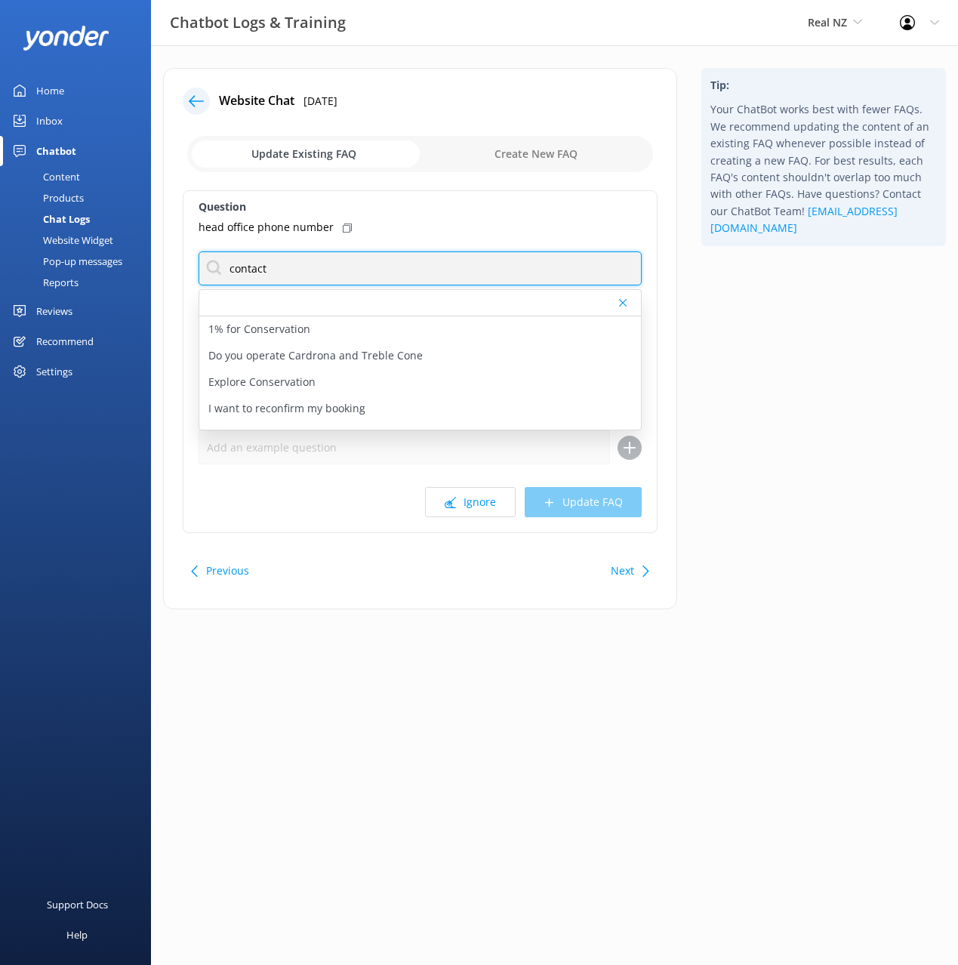
type input "contact"
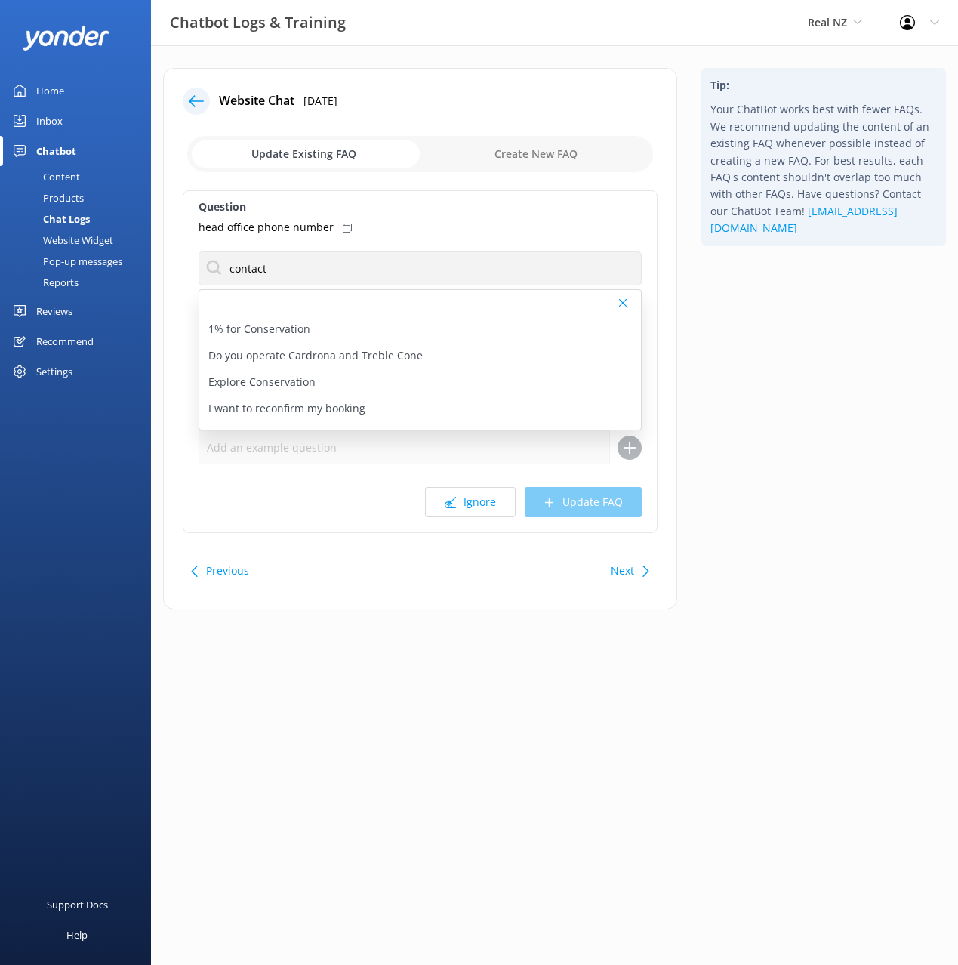
click at [346, 225] on icon at bounding box center [347, 227] width 9 height 9
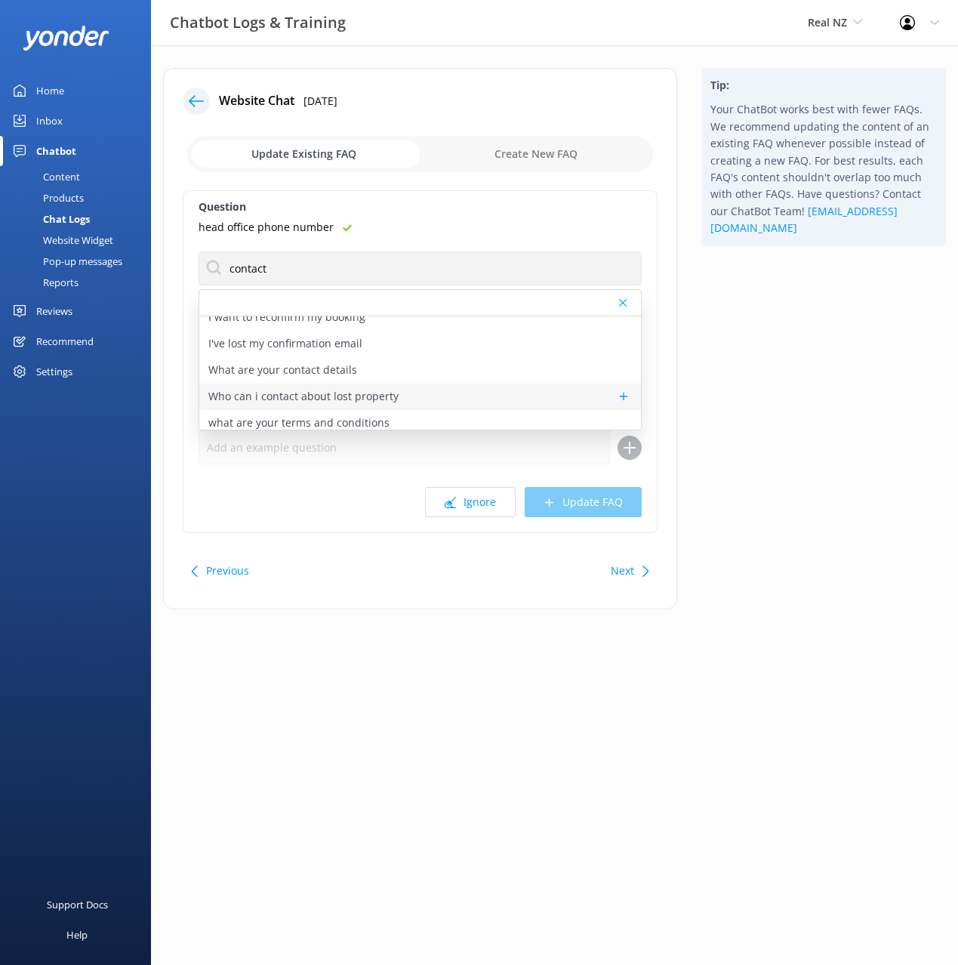
scroll to position [96, 0]
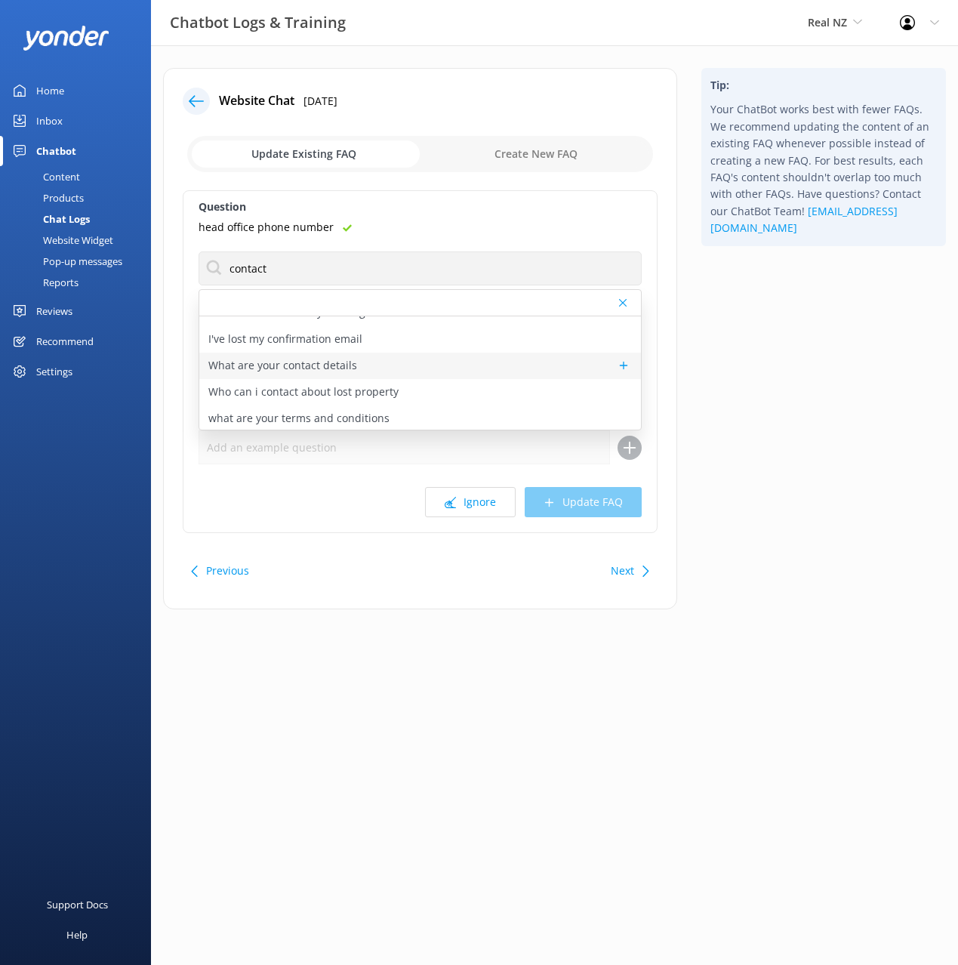
click at [340, 364] on p "What are your contact details" at bounding box center [282, 365] width 149 height 17
type textarea "Our team are available to help 8am to 6pm NZT daily. You're welcome to call [PH…"
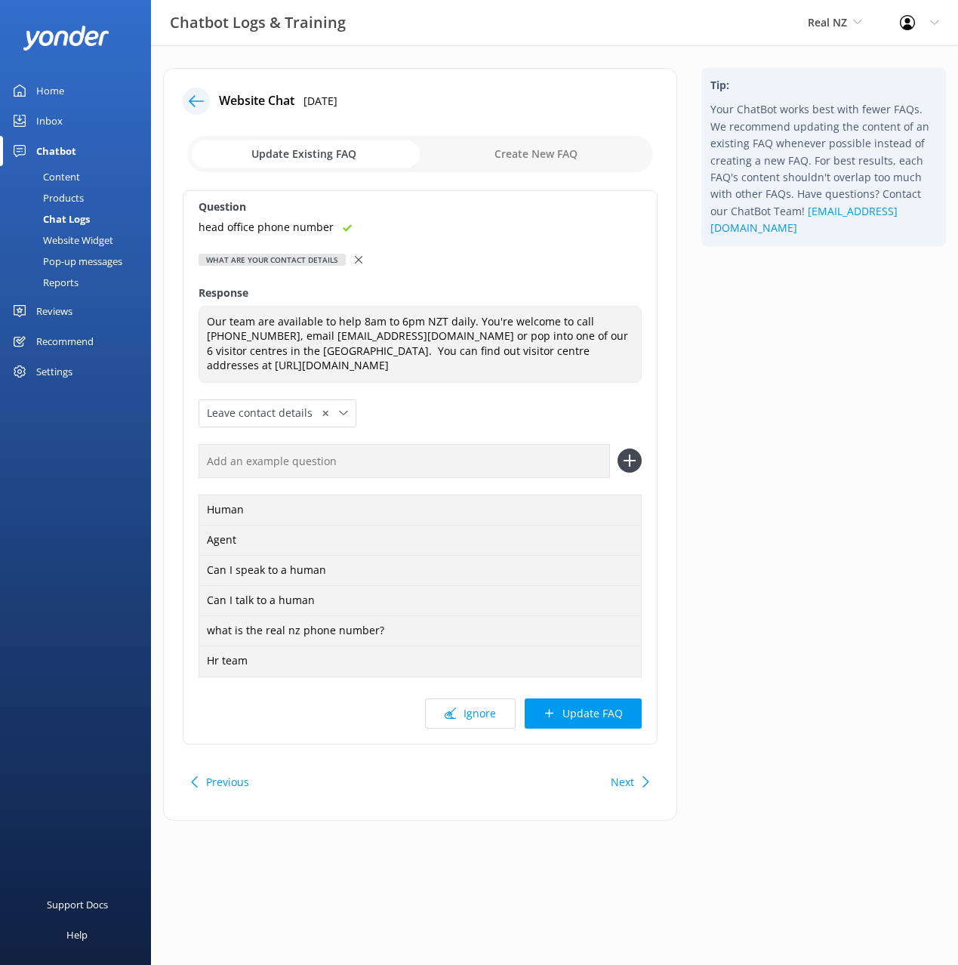
click at [417, 460] on input "text" at bounding box center [404, 461] width 411 height 34
paste input "head office phone number"
type input "head office phone number"
click at [617, 448] on button at bounding box center [629, 460] width 24 height 24
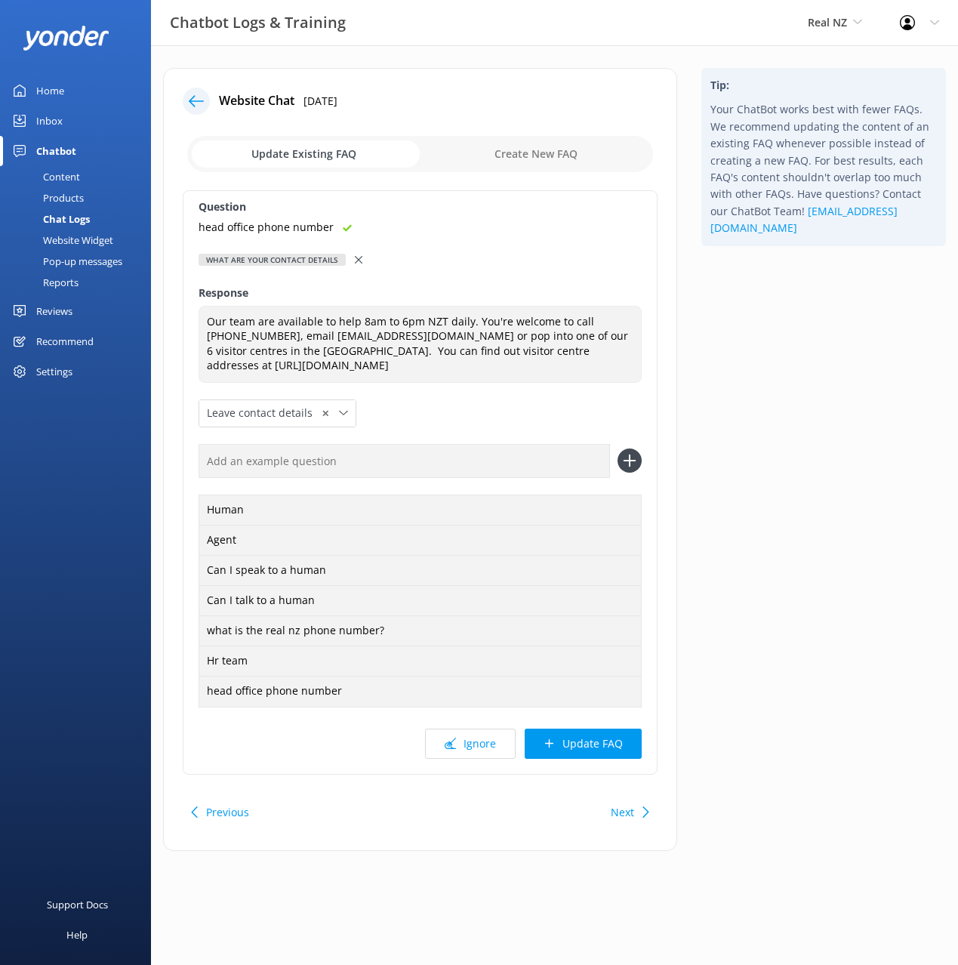
click at [627, 738] on button "Update FAQ" at bounding box center [583, 743] width 117 height 30
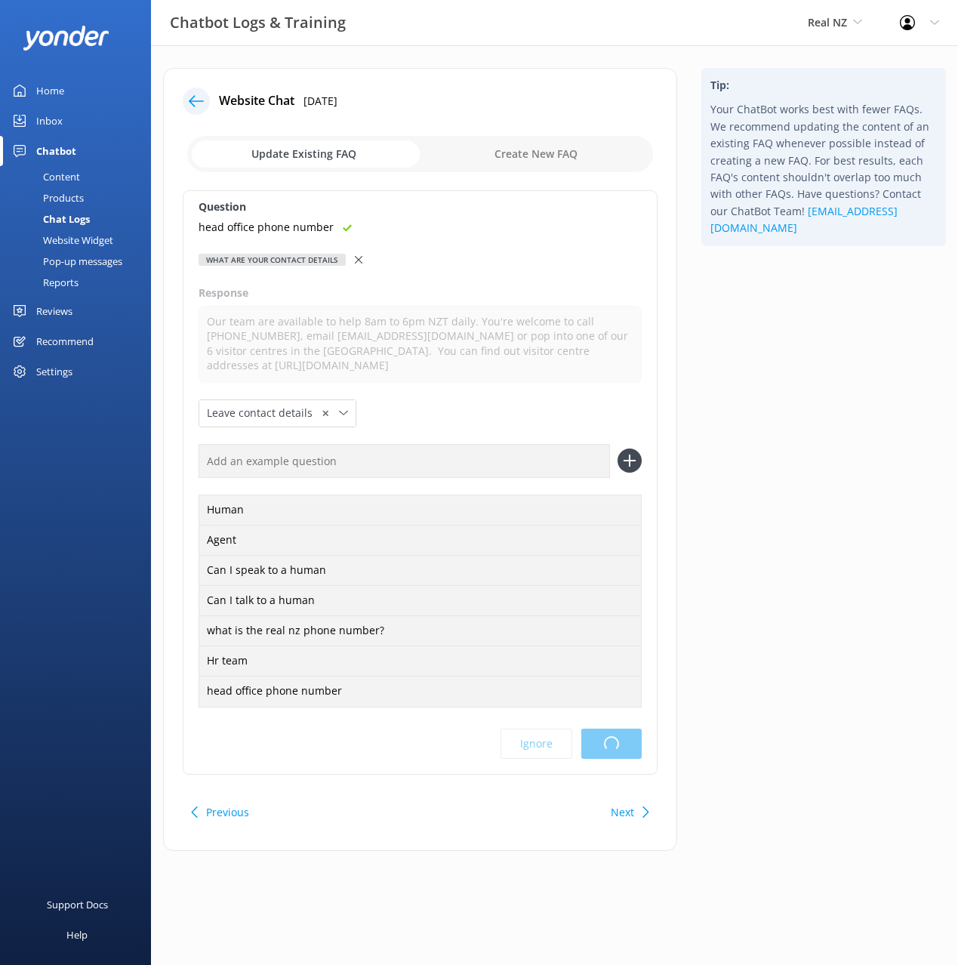
click at [786, 613] on div "Tip: Your ChatBot works best with fewer FAQs. We recommend updating the content…" at bounding box center [823, 467] width 269 height 798
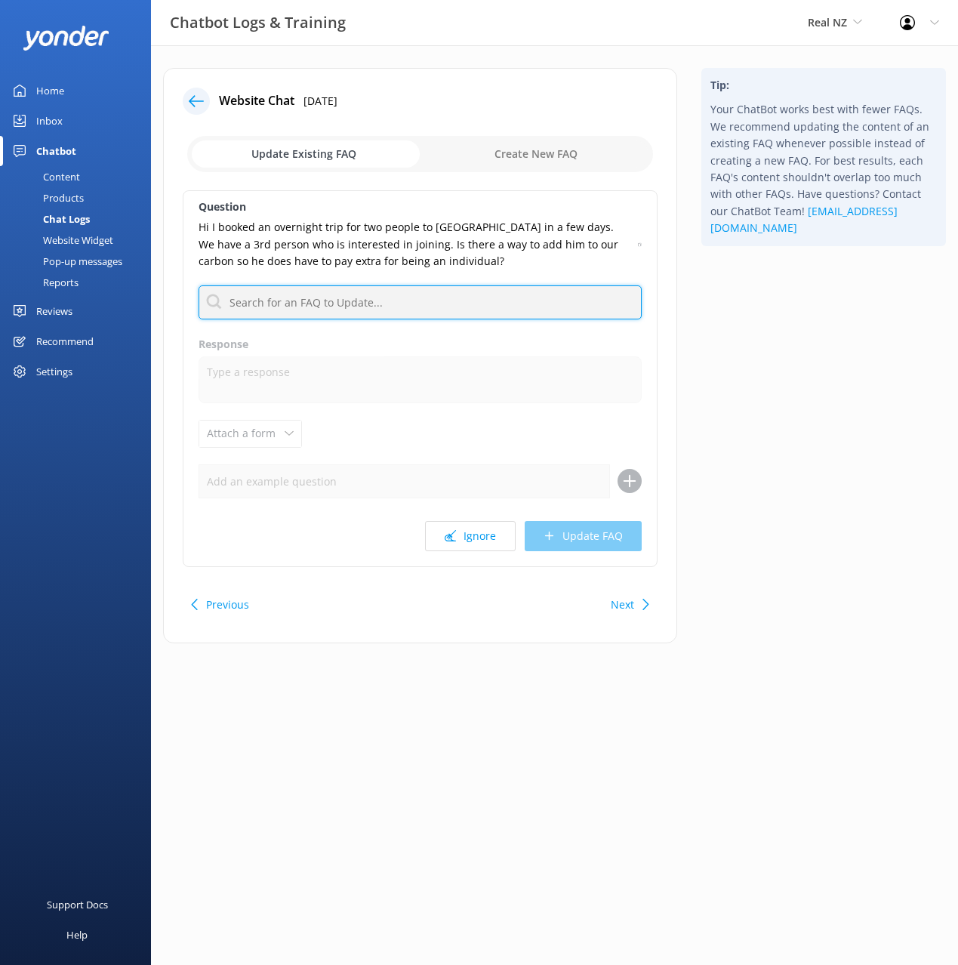
click at [494, 300] on input "text" at bounding box center [420, 302] width 443 height 34
type input "change"
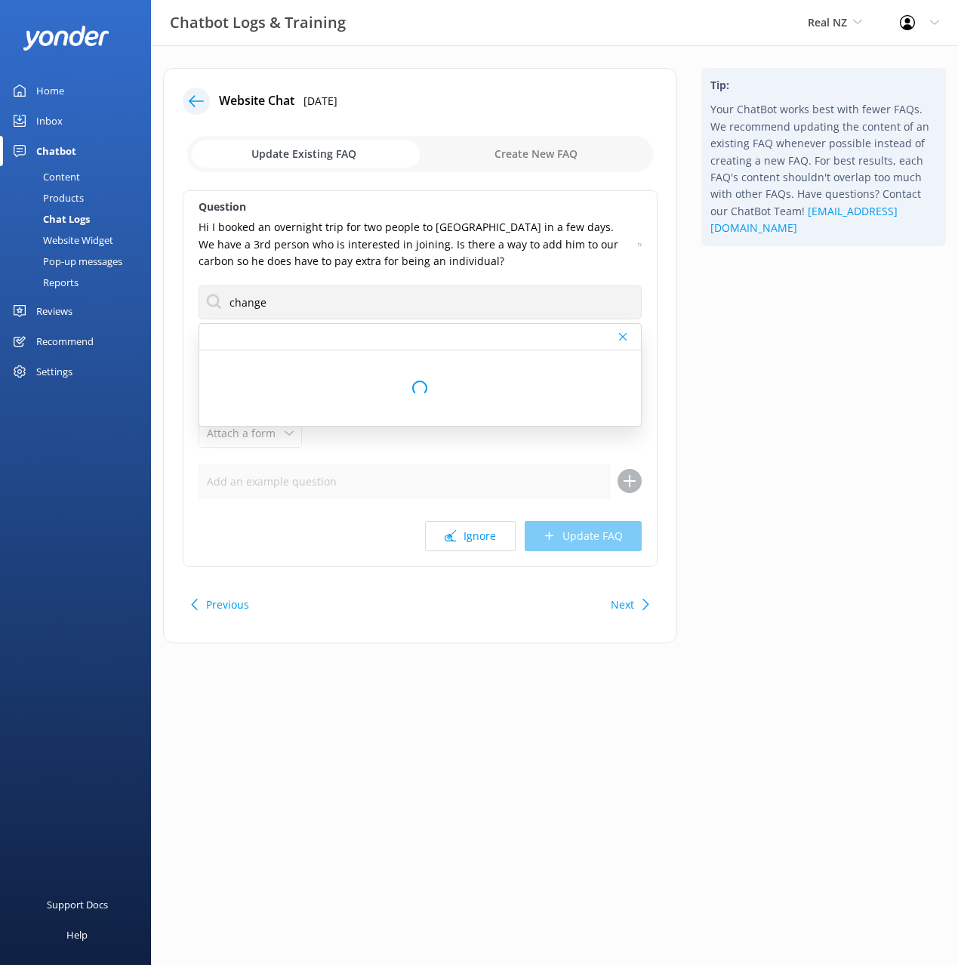
click at [762, 300] on div "Tip: Your ChatBot works best with fewer FAQs. We recommend updating the content…" at bounding box center [823, 363] width 269 height 590
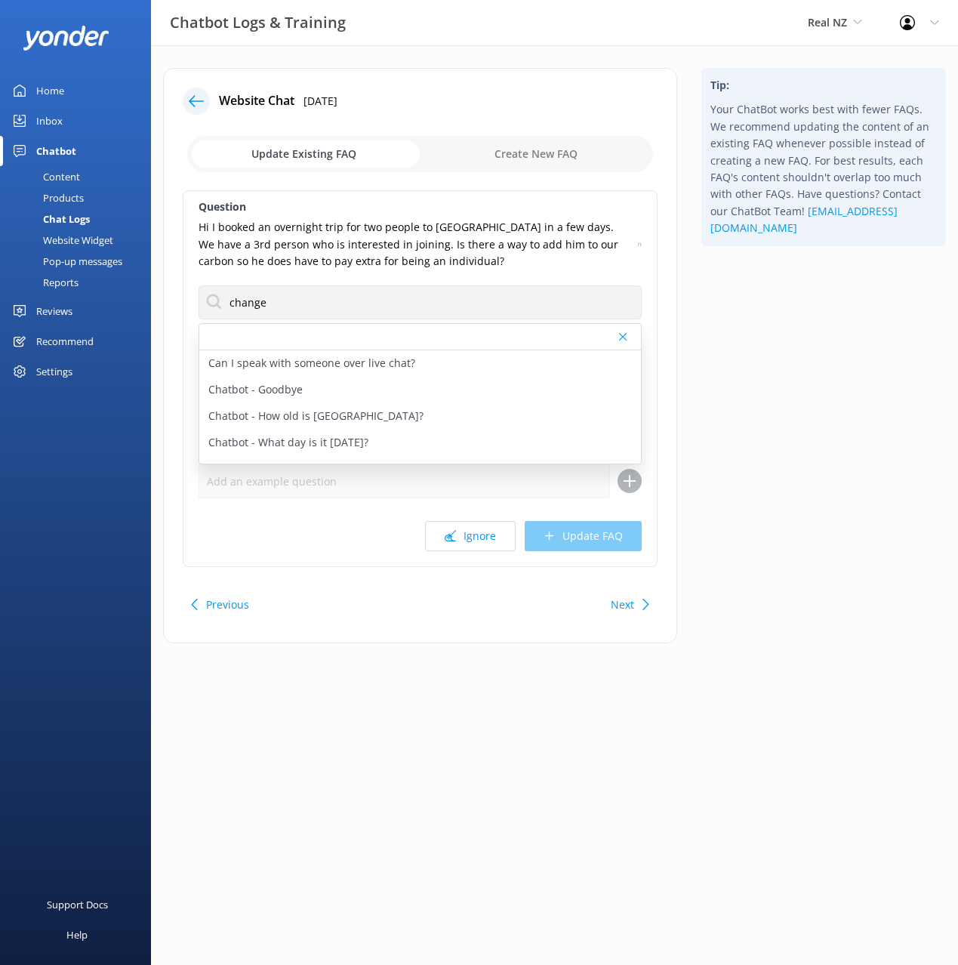
drag, startPoint x: 641, startPoint y: 244, endPoint x: 643, endPoint y: 251, distance: 7.9
click at [641, 244] on icon at bounding box center [640, 244] width 4 height 9
click at [766, 337] on div "Tip: Your ChatBot works best with fewer FAQs. We recommend updating the content…" at bounding box center [823, 363] width 269 height 590
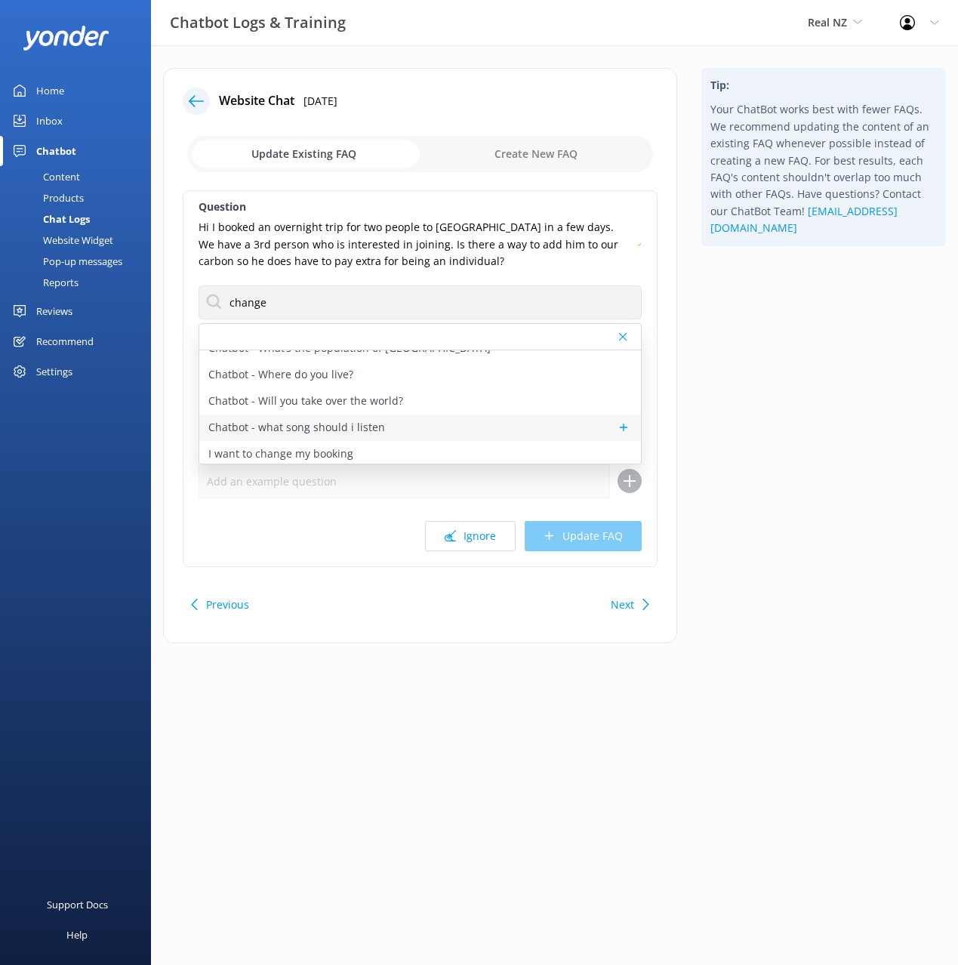
scroll to position [125, 0]
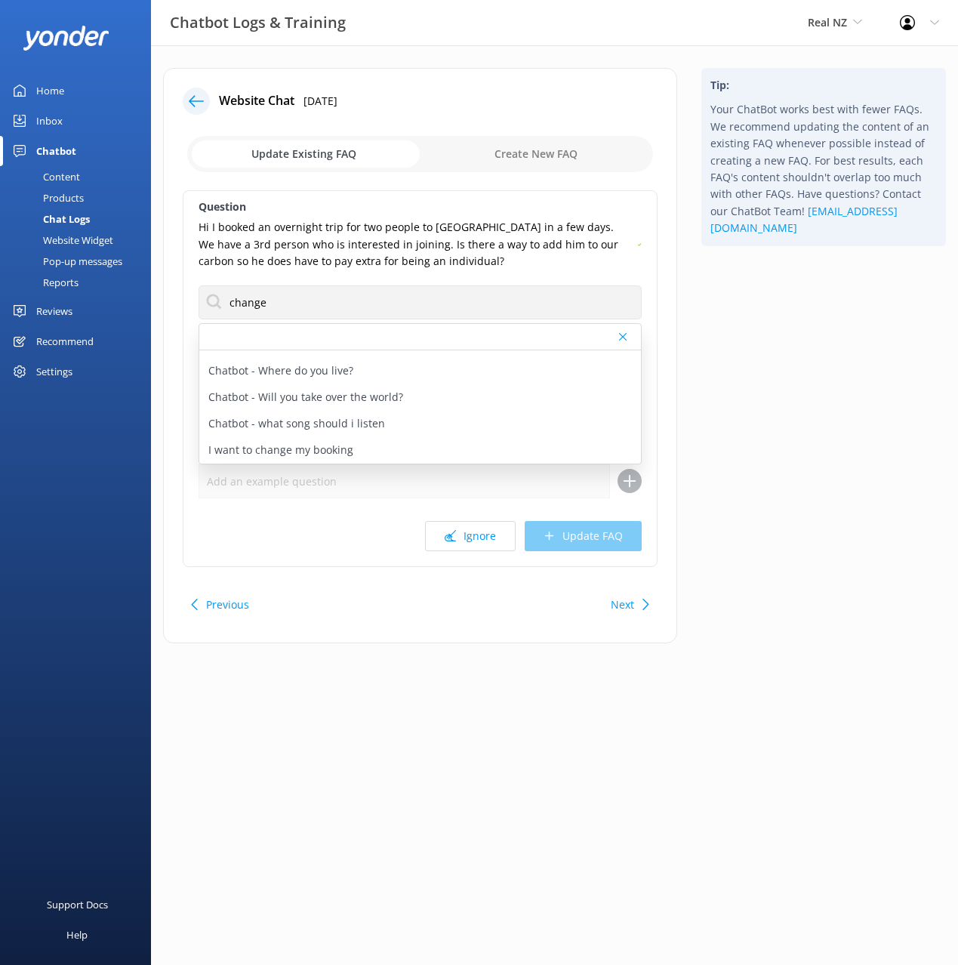
click at [355, 442] on div "I want to change my booking" at bounding box center [420, 450] width 442 height 26
type textarea "If you need to change a booking you'll need to contact our team with relevant i…"
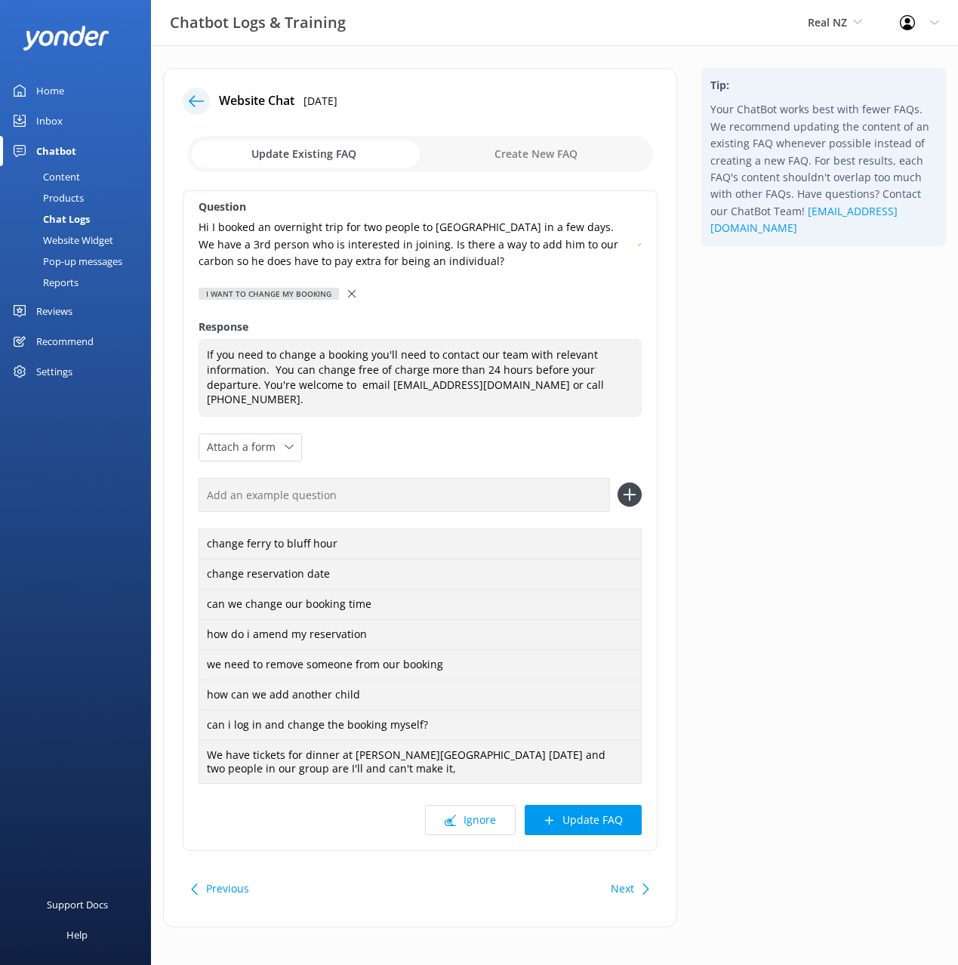
click at [410, 485] on input "text" at bounding box center [404, 495] width 411 height 34
paste input "Hi I booked an overnight trip for two people to [GEOGRAPHIC_DATA] in a few days…"
type input "Hi I booked an overnight trip for two people to [GEOGRAPHIC_DATA] in a few days…"
click at [617, 482] on button at bounding box center [629, 494] width 24 height 24
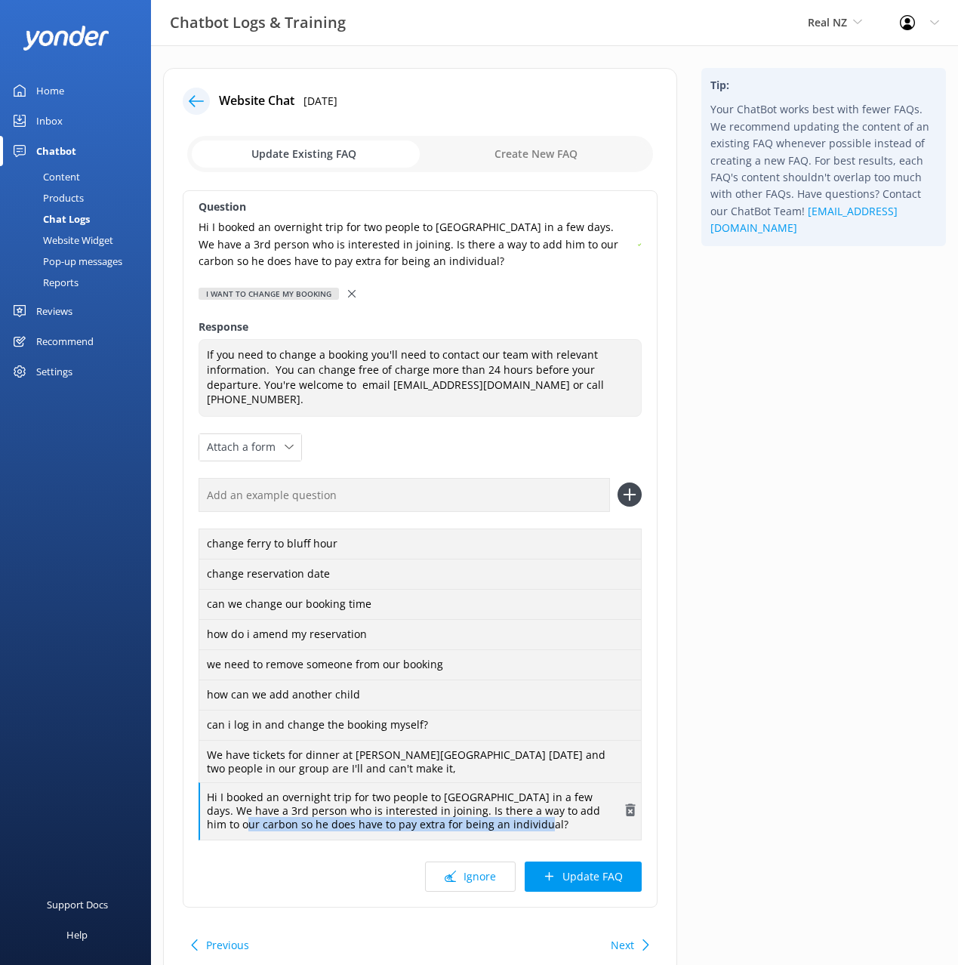
drag, startPoint x: 519, startPoint y: 808, endPoint x: 199, endPoint y: 815, distance: 319.4
click at [199, 815] on div "Hi I booked an overnight trip for two people to [GEOGRAPHIC_DATA] in a few days…" at bounding box center [420, 811] width 443 height 58
click at [604, 873] on button "Update FAQ" at bounding box center [583, 876] width 117 height 30
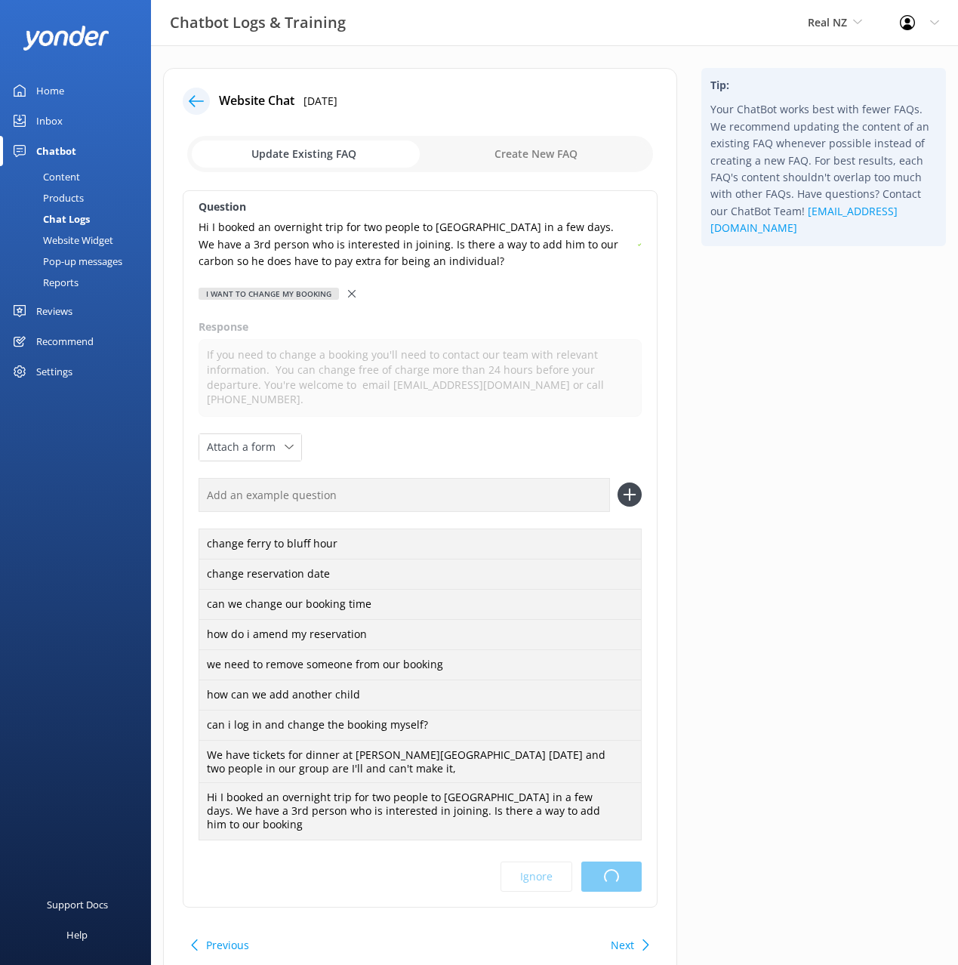
click at [759, 787] on div "Tip: Your ChatBot works best with fewer FAQs. We recommend updating the content…" at bounding box center [823, 533] width 269 height 931
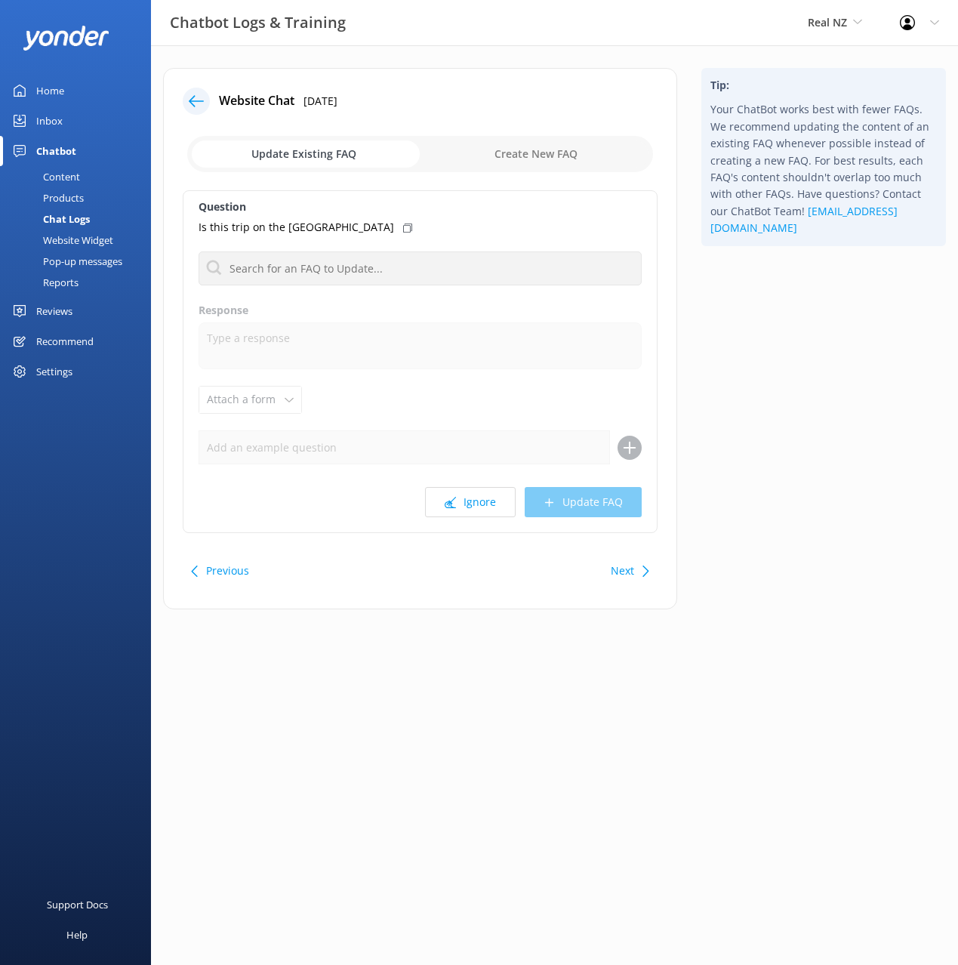
drag, startPoint x: 764, startPoint y: 400, endPoint x: 774, endPoint y: 417, distance: 19.3
click at [765, 401] on div "Tip: Your ChatBot works best with fewer FAQs. We recommend updating the content…" at bounding box center [823, 346] width 269 height 556
click at [460, 505] on button "Ignore" at bounding box center [470, 502] width 91 height 30
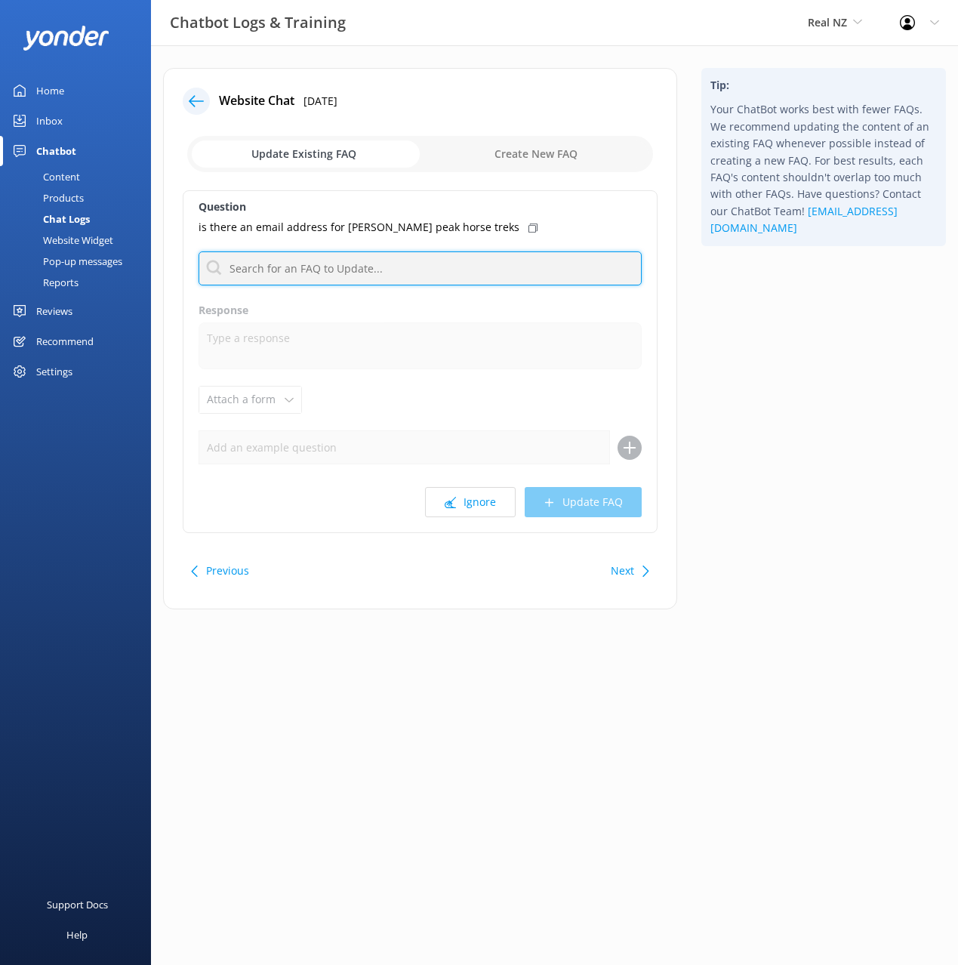
click at [325, 269] on input "text" at bounding box center [420, 268] width 443 height 34
type input "contact"
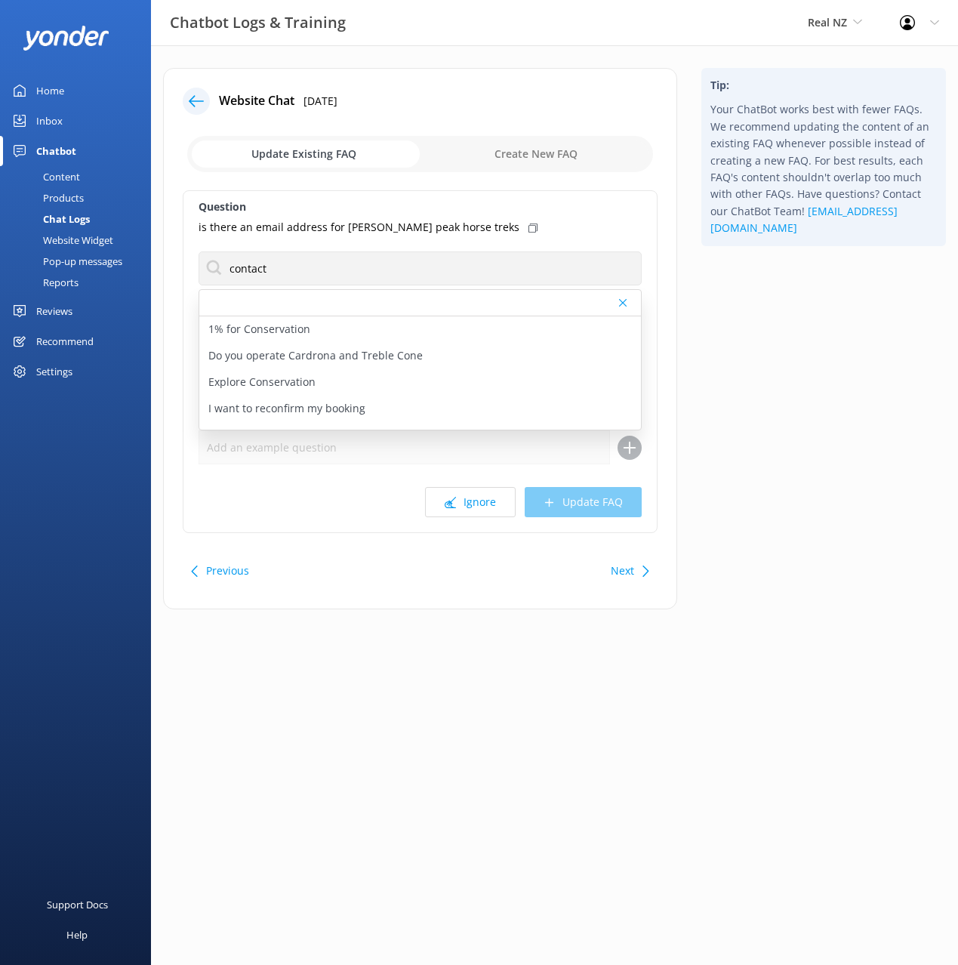
click at [528, 230] on icon at bounding box center [532, 227] width 9 height 9
drag, startPoint x: 365, startPoint y: 365, endPoint x: 497, endPoint y: 423, distance: 144.3
click at [365, 365] on div "What are your contact details" at bounding box center [420, 363] width 442 height 26
type textarea "Our team are available to help 8am to 6pm NZT daily. You're welcome to call [PH…"
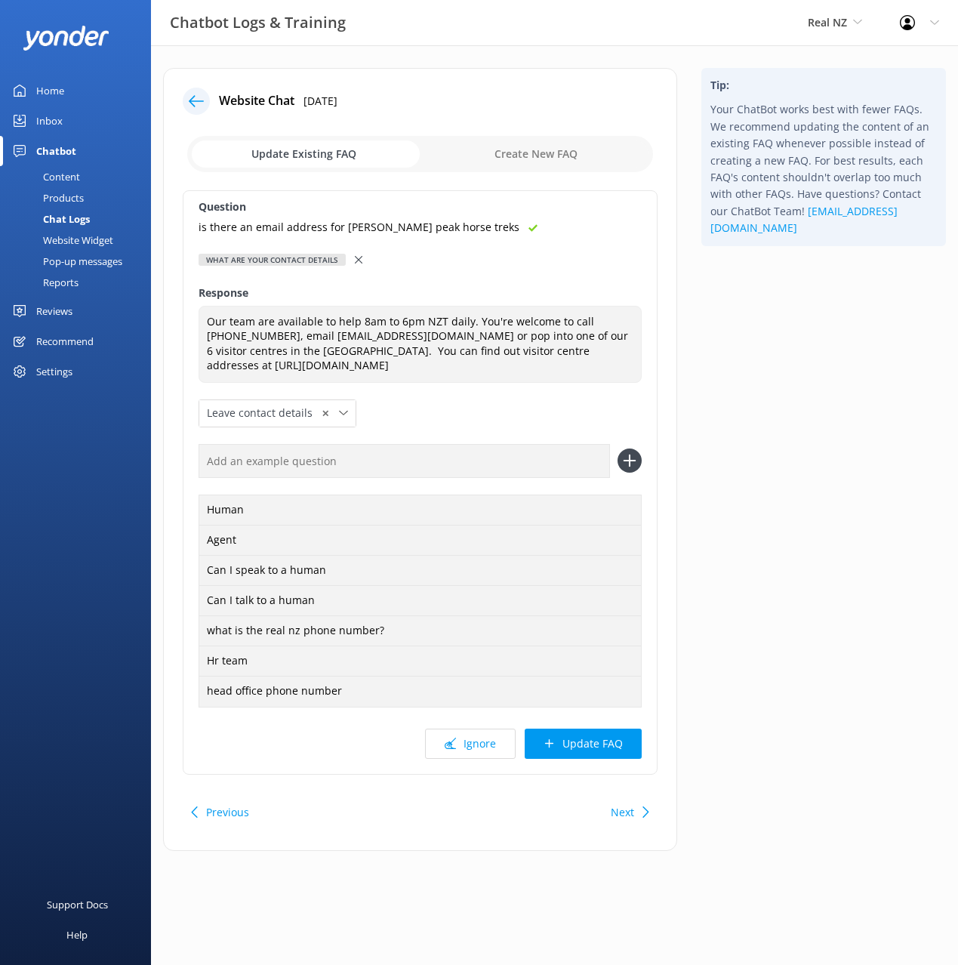
click at [537, 453] on input "text" at bounding box center [404, 461] width 411 height 34
paste input "is there an email address for [PERSON_NAME] peak horse treks"
type input "is there an email address for [PERSON_NAME] peak horse treks"
click at [617, 448] on button at bounding box center [629, 460] width 24 height 24
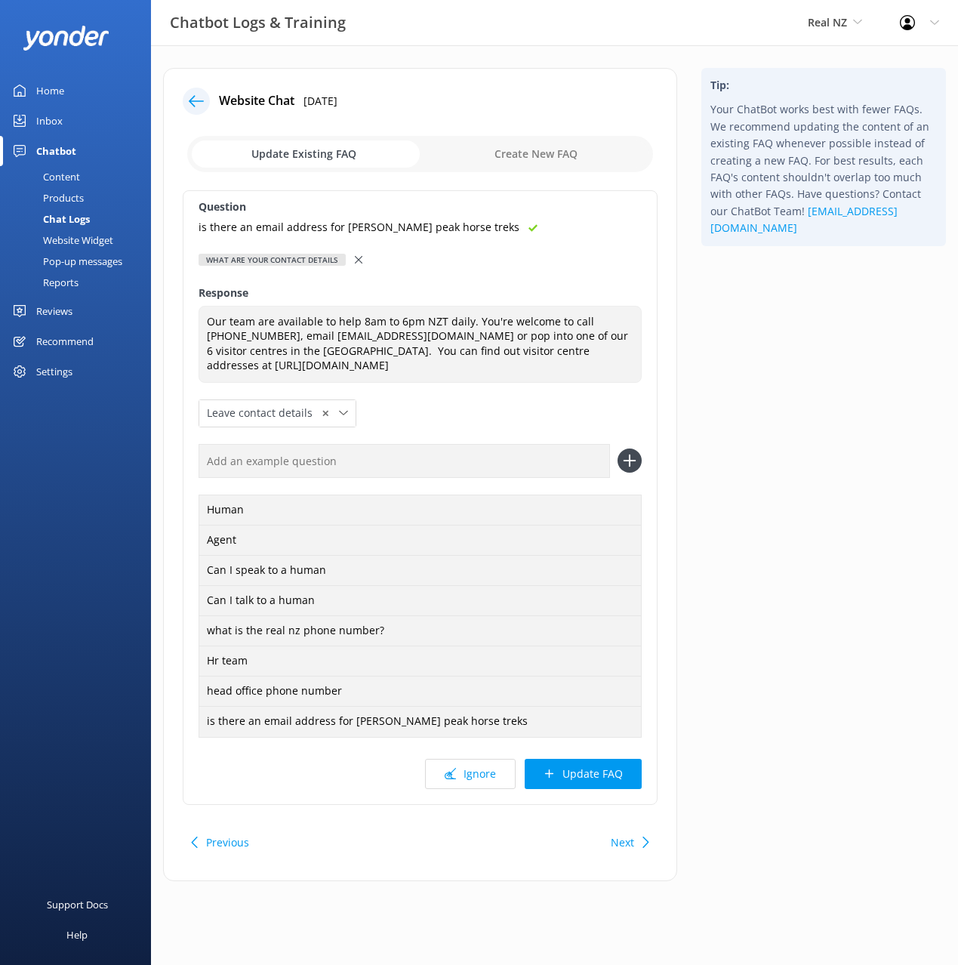
drag, startPoint x: 614, startPoint y: 781, endPoint x: 641, endPoint y: 773, distance: 27.7
click at [616, 781] on button "Update FAQ" at bounding box center [583, 774] width 117 height 30
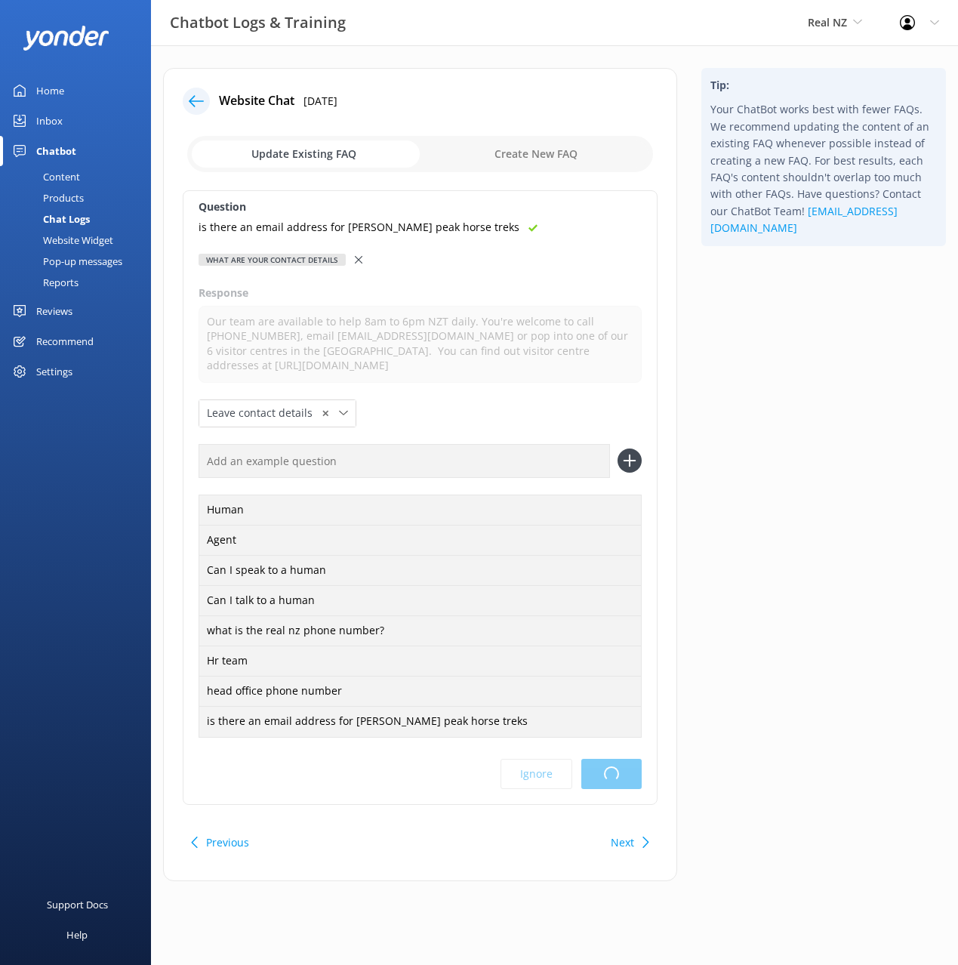
click at [799, 685] on div "Tip: Your ChatBot works best with fewer FAQs. We recommend updating the content…" at bounding box center [823, 482] width 269 height 828
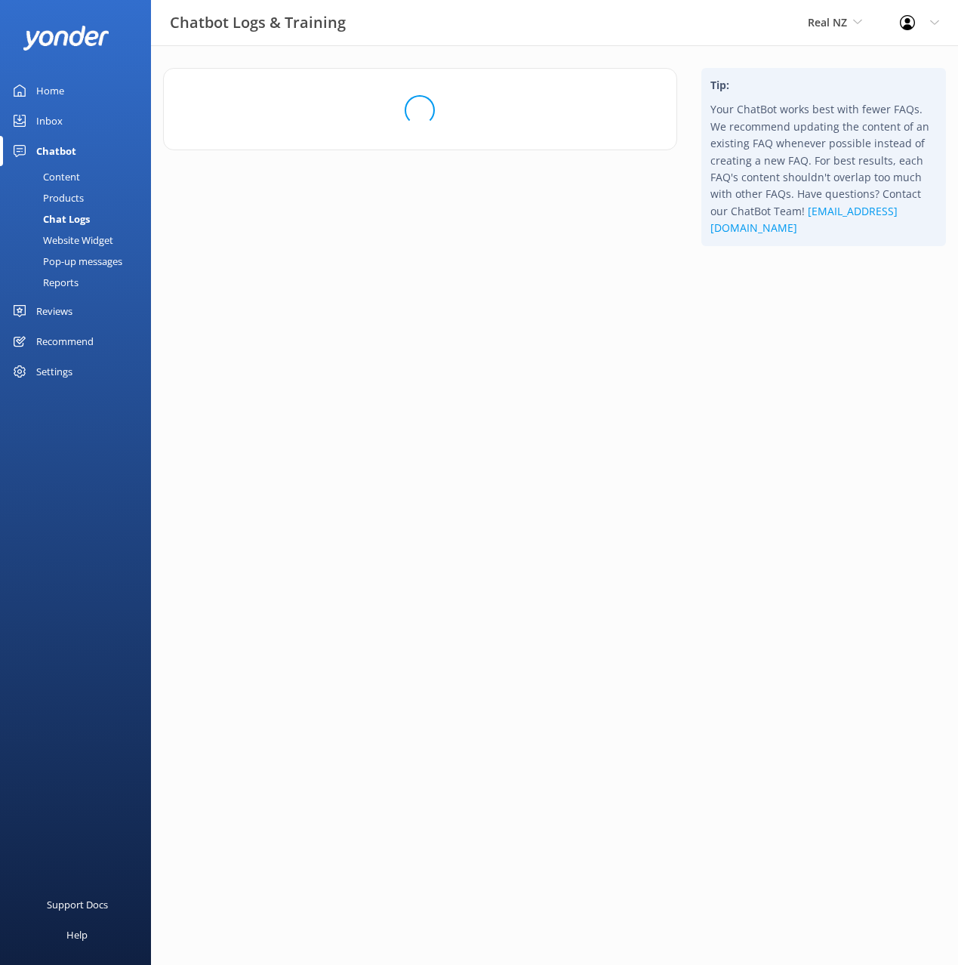
click at [816, 408] on html "Chatbot Logs & Training Real NZ Black Cat Cruises [GEOGRAPHIC_DATA] [GEOGRAPHIC…" at bounding box center [479, 482] width 958 height 965
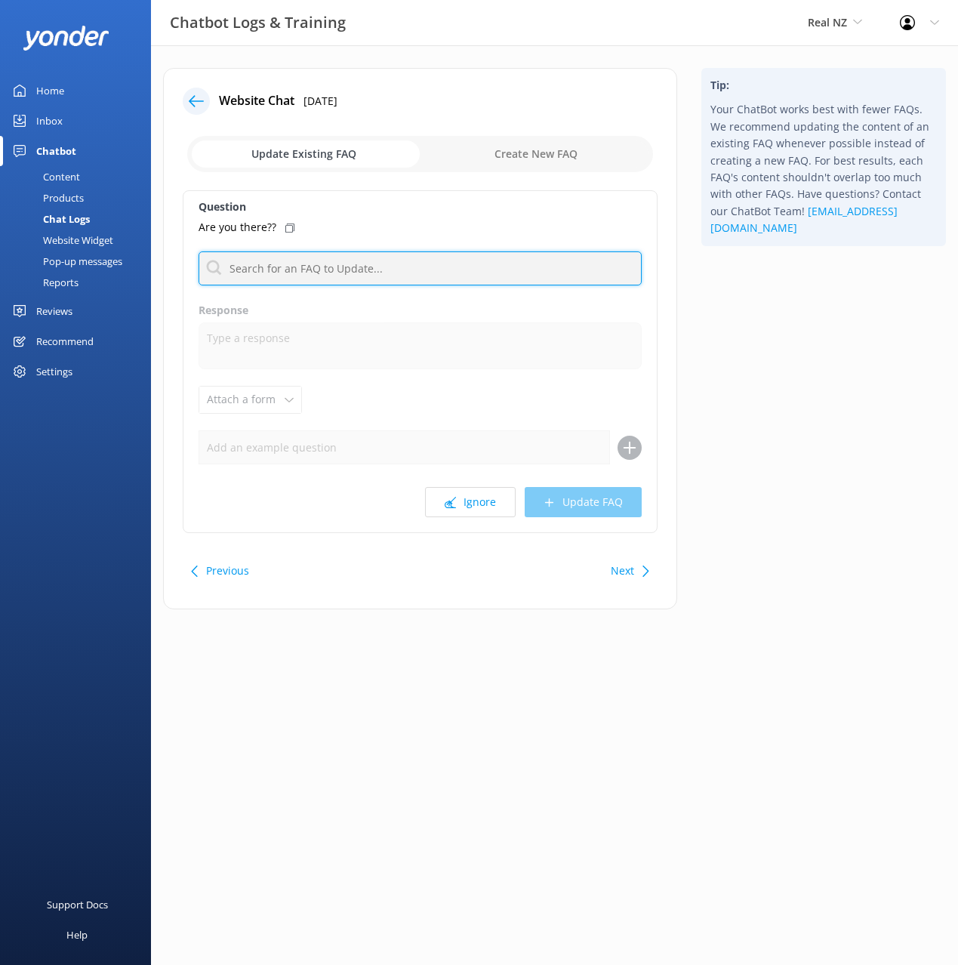
click at [383, 267] on input "text" at bounding box center [420, 268] width 443 height 34
type input "hello"
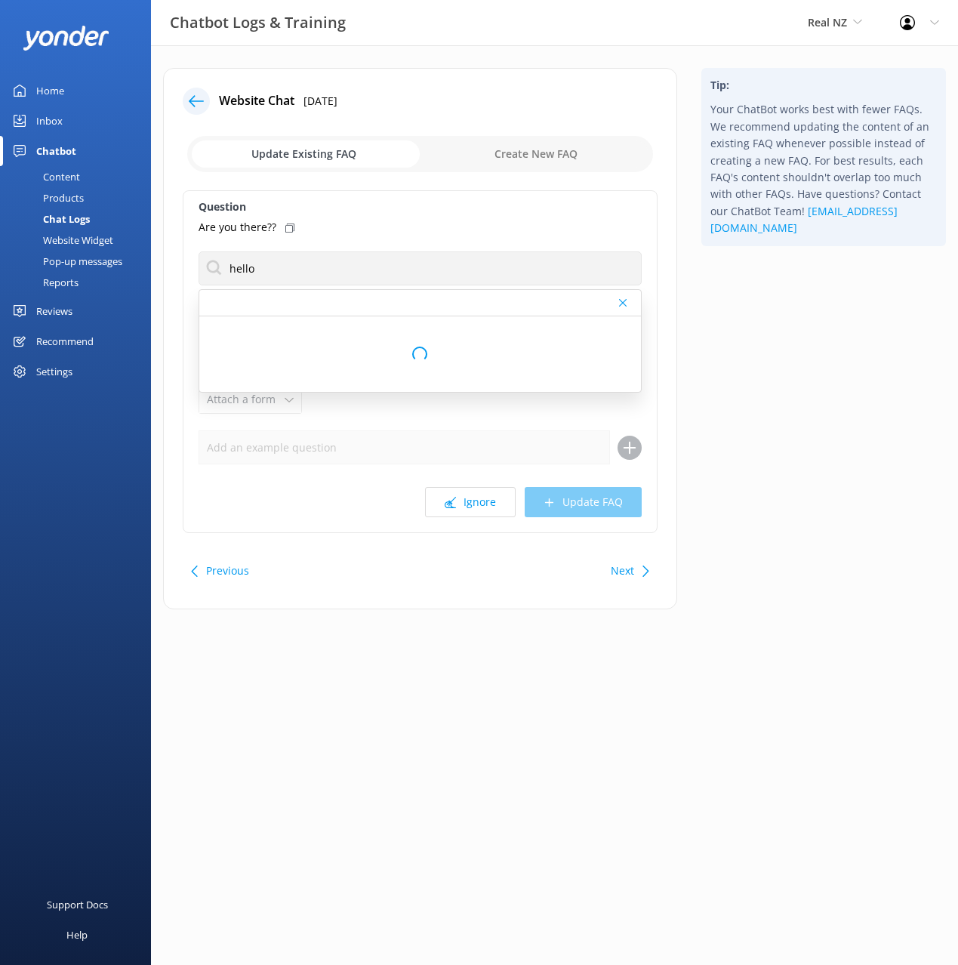
click at [291, 223] on icon at bounding box center [289, 227] width 9 height 9
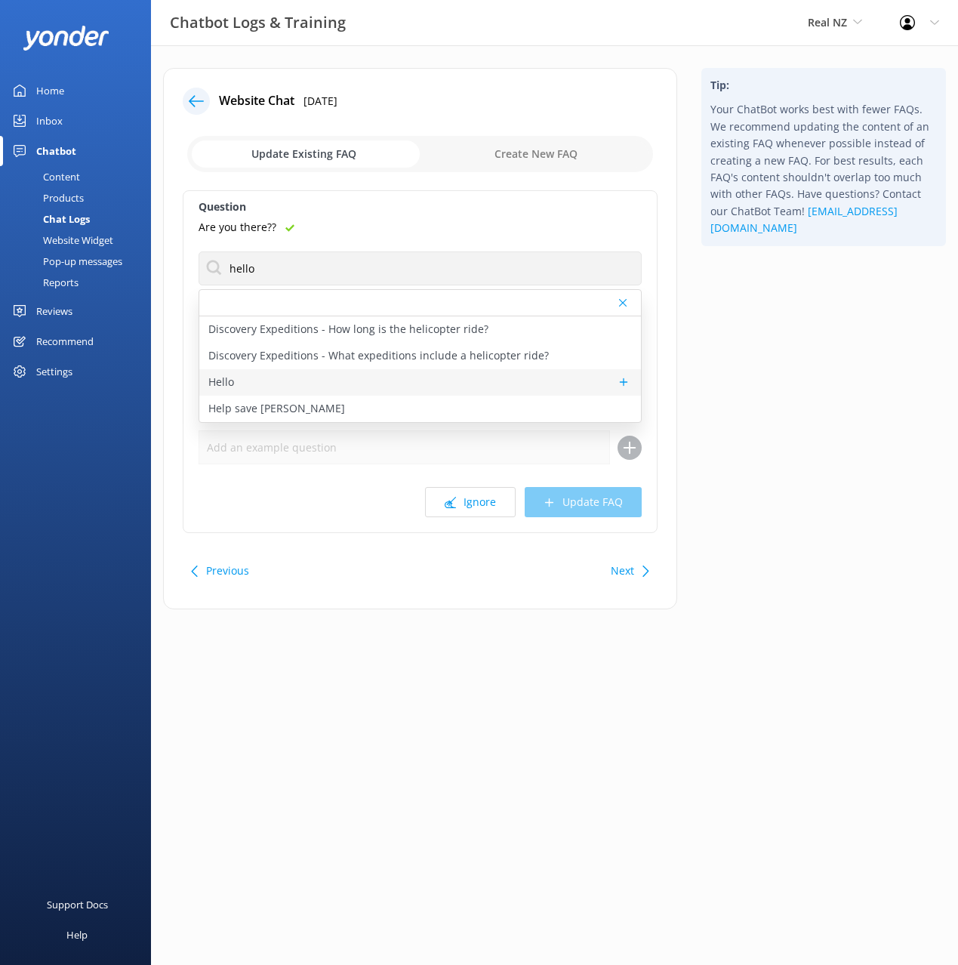
click at [259, 380] on div "Hello" at bounding box center [420, 382] width 442 height 26
type textarea "Hello! How can I assist you [DATE]? 🌟"
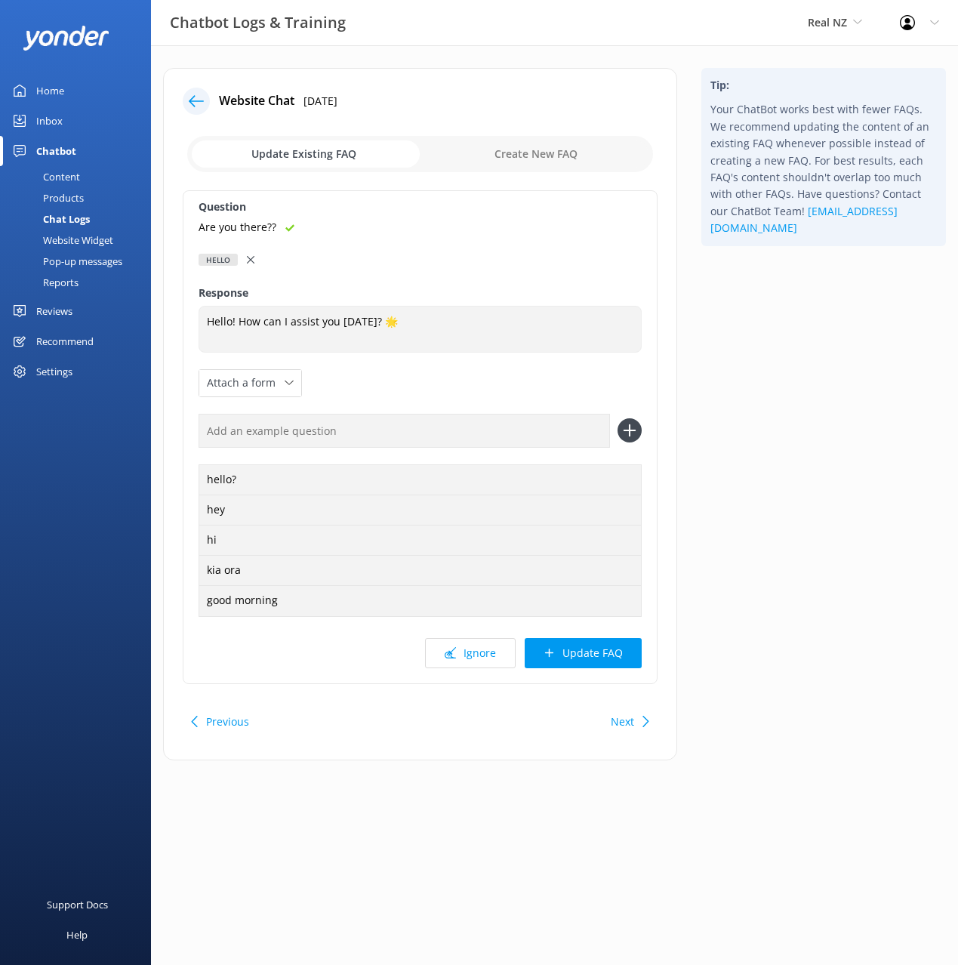
click at [338, 427] on input "text" at bounding box center [404, 431] width 411 height 34
paste input "Are you there??"
type input "Are you there??"
click at [617, 418] on button at bounding box center [629, 430] width 24 height 24
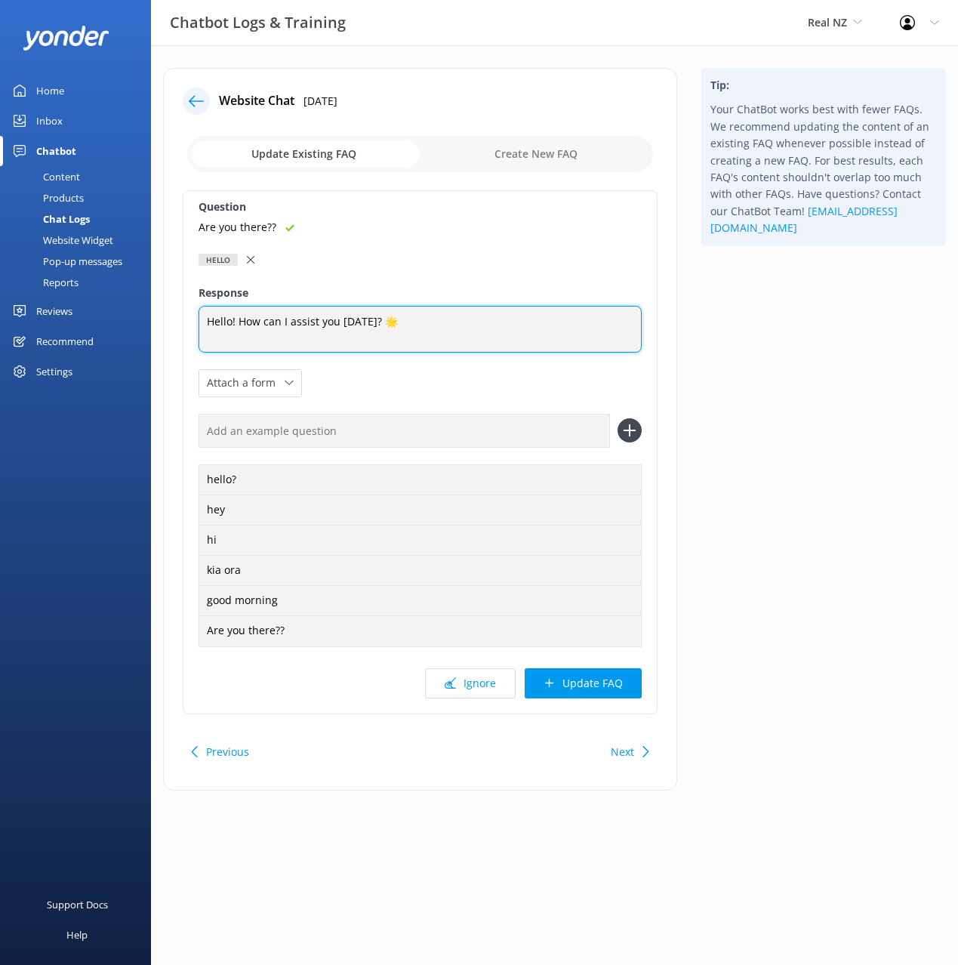
click at [214, 322] on textarea "Hello! How can I assist you [DATE]? 🌟" at bounding box center [420, 329] width 443 height 47
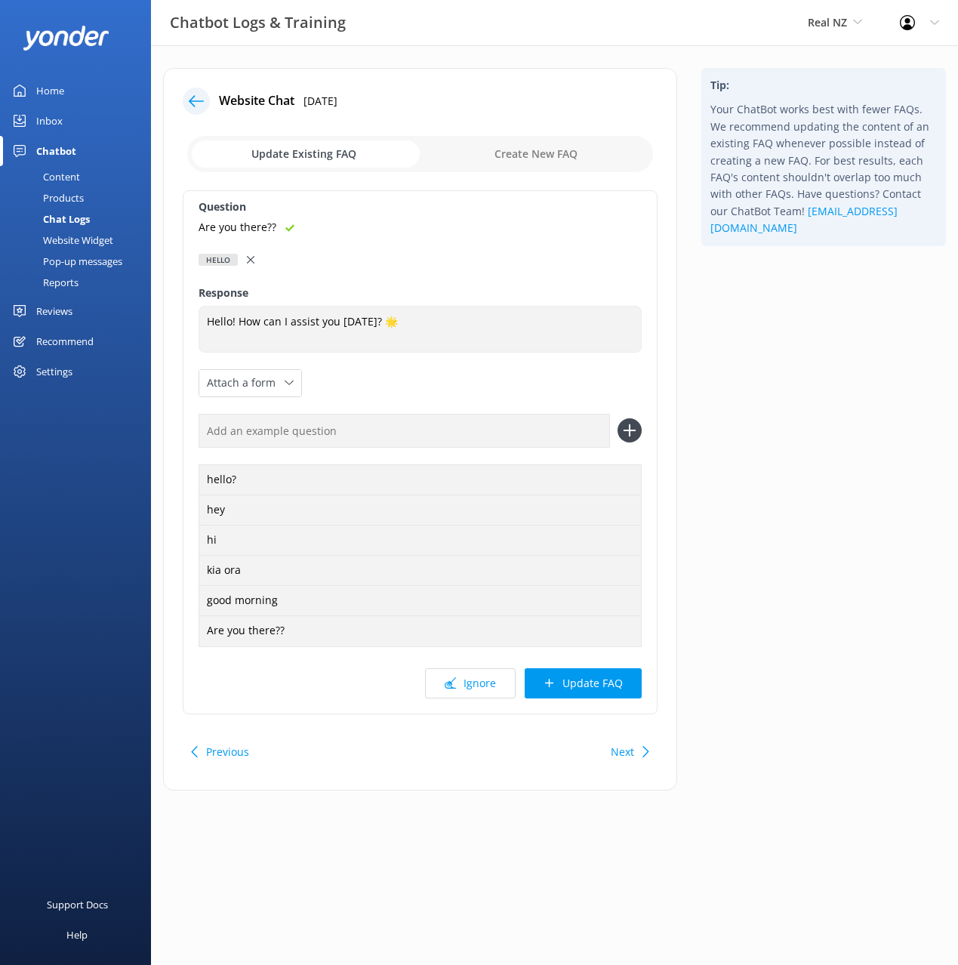
click at [611, 686] on button "Update FAQ" at bounding box center [583, 683] width 117 height 30
click at [776, 633] on div "Tip: Your ChatBot works best with fewer FAQs. We recommend updating the content…" at bounding box center [823, 437] width 269 height 738
click at [789, 441] on div "Tip: Your ChatBot works best with fewer FAQs. We recommend updating the content…" at bounding box center [823, 437] width 269 height 738
click at [777, 426] on div "Tip: Your ChatBot works best with fewer FAQs. We recommend updating the content…" at bounding box center [823, 437] width 269 height 738
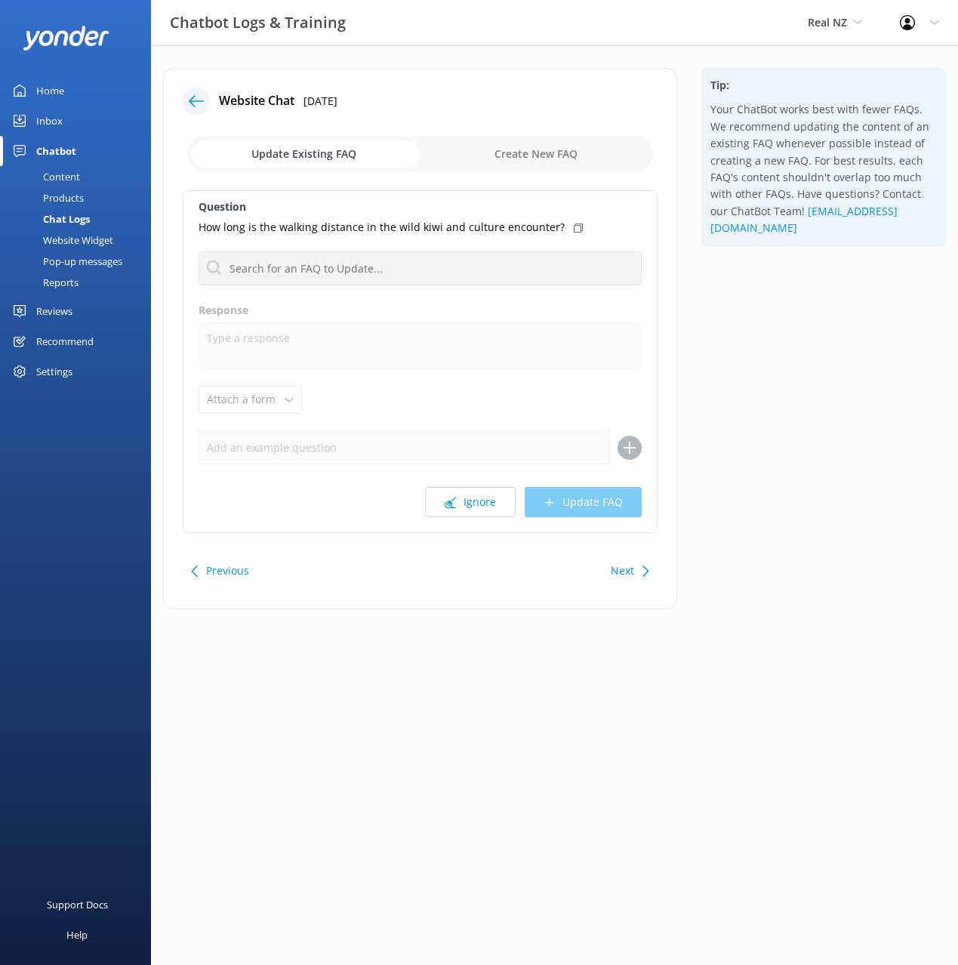
click at [768, 411] on div "Tip: Your ChatBot works best with fewer FAQs. We recommend updating the content…" at bounding box center [823, 346] width 269 height 556
click at [739, 476] on div "Tip: Your ChatBot works best with fewer FAQs. We recommend updating the content…" at bounding box center [823, 346] width 269 height 556
click at [635, 573] on div "Next" at bounding box center [628, 571] width 47 height 30
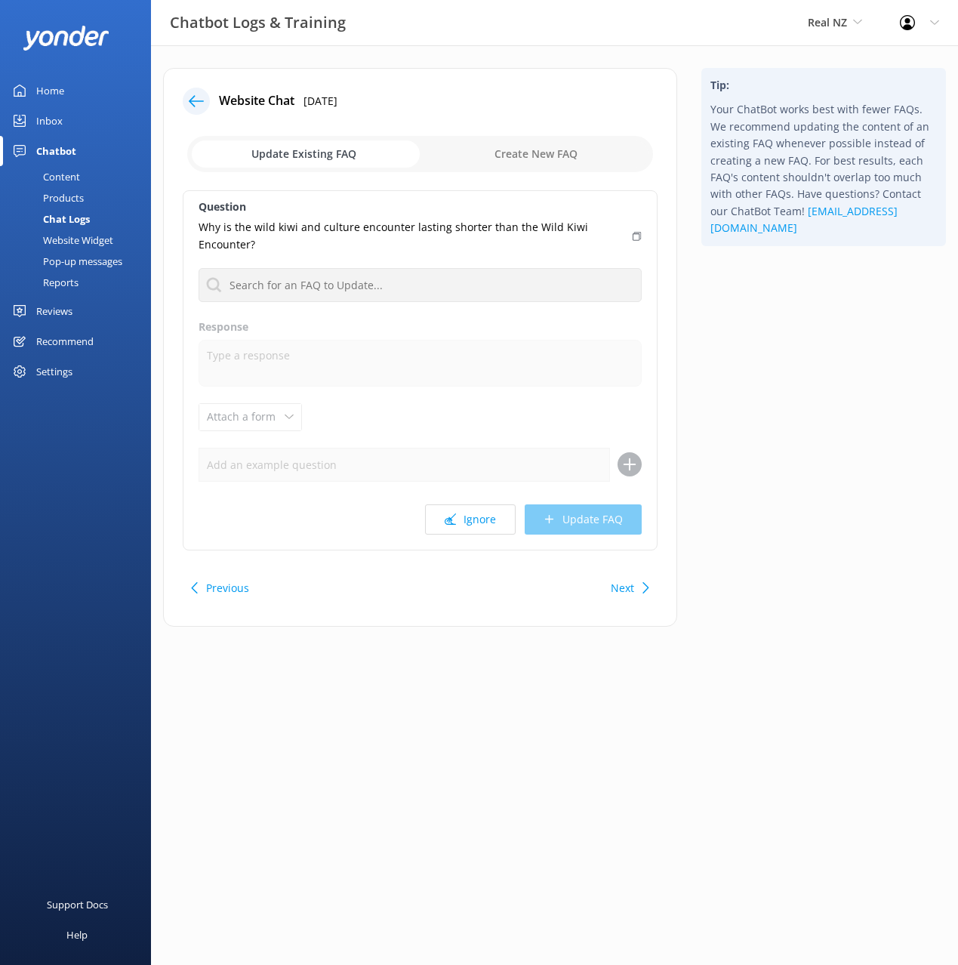
click at [635, 573] on div "Next" at bounding box center [628, 588] width 47 height 30
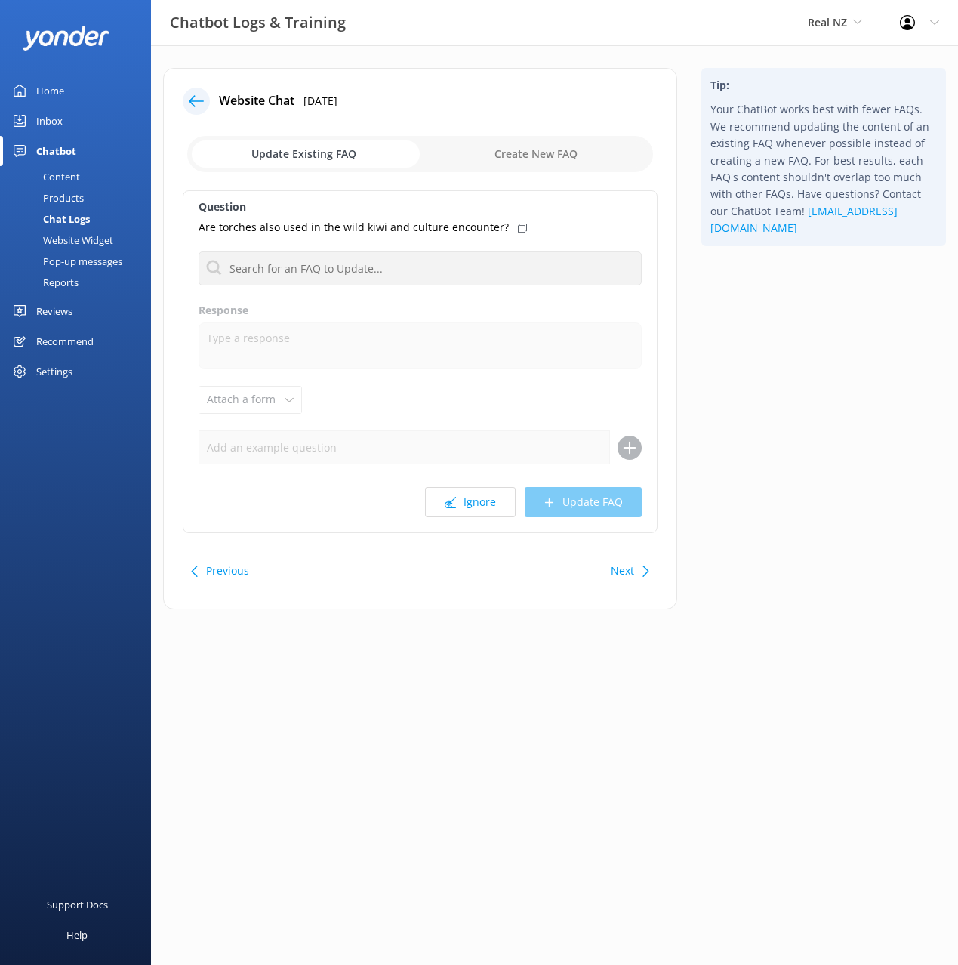
click at [635, 572] on div "Next" at bounding box center [628, 571] width 47 height 30
click at [201, 96] on icon at bounding box center [196, 101] width 15 height 15
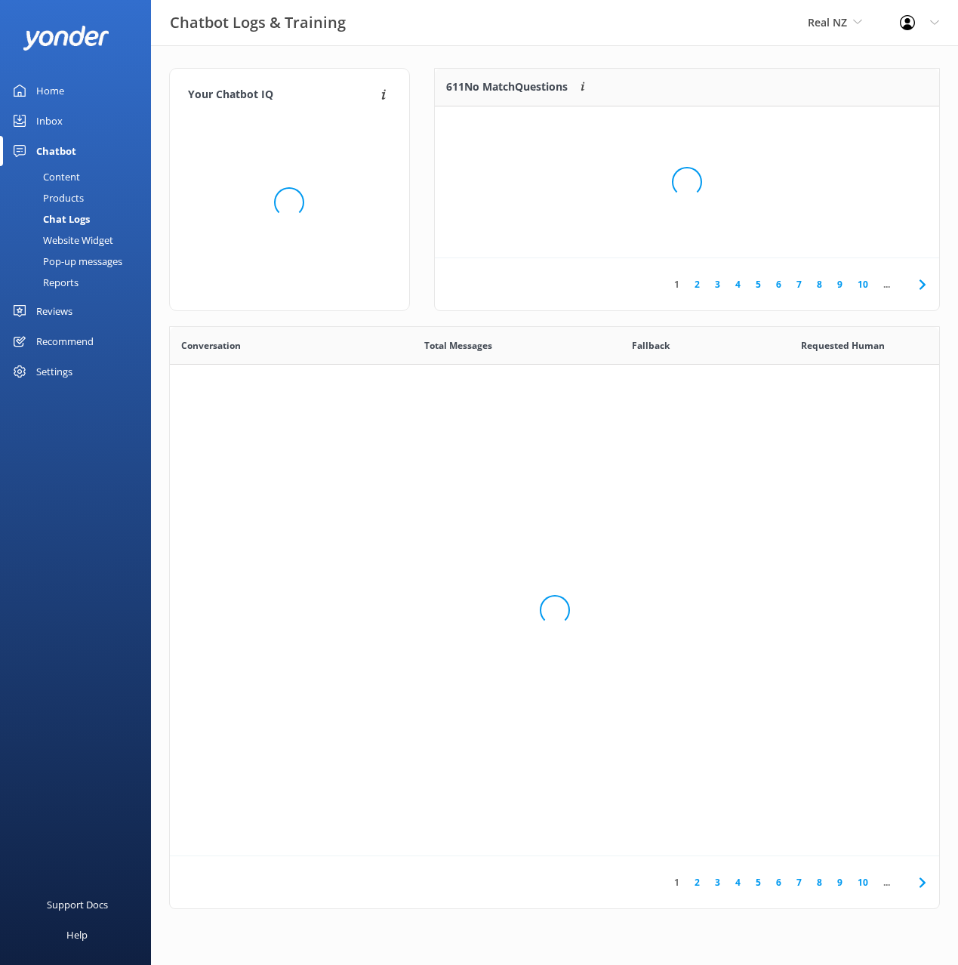
scroll to position [529, 769]
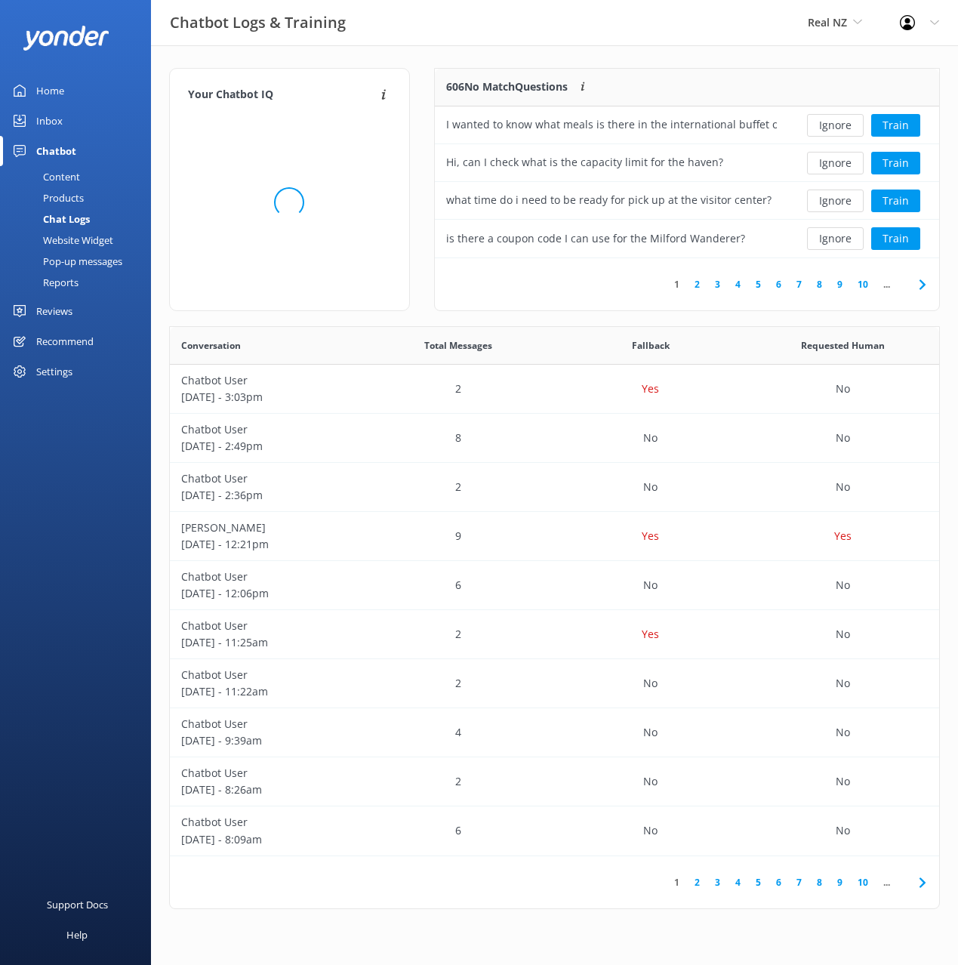
click at [725, 54] on div "Your Chatbot IQ Your Chatbot IQ is the percentage of trained FAQs against untra…" at bounding box center [554, 492] width 807 height 894
click at [830, 293] on div "1 2 3 4 5 6 7 8 9 10 ..." at bounding box center [687, 284] width 504 height 52
click at [822, 279] on link "8" at bounding box center [819, 284] width 20 height 14
click at [580, 51] on div "Your Chatbot IQ Your Chatbot IQ is the percentage of trained FAQs against untra…" at bounding box center [554, 492] width 807 height 894
click at [831, 289] on link "12" at bounding box center [837, 284] width 26 height 14
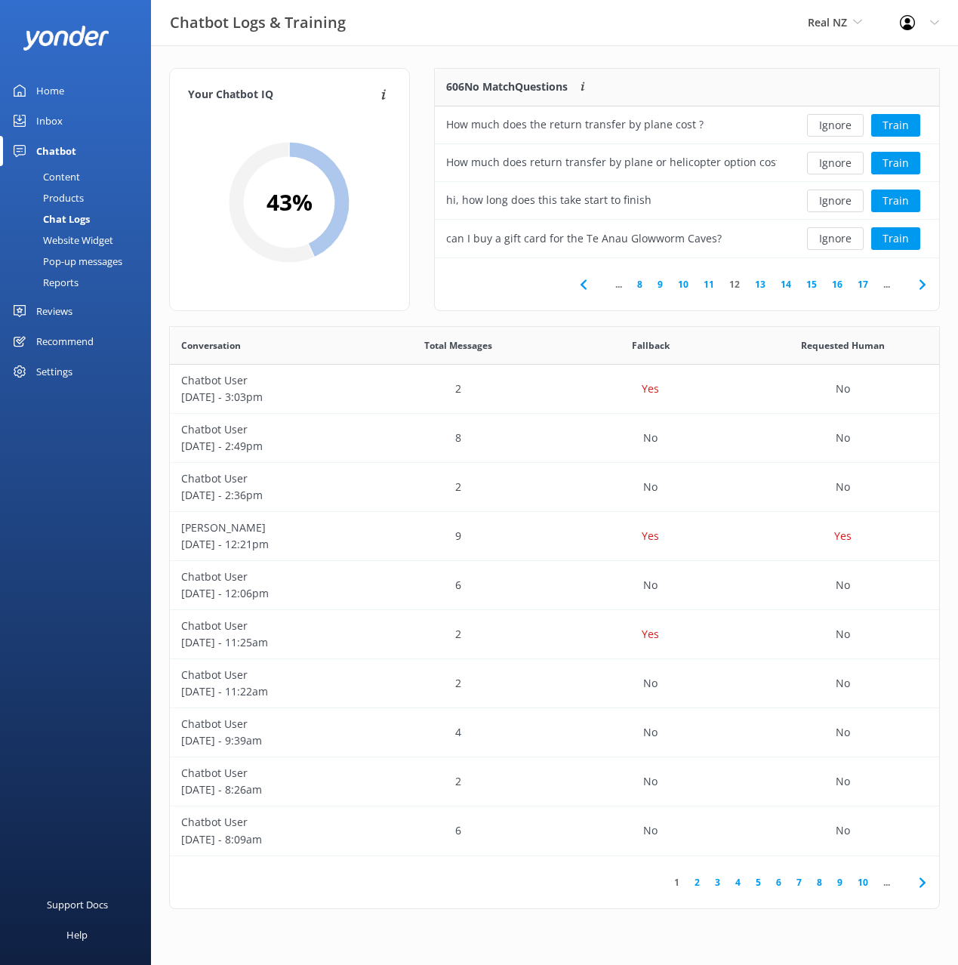
click at [657, 71] on div "606 No Match Questions Customers sometimes ask questions that don't fully match…" at bounding box center [611, 88] width 353 height 38
click at [672, 59] on div "Your Chatbot IQ Your Chatbot IQ is the percentage of trained FAQs against untra…" at bounding box center [554, 492] width 807 height 894
click at [674, 65] on div "Your Chatbot IQ Your Chatbot IQ is the percentage of trained FAQs against untra…" at bounding box center [554, 492] width 807 height 894
click at [830, 199] on button "Ignore" at bounding box center [835, 200] width 57 height 23
drag, startPoint x: 888, startPoint y: 200, endPoint x: 625, endPoint y: 337, distance: 296.1
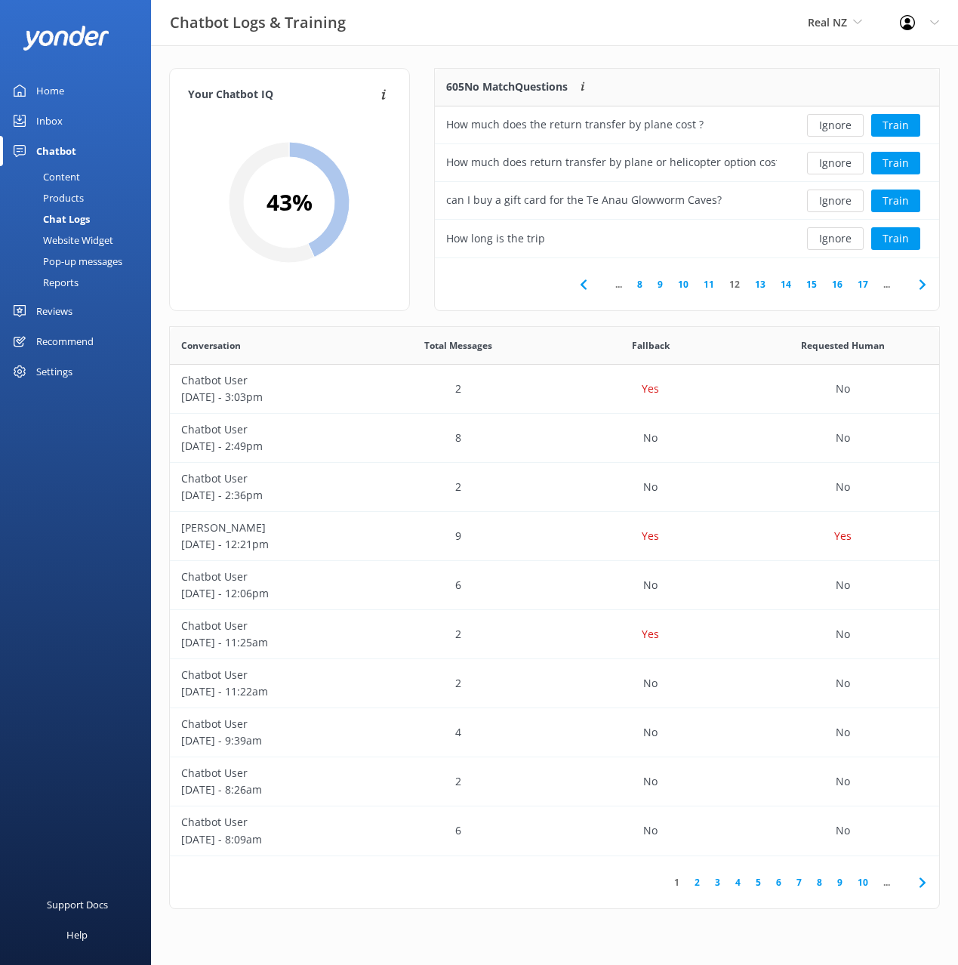
click at [887, 200] on button "Train" at bounding box center [895, 200] width 49 height 23
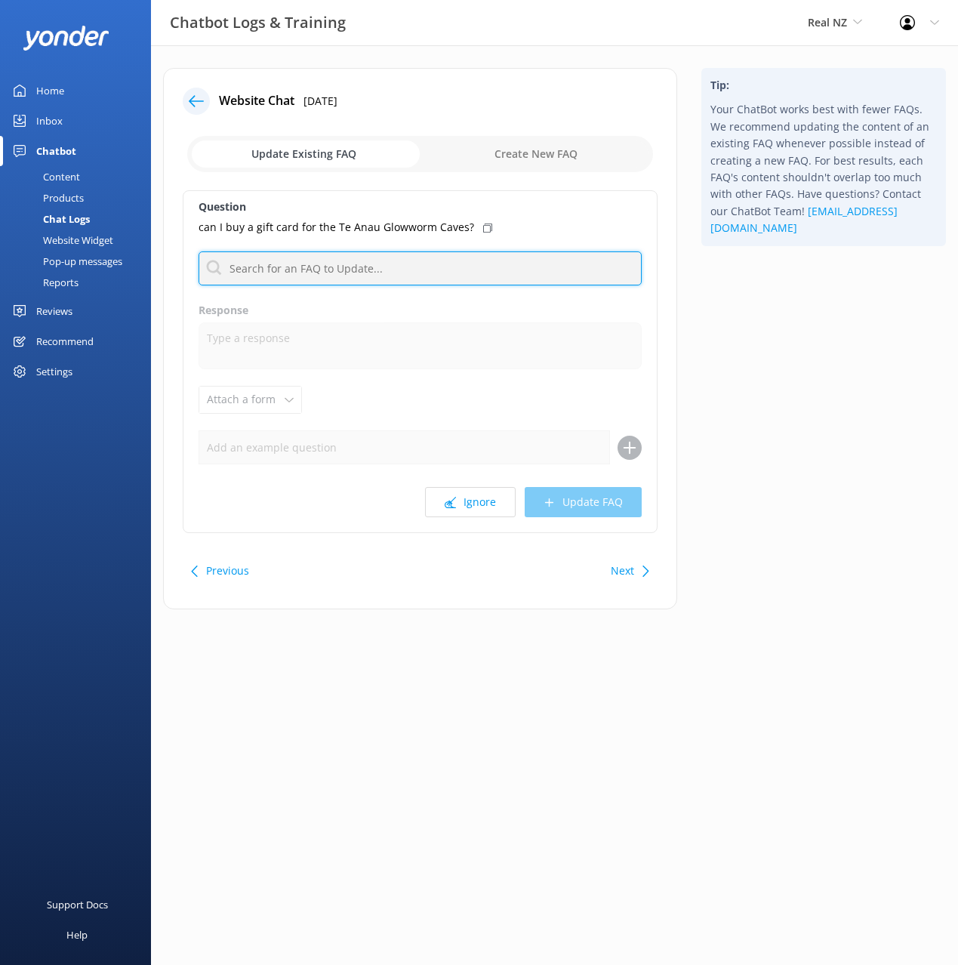
click at [326, 267] on input "text" at bounding box center [420, 268] width 443 height 34
type input "gift"
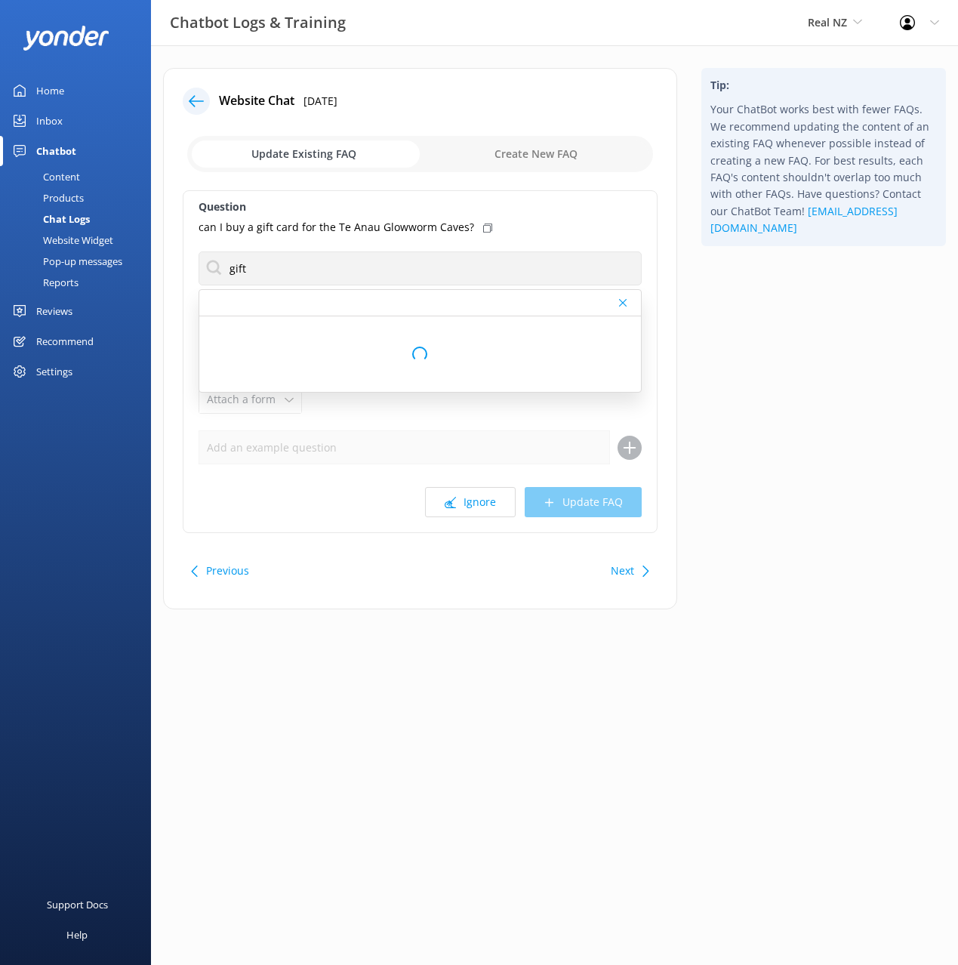
click at [483, 225] on use at bounding box center [487, 227] width 9 height 9
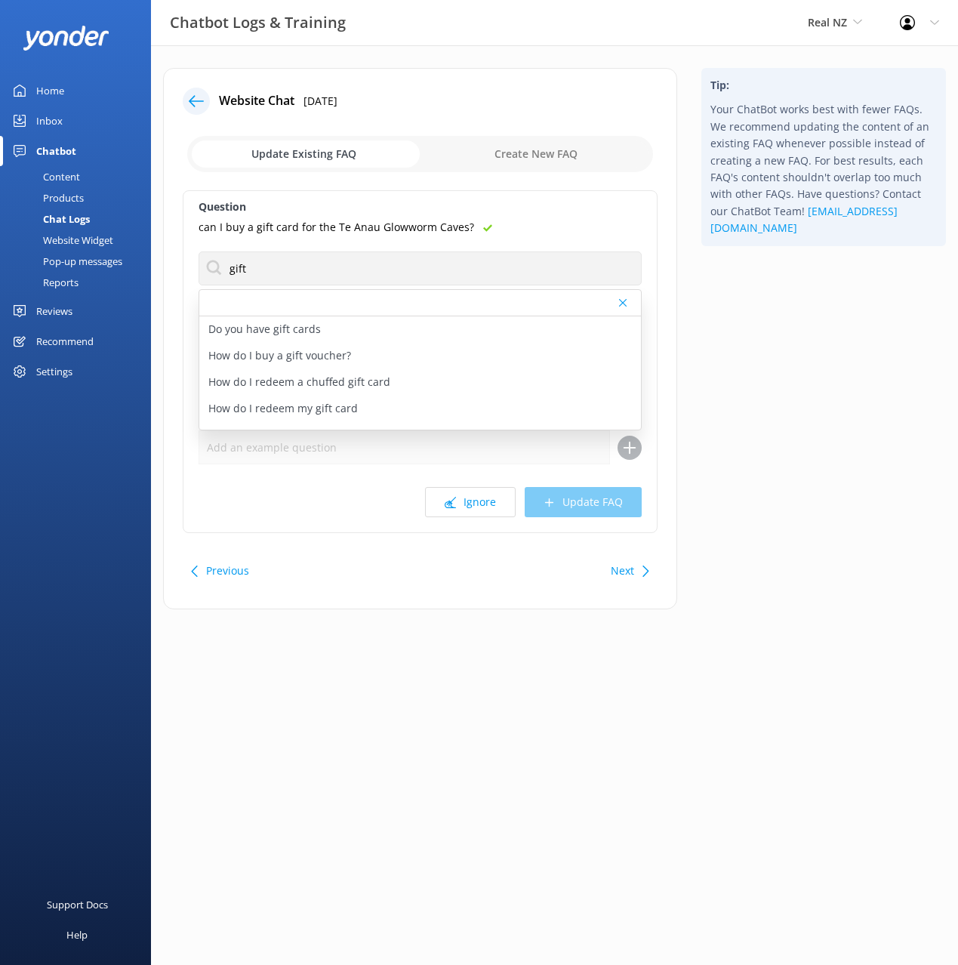
drag, startPoint x: 365, startPoint y: 336, endPoint x: 374, endPoint y: 358, distance: 24.0
click at [365, 336] on div "Do you have gift cards" at bounding box center [420, 329] width 442 height 26
type textarea "Gift cards are available, you can buy them online for specific dollar value at …"
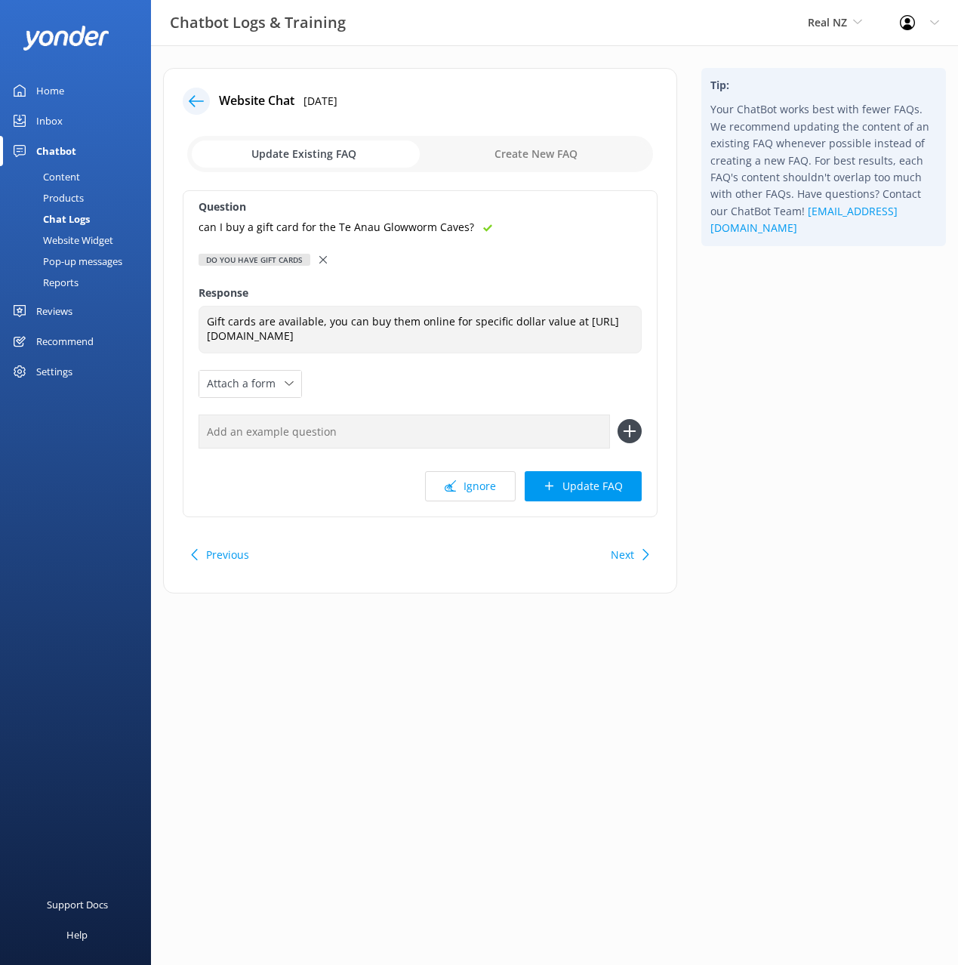
click at [441, 431] on input "text" at bounding box center [404, 431] width 411 height 34
paste input "can I buy a gift card for the Te Anau Glowworm Caves?"
type input "can I buy a gift card for the Te Anau Glowworm Caves?"
click at [617, 419] on button at bounding box center [629, 431] width 24 height 24
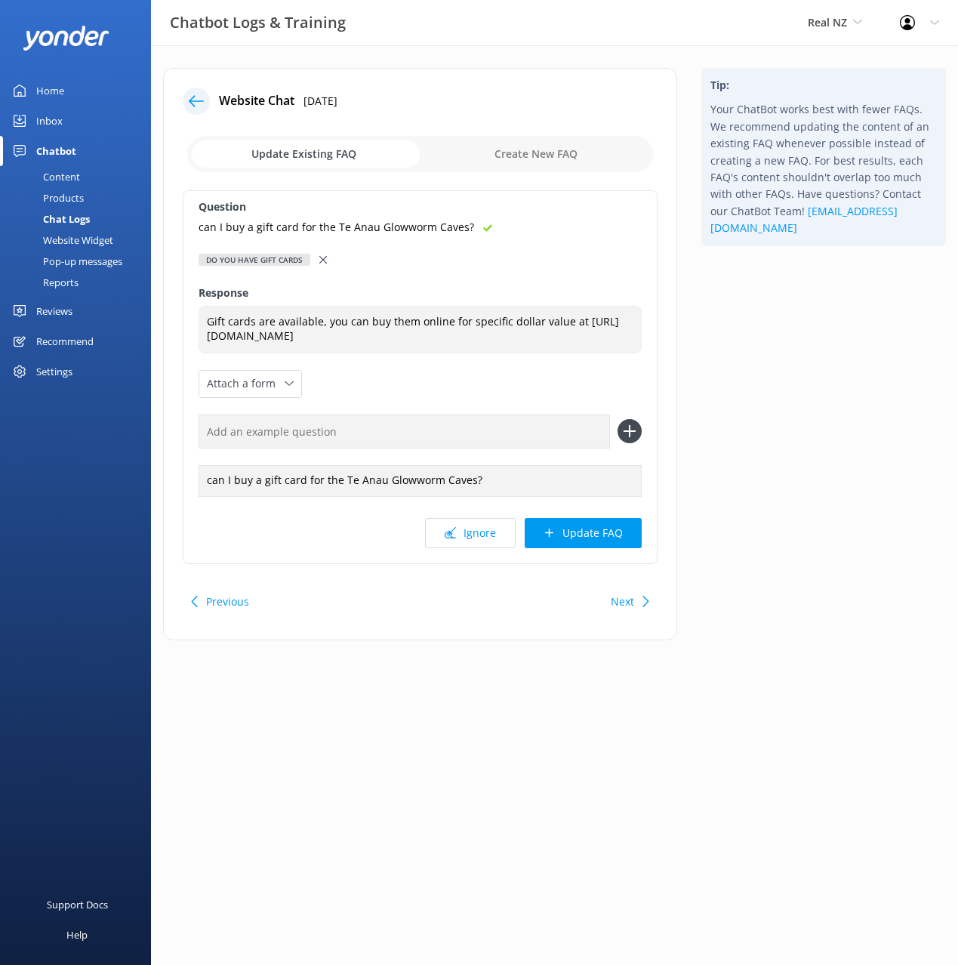
click at [601, 540] on button "Update FAQ" at bounding box center [583, 533] width 117 height 30
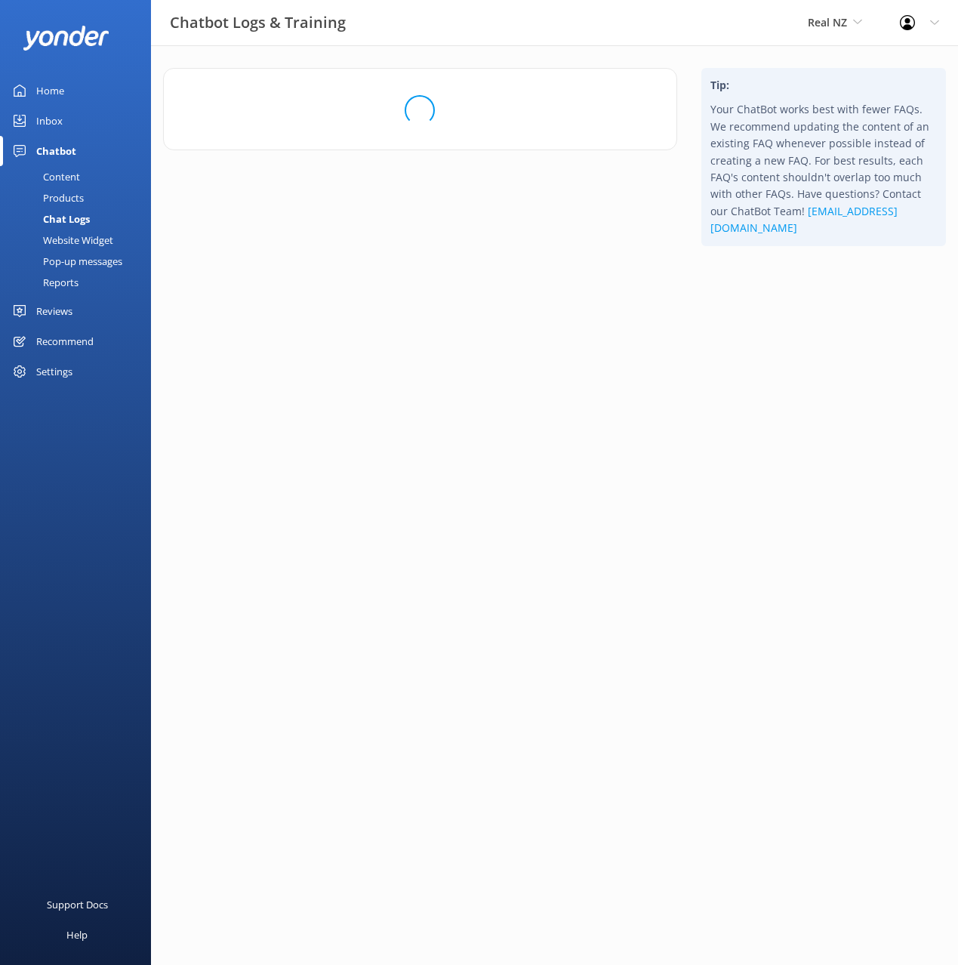
drag, startPoint x: 754, startPoint y: 430, endPoint x: 667, endPoint y: 393, distance: 95.1
click at [753, 270] on div "Tip: Your ChatBot works best with fewer FAQs. We recommend updating the content…" at bounding box center [823, 169] width 269 height 202
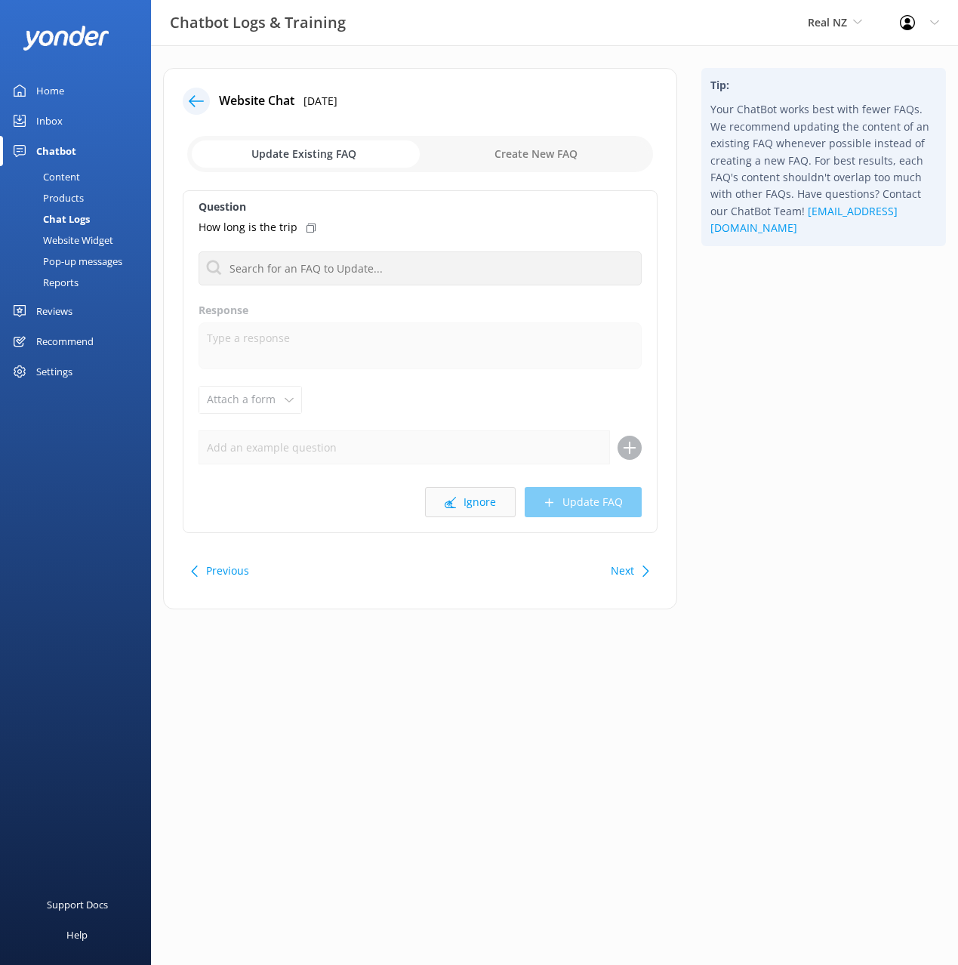
click at [461, 507] on button "Ignore" at bounding box center [470, 502] width 91 height 30
click at [470, 506] on button "Ignore" at bounding box center [470, 502] width 91 height 30
drag, startPoint x: 762, startPoint y: 417, endPoint x: 725, endPoint y: 434, distance: 40.5
click at [762, 418] on div "Tip: Your ChatBot works best with fewer FAQs. We recommend updating the content…" at bounding box center [823, 346] width 269 height 556
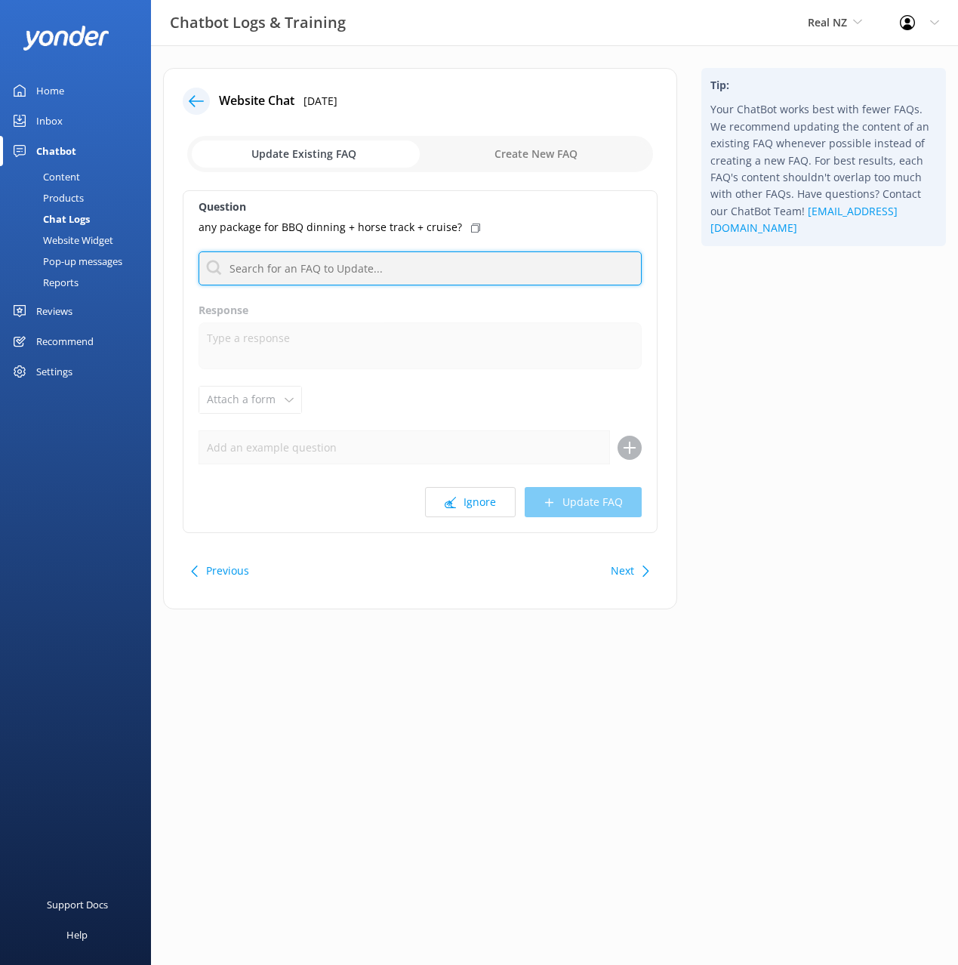
click at [380, 269] on input "text" at bounding box center [420, 268] width 443 height 34
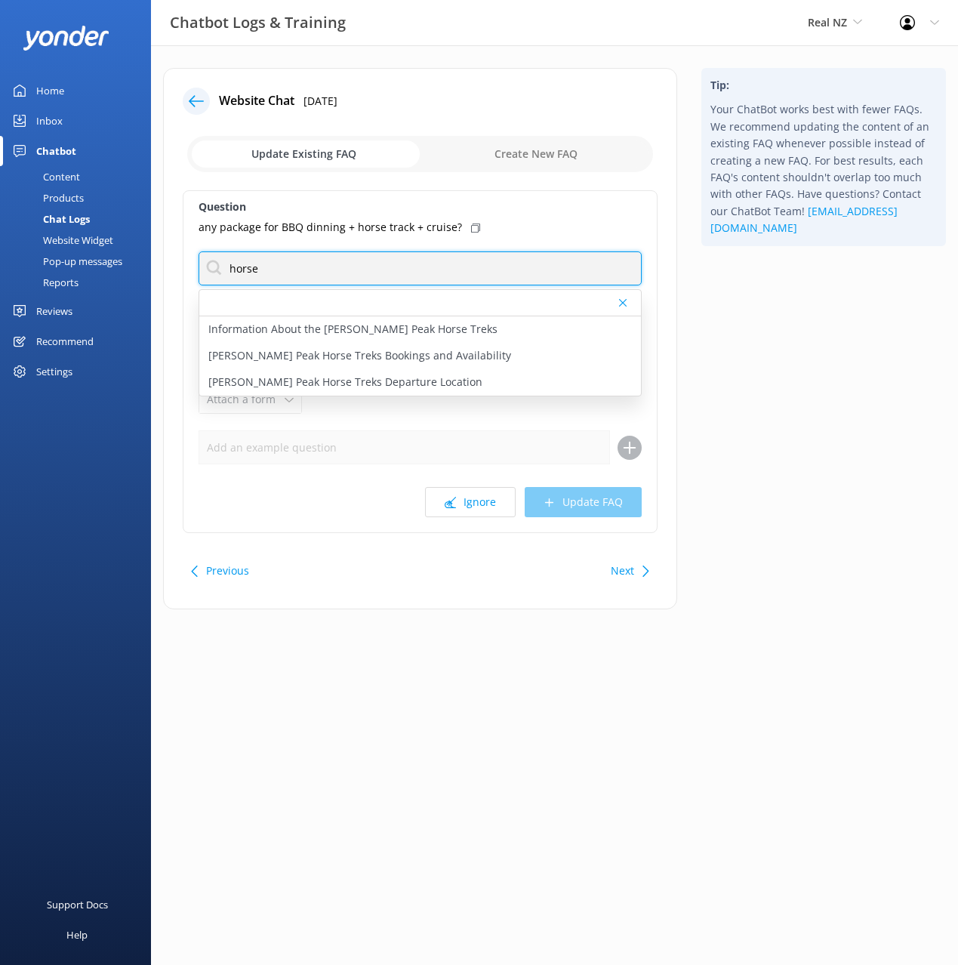
type input "horse"
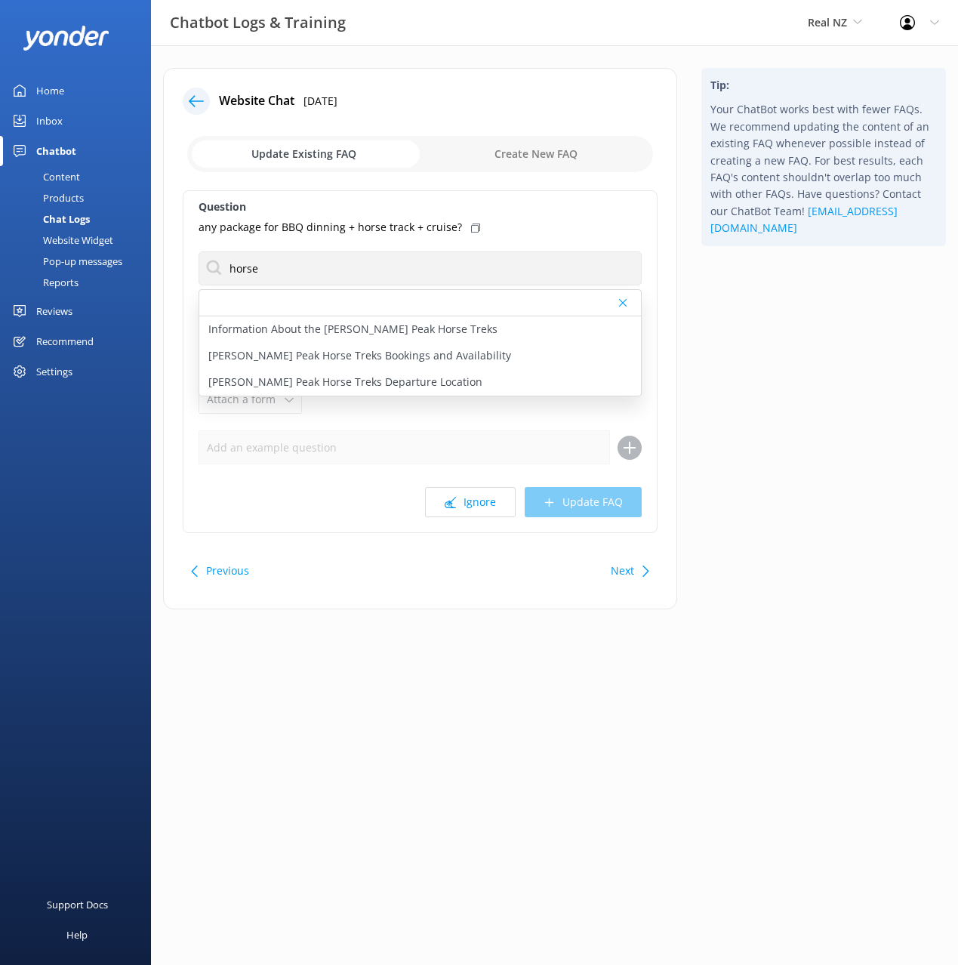
click at [613, 576] on button "Next" at bounding box center [622, 571] width 23 height 30
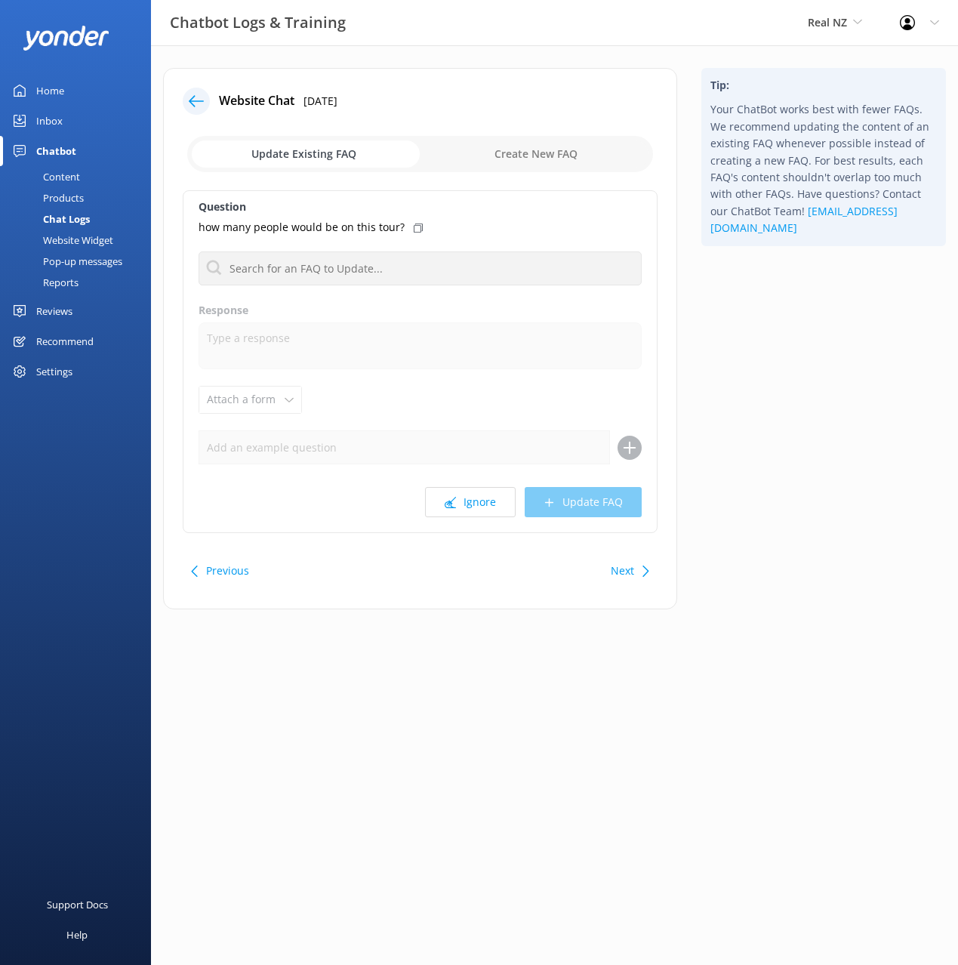
drag, startPoint x: 744, startPoint y: 509, endPoint x: 770, endPoint y: 526, distance: 31.0
click at [744, 509] on div "Tip: Your ChatBot works best with fewer FAQs. We recommend updating the content…" at bounding box center [823, 346] width 269 height 556
drag, startPoint x: 773, startPoint y: 544, endPoint x: 689, endPoint y: 592, distance: 96.3
click at [772, 545] on div "Tip: Your ChatBot works best with fewer FAQs. We recommend updating the content…" at bounding box center [823, 346] width 269 height 556
click at [624, 565] on button "Next" at bounding box center [622, 571] width 23 height 30
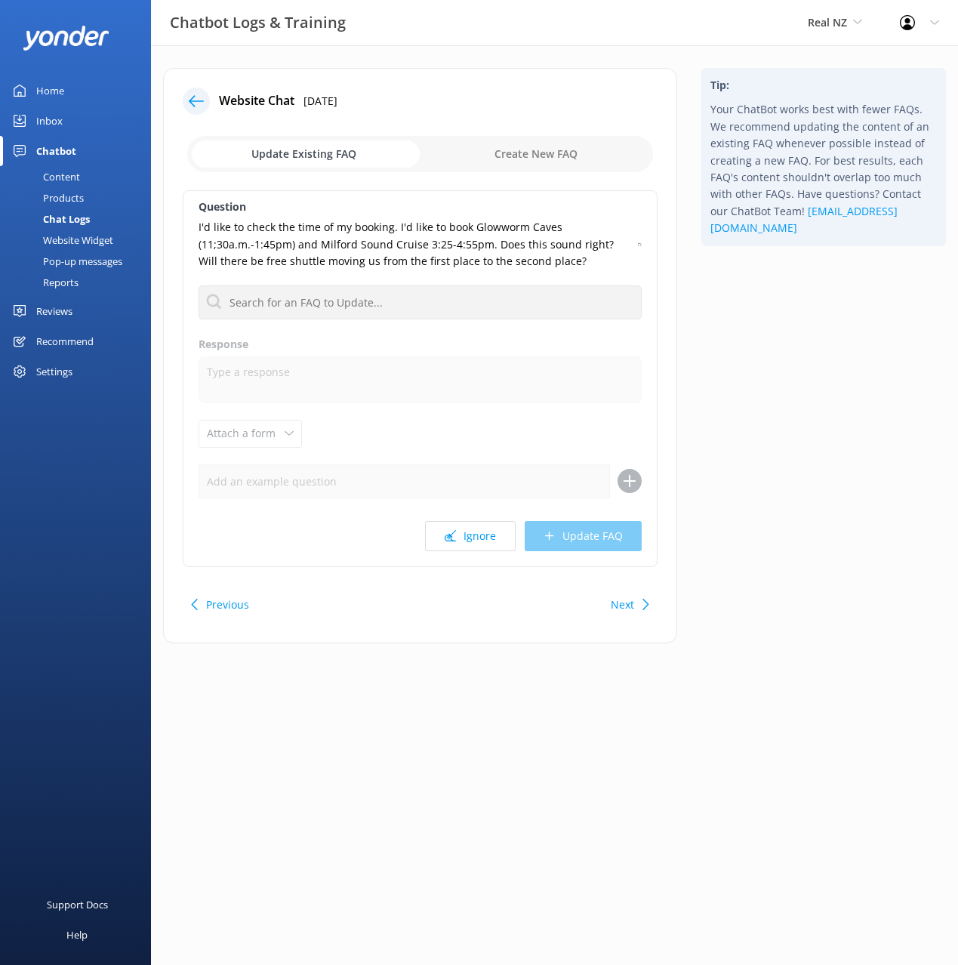
drag, startPoint x: 626, startPoint y: 566, endPoint x: 603, endPoint y: 543, distance: 32.6
click at [626, 566] on div "Question I'd like to check the time of my booking. I'd like to book Glowworm Ca…" at bounding box center [420, 378] width 475 height 377
drag, startPoint x: 60, startPoint y: 179, endPoint x: 70, endPoint y: 177, distance: 10.8
click at [60, 179] on div "Content" at bounding box center [44, 176] width 71 height 21
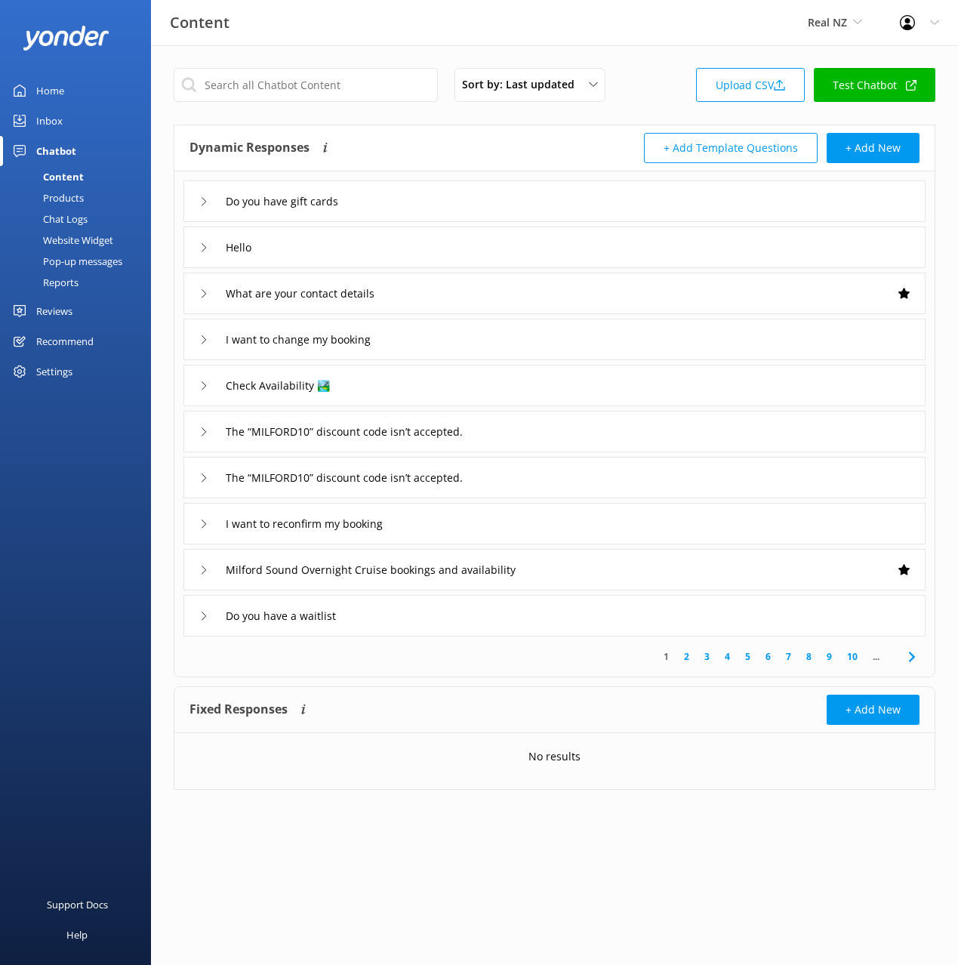
drag, startPoint x: 628, startPoint y: 109, endPoint x: 646, endPoint y: 101, distance: 19.9
click at [630, 109] on div "Sort by: Last updated Title (A-Z) Last updated Upload CSV Test Chatbot" at bounding box center [555, 89] width 762 height 43
click at [646, 102] on div "Sort by: Last updated Title (A-Z) Last updated Upload CSV Test Chatbot" at bounding box center [555, 89] width 762 height 43
drag, startPoint x: 649, startPoint y: 100, endPoint x: 627, endPoint y: 105, distance: 22.4
click at [649, 100] on div "Sort by: Last updated Title (A-Z) Last updated Upload CSV Test Chatbot" at bounding box center [555, 89] width 762 height 43
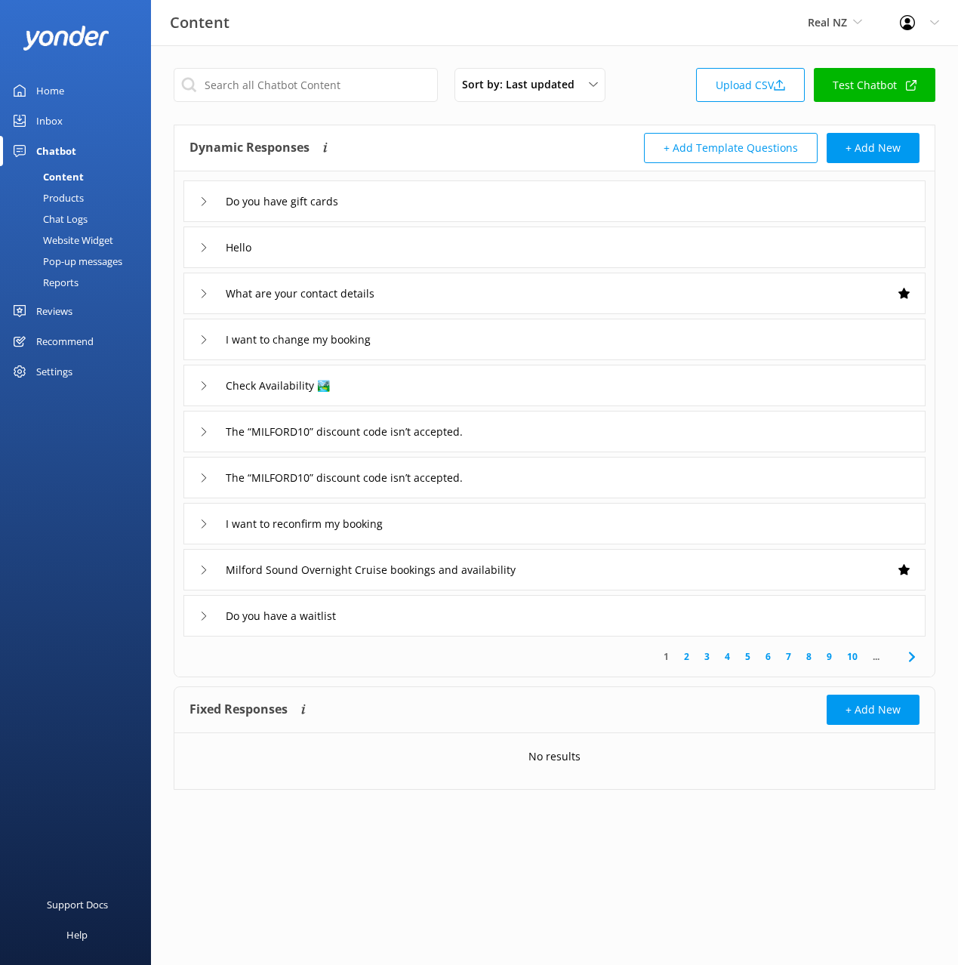
click at [294, 38] on div "Content Real NZ Black Cat Cruises [GEOGRAPHIC_DATA] [GEOGRAPHIC_DATA] [GEOGRAPH…" at bounding box center [479, 22] width 958 height 45
click at [79, 123] on link "Inbox" at bounding box center [75, 121] width 151 height 30
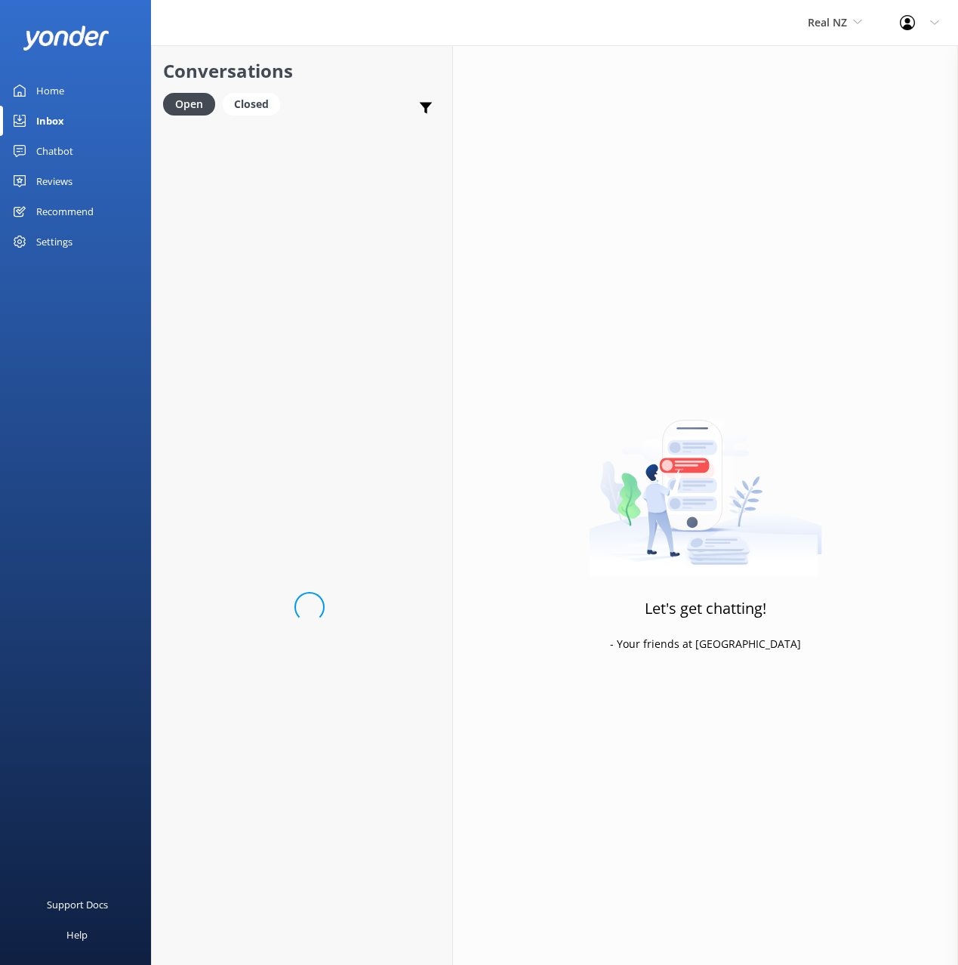
click at [356, 76] on h2 "Conversations" at bounding box center [302, 71] width 278 height 29
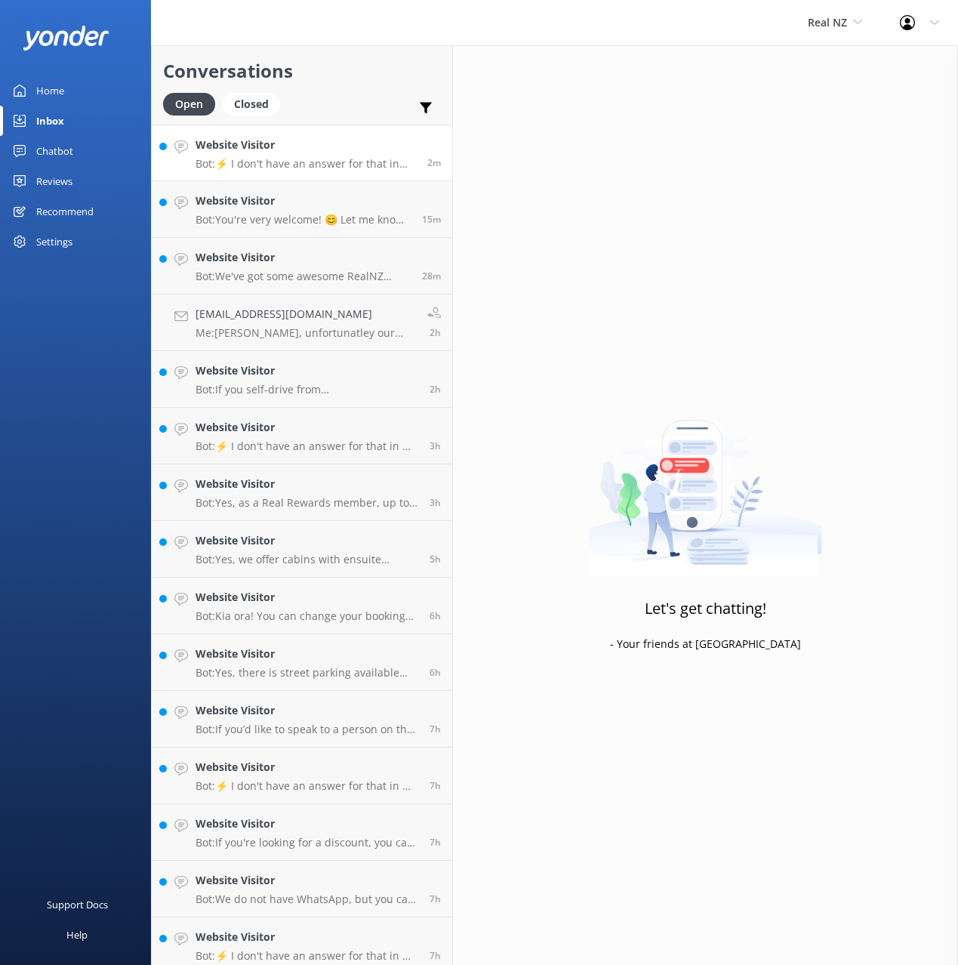
drag, startPoint x: 273, startPoint y: 148, endPoint x: 283, endPoint y: 139, distance: 13.4
click at [273, 148] on h4 "Website Visitor" at bounding box center [306, 145] width 220 height 17
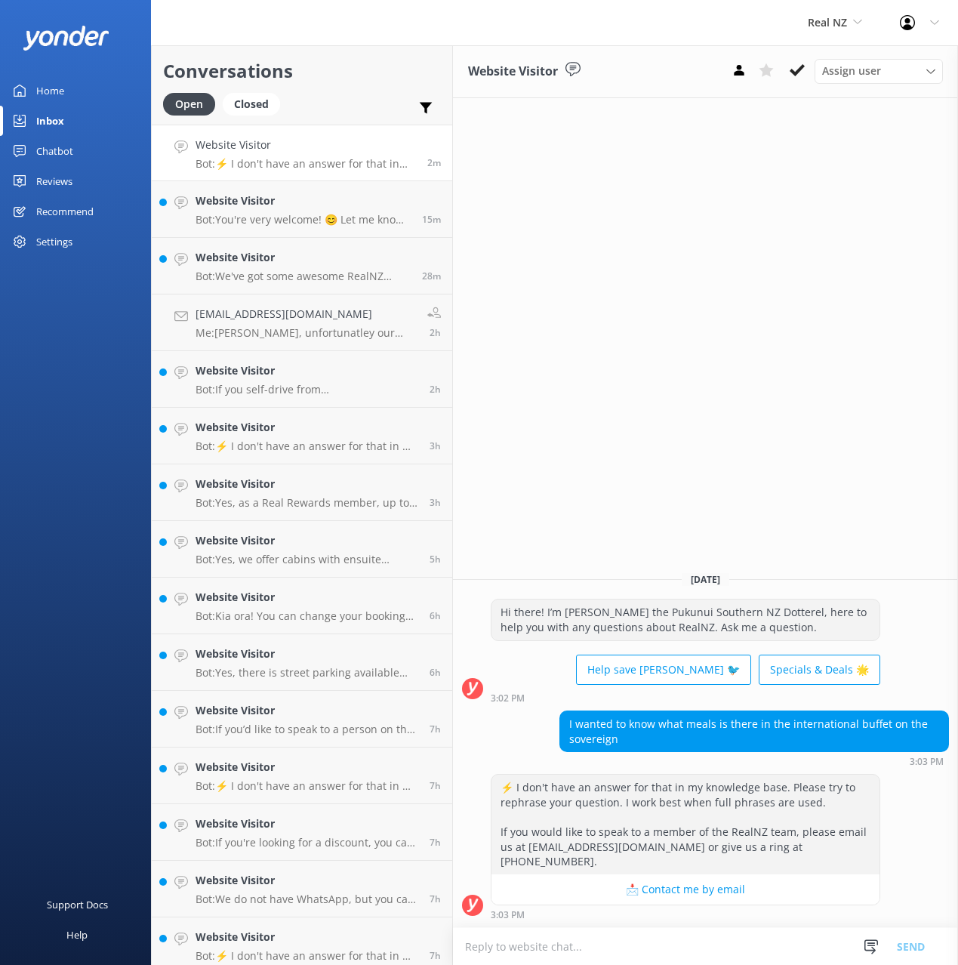
drag, startPoint x: 690, startPoint y: 744, endPoint x: 683, endPoint y: 748, distance: 8.2
click at [689, 744] on div "I wanted to know what meals is there in the international buffet on the soverei…" at bounding box center [754, 731] width 388 height 40
drag, startPoint x: 651, startPoint y: 759, endPoint x: 553, endPoint y: 738, distance: 101.3
click at [547, 736] on div "I wanted to know what meals is there in the international buffet on the soverei…" at bounding box center [705, 738] width 505 height 56
copy div "I wanted to know what meals is there in the international buffet on the soverei…"
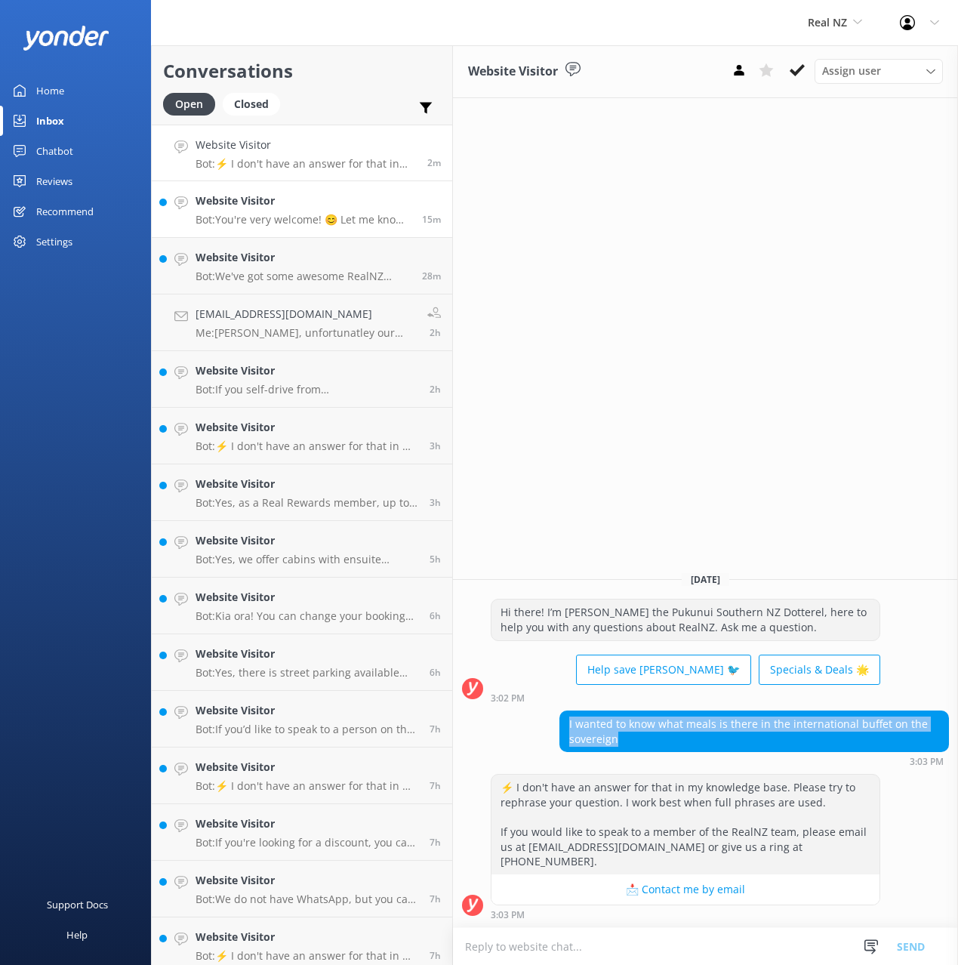
drag, startPoint x: 261, startPoint y: 220, endPoint x: 306, endPoint y: 232, distance: 46.9
click at [261, 220] on p "Bot: You're very welcome! 😊 Let me know if there's anything else I can help wit…" at bounding box center [303, 220] width 215 height 14
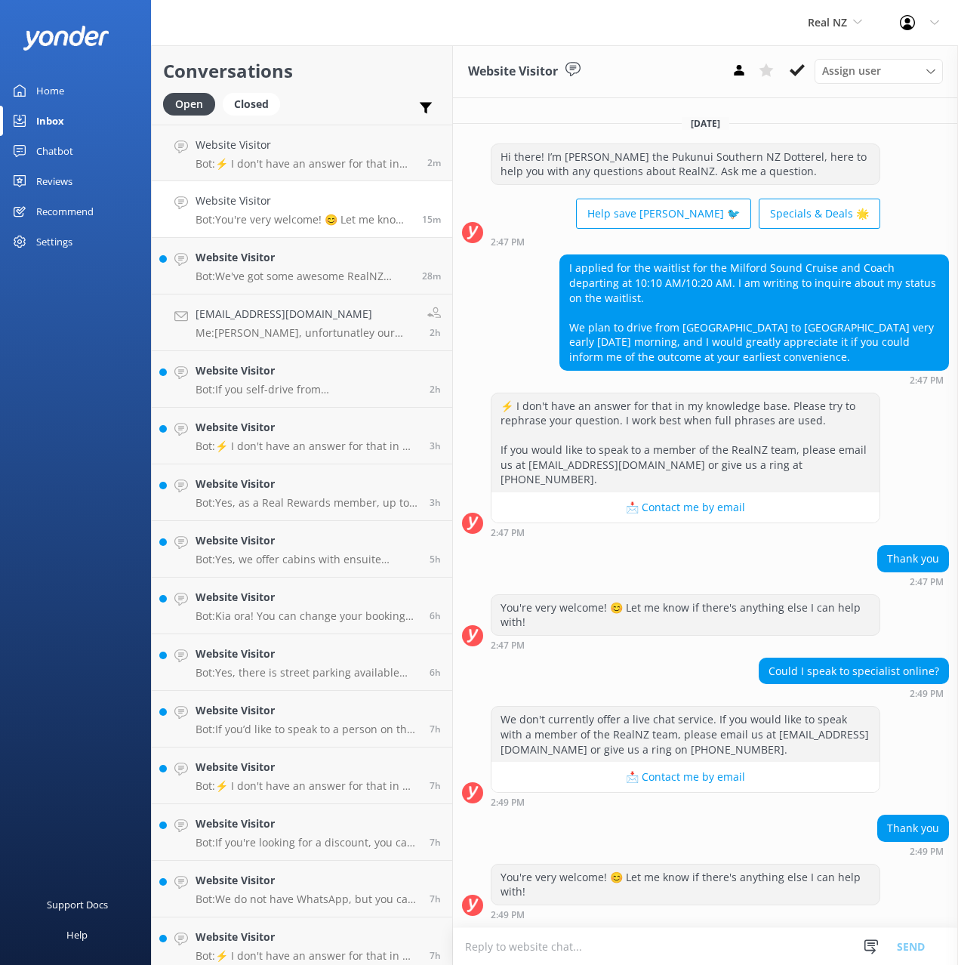
click at [527, 313] on div "I applied for the waitlist for the Milford Sound Cruise and Coach departing at …" at bounding box center [705, 319] width 505 height 130
click at [668, 694] on div "Could I speak to specialist online? 2:49 PM" at bounding box center [705, 678] width 505 height 42
click at [248, 261] on h4 "Website Visitor" at bounding box center [303, 257] width 215 height 17
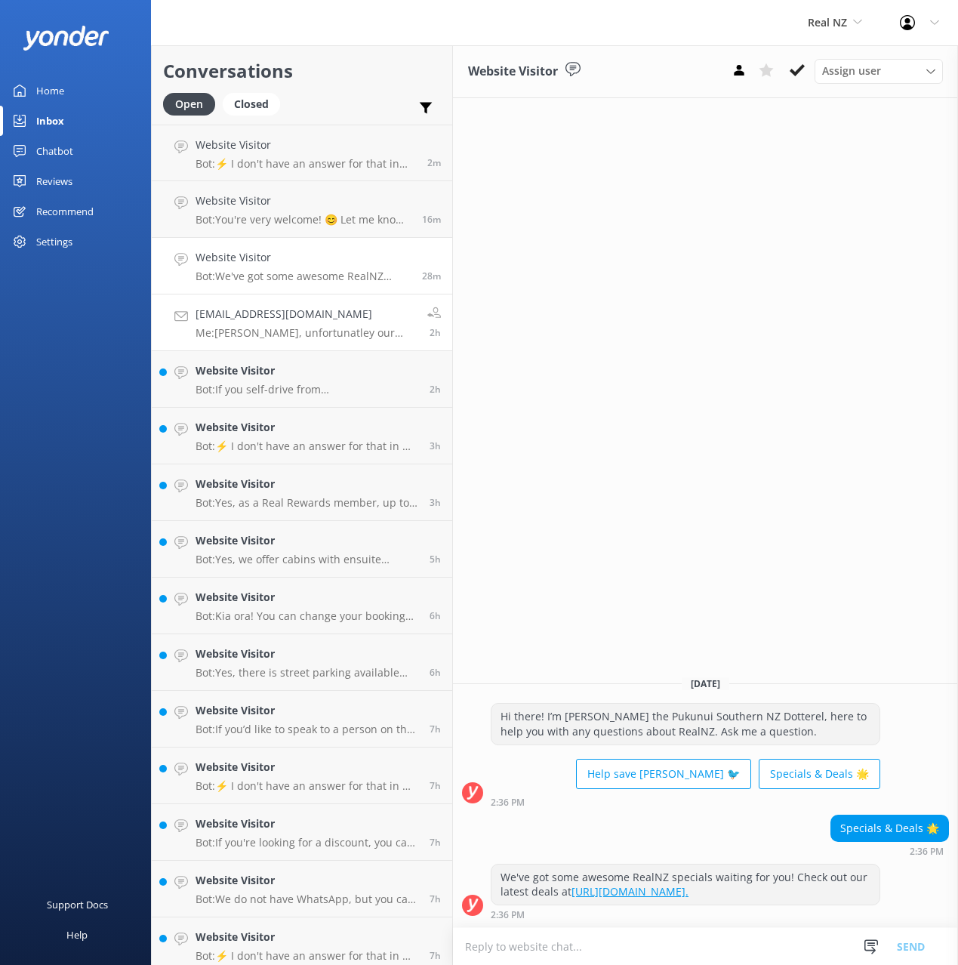
click at [243, 307] on h4 "[EMAIL_ADDRESS][DOMAIN_NAME]" at bounding box center [306, 314] width 220 height 17
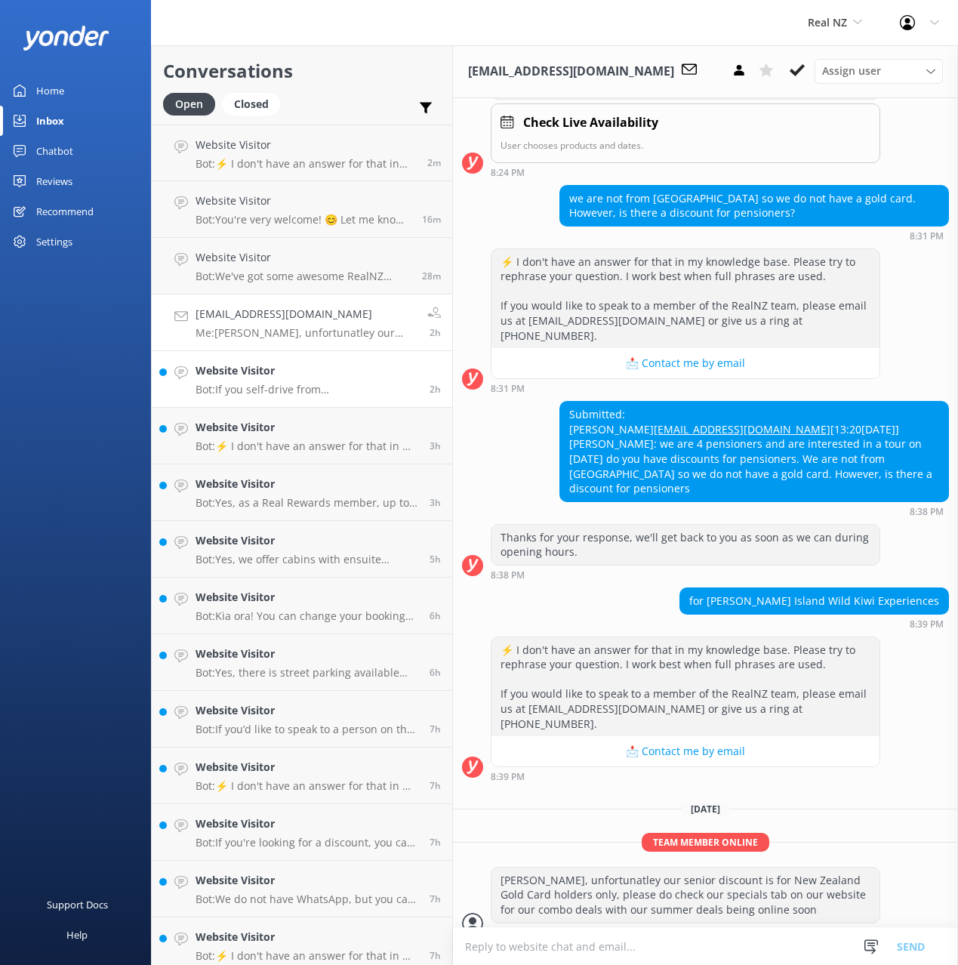
scroll to position [360, 0]
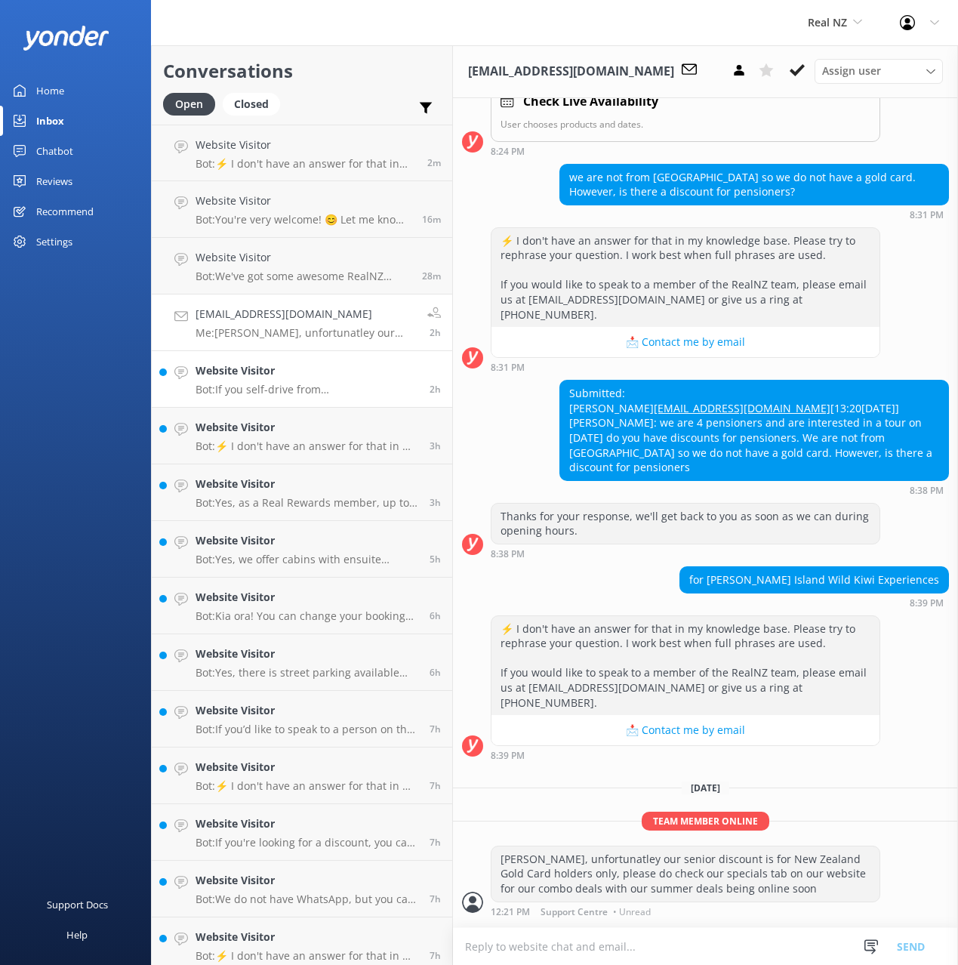
click at [264, 354] on link "Website Visitor Bot: If you self-drive from [GEOGRAPHIC_DATA], the drive to [GE…" at bounding box center [302, 379] width 300 height 57
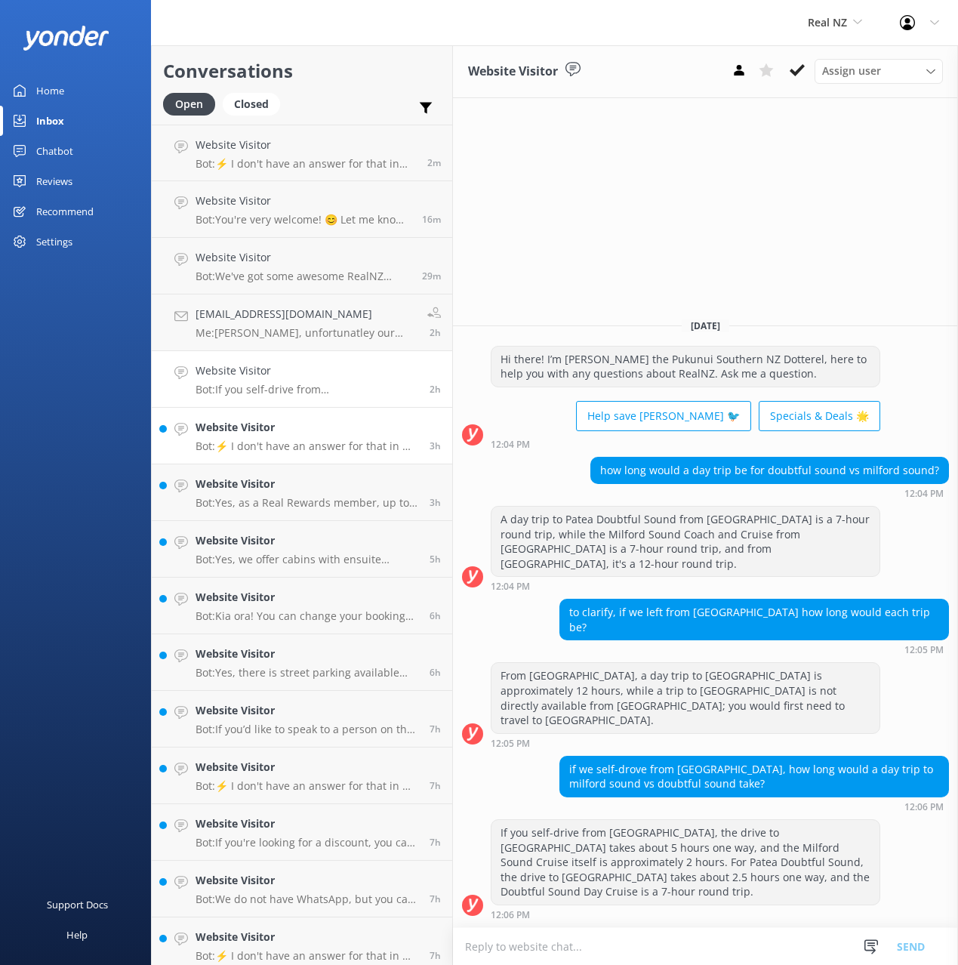
click at [313, 433] on h4 "Website Visitor" at bounding box center [307, 427] width 223 height 17
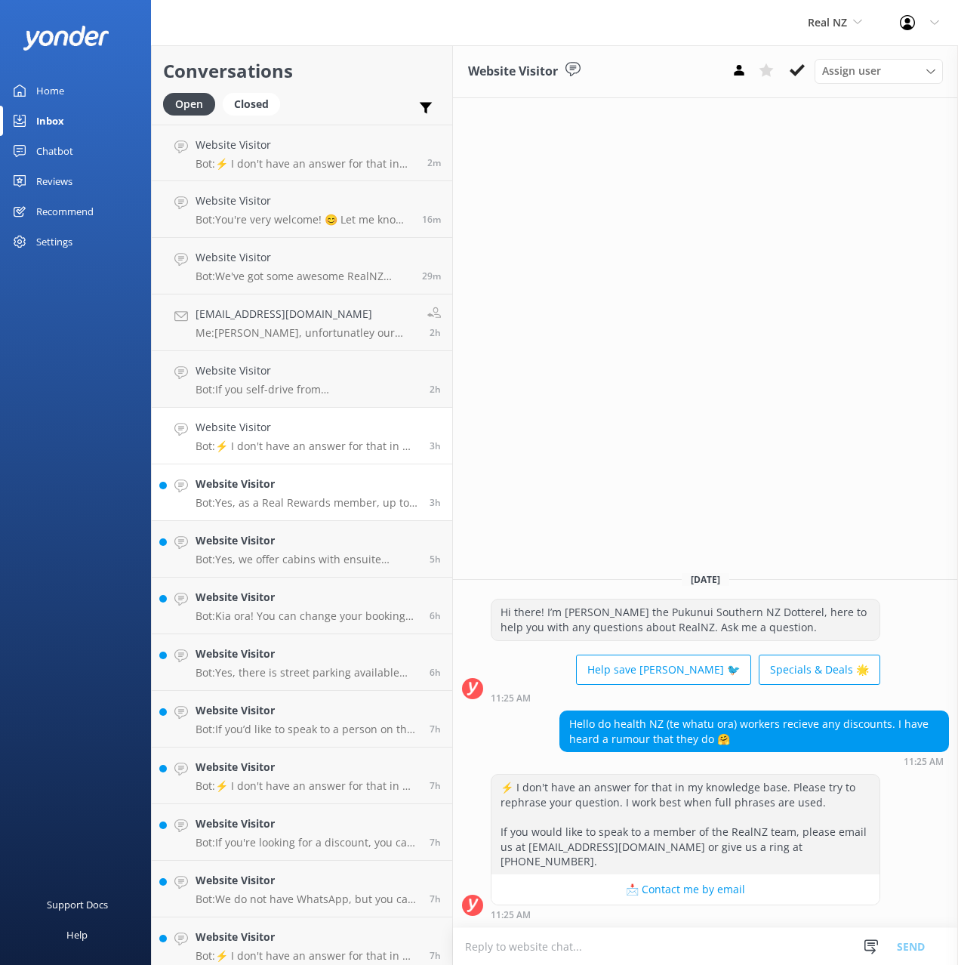
click at [316, 485] on h4 "Website Visitor" at bounding box center [307, 484] width 223 height 17
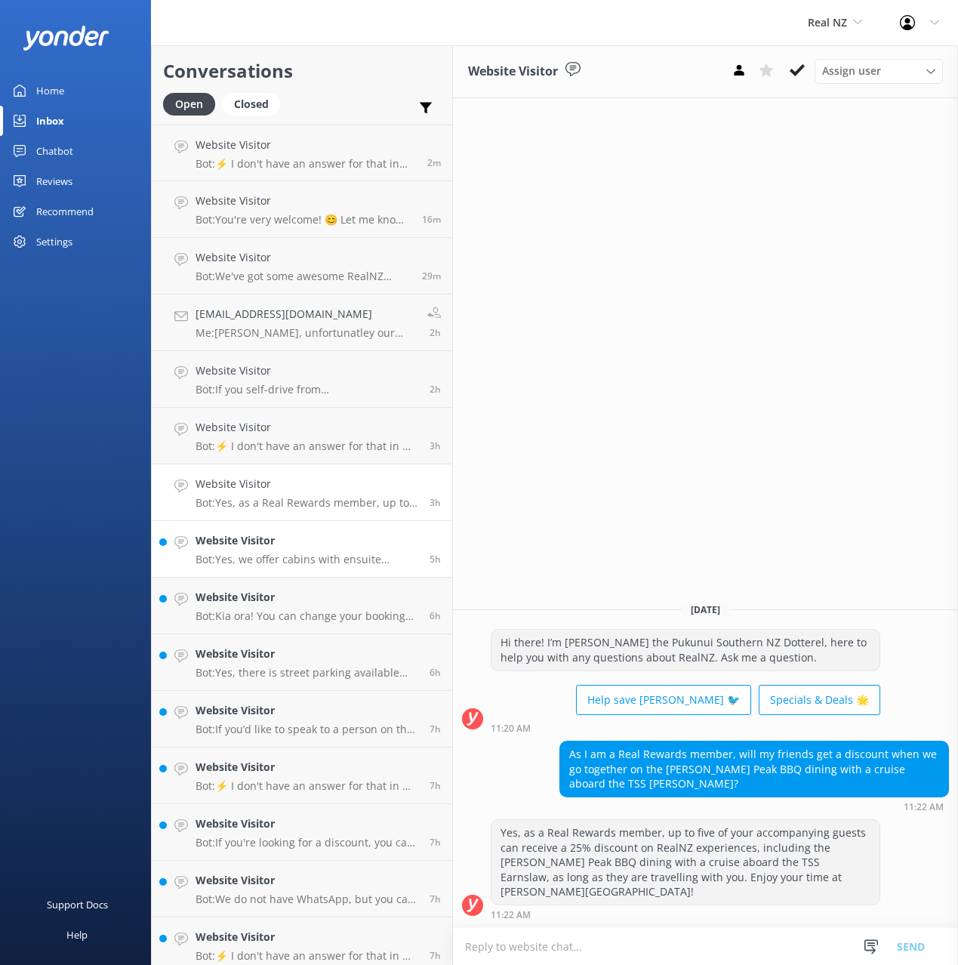
click at [327, 549] on h4 "Website Visitor" at bounding box center [307, 540] width 223 height 17
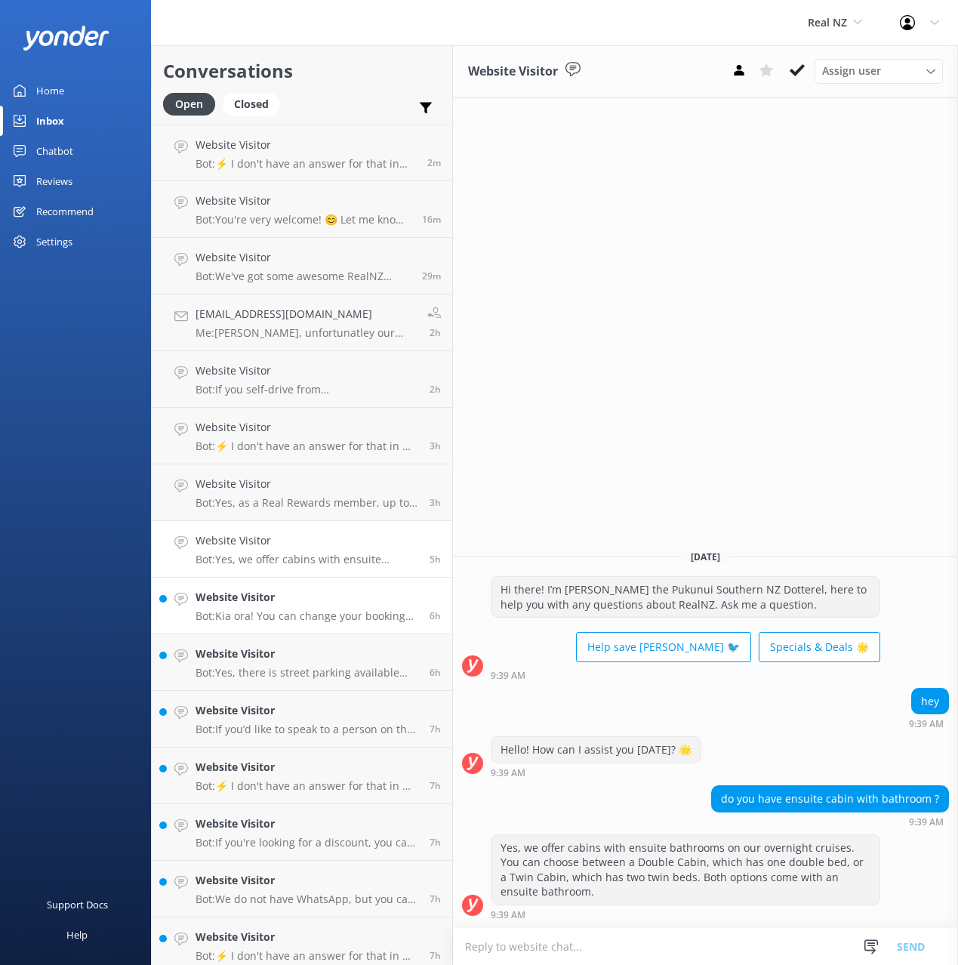
click at [335, 614] on p "Bot: Kia ora! You can change your booking free of charge if it's more than 24 h…" at bounding box center [307, 616] width 223 height 14
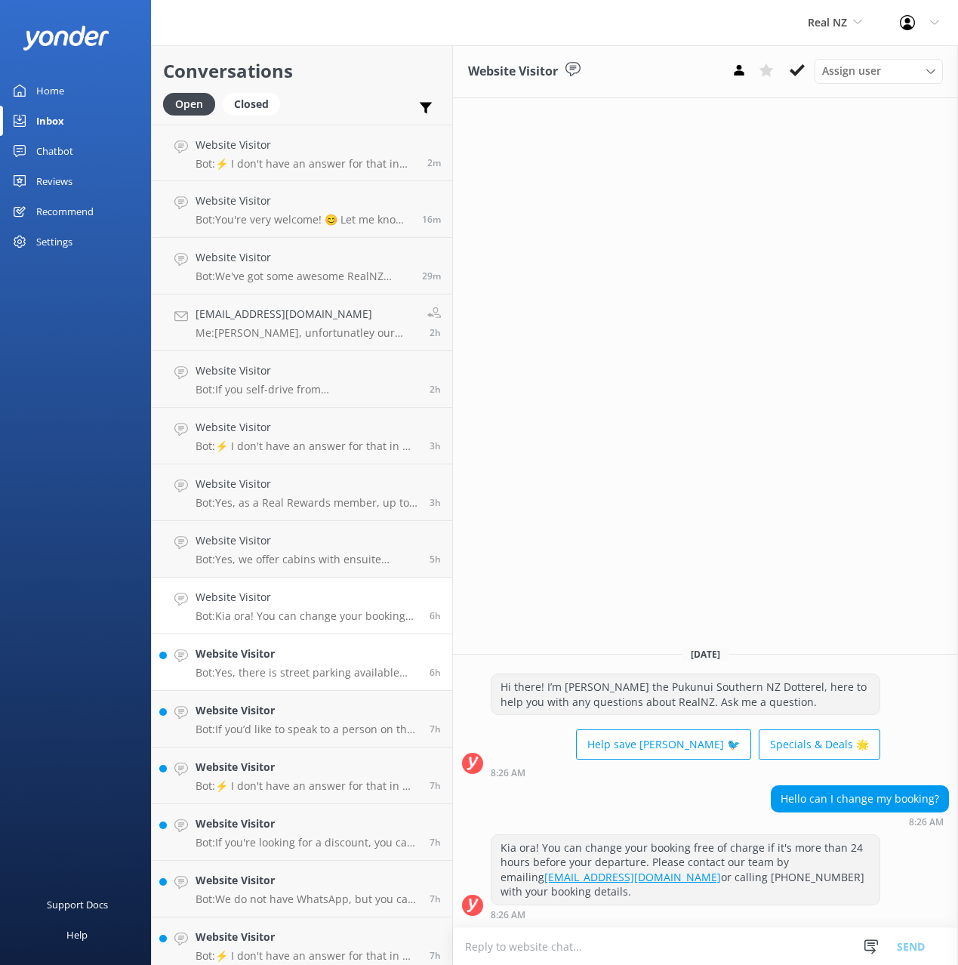
click at [386, 664] on div "Website Visitor Bot: Yes, there is street parking available outside the [GEOGRA…" at bounding box center [307, 661] width 223 height 33
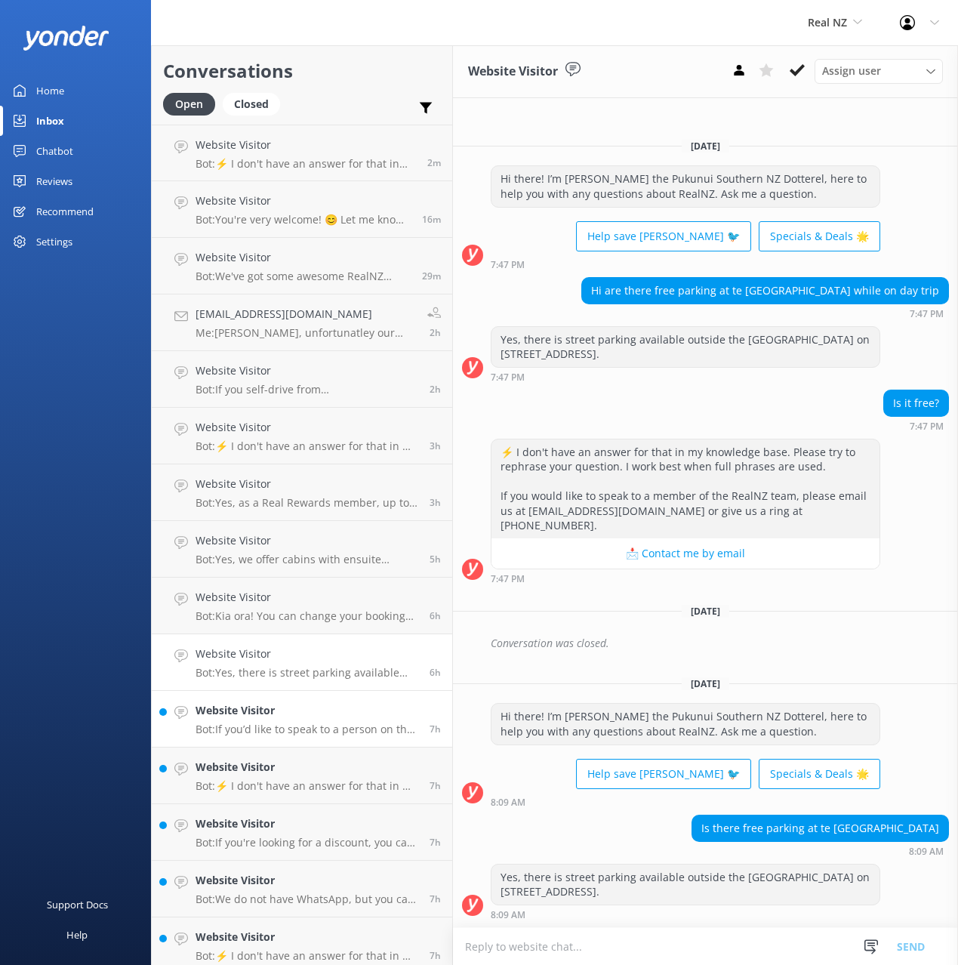
click at [348, 716] on h4 "Website Visitor" at bounding box center [307, 710] width 223 height 17
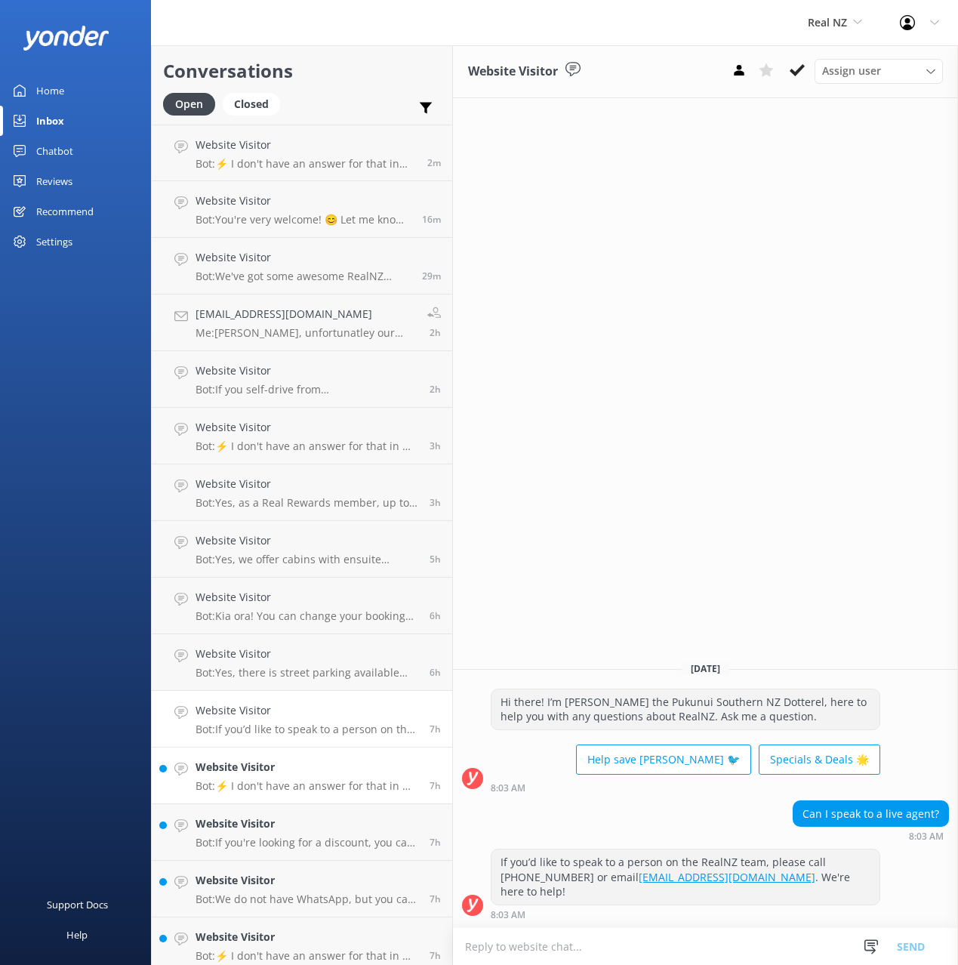
click at [348, 768] on h4 "Website Visitor" at bounding box center [307, 767] width 223 height 17
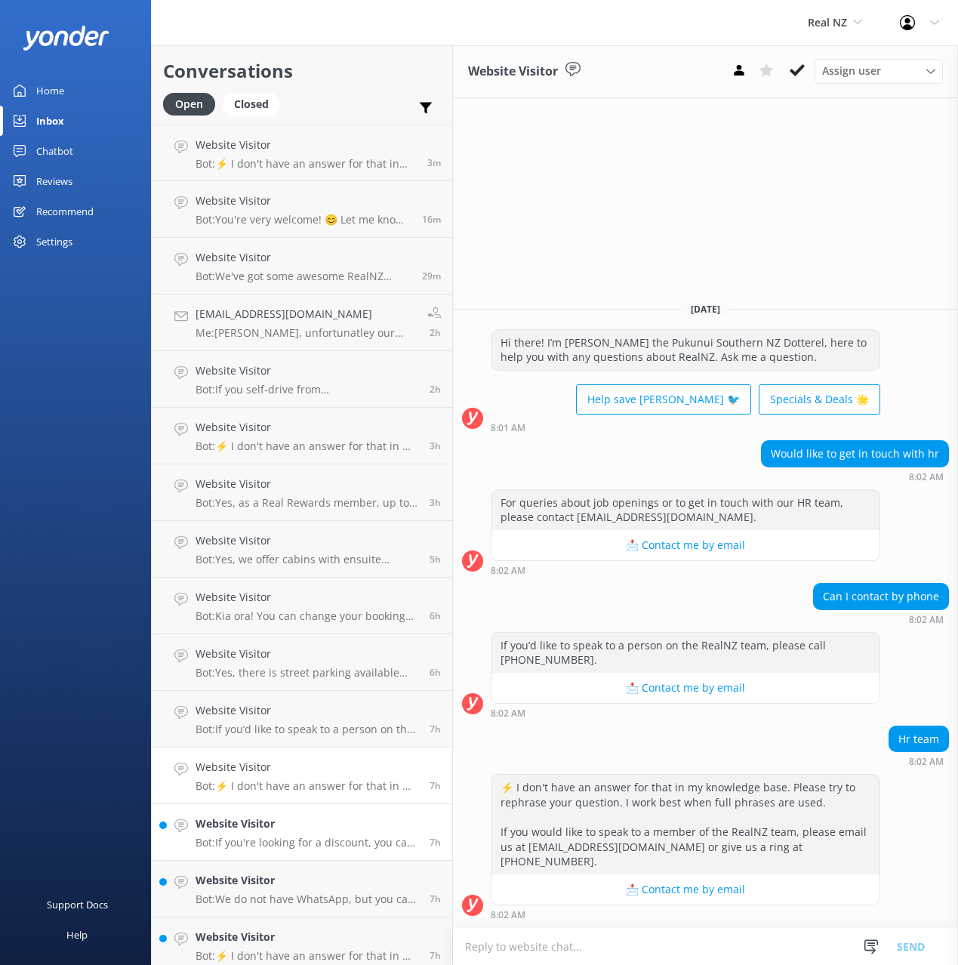
click at [341, 808] on link "Website Visitor Bot: If you're looking for a discount, you can enjoy 20% off yo…" at bounding box center [302, 832] width 300 height 57
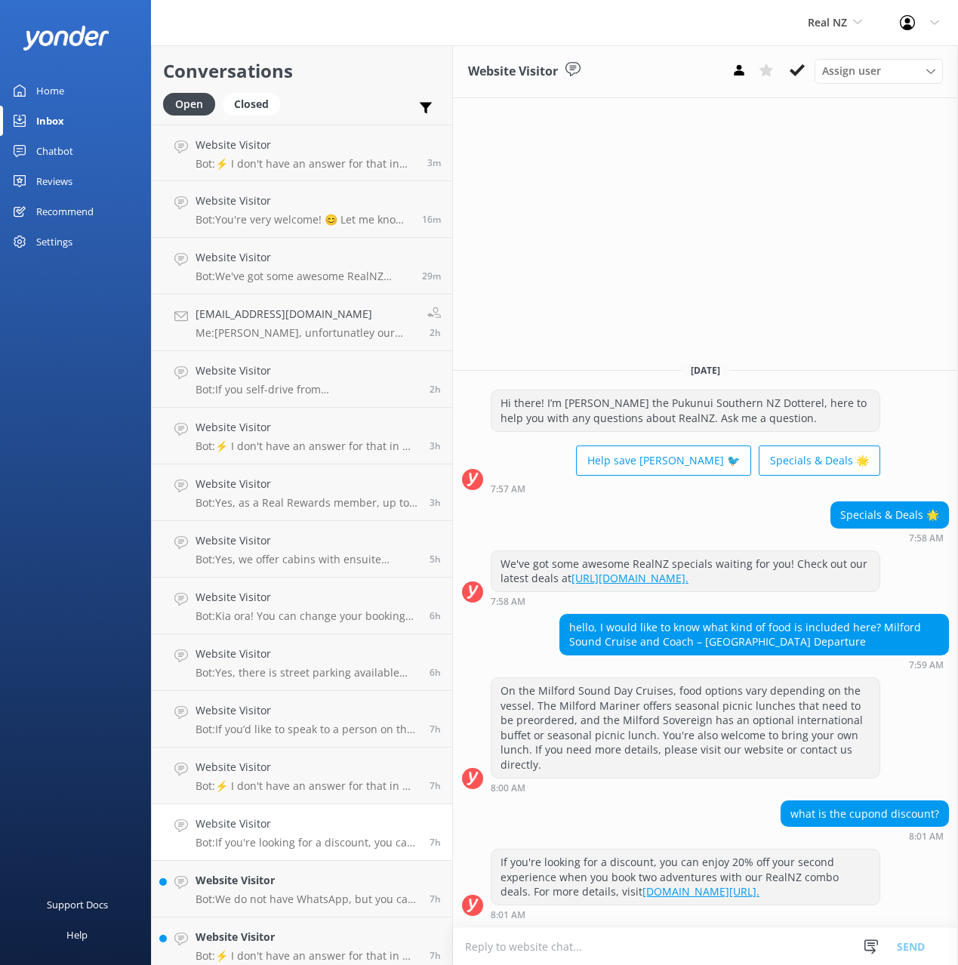
click at [345, 852] on link "Website Visitor Bot: If you're looking for a discount, you can enjoy 20% off yo…" at bounding box center [302, 832] width 300 height 57
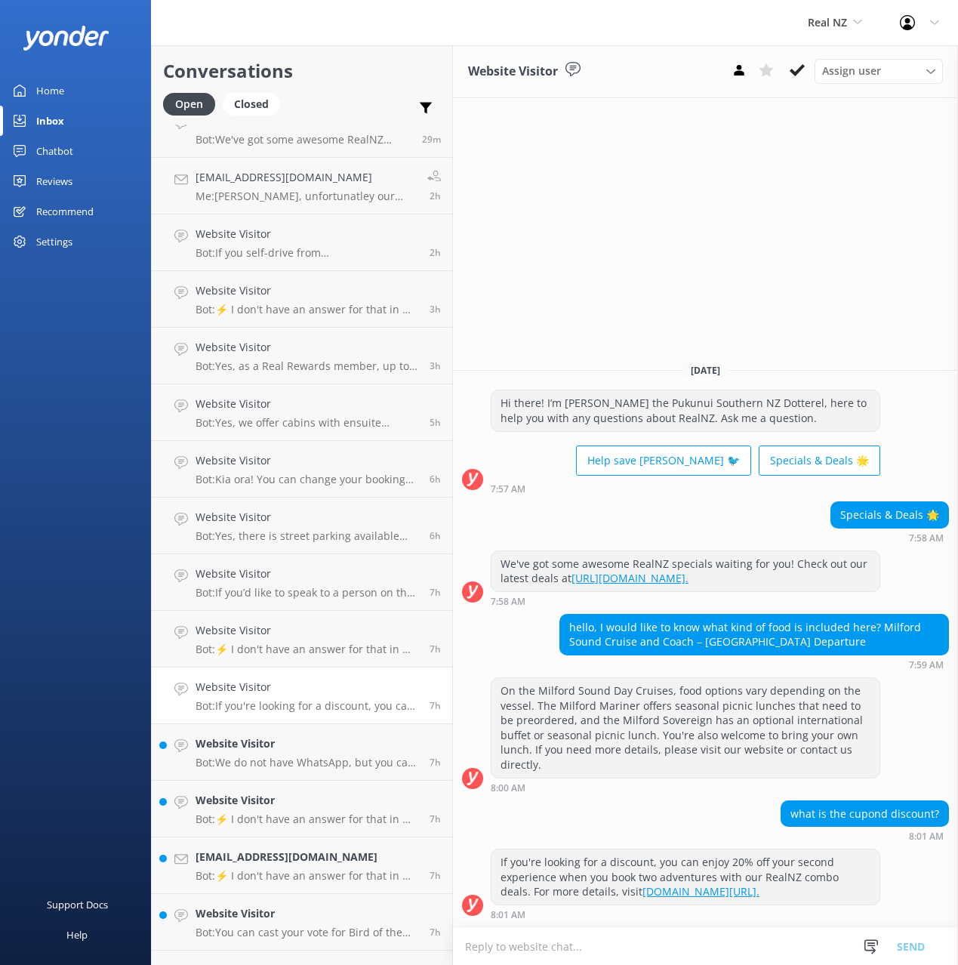
scroll to position [156, 0]
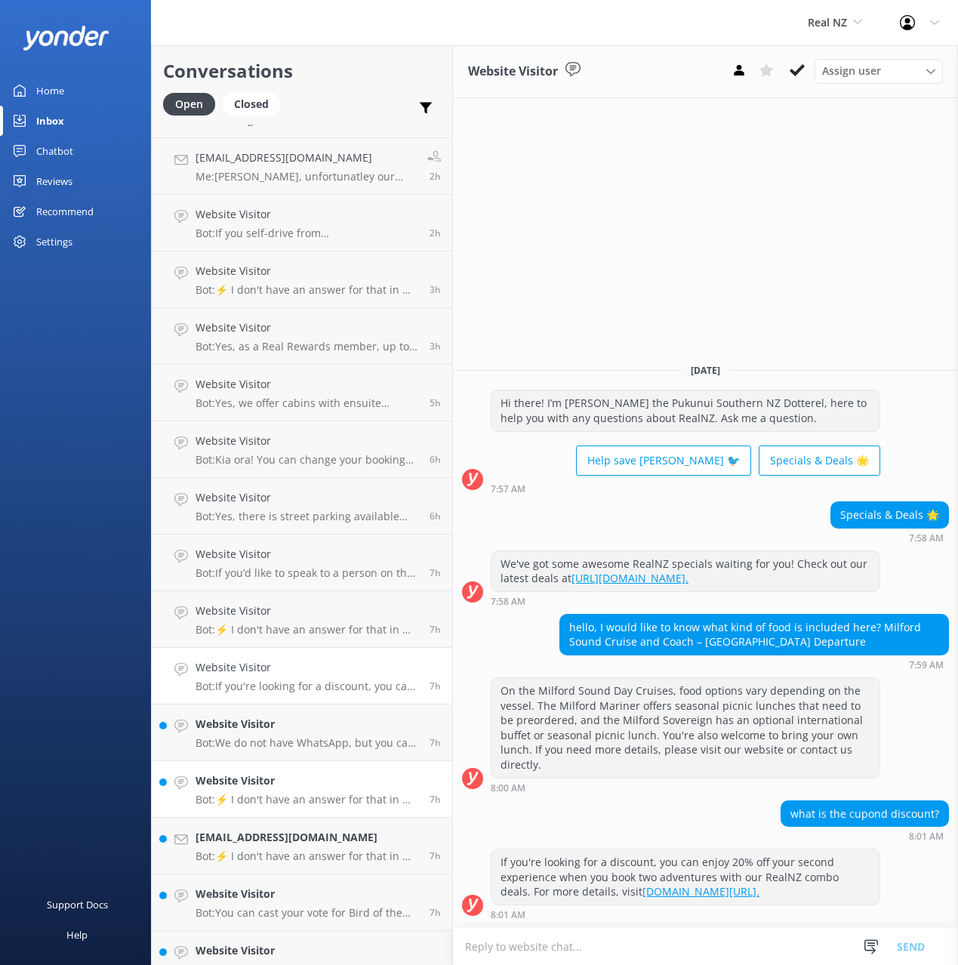
drag, startPoint x: 303, startPoint y: 738, endPoint x: 309, endPoint y: 780, distance: 42.6
click at [303, 738] on p "Bot: We do not have WhatsApp, but you can contact us by emailing [EMAIL_ADDRESS…" at bounding box center [307, 743] width 223 height 14
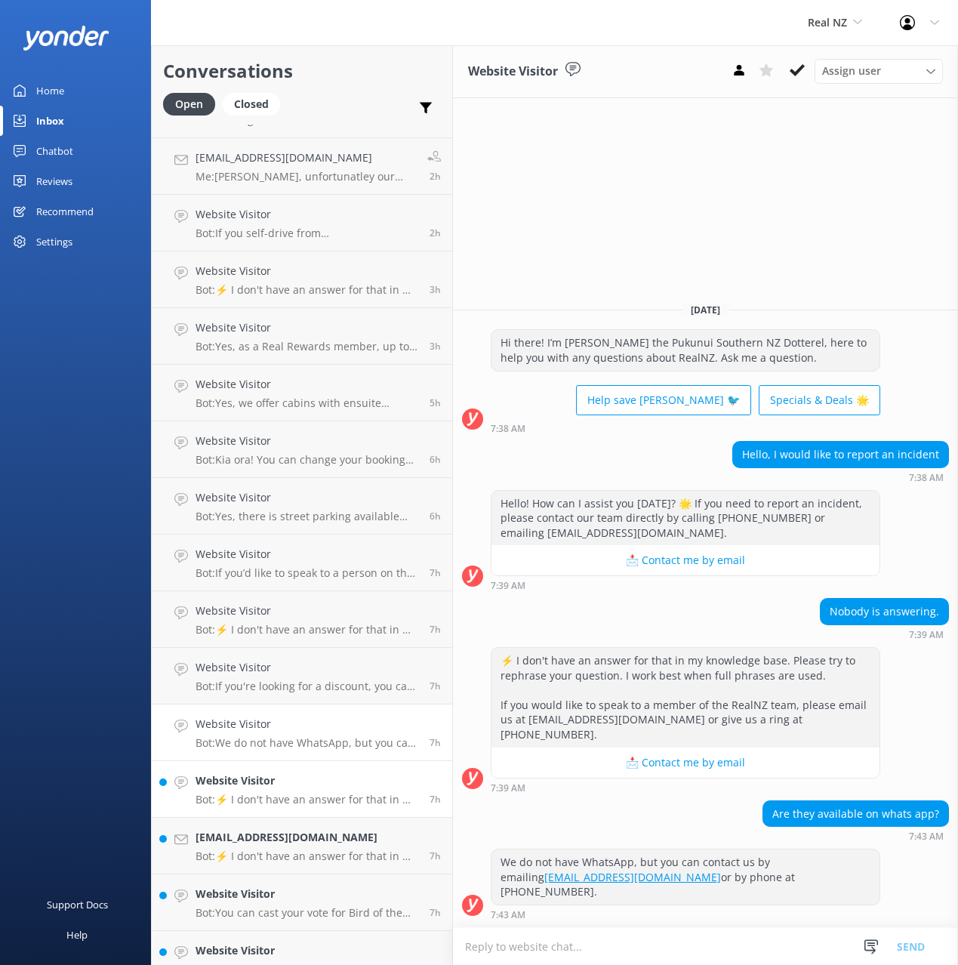
click at [311, 786] on h4 "Website Visitor" at bounding box center [307, 780] width 223 height 17
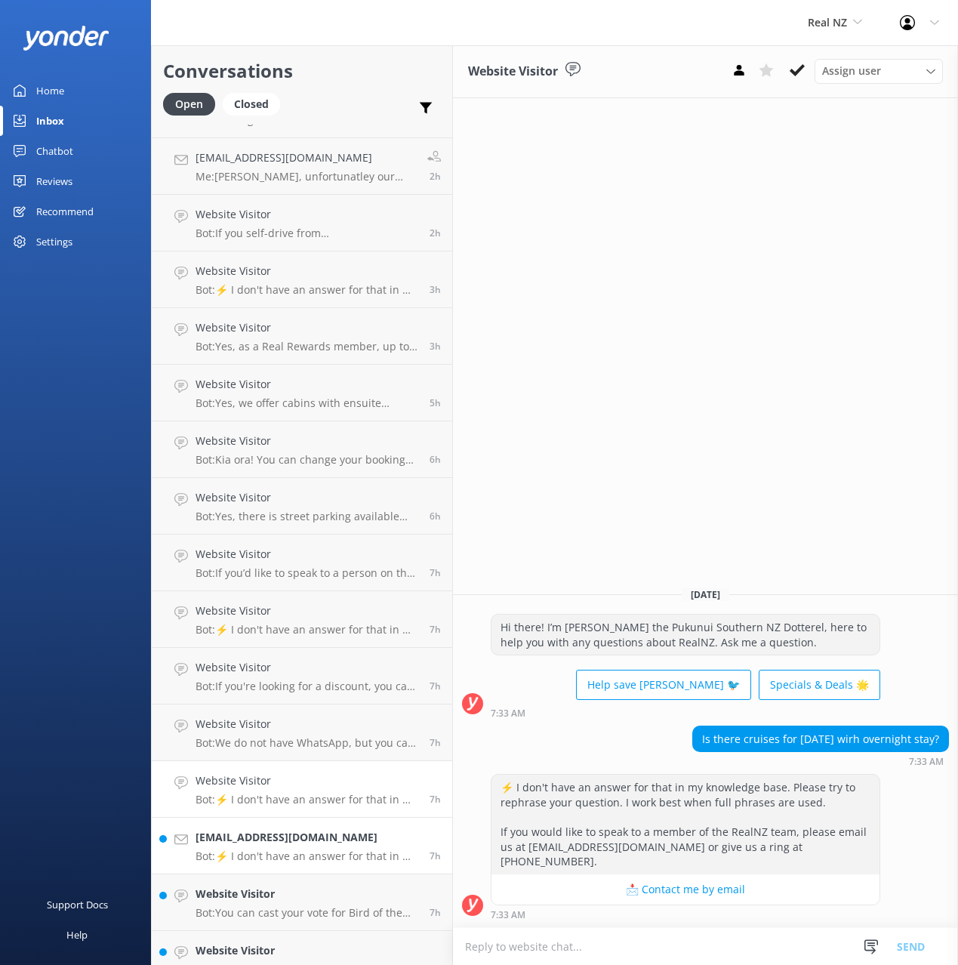
click at [307, 847] on div "[EMAIL_ADDRESS][DOMAIN_NAME] Bot: ⚡ I don't have an answer for that in my knowl…" at bounding box center [307, 845] width 223 height 33
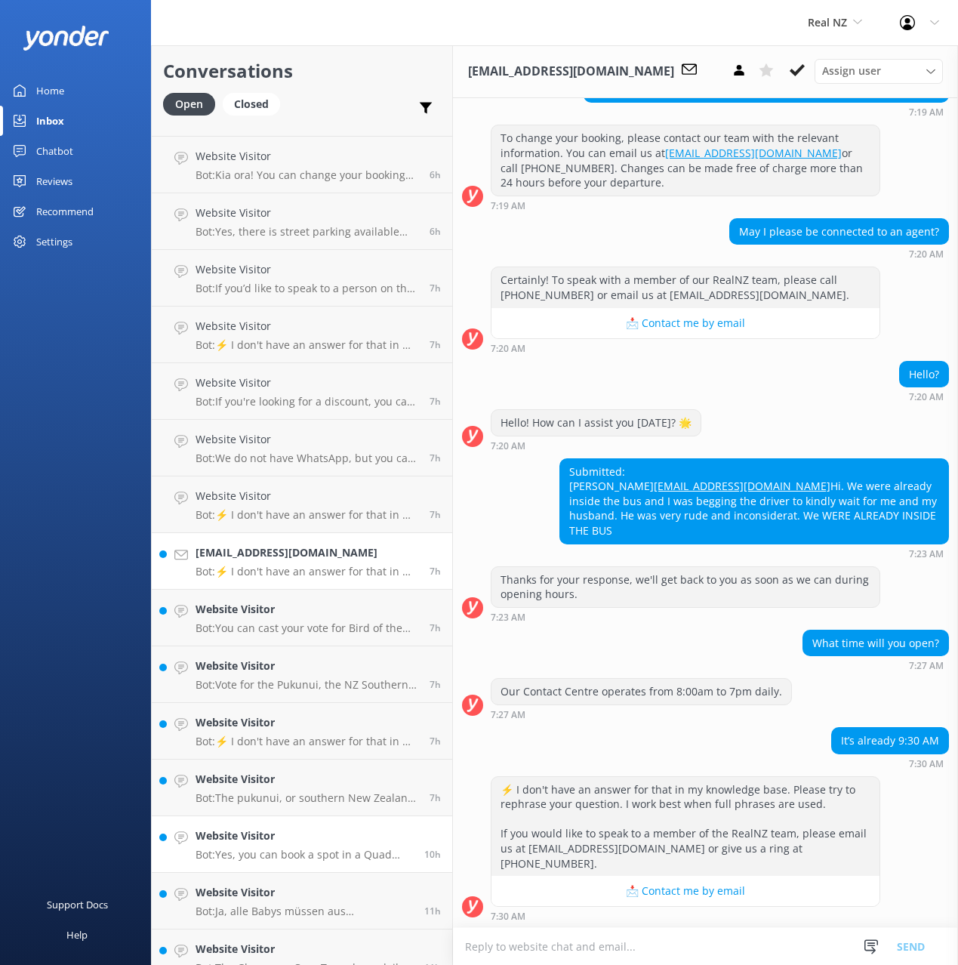
scroll to position [258, 0]
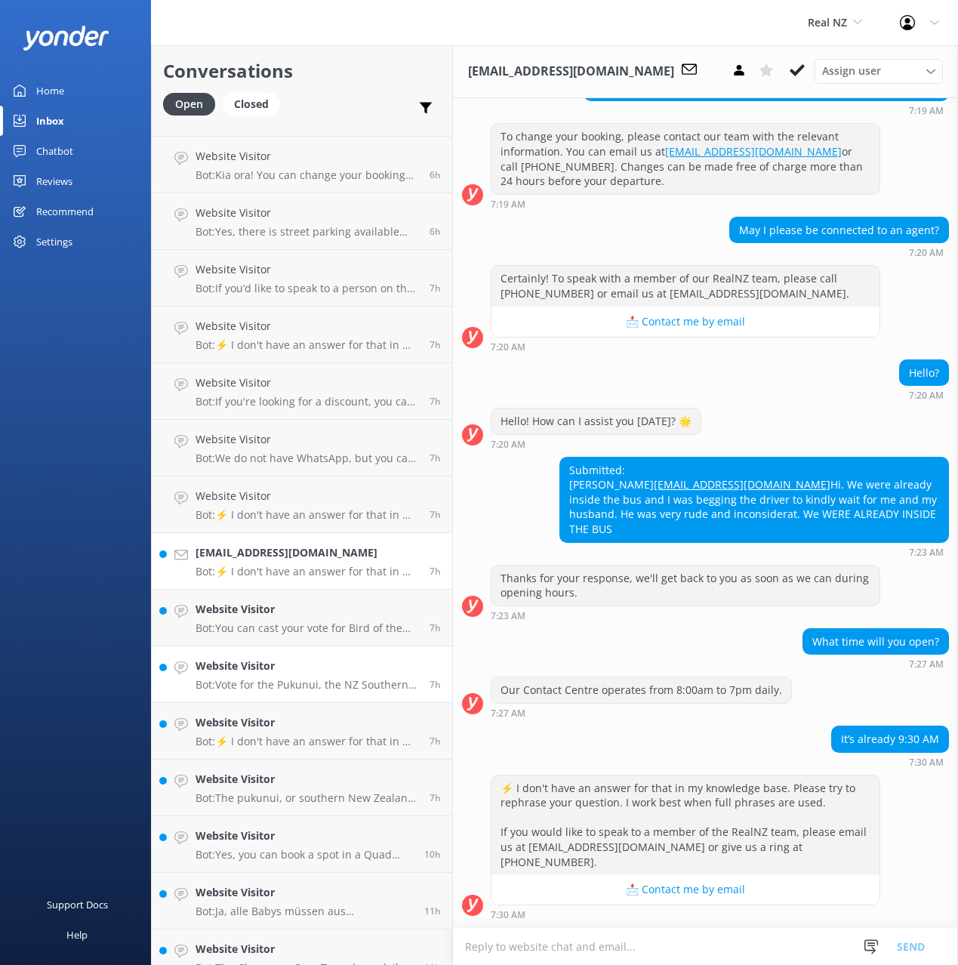
click at [284, 674] on h4 "Website Visitor" at bounding box center [307, 665] width 223 height 17
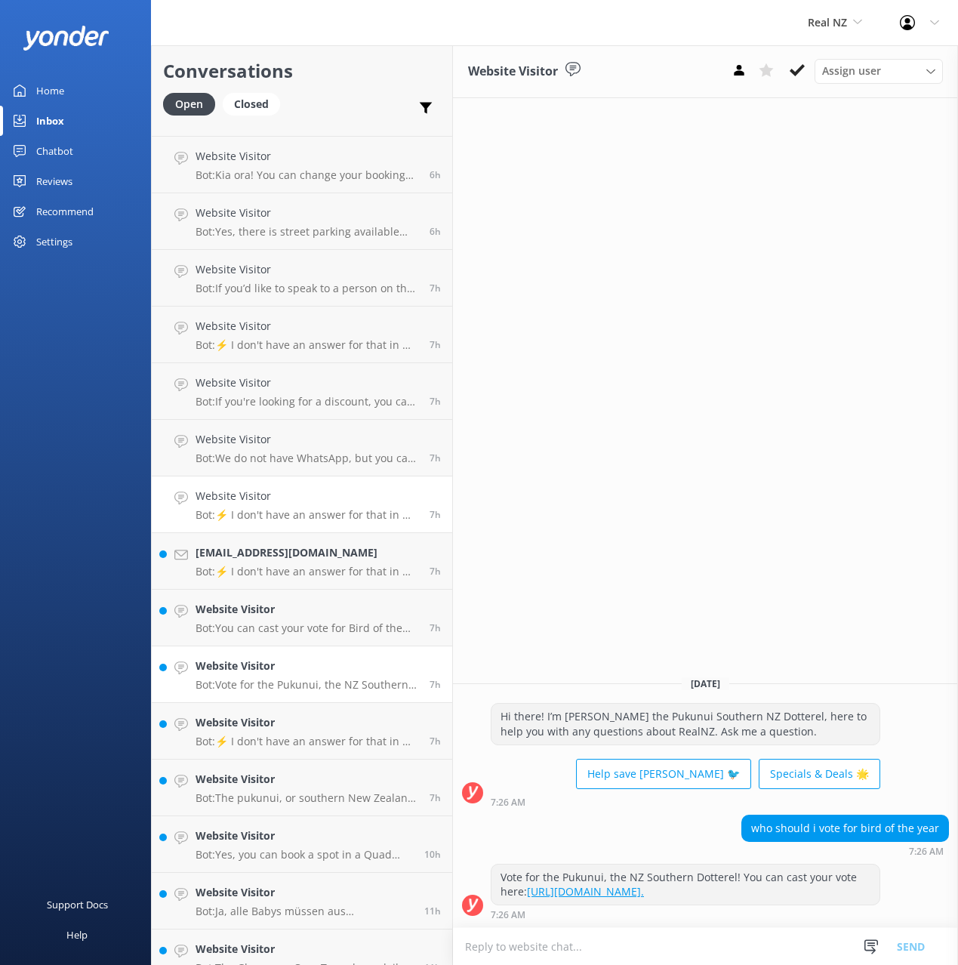
drag, startPoint x: 244, startPoint y: 518, endPoint x: 245, endPoint y: 526, distance: 8.3
click at [243, 518] on p "Bot: ⚡ I don't have an answer for that in my knowledge base. Please try to reph…" at bounding box center [307, 515] width 223 height 14
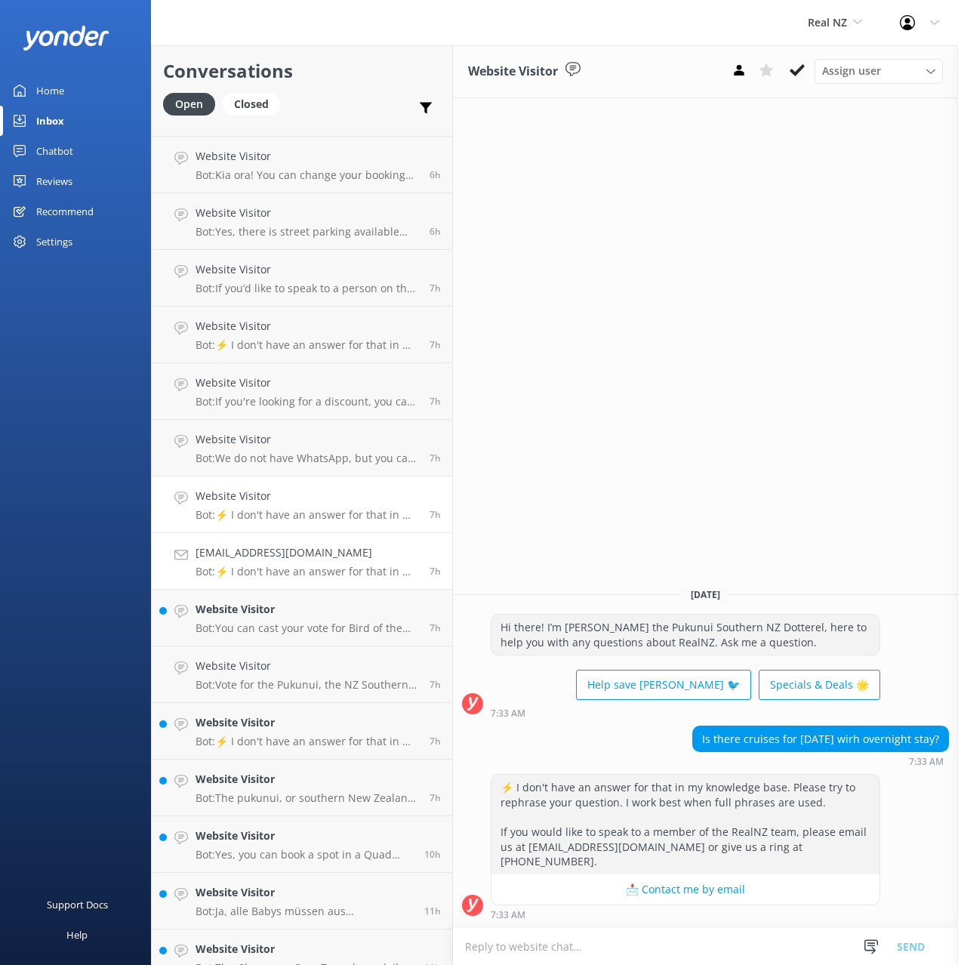
click at [313, 542] on link "[EMAIL_ADDRESS][DOMAIN_NAME] Bot: ⚡ I don't have an answer for that in my knowl…" at bounding box center [302, 561] width 300 height 57
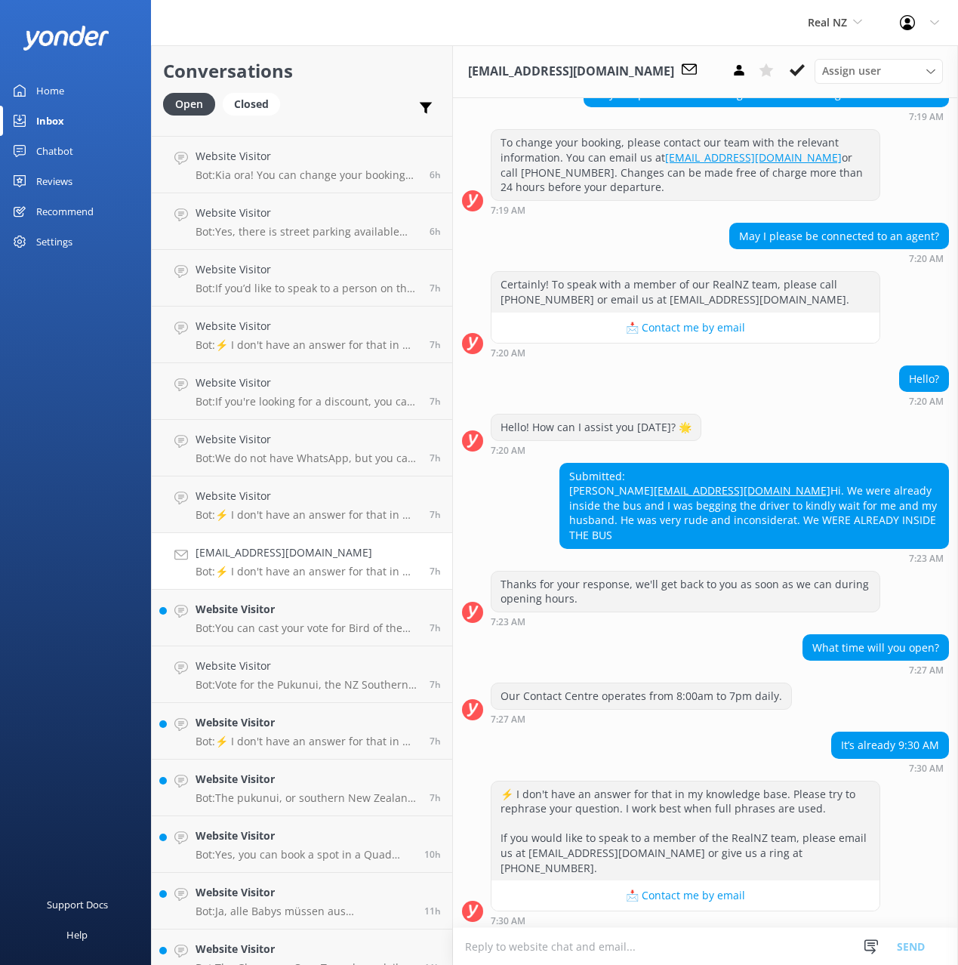
scroll to position [258, 0]
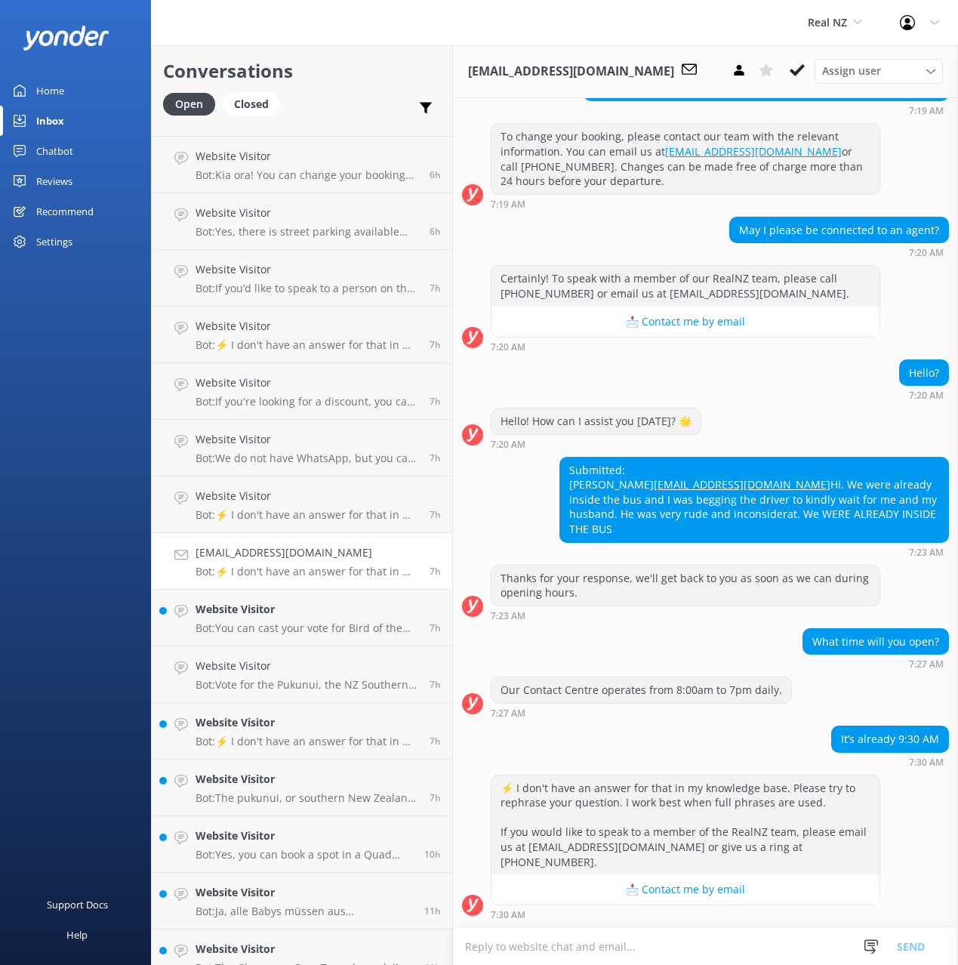
click at [485, 554] on div "Submitted: [PERSON_NAME] [PERSON_NAME][EMAIL_ADDRESS][DOMAIN_NAME] Hi. We were …" at bounding box center [705, 507] width 505 height 100
click at [540, 628] on div "Thanks for your response, we'll get back to you as soon as we can during openin…" at bounding box center [705, 596] width 505 height 63
click at [613, 670] on div "What time will you open? 7:27 AM" at bounding box center [705, 649] width 505 height 42
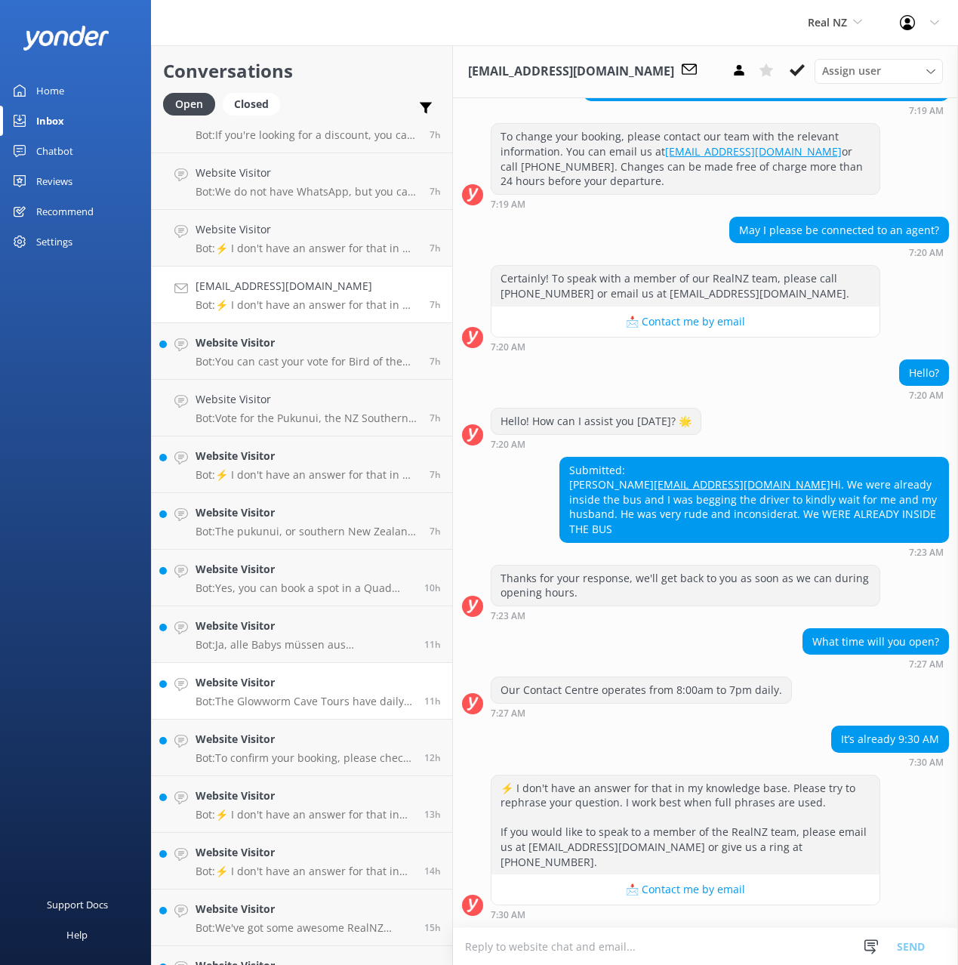
scroll to position [713, 0]
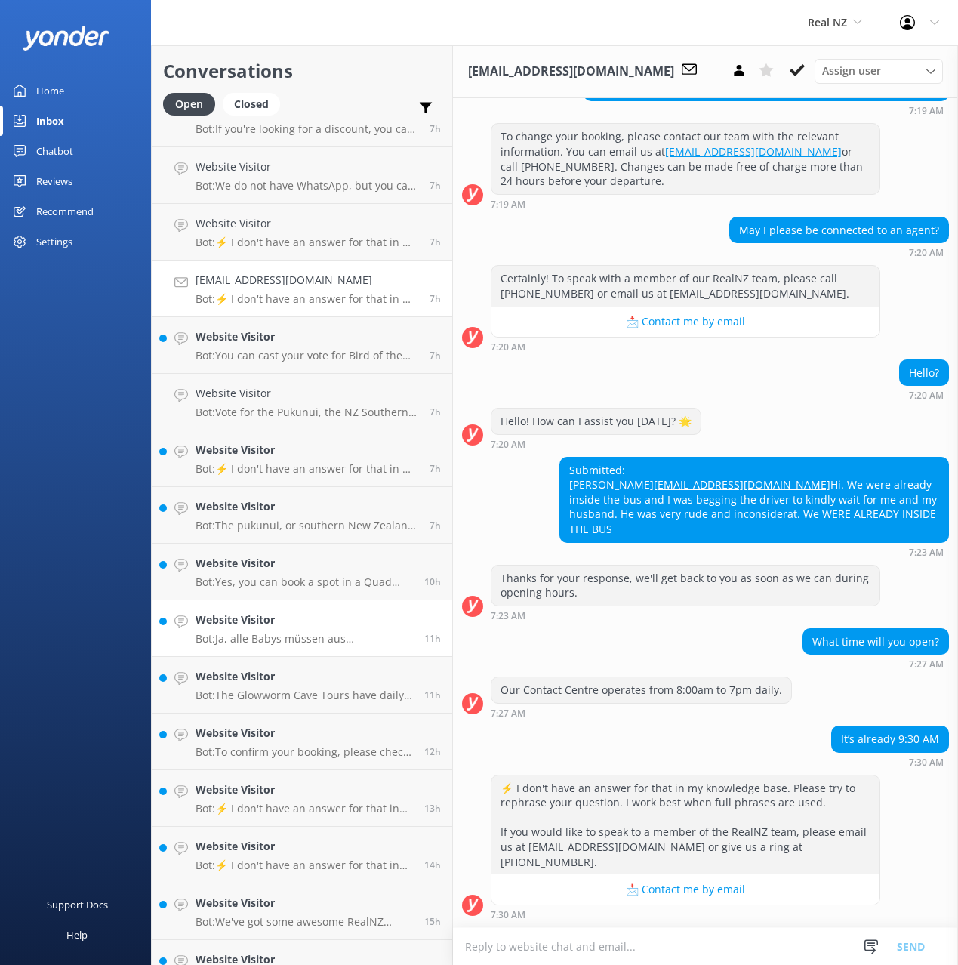
click at [323, 621] on h4 "Website Visitor" at bounding box center [304, 619] width 217 height 17
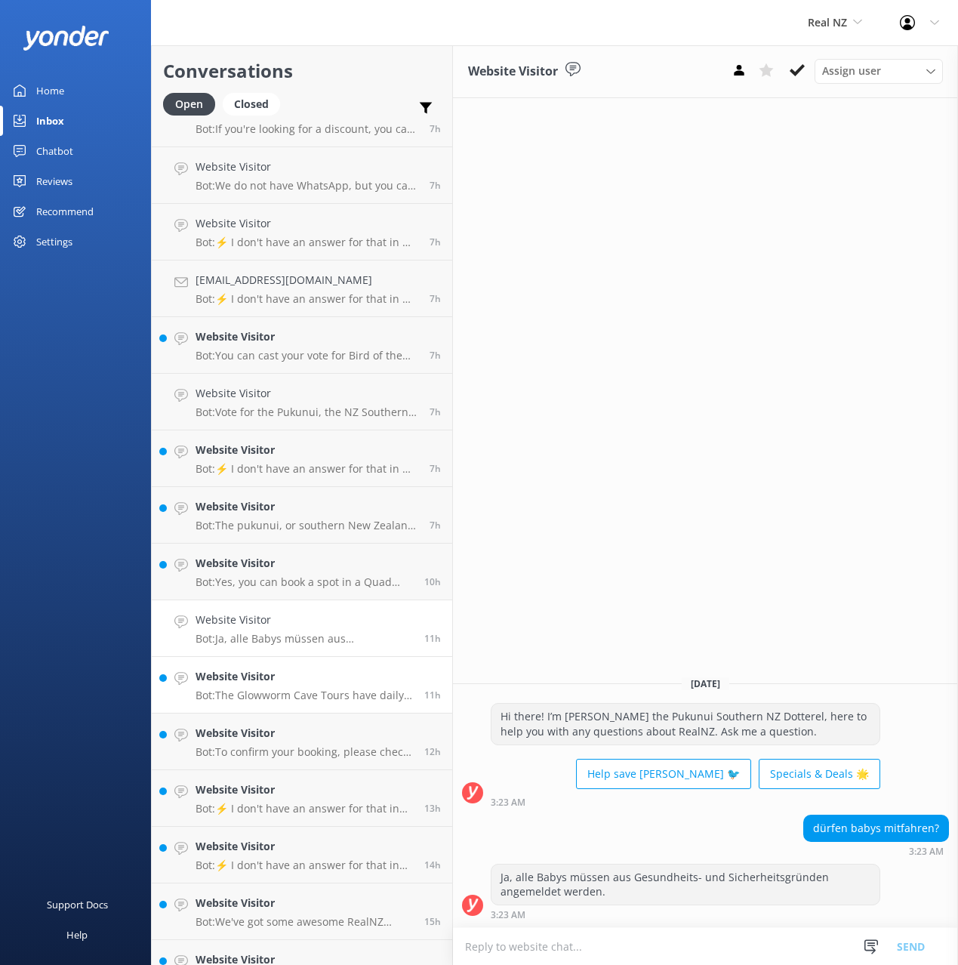
click at [298, 685] on div "Website Visitor Bot: The Glowworm Cave Tours have daily departures, with mornin…" at bounding box center [304, 684] width 217 height 33
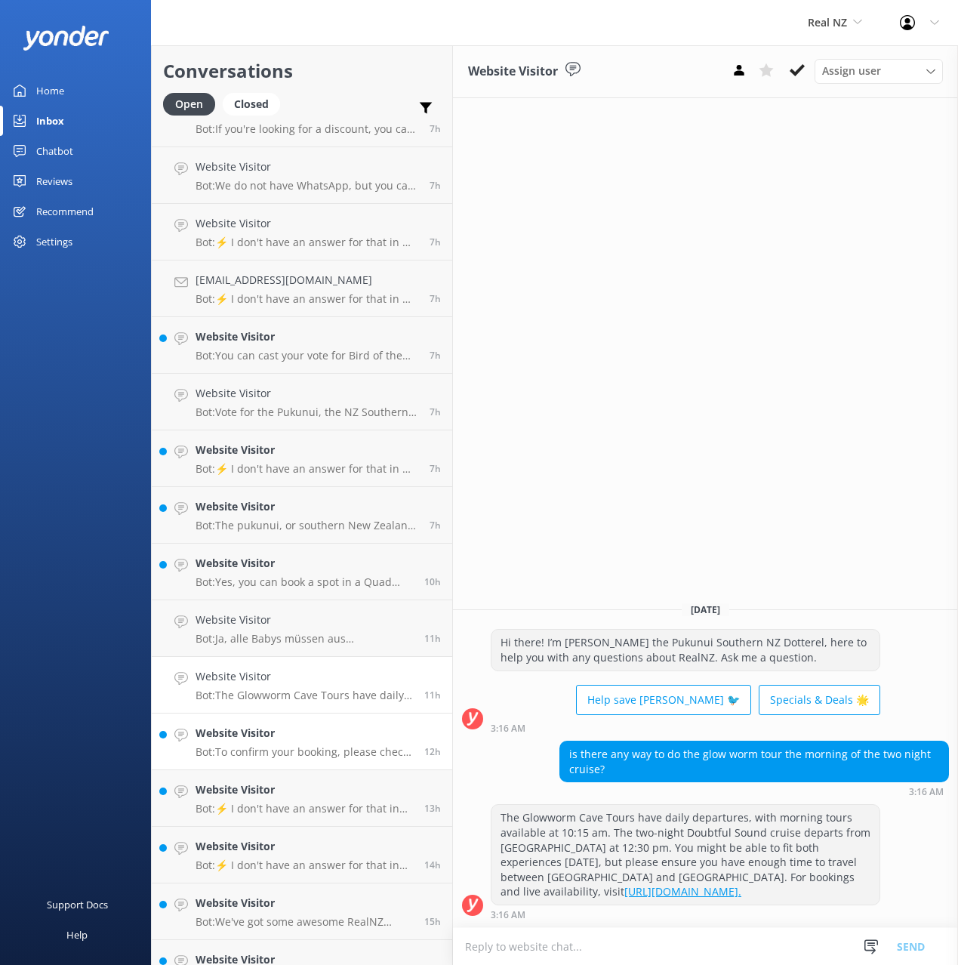
click at [295, 762] on link "Website Visitor Bot: To confirm your booking, please check your email for a con…" at bounding box center [302, 741] width 300 height 57
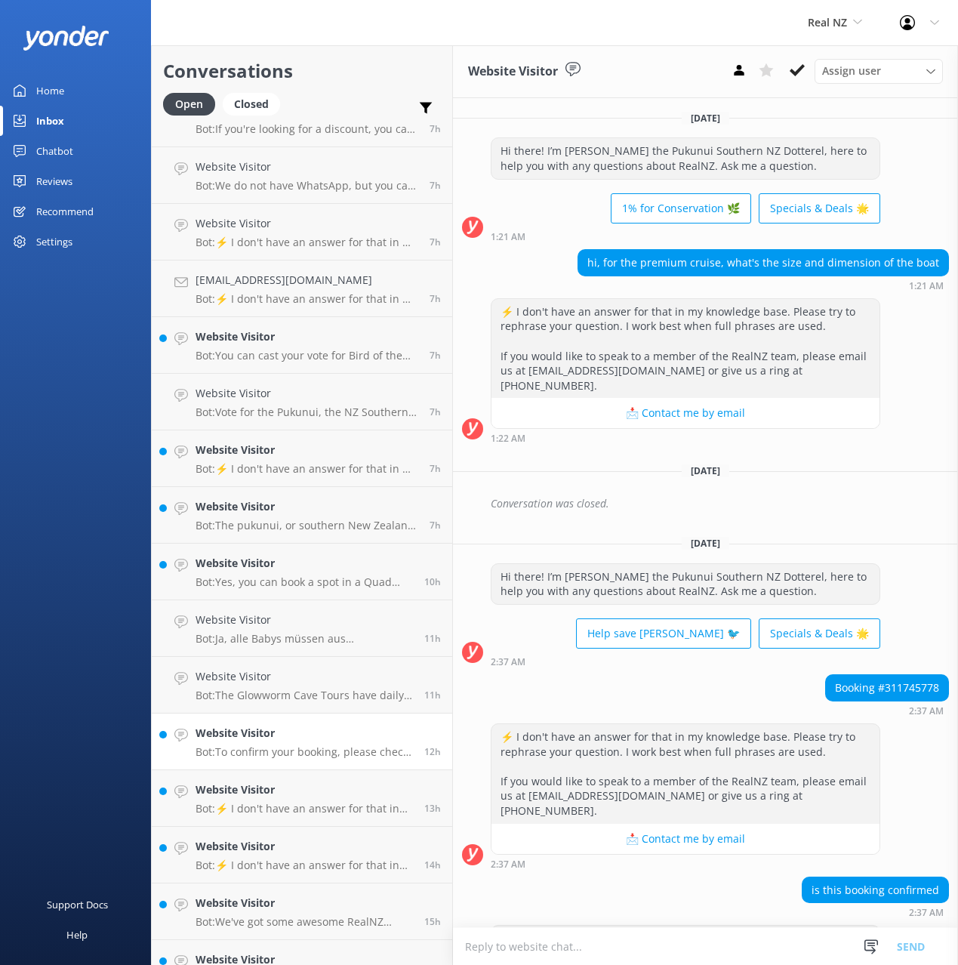
scroll to position [47, 0]
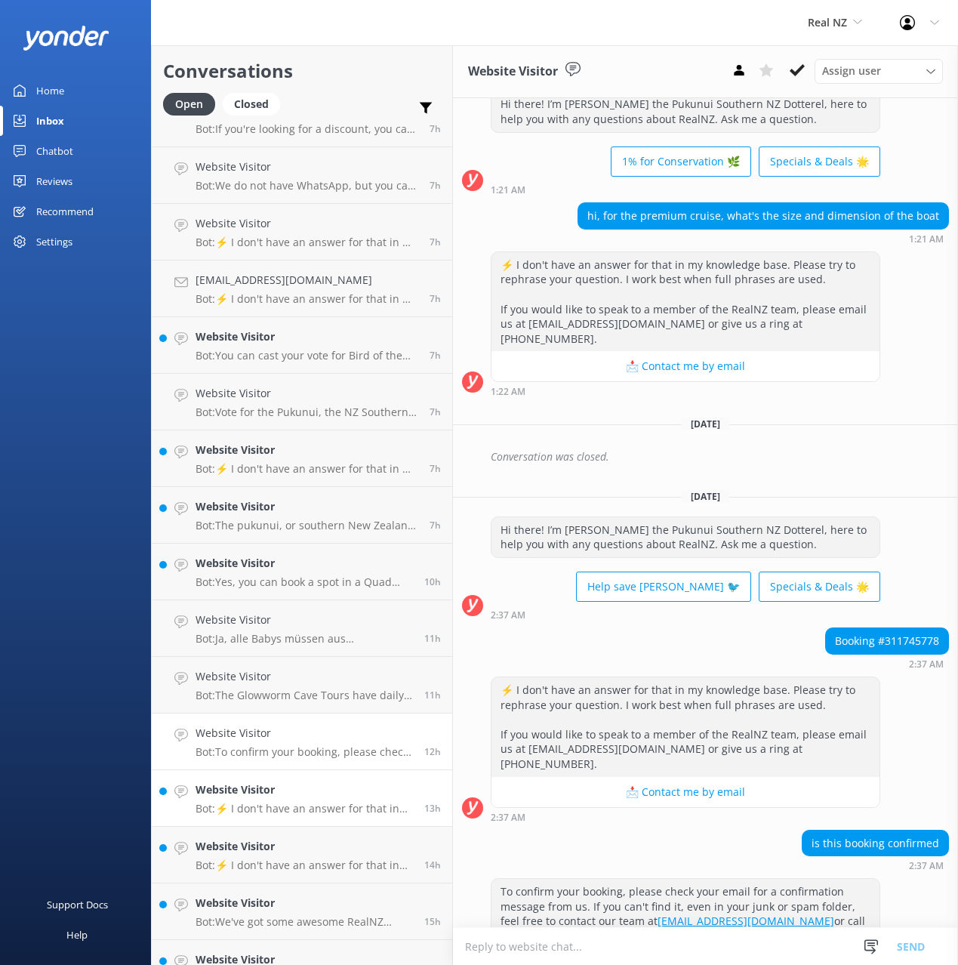
click at [334, 795] on h4 "Website Visitor" at bounding box center [304, 789] width 217 height 17
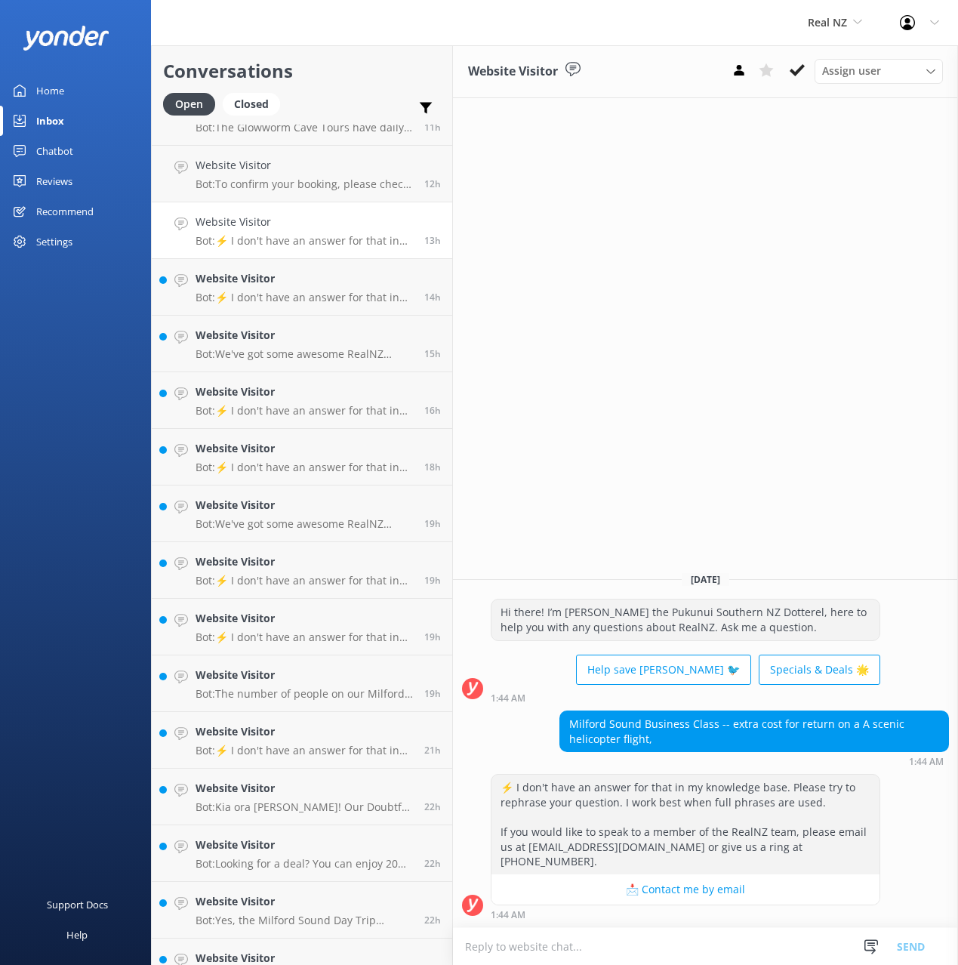
scroll to position [1485, 0]
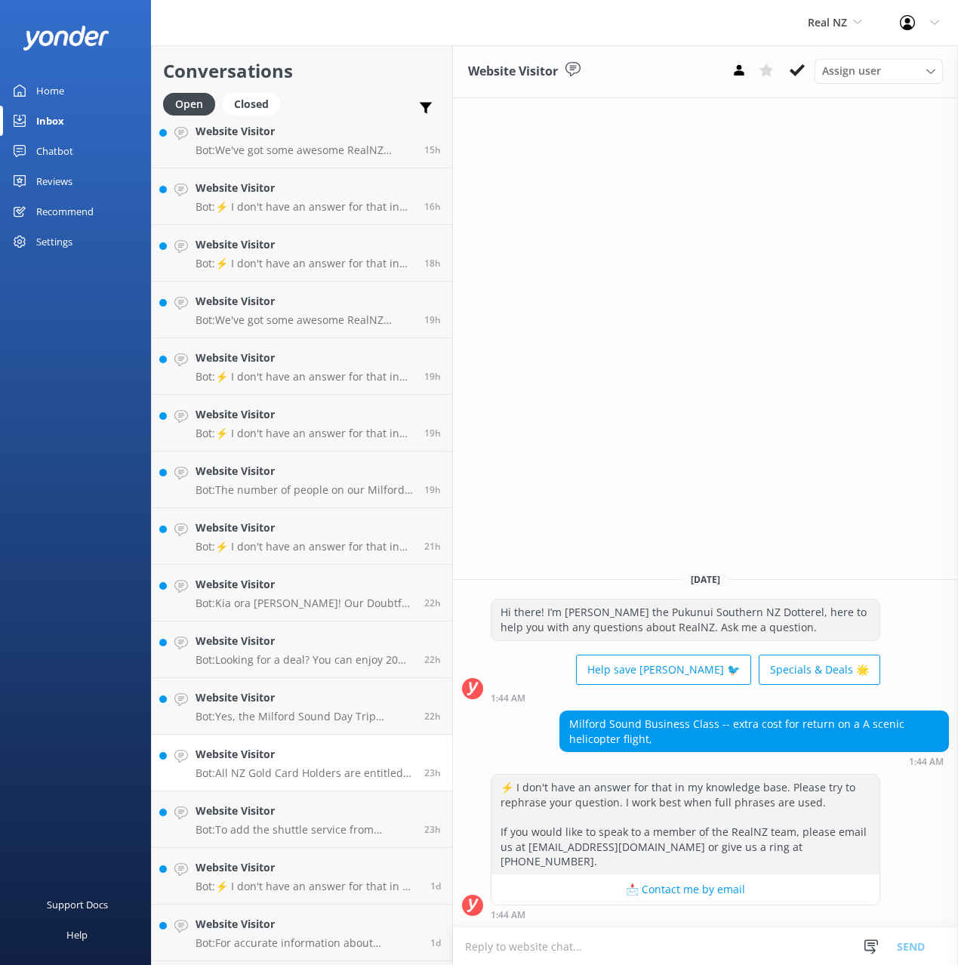
drag, startPoint x: 275, startPoint y: 770, endPoint x: 289, endPoint y: 772, distance: 14.5
click at [275, 770] on p "Bot: All NZ Gold Card Holders are entitled to a special discount! Please contac…" at bounding box center [304, 773] width 217 height 14
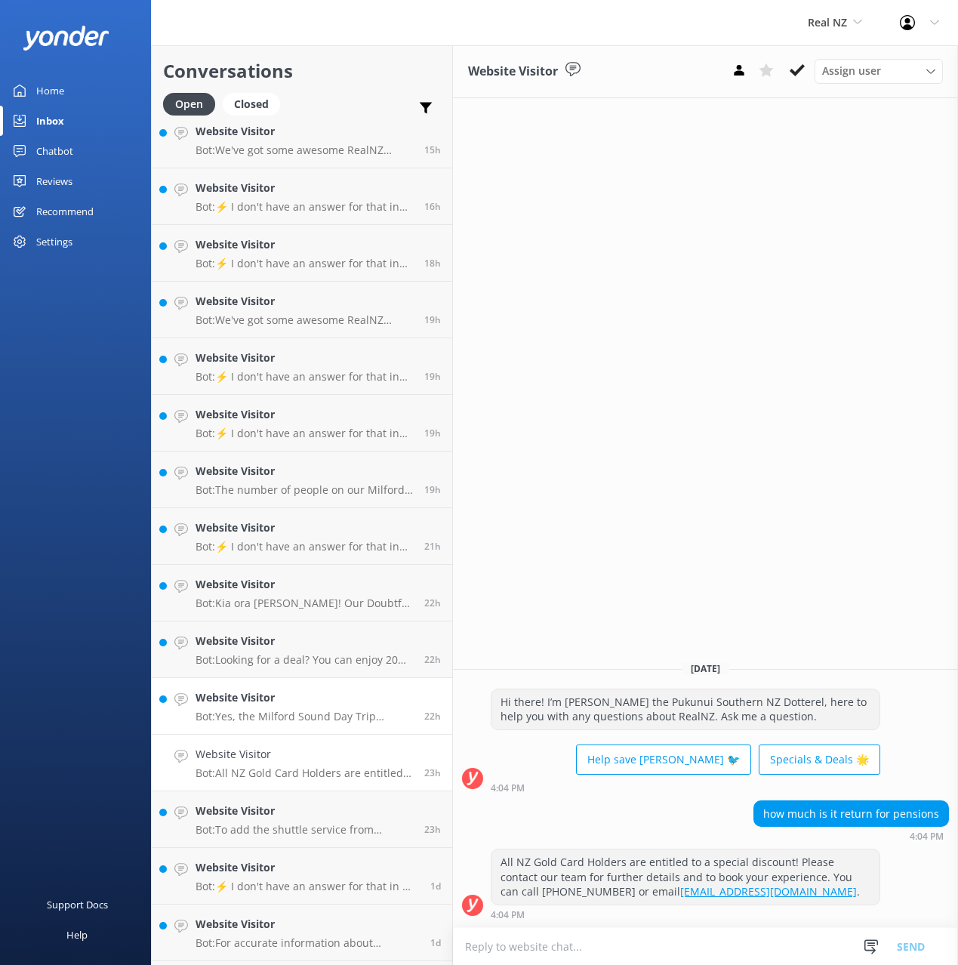
drag, startPoint x: 310, startPoint y: 690, endPoint x: 326, endPoint y: 703, distance: 20.4
click at [310, 690] on h4 "Website Visitor" at bounding box center [304, 697] width 217 height 17
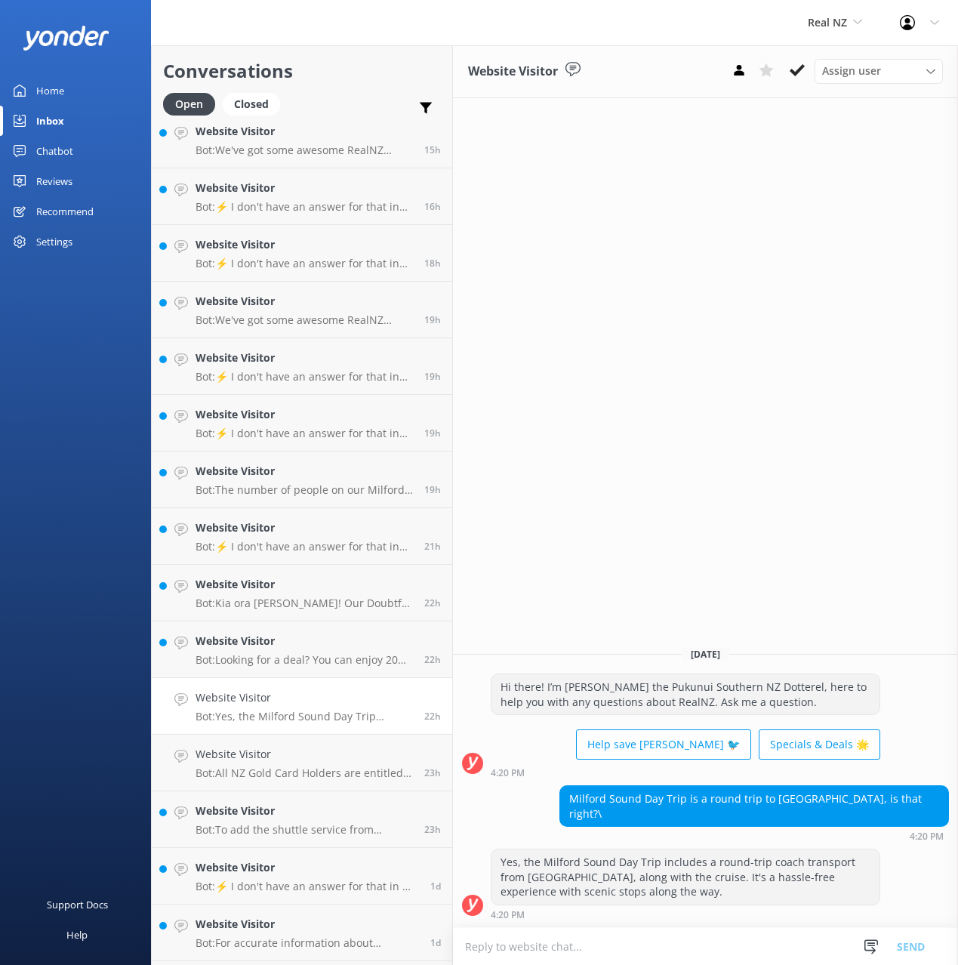
click at [653, 624] on div "Website Visitor Assign user Support Centre Cam Rach [PERSON_NAME] [PERSON_NAME]…" at bounding box center [705, 504] width 505 height 919
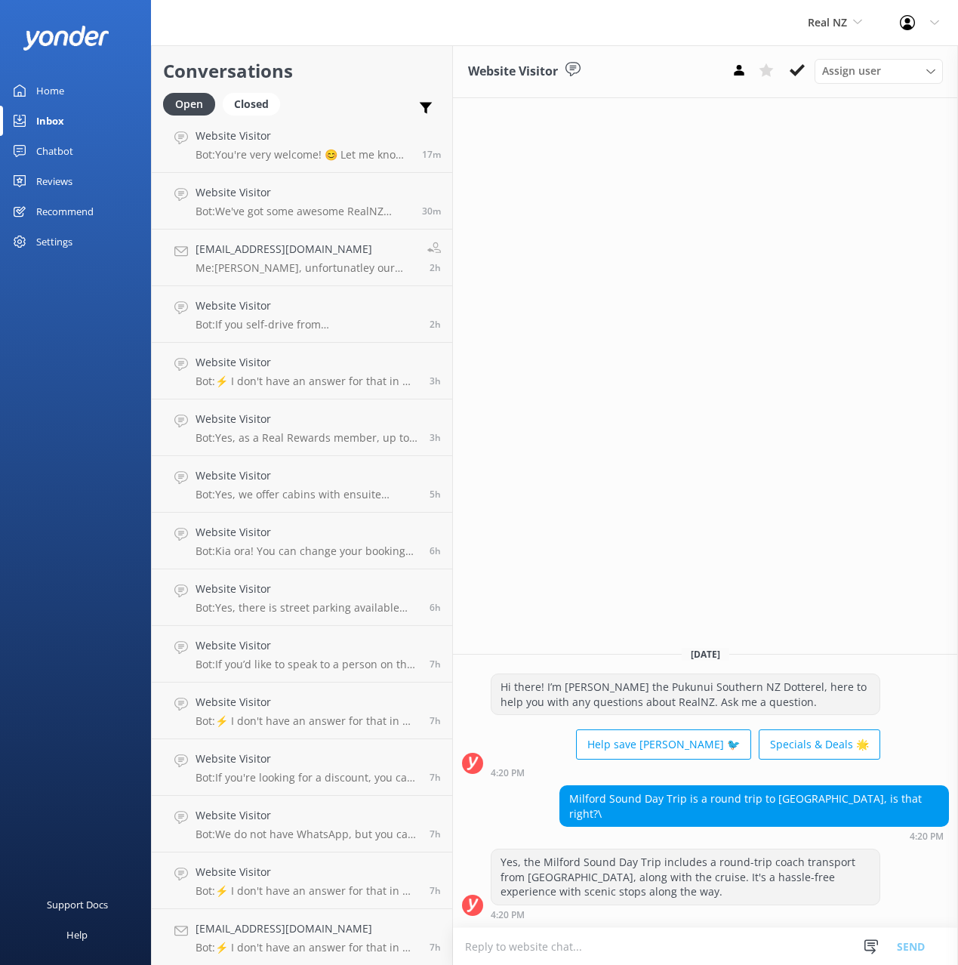
scroll to position [69, 0]
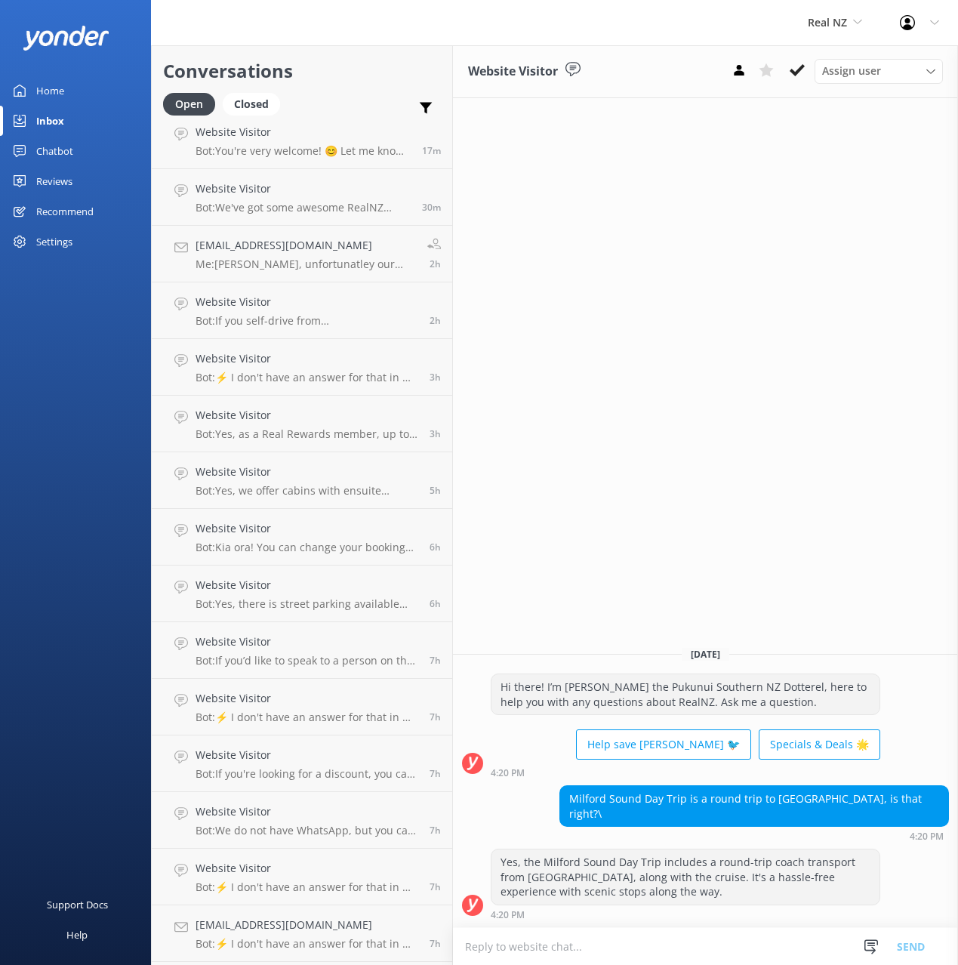
click at [60, 139] on div "Chatbot" at bounding box center [54, 151] width 37 height 30
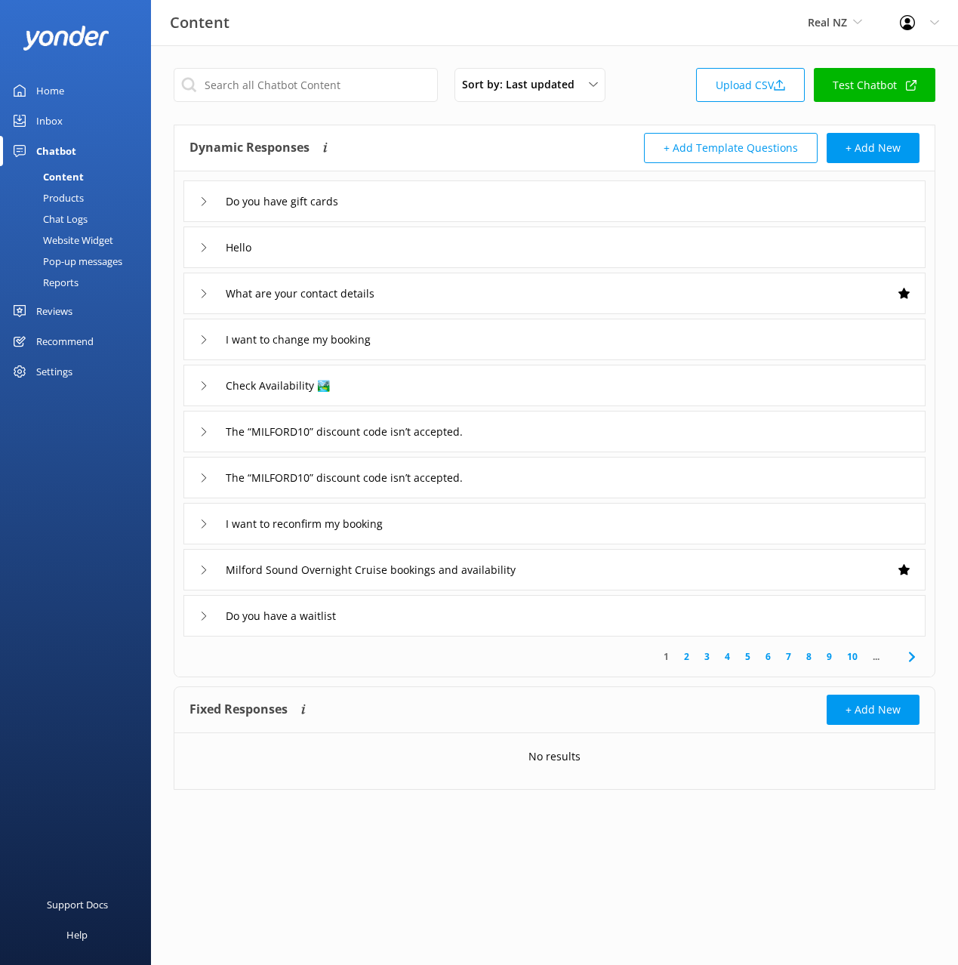
drag, startPoint x: 54, startPoint y: 276, endPoint x: 62, endPoint y: 278, distance: 8.4
click at [53, 276] on div "Reports" at bounding box center [43, 282] width 69 height 21
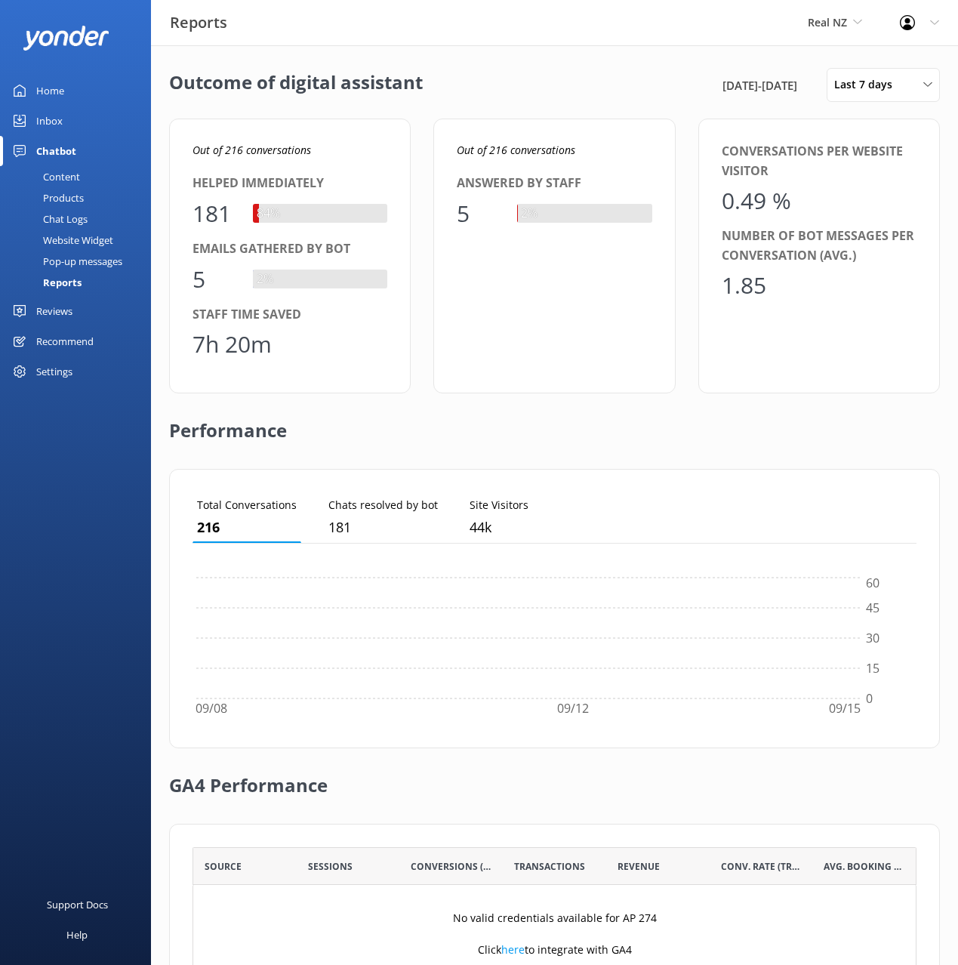
scroll to position [152, 724]
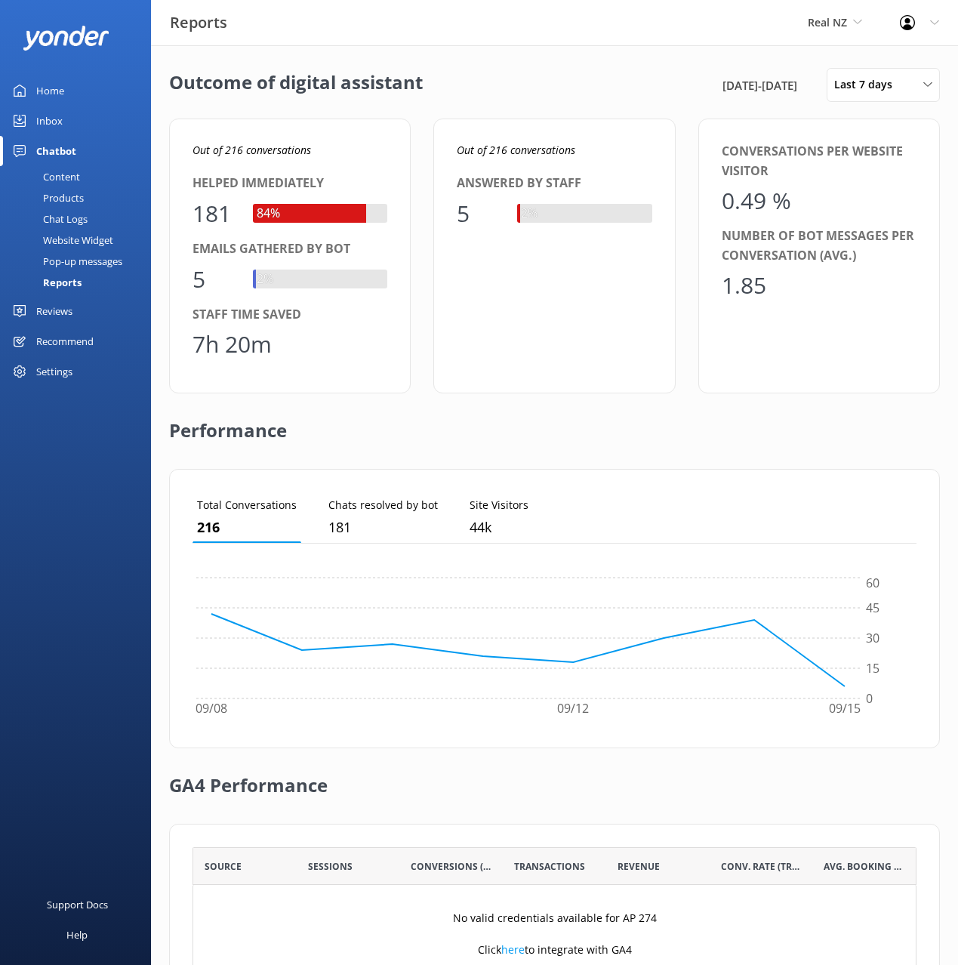
click at [576, 79] on div "Outcome of digital assistant [DATE] - [DATE] Last 7 days Last 7 days Last 30 da…" at bounding box center [554, 85] width 771 height 34
click at [577, 81] on div "Outcome of digital assistant [DATE] - [DATE] Last 7 days Last 7 days Last 30 da…" at bounding box center [554, 85] width 771 height 34
click at [580, 80] on div "Outcome of digital assistant [DATE] - [DATE] Last 7 days Last 7 days Last 30 da…" at bounding box center [554, 85] width 771 height 34
click at [864, 91] on span "Last 7 days" at bounding box center [867, 84] width 67 height 17
click at [883, 244] on div "Last 180 days" at bounding box center [864, 243] width 59 height 15
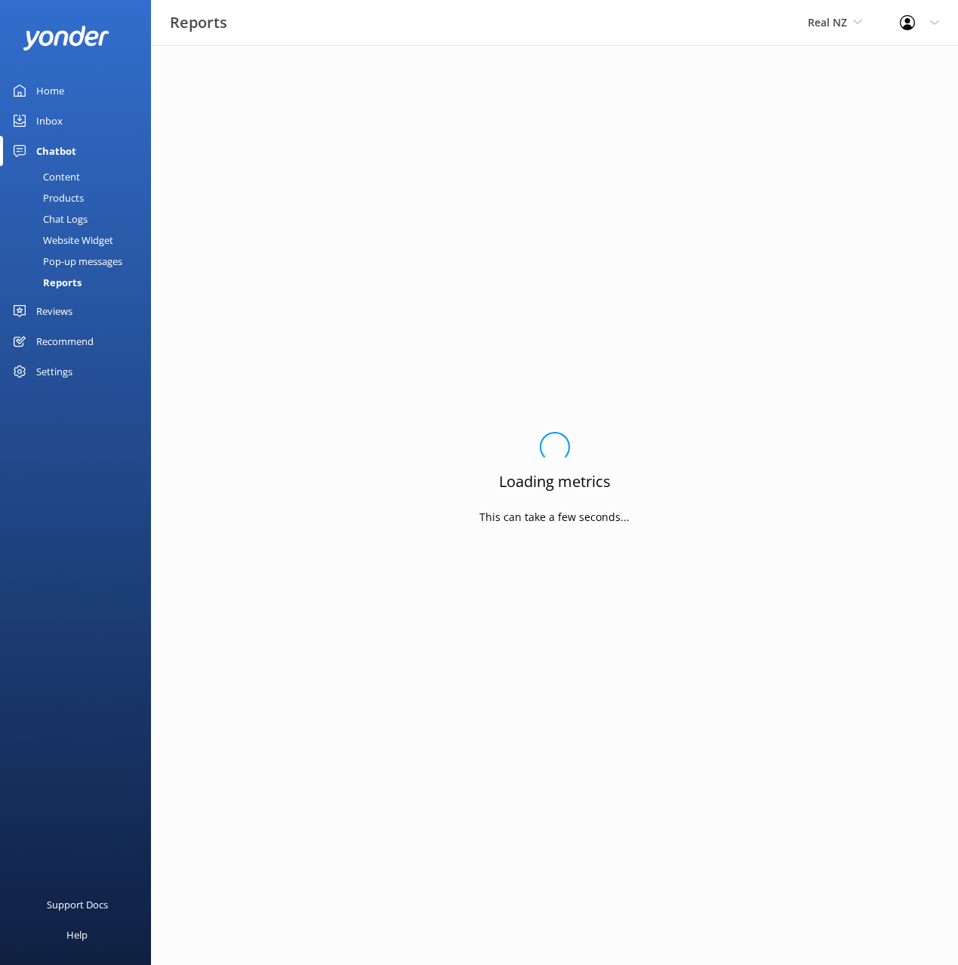
drag, startPoint x: 580, startPoint y: 104, endPoint x: 752, endPoint y: 107, distance: 172.1
click at [582, 105] on div "Loading.. Loading metrics This can take a few seconds..." at bounding box center [554, 482] width 771 height 829
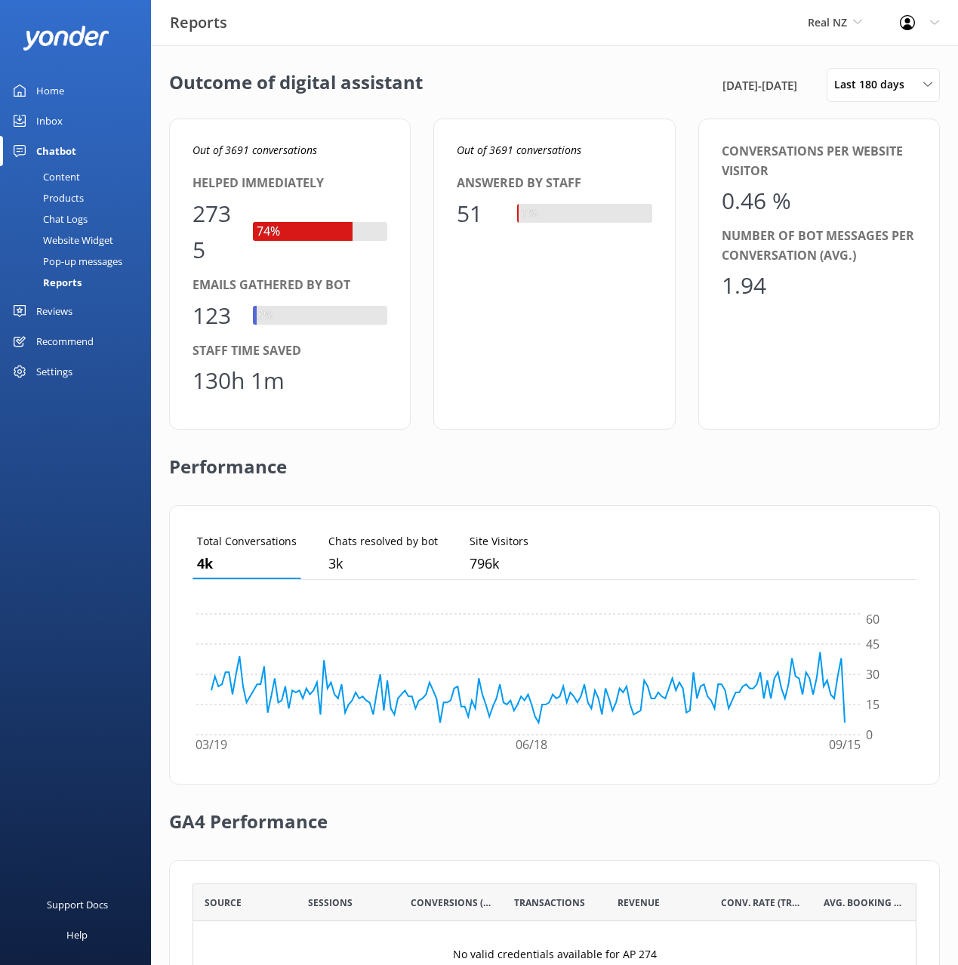
click at [429, 54] on div "Outcome of digital assistant [DATE] - [DATE] Last 180 days Last 7 days Last 30 …" at bounding box center [554, 566] width 807 height 1043
click at [49, 91] on div "Home" at bounding box center [50, 90] width 28 height 30
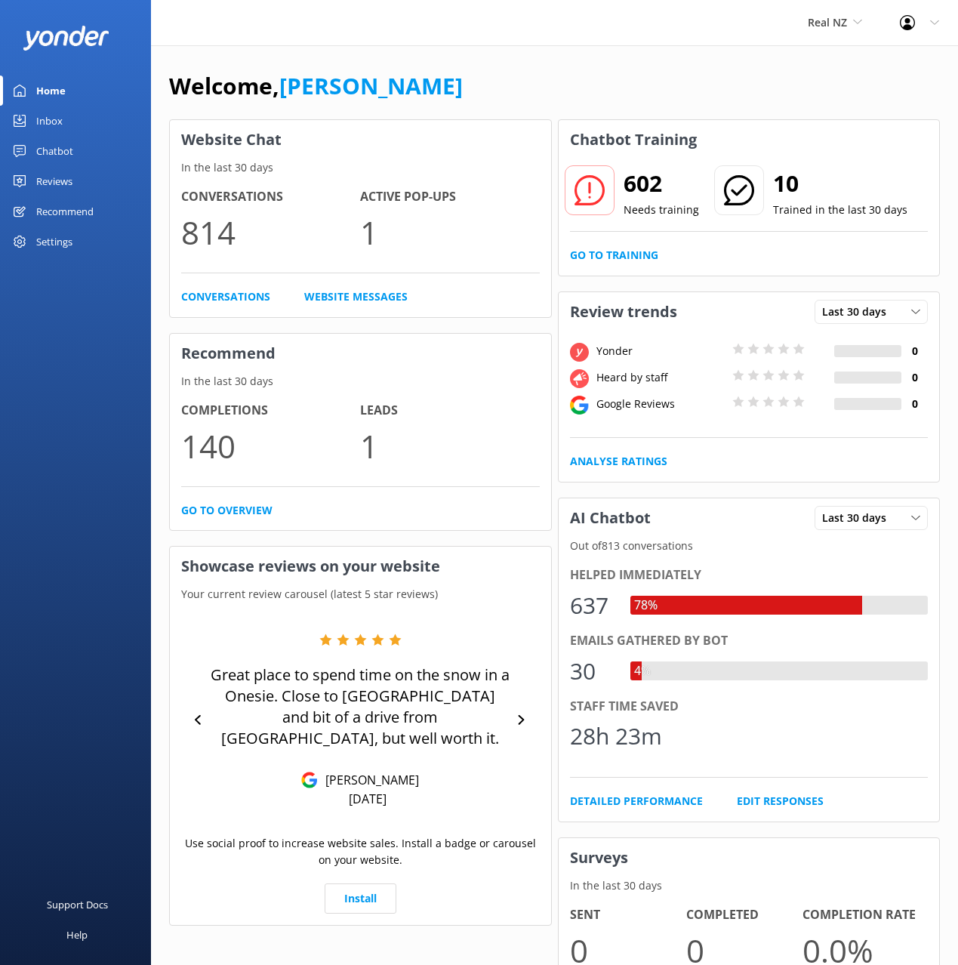
drag, startPoint x: 75, startPoint y: 89, endPoint x: 177, endPoint y: 64, distance: 105.6
click at [75, 89] on link "Home" at bounding box center [75, 90] width 151 height 30
drag, startPoint x: 254, startPoint y: 56, endPoint x: 242, endPoint y: 7, distance: 50.5
click at [255, 51] on div "Welcome, [PERSON_NAME] Website Chat In the last 30 days Conversations 814 Activ…" at bounding box center [554, 538] width 807 height 987
